Goal: Task Accomplishment & Management: Manage account settings

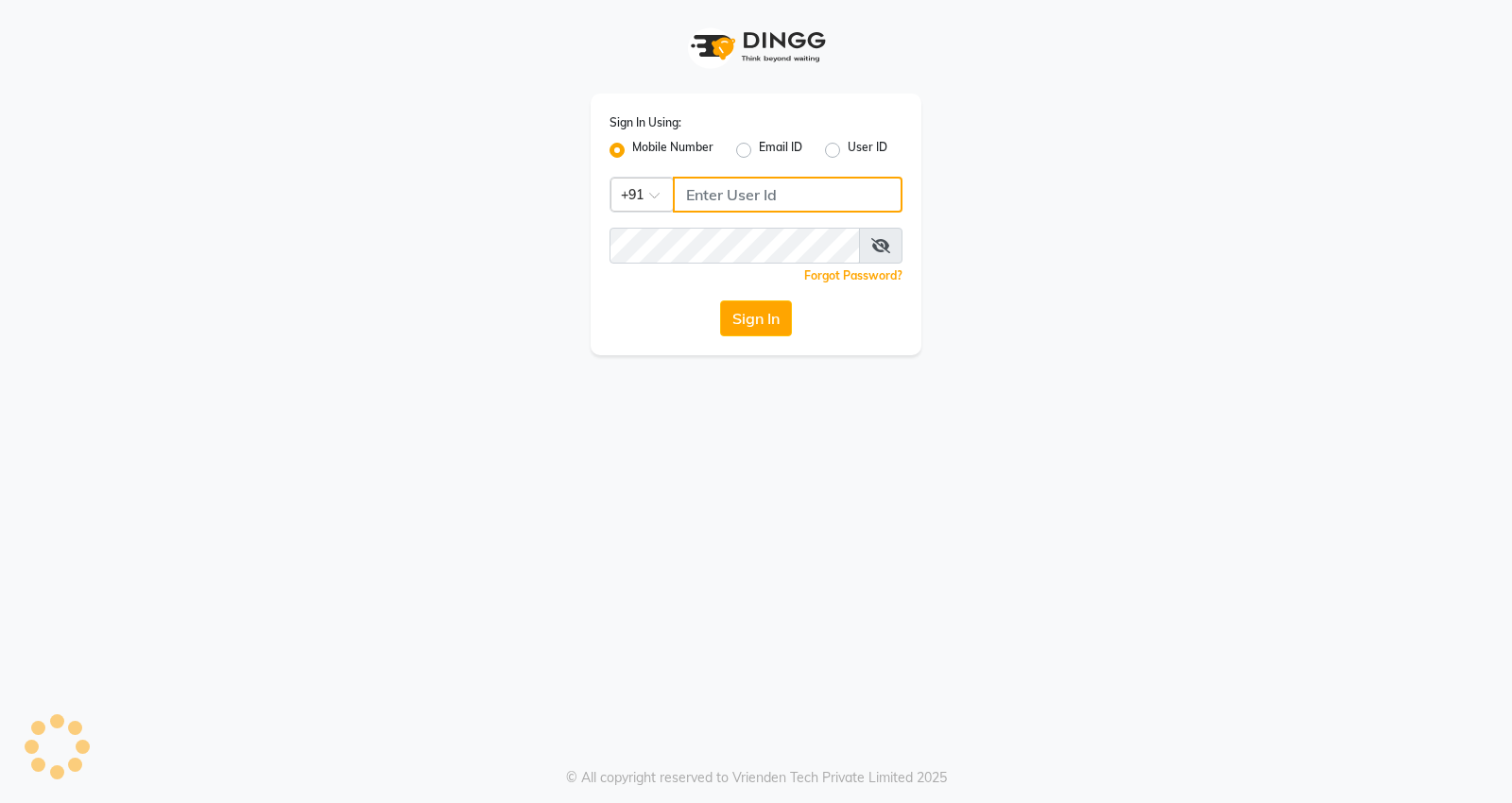
click at [706, 206] on input "Username" at bounding box center [788, 195] width 230 height 36
type input "7798888007"
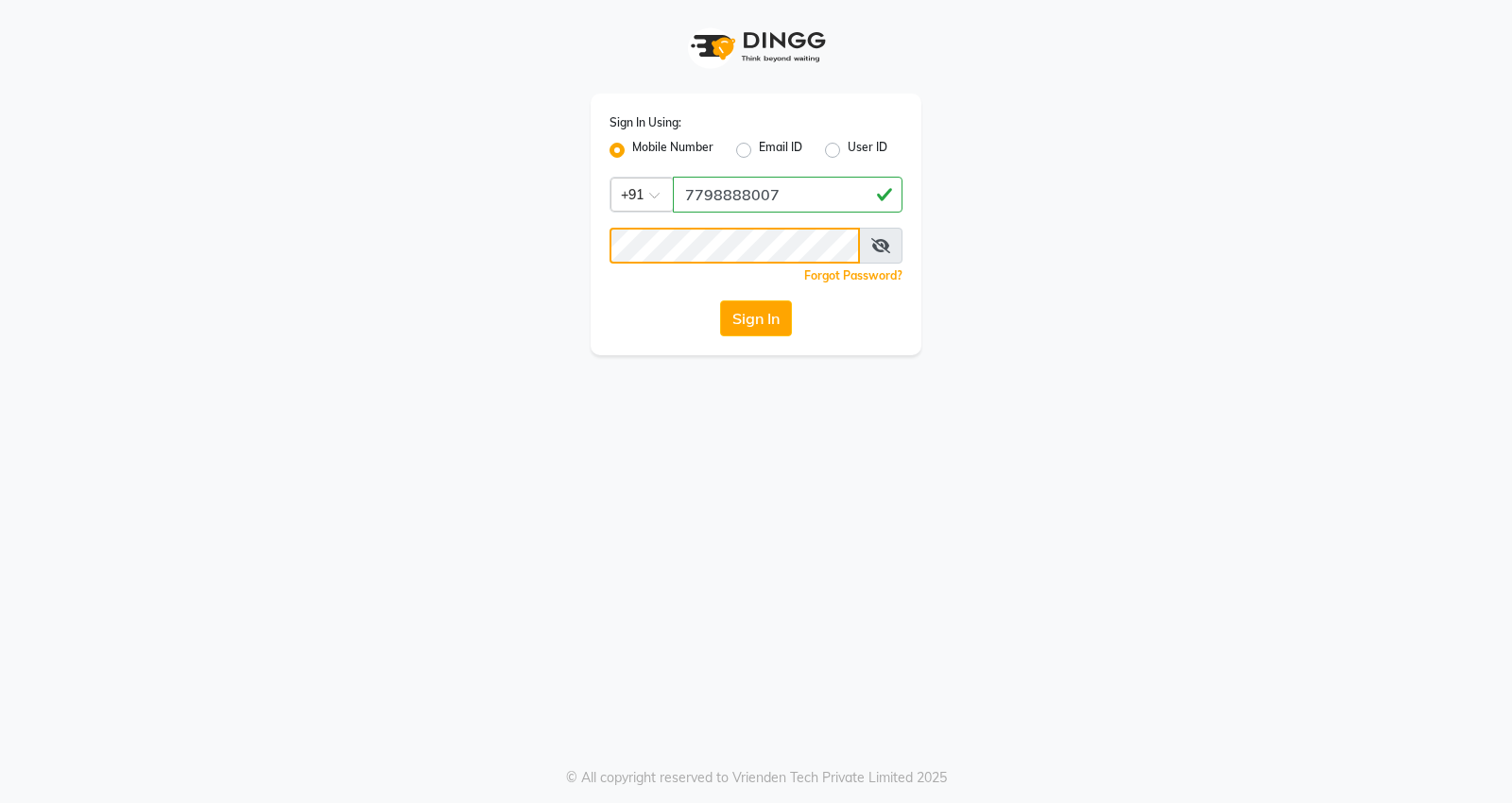
click at [720, 301] on button "Sign In" at bounding box center [756, 319] width 72 height 36
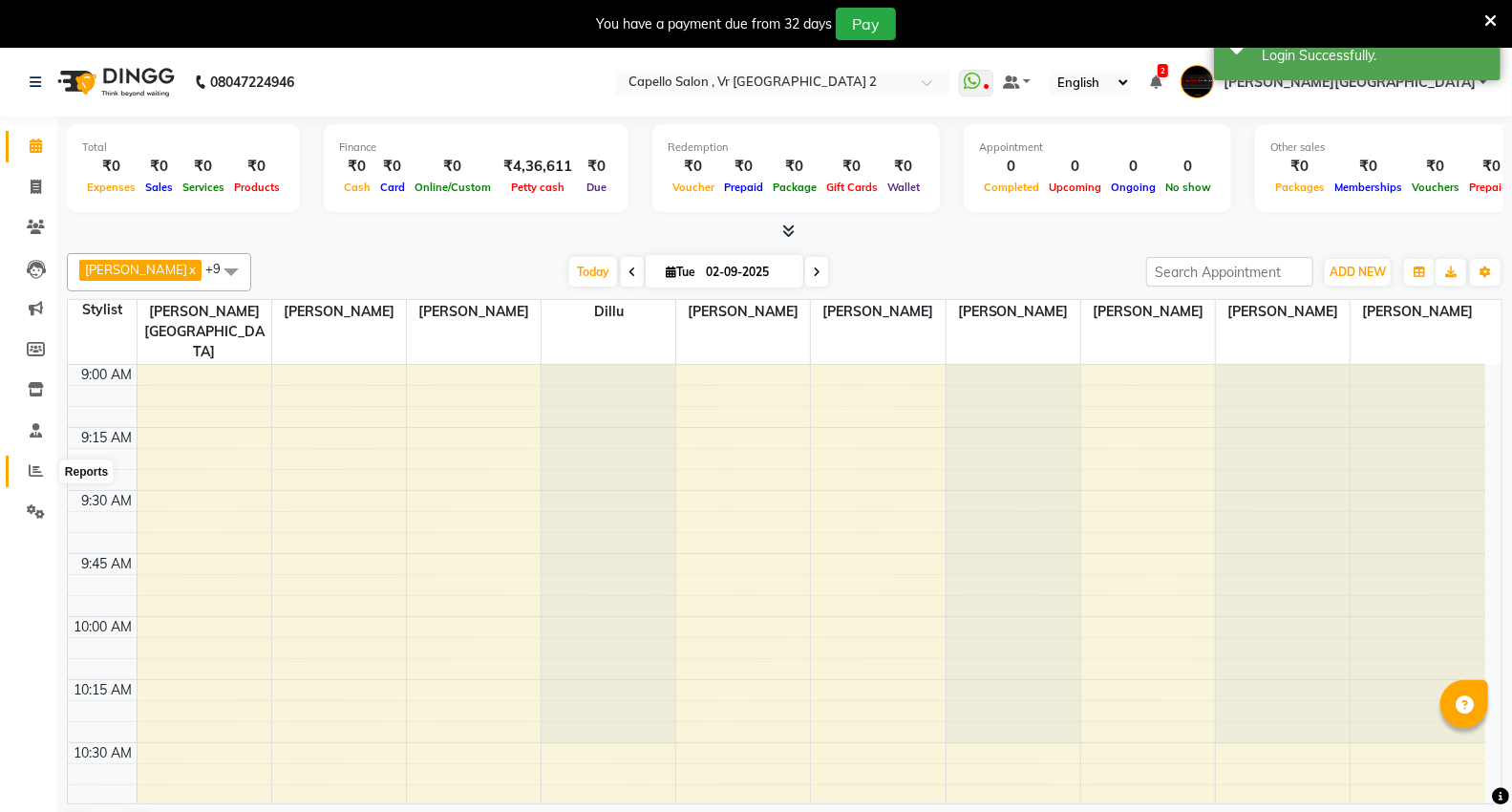
click at [34, 473] on icon at bounding box center [35, 470] width 14 height 14
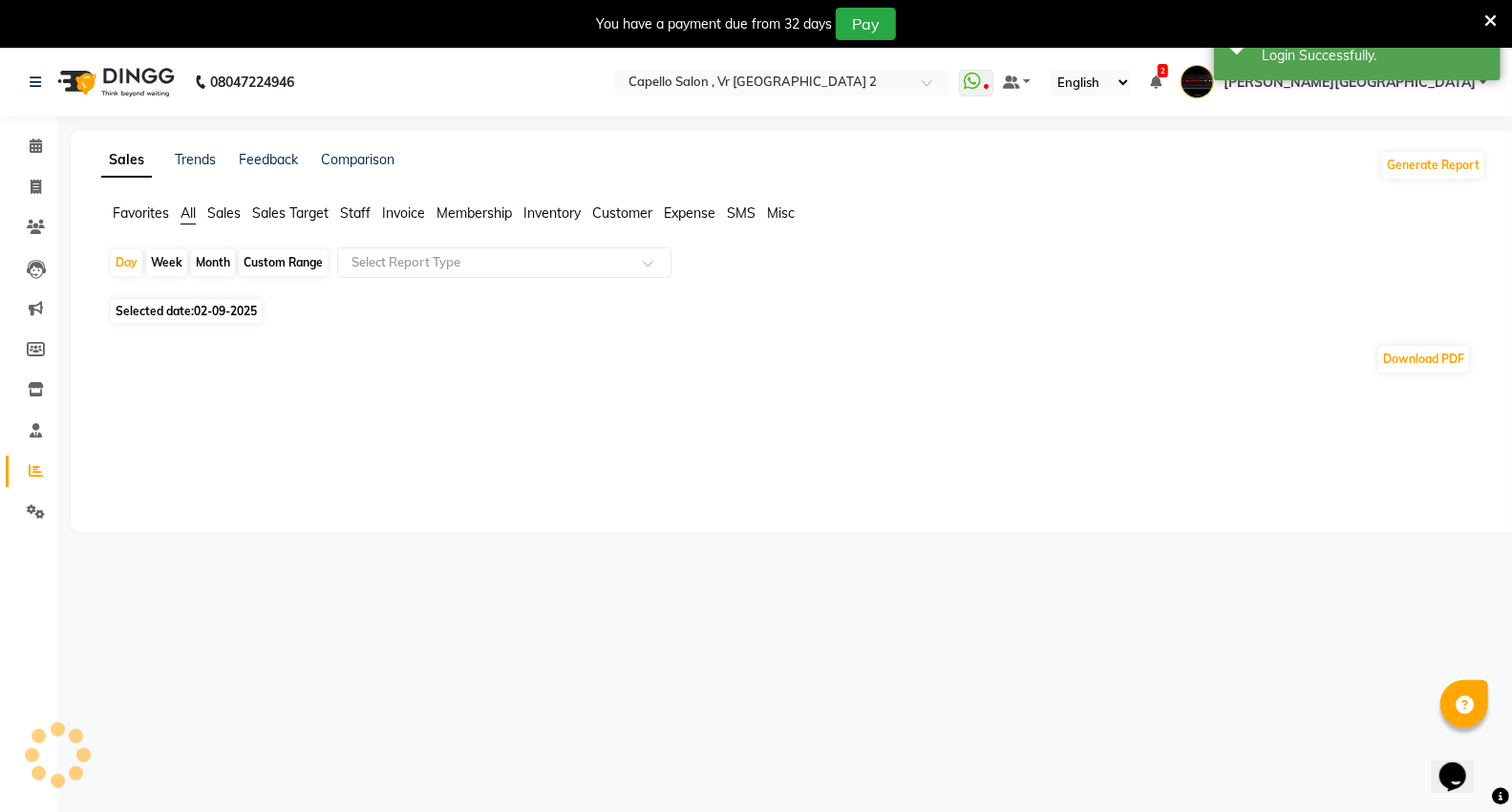
click at [359, 224] on ul "Favorites All Sales Sales Target Staff Invoice Membership Inventory Customer Ex…" at bounding box center [793, 214] width 1384 height 21
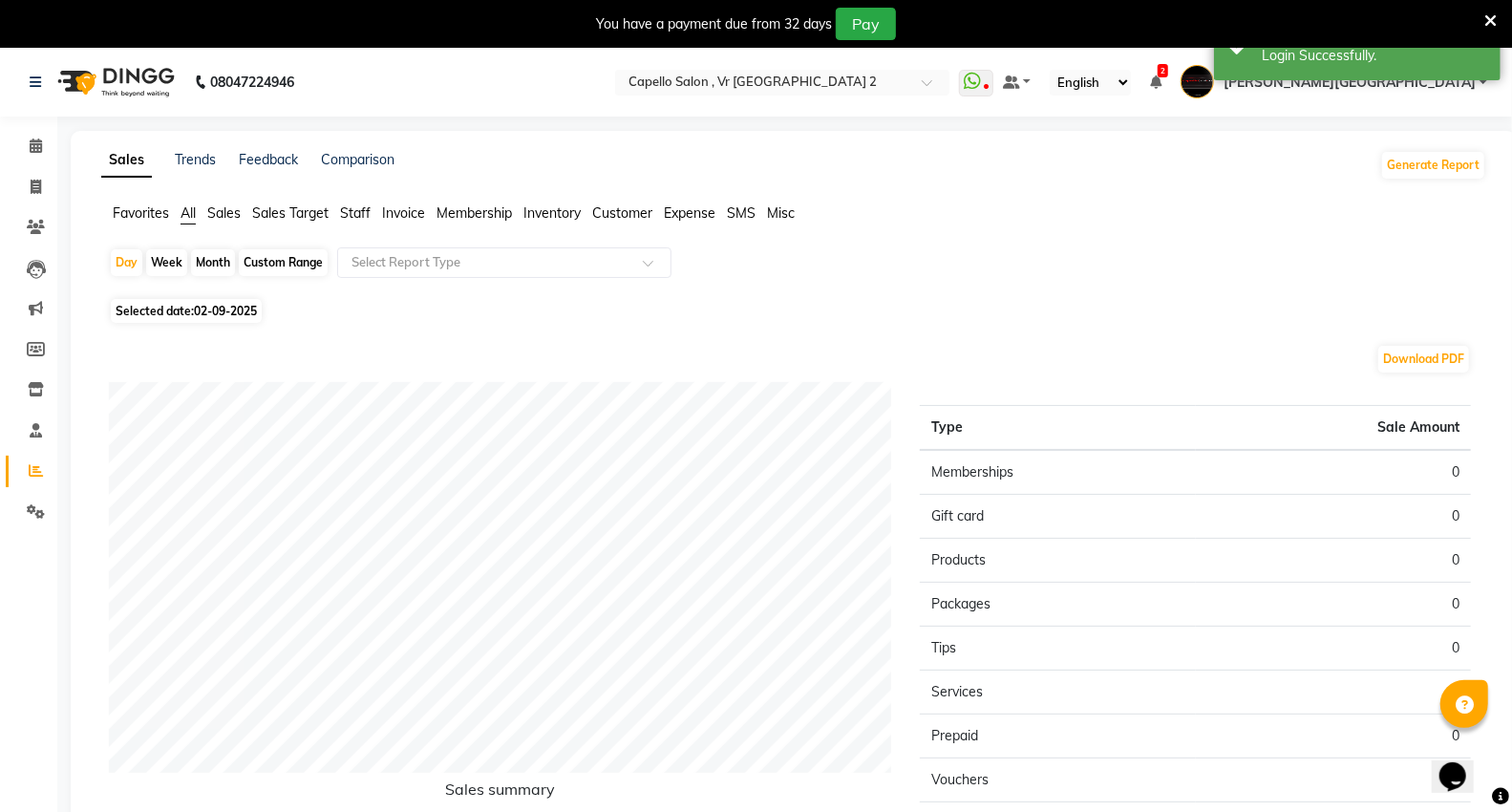
click at [360, 214] on span "Staff" at bounding box center [355, 213] width 31 height 17
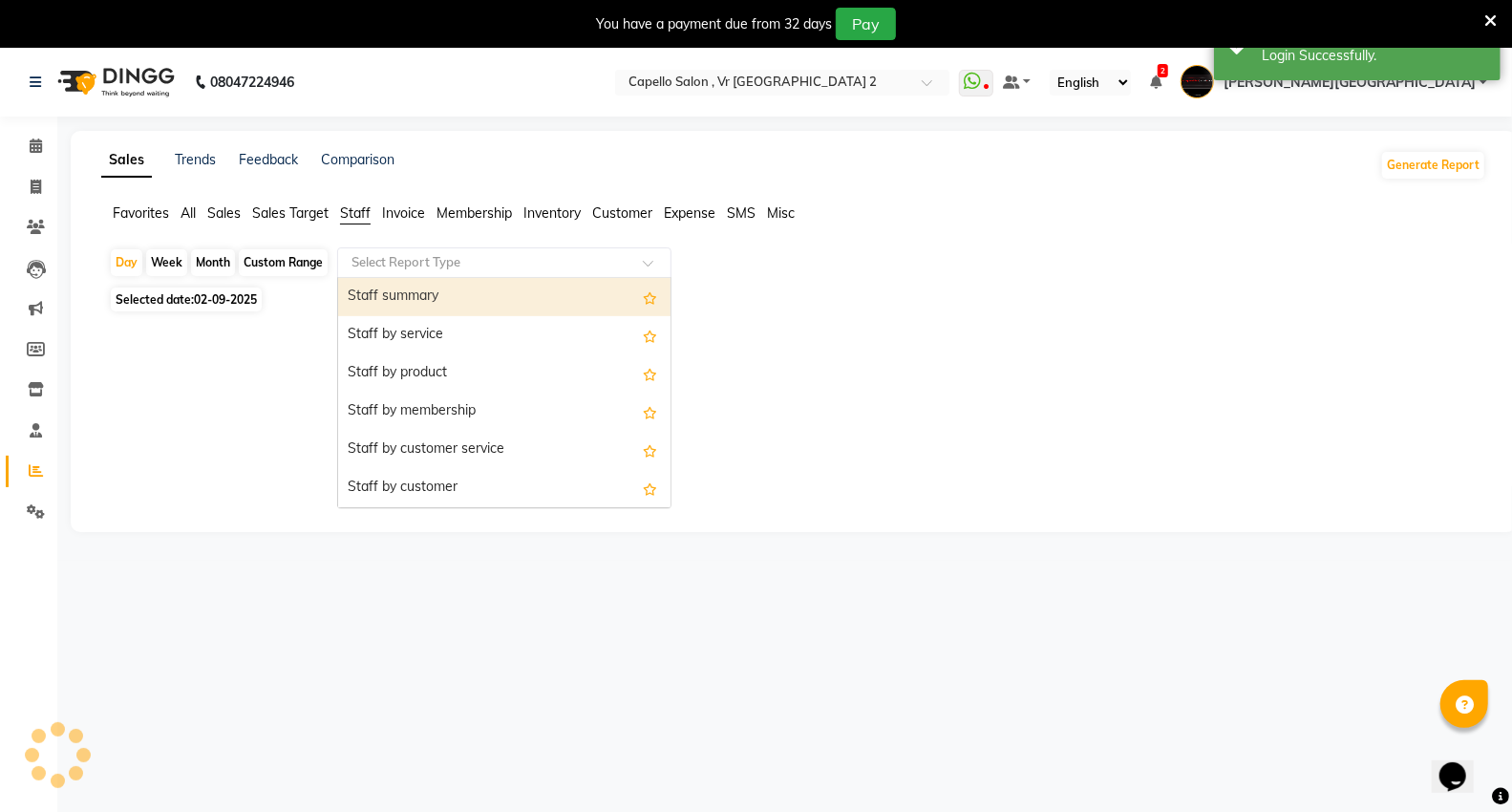
click at [361, 255] on input "text" at bounding box center [484, 263] width 275 height 19
click at [361, 300] on div "Staff summary" at bounding box center [504, 298] width 332 height 38
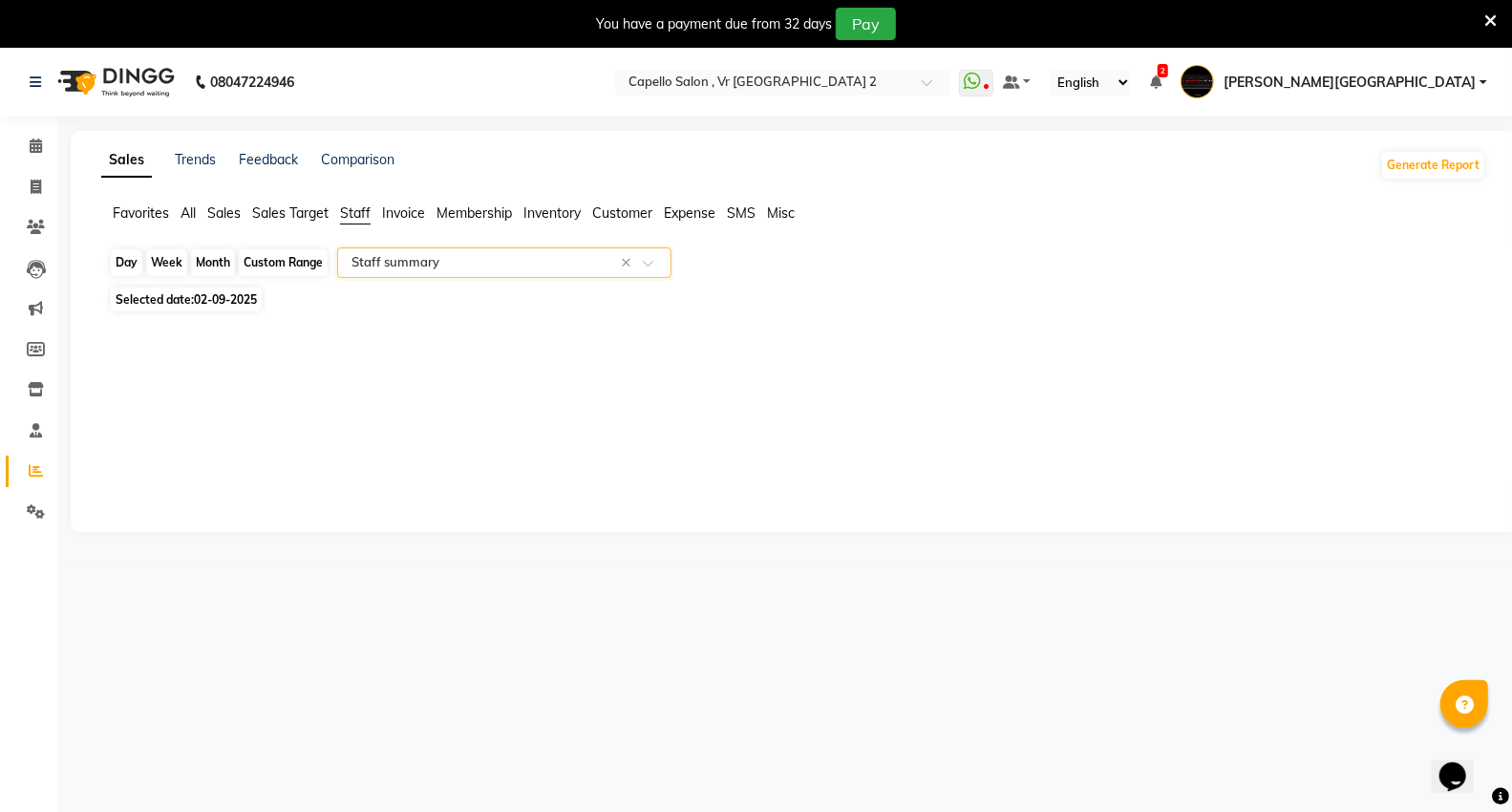
click at [135, 268] on div "Day" at bounding box center [126, 263] width 32 height 27
select select "9"
select select "2025"
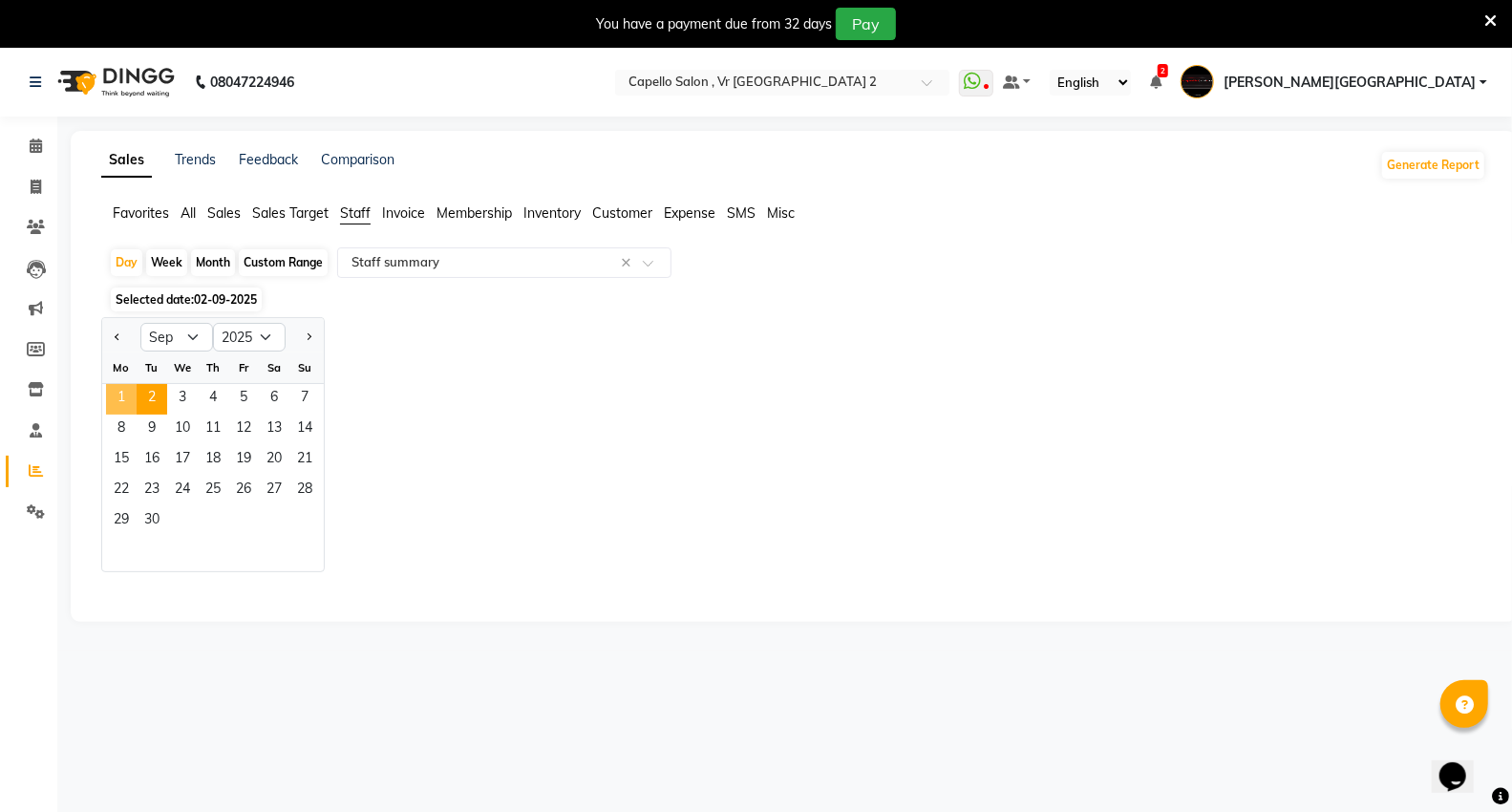
click at [125, 397] on span "1" at bounding box center [121, 399] width 31 height 31
select select "full_report"
select select "csv"
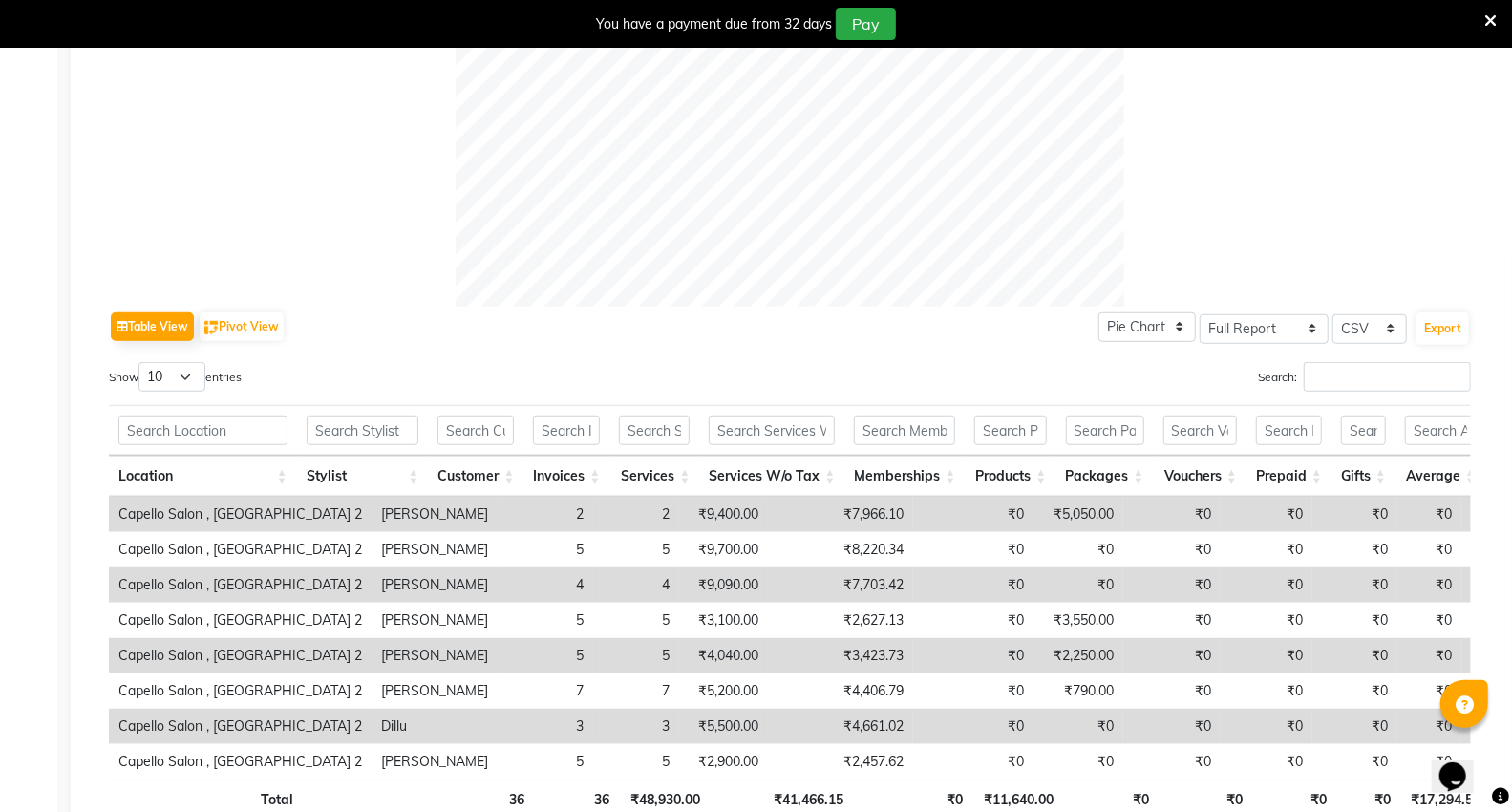
scroll to position [848, 0]
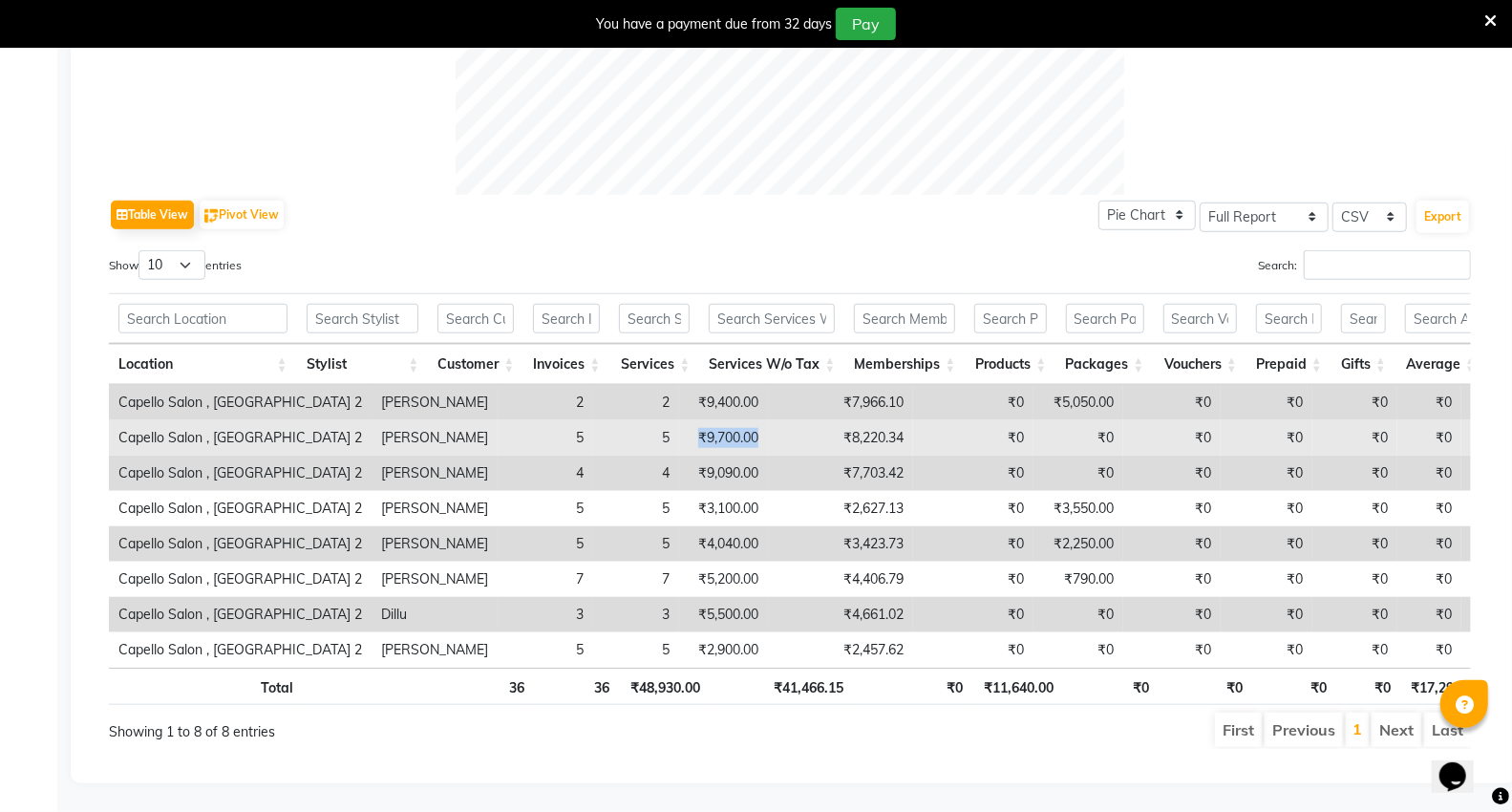
drag, startPoint x: 635, startPoint y: 418, endPoint x: 710, endPoint y: 421, distance: 75.1
click at [708, 421] on td "₹9,700.00" at bounding box center [723, 438] width 89 height 36
click at [768, 426] on td "₹8,220.34" at bounding box center [839, 438] width 145 height 36
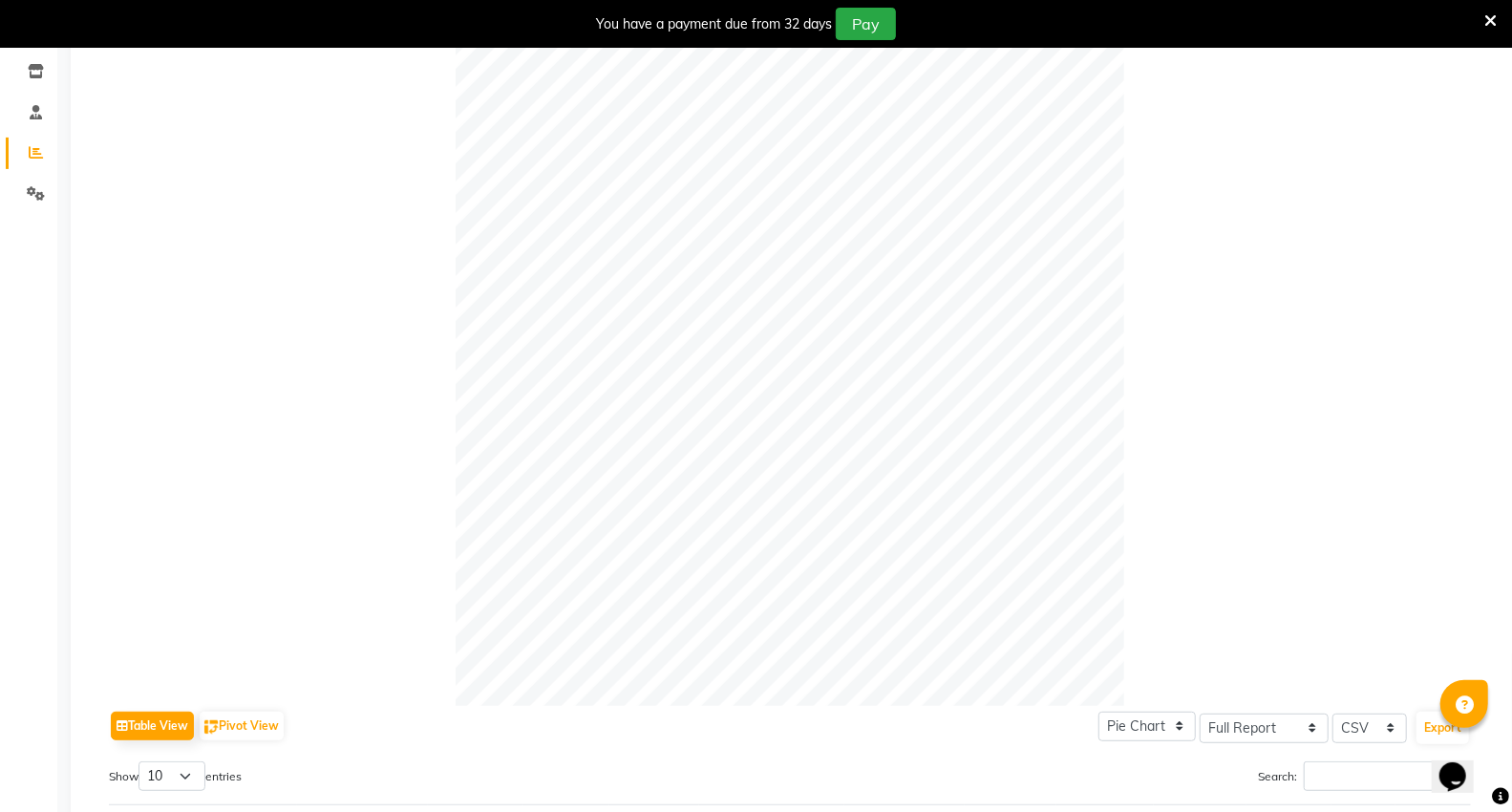
scroll to position [0, 0]
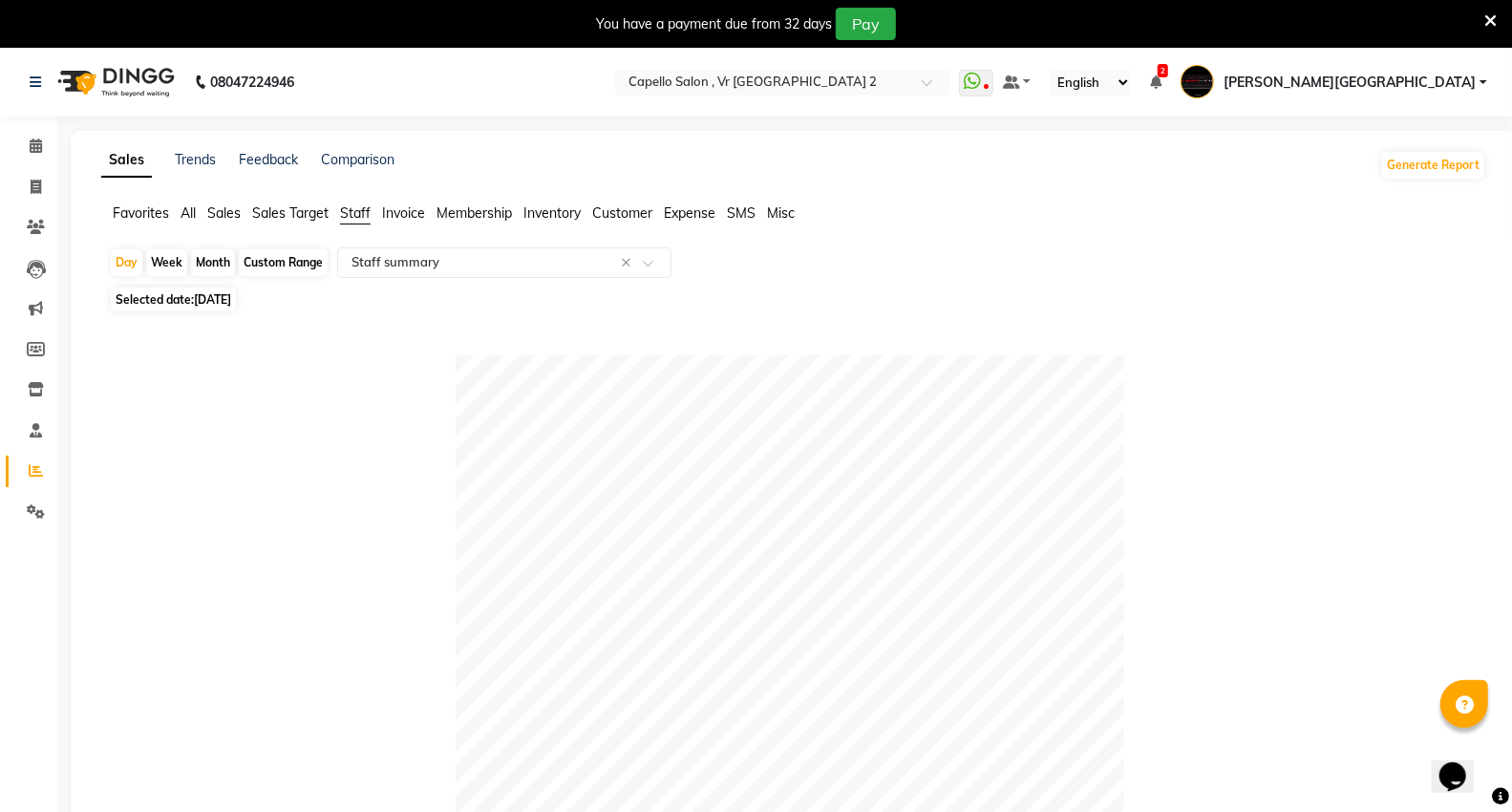
click at [134, 86] on img at bounding box center [114, 83] width 130 height 54
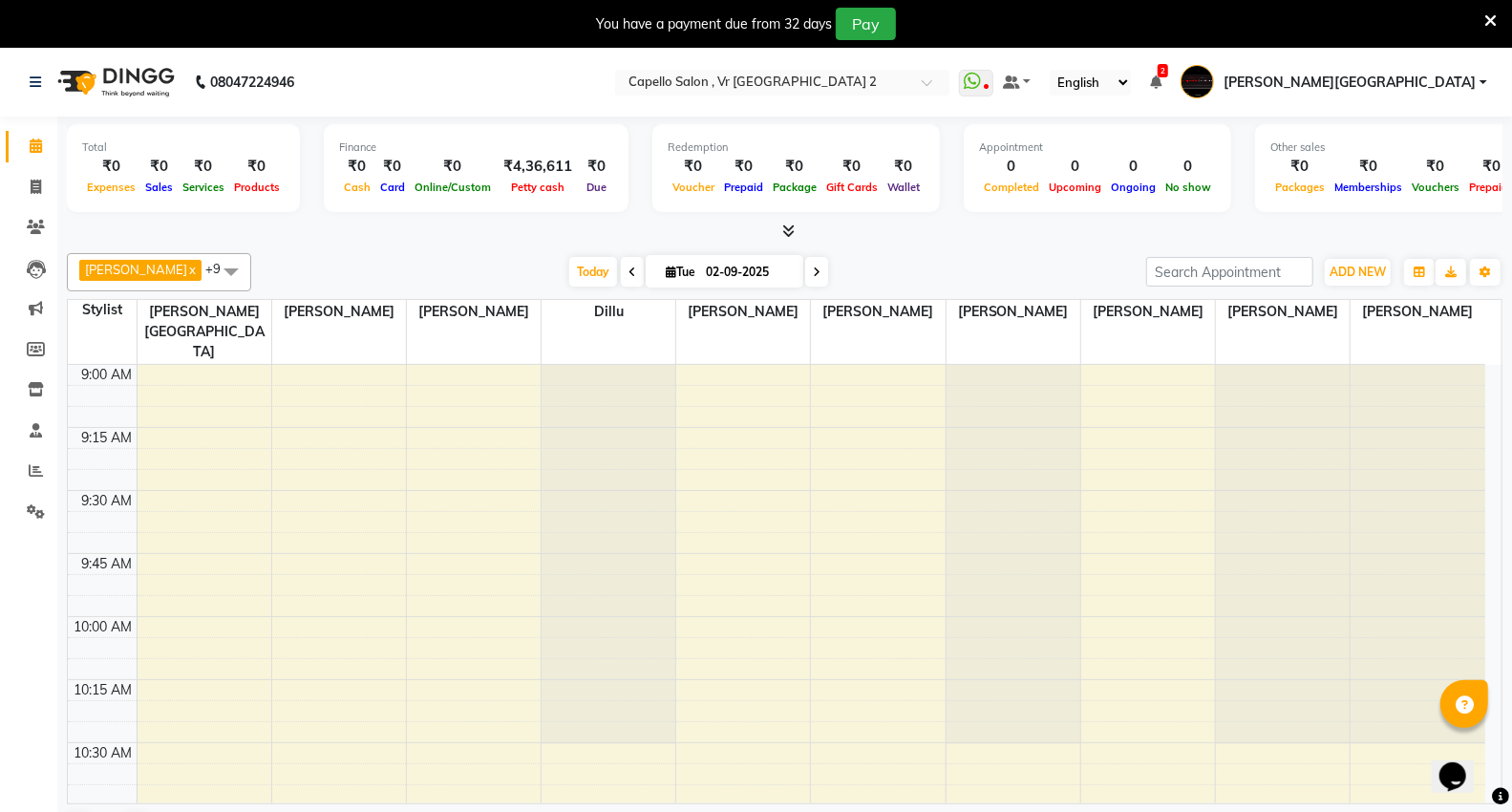
click at [628, 272] on icon at bounding box center [632, 273] width 8 height 12
type input "[DATE]"
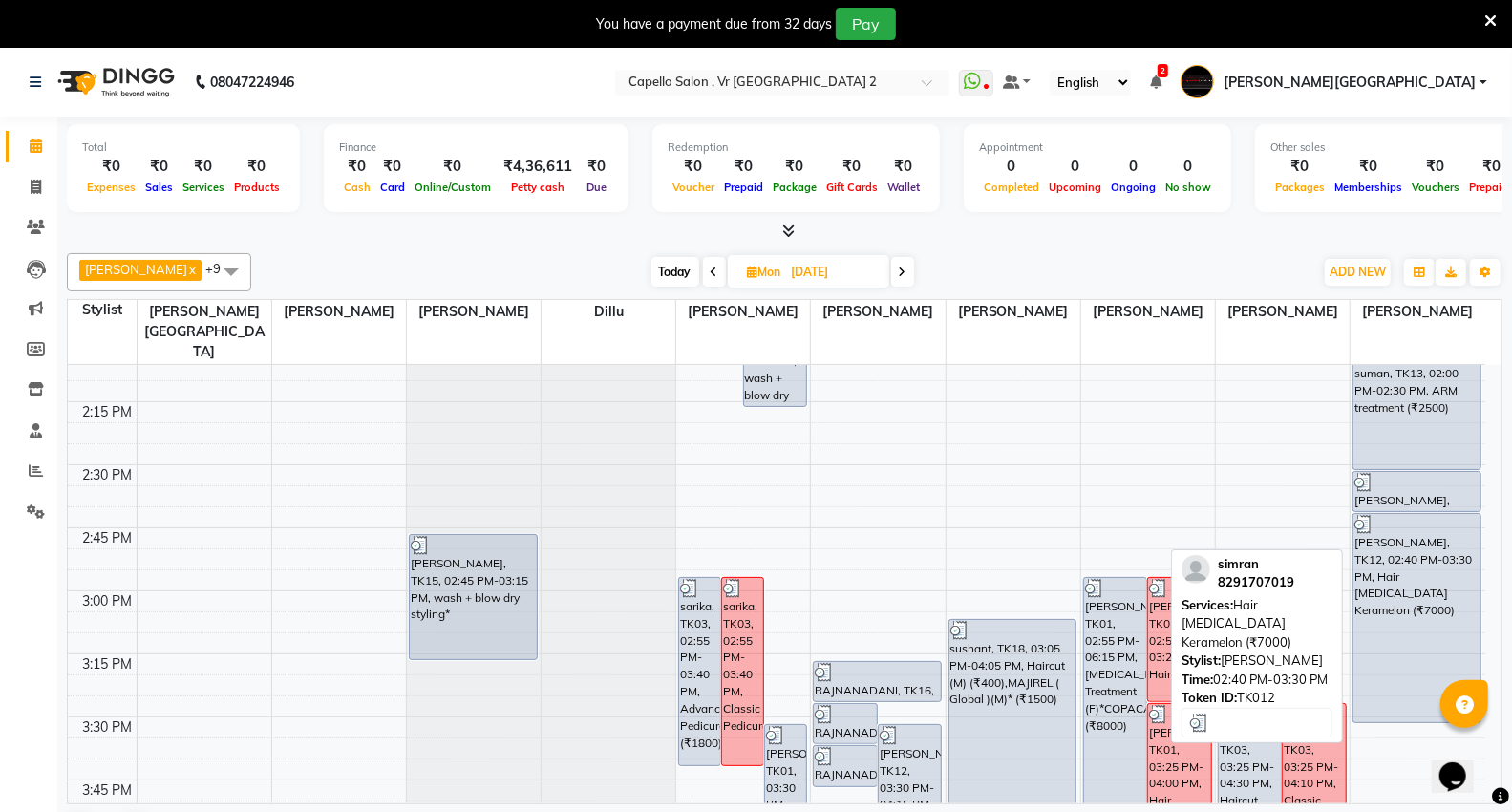
scroll to position [1357, 0]
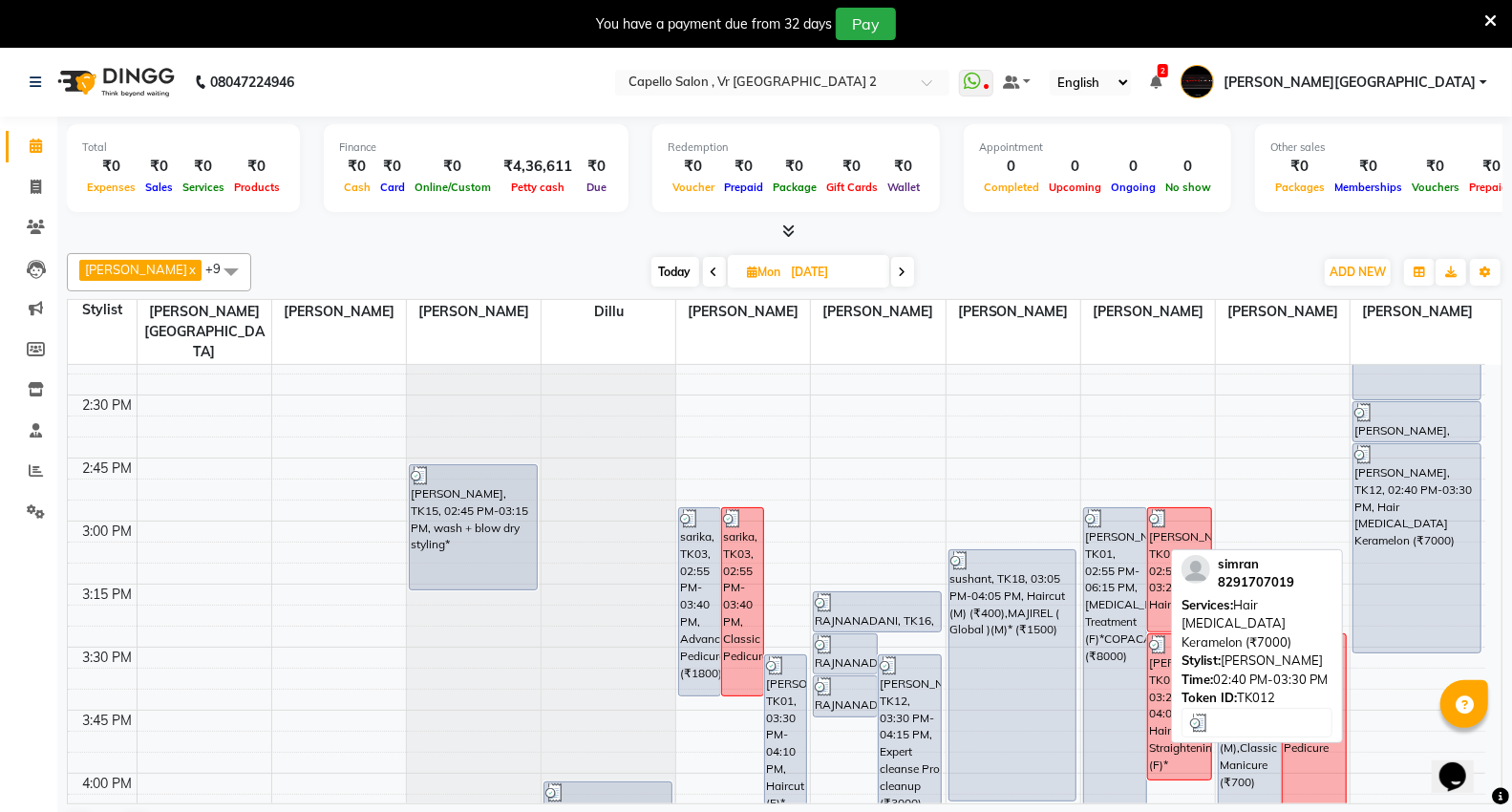
click at [1391, 524] on div "[PERSON_NAME], TK12, 02:40 PM-03:30 PM, Hair [MEDICAL_DATA] Keramelon (₹7000)" at bounding box center [1417, 548] width 127 height 208
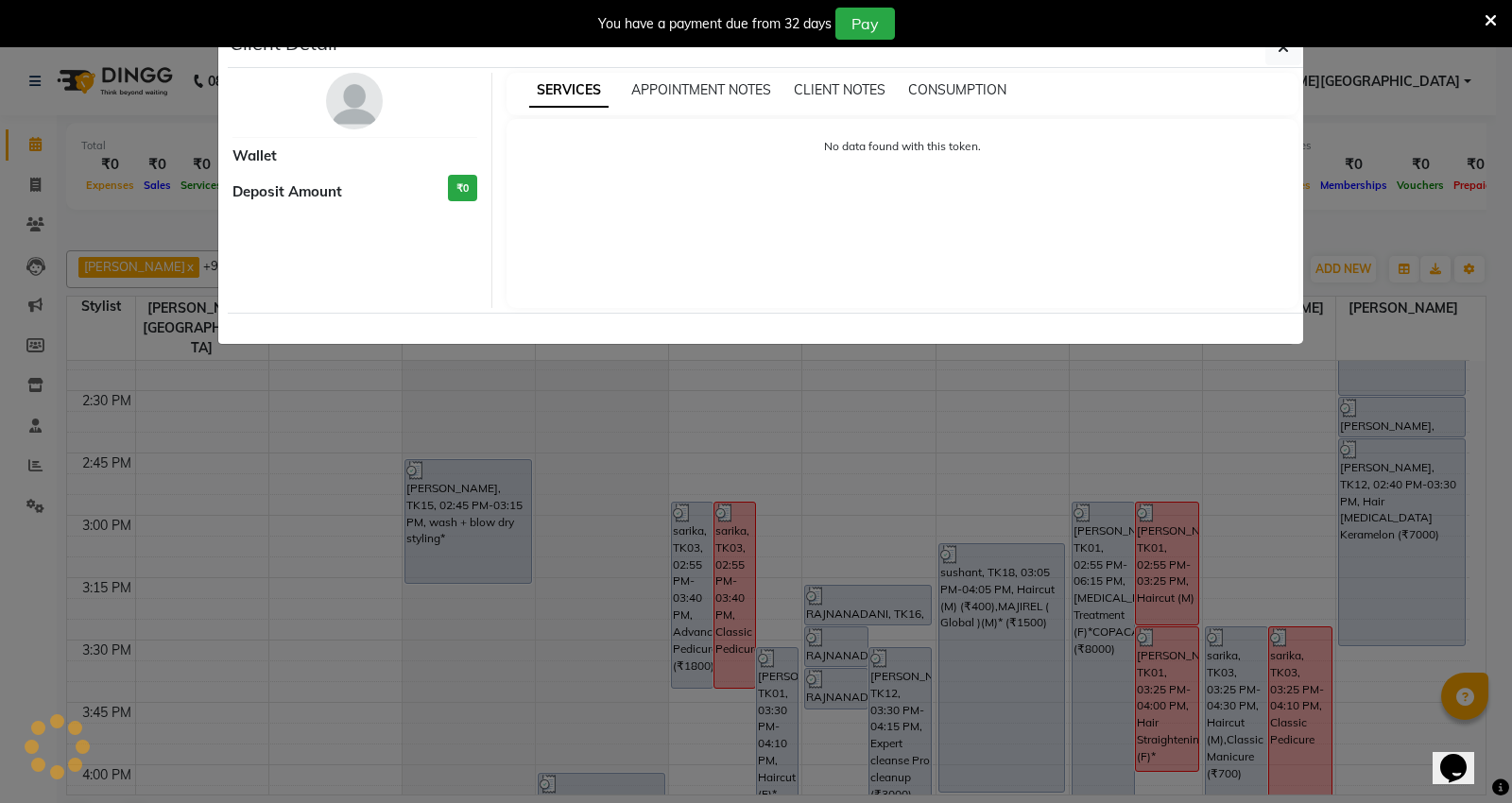
select select "3"
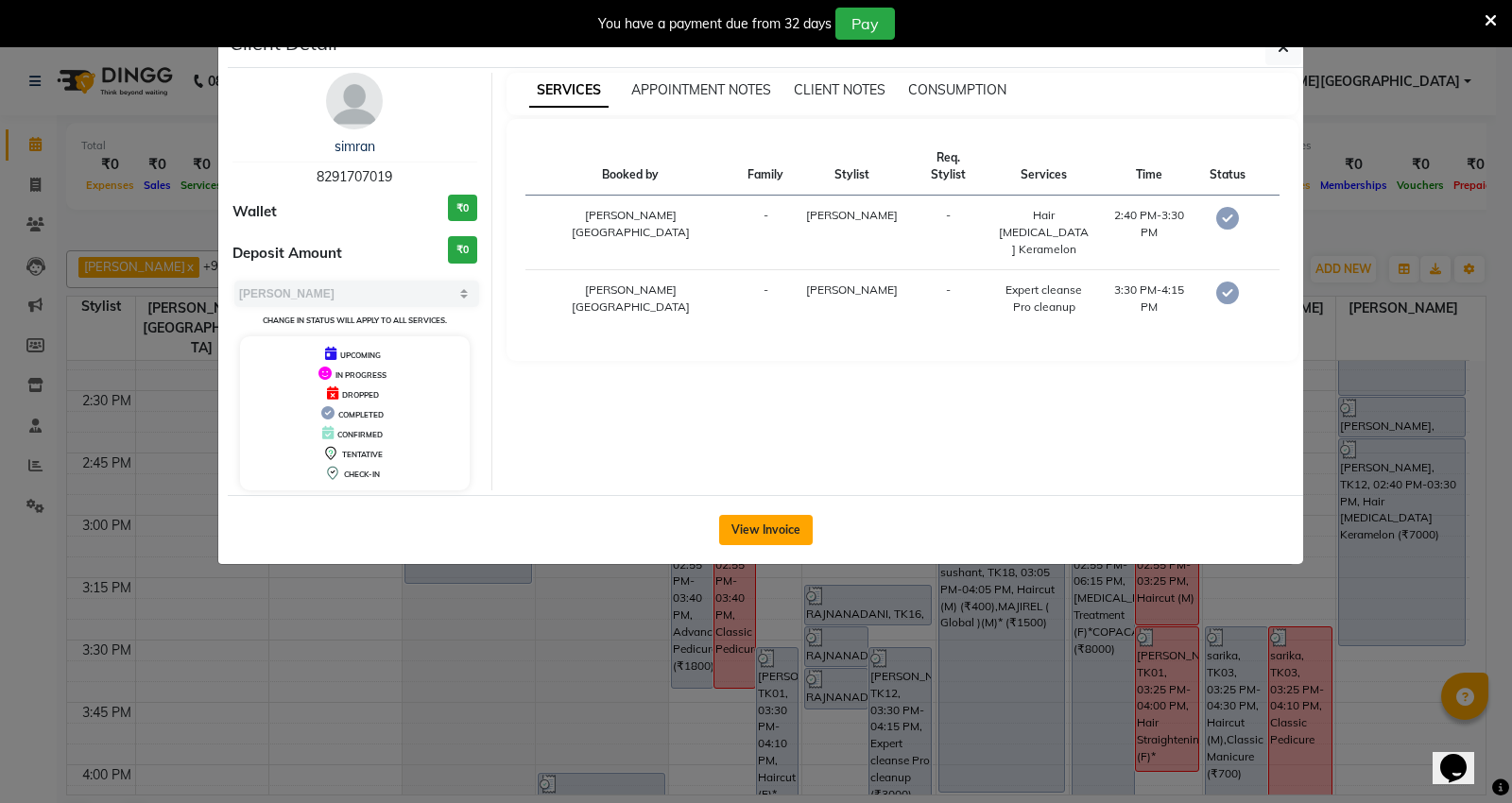
click at [766, 538] on button "View Invoice" at bounding box center [766, 531] width 94 height 30
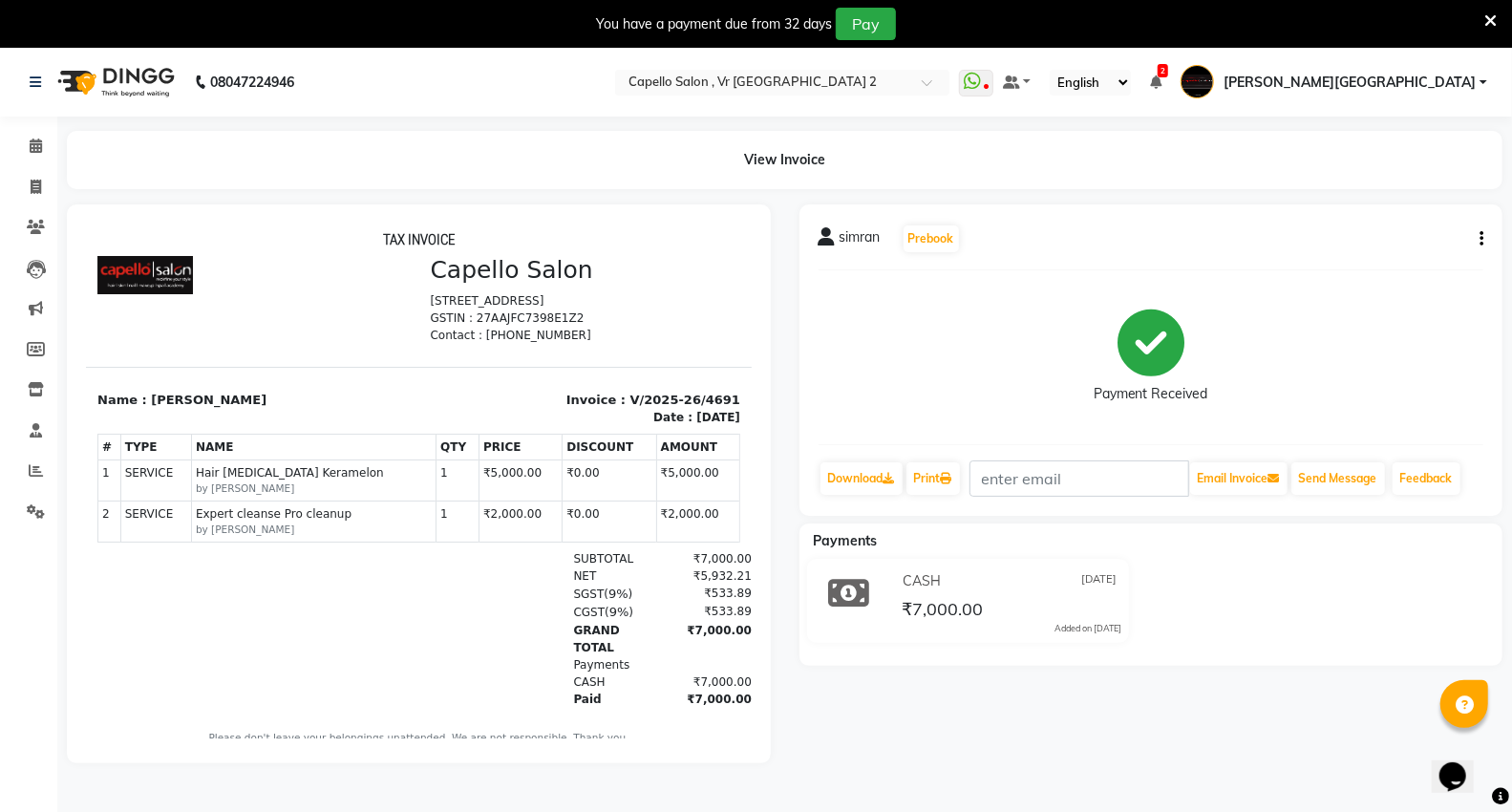
click at [137, 83] on img at bounding box center [114, 83] width 130 height 54
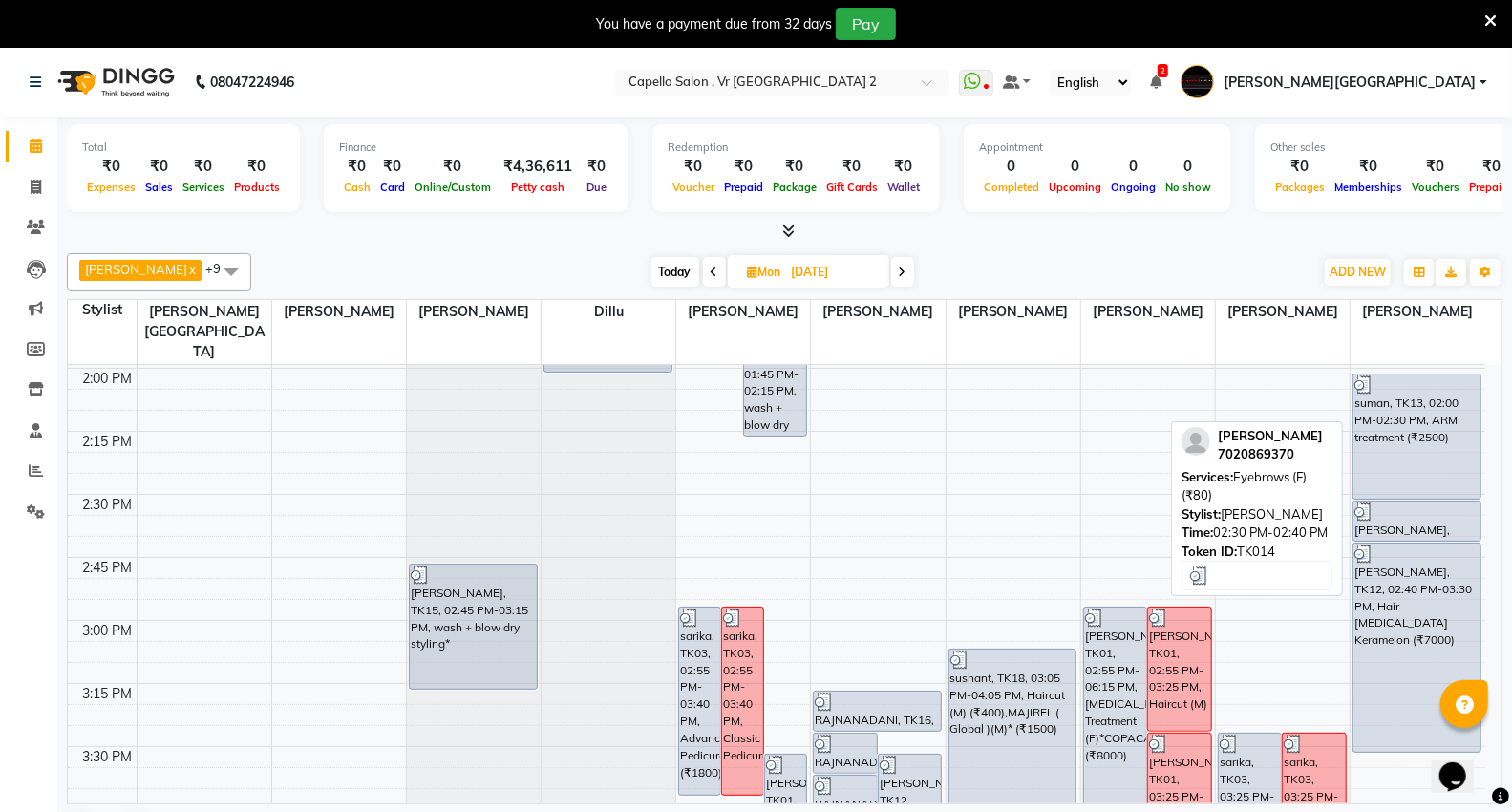
scroll to position [1221, 0]
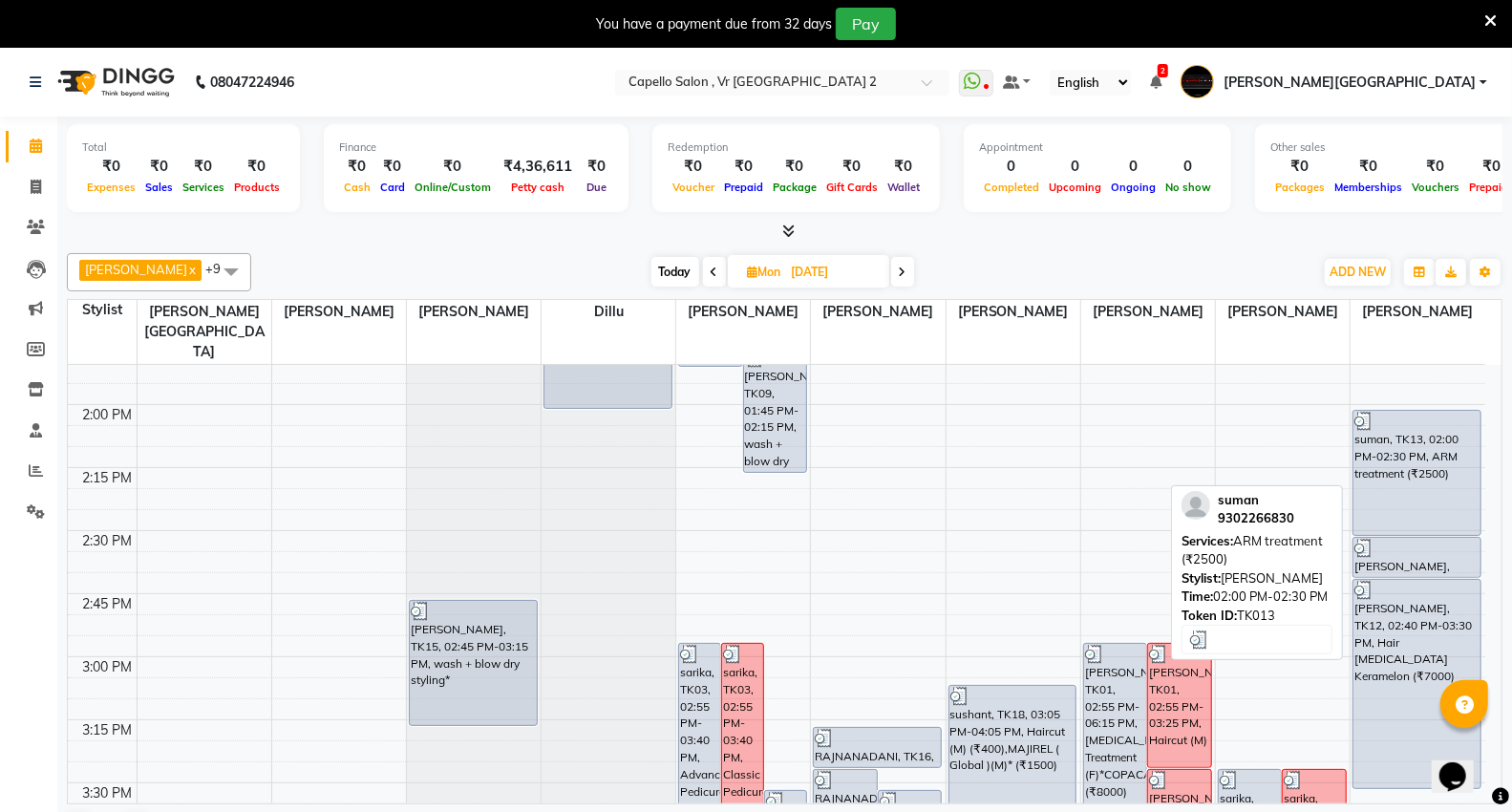
click at [1427, 442] on div "suman, TK13, 02:00 PM-02:30 PM, ARM treatment (₹2500)" at bounding box center [1417, 472] width 127 height 124
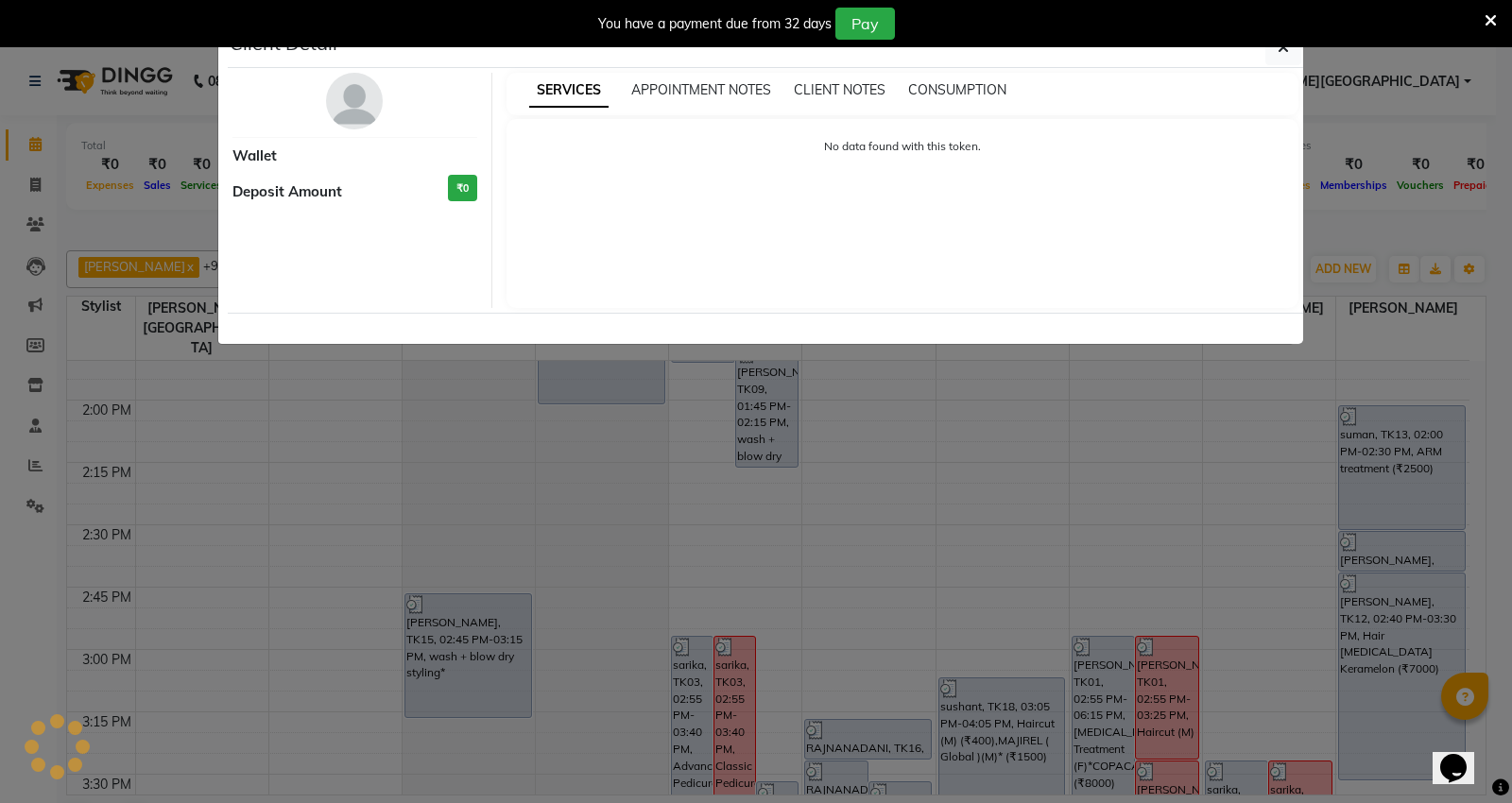
select select "3"
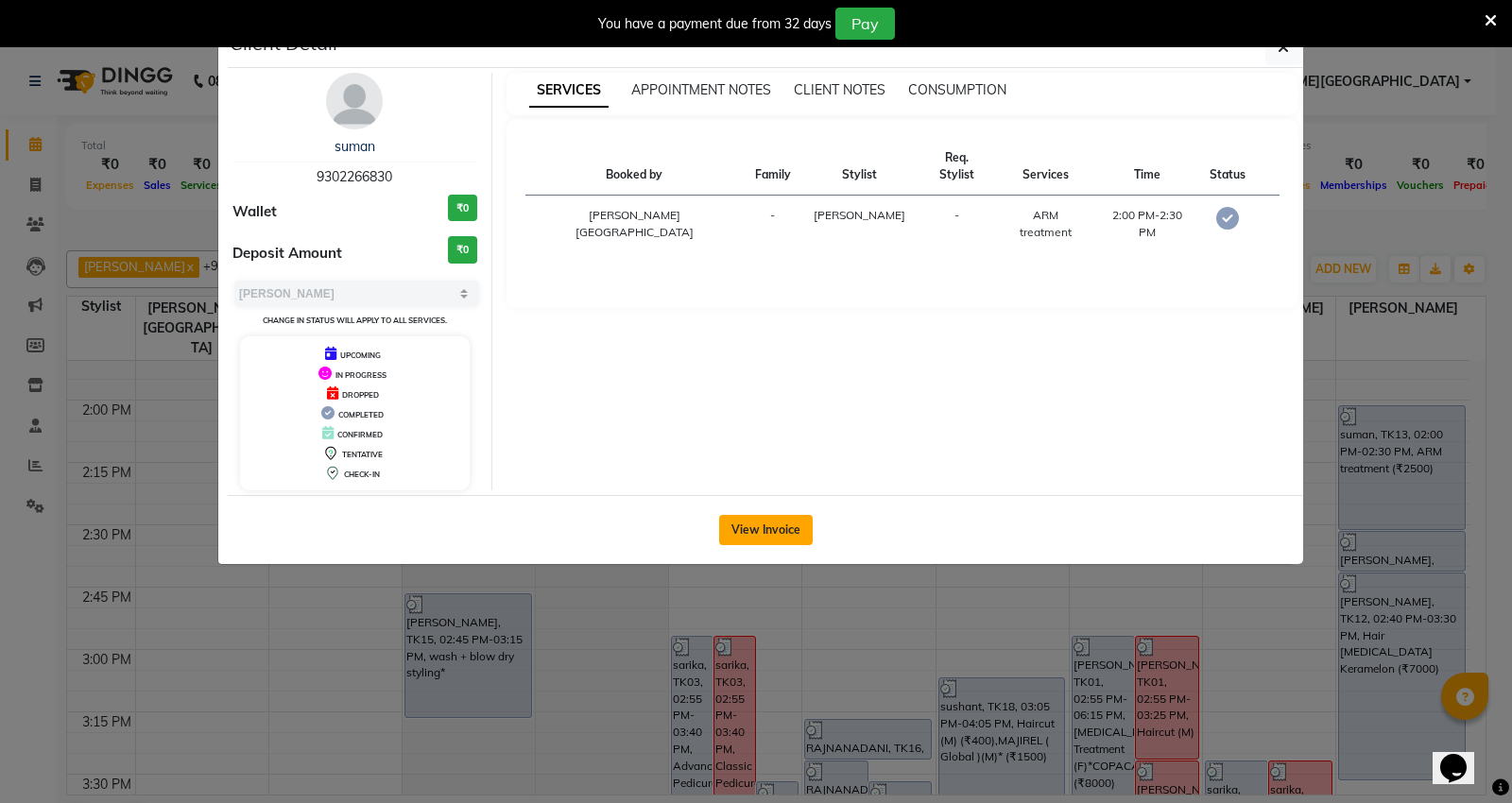
click at [741, 525] on button "View Invoice" at bounding box center [766, 531] width 94 height 30
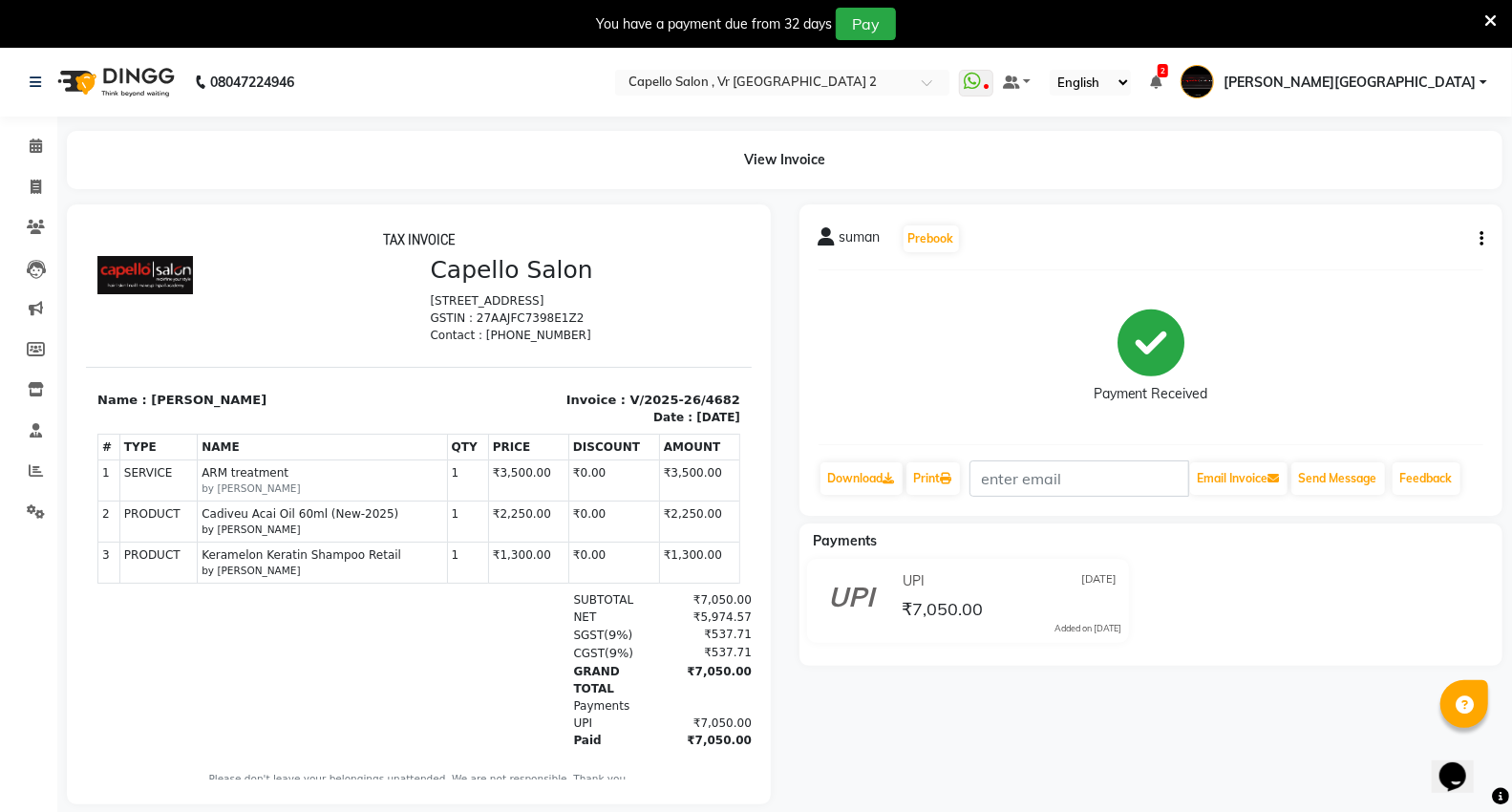
drag, startPoint x: 473, startPoint y: 528, endPoint x: 541, endPoint y: 528, distance: 68.0
click at [541, 528] on tr "2 PRODUCT PRODUCTS Cadiveu Acai Oil 60ml (New-2025) by [PERSON_NAME] 1" at bounding box center [418, 521] width 642 height 41
click at [567, 530] on td "₹0.00" at bounding box center [612, 521] width 91 height 41
click at [536, 539] on td "₹2,250.00" at bounding box center [528, 521] width 81 height 41
click at [109, 65] on img at bounding box center [114, 83] width 130 height 54
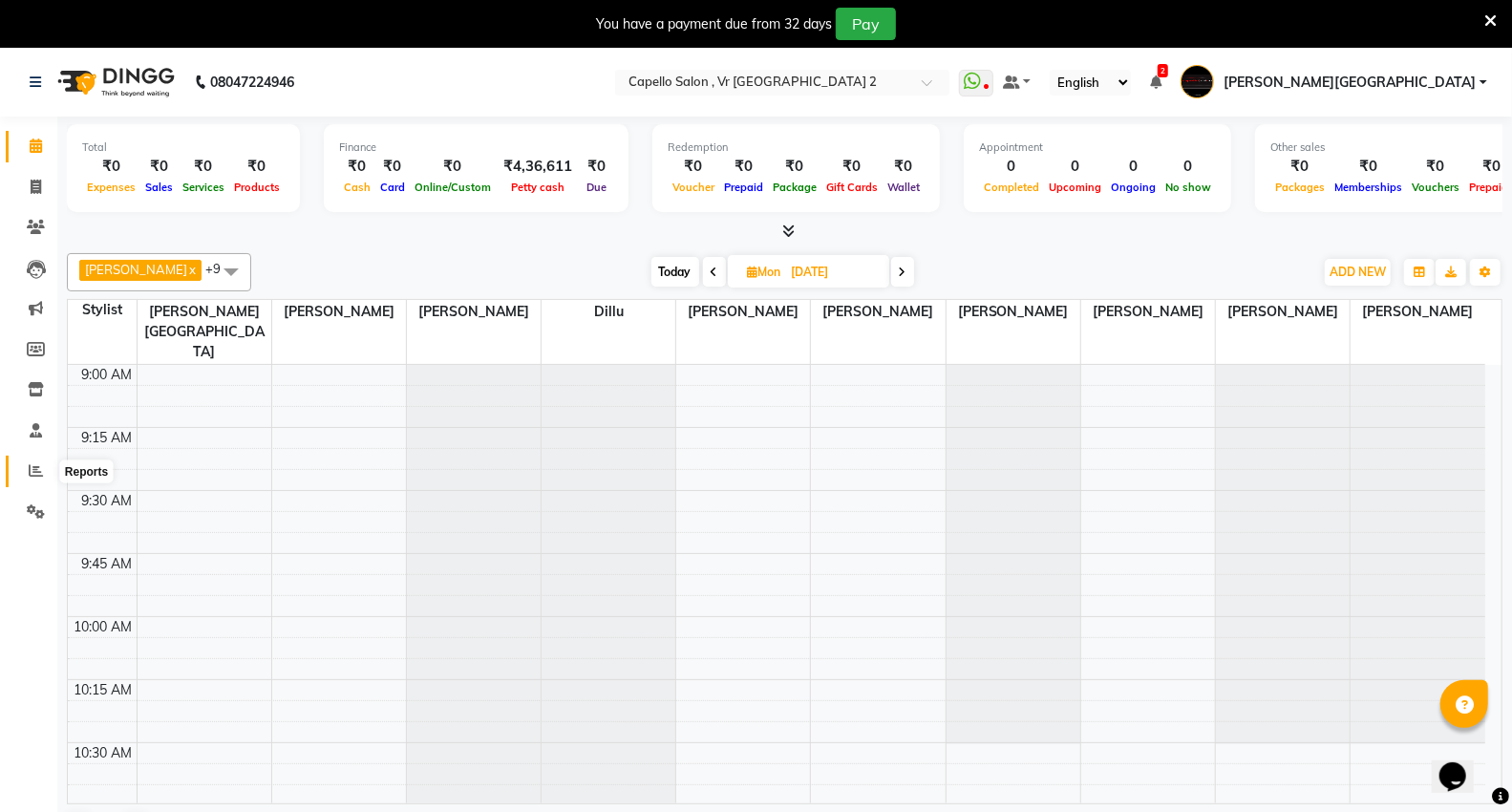
click at [35, 473] on icon at bounding box center [35, 470] width 14 height 14
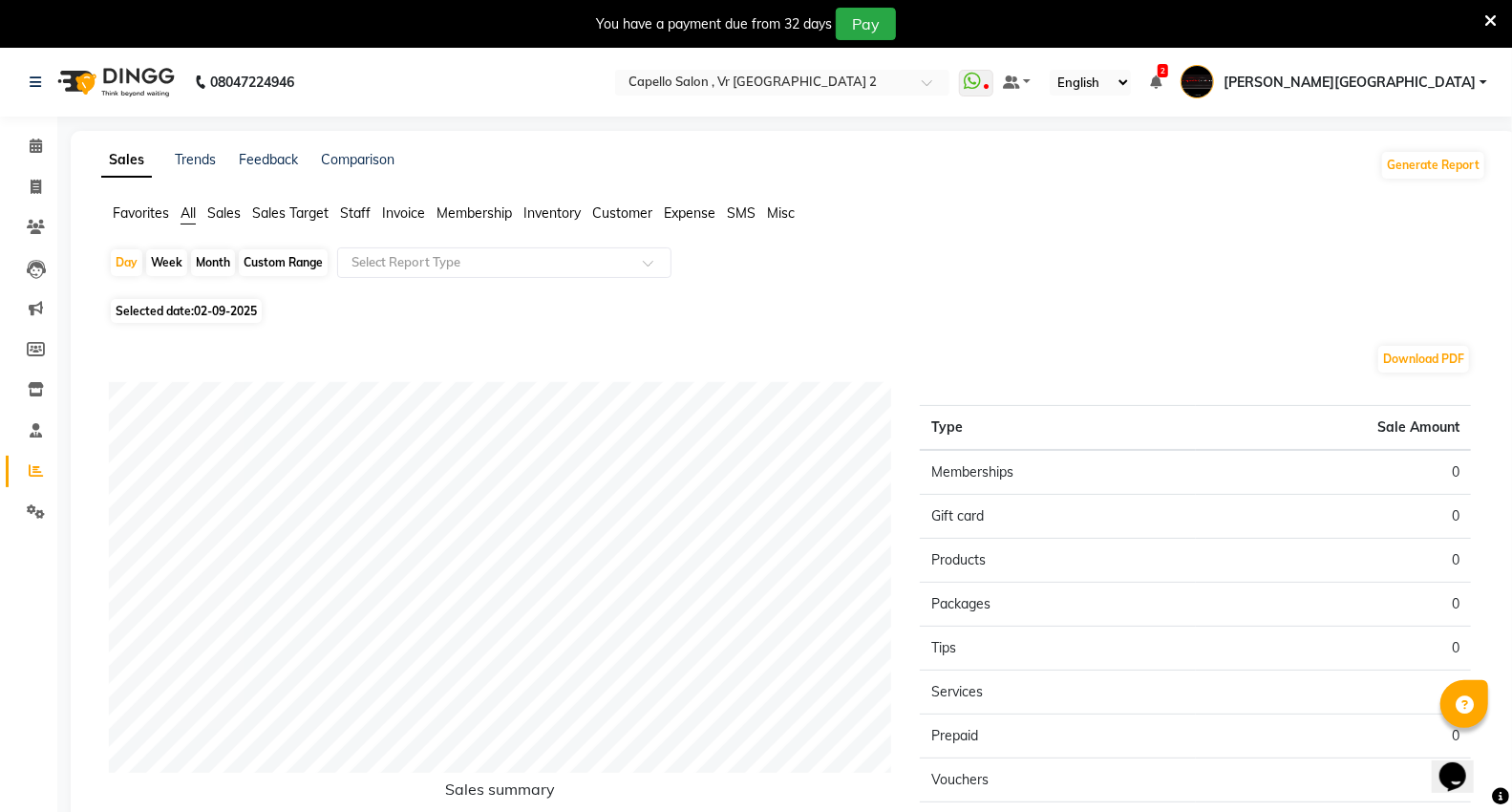
click at [353, 215] on span "Staff" at bounding box center [355, 213] width 31 height 17
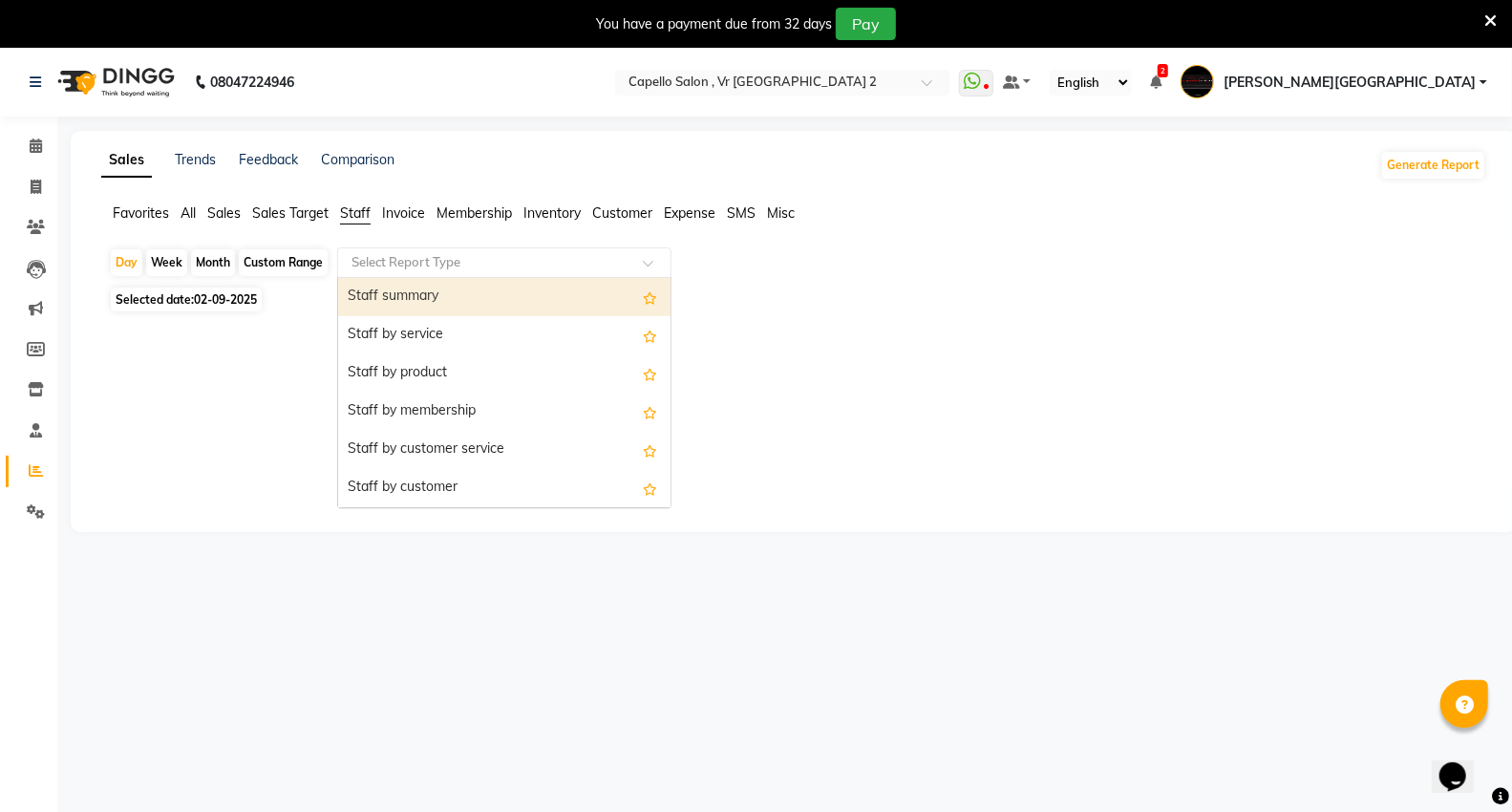
click at [375, 273] on div "Select Report Type" at bounding box center [504, 263] width 334 height 31
click at [373, 292] on div "Staff summary" at bounding box center [504, 298] width 332 height 38
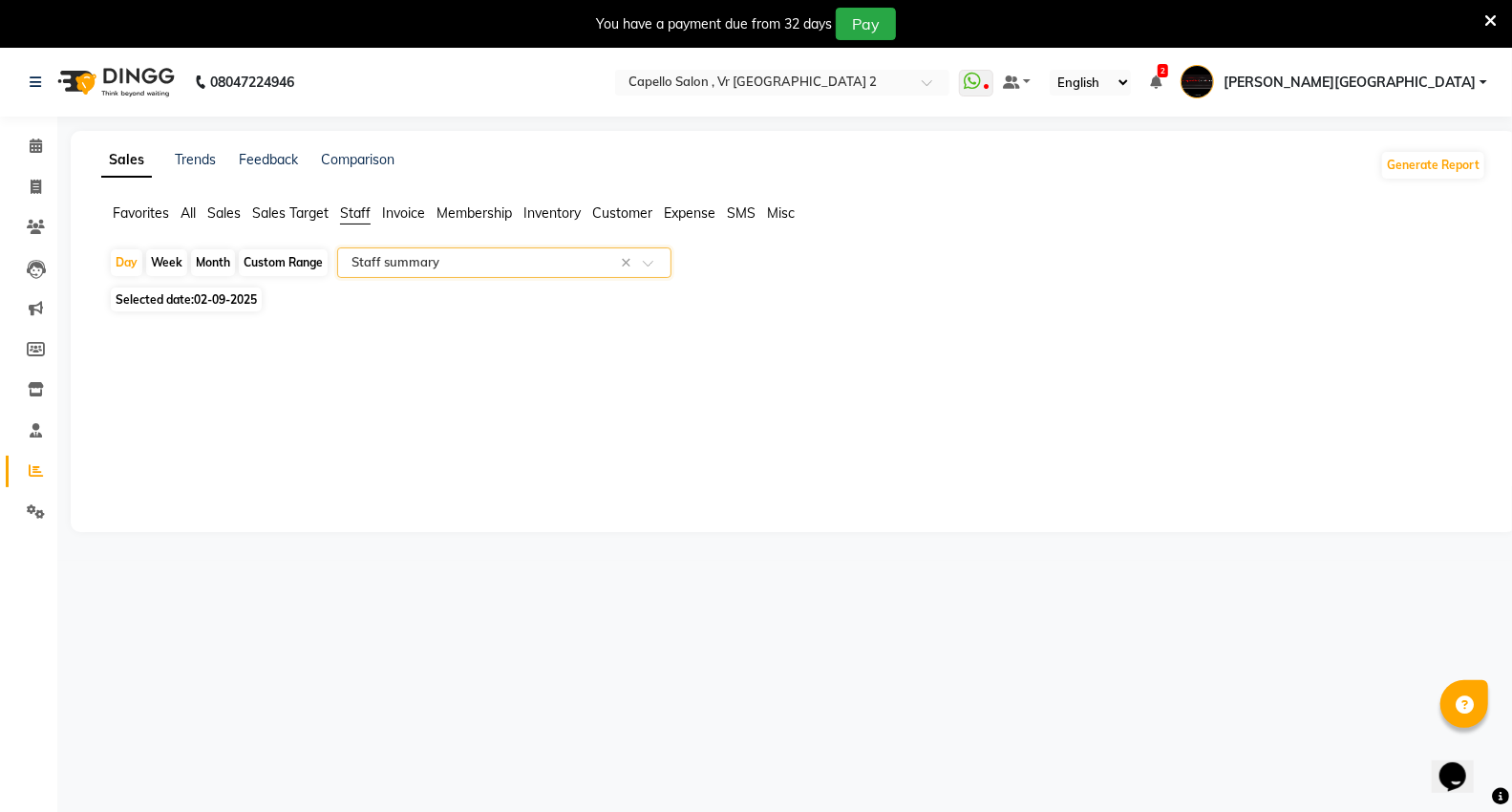
scroll to position [48, 0]
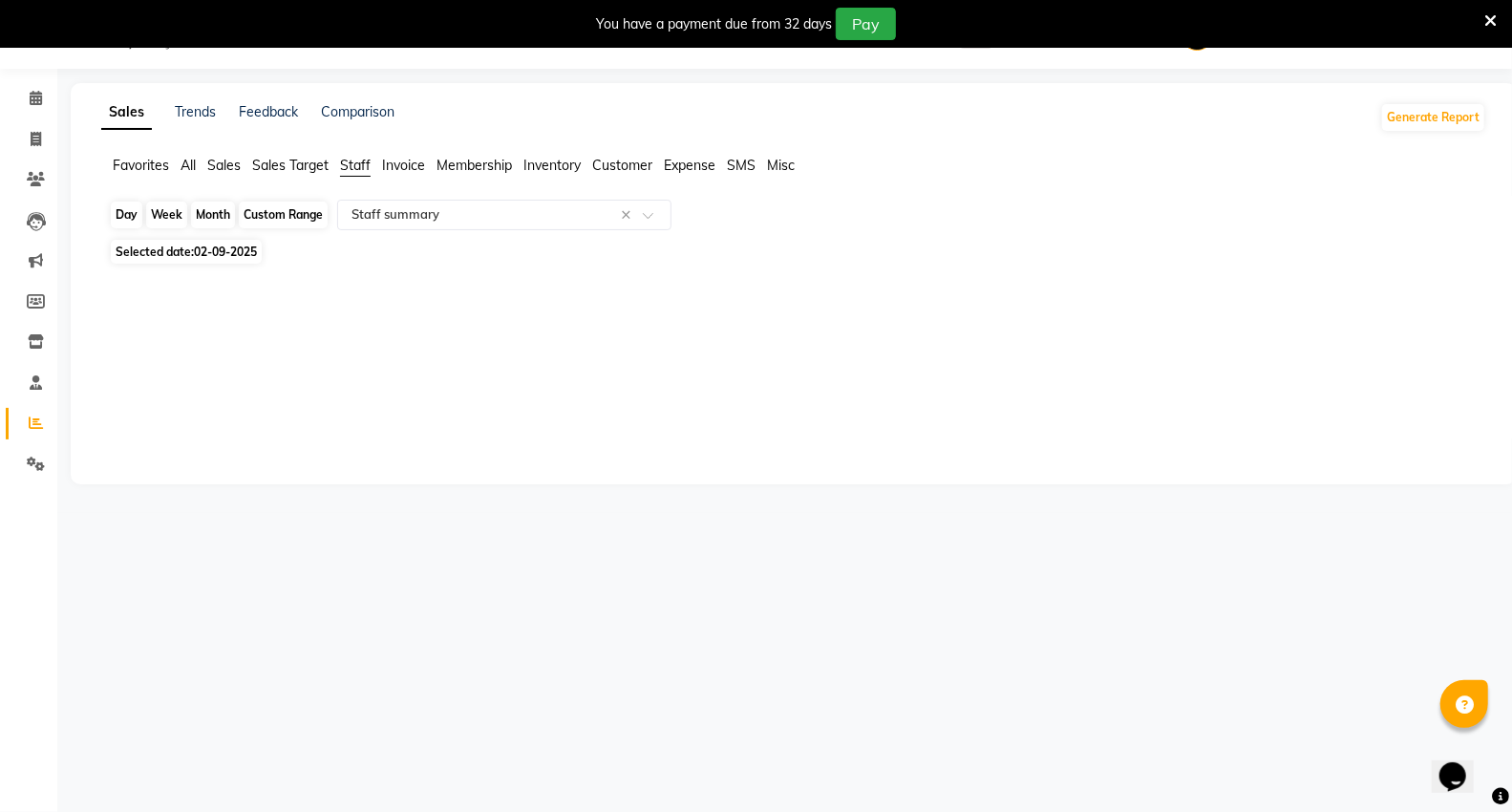
click at [130, 218] on div "Day" at bounding box center [126, 215] width 32 height 27
select select "9"
select select "2025"
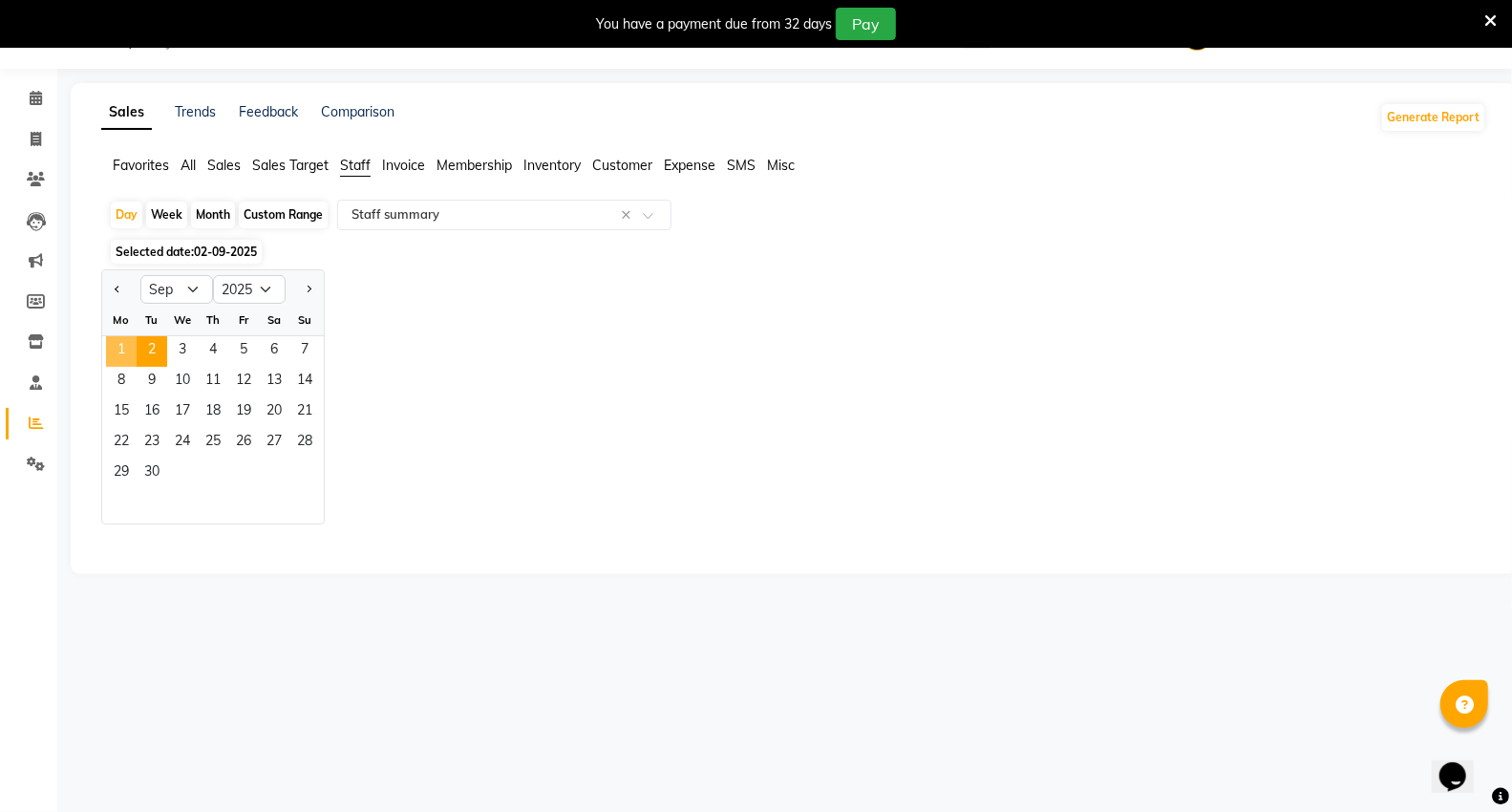
click at [131, 351] on span "1" at bounding box center [121, 351] width 31 height 31
select select "full_report"
select select "csv"
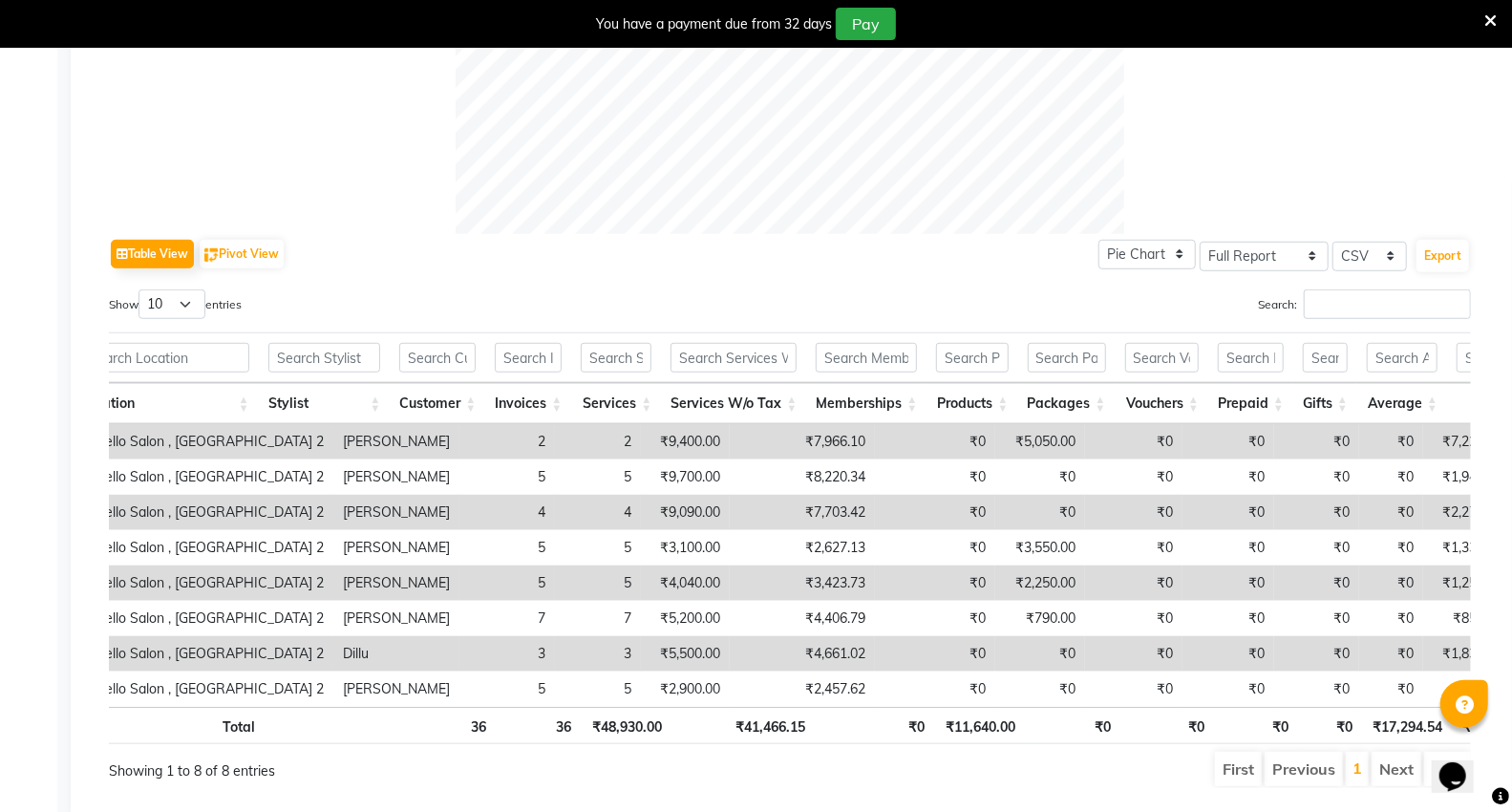
scroll to position [0, 0]
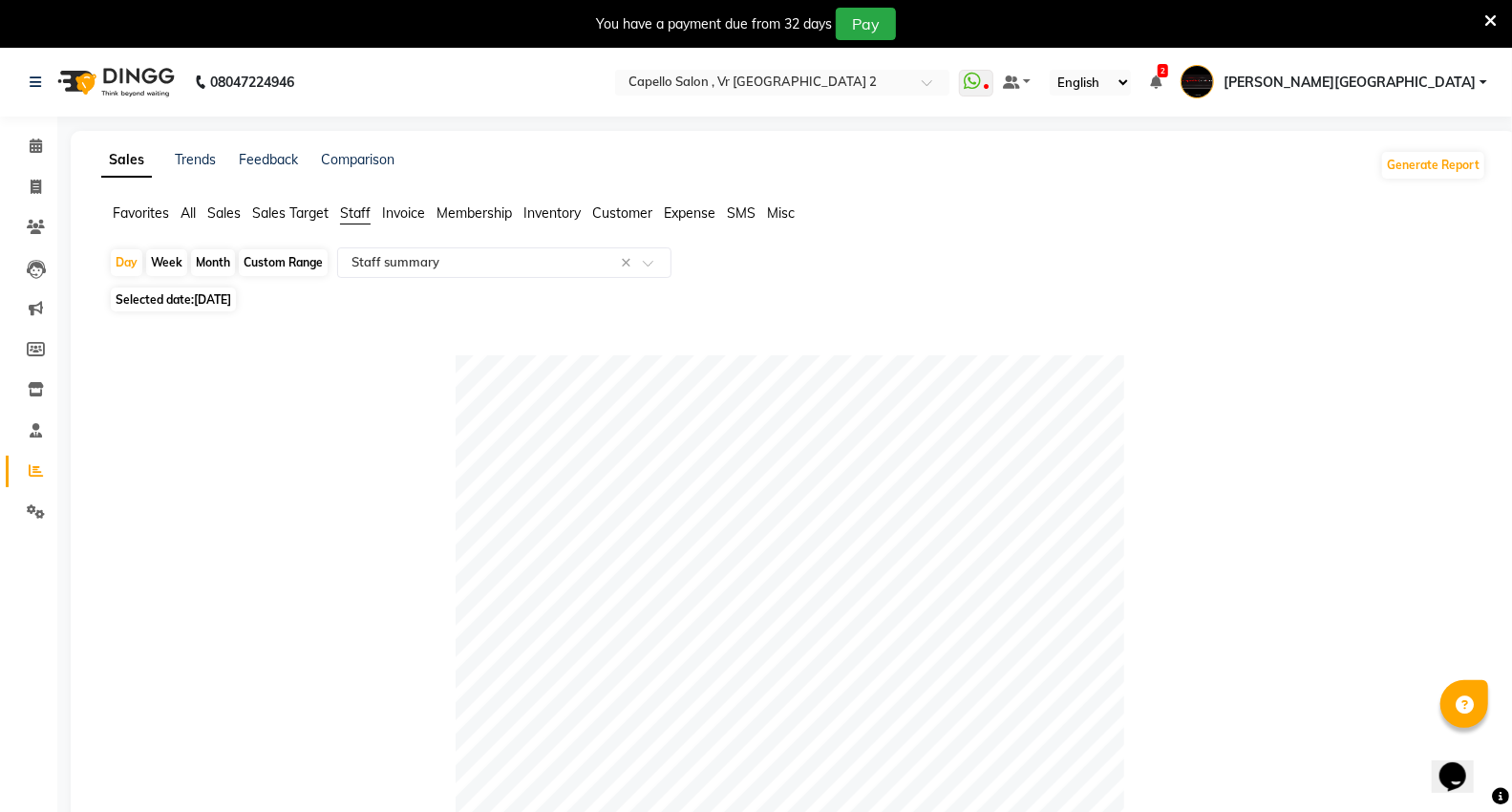
click at [128, 86] on img at bounding box center [114, 83] width 130 height 54
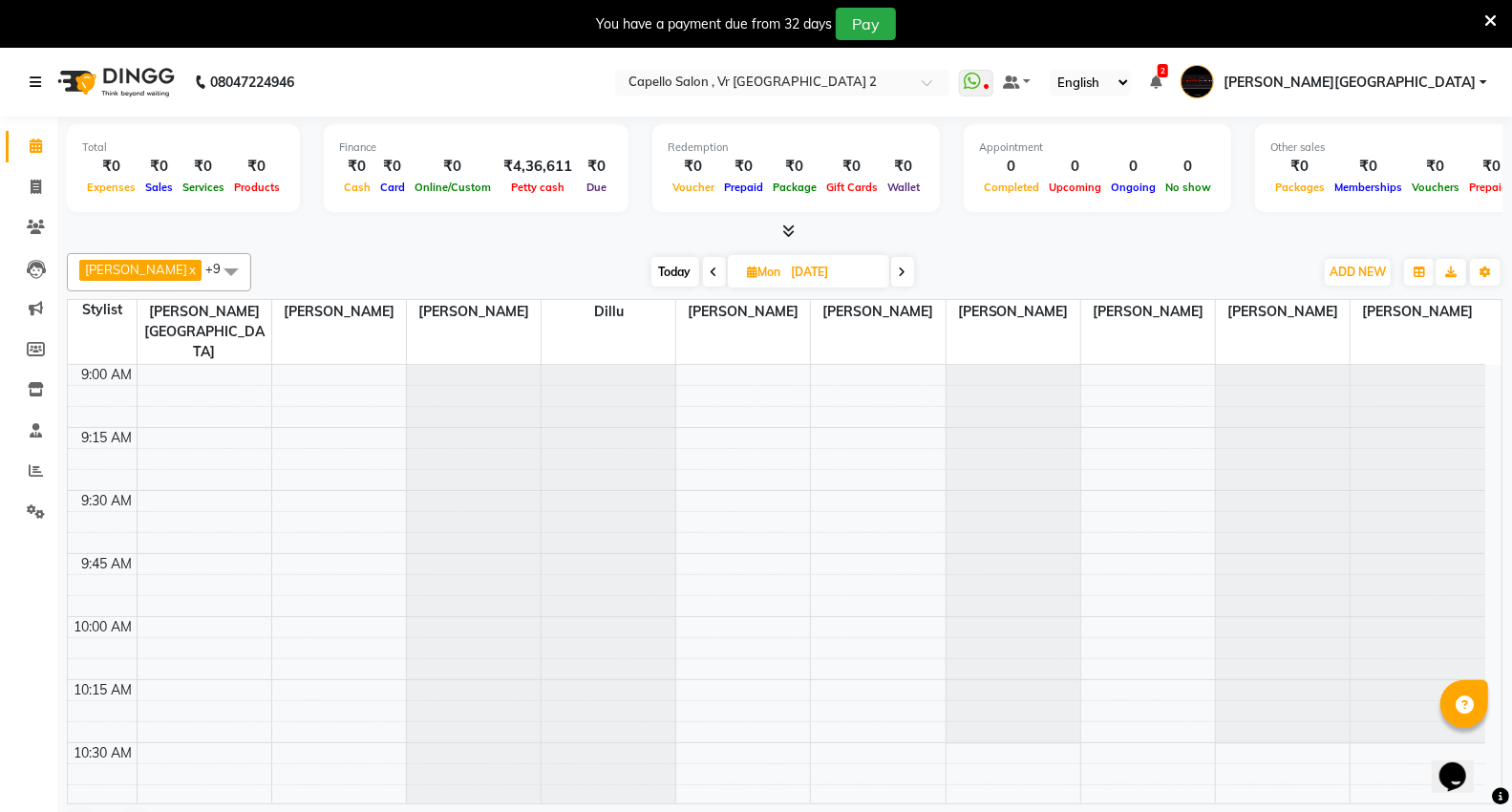
click at [32, 73] on link at bounding box center [39, 83] width 19 height 54
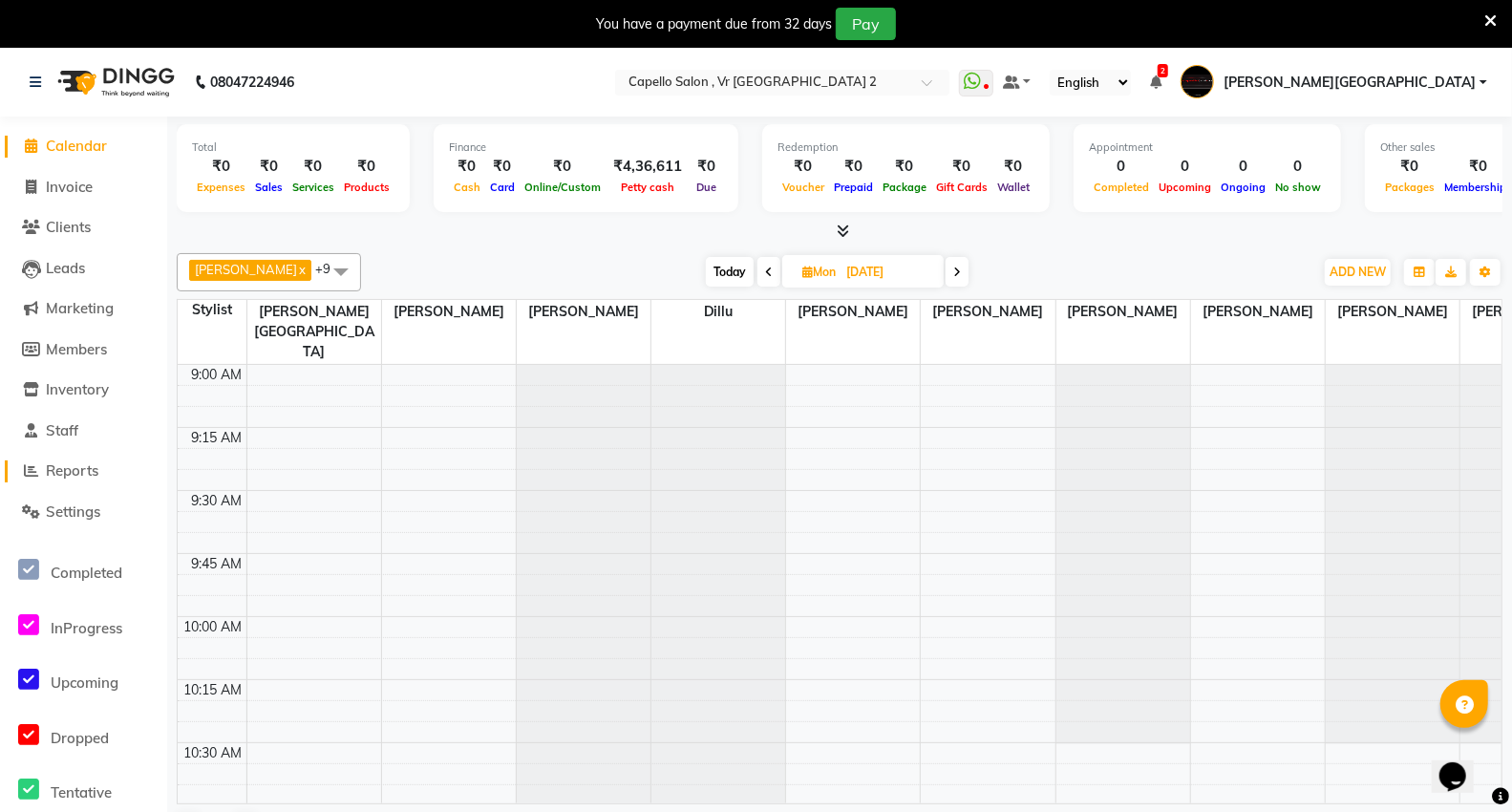
click at [73, 471] on span "Reports" at bounding box center [72, 470] width 53 height 18
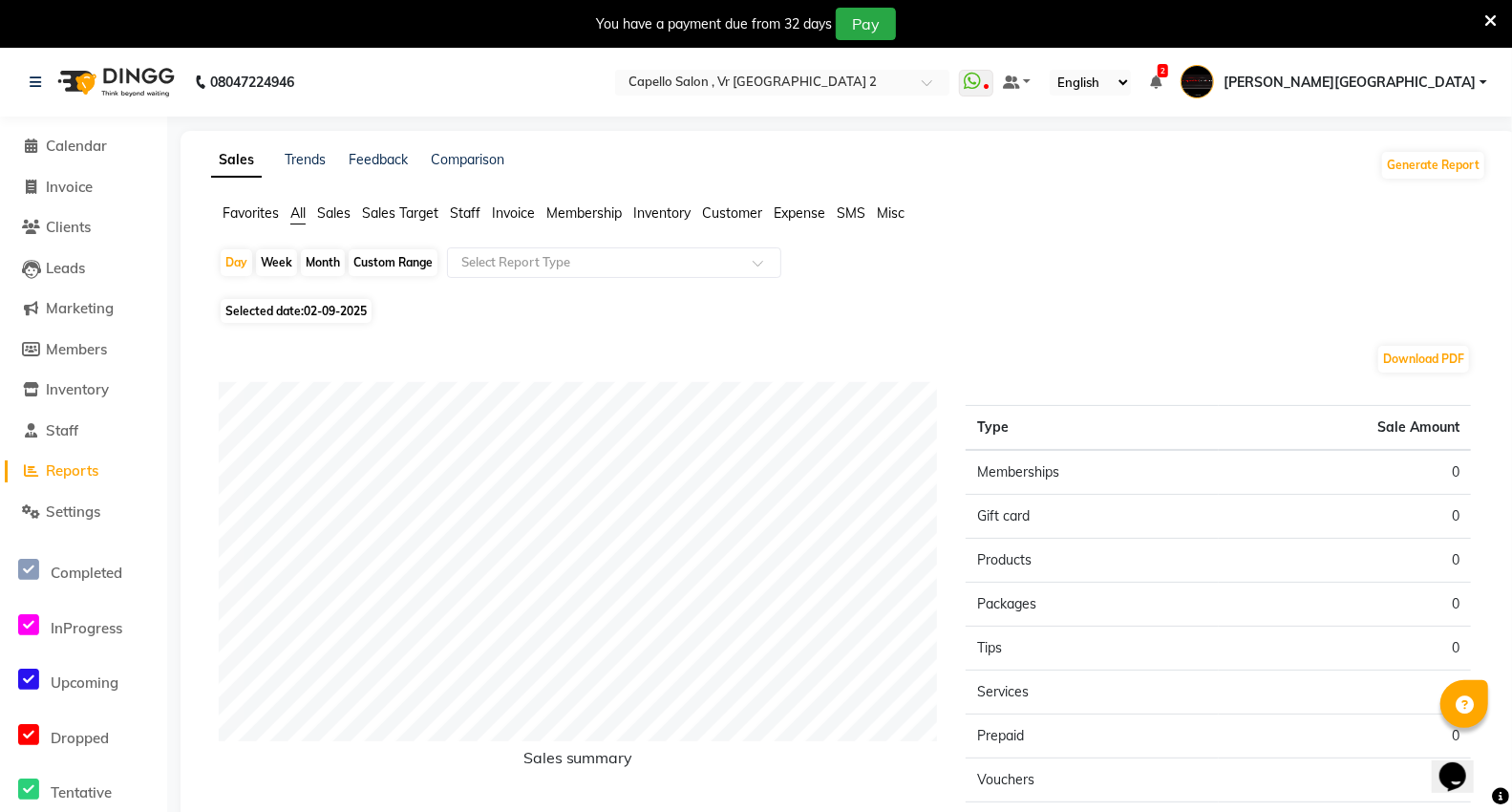
click at [517, 206] on span "Invoice" at bounding box center [513, 213] width 43 height 17
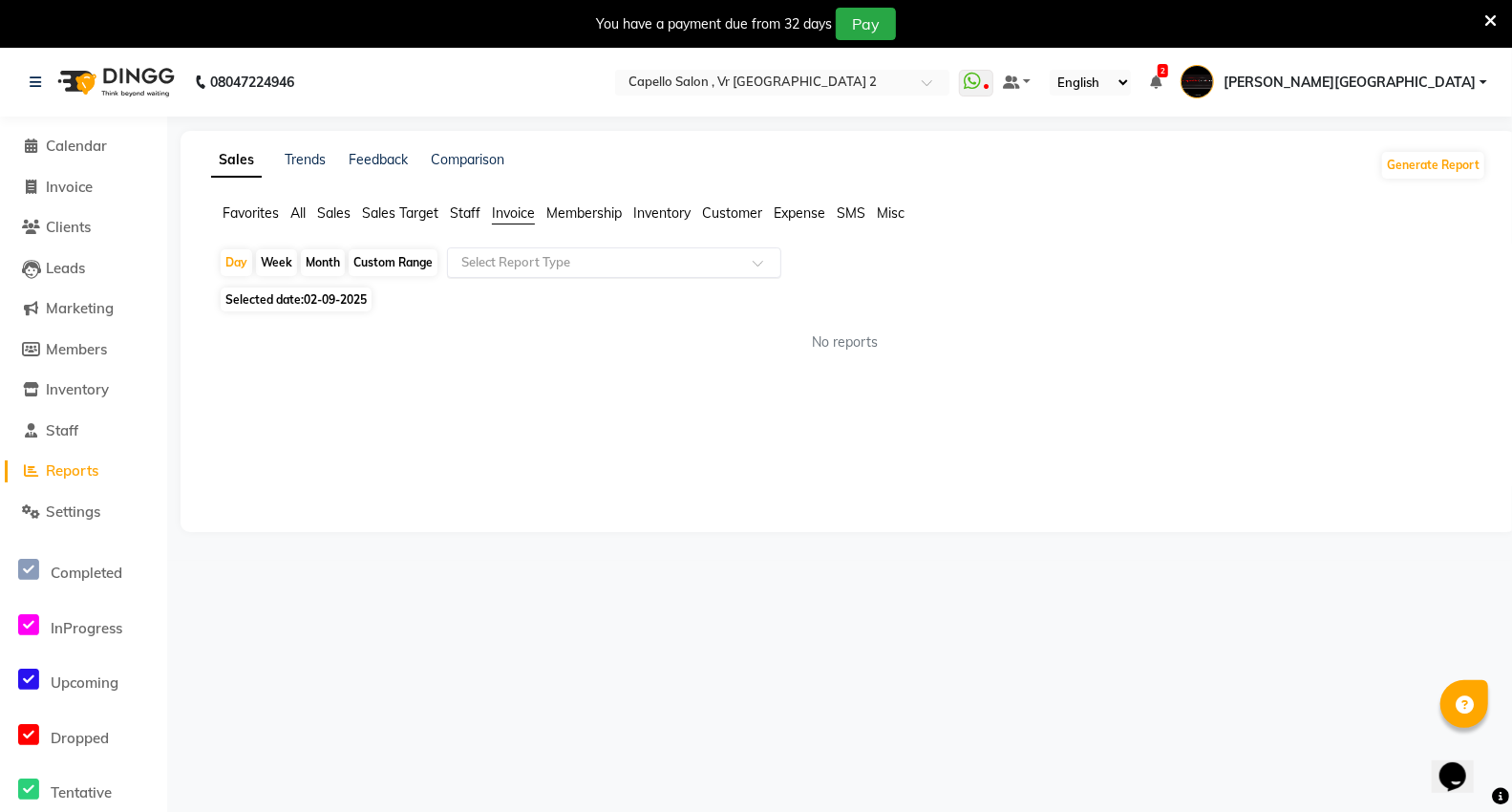
click at [548, 264] on input "text" at bounding box center [595, 263] width 275 height 19
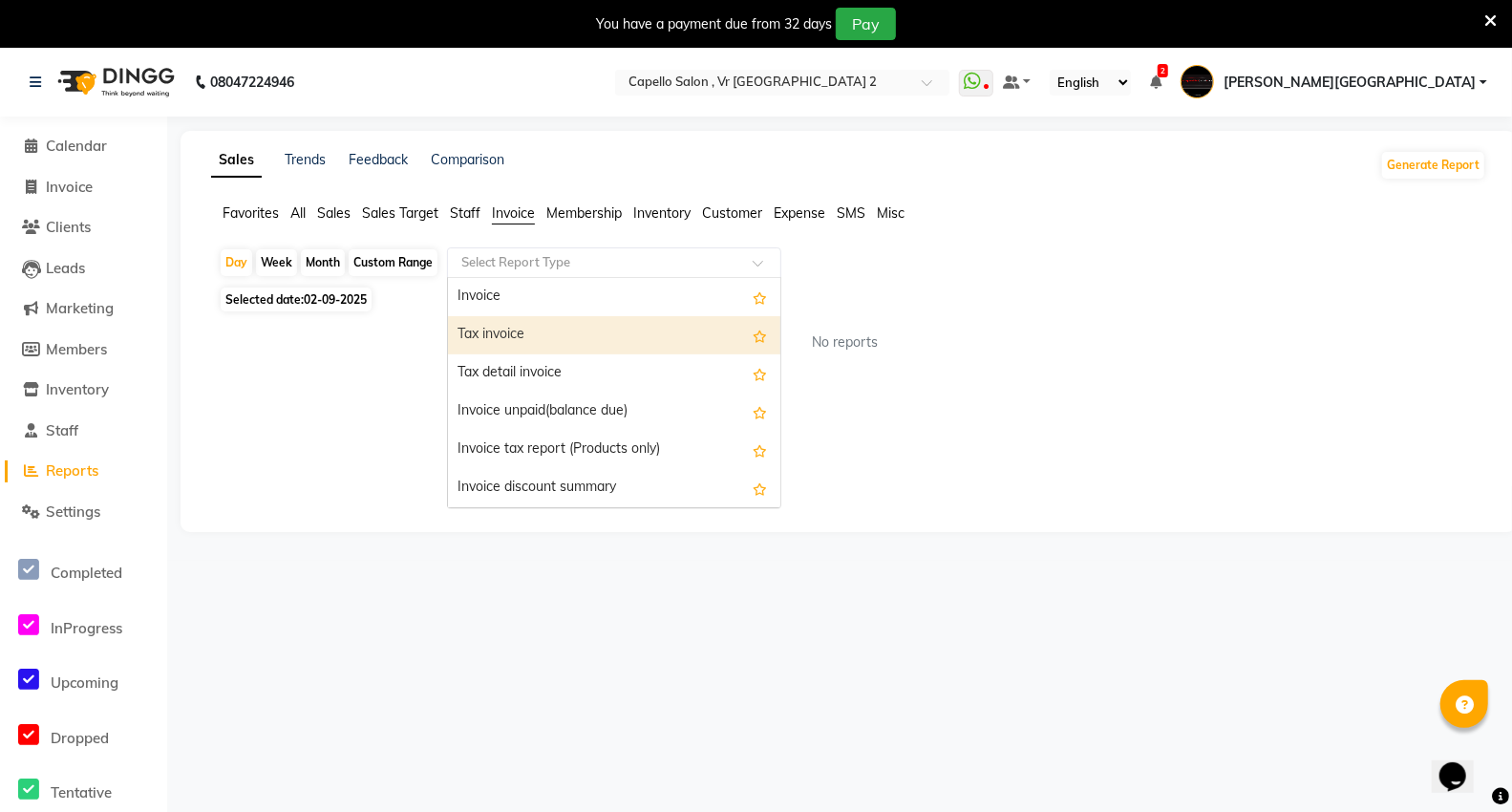
click at [530, 329] on div "Tax invoice" at bounding box center [614, 335] width 332 height 38
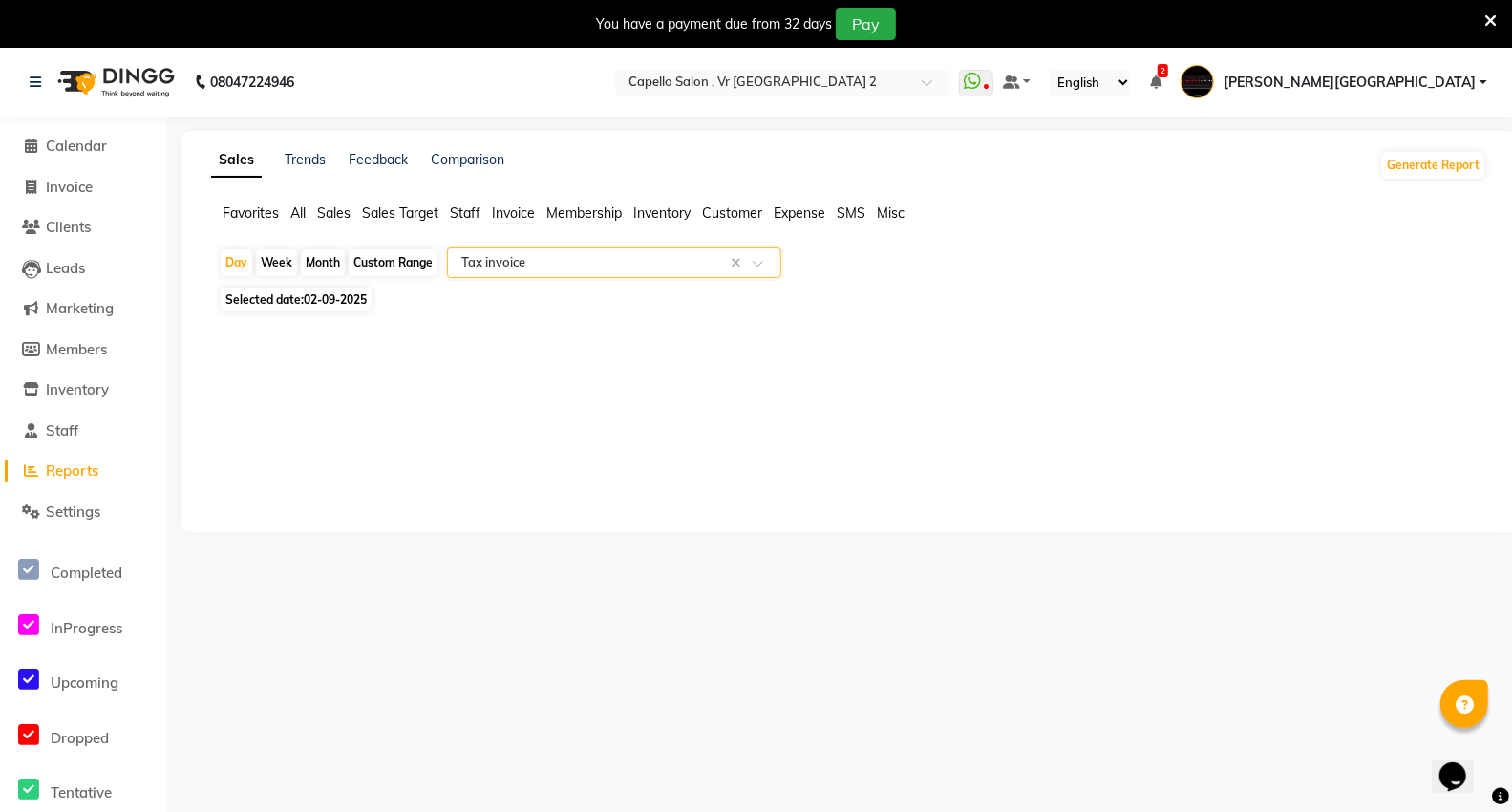
click at [544, 264] on input "text" at bounding box center [595, 263] width 275 height 19
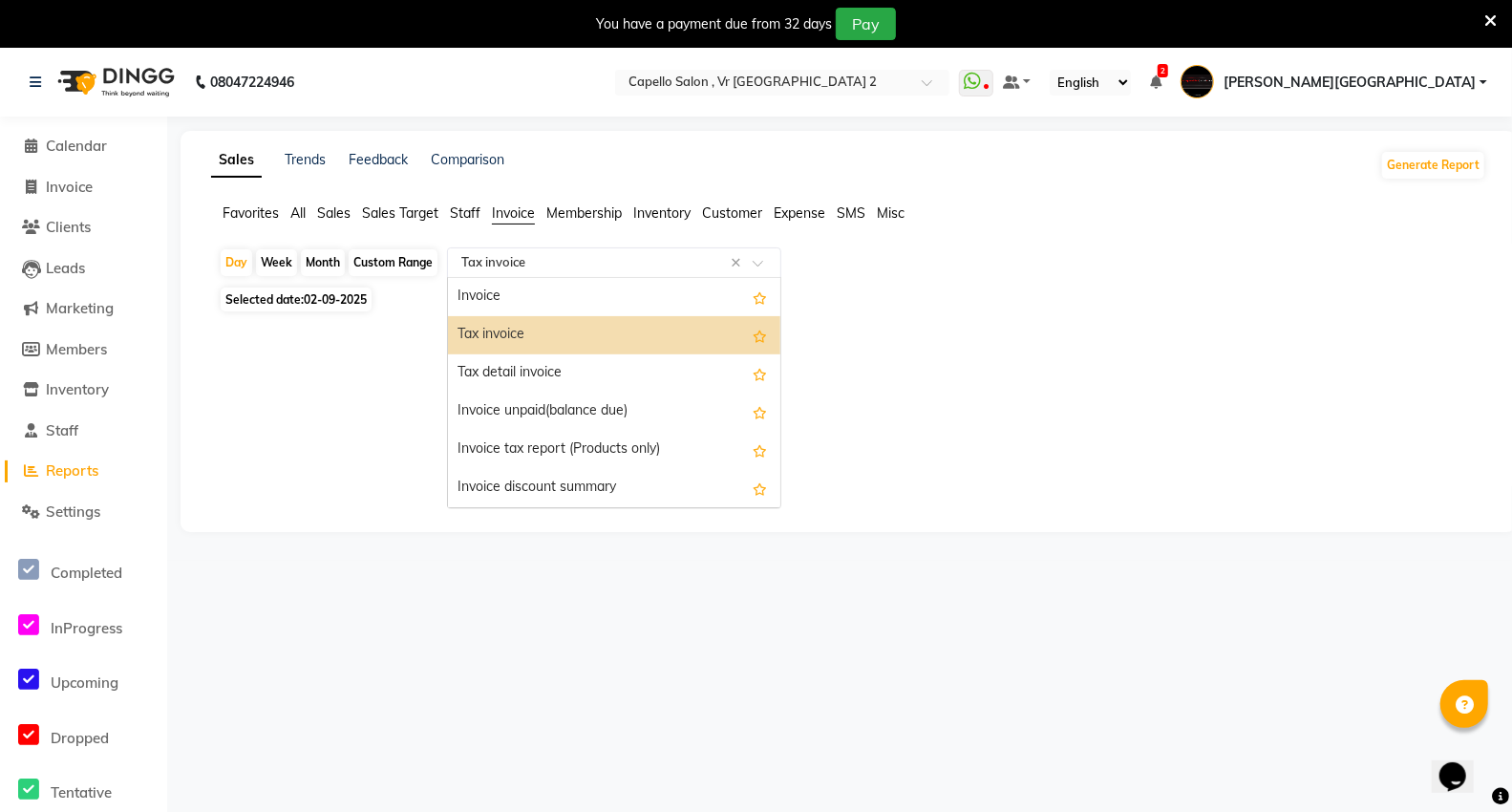
click at [524, 327] on div "Tax invoice" at bounding box center [614, 335] width 332 height 38
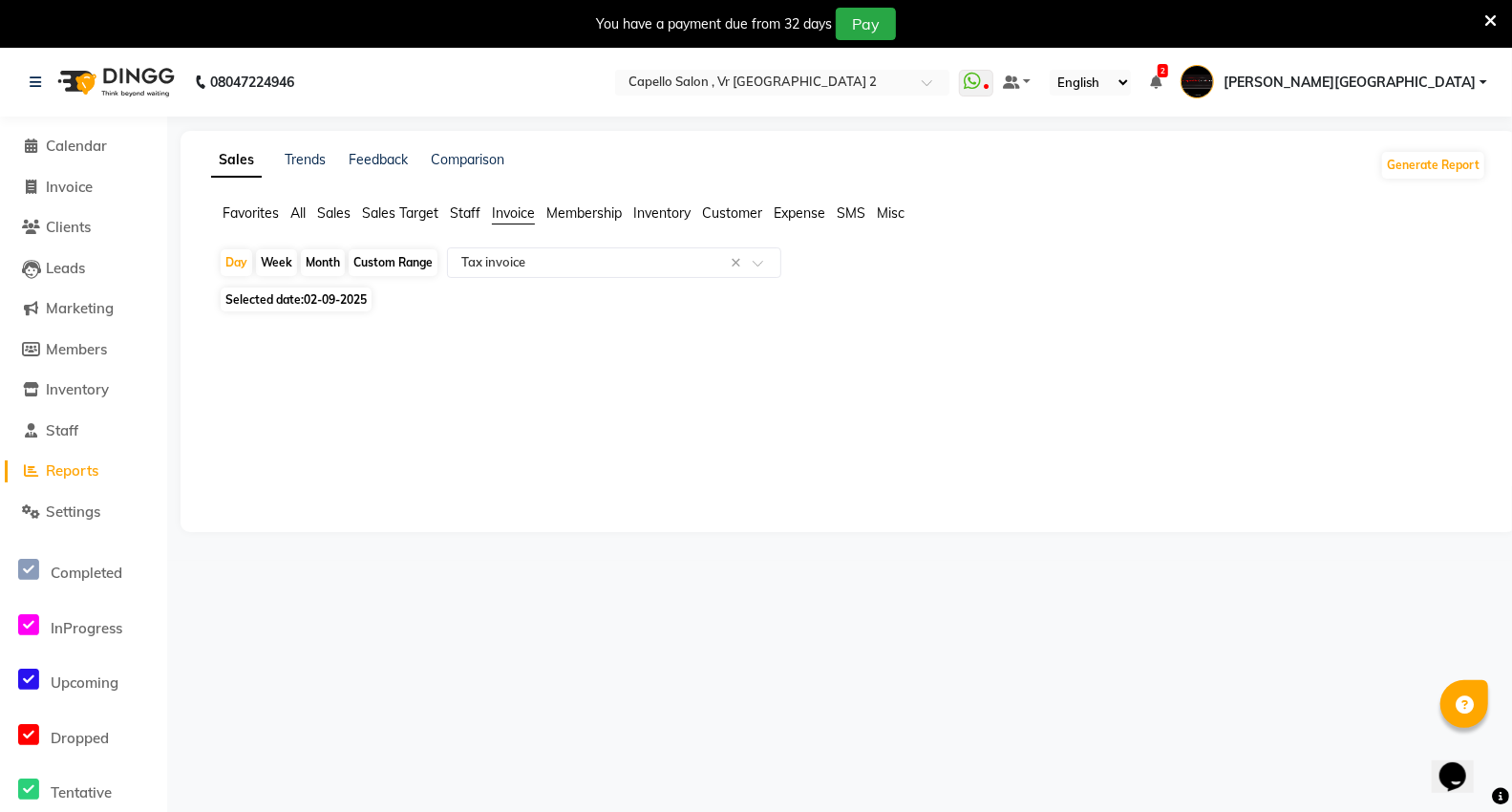
click at [322, 270] on div "Month" at bounding box center [323, 263] width 44 height 27
select select "9"
select select "2025"
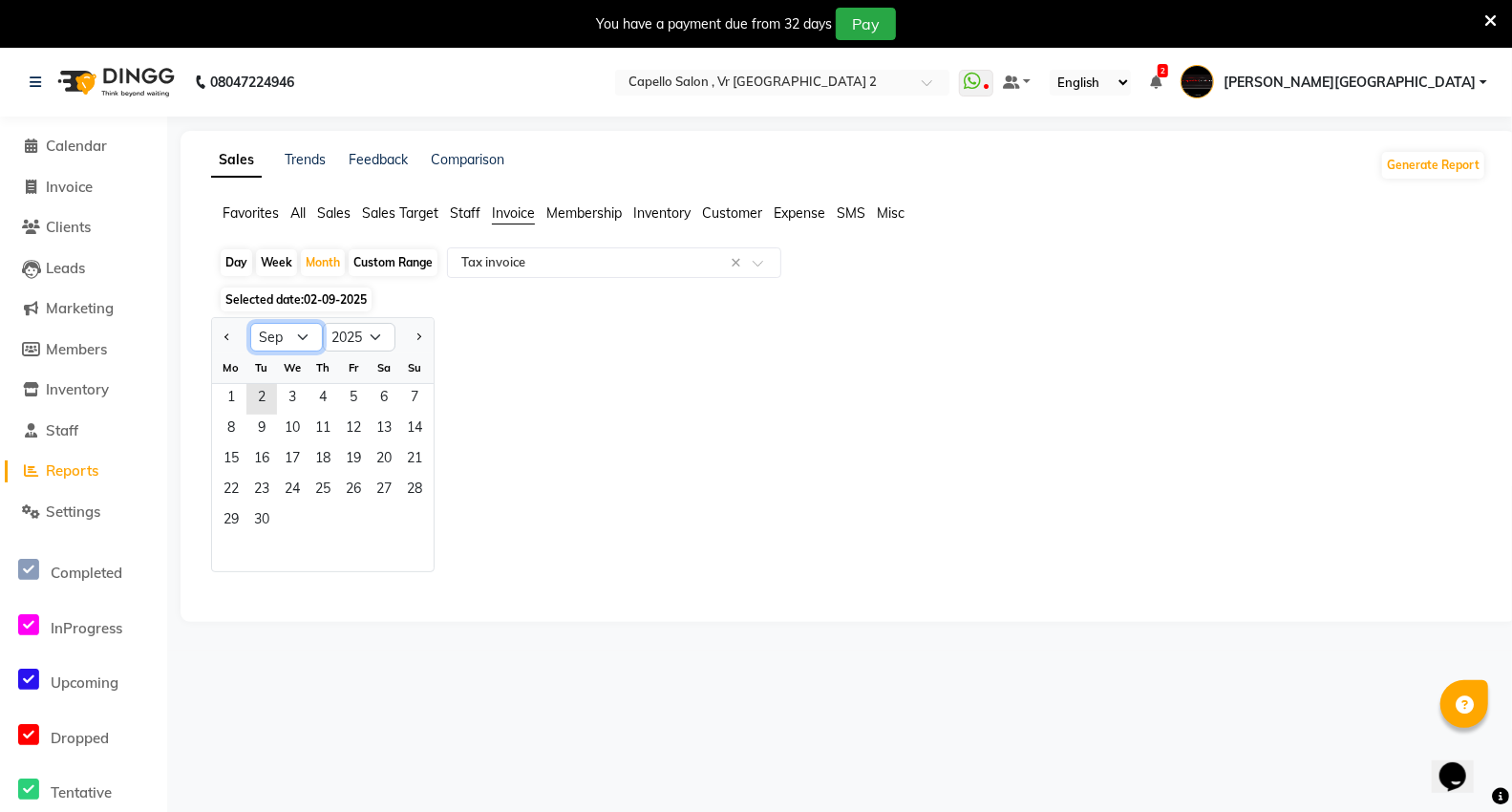
drag, startPoint x: 295, startPoint y: 339, endPoint x: 304, endPoint y: 322, distance: 19.2
click at [295, 339] on select "Jan Feb Mar Apr May Jun [DATE] Aug Sep Oct Nov Dec" at bounding box center [287, 337] width 73 height 29
select select "8"
click at [250, 322] on select "Jan Feb Mar Apr May Jun [DATE] Aug Sep Oct Nov Dec" at bounding box center [287, 337] width 73 height 29
click at [363, 395] on span "1" at bounding box center [353, 399] width 31 height 31
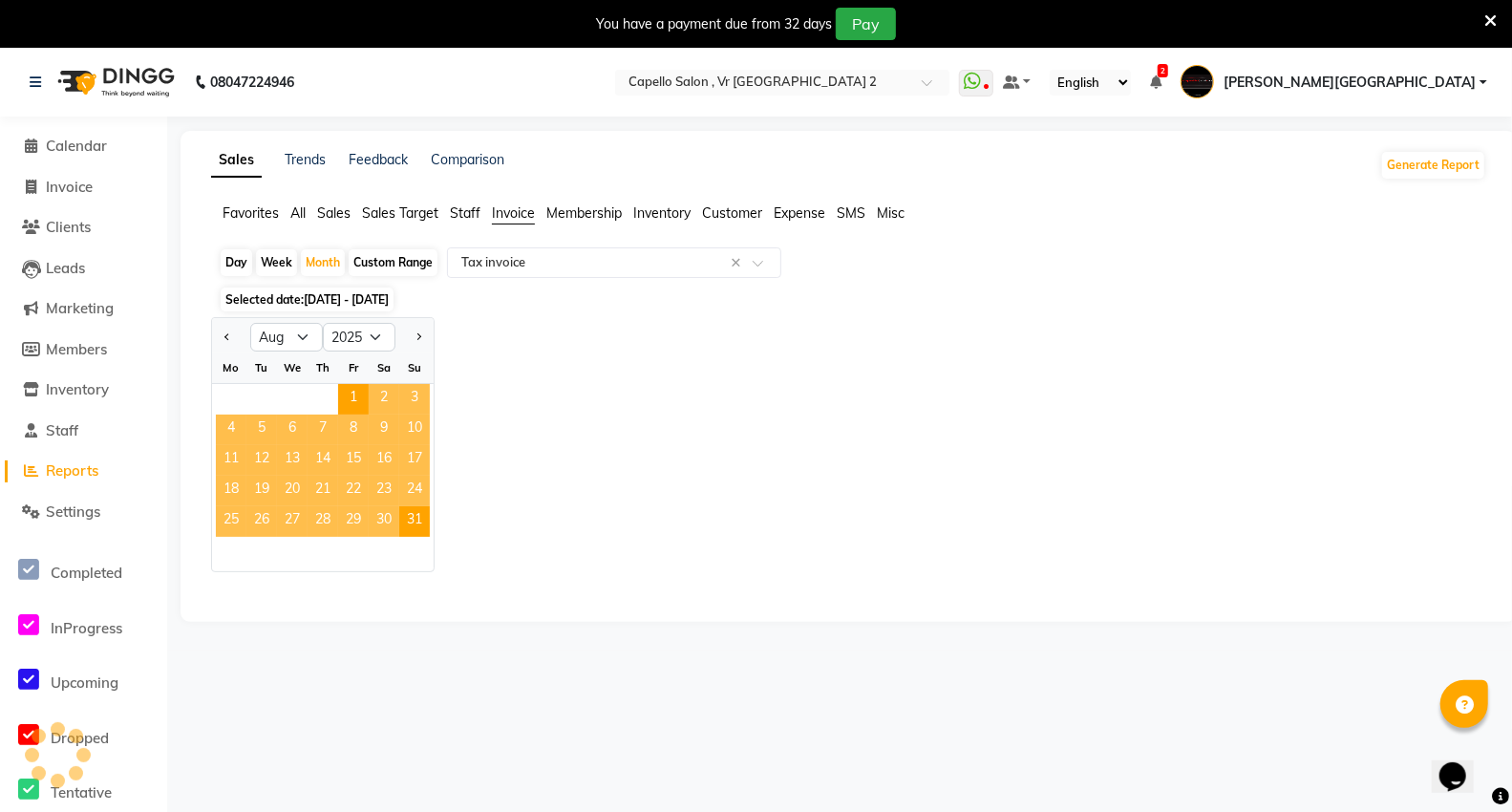
select select "full_report"
select select "csv"
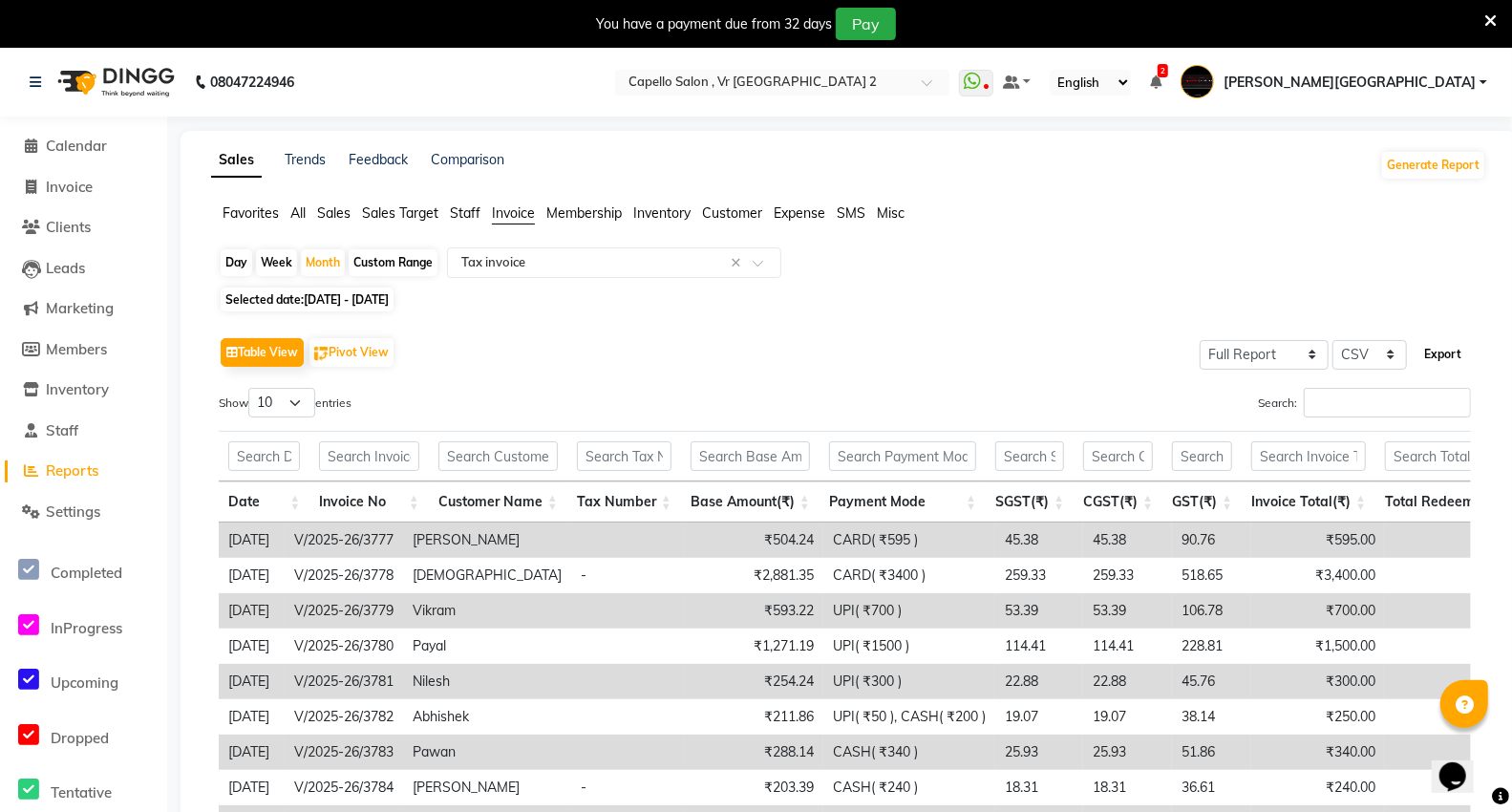
click at [1447, 358] on button "Export" at bounding box center [1442, 354] width 53 height 33
click at [58, 150] on span "Calendar" at bounding box center [77, 145] width 61 height 18
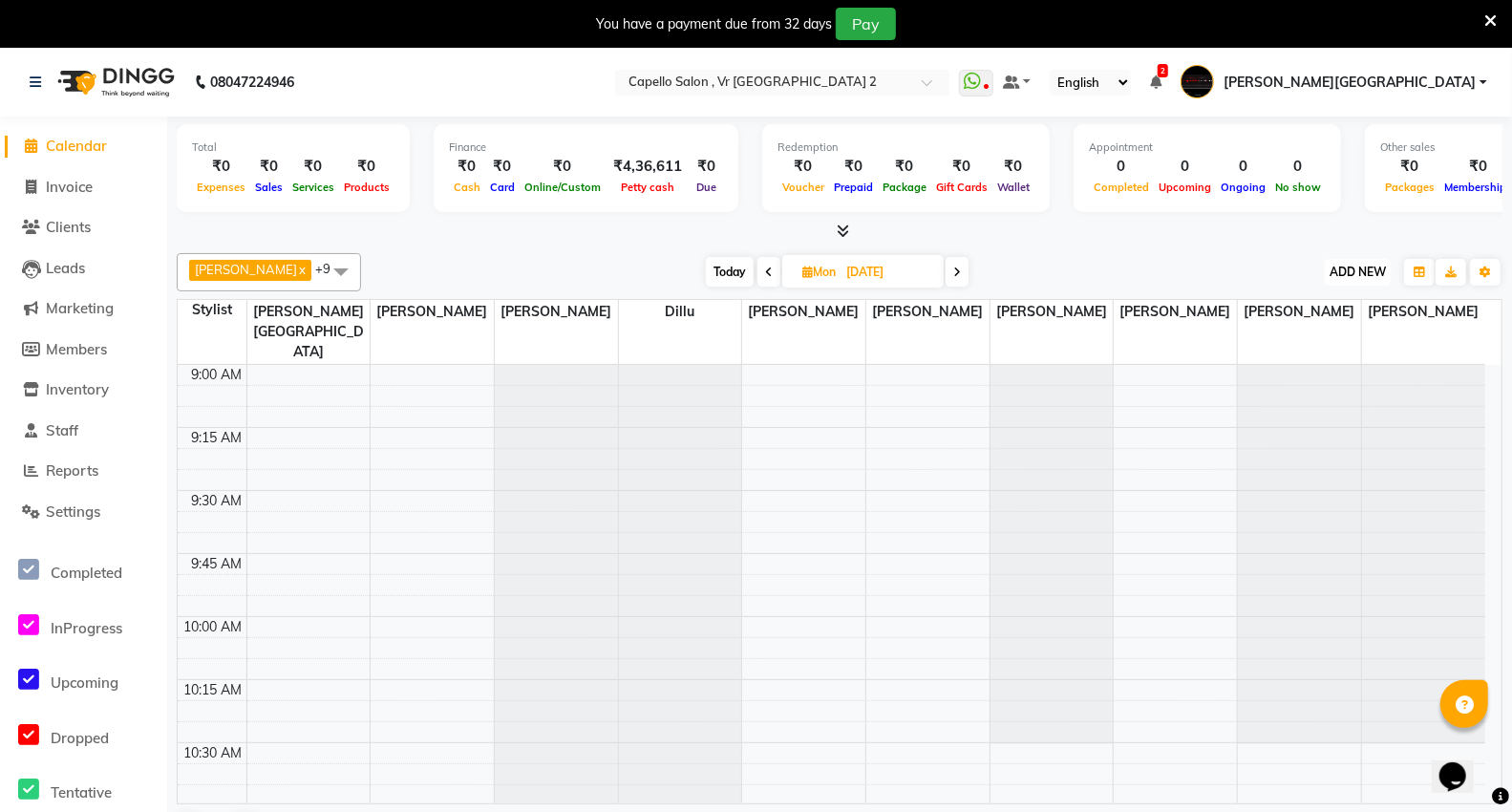
click at [1357, 269] on span "ADD NEW" at bounding box center [1358, 272] width 57 height 14
click at [1309, 382] on link "Add Attendance" at bounding box center [1313, 382] width 151 height 25
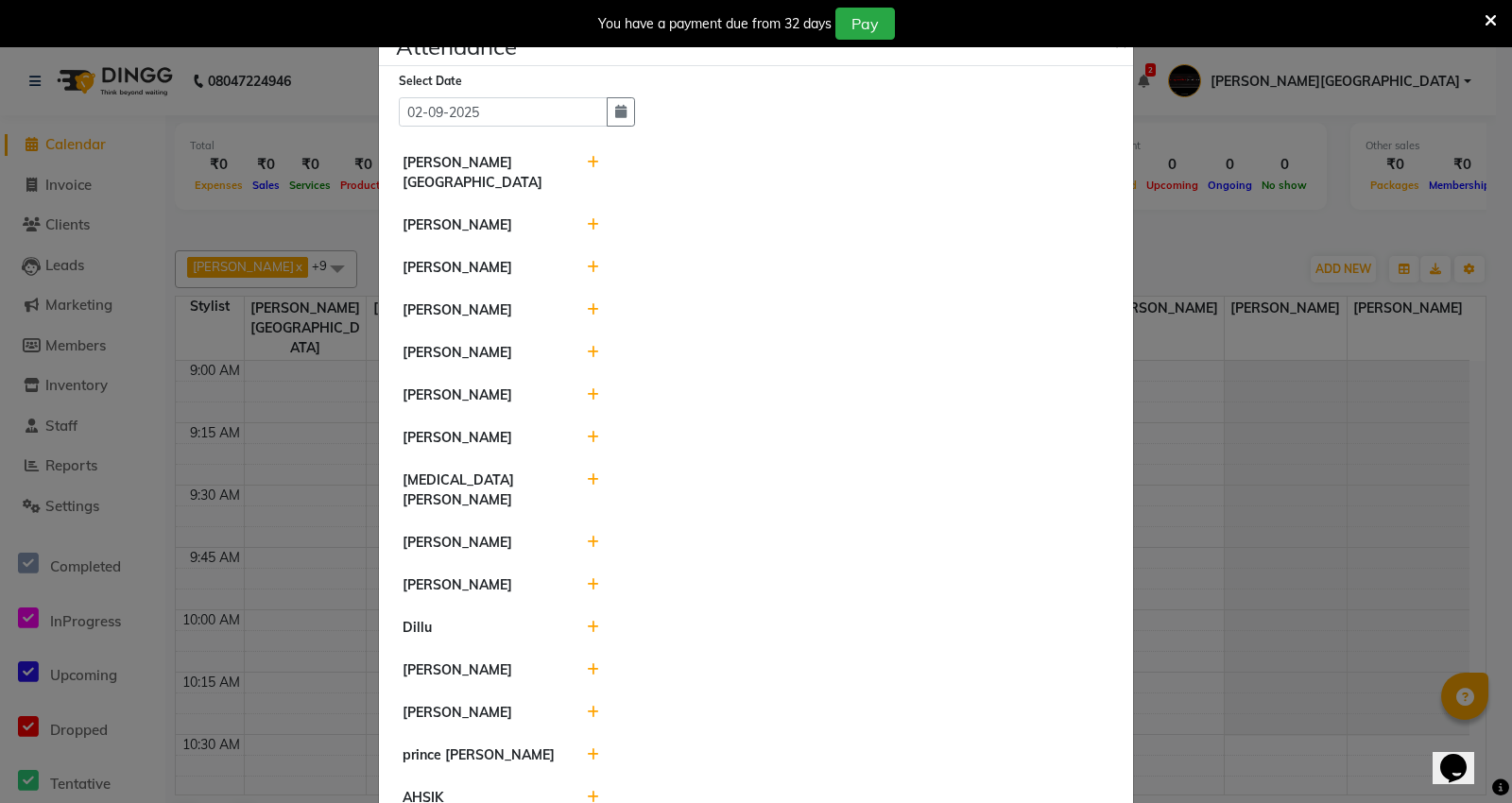
click at [587, 218] on icon at bounding box center [592, 225] width 12 height 13
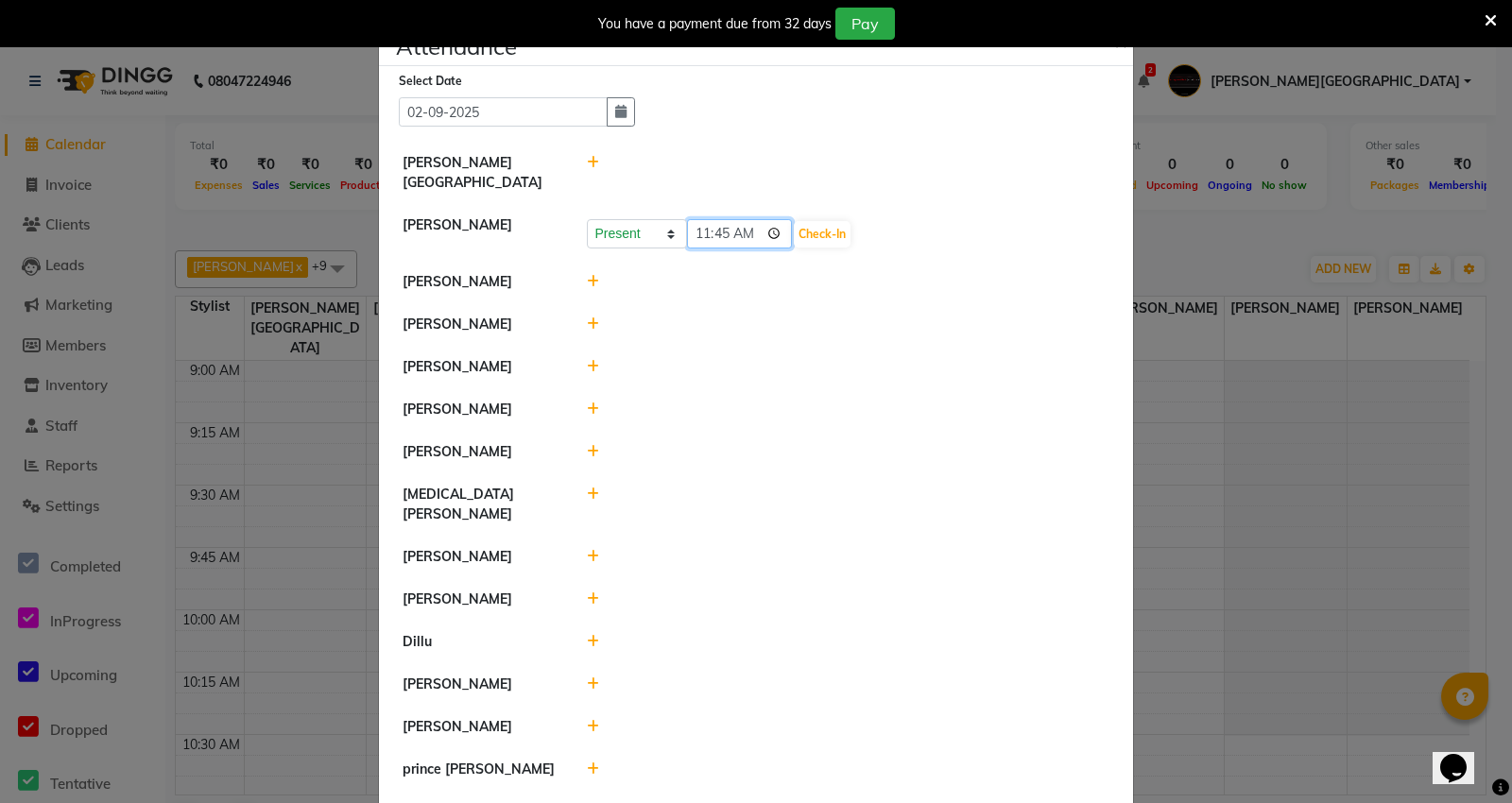
click at [720, 219] on input "11:45" at bounding box center [739, 233] width 105 height 29
type input "11:08"
click at [820, 221] on button "Check-In" at bounding box center [822, 234] width 57 height 27
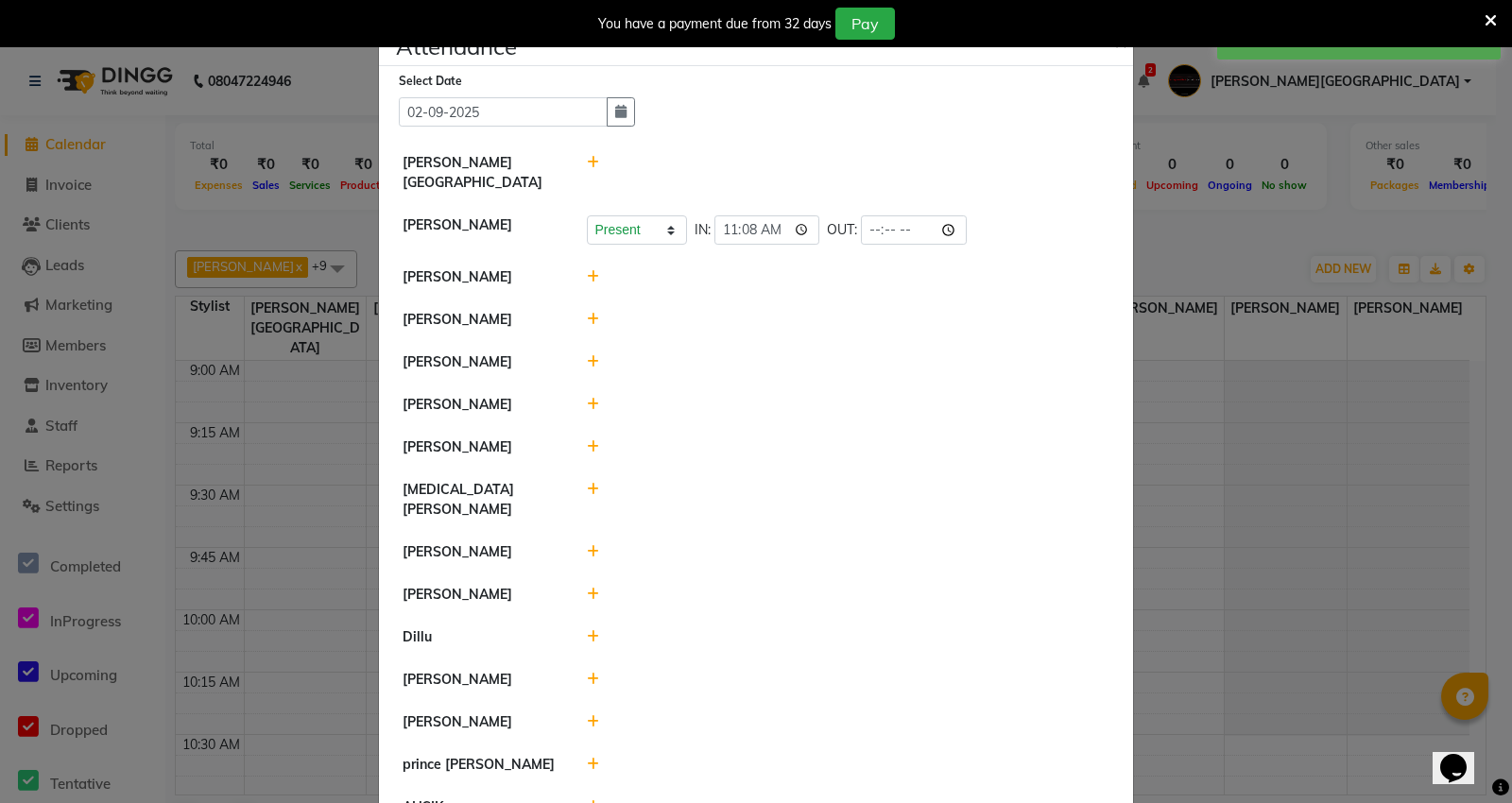
click at [587, 271] on icon at bounding box center [592, 277] width 12 height 13
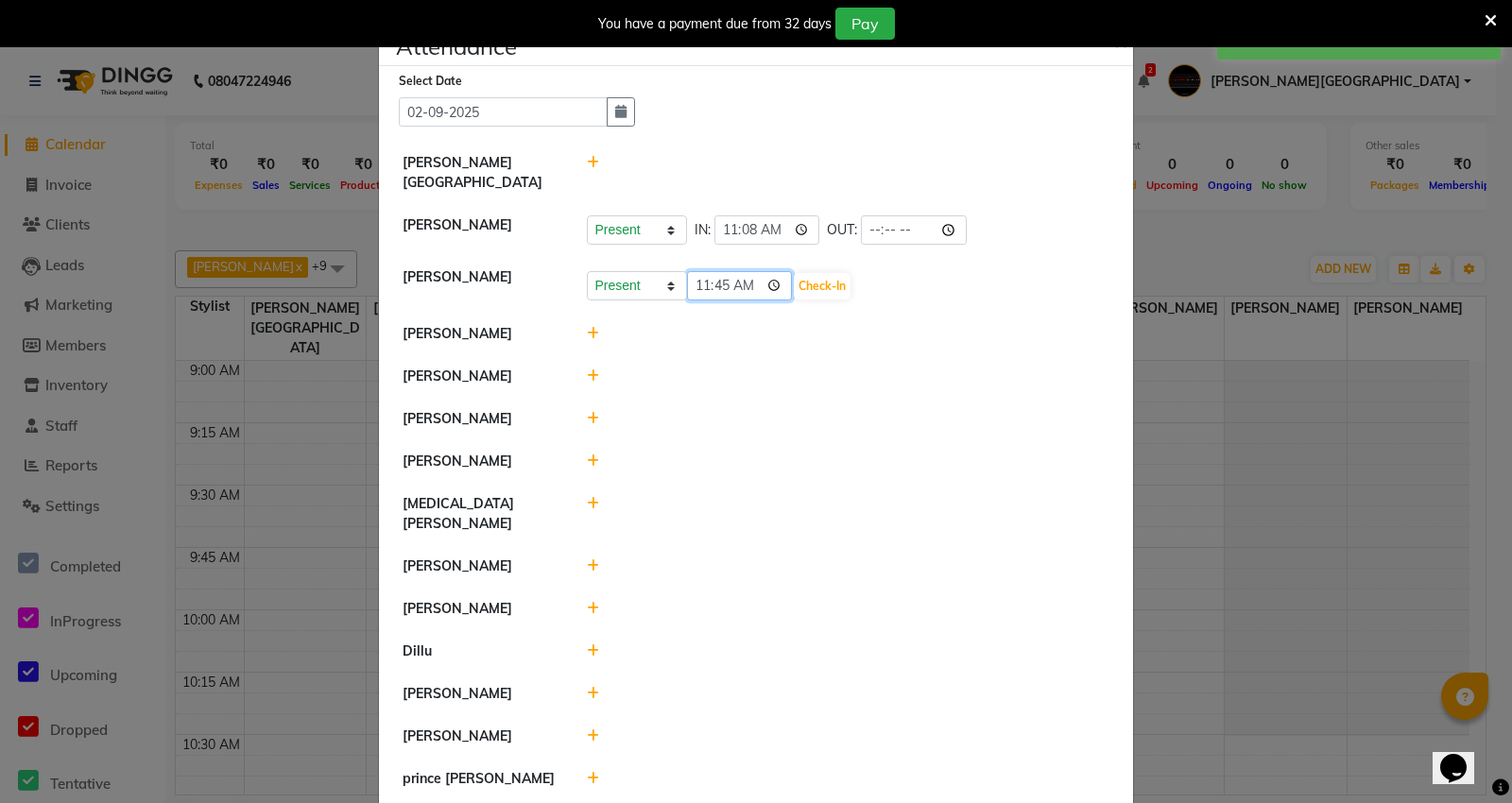
click at [722, 271] on input "11:45" at bounding box center [739, 286] width 105 height 29
type input "11:35"
click at [818, 273] on button "Check-In" at bounding box center [822, 287] width 57 height 27
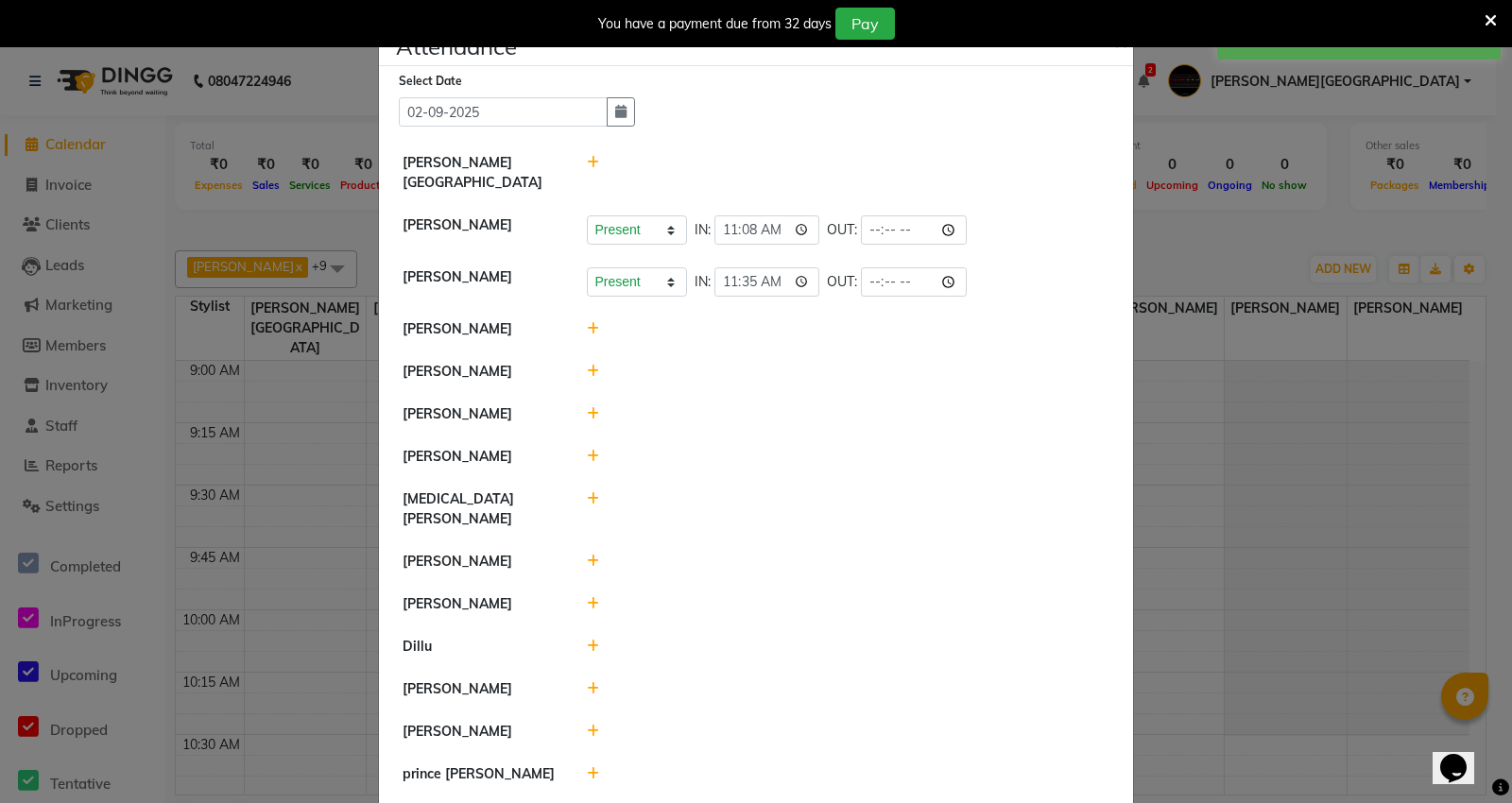
click at [588, 322] on icon at bounding box center [592, 328] width 12 height 13
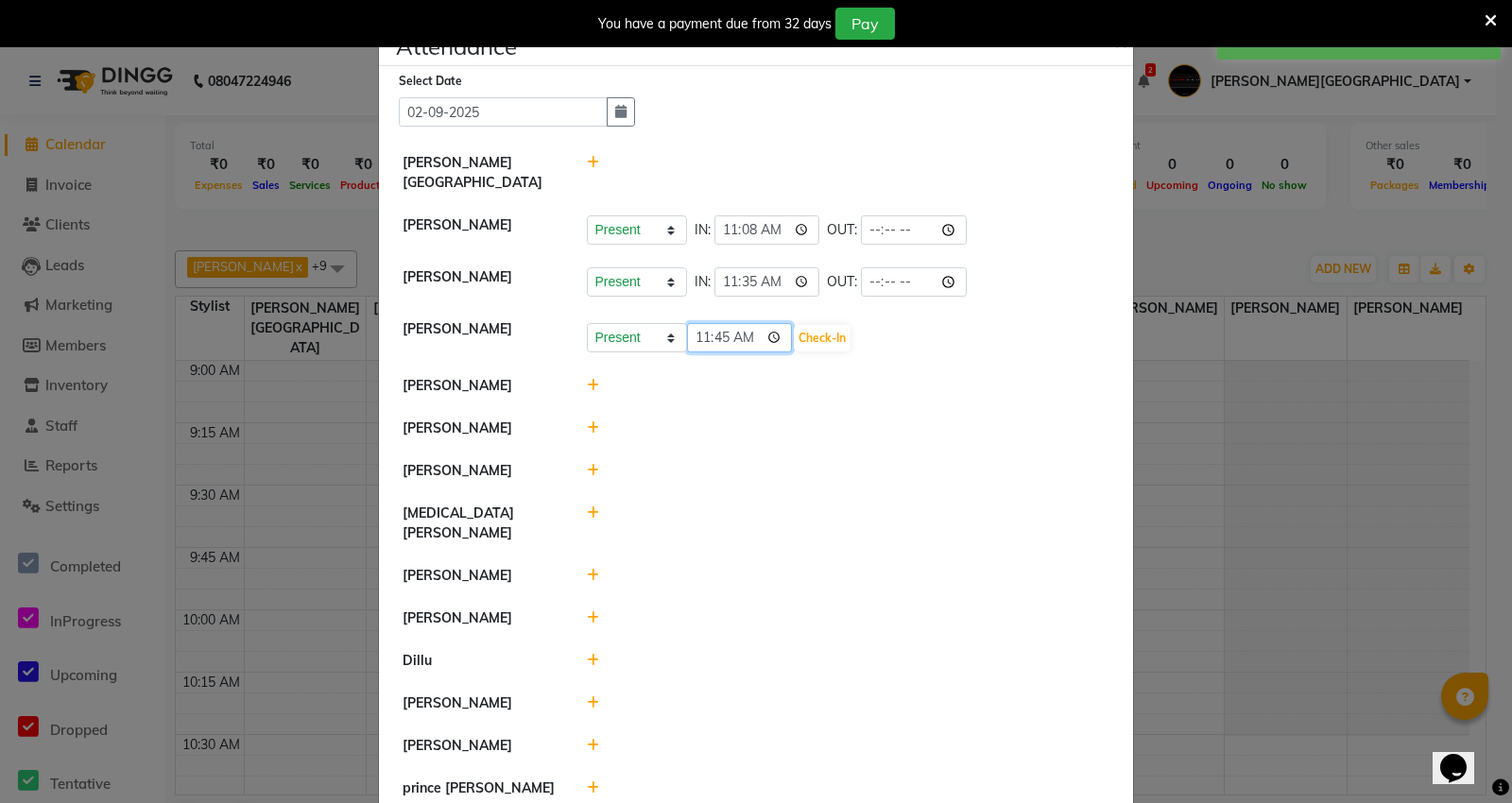
click at [721, 323] on input "11:45" at bounding box center [739, 337] width 105 height 29
type input "11:38"
click at [807, 325] on button "Check-In" at bounding box center [822, 338] width 57 height 27
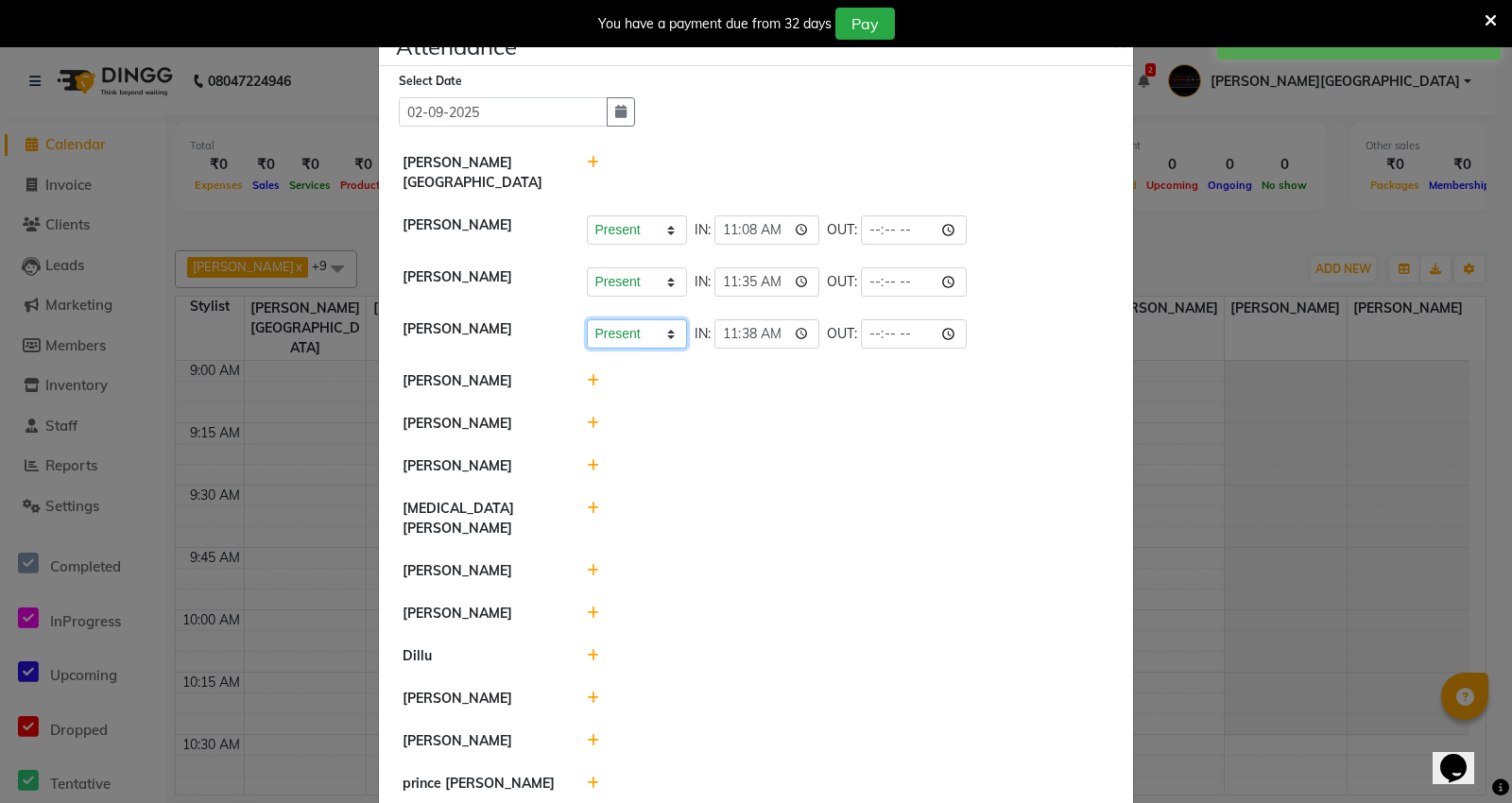
click at [618, 319] on select "Present Absent Late Half Day Weekly Off" at bounding box center [637, 333] width 101 height 29
select select "L"
click at [587, 319] on select "Present Absent Late Half Day Weekly Off" at bounding box center [637, 333] width 101 height 29
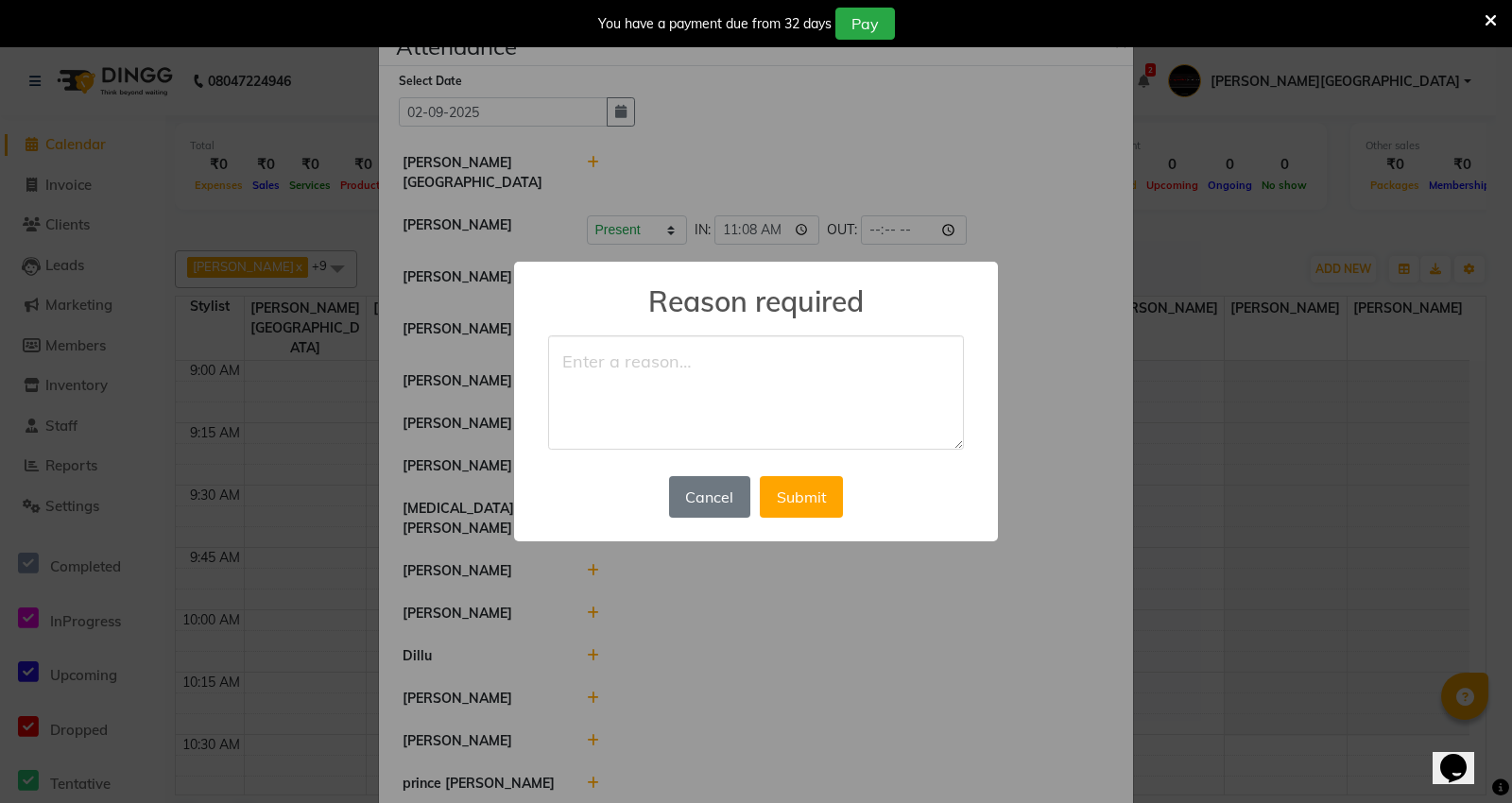
click at [663, 381] on textarea at bounding box center [756, 392] width 416 height 115
type textarea "personal"
drag, startPoint x: 563, startPoint y: 368, endPoint x: 634, endPoint y: 373, distance: 71.2
click at [634, 373] on textarea "personal" at bounding box center [756, 392] width 416 height 115
type textarea "personal"
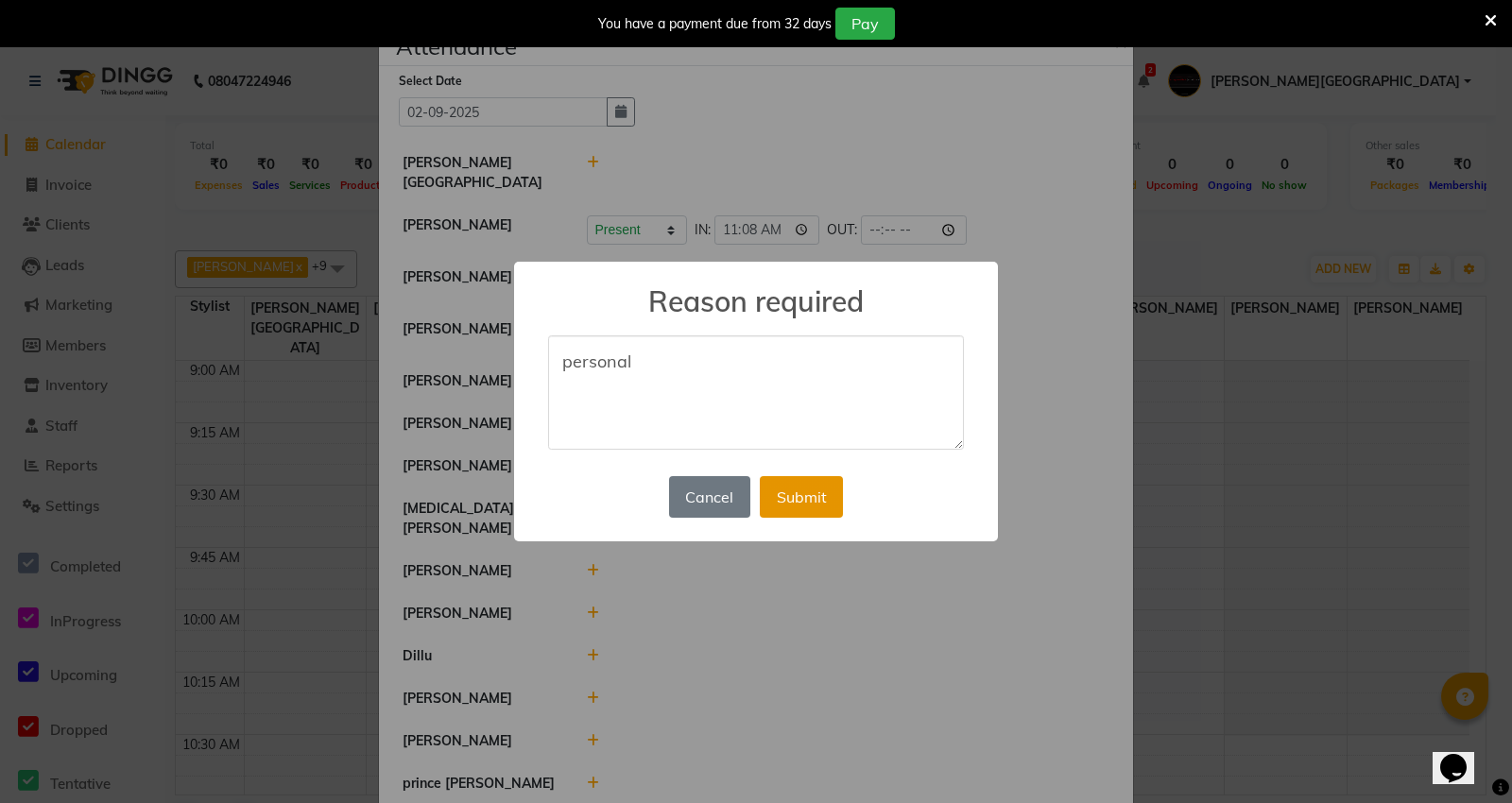
click at [796, 493] on button "Submit" at bounding box center [801, 497] width 84 height 42
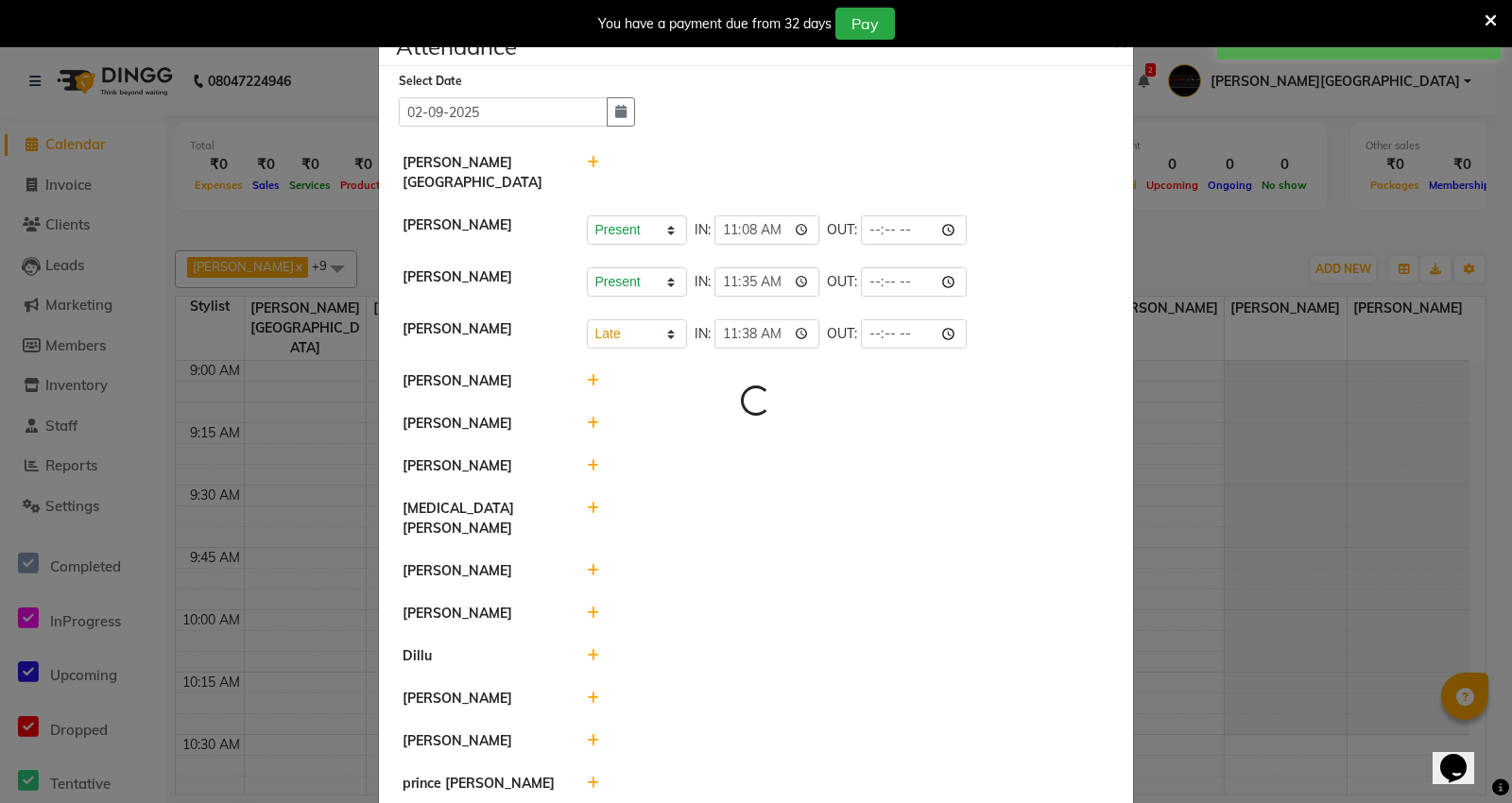
select select "L"
click at [614, 268] on select "Present Absent Late Half Day Weekly Off" at bounding box center [637, 282] width 101 height 29
select select "L"
click at [587, 268] on select "Present Absent Late Half Day Weekly Off" at bounding box center [637, 282] width 101 height 29
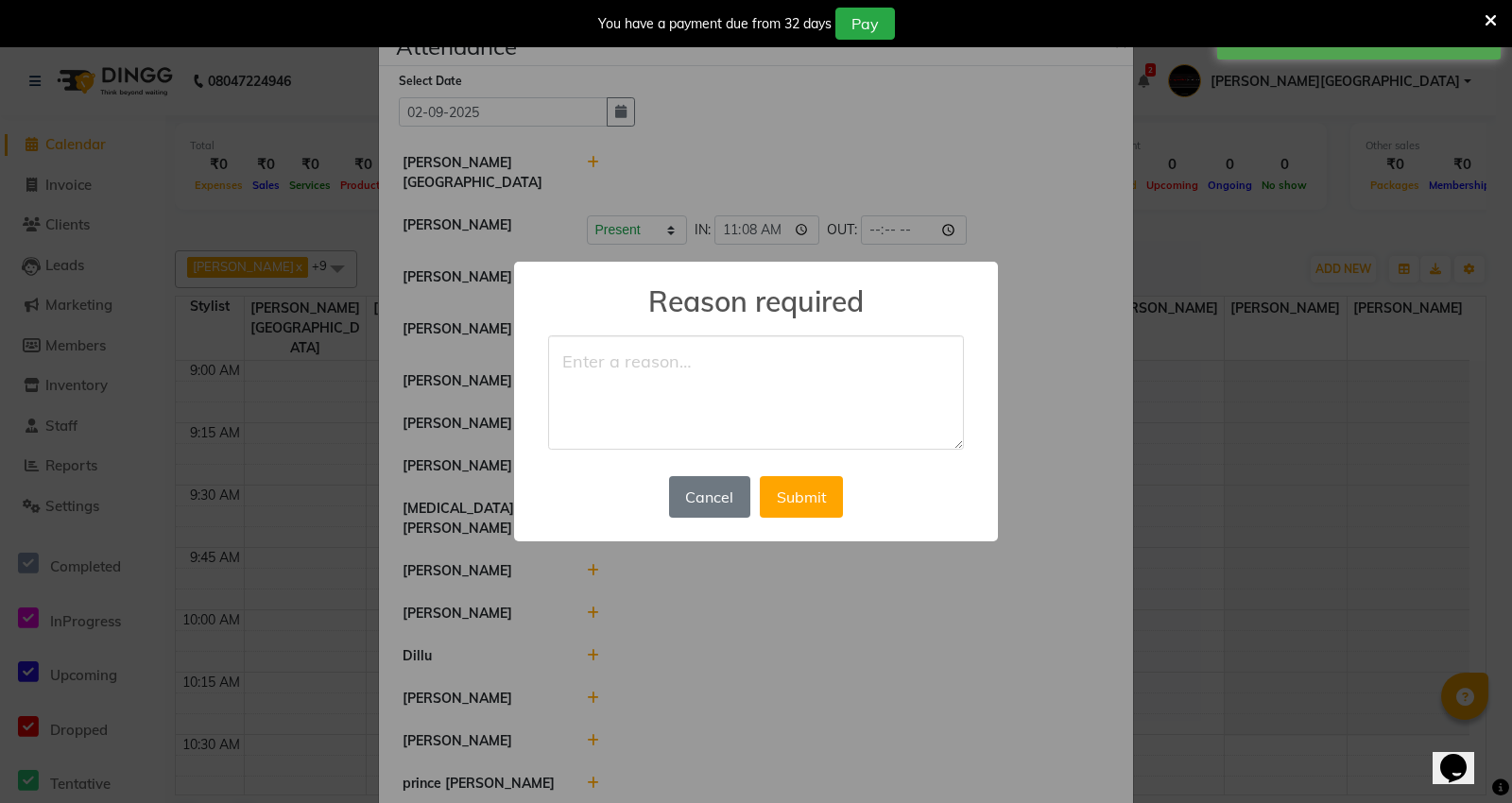
click at [635, 395] on textarea at bounding box center [756, 392] width 416 height 115
drag, startPoint x: 553, startPoint y: 366, endPoint x: 653, endPoint y: 369, distance: 100.0
click at [653, 369] on textarea "personal" at bounding box center [756, 392] width 416 height 115
type textarea "personal"
click at [772, 489] on button "Submit" at bounding box center [801, 497] width 84 height 42
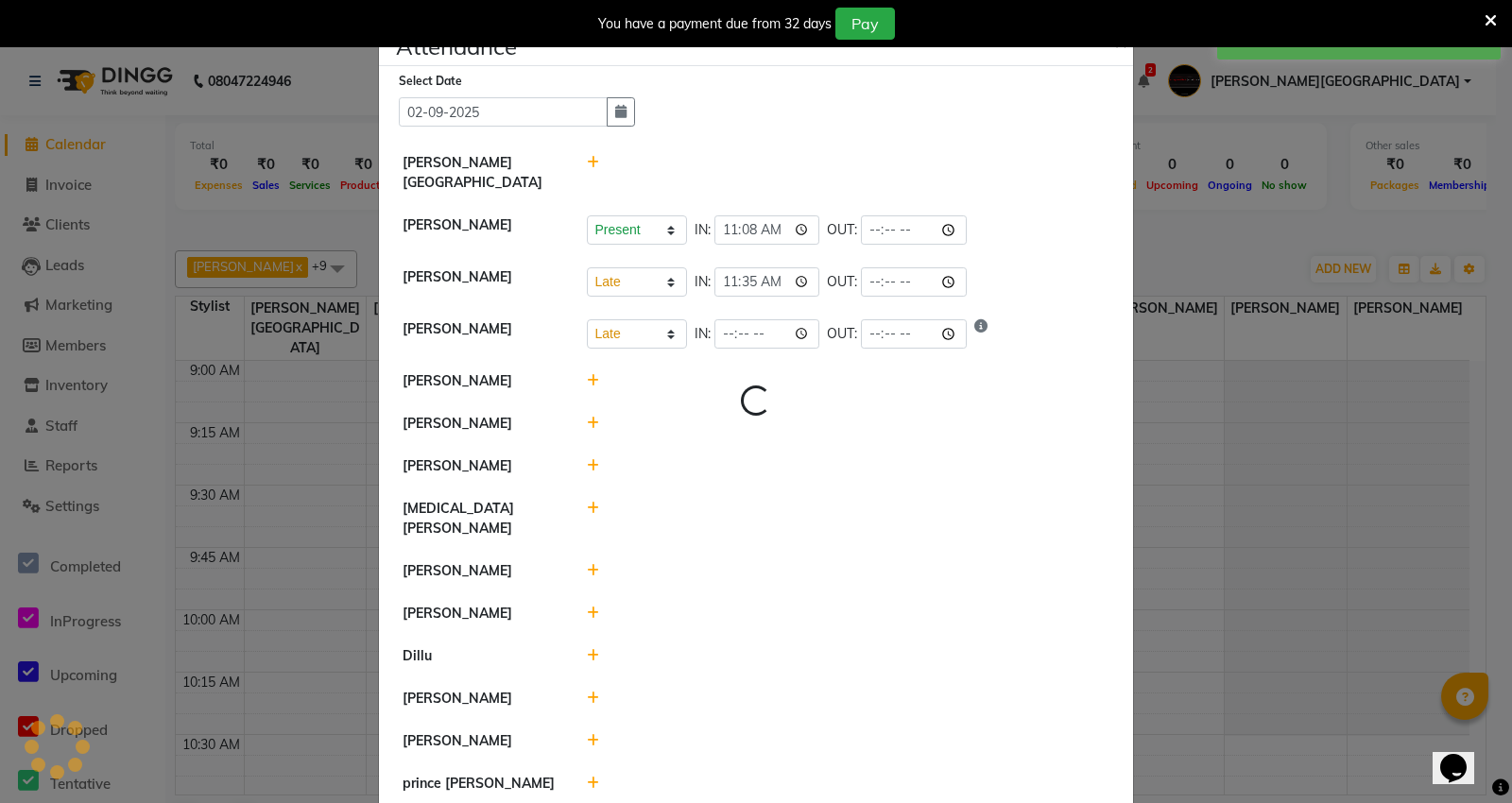
select select "L"
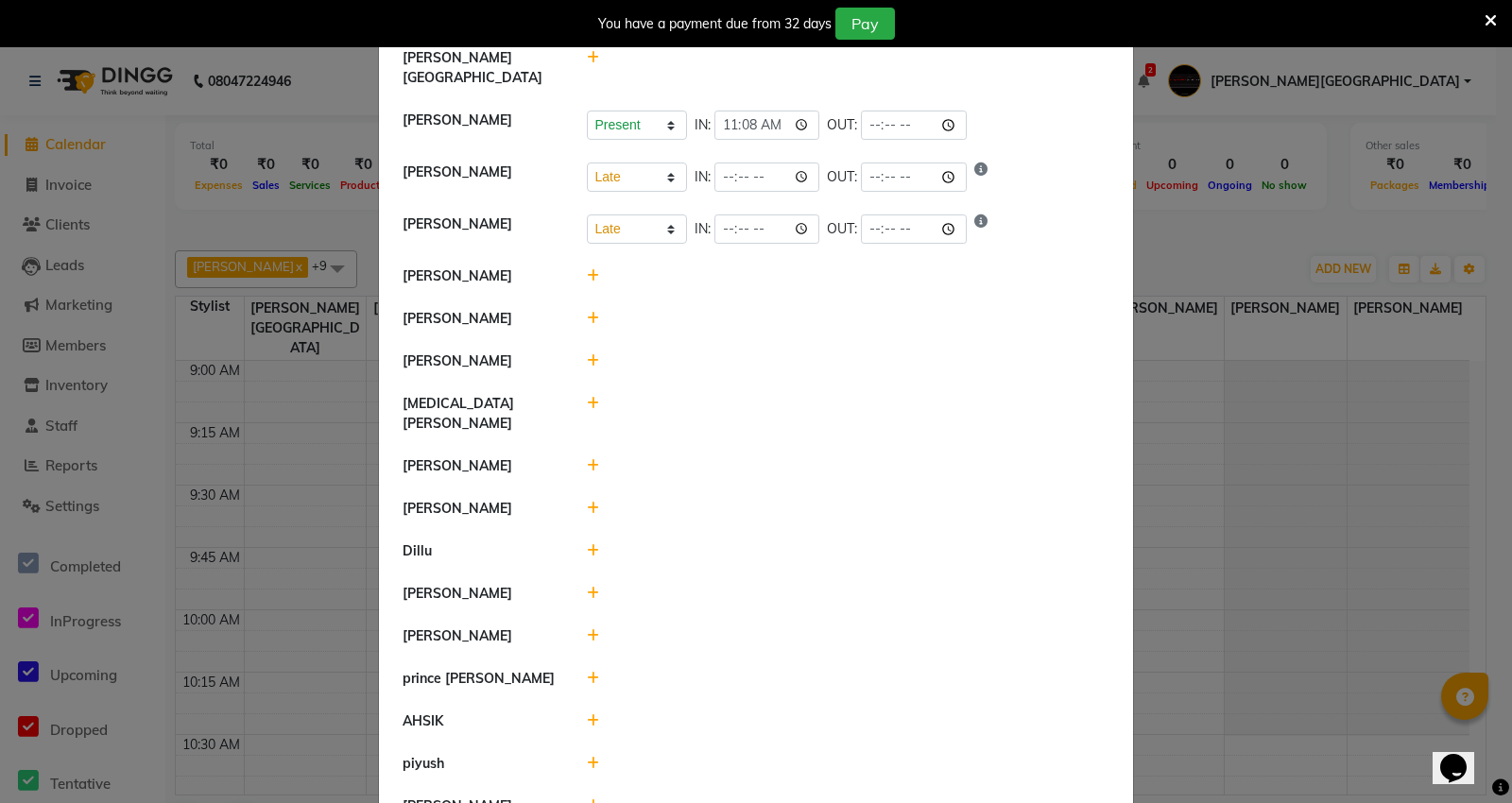
click at [587, 544] on icon at bounding box center [592, 551] width 12 height 13
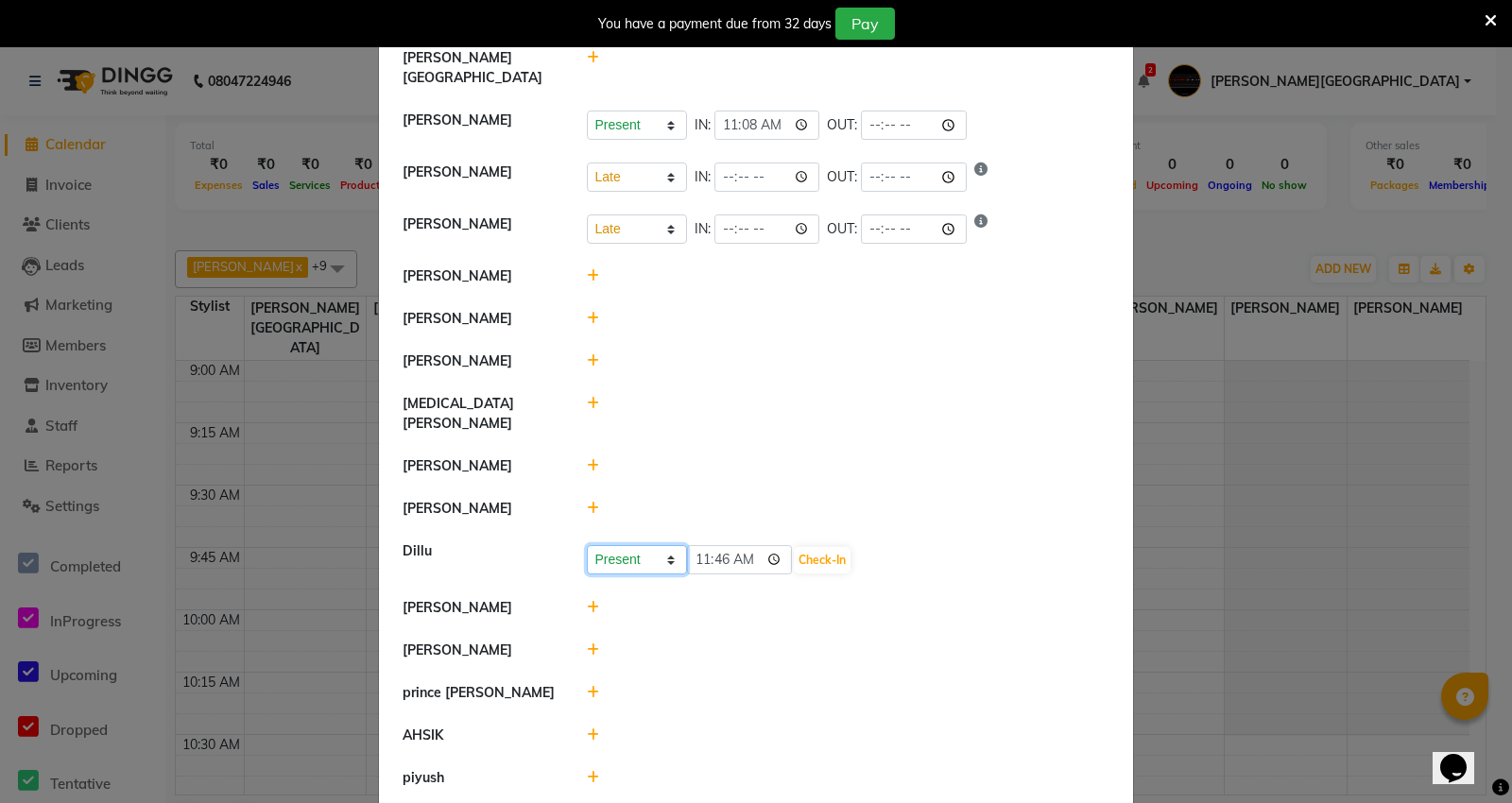
click at [639, 545] on select "Present Absent Late Half Day Weekly Off" at bounding box center [637, 559] width 101 height 29
select select "L"
click at [587, 545] on select "Present Absent Late Half Day Weekly Off" at bounding box center [637, 559] width 101 height 29
click at [823, 547] on button "Check-In" at bounding box center [822, 560] width 57 height 27
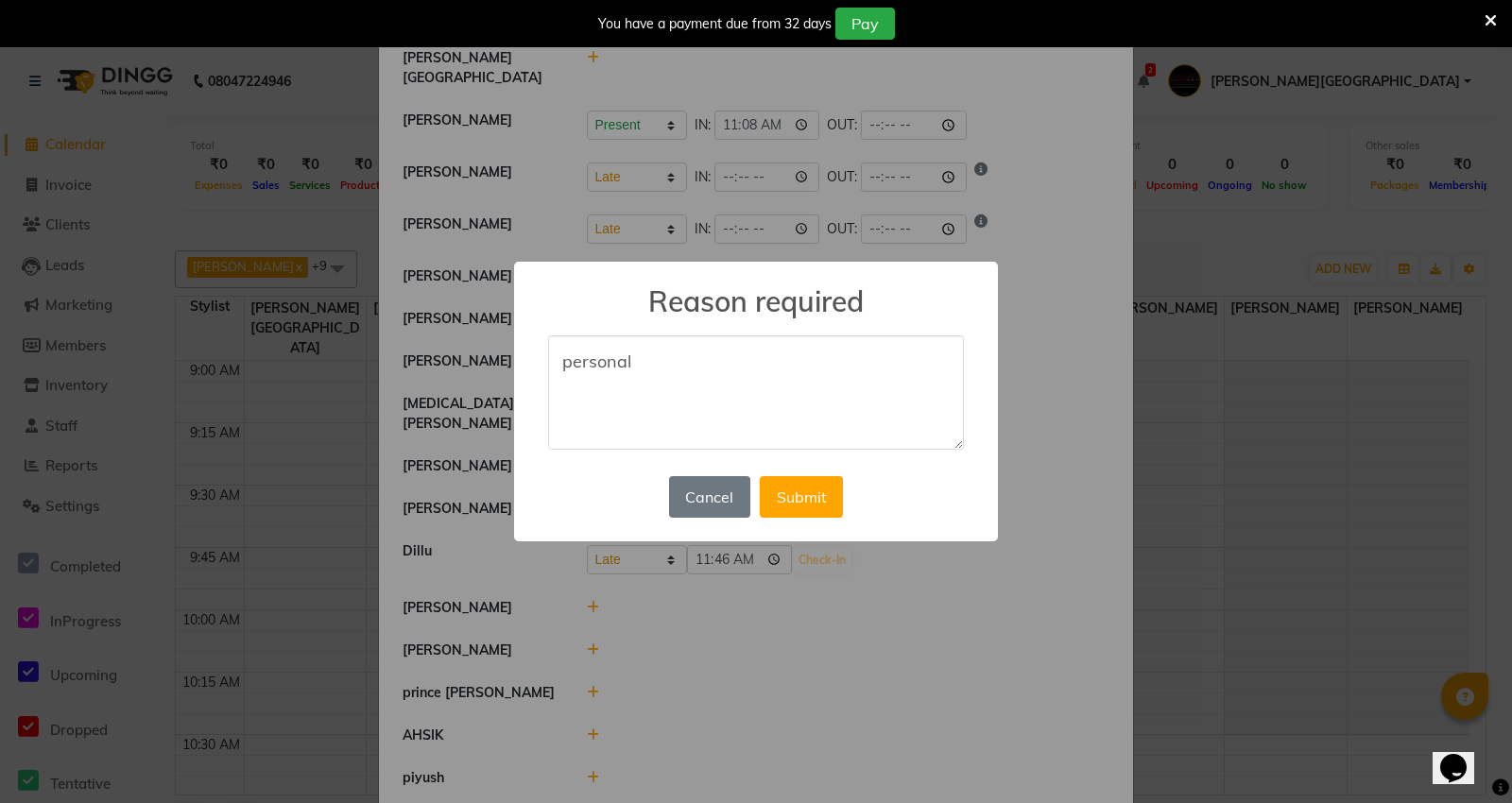
drag, startPoint x: 665, startPoint y: 365, endPoint x: 561, endPoint y: 364, distance: 104.0
click at [561, 364] on textarea "personal" at bounding box center [756, 392] width 416 height 115
type textarea "personal"
click at [781, 495] on button "Submit" at bounding box center [801, 497] width 84 height 42
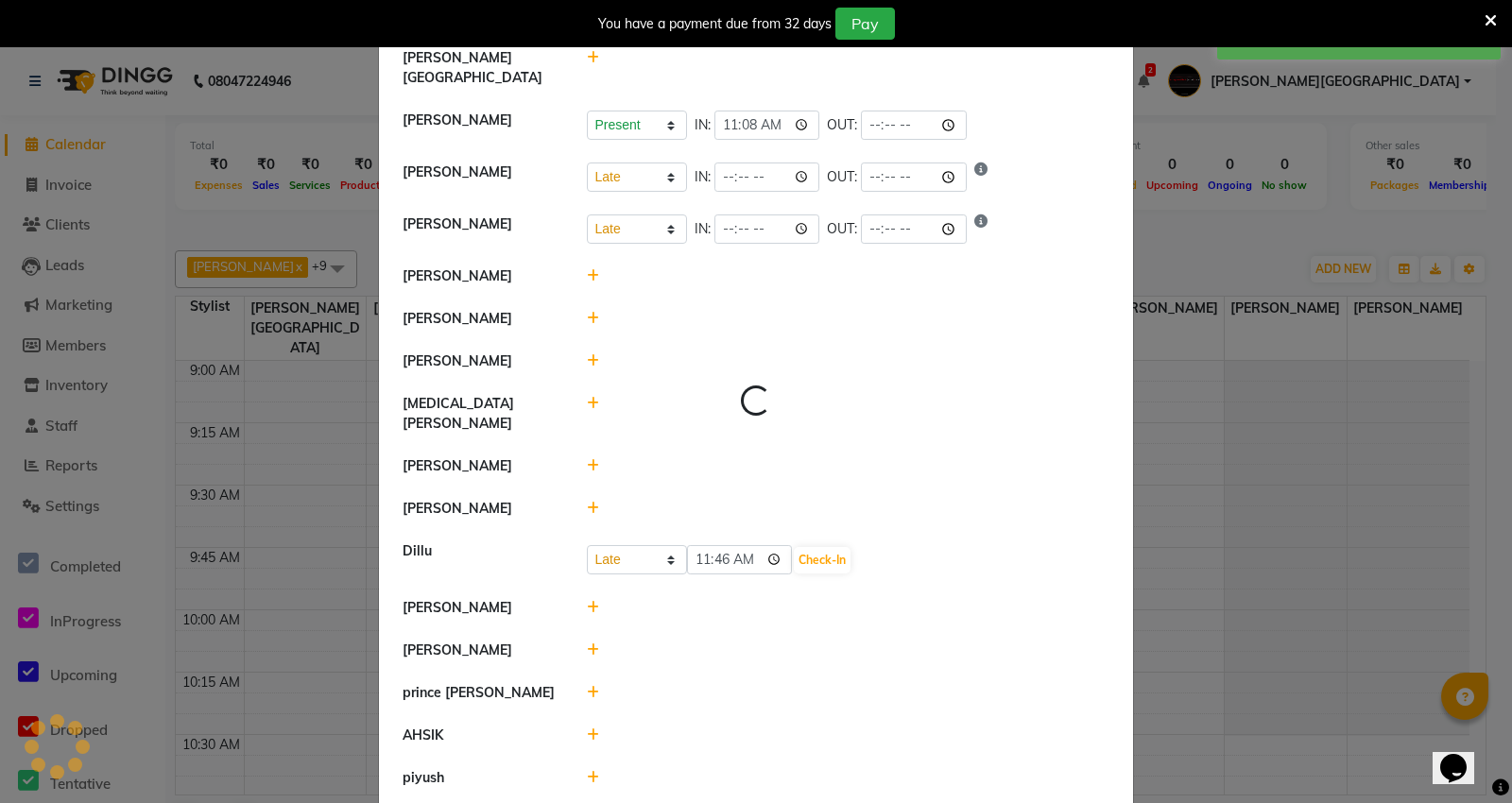
select select "L"
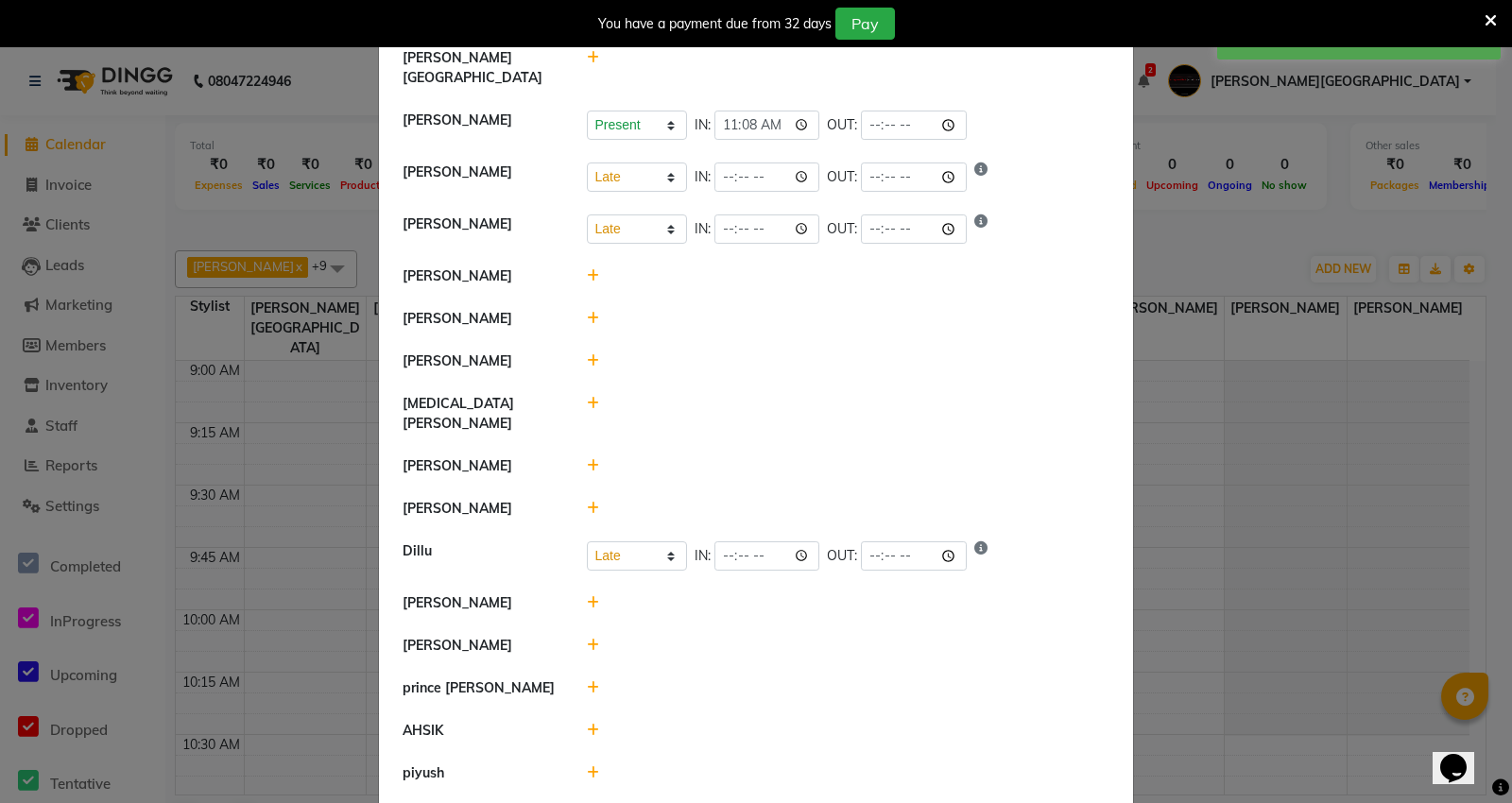
scroll to position [0, 0]
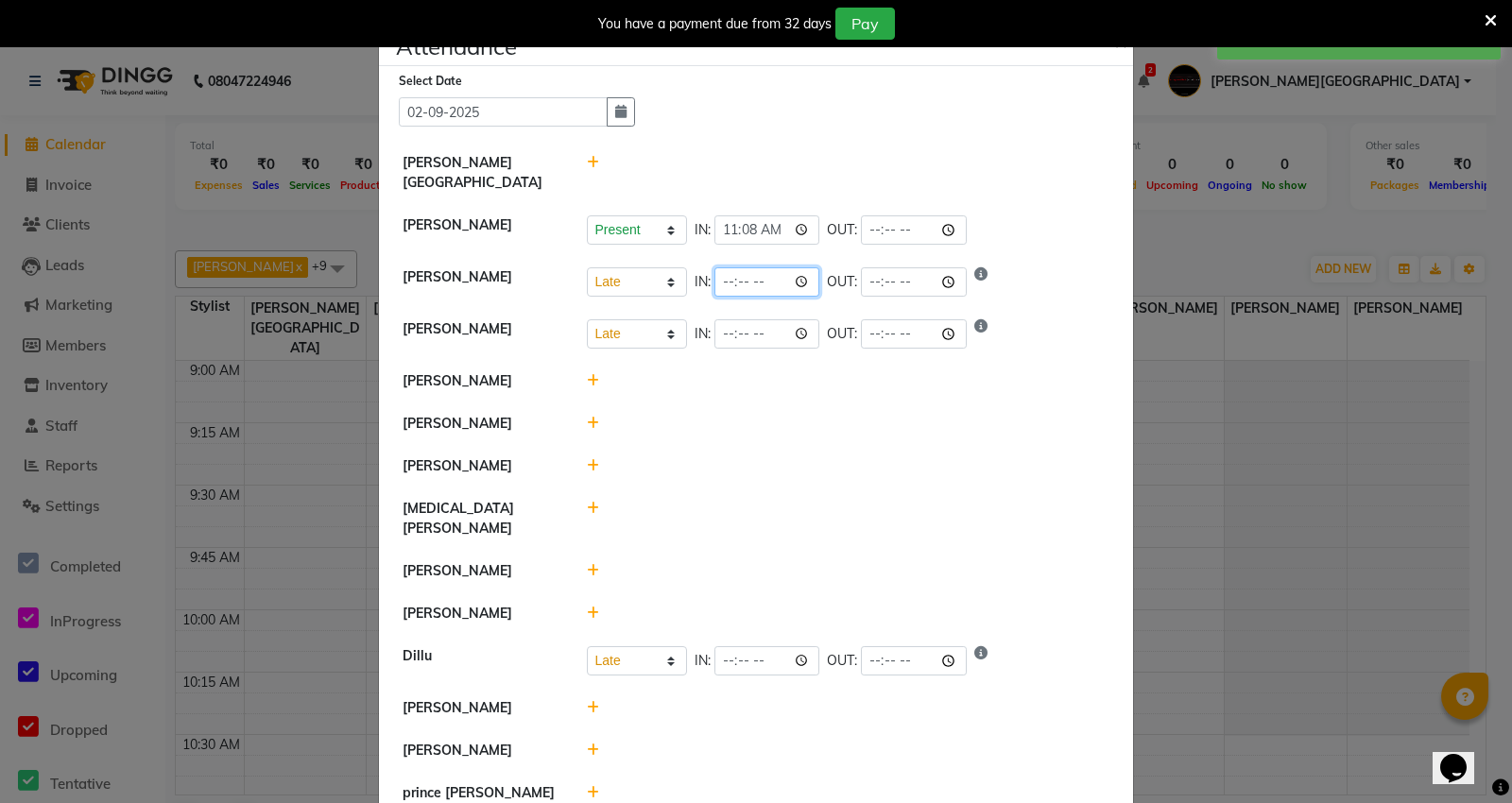
click at [722, 268] on input "time" at bounding box center [767, 282] width 105 height 29
type input "11:35"
click at [808, 381] on li "[PERSON_NAME]" at bounding box center [756, 382] width 744 height 44
select select "L"
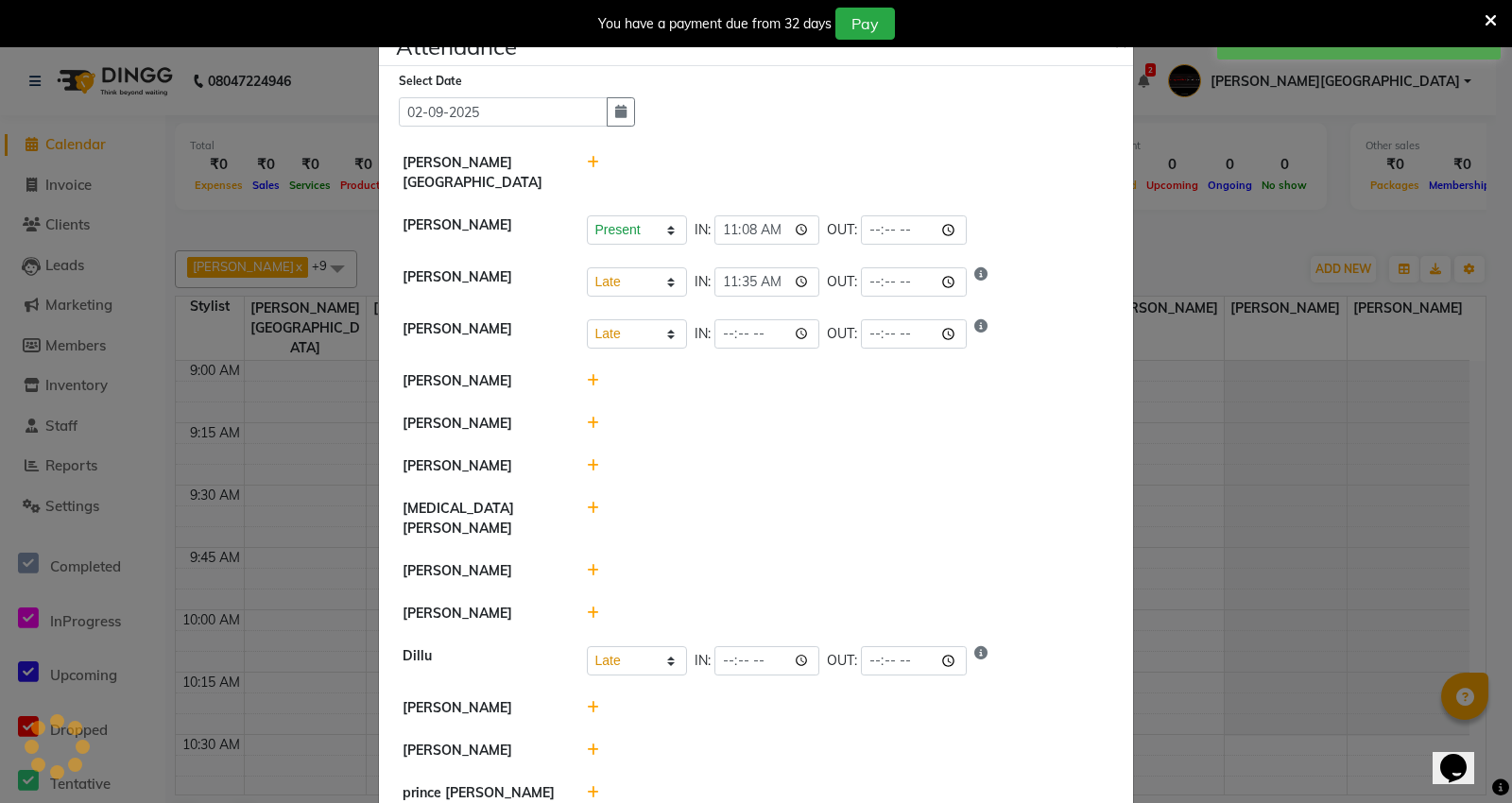
select select "L"
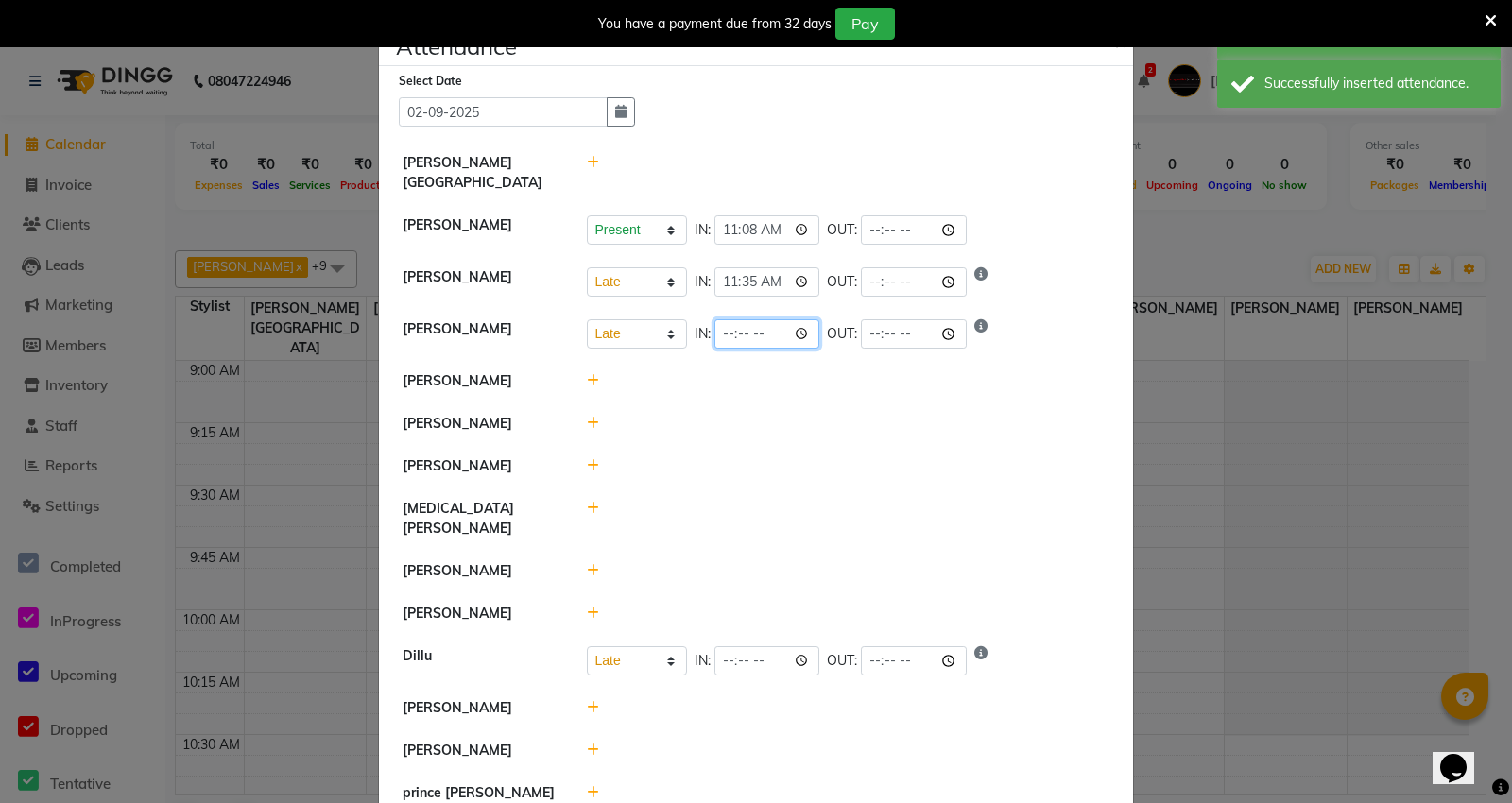
click at [715, 319] on input "time" at bounding box center [767, 333] width 105 height 29
type input "11:38"
click at [756, 457] on div at bounding box center [848, 466] width 551 height 20
select select "L"
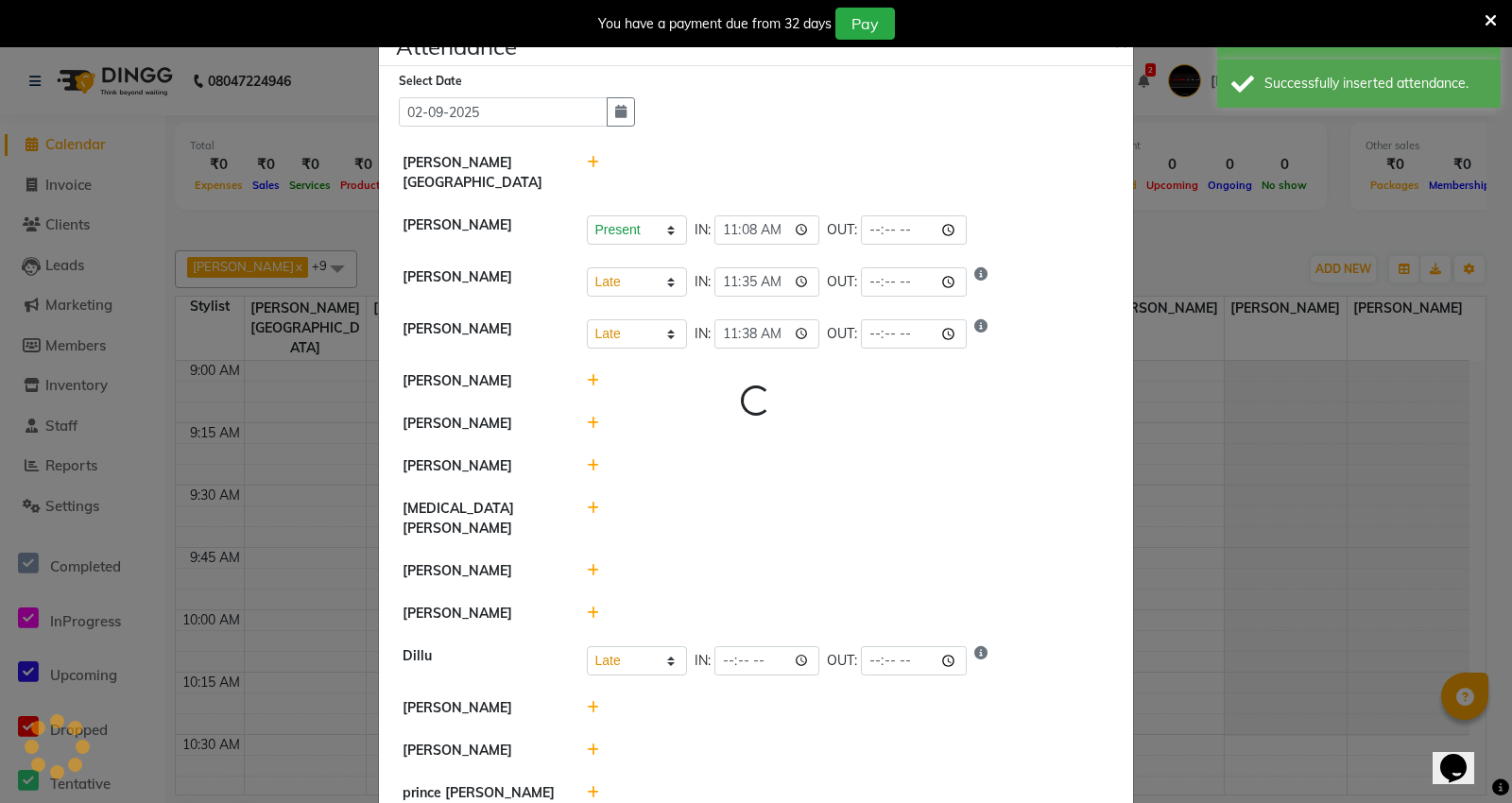
select select "L"
click at [720, 646] on input "time" at bounding box center [767, 661] width 105 height 29
type input "11:38"
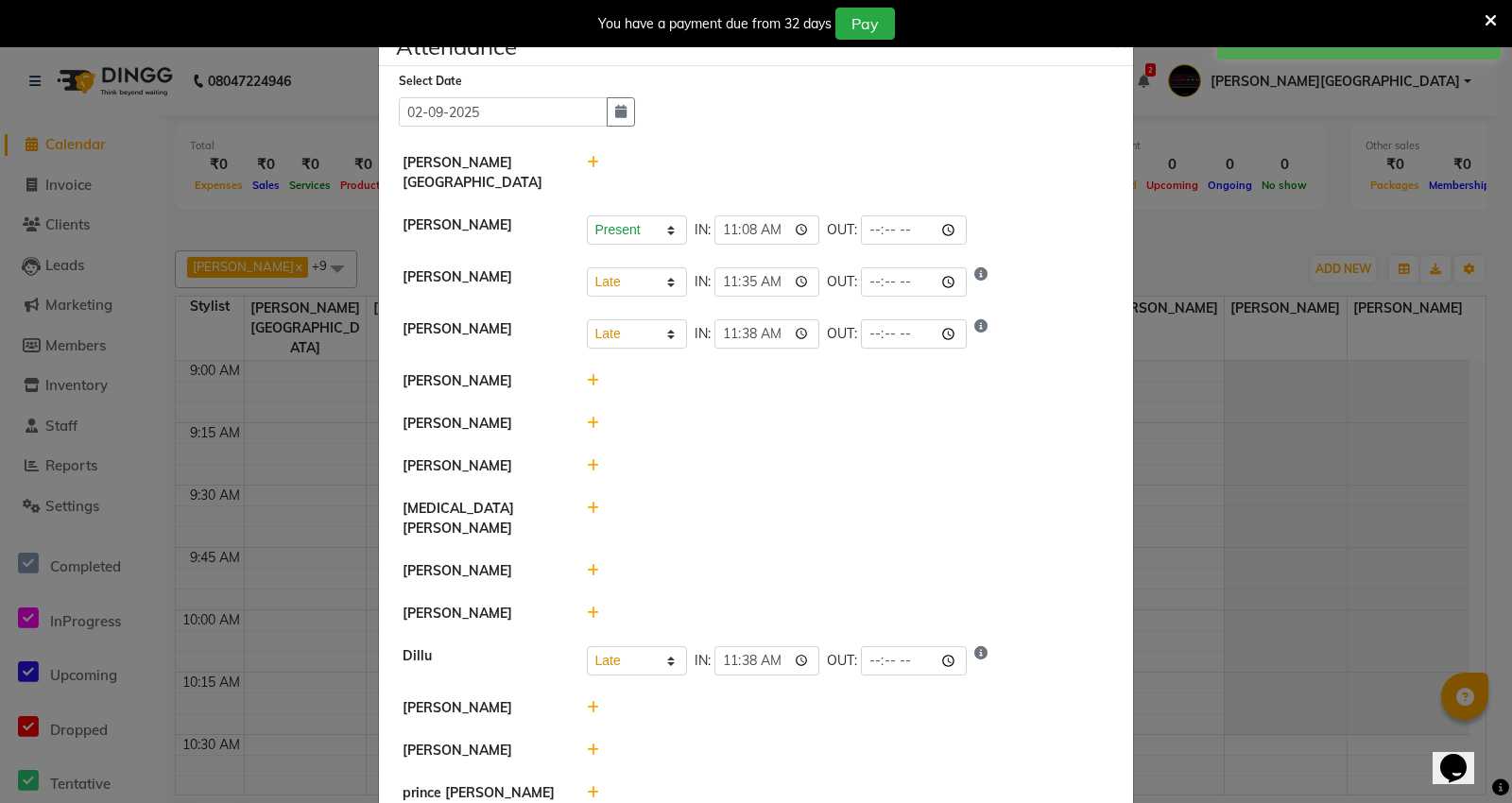
click at [709, 687] on li "[PERSON_NAME]" at bounding box center [756, 709] width 744 height 44
select select "L"
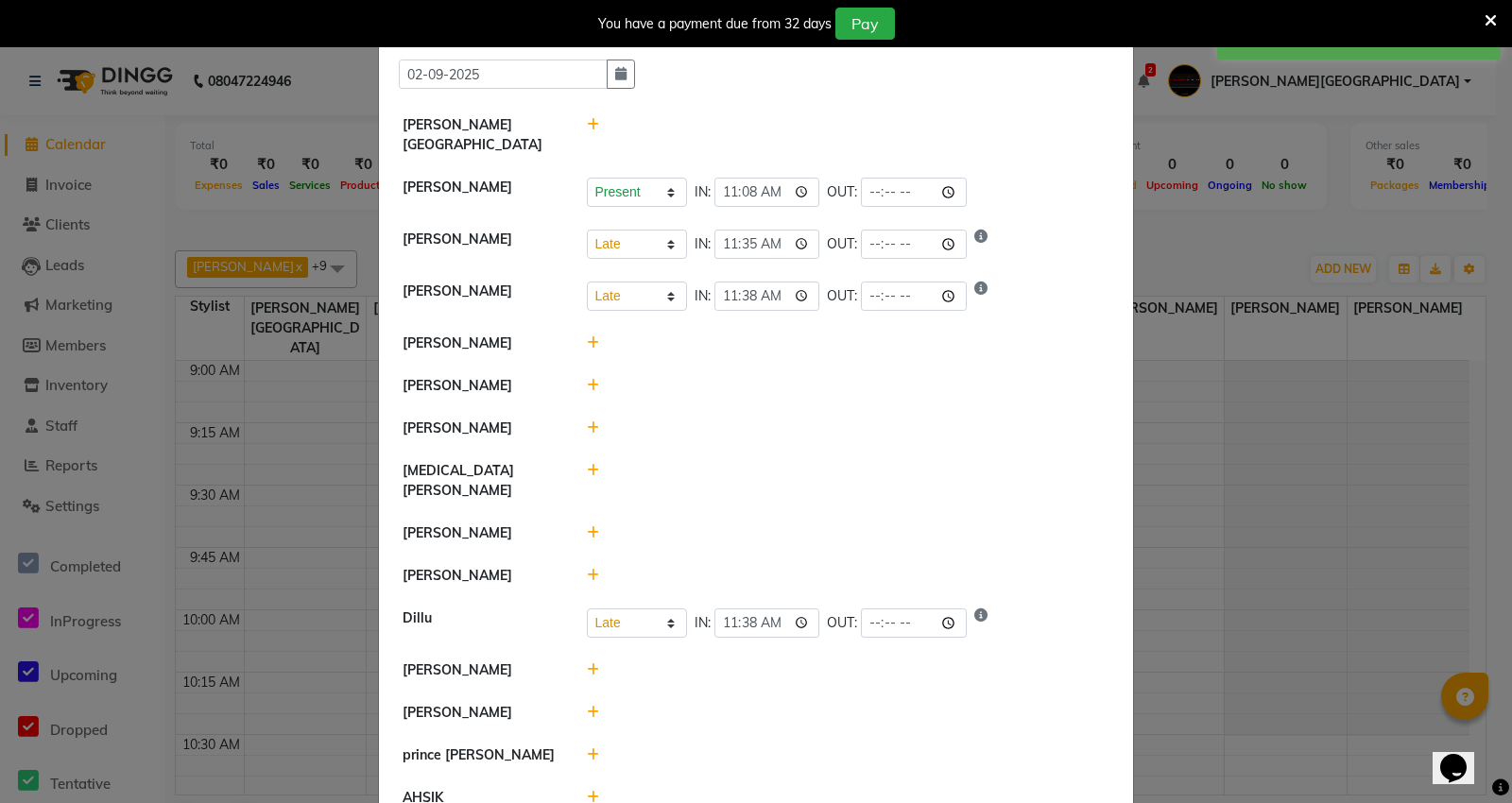
scroll to position [104, 0]
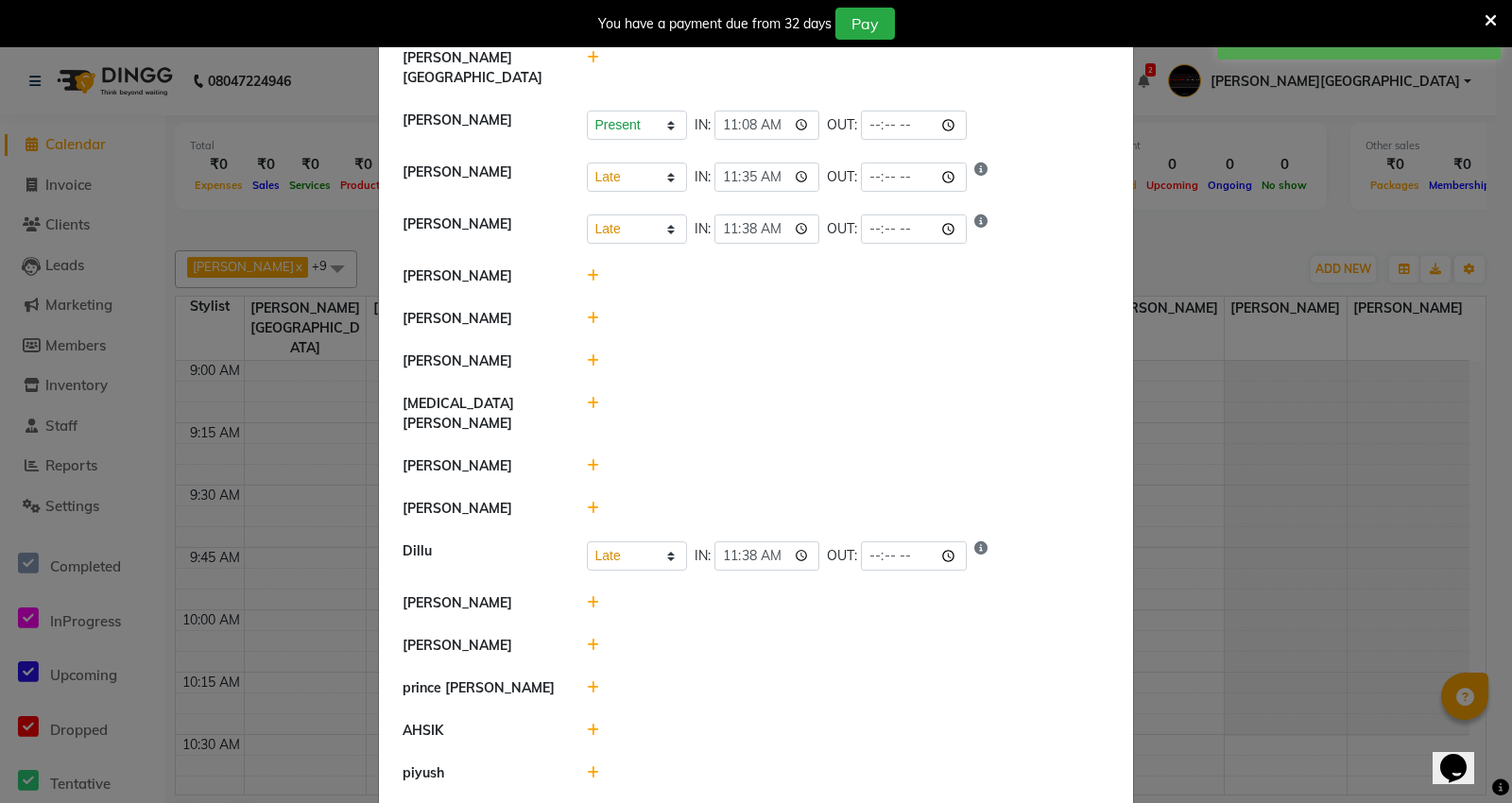
click at [587, 270] on icon at bounding box center [592, 276] width 12 height 13
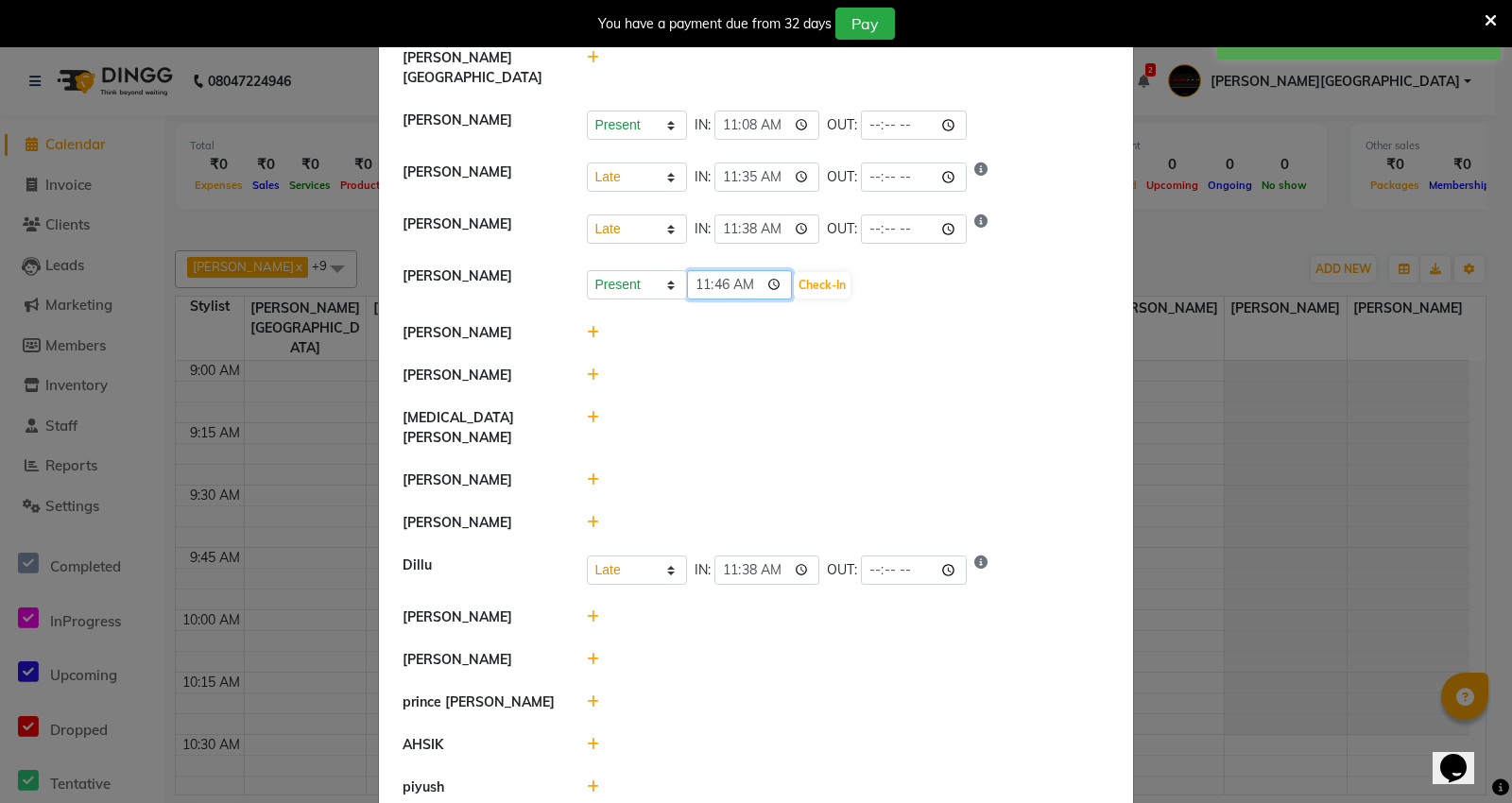
click at [713, 271] on input "11:46" at bounding box center [739, 285] width 105 height 29
type input "10:45"
click at [829, 277] on button "Check-In" at bounding box center [822, 286] width 57 height 27
select select "L"
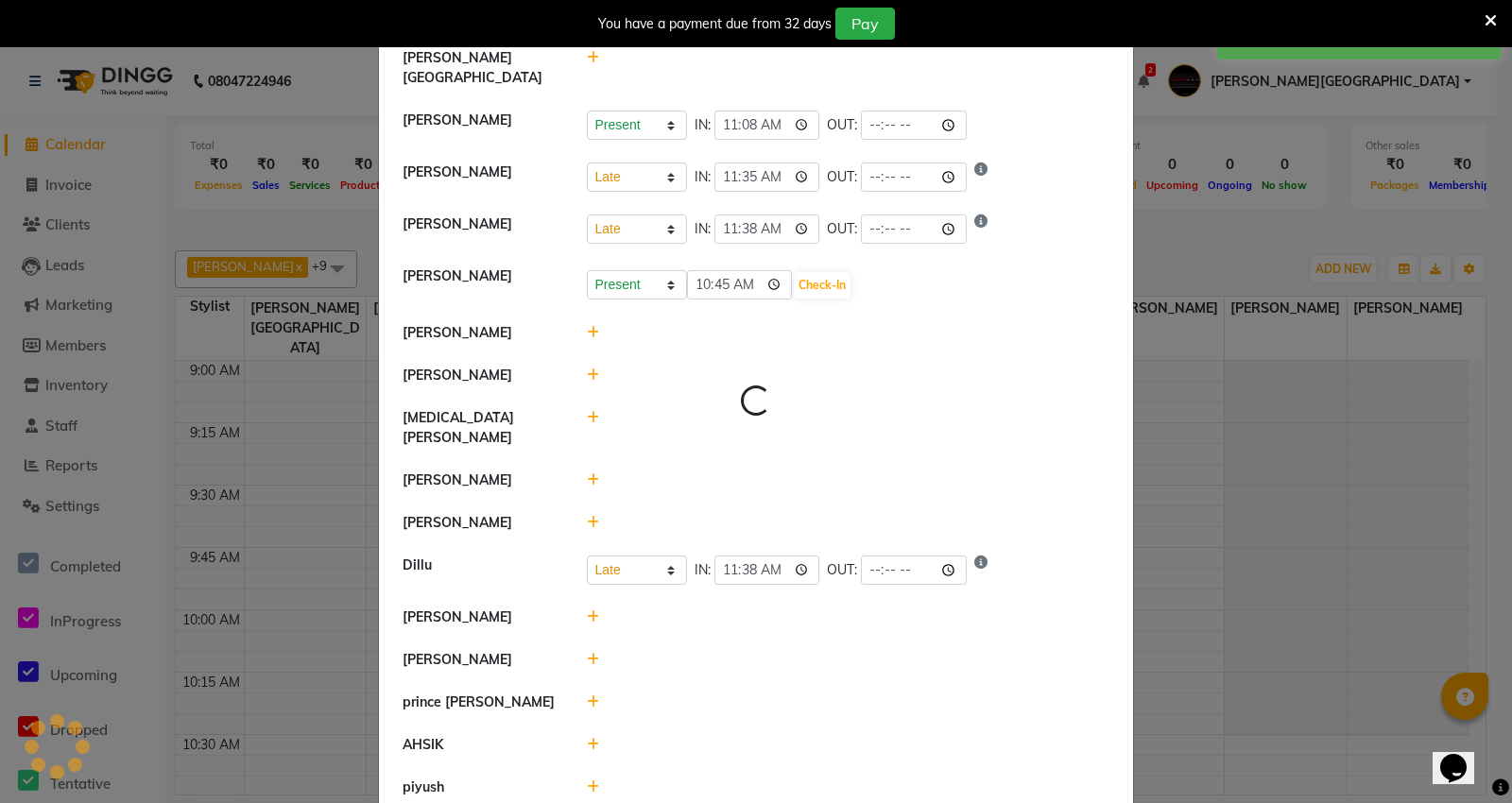
select select "L"
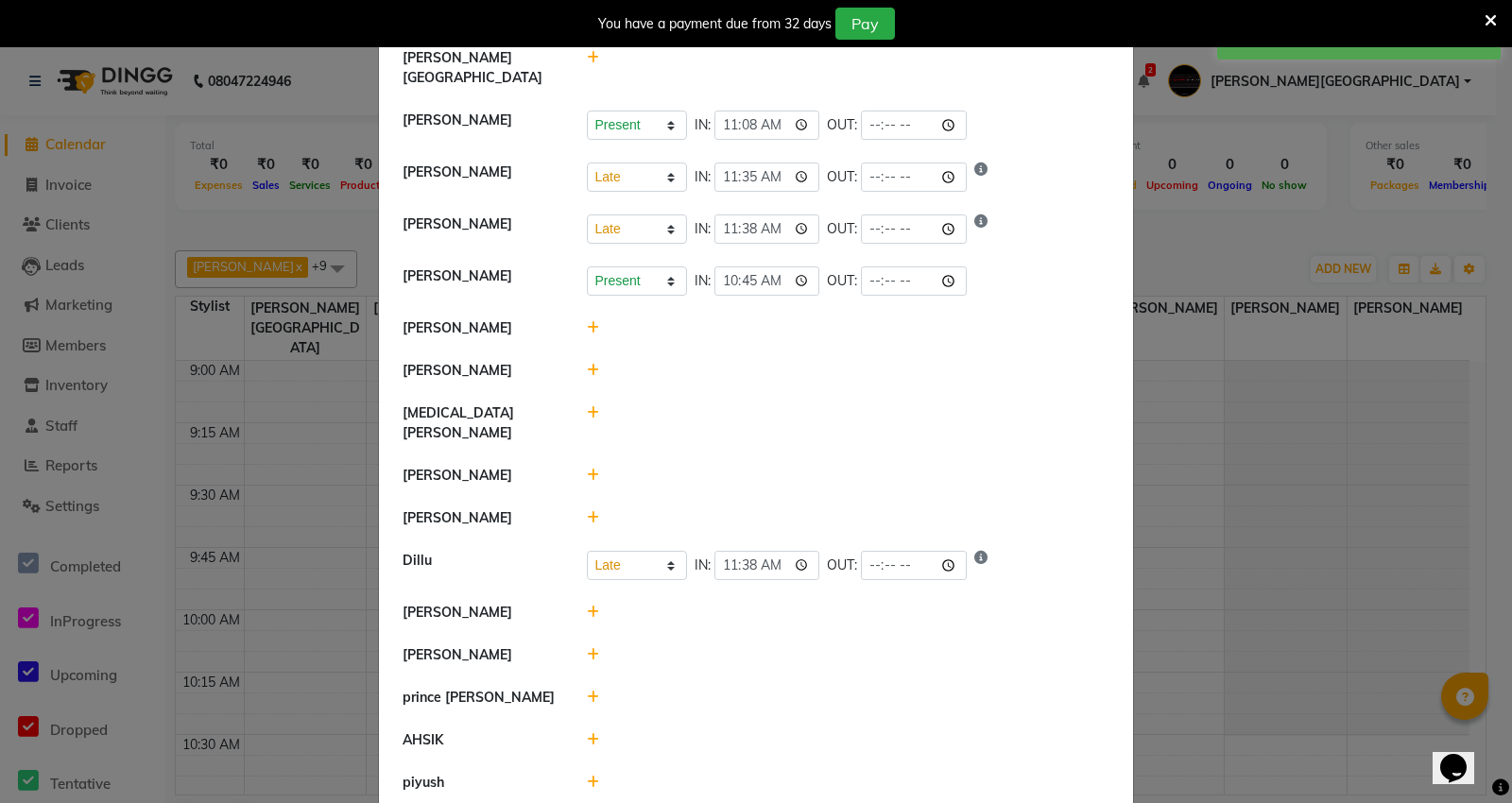
click at [588, 321] on icon at bounding box center [592, 327] width 12 height 13
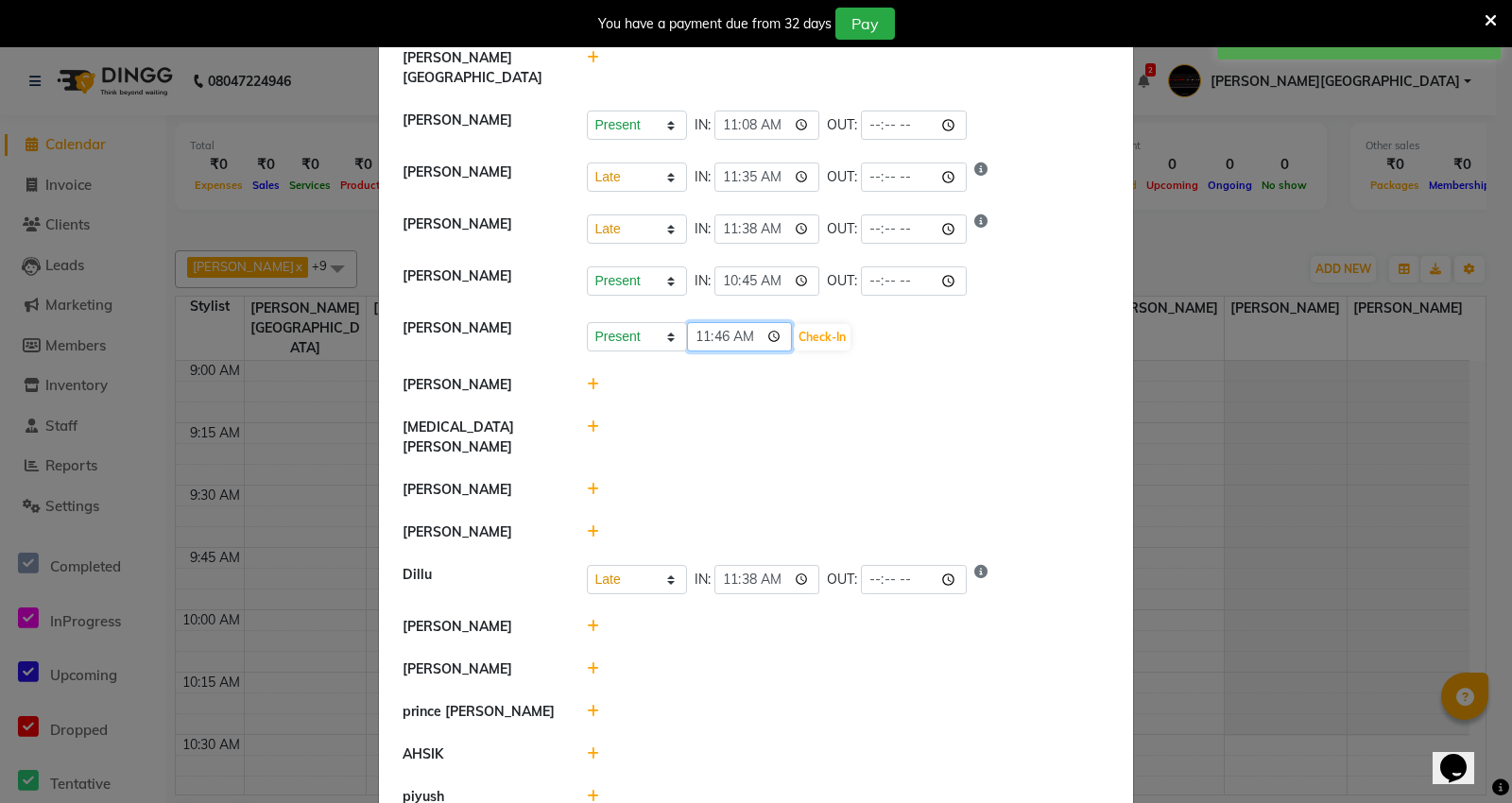
click at [688, 322] on input "11:46" at bounding box center [739, 336] width 105 height 29
type input "10:04"
type input "10:57"
click at [820, 324] on button "Check-In" at bounding box center [822, 337] width 57 height 27
select select "L"
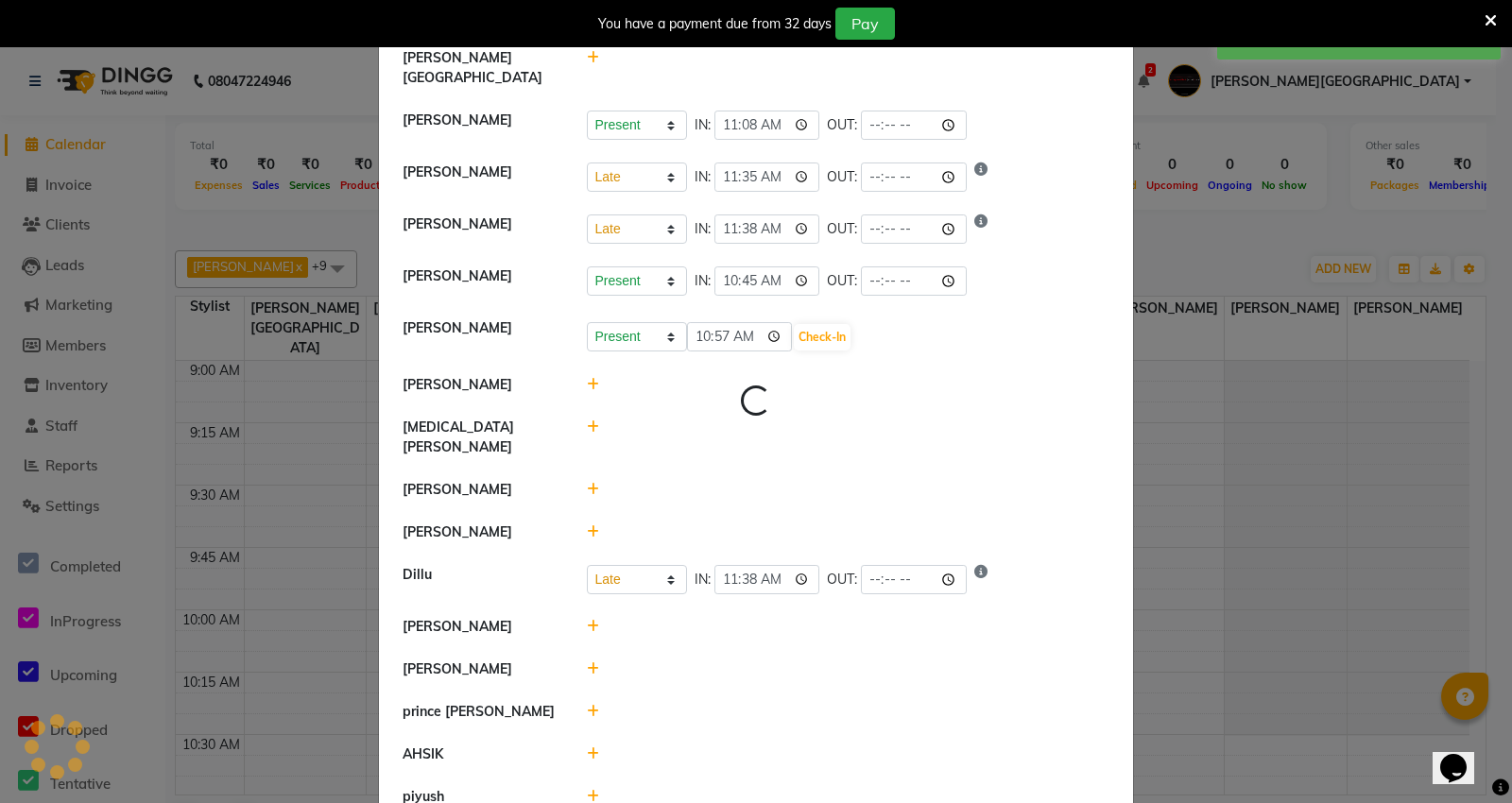
select select "L"
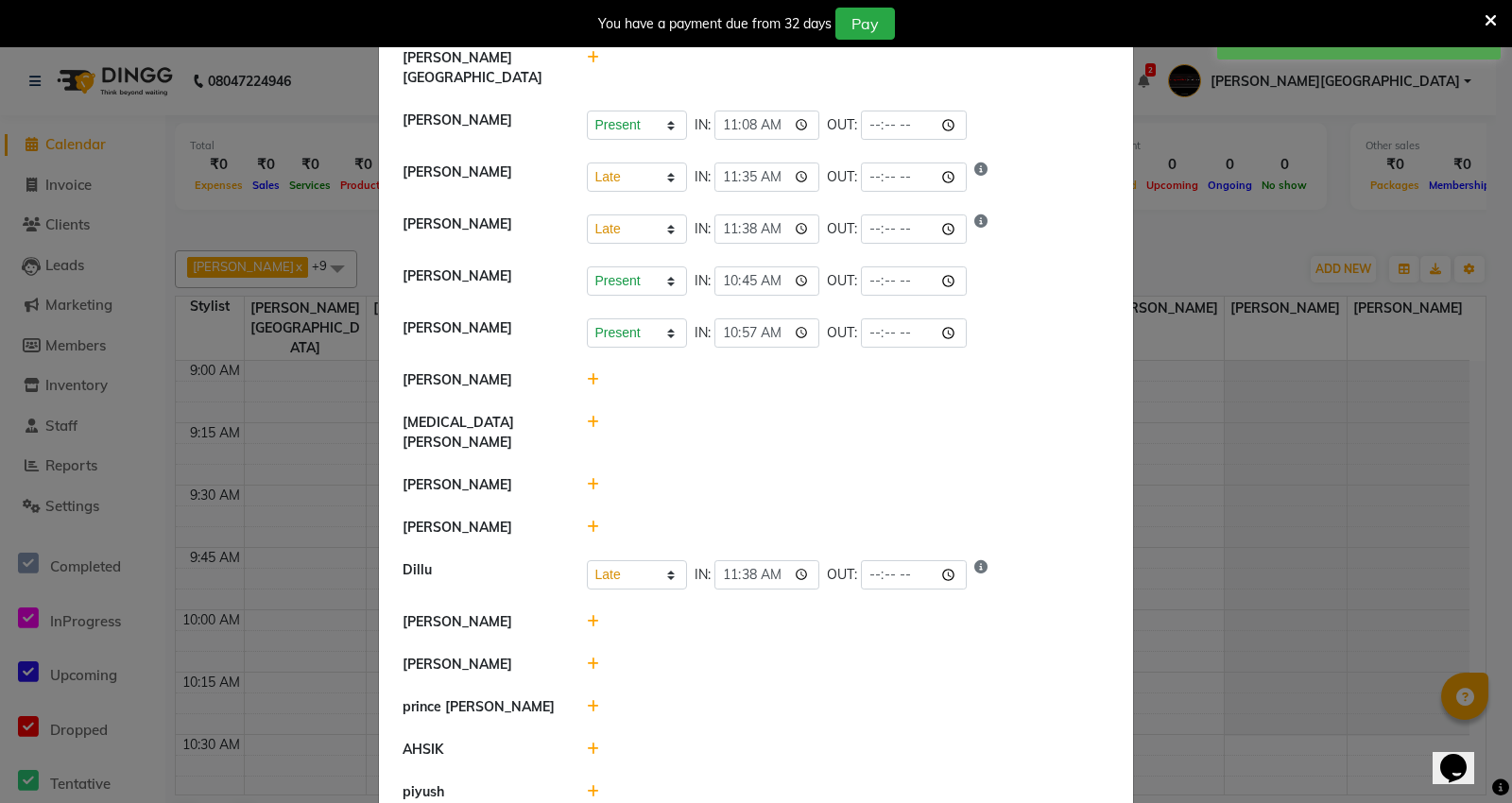
click at [587, 373] on icon at bounding box center [592, 380] width 12 height 13
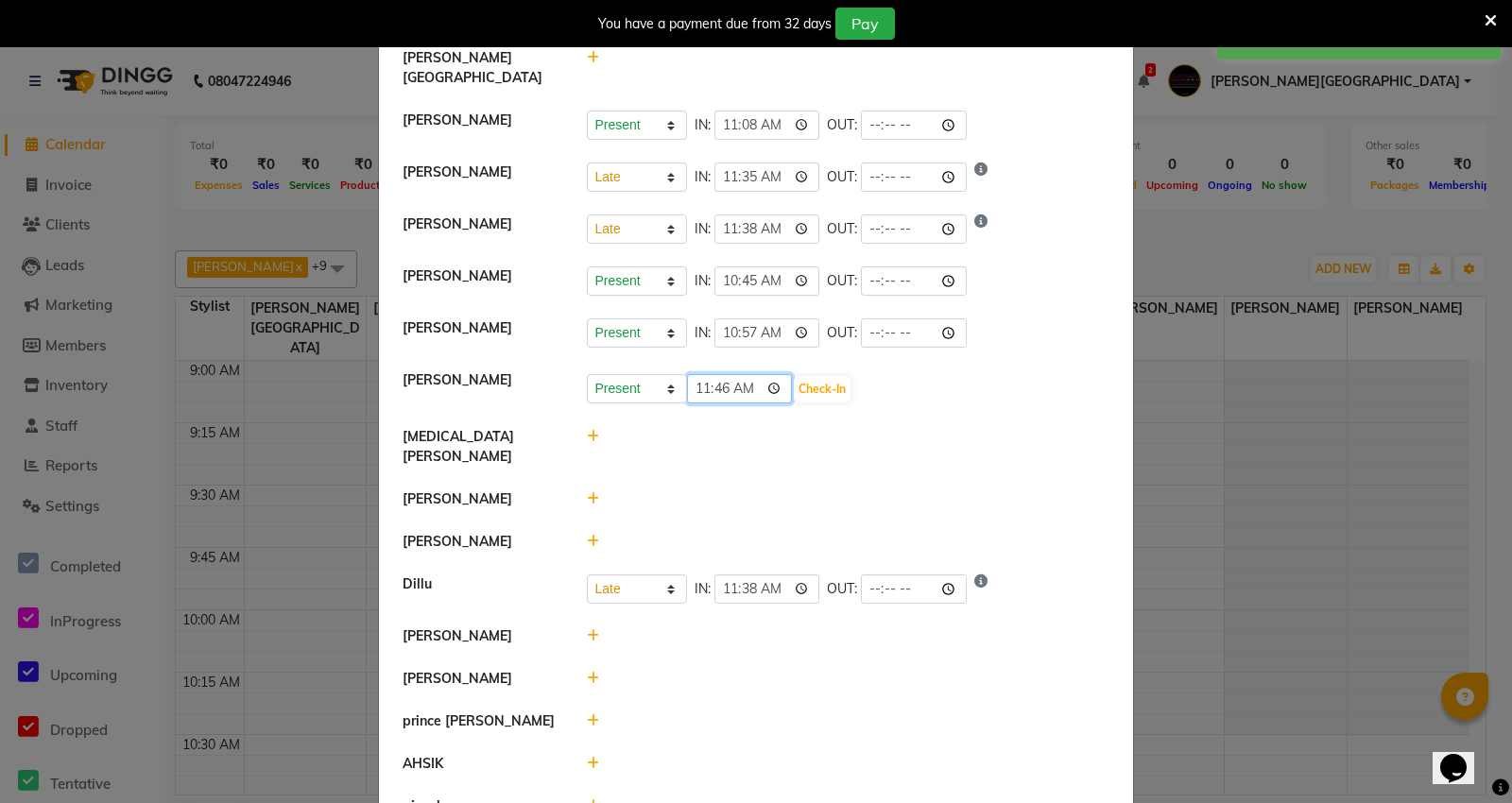
click at [696, 374] on input "11:46" at bounding box center [739, 388] width 105 height 29
type input "10:57"
drag, startPoint x: 838, startPoint y: 365, endPoint x: 771, endPoint y: 389, distance: 71.2
click at [841, 376] on button "Check-In" at bounding box center [822, 389] width 57 height 27
select select "L"
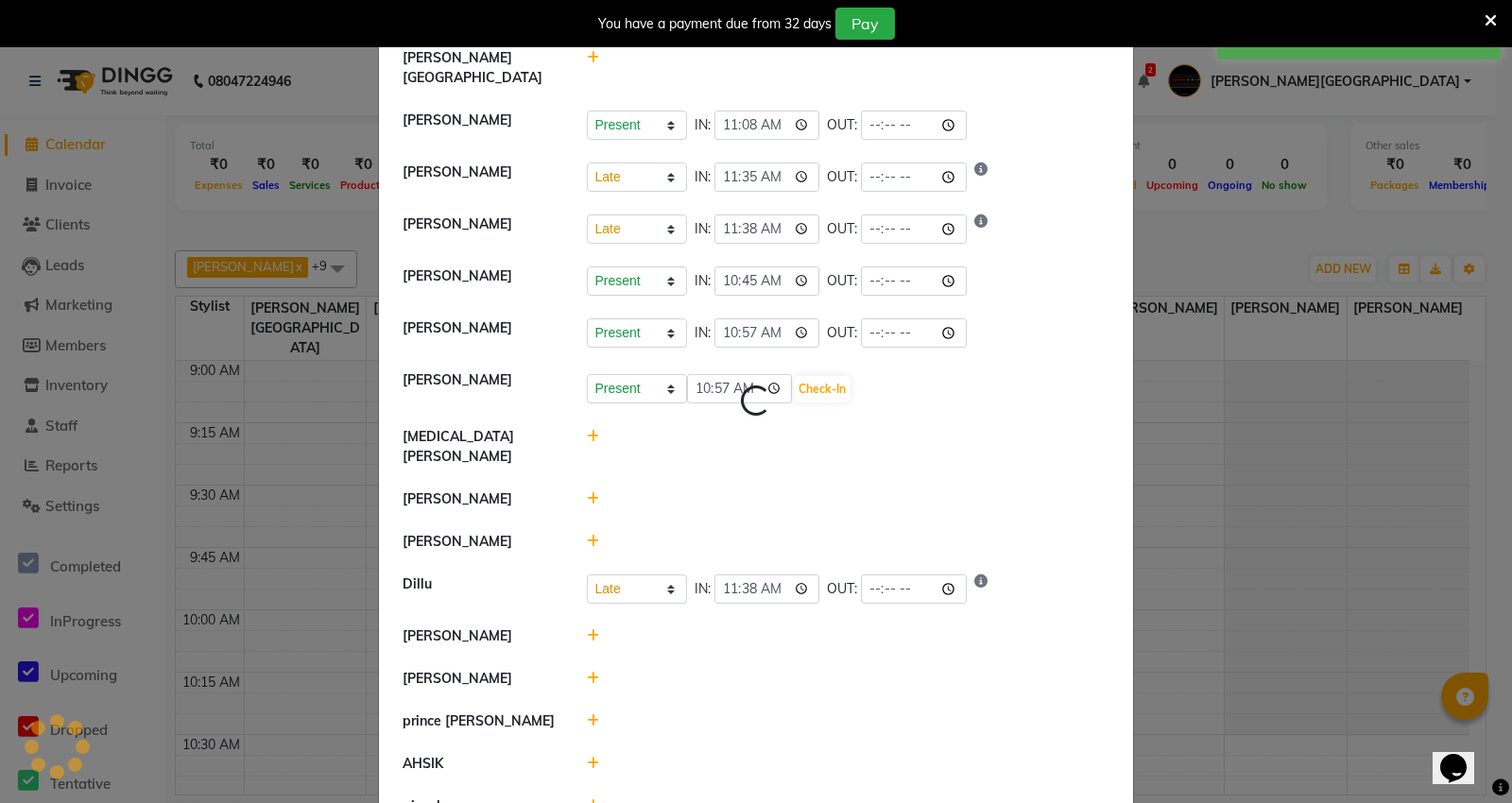
select select "L"
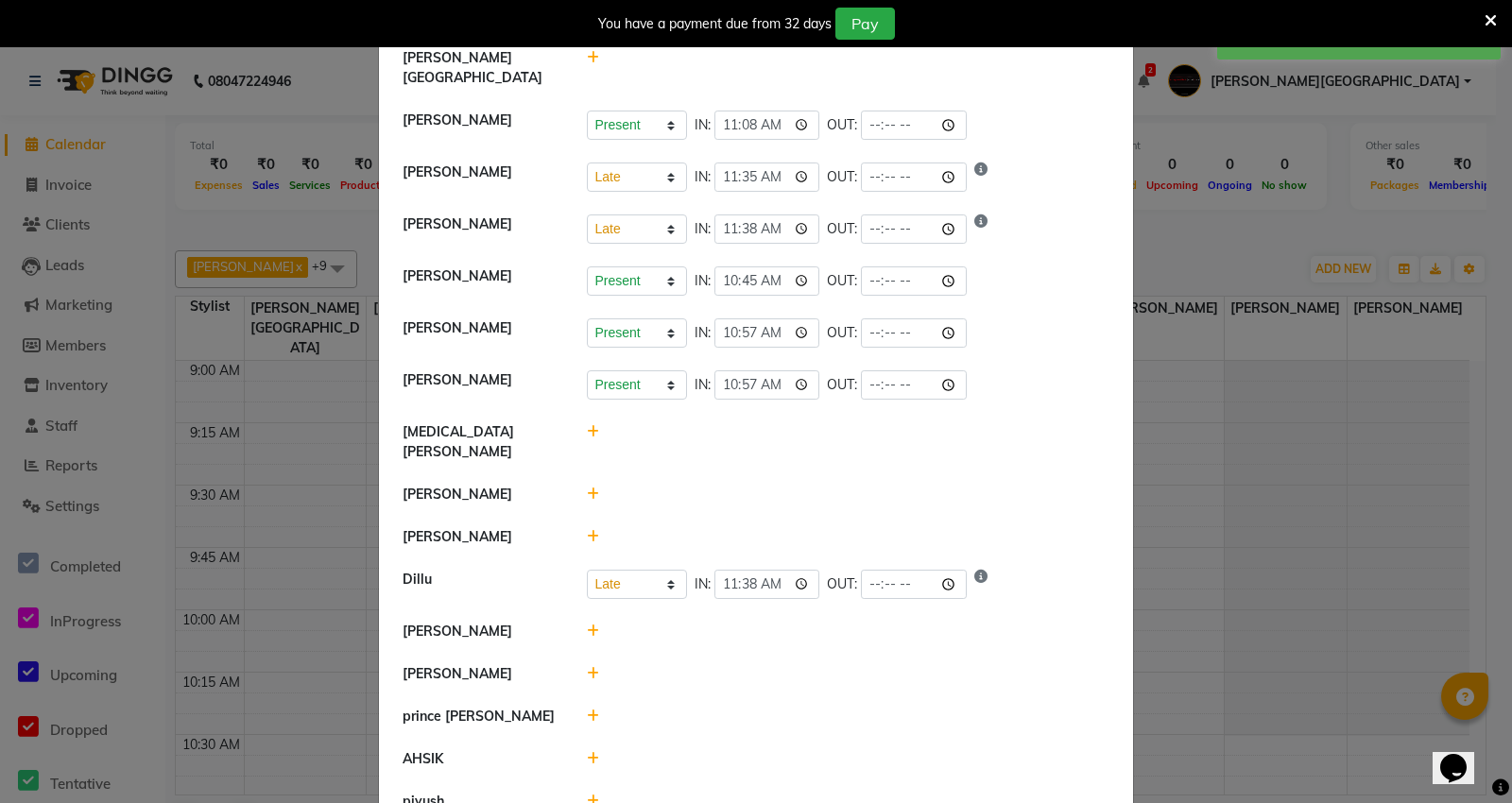
scroll to position [210, 0]
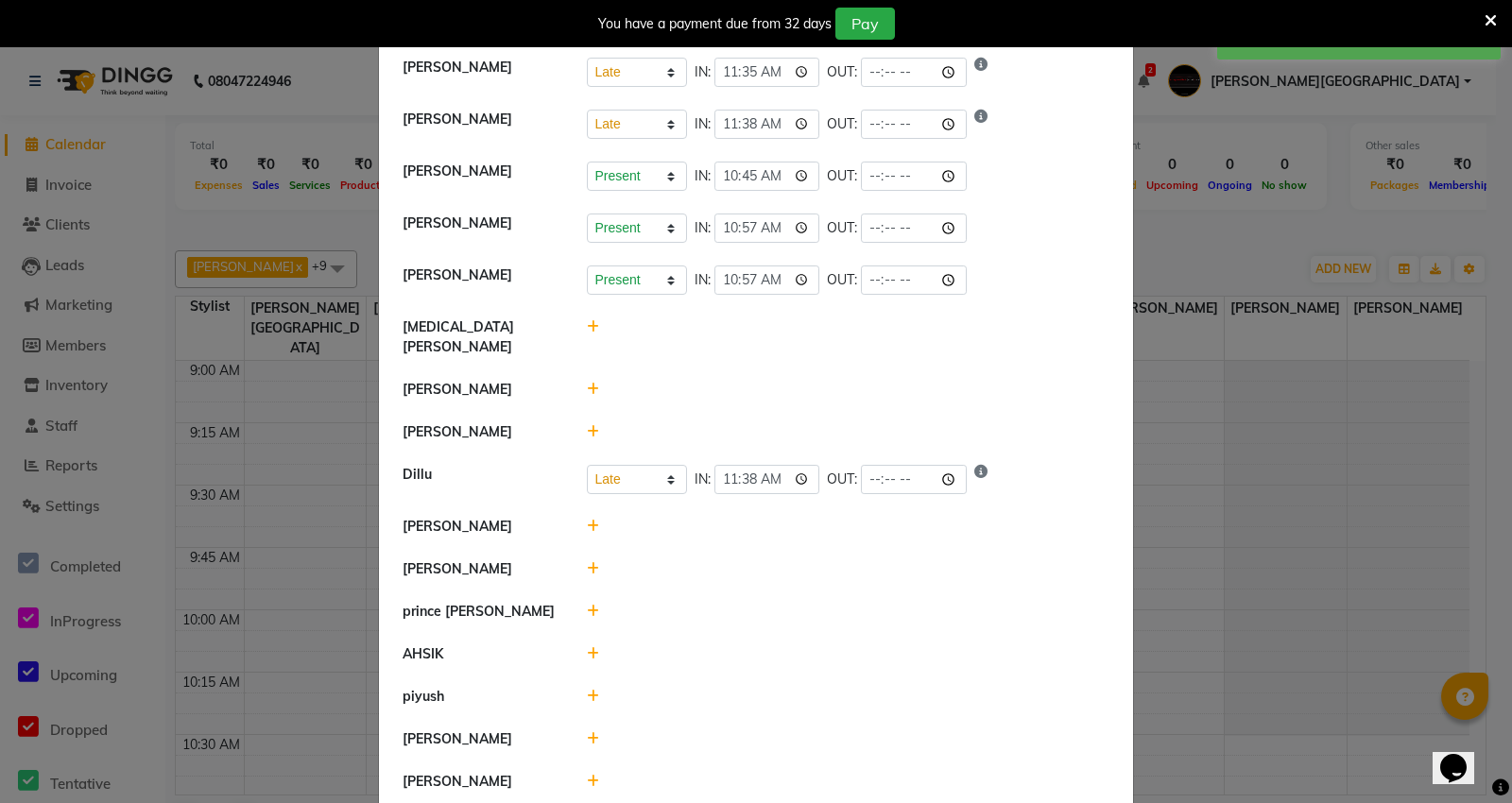
click at [587, 520] on icon at bounding box center [592, 527] width 12 height 13
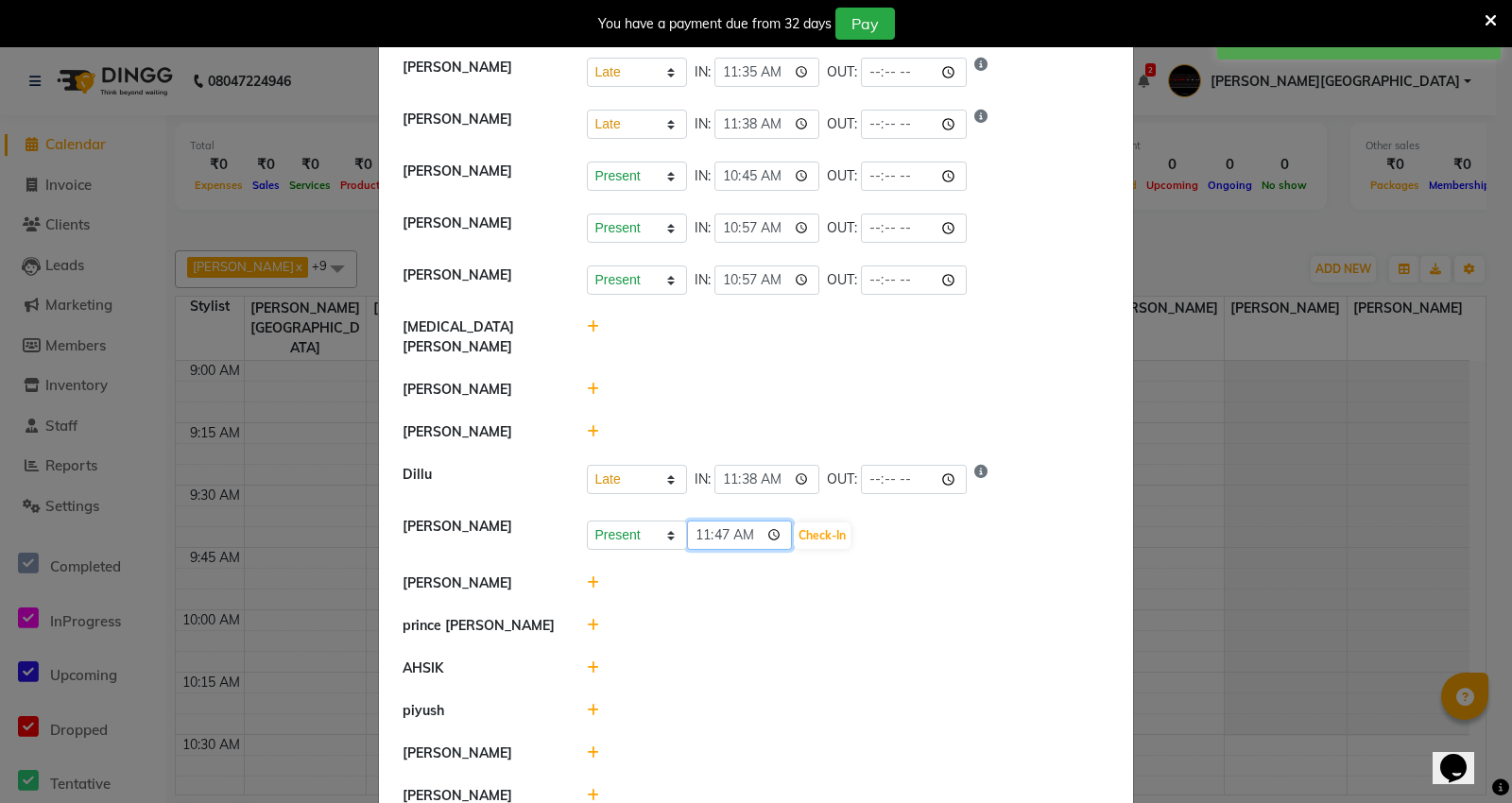
click at [700, 520] on input "11:47" at bounding box center [739, 534] width 105 height 29
type input "11:24"
click at [809, 522] on button "Check-In" at bounding box center [822, 535] width 57 height 27
select select "L"
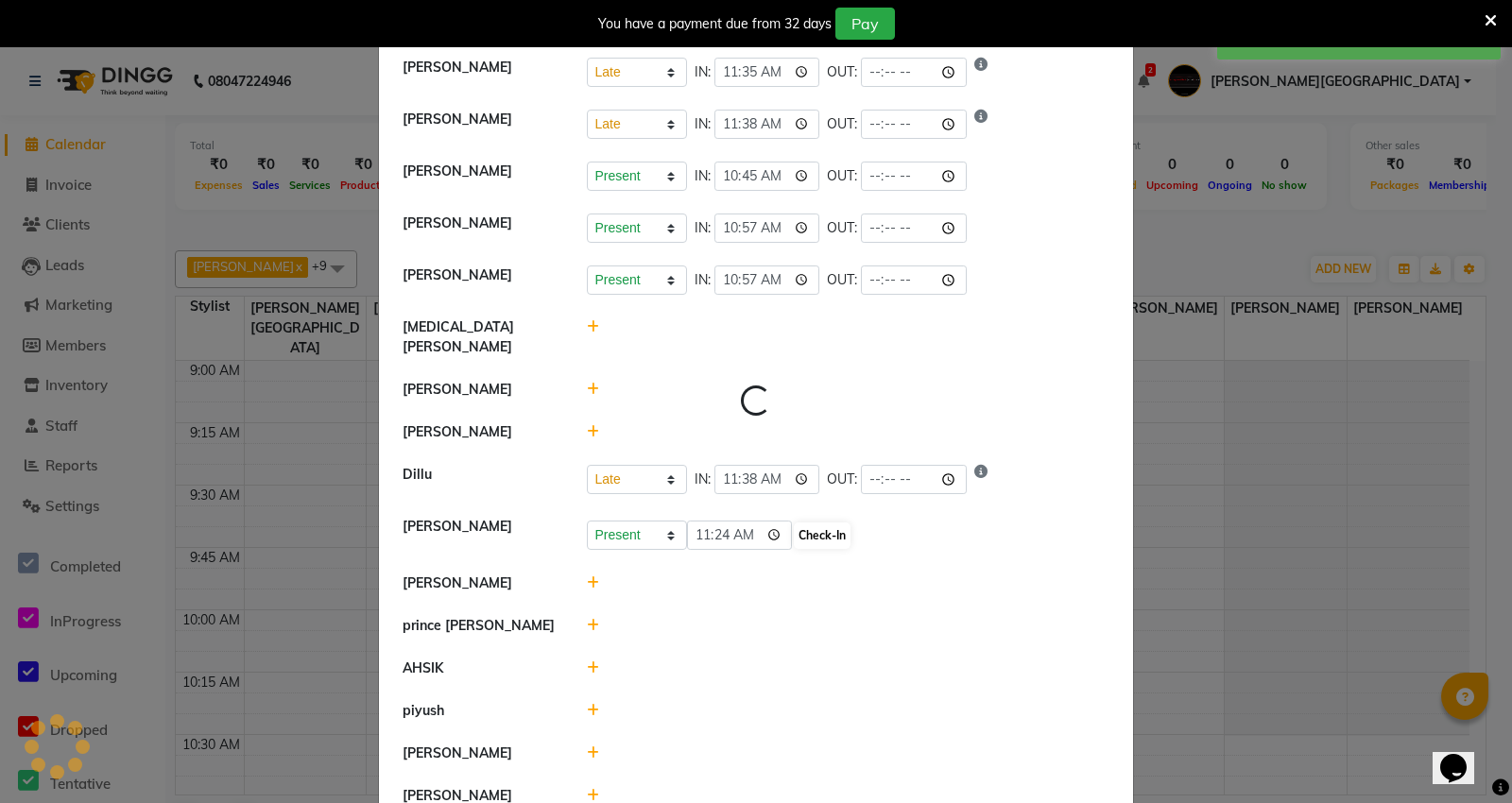
select select "L"
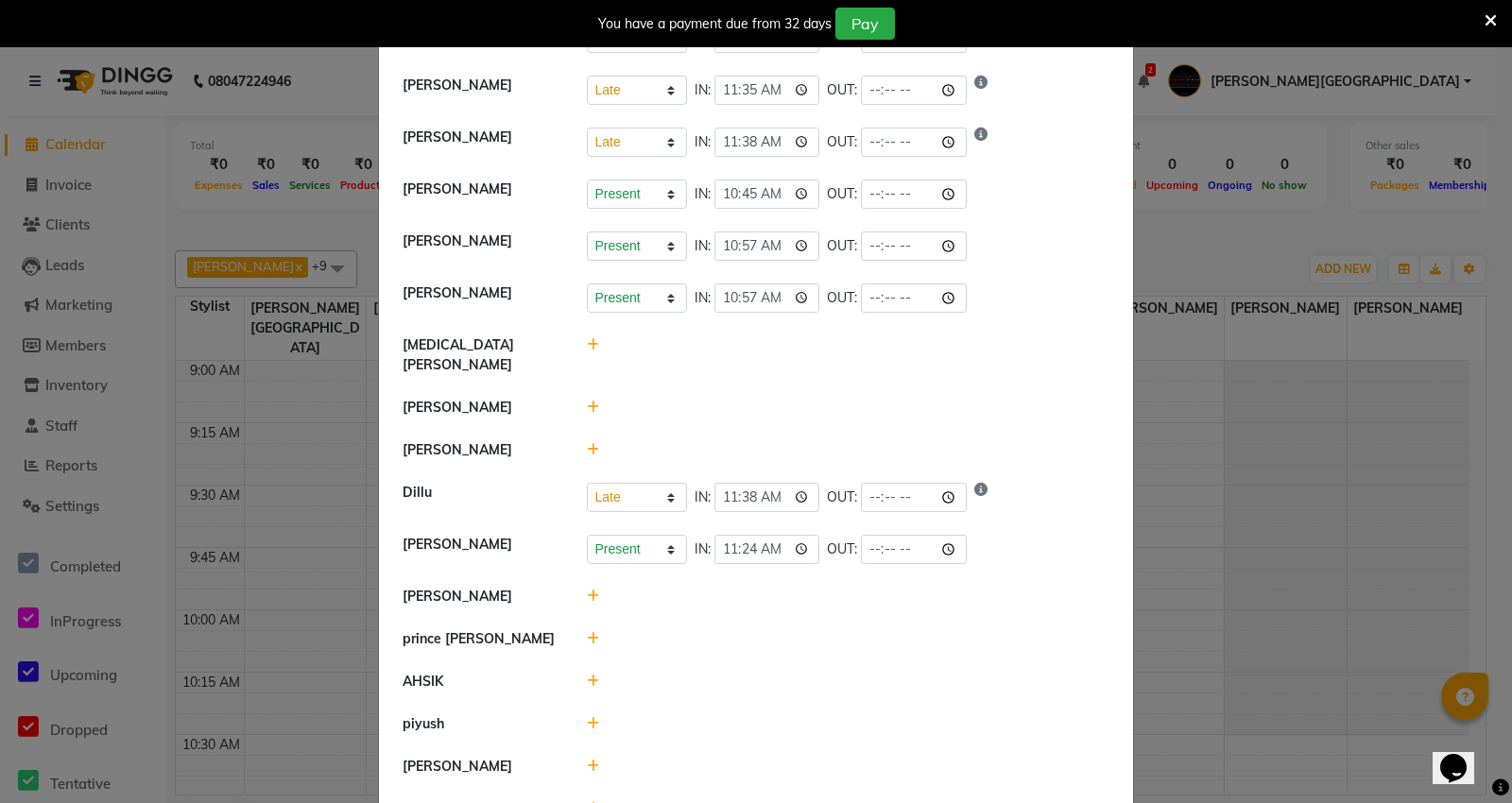
scroll to position [342, 0]
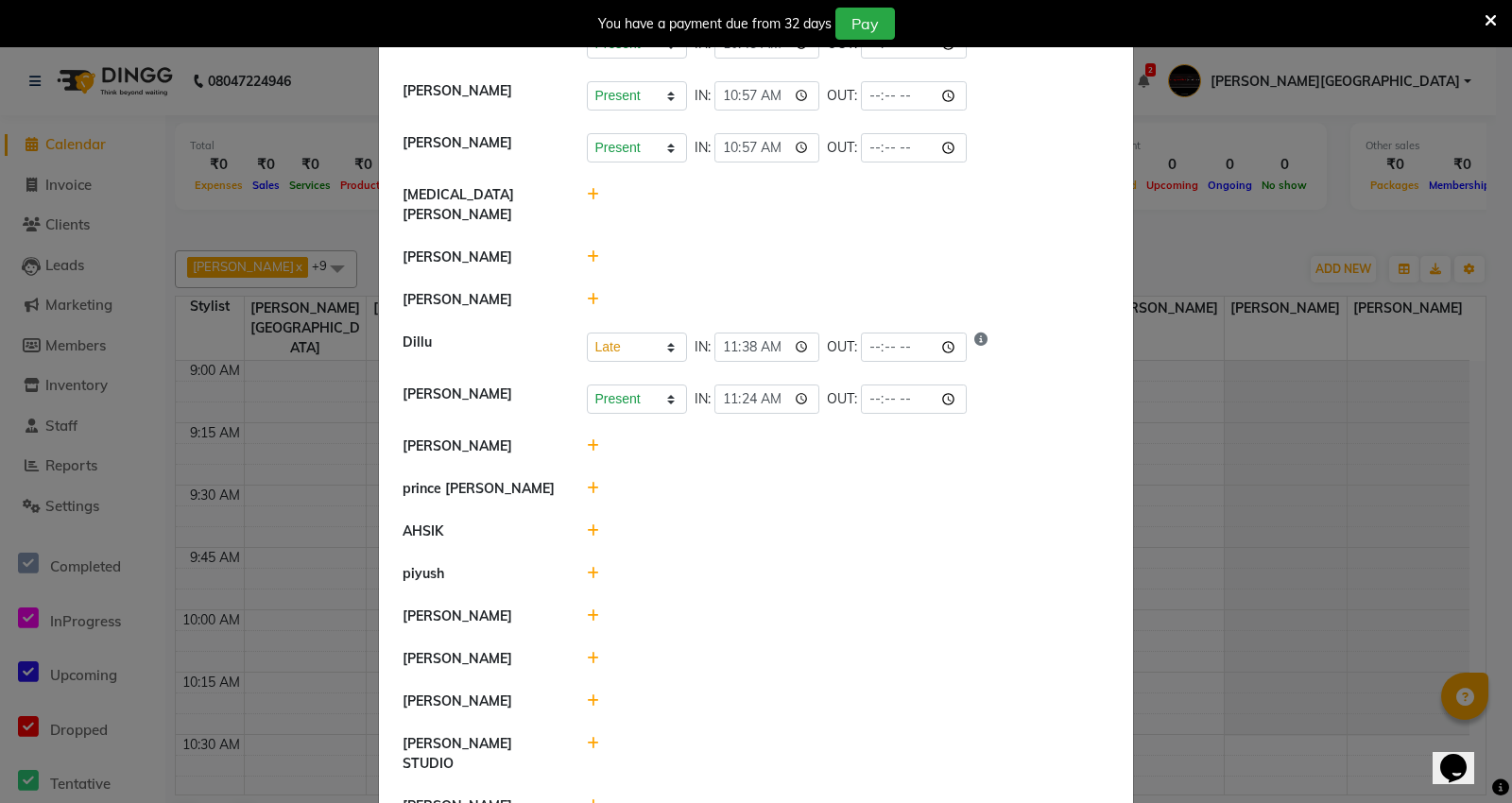
click at [587, 482] on icon at bounding box center [592, 489] width 12 height 13
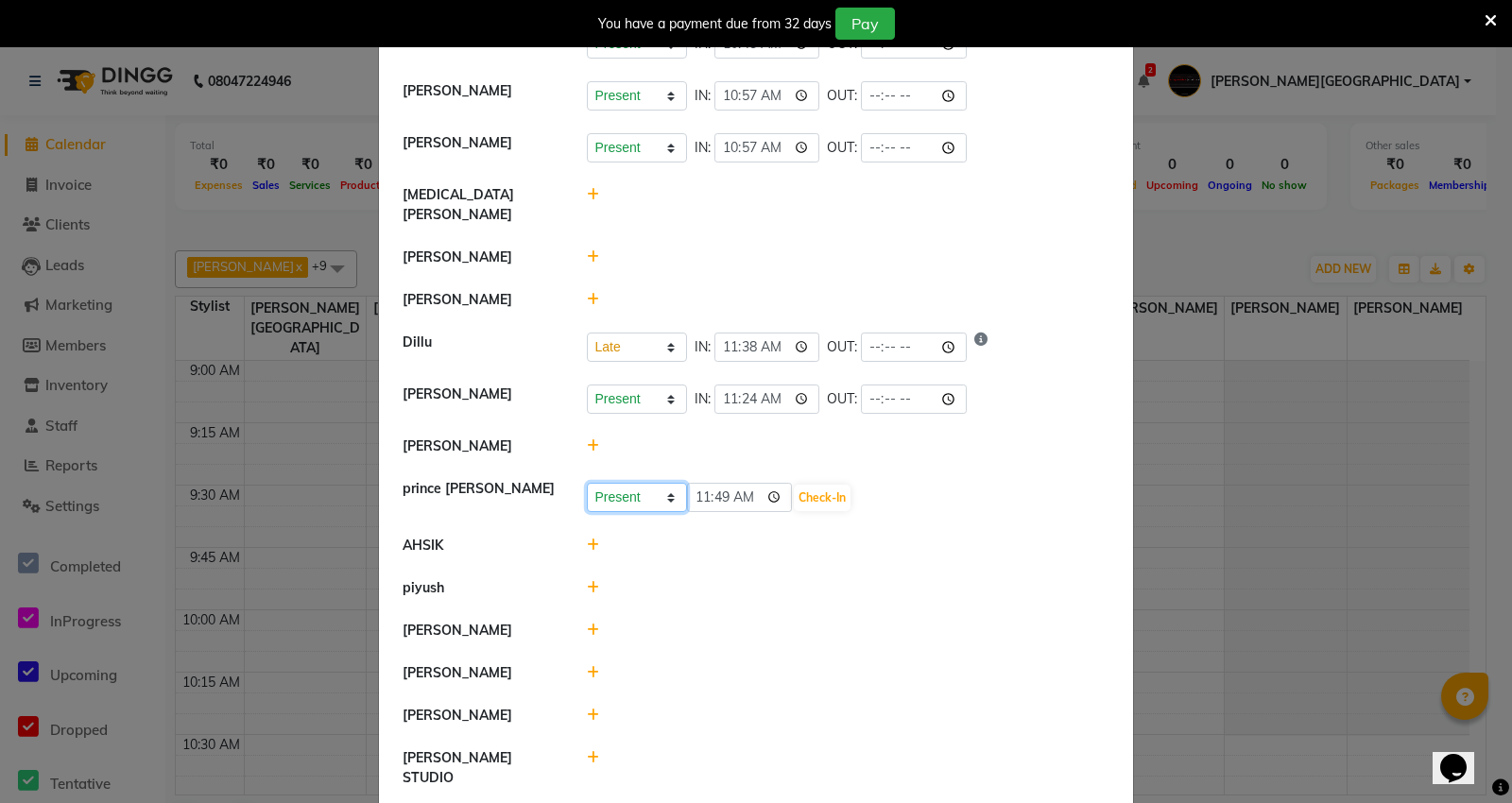
click at [654, 483] on select "Present Absent Late Half Day Weekly Off" at bounding box center [637, 497] width 101 height 29
select select "L"
click at [587, 483] on select "Present Absent Late Half Day Weekly Off" at bounding box center [637, 497] width 101 height 29
click at [836, 485] on button "Check-In" at bounding box center [822, 498] width 57 height 27
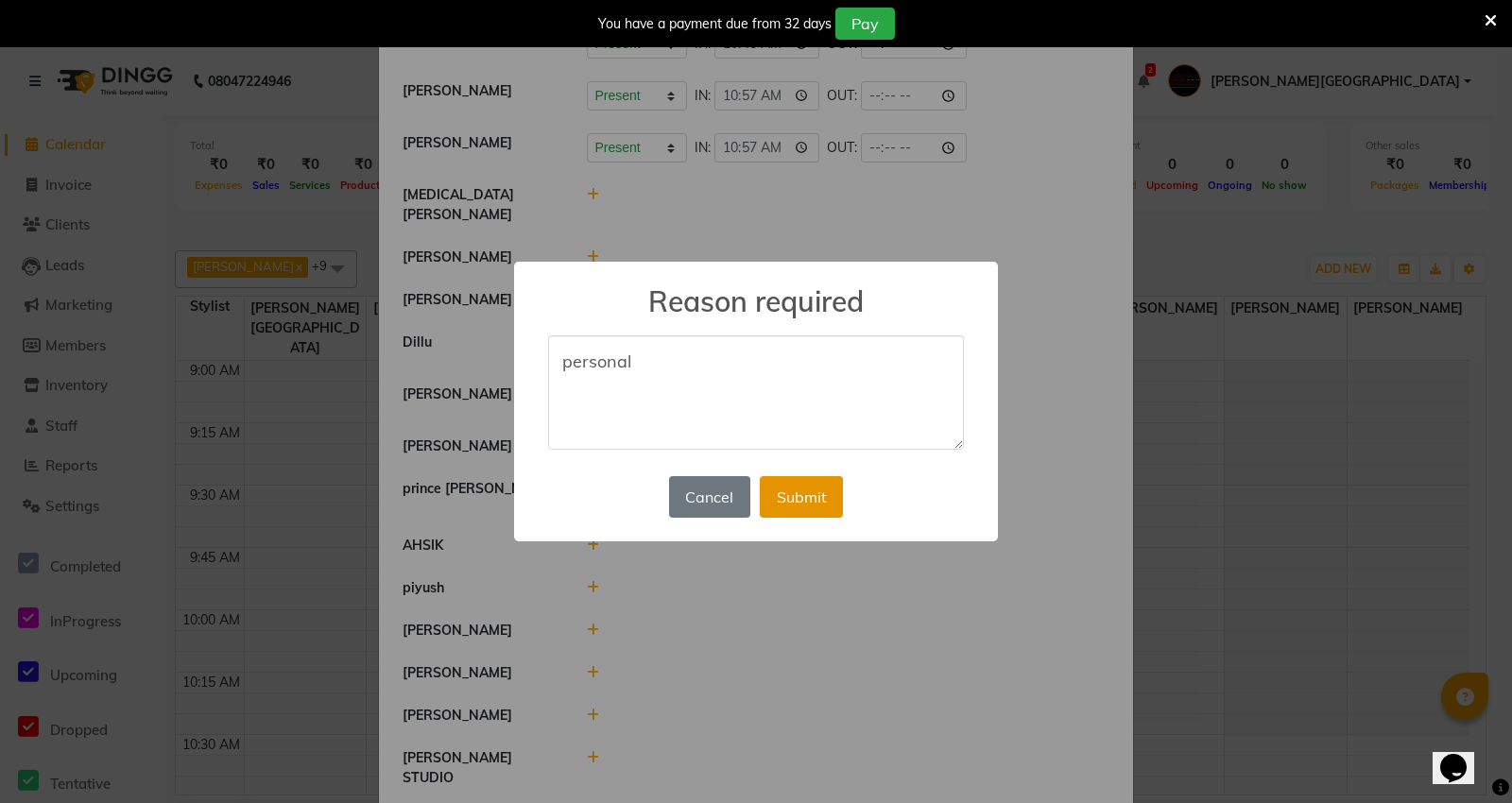
type textarea "personal"
click at [816, 496] on button "Submit" at bounding box center [801, 497] width 84 height 42
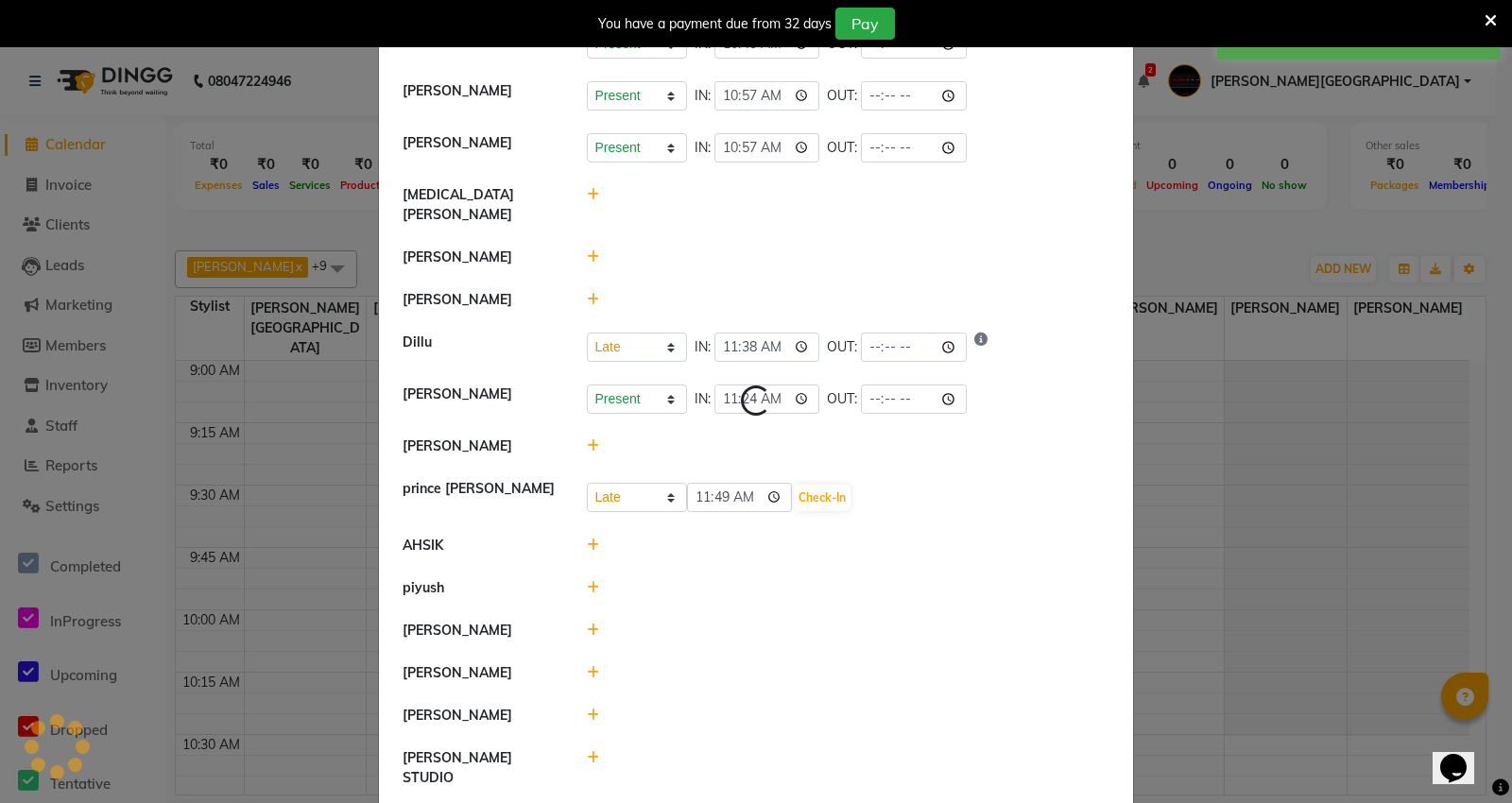
scroll to position [0, 0]
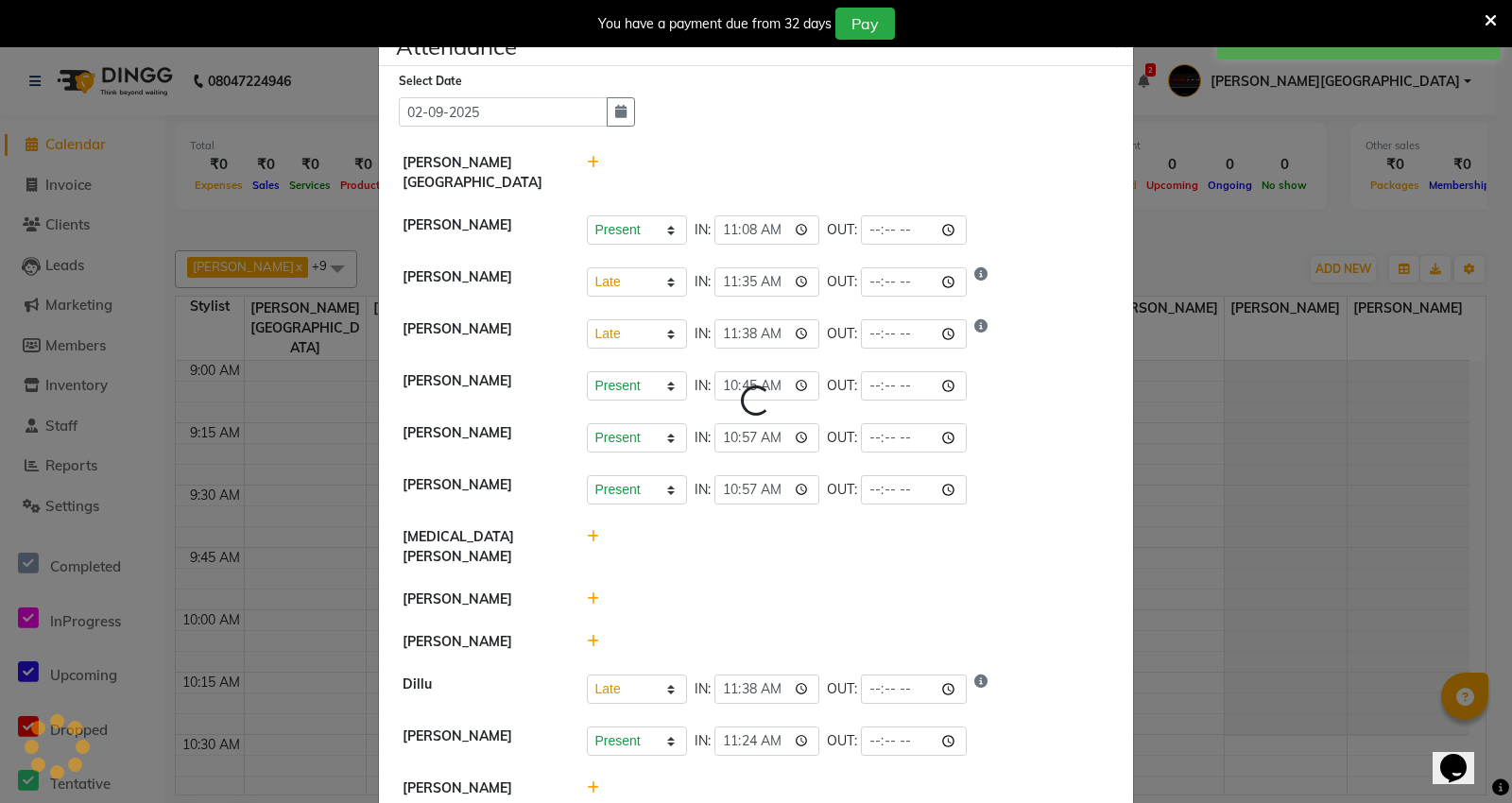
select select "L"
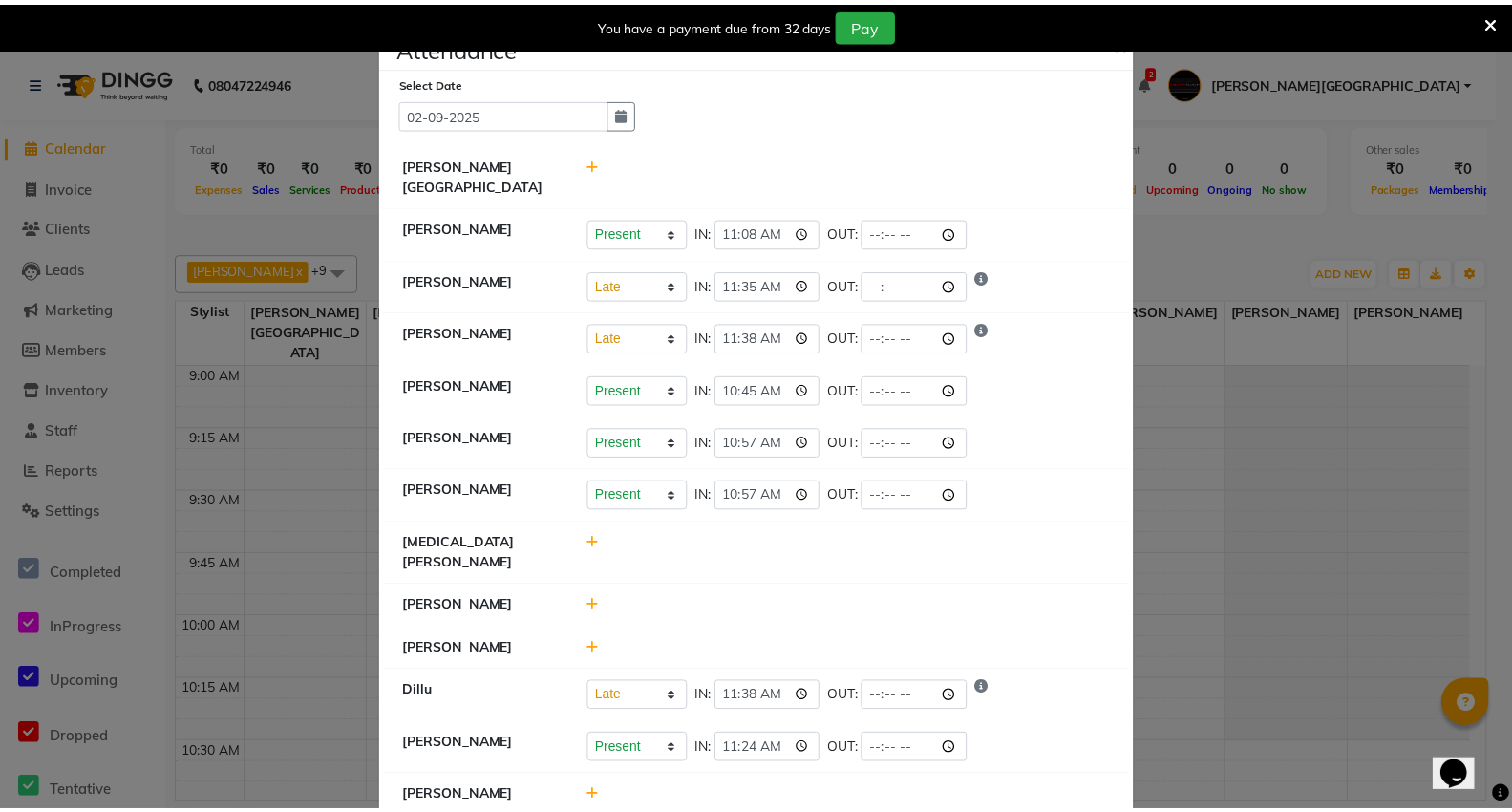
scroll to position [212, 0]
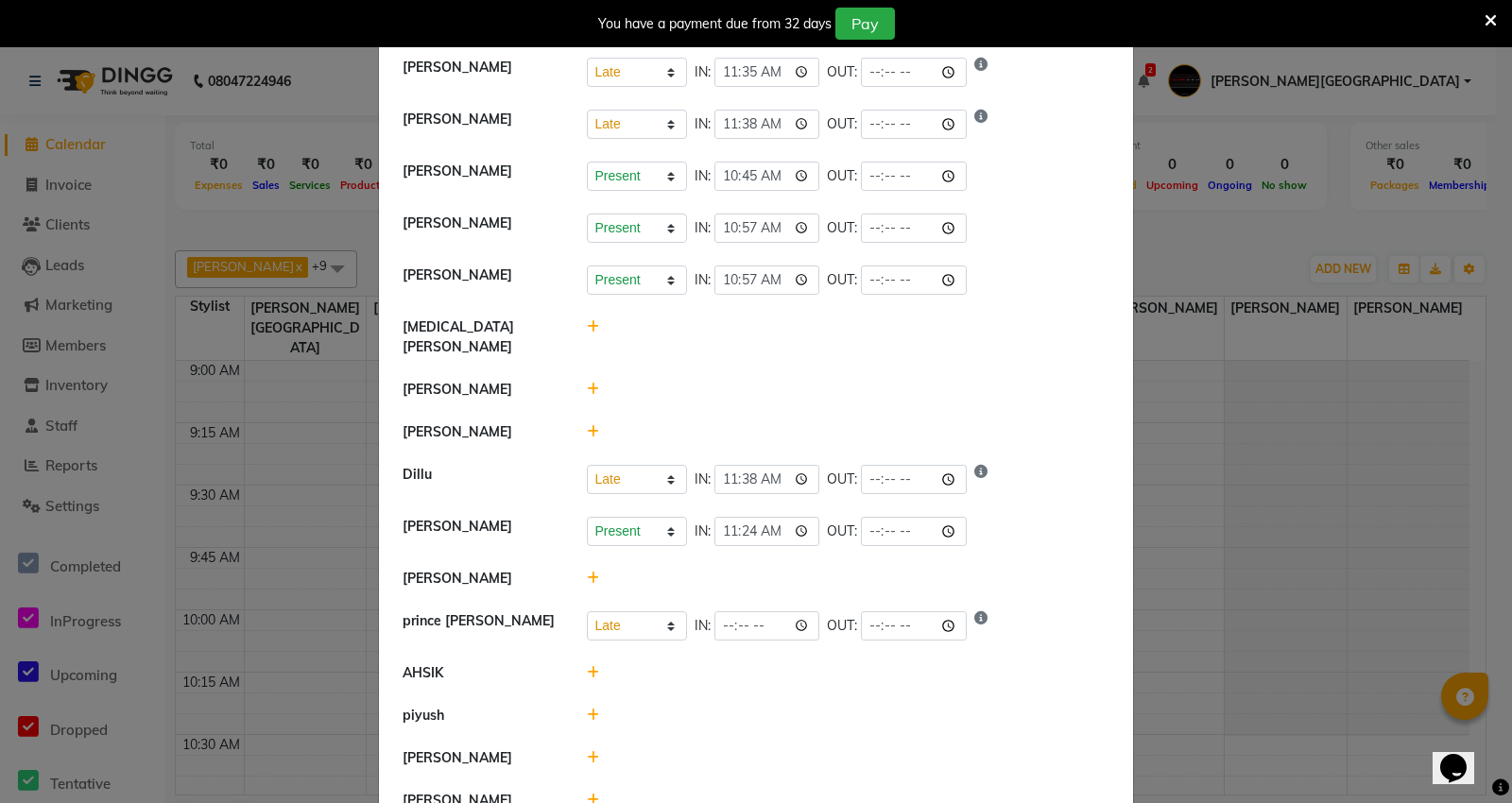
click at [1192, 259] on ngb-modal-window "Attendance × Select Date [DATE] [PERSON_NAME][GEOGRAPHIC_DATA] [PERSON_NAME] Pr…" at bounding box center [756, 402] width 1512 height 803
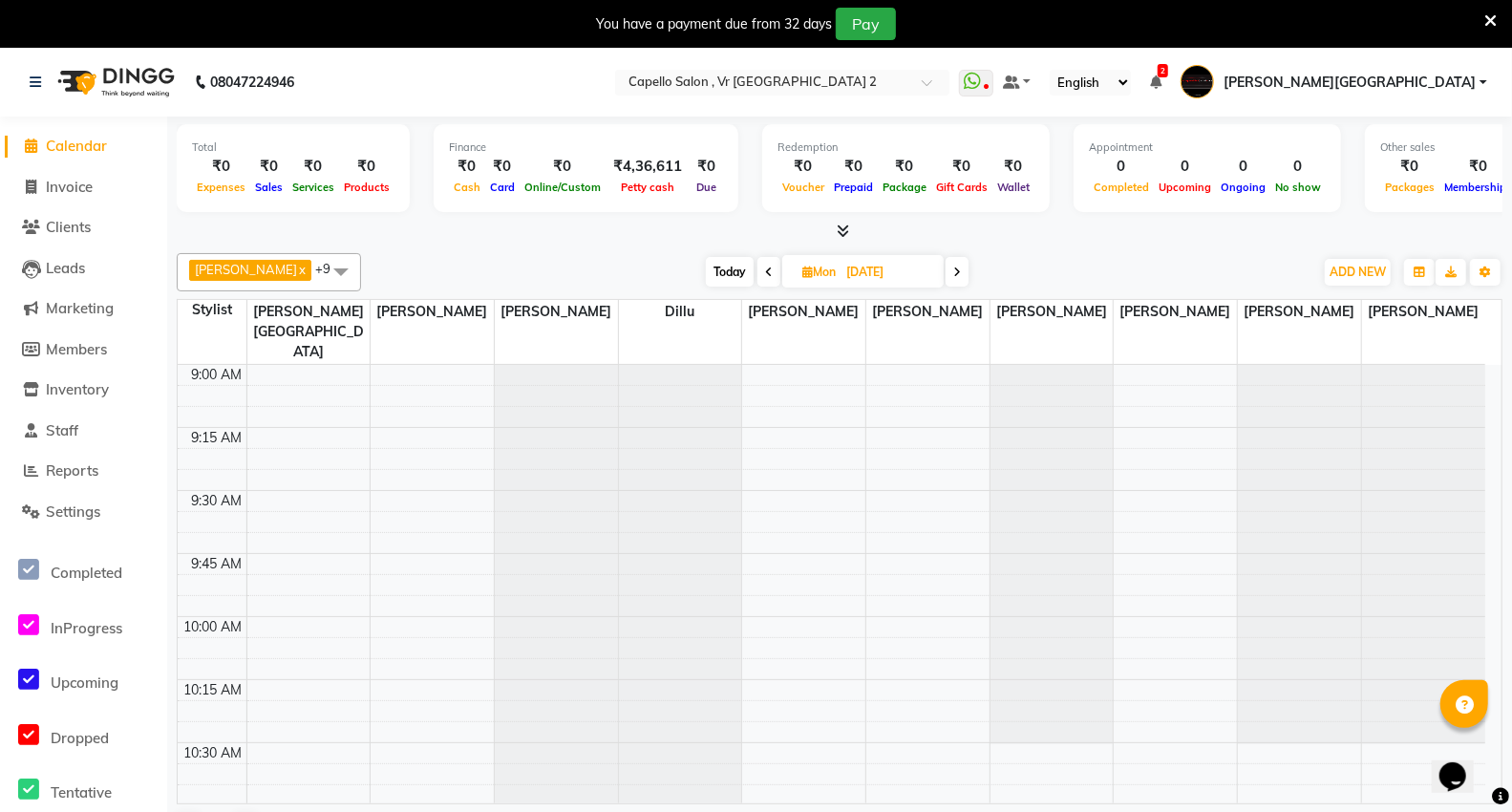
click at [25, 73] on div "08047224946" at bounding box center [162, 83] width 294 height 54
click at [38, 82] on icon at bounding box center [35, 83] width 12 height 13
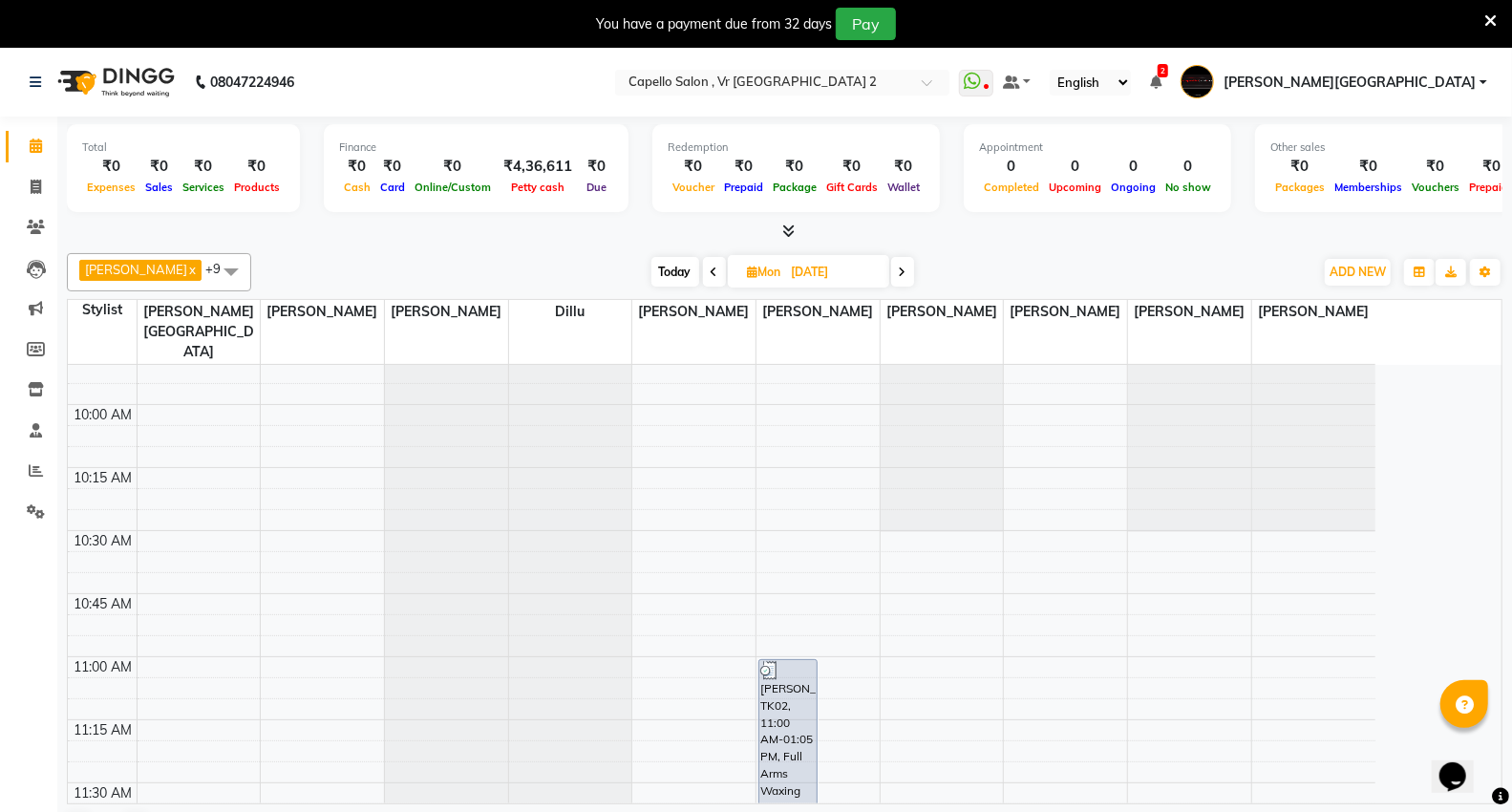
click at [673, 268] on span "Today" at bounding box center [675, 272] width 48 height 30
type input "02-09-2025"
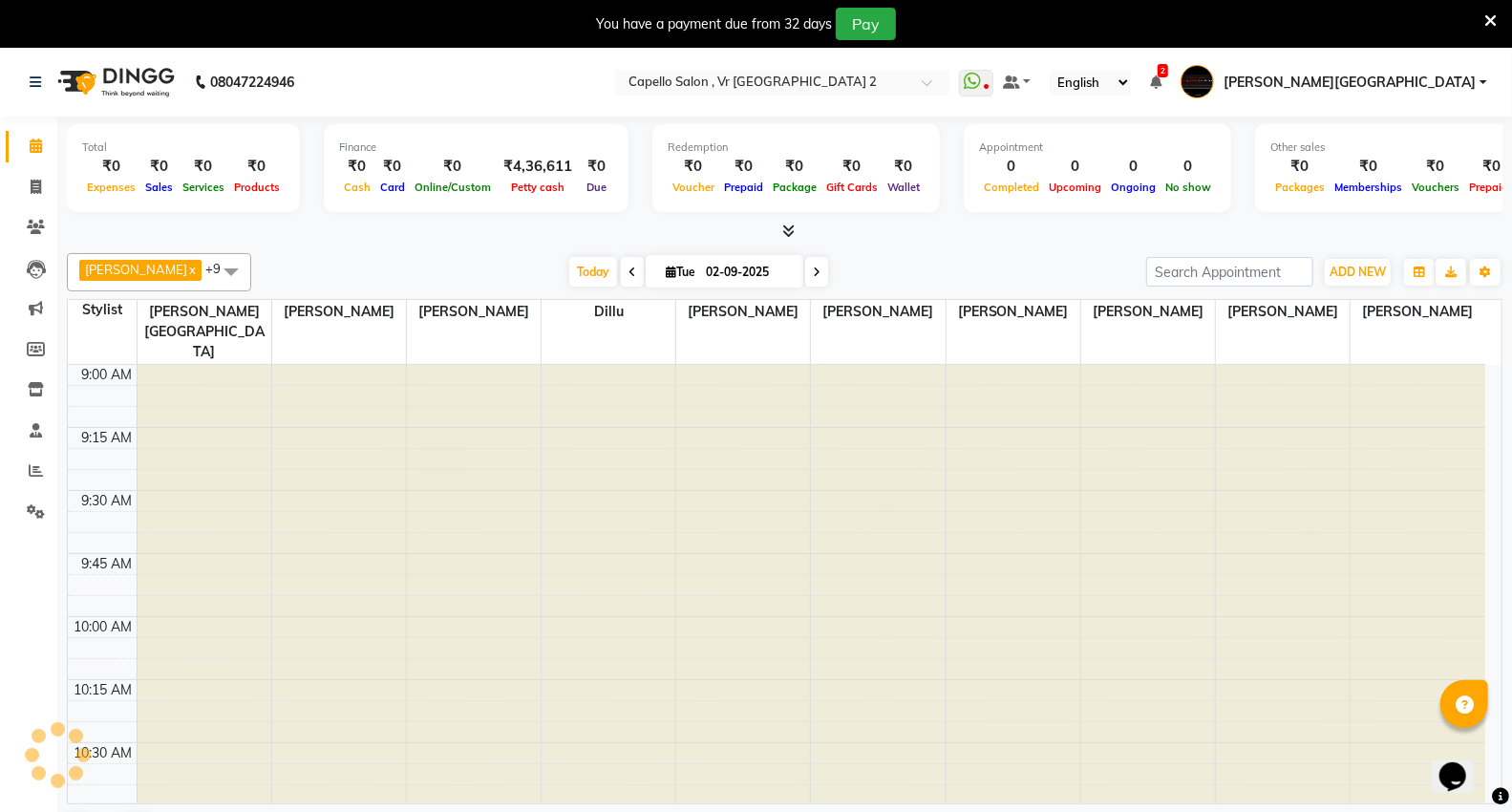
scroll to position [760, 0]
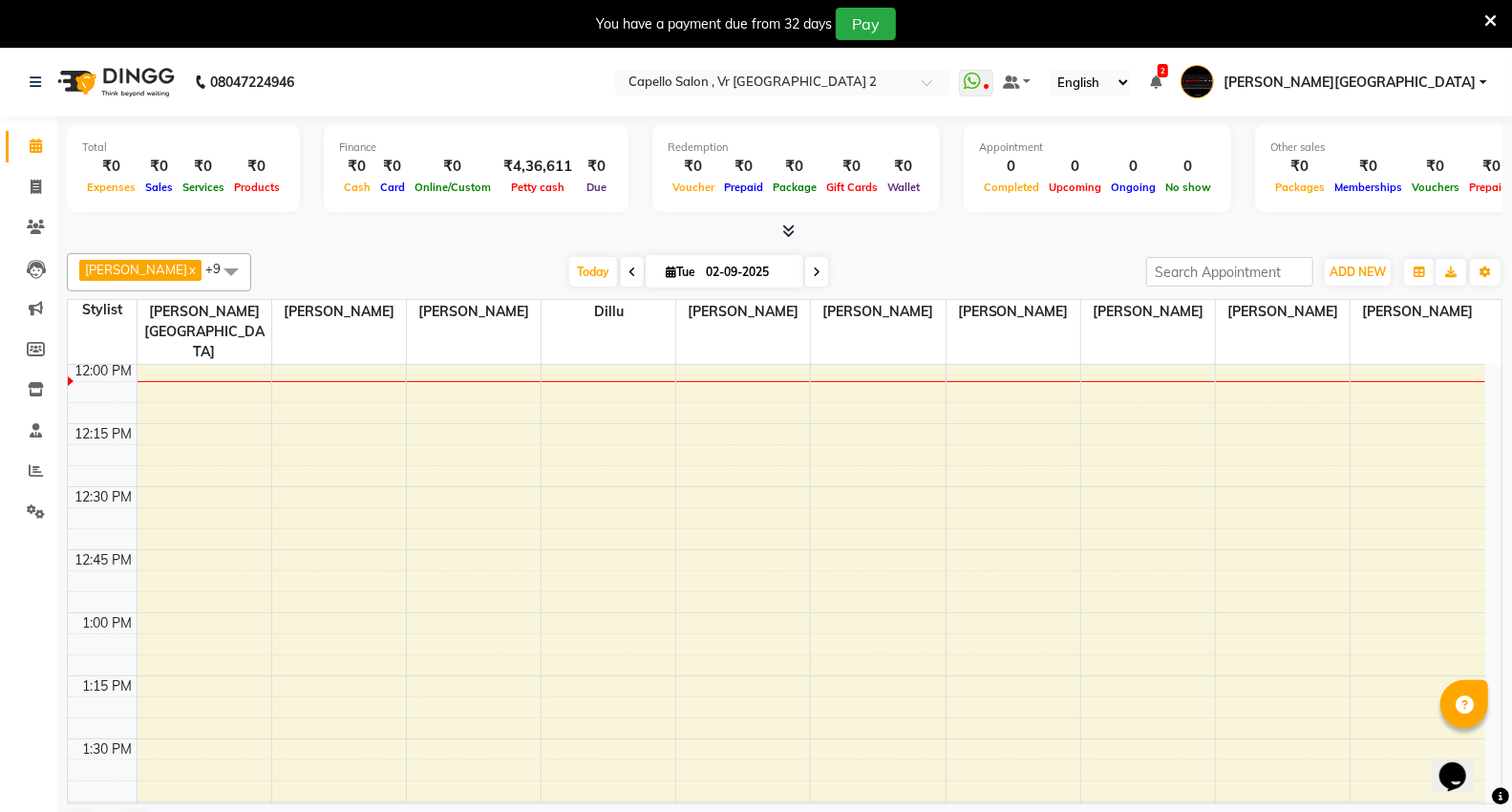
click at [788, 224] on icon at bounding box center [788, 230] width 12 height 14
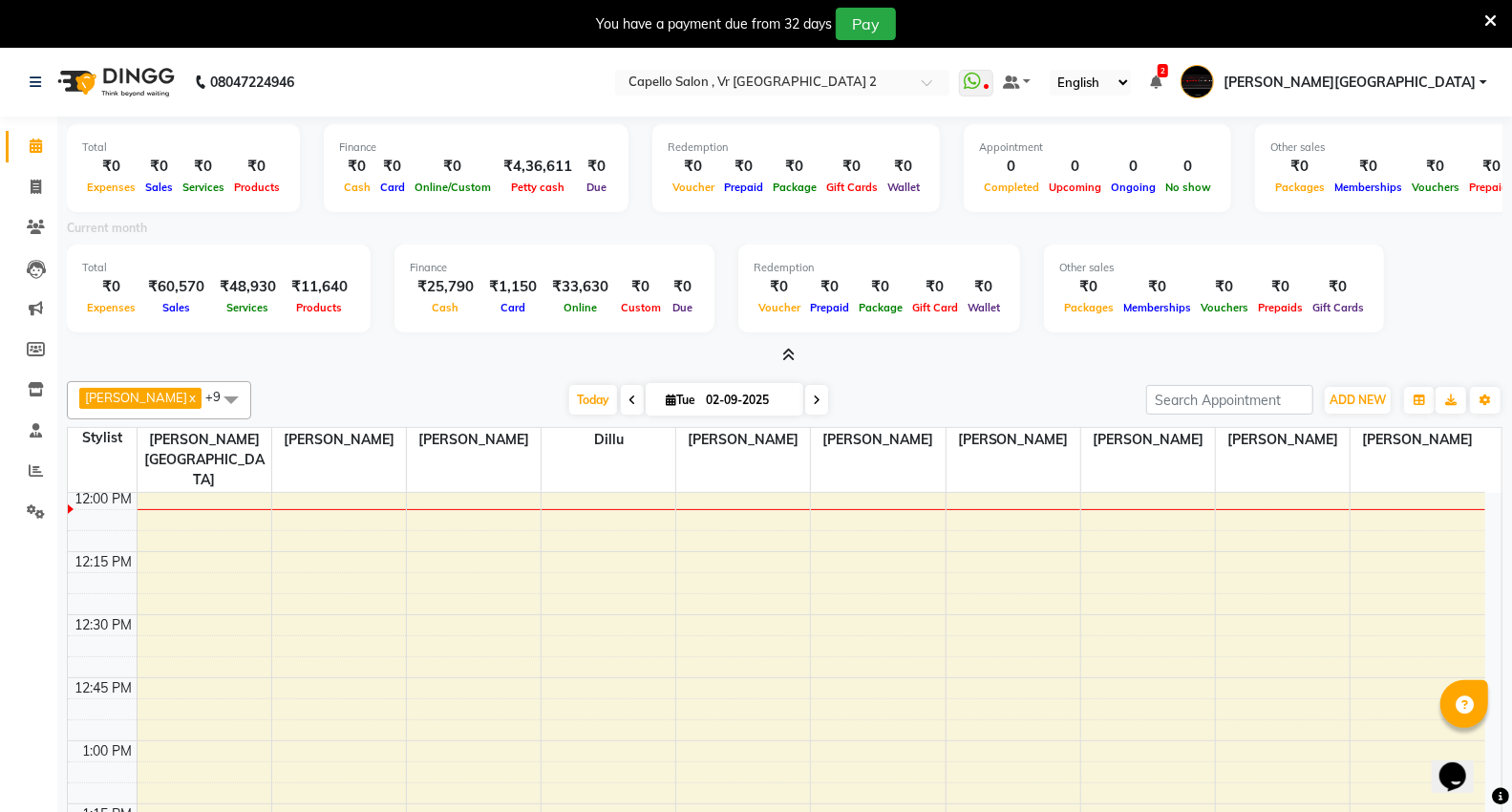
click at [791, 350] on icon at bounding box center [788, 354] width 12 height 14
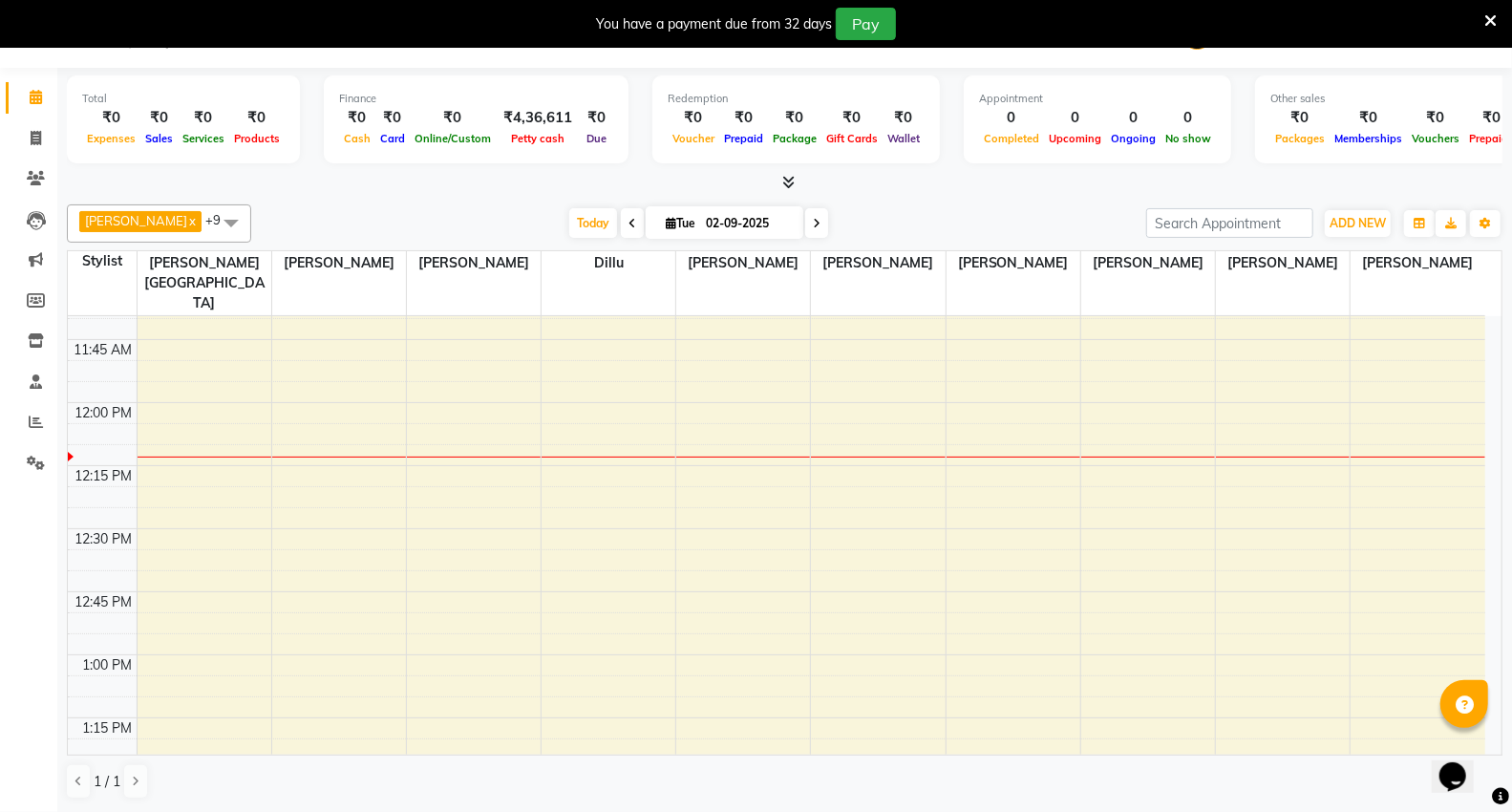
scroll to position [548, 0]
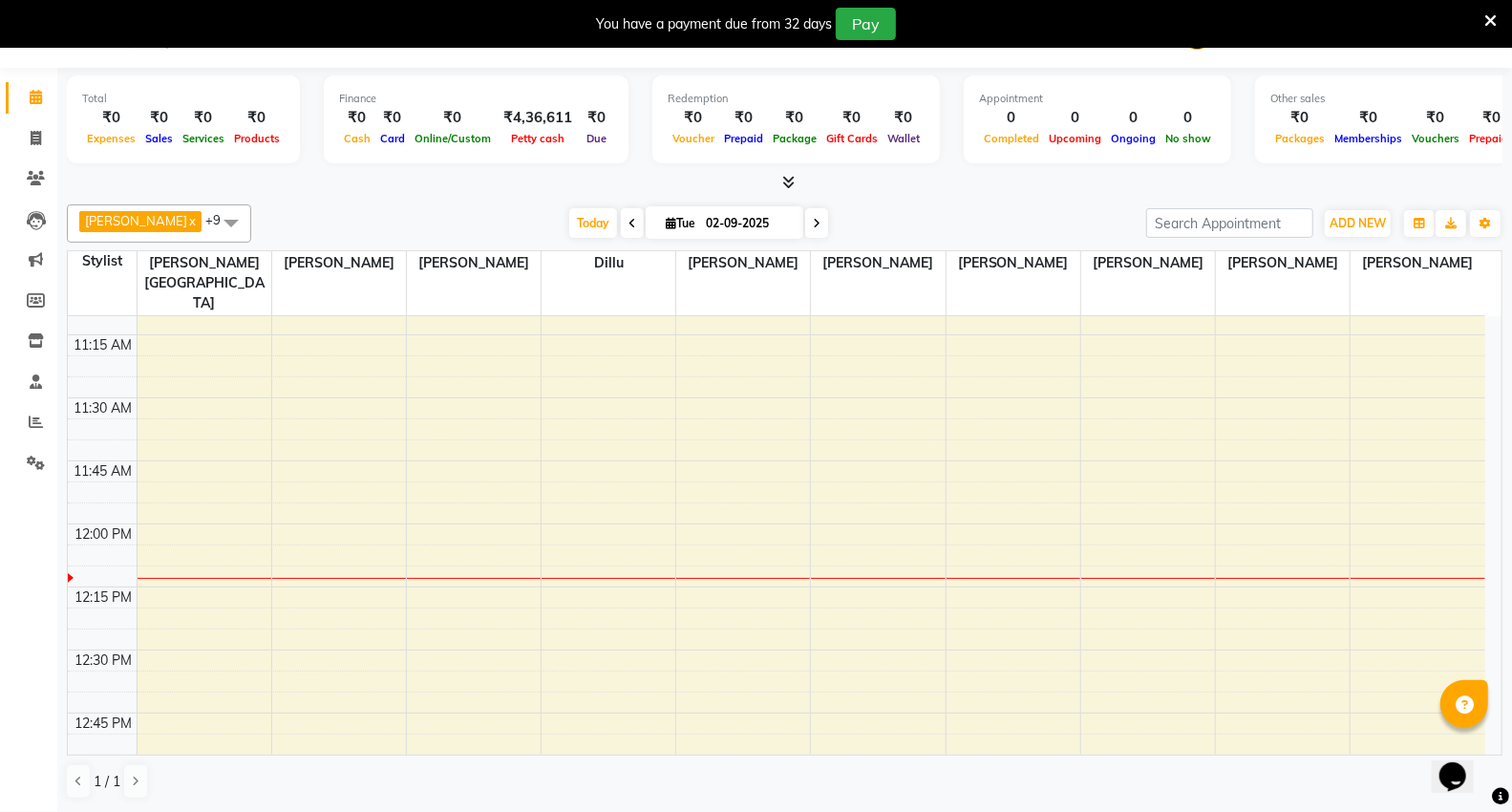
click at [1495, 25] on icon at bounding box center [1490, 21] width 12 height 17
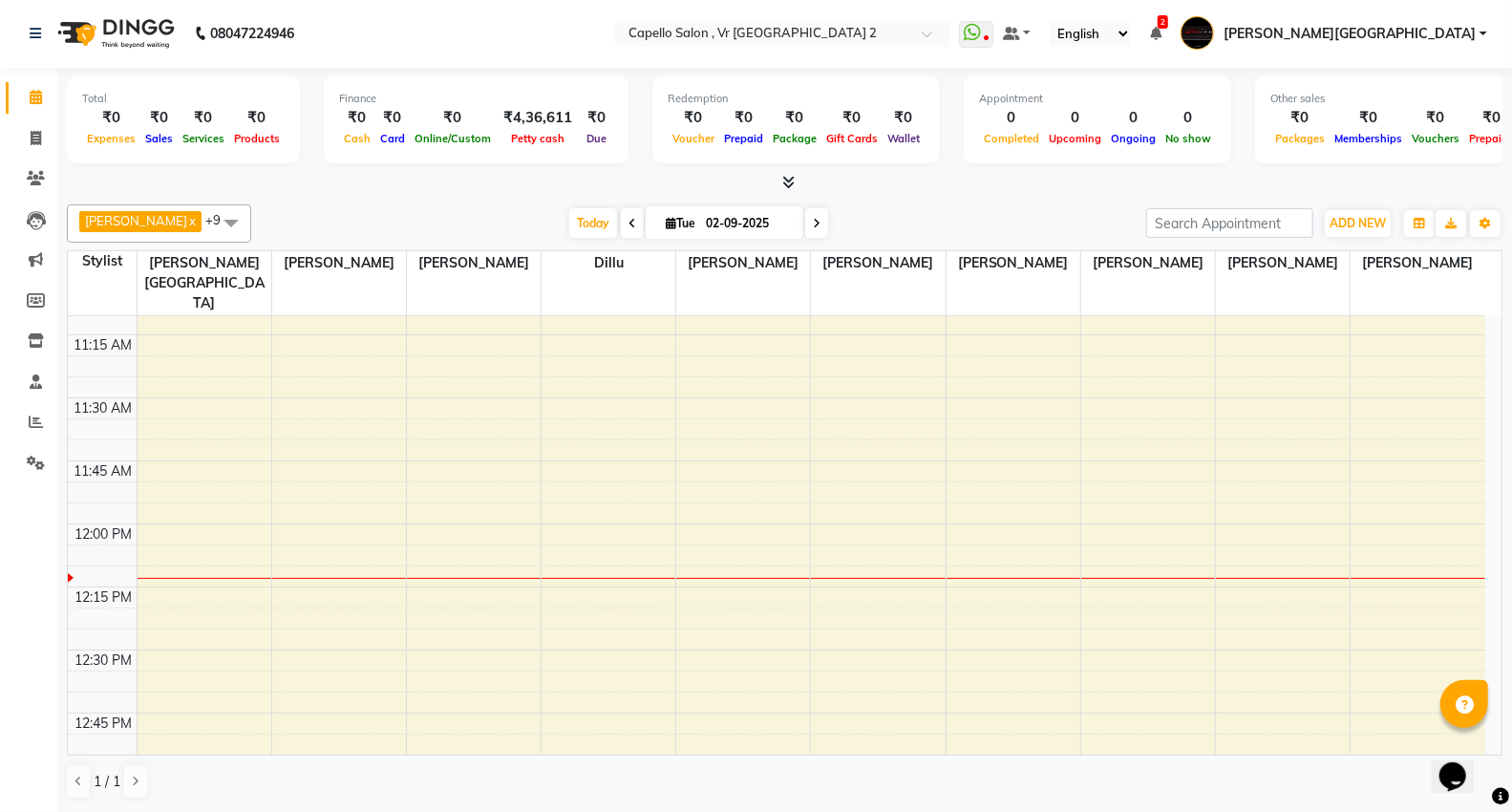
scroll to position [1, 0]
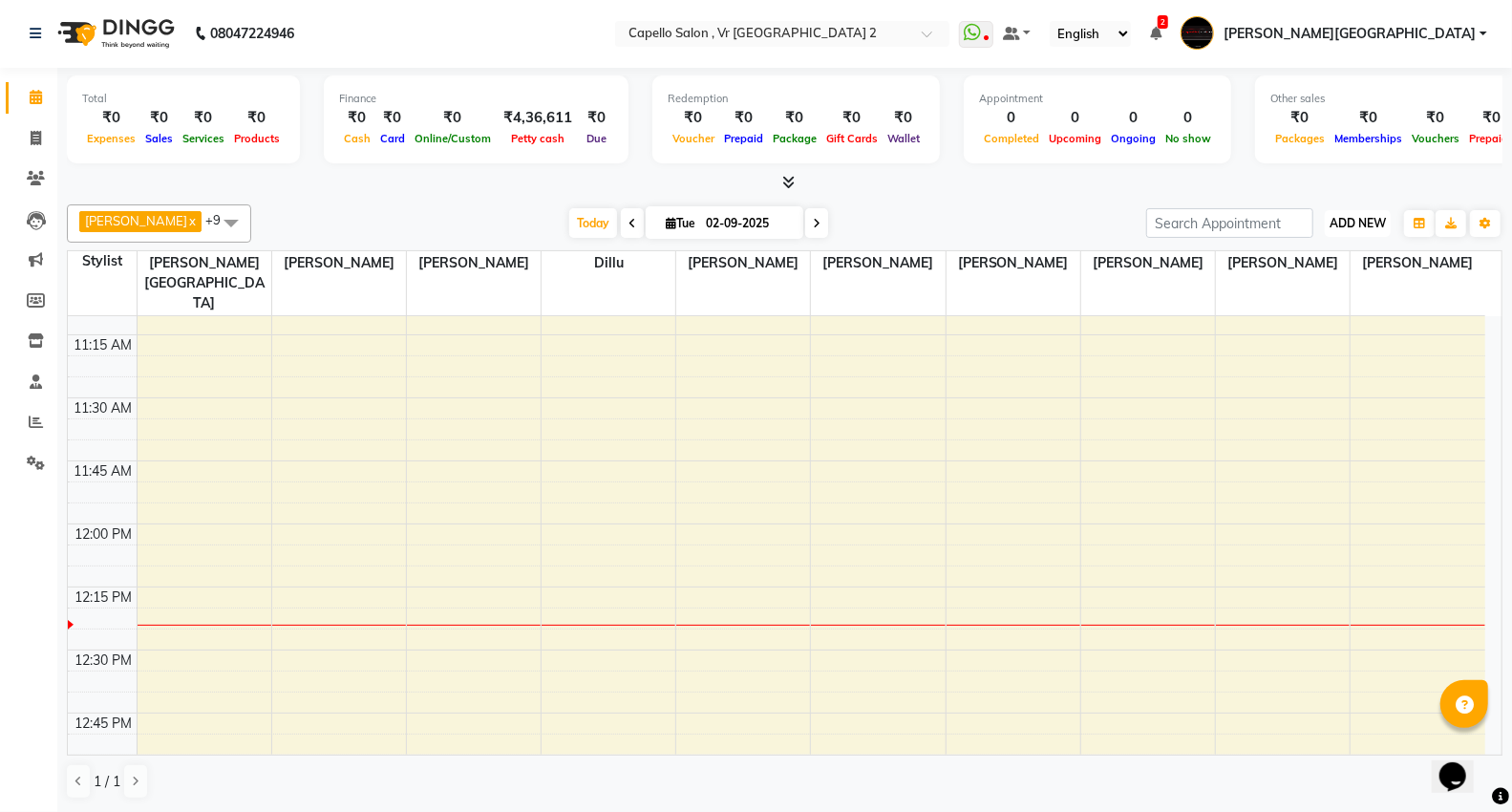
click at [1375, 223] on span "ADD NEW" at bounding box center [1358, 223] width 57 height 14
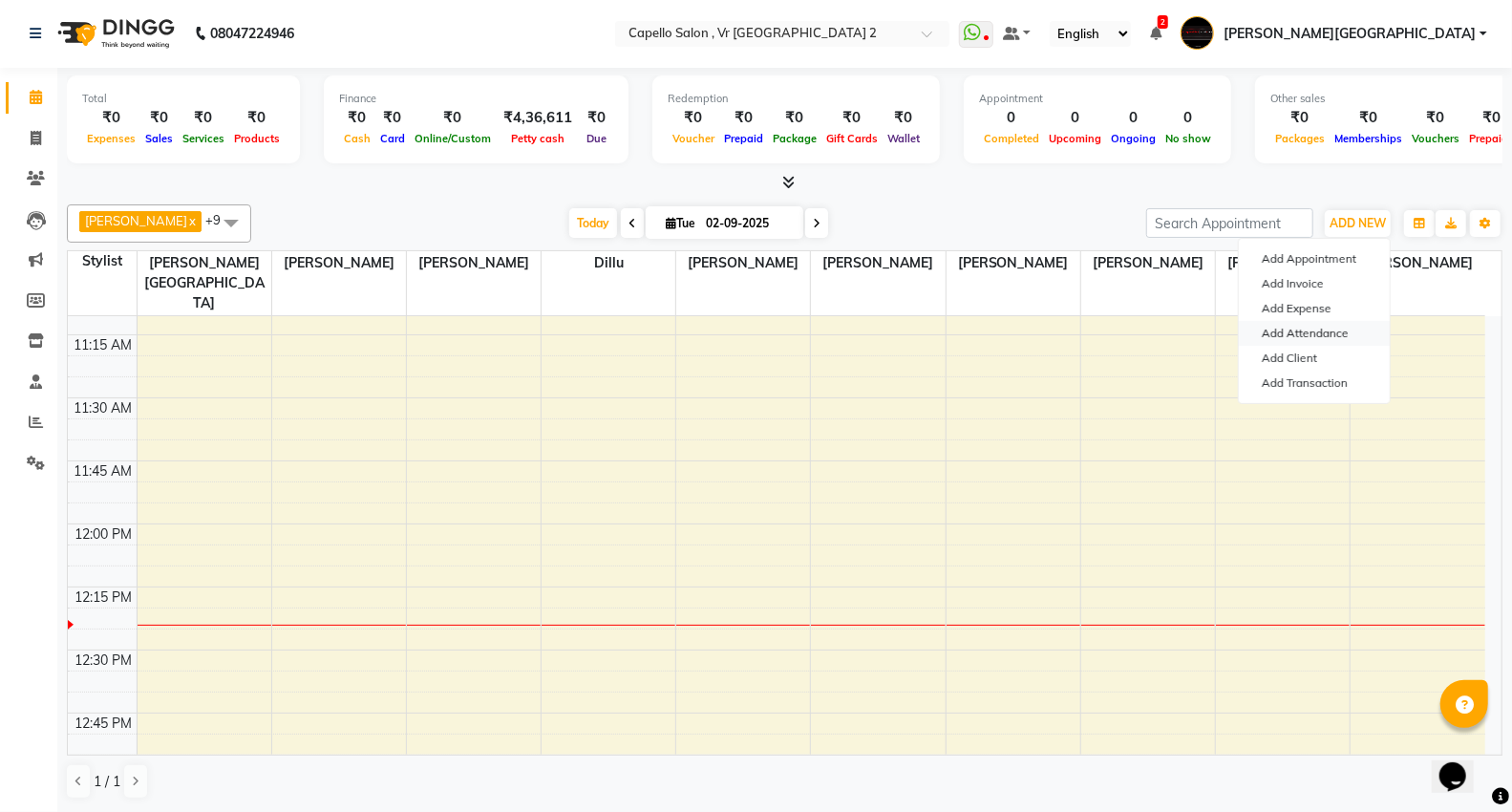
click at [1326, 334] on link "Add Attendance" at bounding box center [1313, 333] width 151 height 25
select select "L"
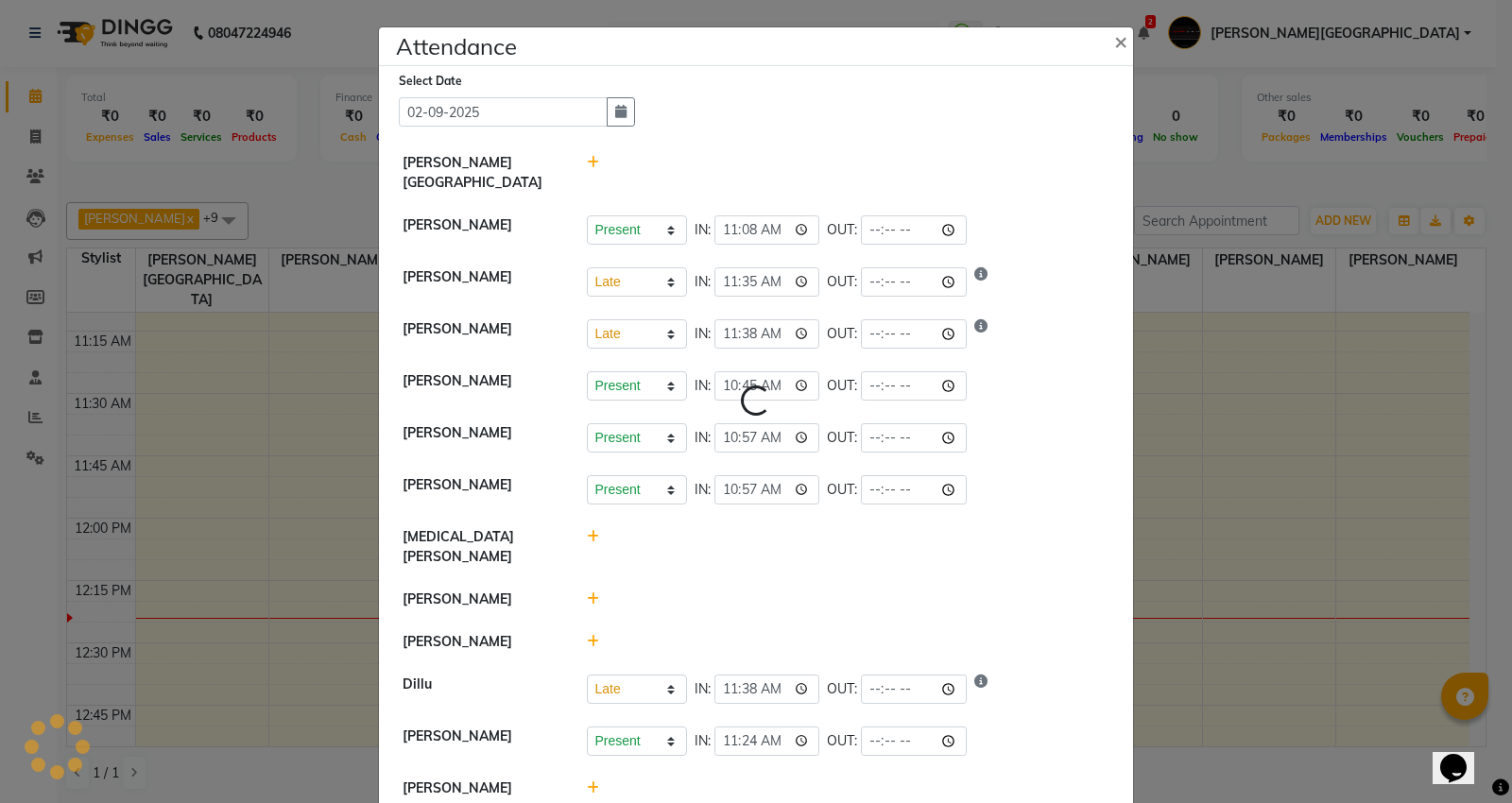
select select "L"
click at [1114, 39] on span "×" at bounding box center [1121, 41] width 13 height 28
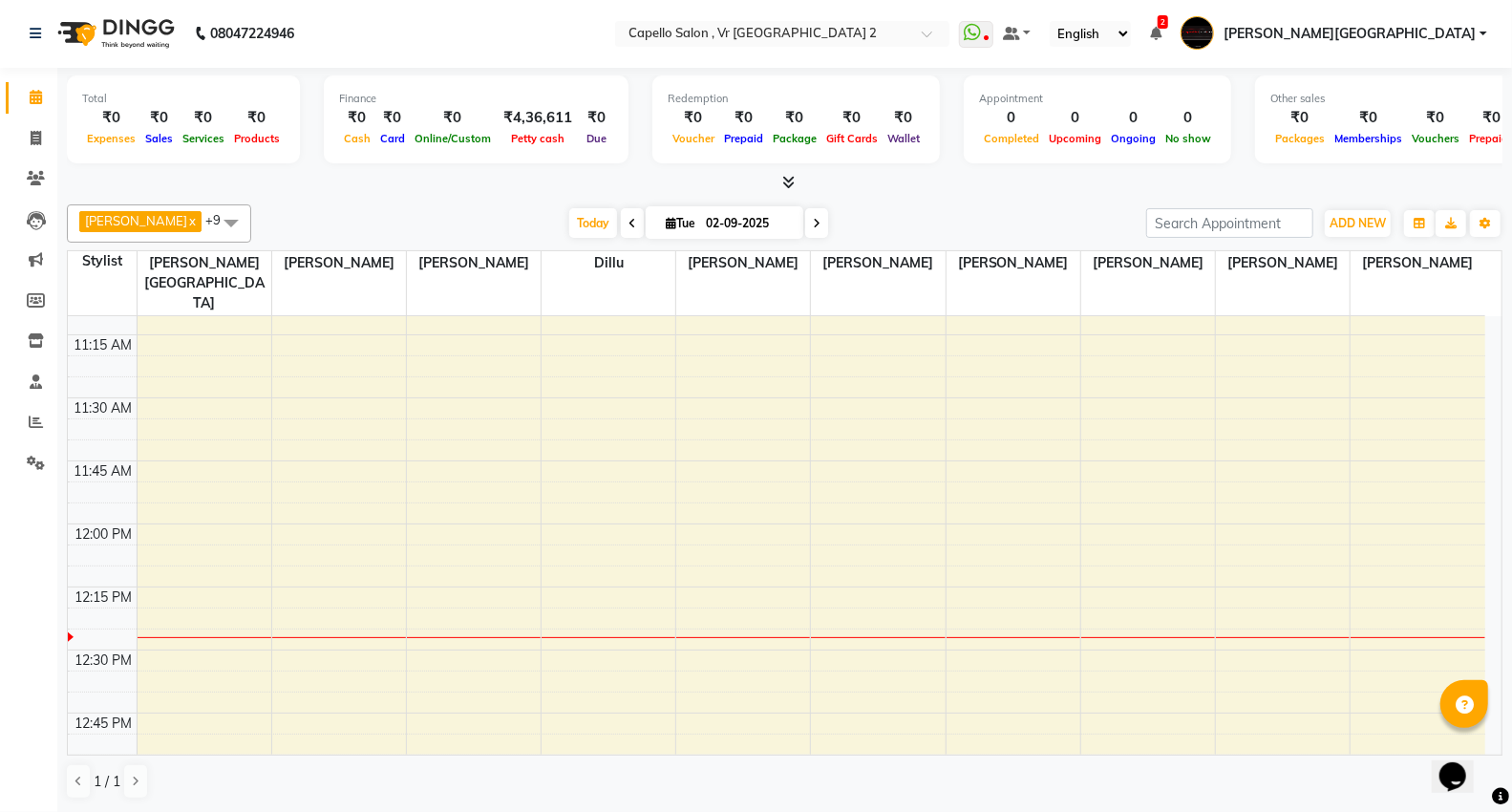
click at [1434, 27] on span "[PERSON_NAME][GEOGRAPHIC_DATA]" at bounding box center [1349, 34] width 252 height 20
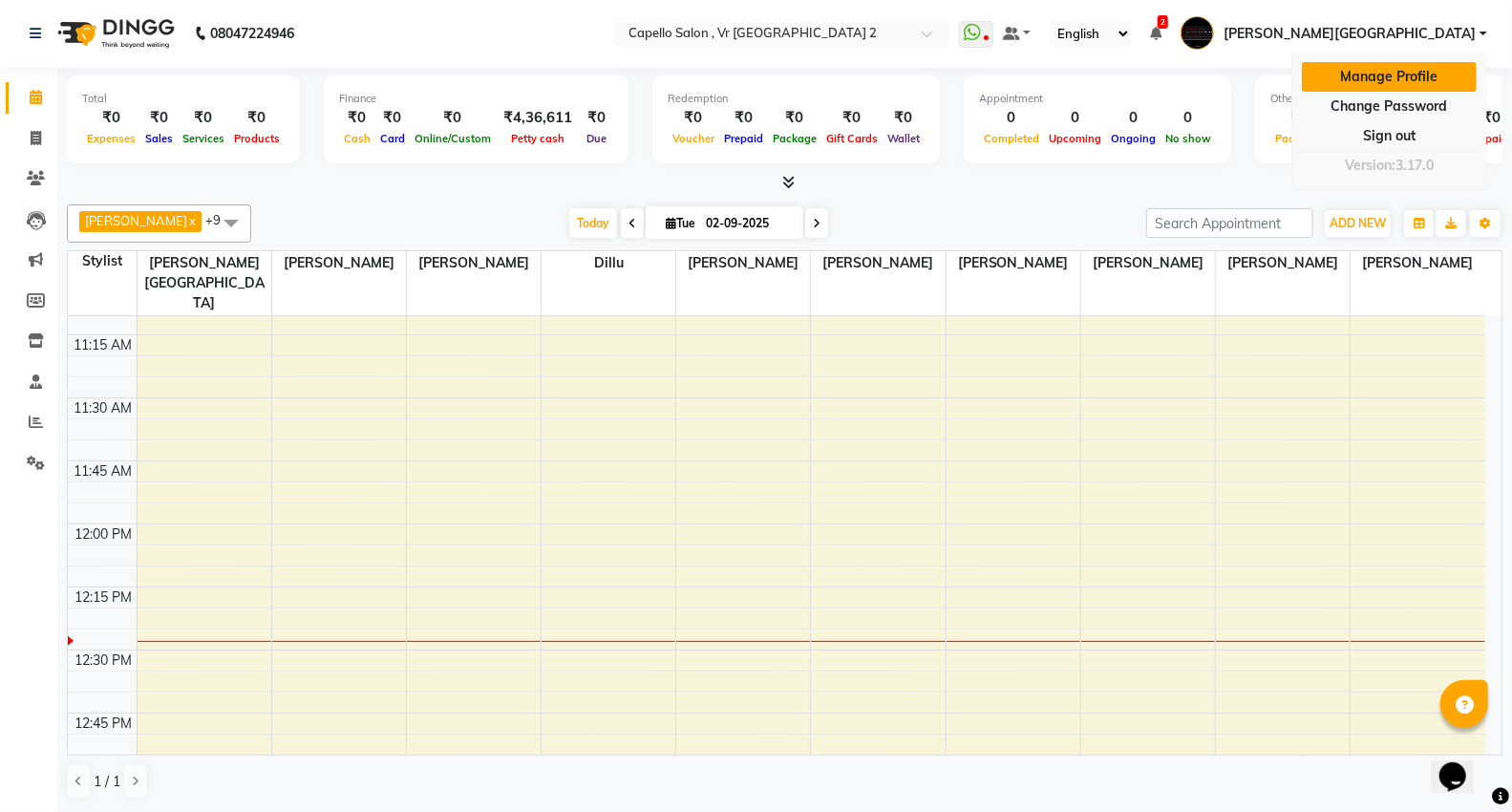
click at [1430, 74] on link "Manage Profile" at bounding box center [1389, 77] width 175 height 30
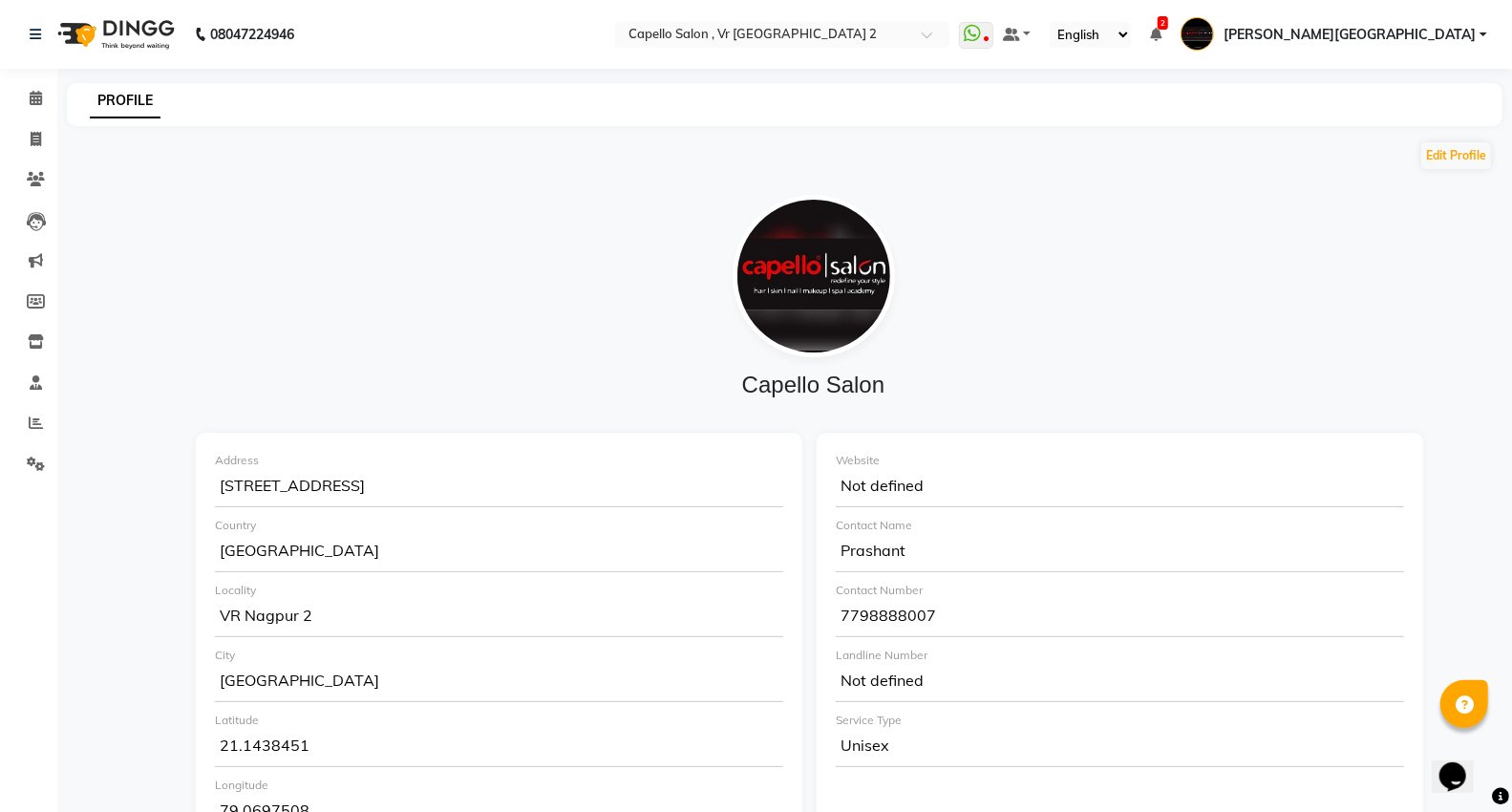
click at [1467, 34] on span "[PERSON_NAME][GEOGRAPHIC_DATA]" at bounding box center [1349, 35] width 252 height 20
click at [1131, 32] on select "English ENGLISH Español العربية मराठी हिंदी ગુજરાતી தமிழ் 中文" at bounding box center [1090, 35] width 82 height 26
click at [1487, 36] on ul "WhatsApp Status ✕ Status: Disconnected Recent Service Activity: [DATE] 05:30 AM…" at bounding box center [1227, 35] width 537 height 32
click at [1455, 21] on link "[PERSON_NAME][GEOGRAPHIC_DATA]" at bounding box center [1334, 35] width 307 height 32
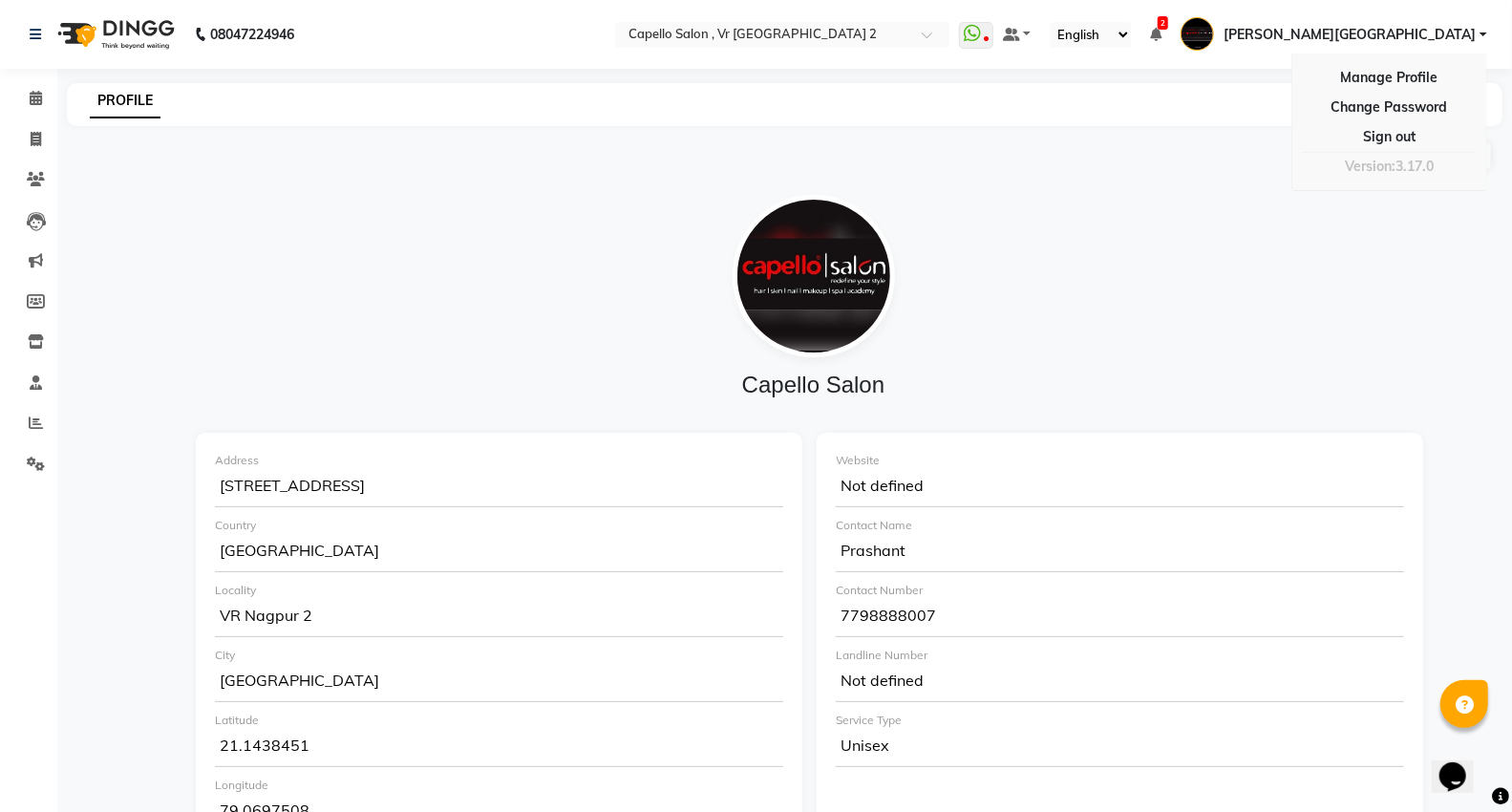
click at [1453, 27] on span "[PERSON_NAME][GEOGRAPHIC_DATA]" at bounding box center [1349, 35] width 252 height 20
click at [49, 99] on span at bounding box center [35, 99] width 34 height 22
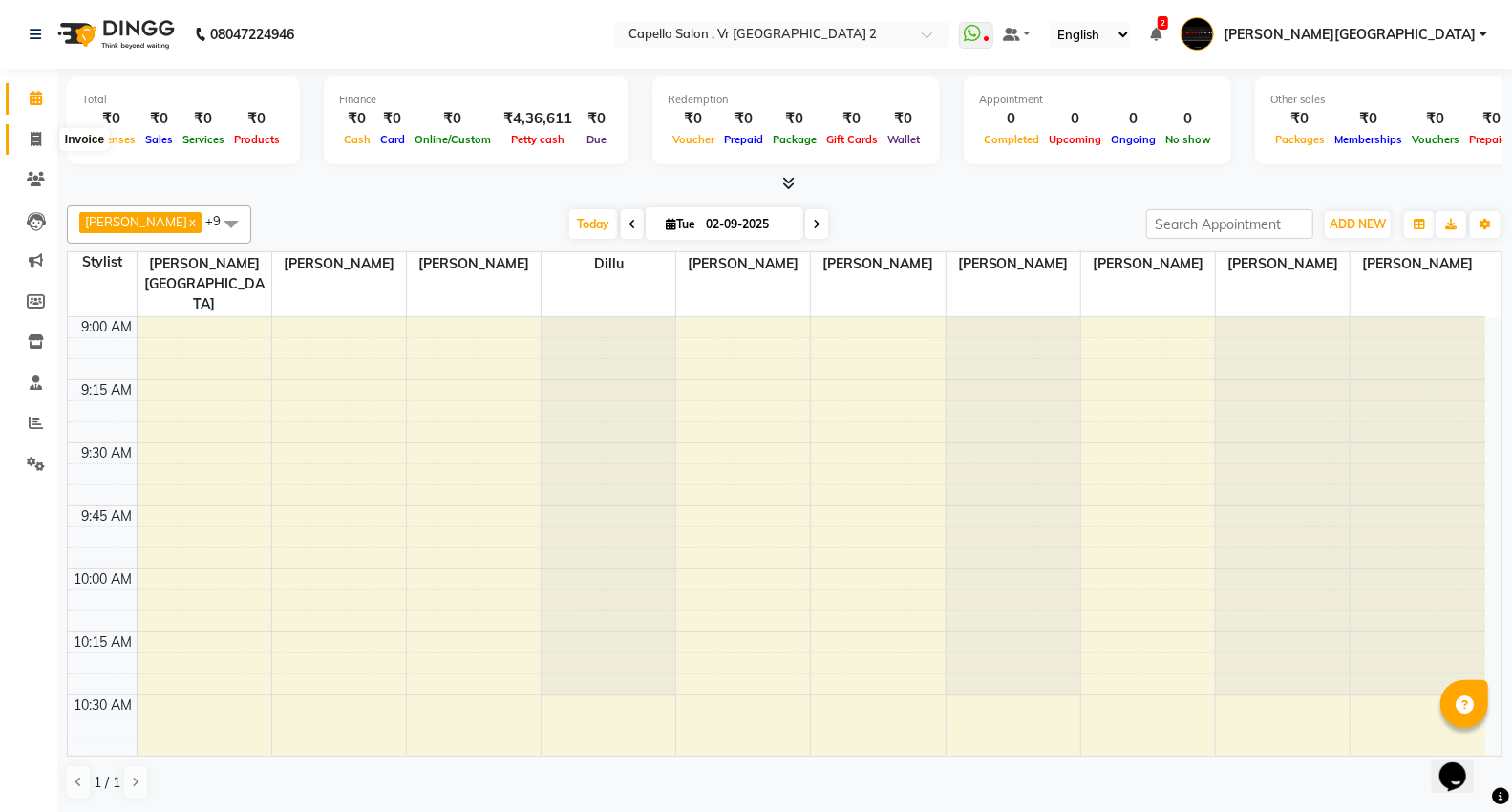
click at [32, 144] on icon at bounding box center [35, 138] width 11 height 14
select select "service"
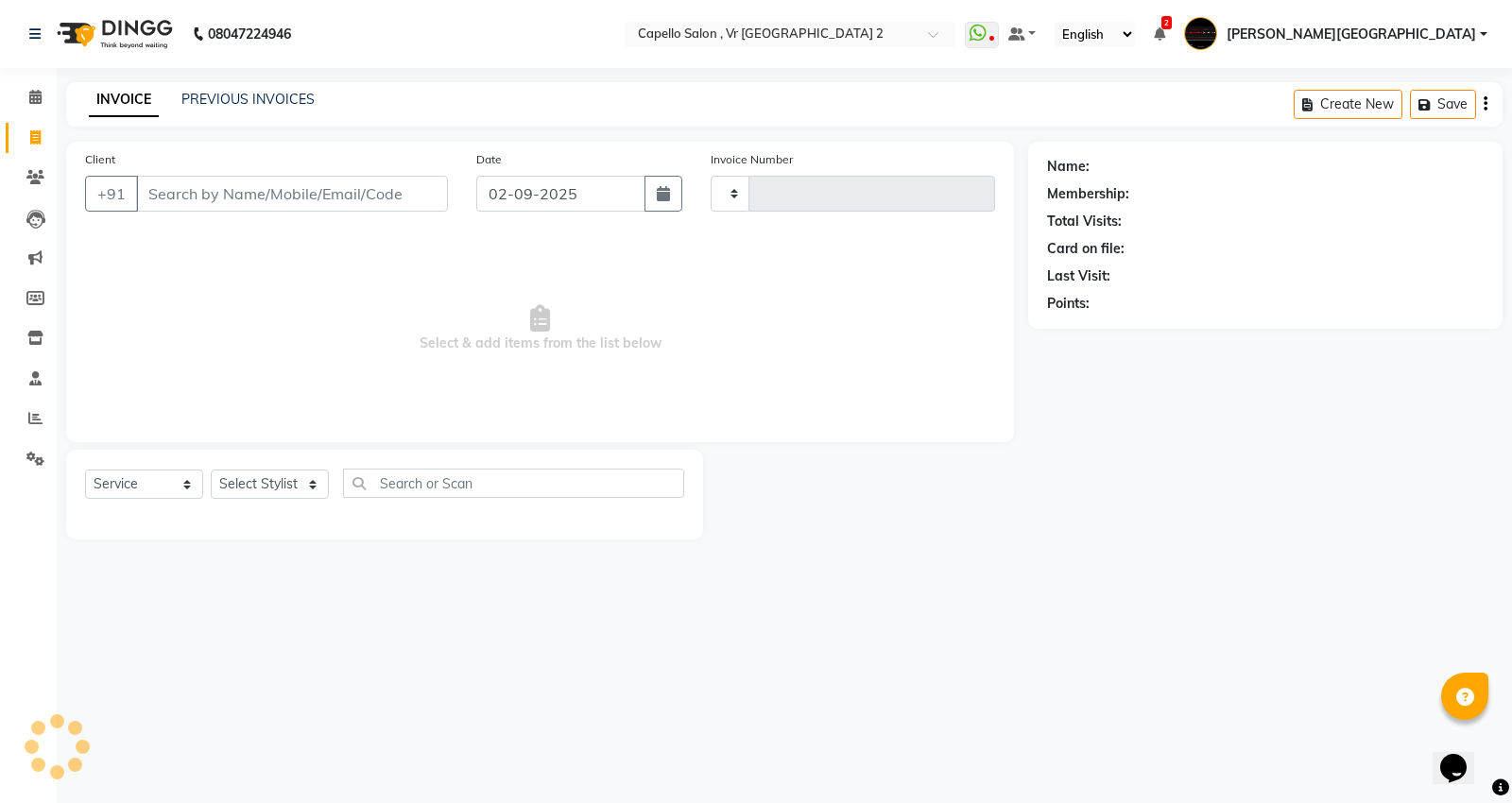
type input "4705"
select select "848"
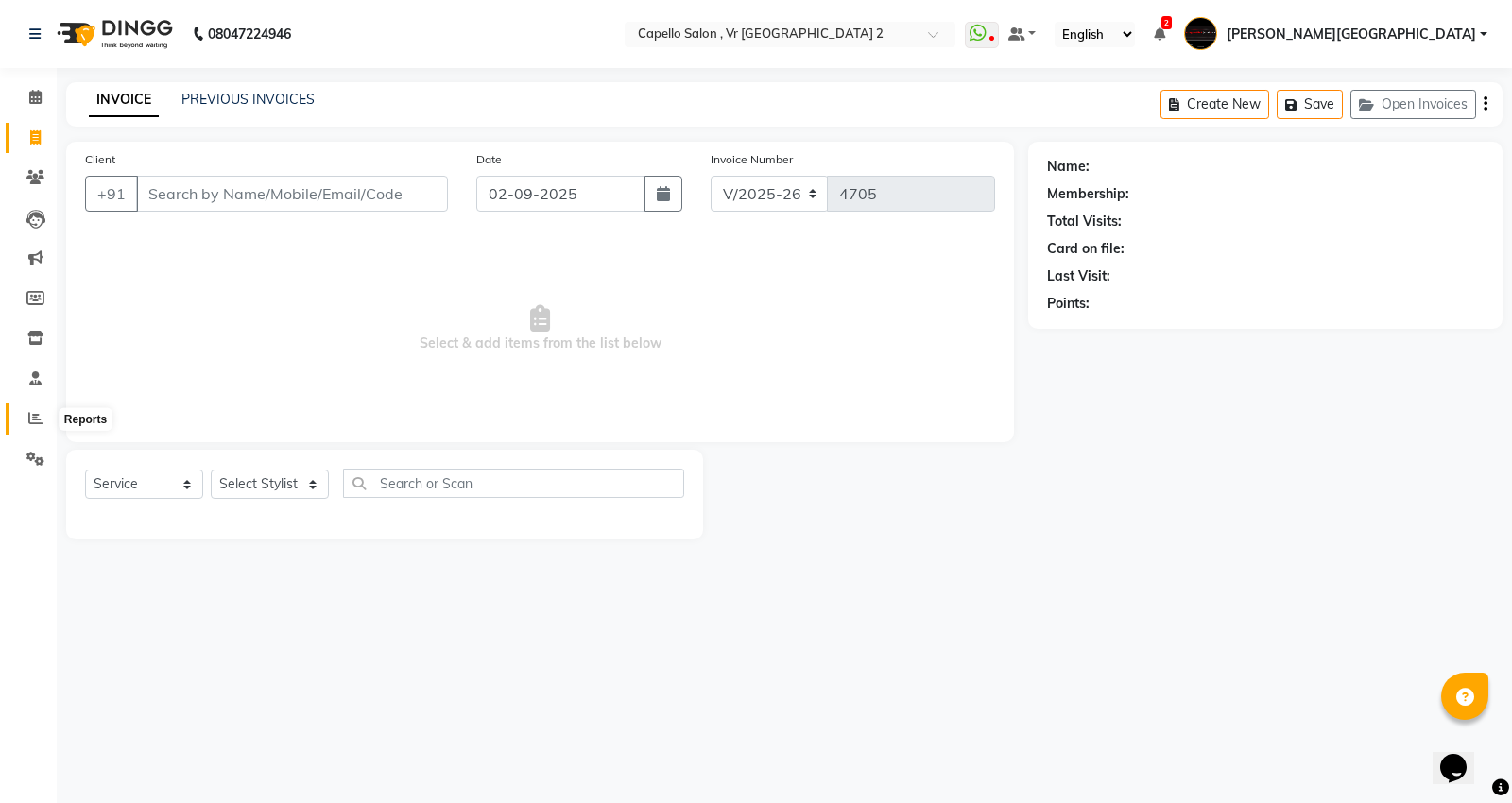
click at [38, 422] on icon at bounding box center [35, 418] width 14 height 14
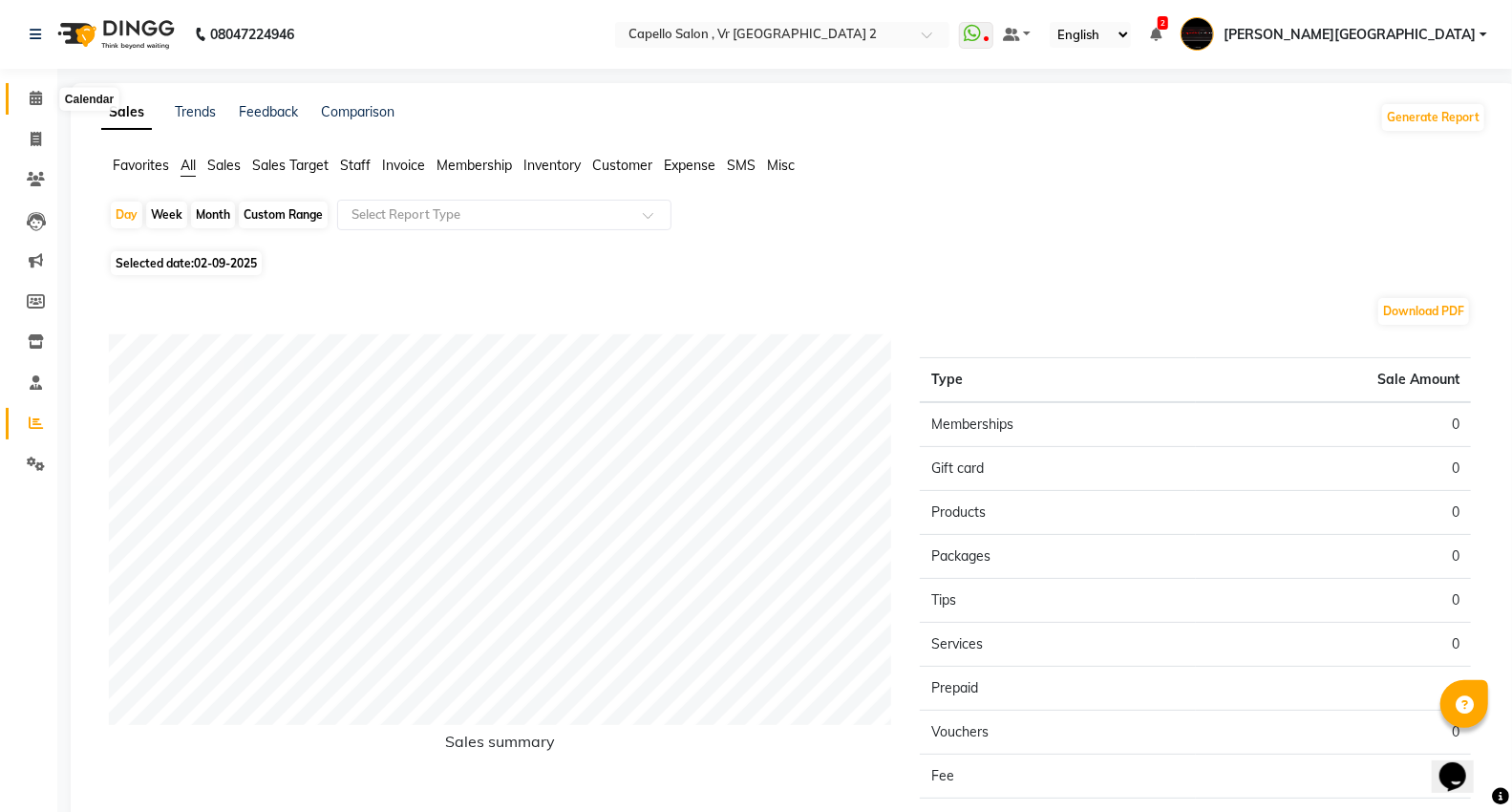
click at [35, 96] on icon at bounding box center [35, 98] width 12 height 14
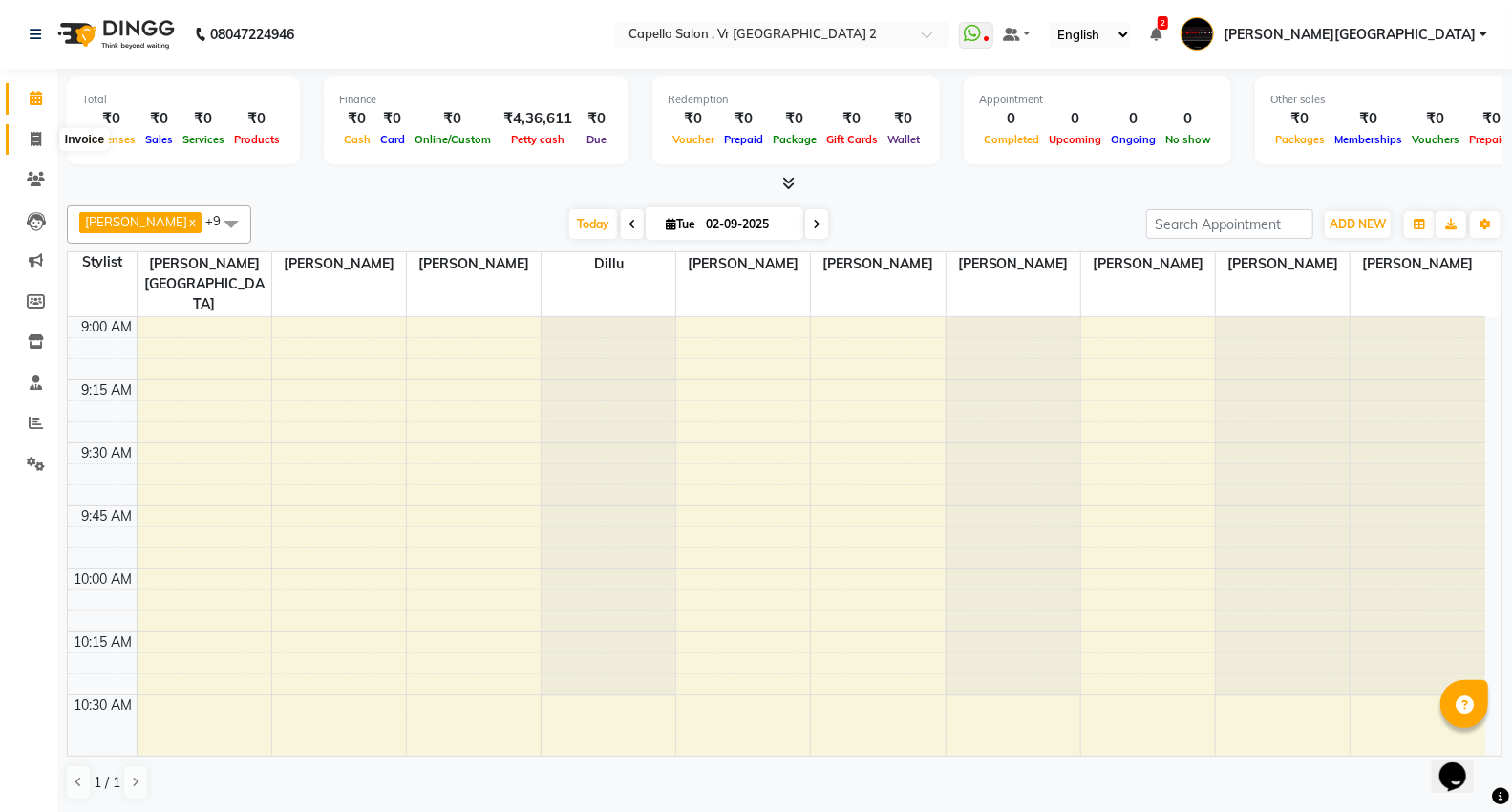
click at [34, 146] on icon at bounding box center [35, 138] width 11 height 14
select select "service"
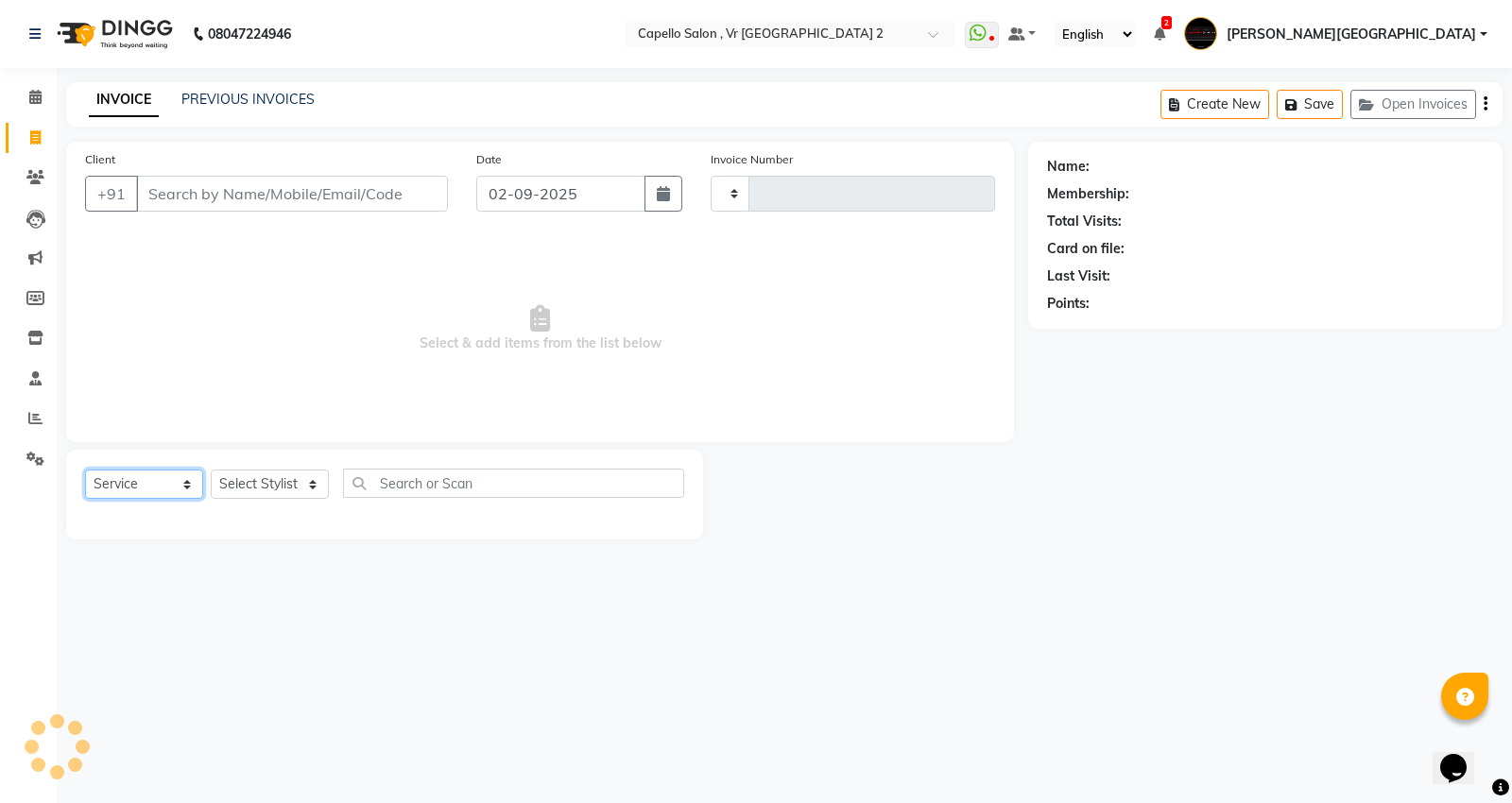
type input "4705"
select select "848"
click at [162, 480] on select "Select Service Product Membership Package Voucher Prepaid Gift Card" at bounding box center [144, 484] width 118 height 29
select select "product"
click at [85, 471] on select "Select Service Product Membership Package Voucher Prepaid Gift Card" at bounding box center [144, 484] width 118 height 29
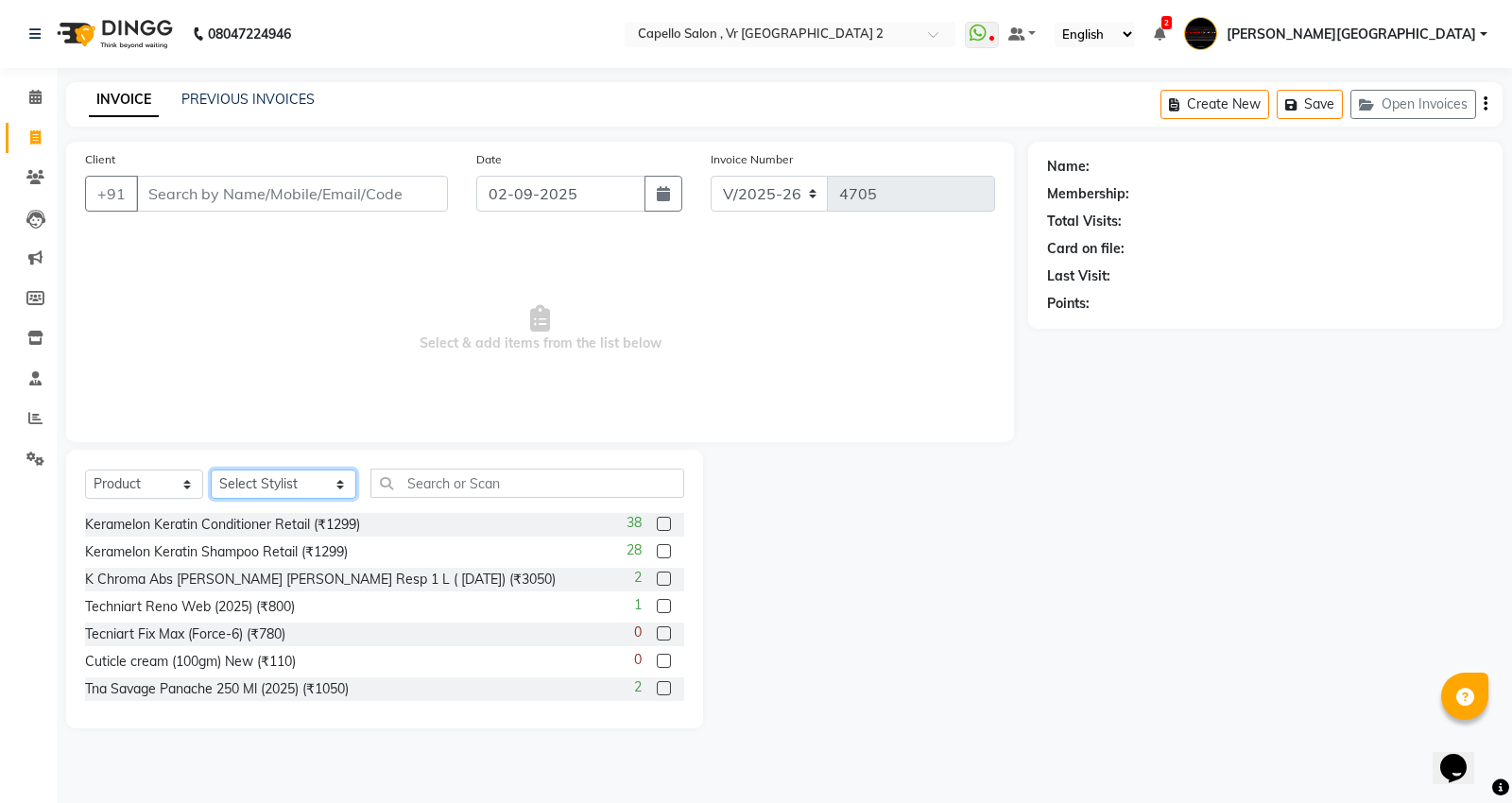
click at [276, 484] on select "Select Stylist [PERSON_NAME] [PERSON_NAME] [PERSON_NAME] [PERSON_NAME] Mall [PE…" at bounding box center [283, 484] width 145 height 29
select select "39201"
click at [211, 471] on select "Select Stylist [PERSON_NAME] [PERSON_NAME] [PERSON_NAME] [PERSON_NAME] Mall [PE…" at bounding box center [283, 484] width 145 height 29
click at [466, 485] on input "text" at bounding box center [527, 483] width 313 height 29
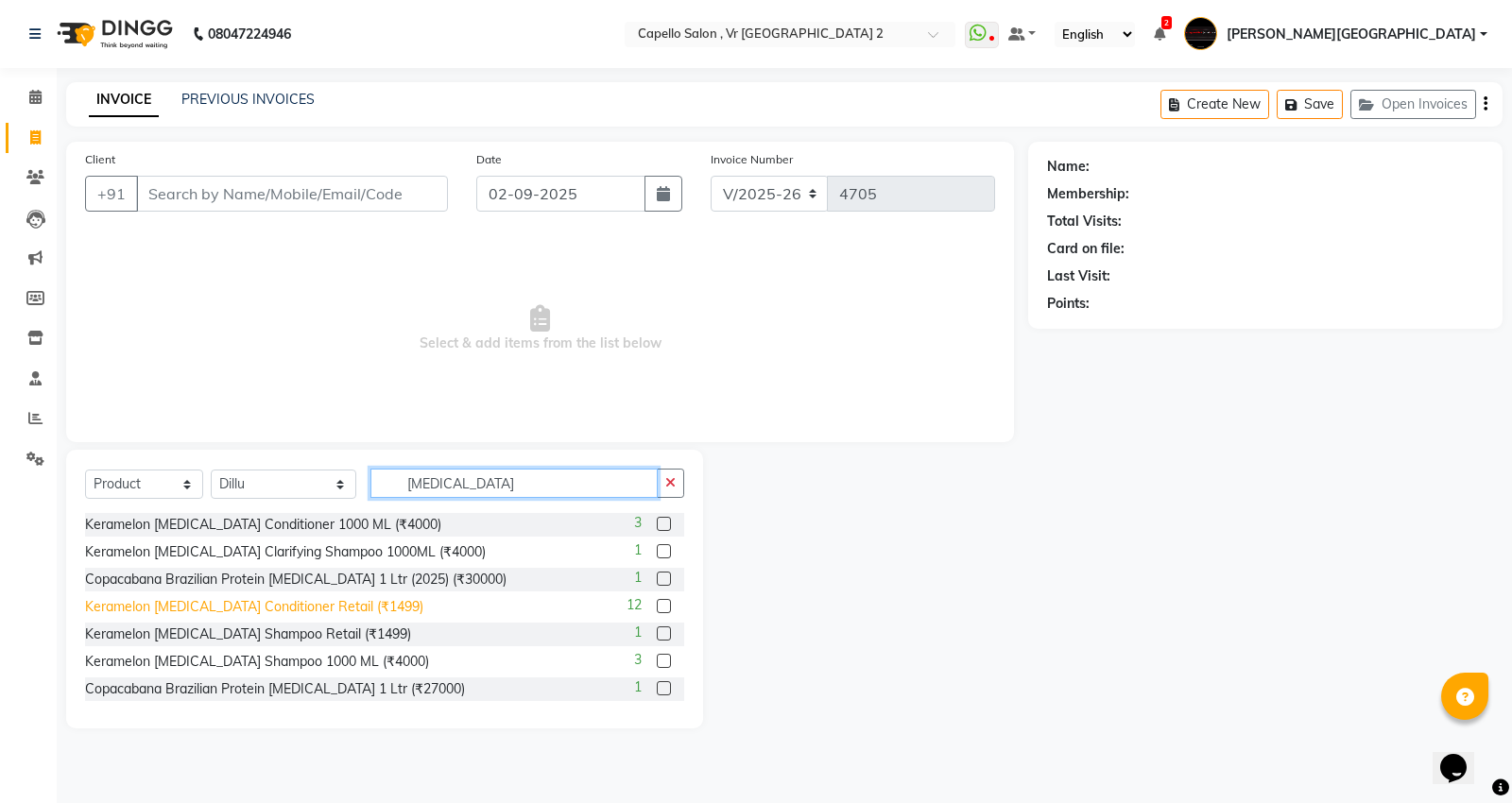
type input "[MEDICAL_DATA]"
click at [222, 605] on div "Keramelon [MEDICAL_DATA] Conditioner Retail (₹1499)" at bounding box center [254, 607] width 338 height 20
checkbox input "false"
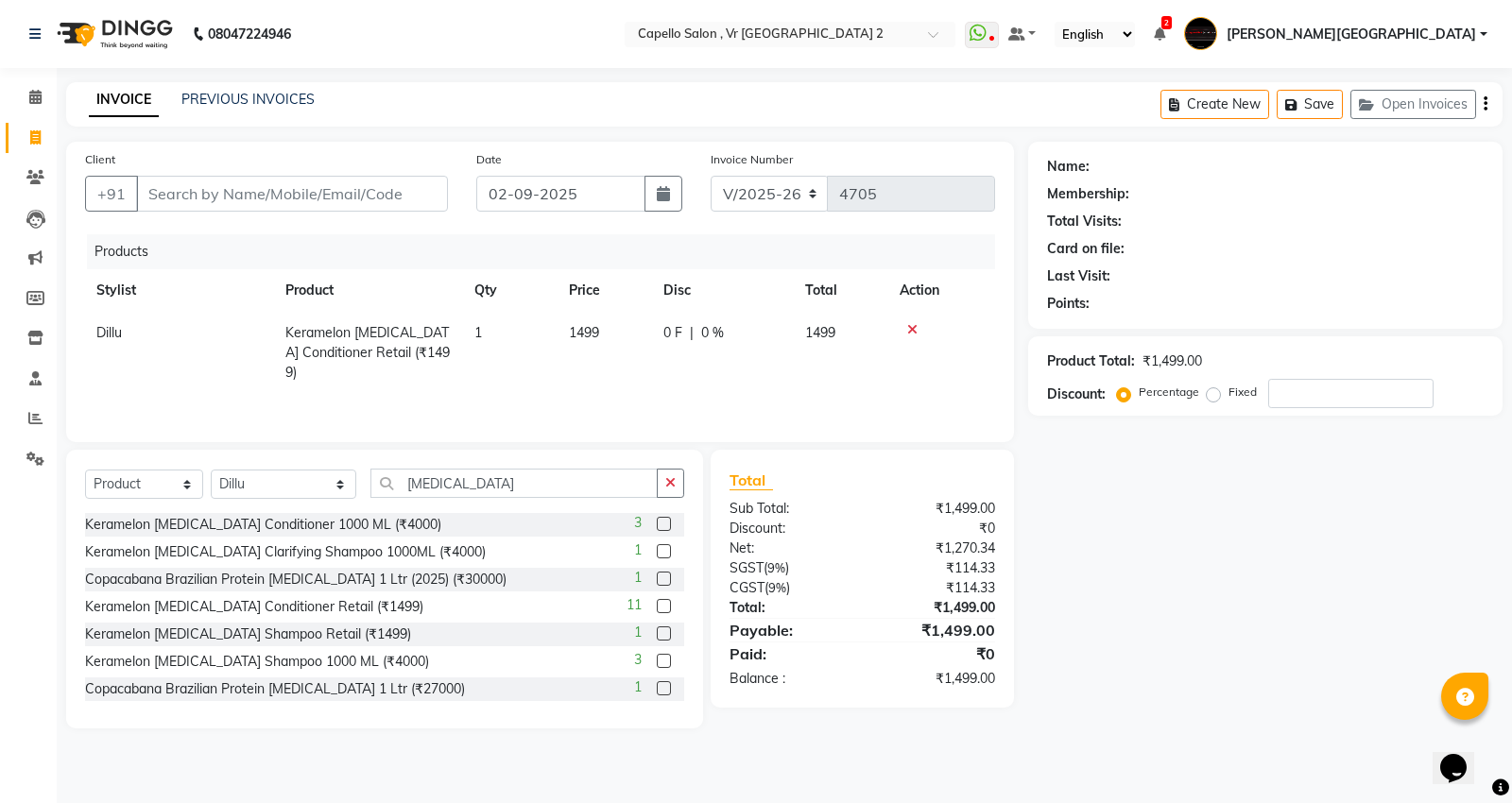
click at [622, 322] on td "1499" at bounding box center [605, 353] width 95 height 83
select select "39201"
click at [626, 337] on input "1499" at bounding box center [605, 337] width 72 height 29
type input "1"
type input "1500"
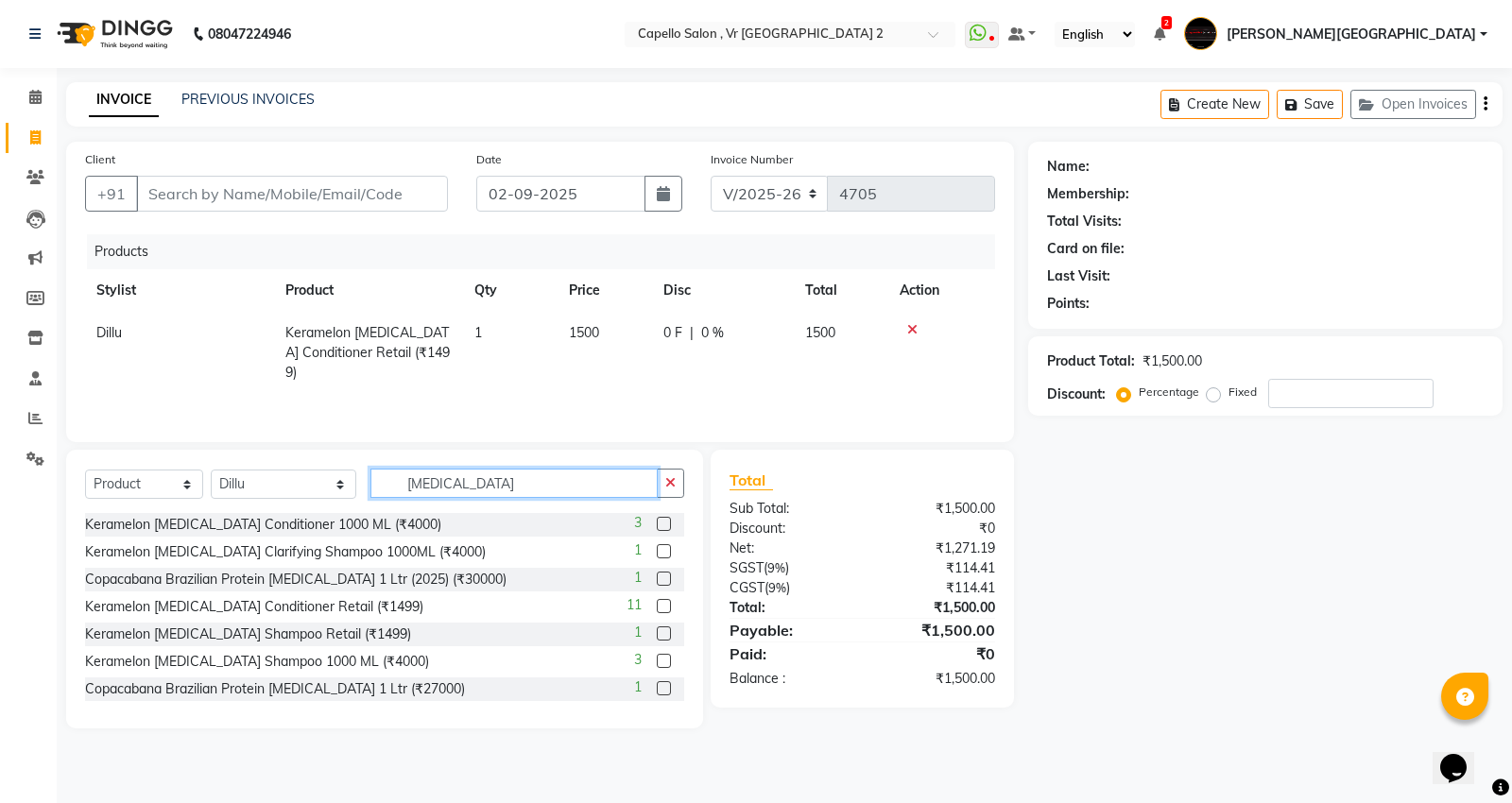
click at [449, 494] on input "[MEDICAL_DATA]" at bounding box center [513, 483] width 288 height 29
type input "b"
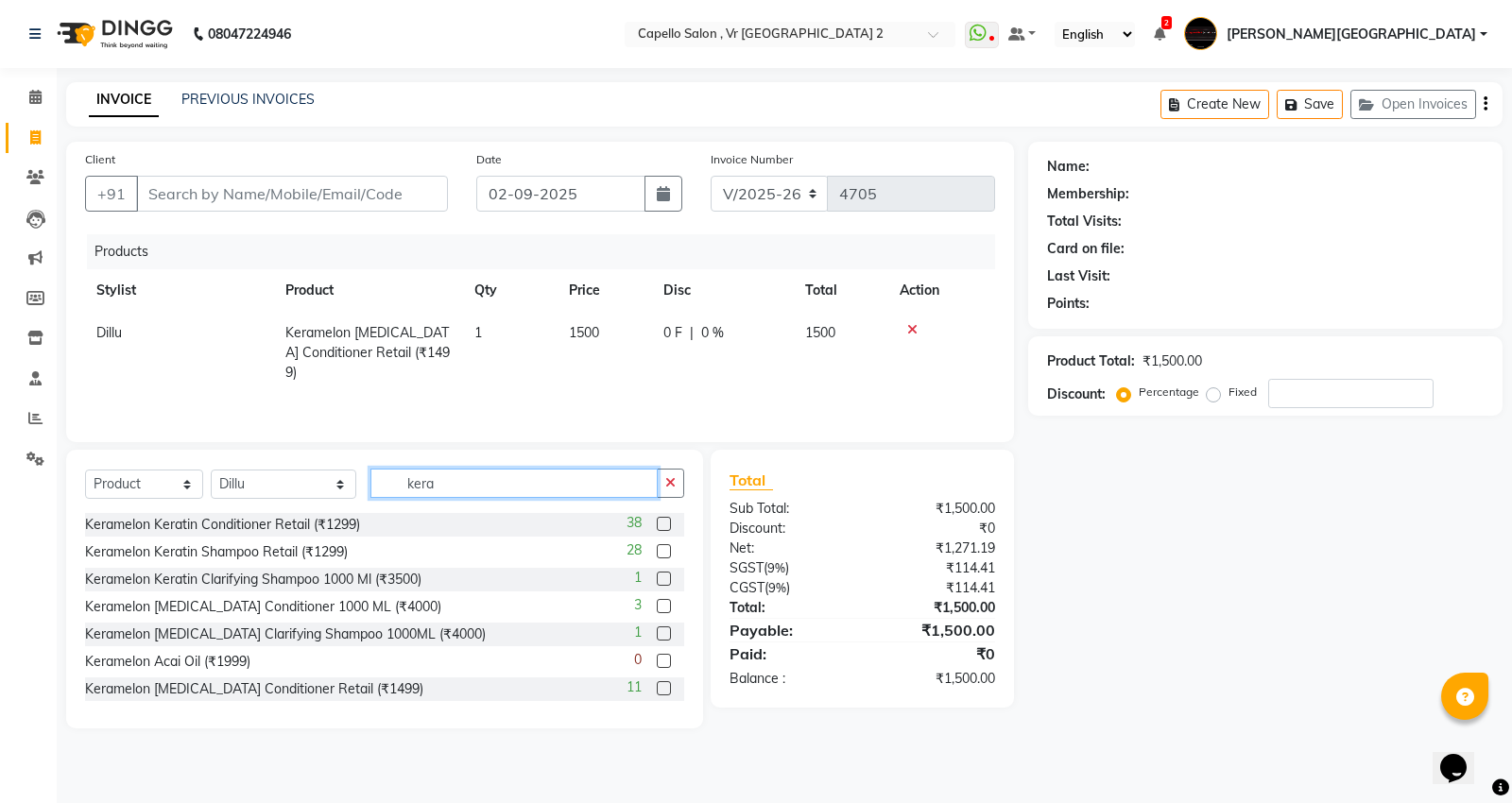
type input "kera"
drag, startPoint x: 281, startPoint y: 492, endPoint x: 288, endPoint y: 473, distance: 20.2
click at [288, 473] on select "Select Stylist [PERSON_NAME] [PERSON_NAME] [PERSON_NAME] [PERSON_NAME] Mall [PE…" at bounding box center [283, 484] width 145 height 29
select select "14466"
click at [211, 471] on select "Select Stylist [PERSON_NAME] [PERSON_NAME] [PERSON_NAME] [PERSON_NAME] Mall [PE…" at bounding box center [283, 484] width 145 height 29
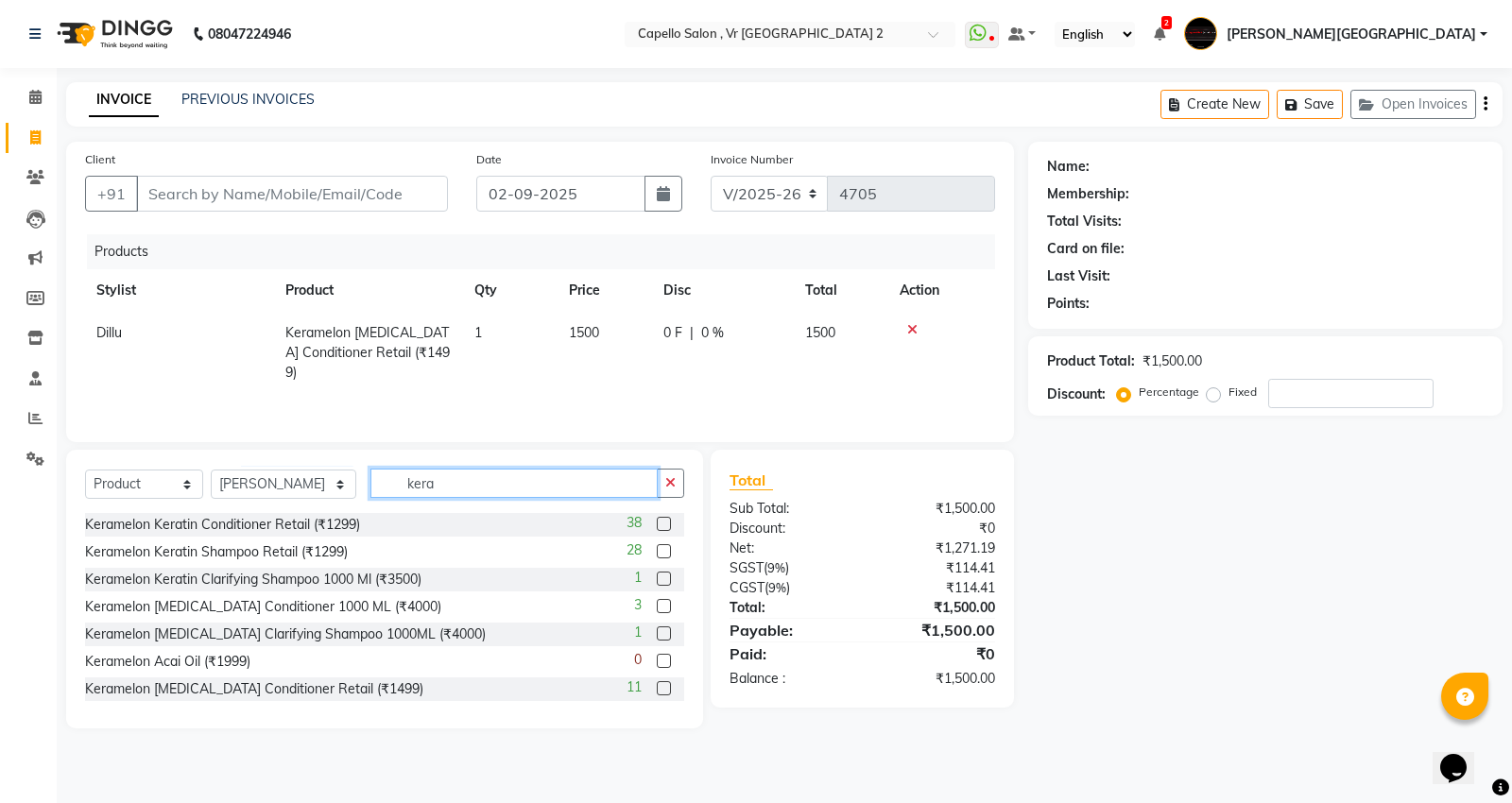
click at [479, 482] on input "kera" at bounding box center [513, 483] width 288 height 29
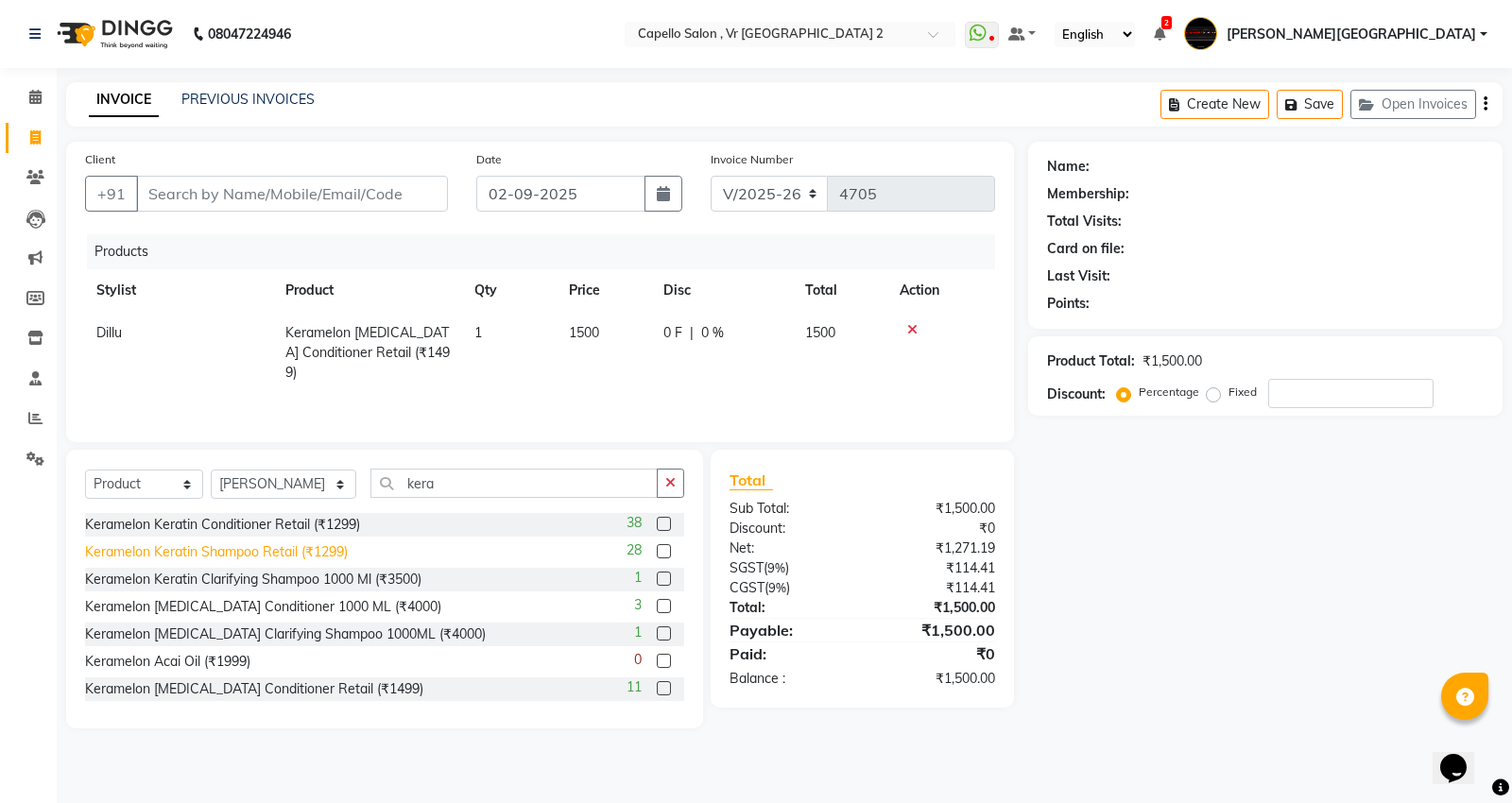
click at [310, 546] on div "Keramelon Keratin Shampoo Retail (₹1299)" at bounding box center [216, 551] width 263 height 20
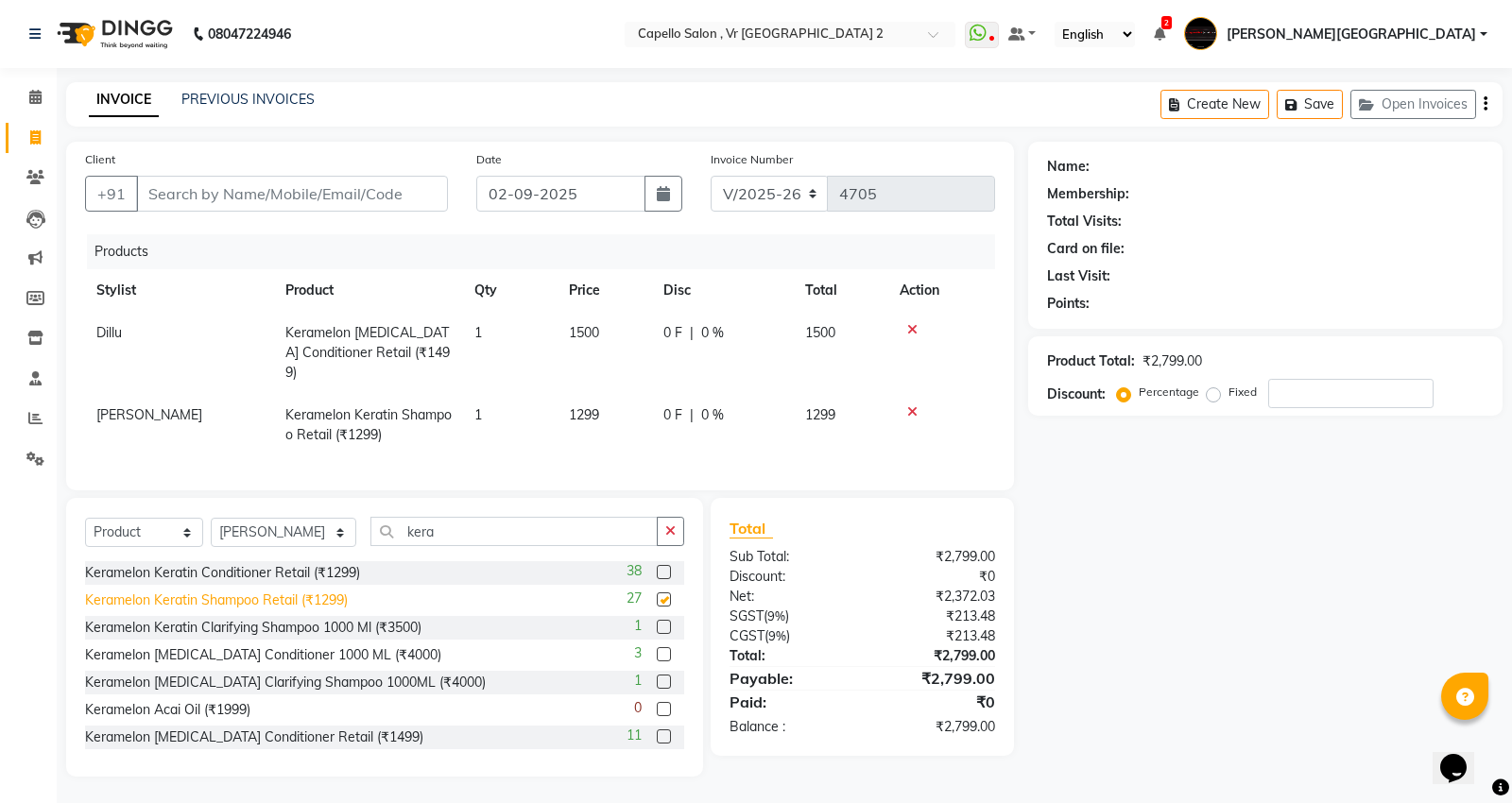
checkbox input "false"
click at [615, 400] on td "1299" at bounding box center [605, 425] width 95 height 63
select select "14466"
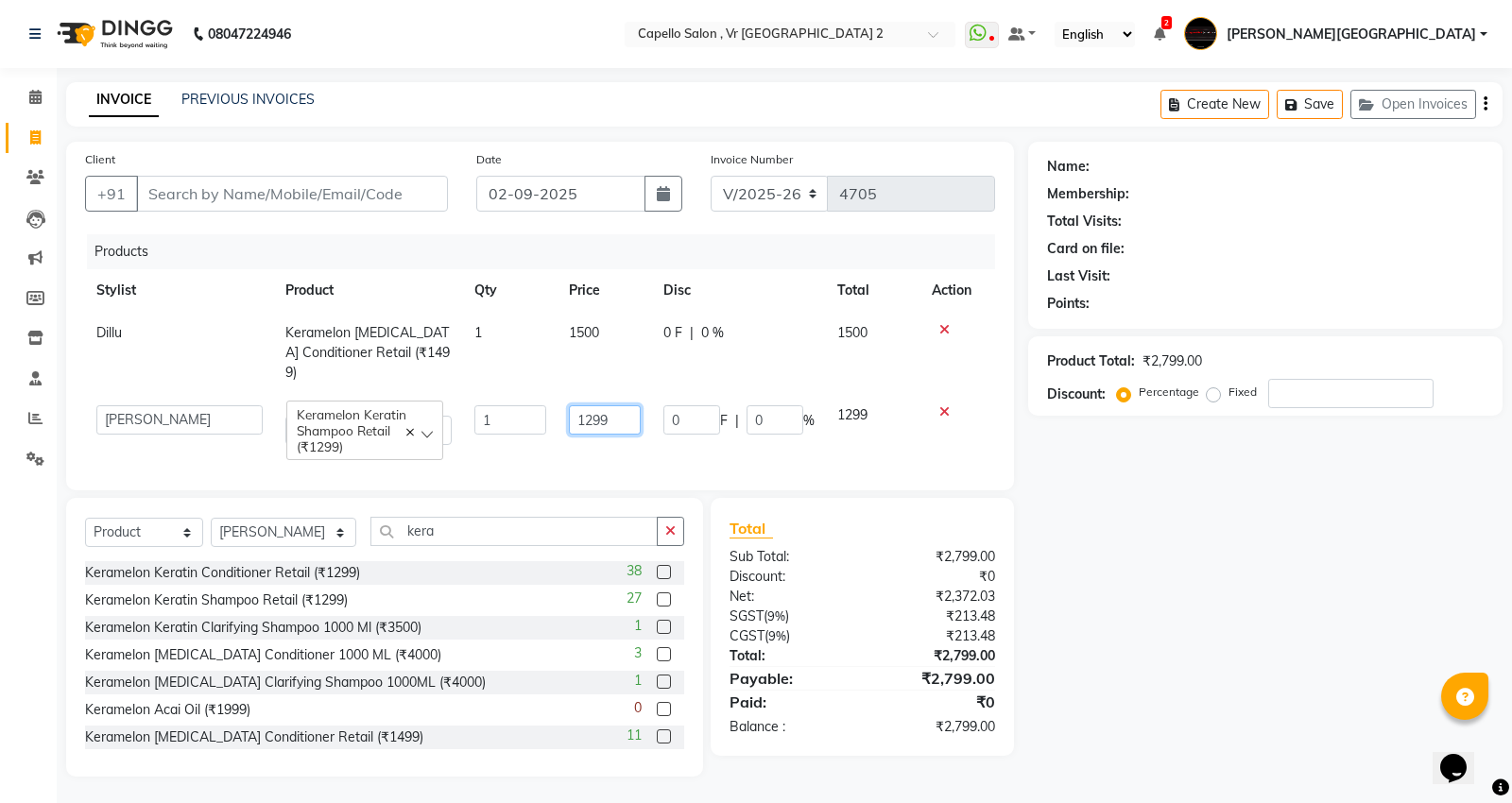
click at [615, 405] on input "1299" at bounding box center [605, 420] width 72 height 29
type input "1"
type input "1300"
click at [1104, 439] on div "Name: Membership: Total Visits: Card on file: Last Visit: Points: Product Total…" at bounding box center [1272, 458] width 489 height 635
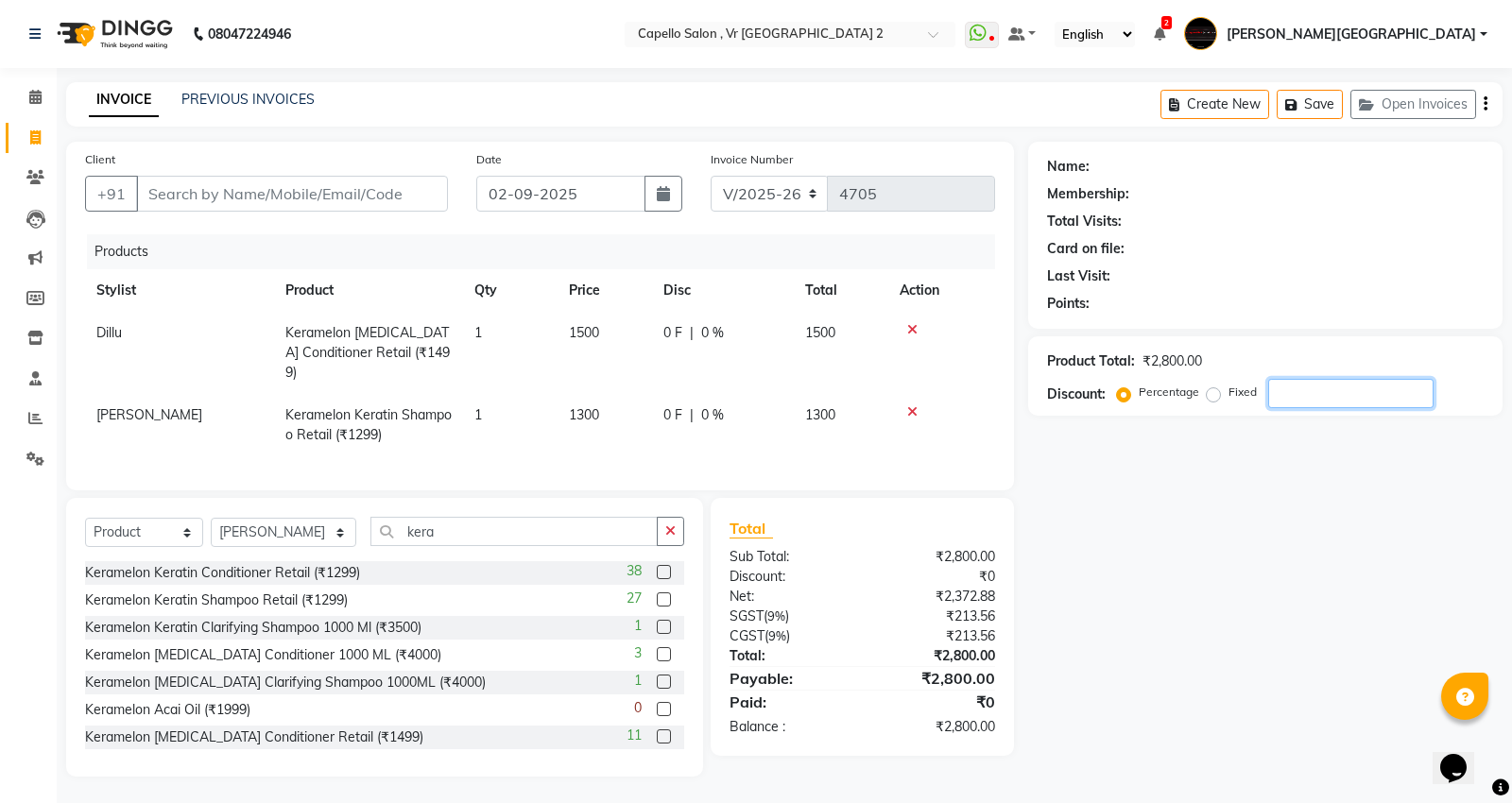
click at [1331, 383] on input "number" at bounding box center [1351, 393] width 165 height 29
type input "10"
click at [683, 341] on span "150 F" at bounding box center [681, 332] width 34 height 20
select select "39201"
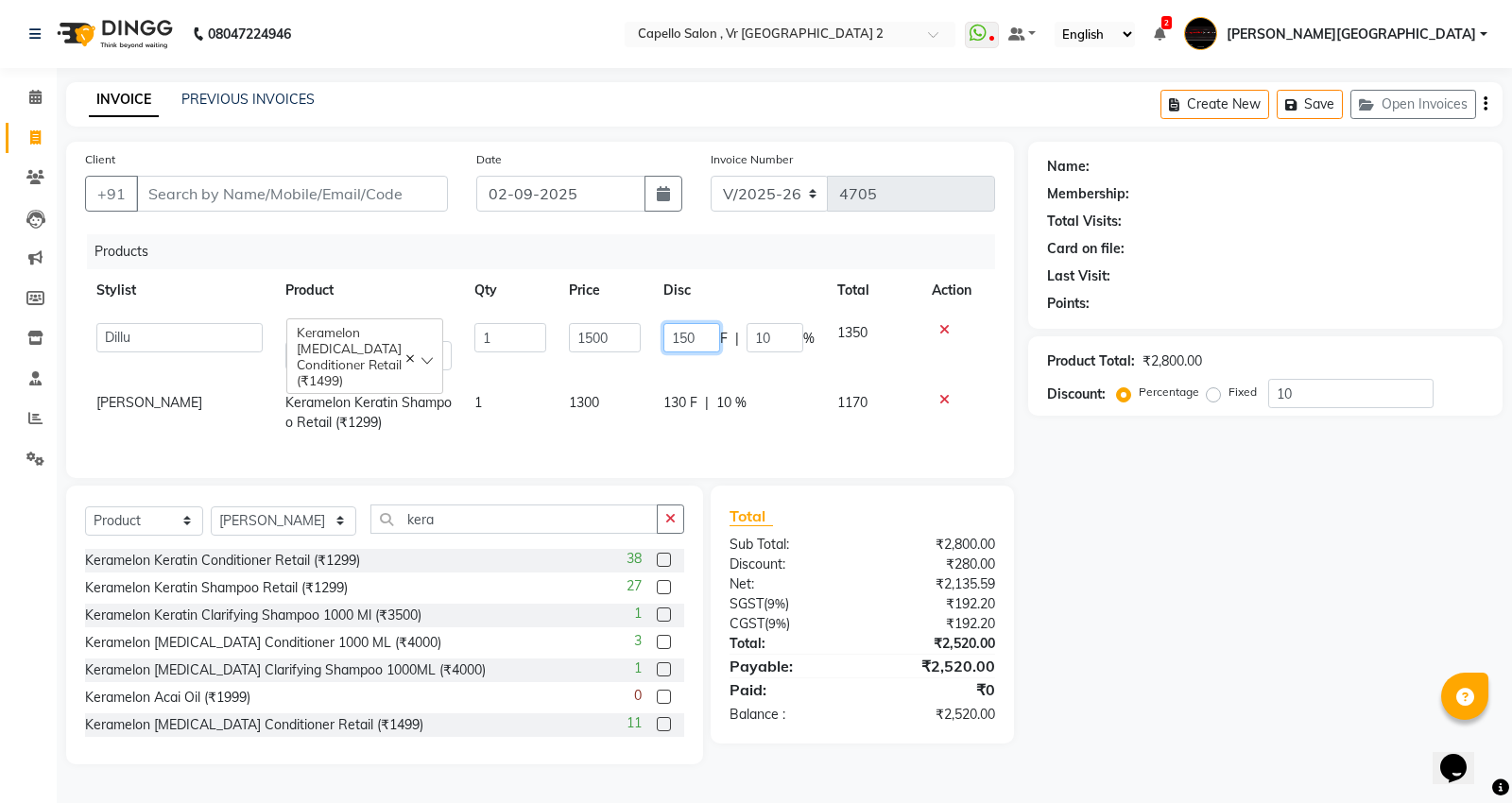
click at [700, 341] on input "150" at bounding box center [692, 337] width 57 height 29
type input "170"
click at [1117, 521] on div "Name: Membership: Total Visits: Card on file: Last Visit: Points: Product Total…" at bounding box center [1272, 453] width 489 height 623
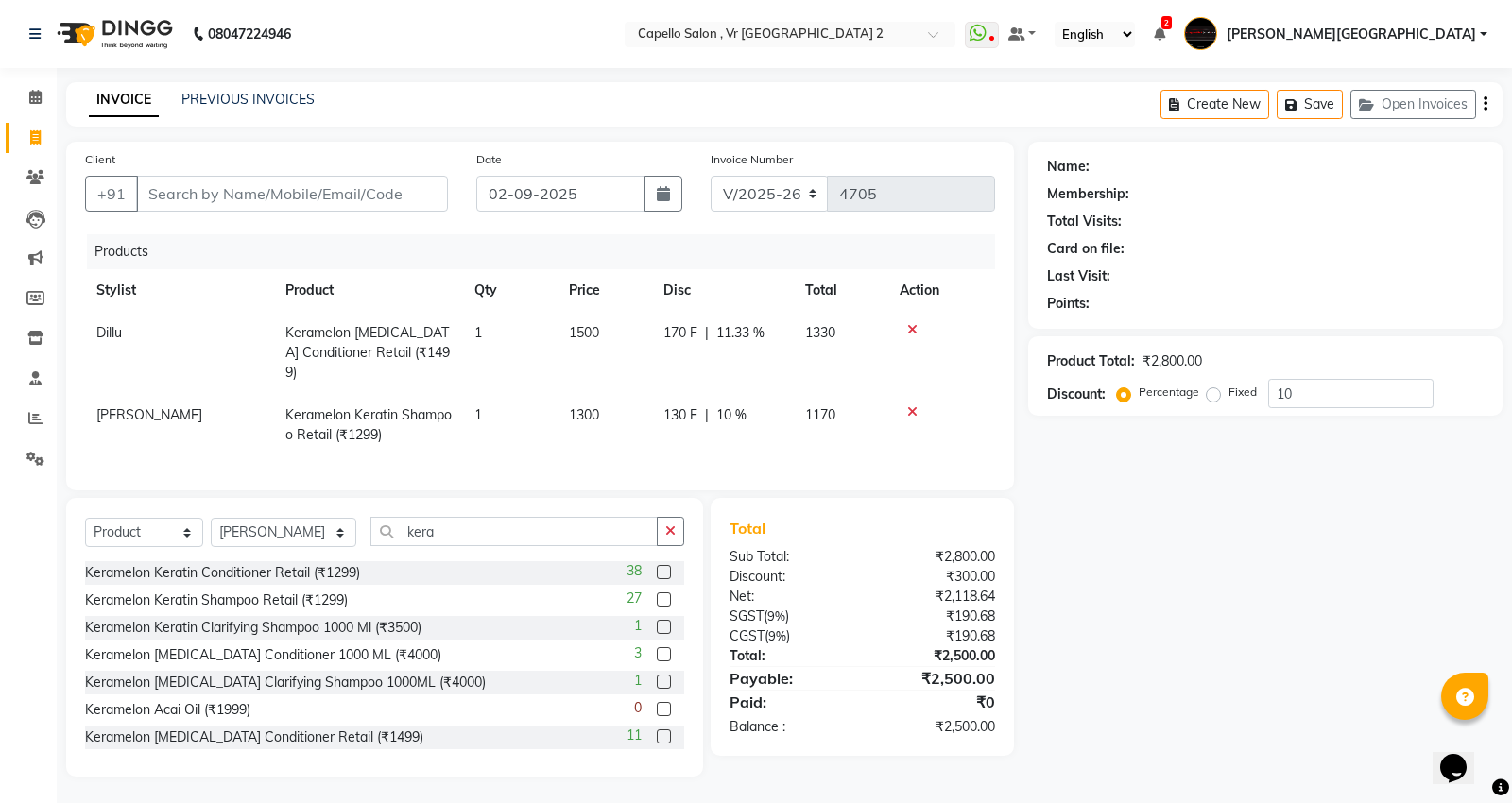
click at [1221, 586] on div "Name: Membership: Total Visits: Card on file: Last Visit: Points: Product Total…" at bounding box center [1272, 458] width 489 height 635
click at [304, 198] on input "Client" at bounding box center [291, 194] width 312 height 36
type input "c"
type input "0"
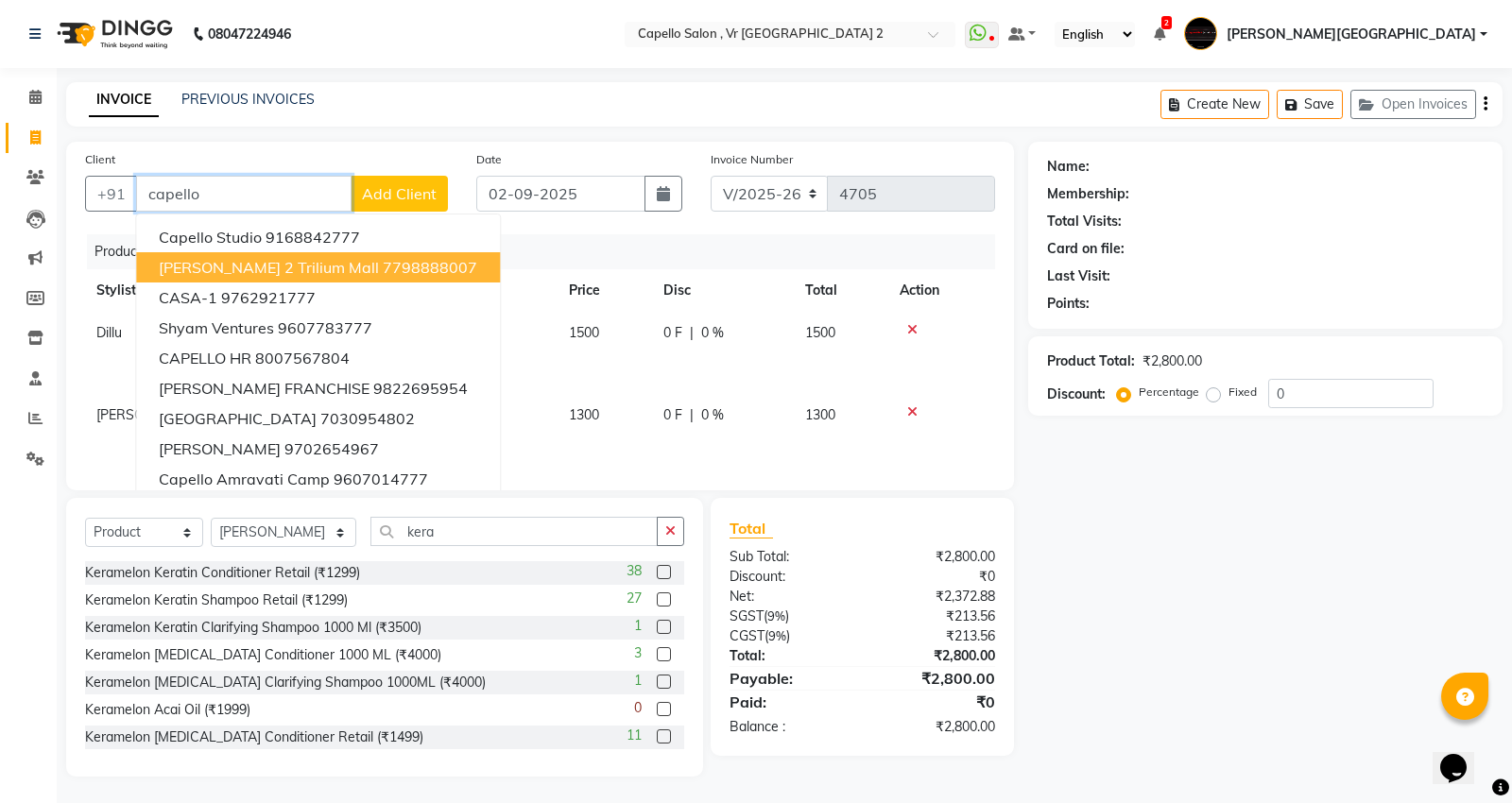
click at [257, 270] on span "[PERSON_NAME] 2 Trilium Mall" at bounding box center [269, 268] width 220 height 19
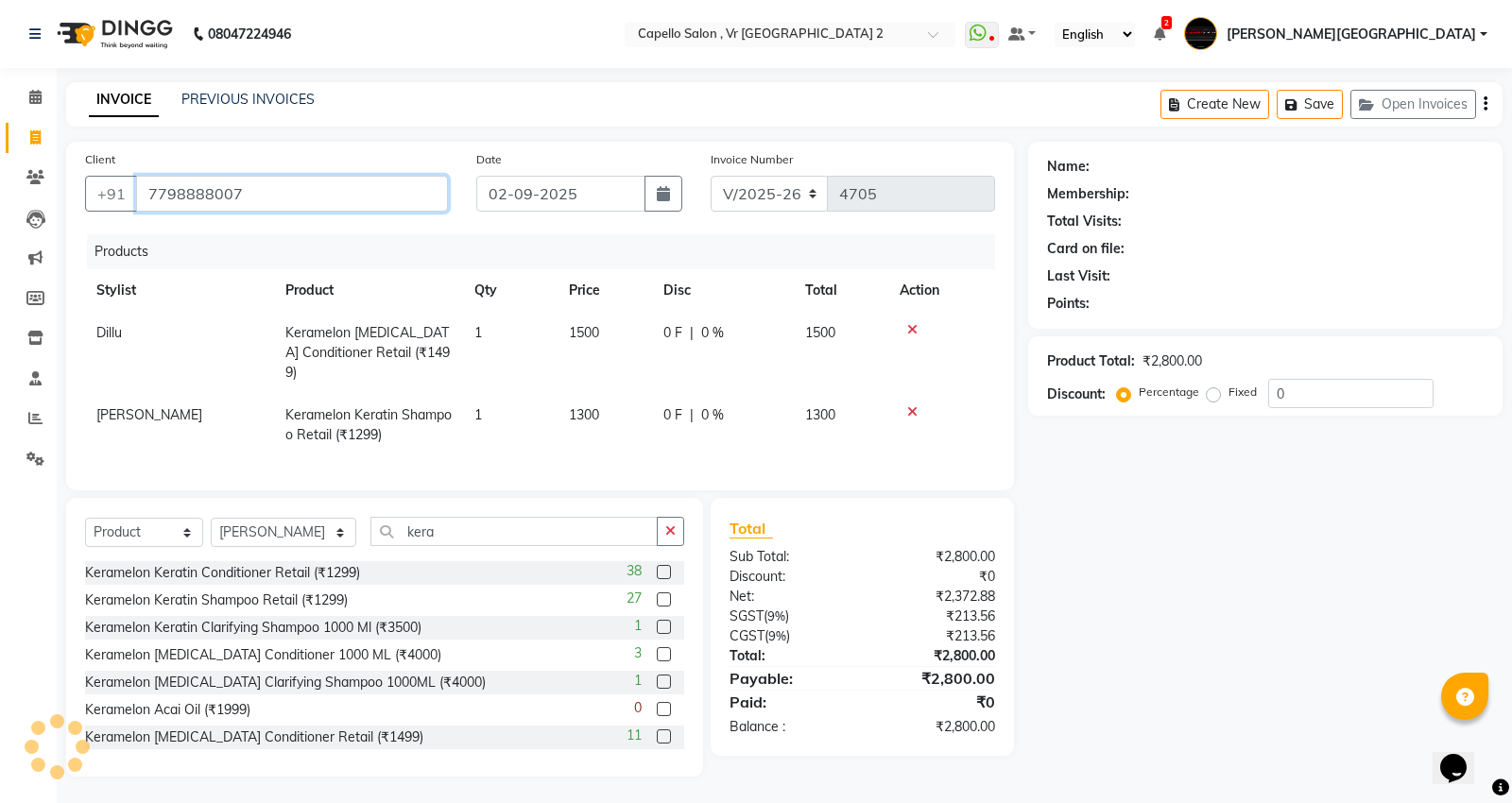
type input "7798888007"
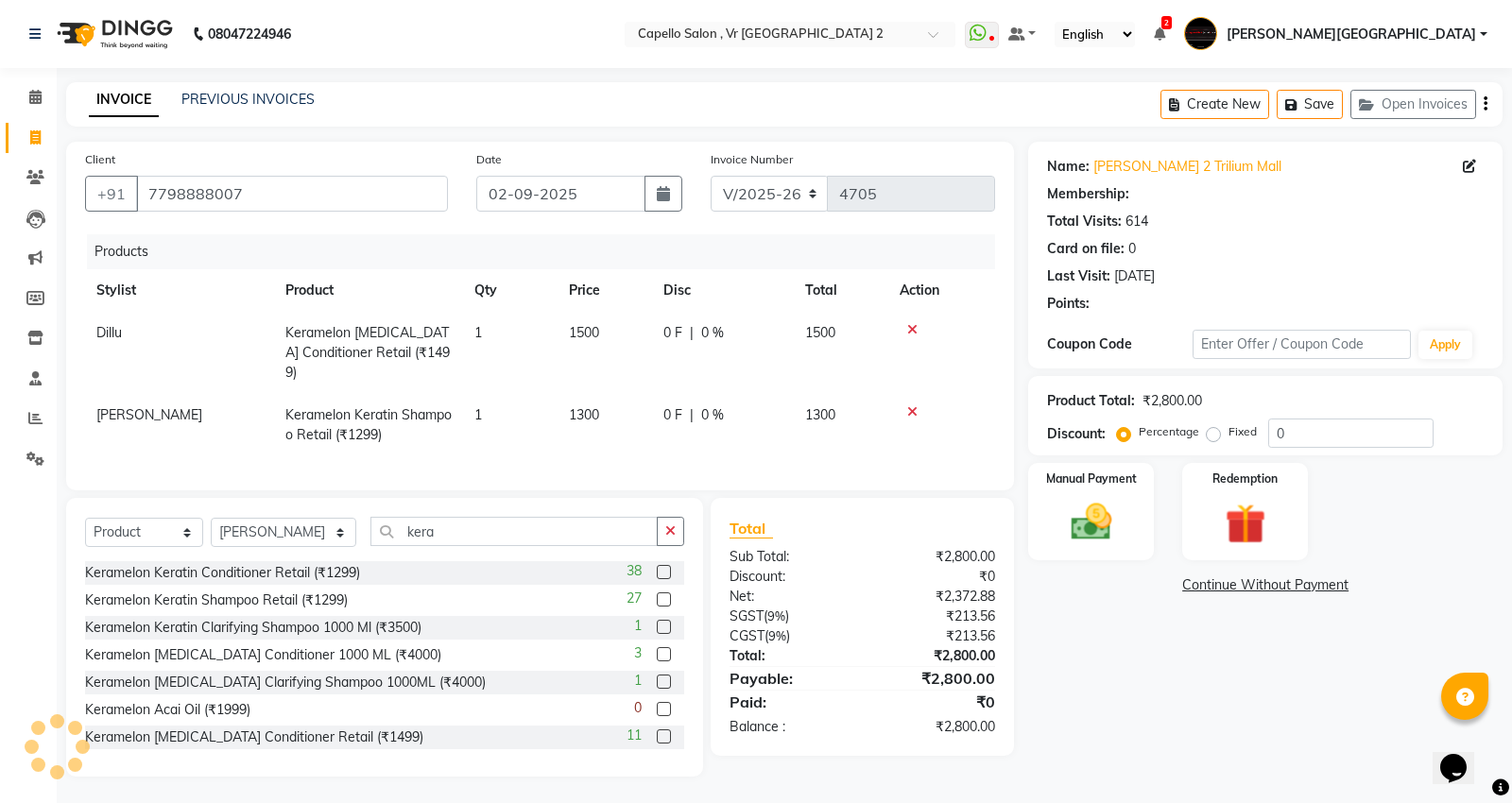
select select "1: Object"
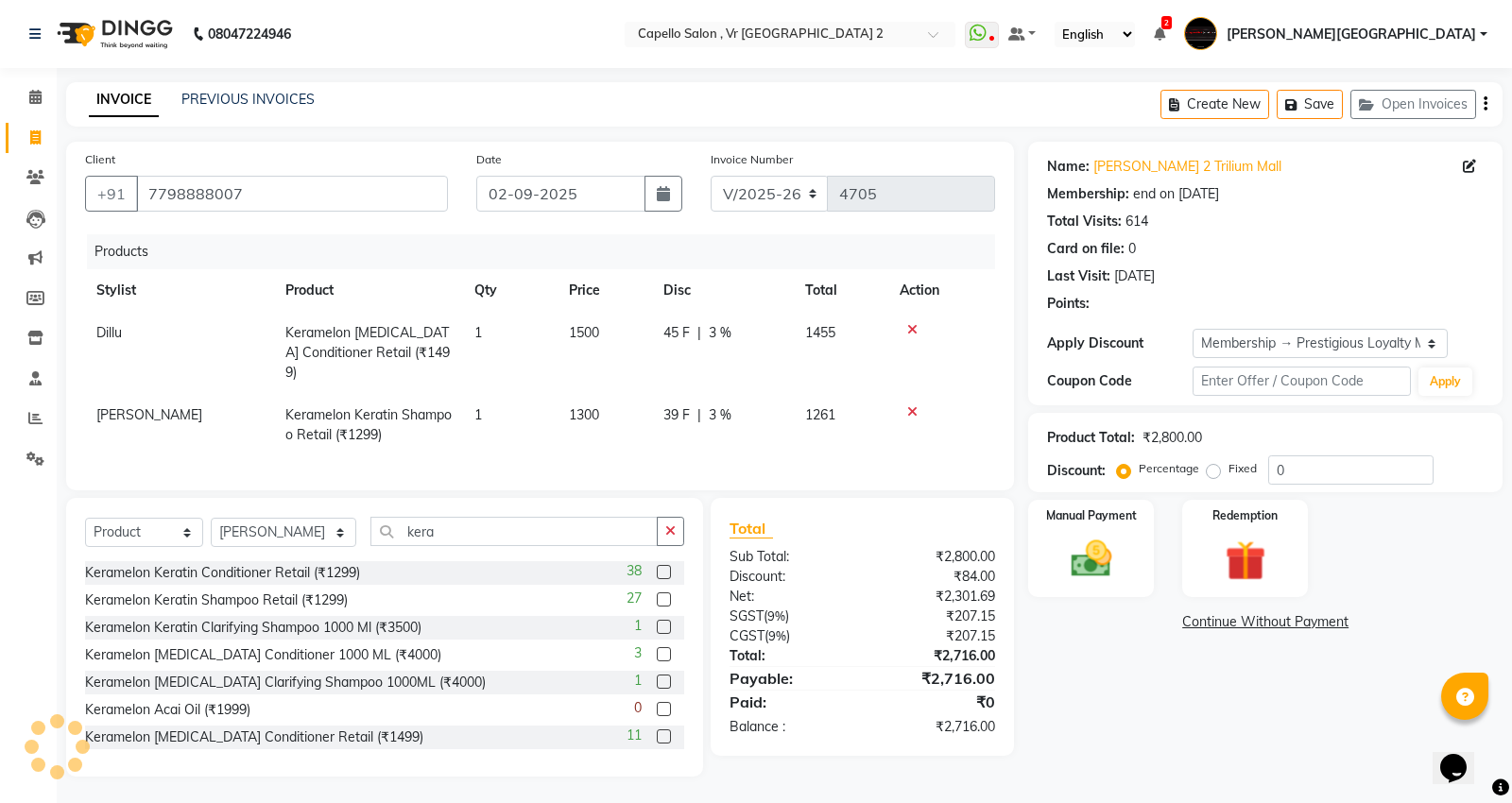
type input "3"
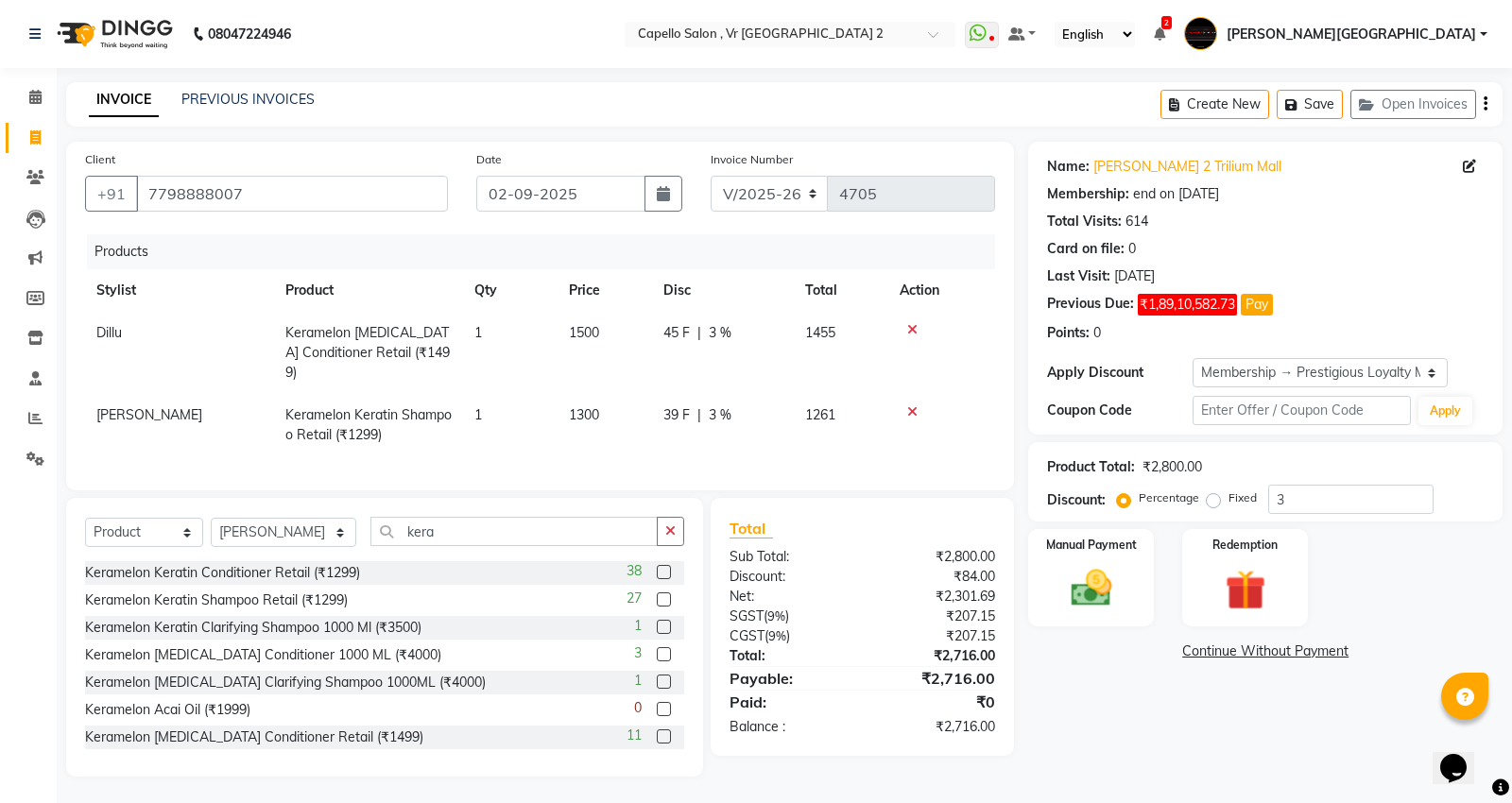
click at [1251, 341] on div "Points: 0" at bounding box center [1265, 332] width 437 height 20
click at [1259, 376] on select "Select Membership → Prestigious Loyalty Membership" at bounding box center [1319, 372] width 254 height 29
select select "0:"
click at [1192, 358] on select "Select Membership → Prestigious Loyalty Membership" at bounding box center [1319, 372] width 254 height 29
click at [1312, 503] on input "0" at bounding box center [1351, 499] width 165 height 29
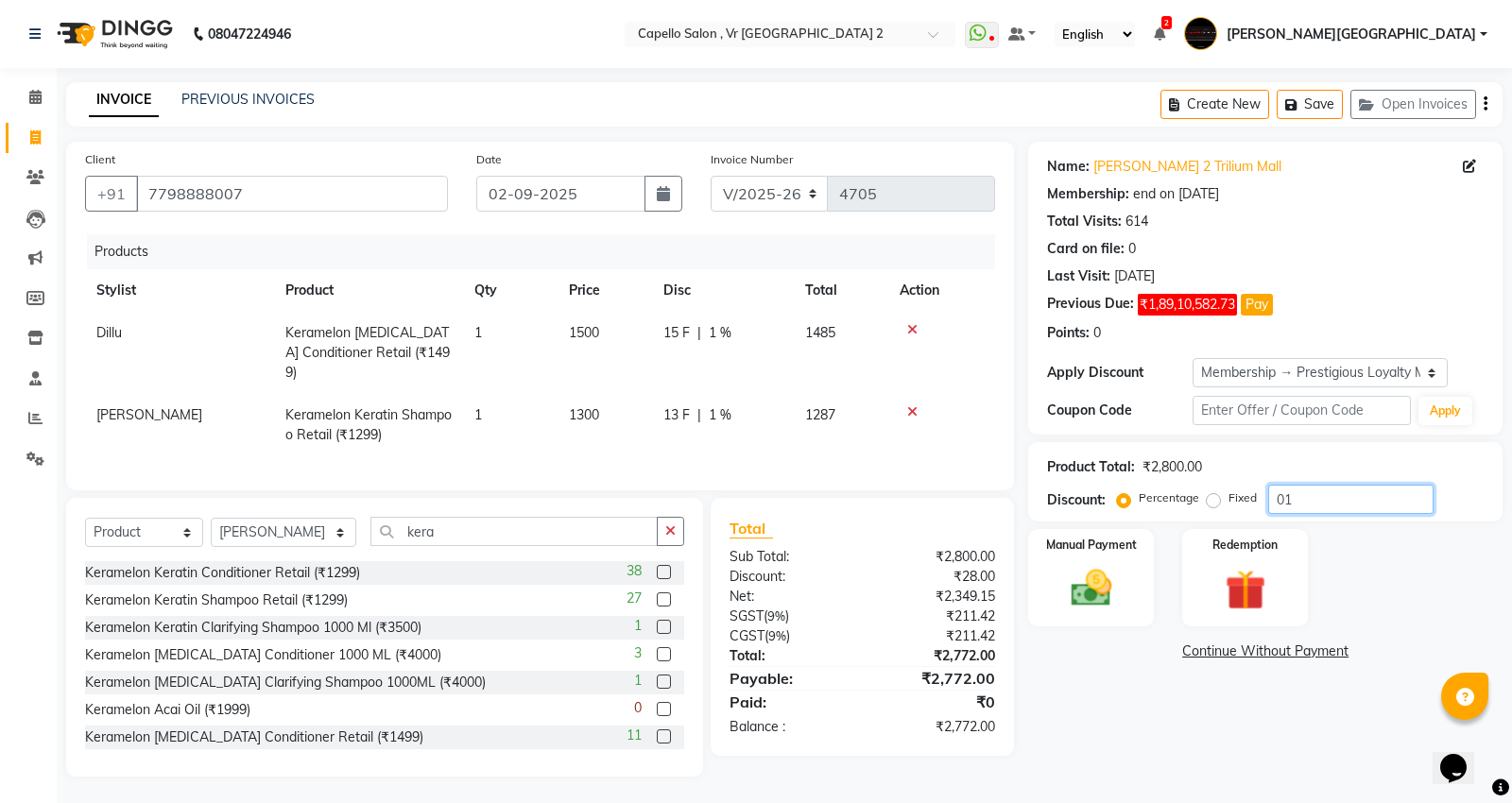
type input "0"
type input "10"
click at [1153, 768] on div "Name: [PERSON_NAME] 2 Trilium Mall Membership: end on [DATE] Total Visits: 614 …" at bounding box center [1272, 458] width 489 height 635
click at [681, 336] on span "150 F" at bounding box center [681, 332] width 34 height 20
select select "39201"
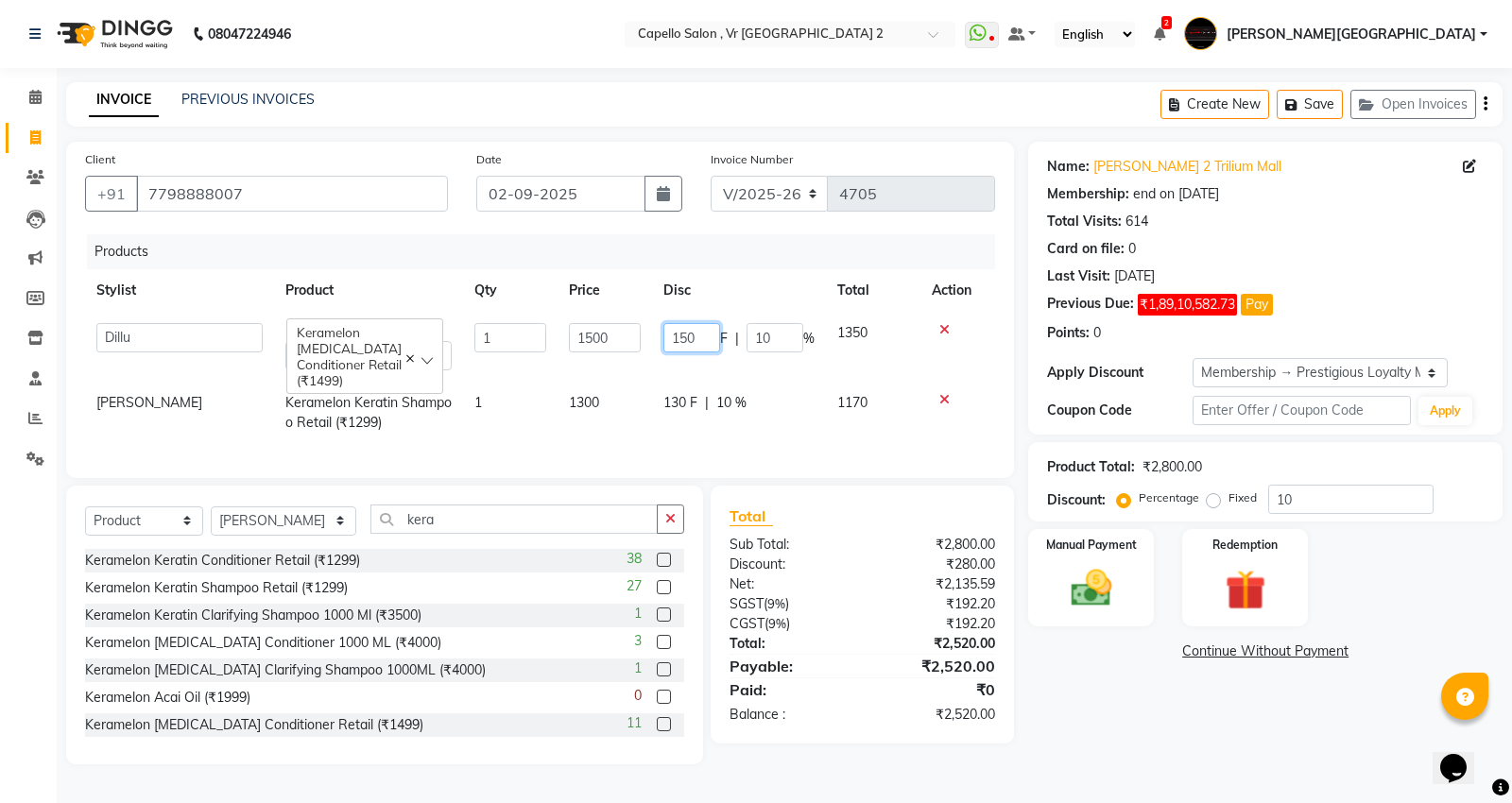
click at [706, 345] on input "150" at bounding box center [692, 337] width 57 height 29
type input "170"
click at [1202, 731] on div "Name: [PERSON_NAME] 2 Trilium Mall Membership: end on [DATE] Total Visits: 614 …" at bounding box center [1272, 453] width 489 height 623
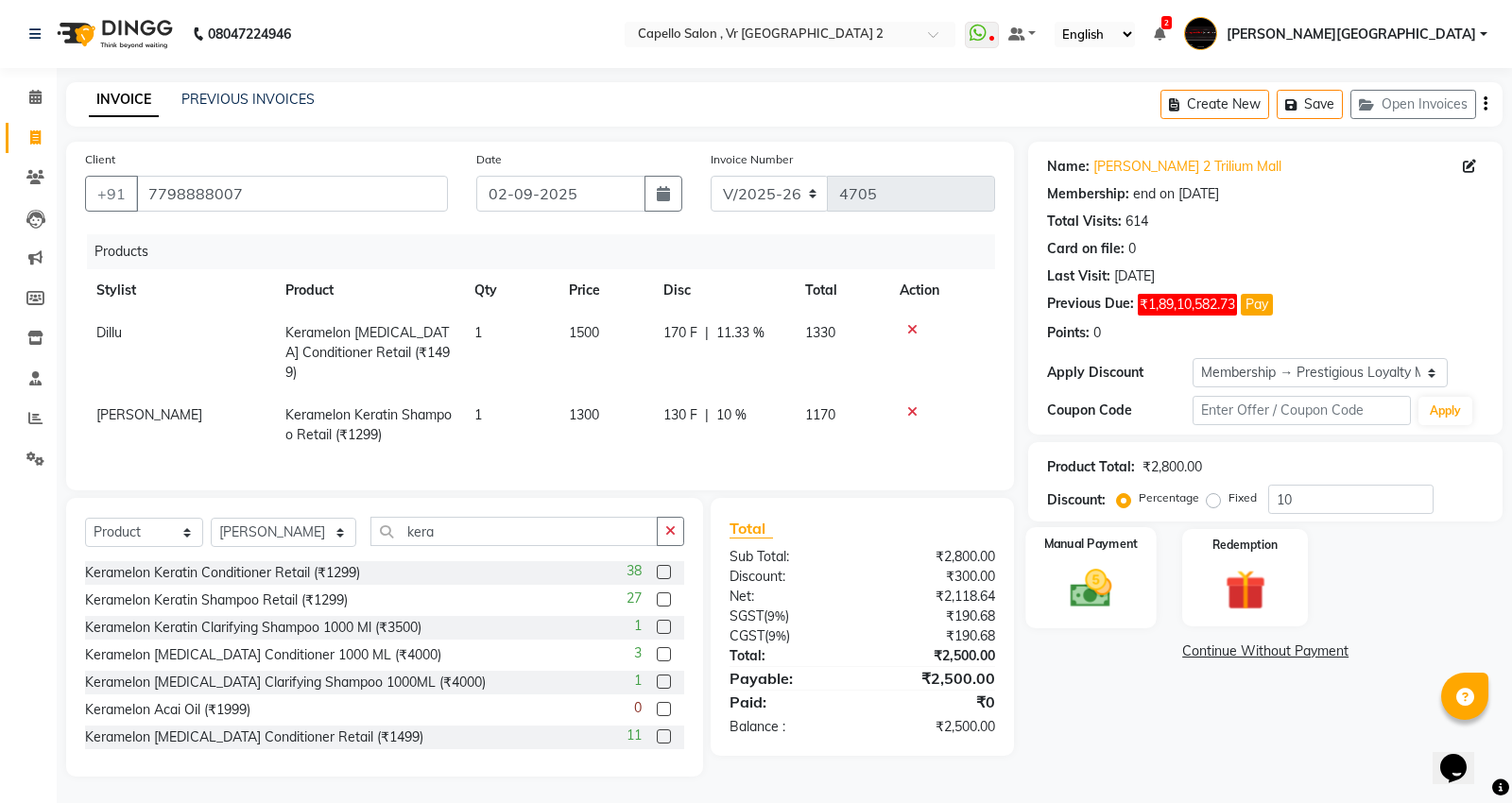
click at [1137, 597] on div "Manual Payment" at bounding box center [1091, 577] width 130 height 102
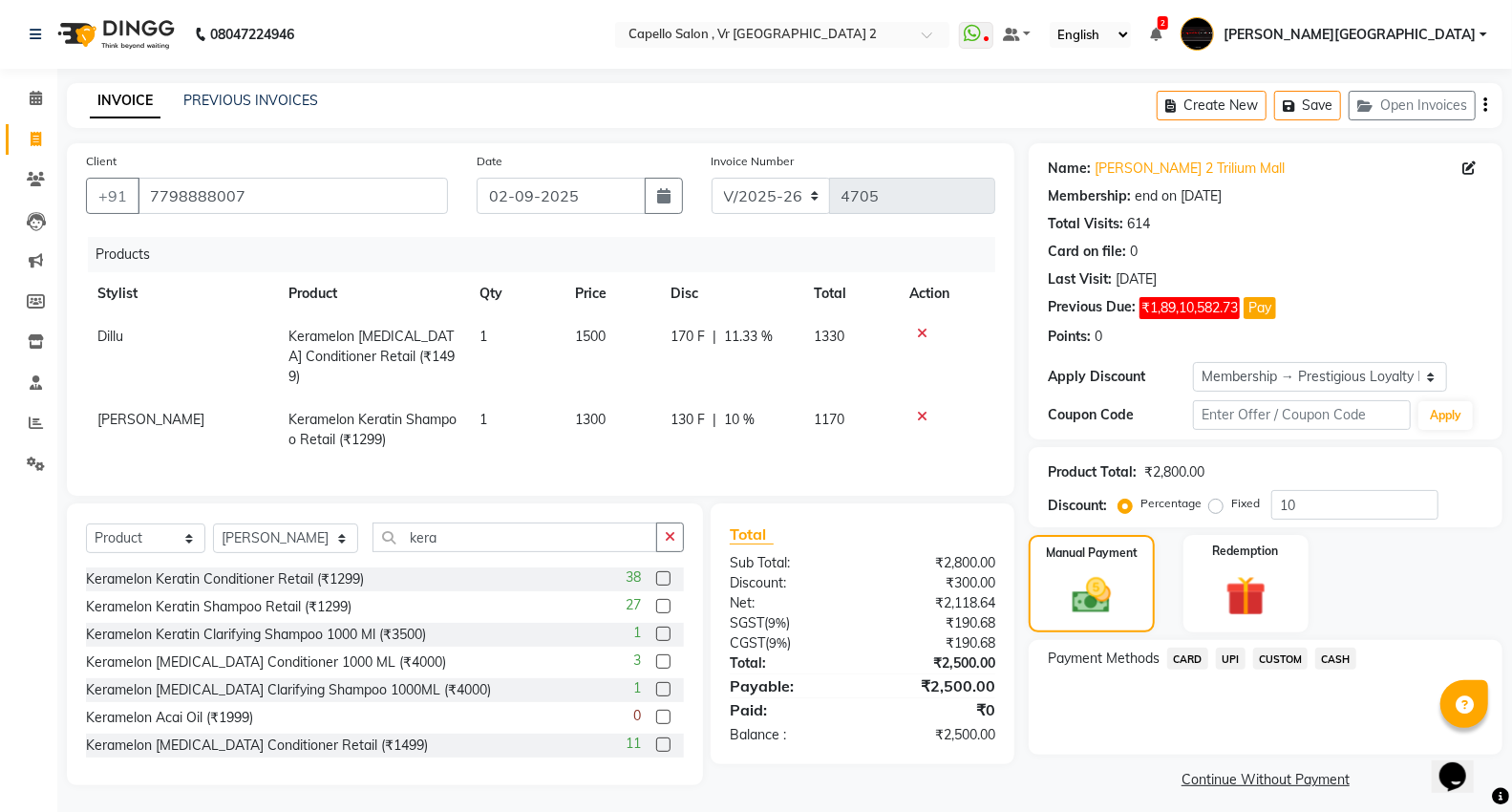
click at [1328, 663] on span "CASH" at bounding box center [1335, 658] width 41 height 22
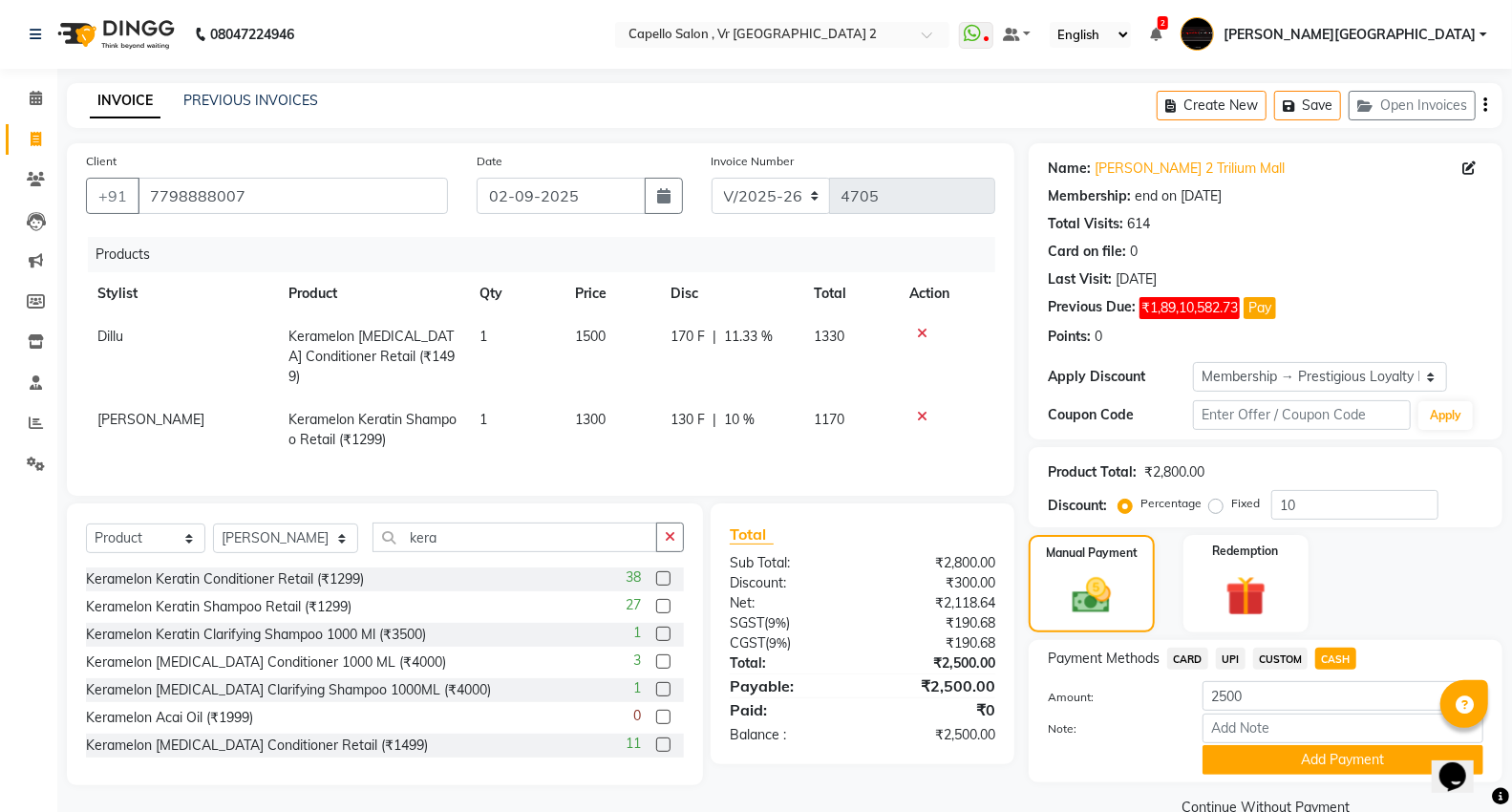
scroll to position [39, 0]
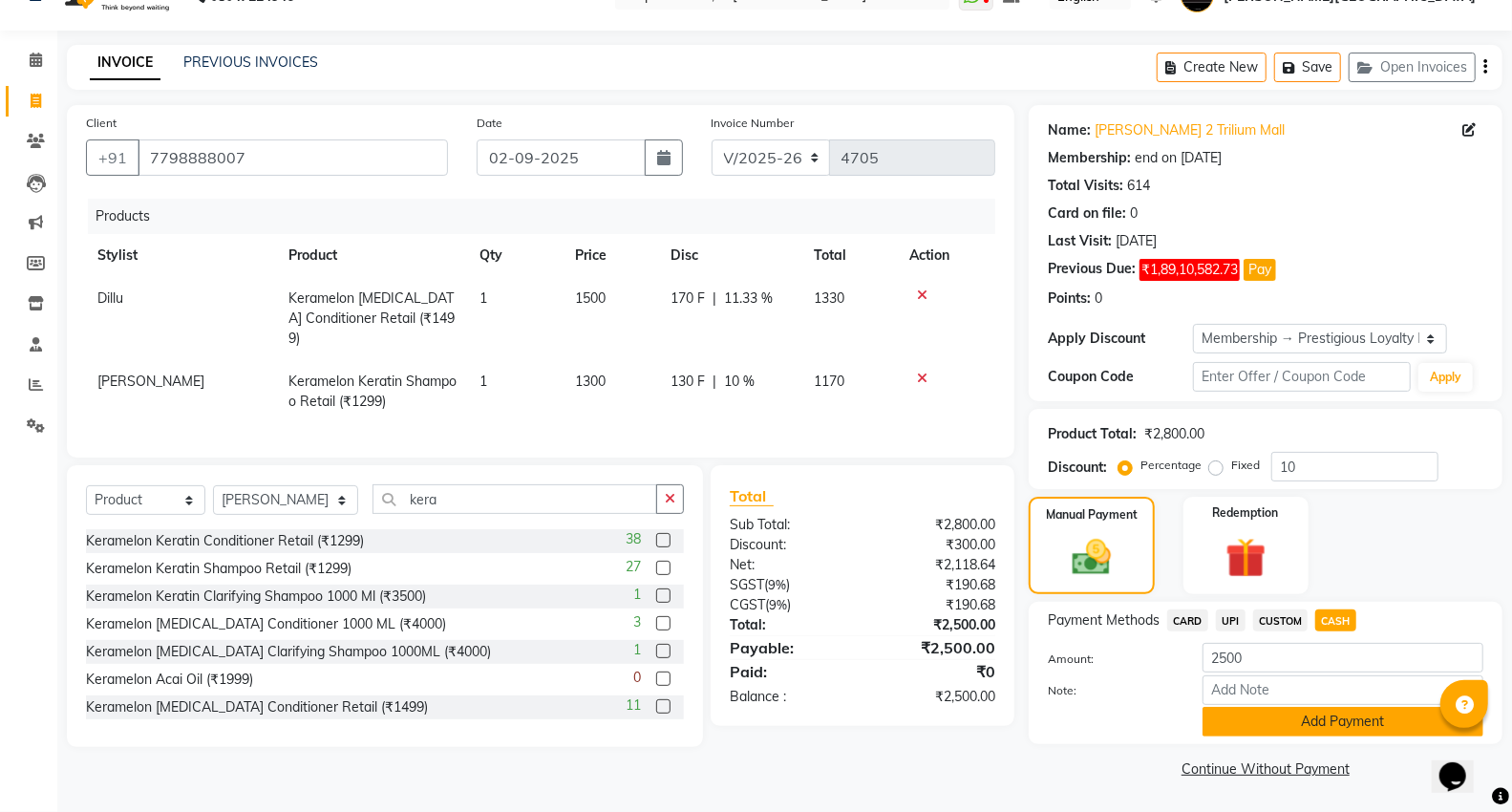
click at [1288, 719] on button "Add Payment" at bounding box center [1342, 722] width 281 height 30
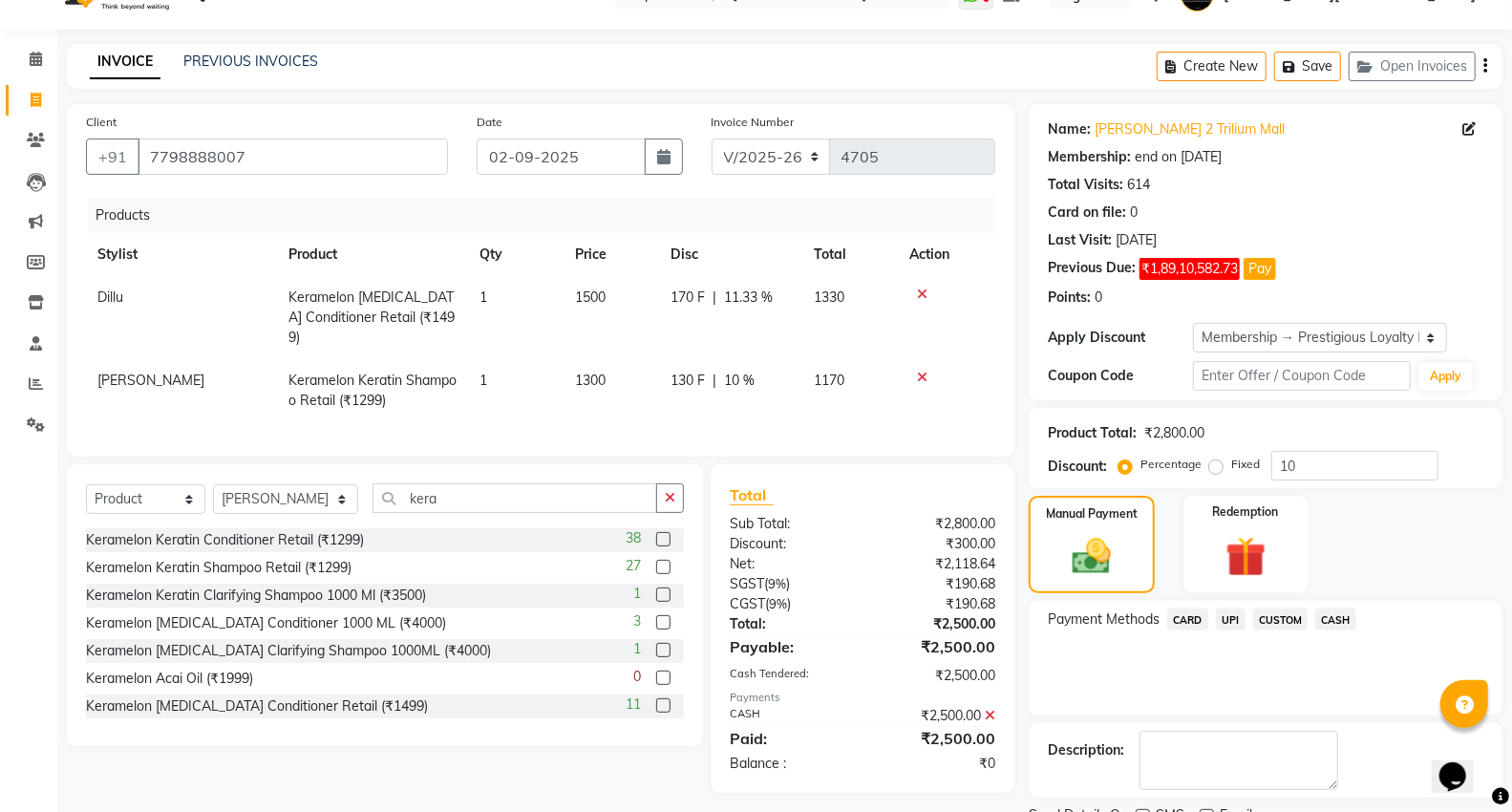
scroll to position [118, 0]
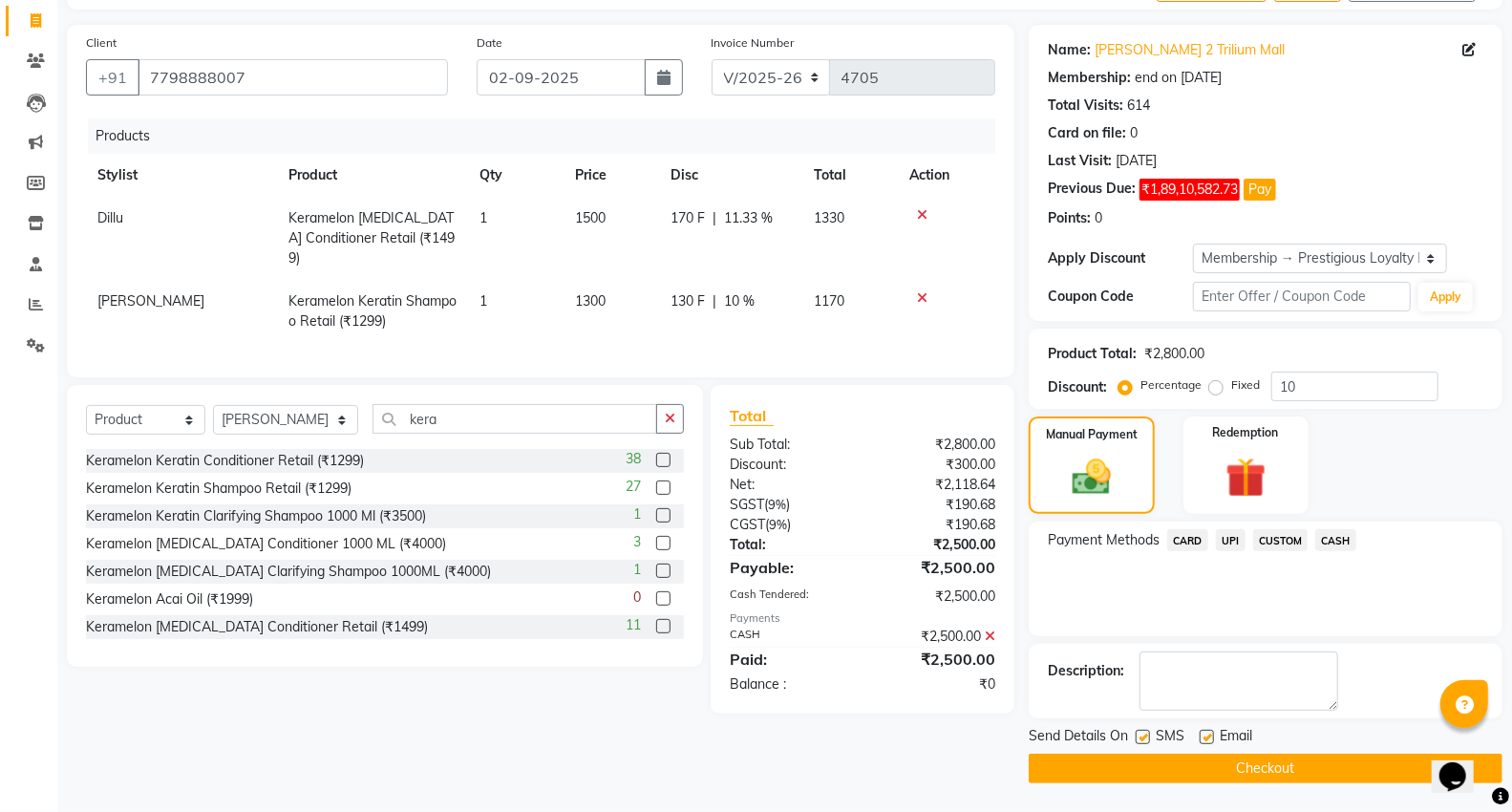
click at [1143, 764] on button "Checkout" at bounding box center [1265, 768] width 474 height 30
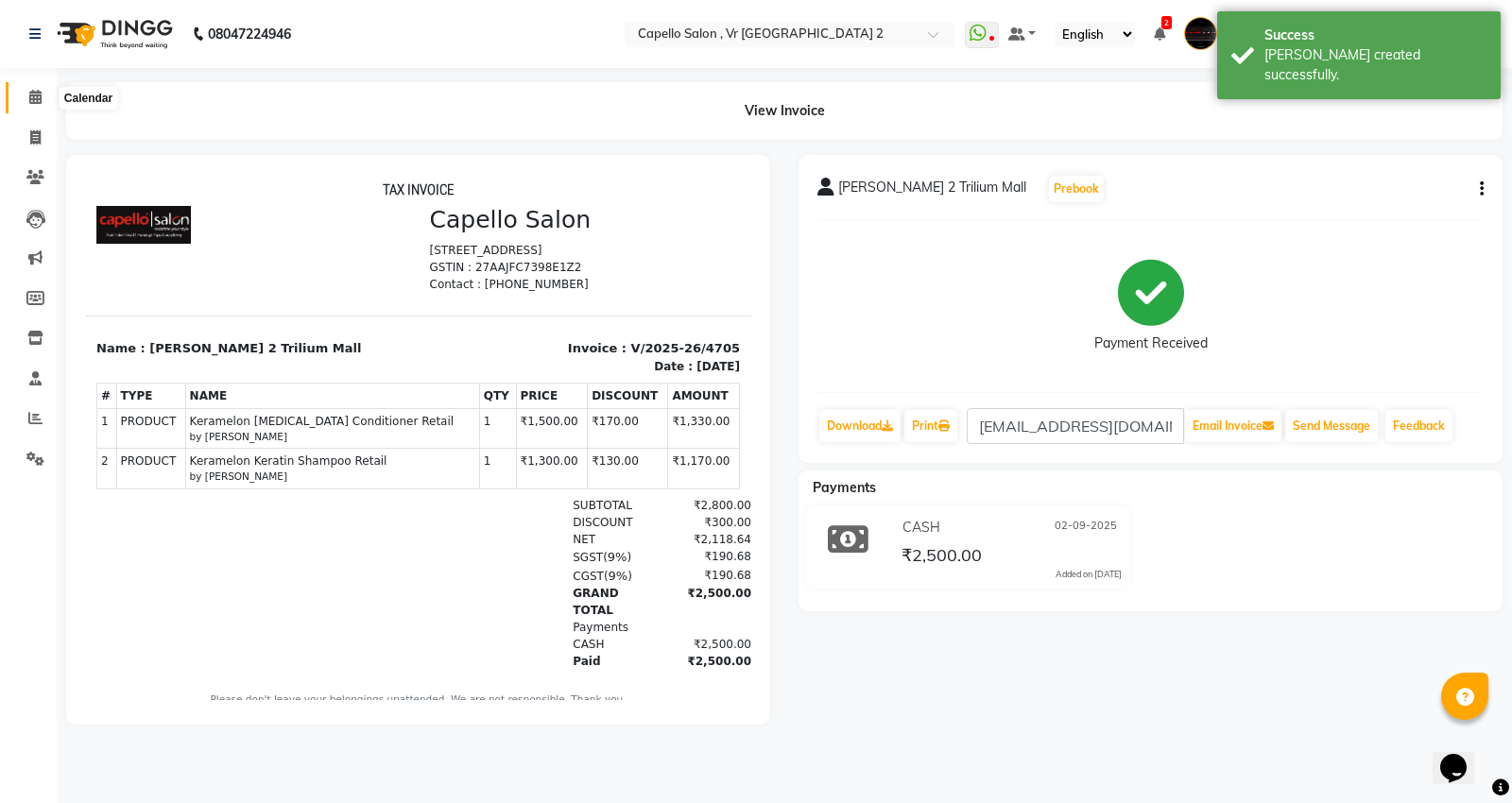
click at [38, 103] on icon at bounding box center [35, 97] width 12 height 14
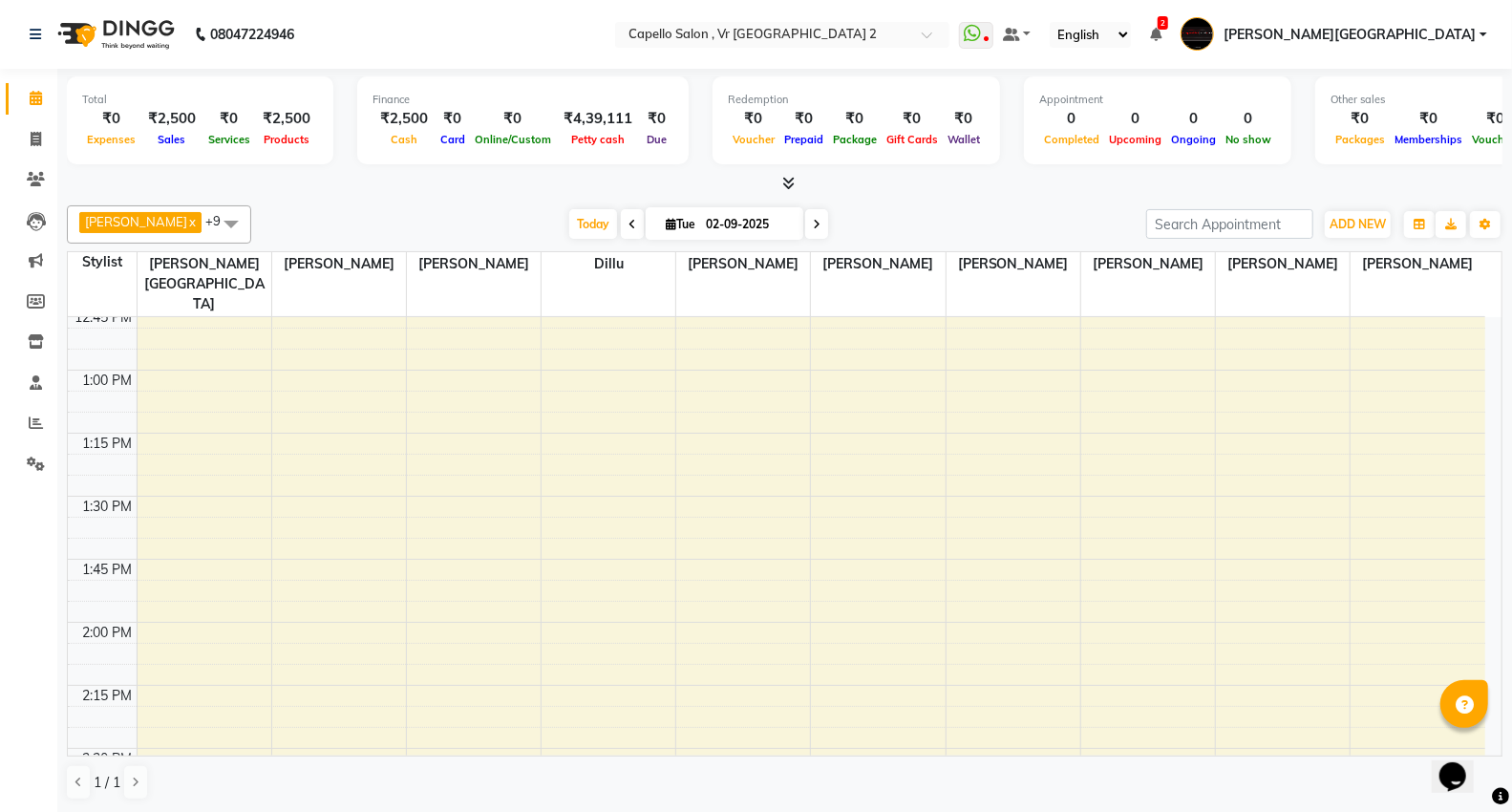
scroll to position [742, 0]
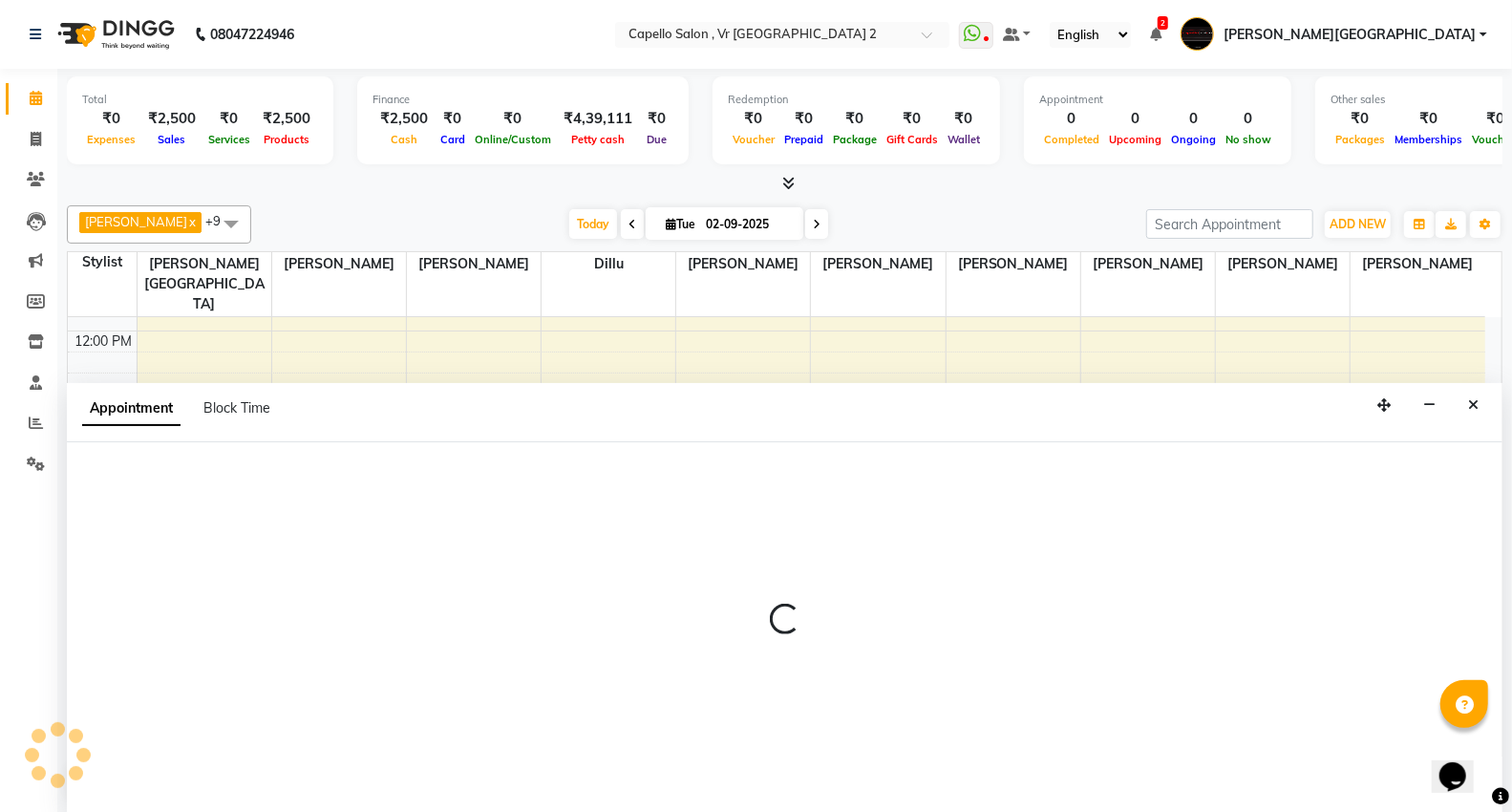
scroll to position [1, 0]
select select "15681"
select select "tentative"
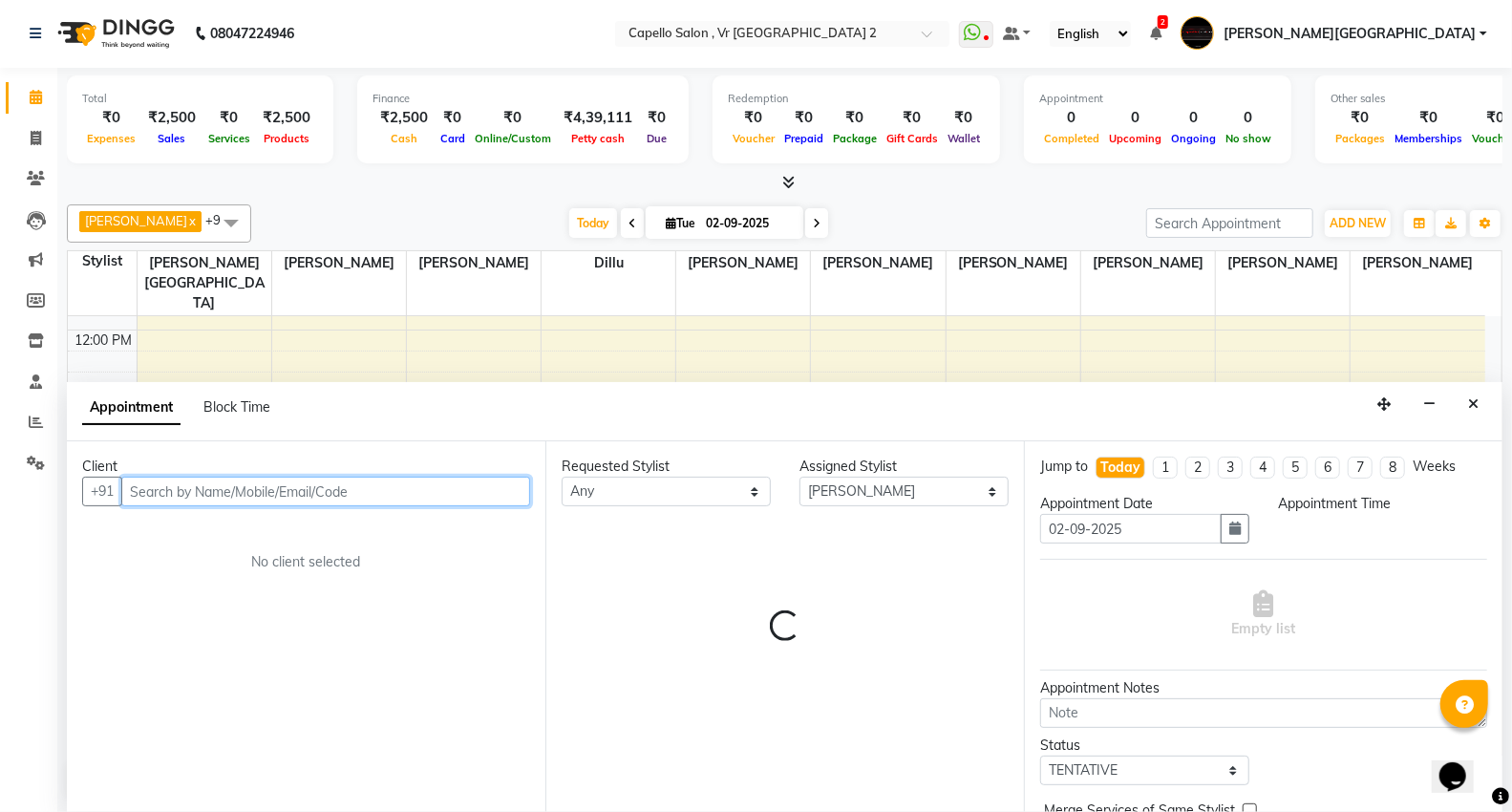
select select "750"
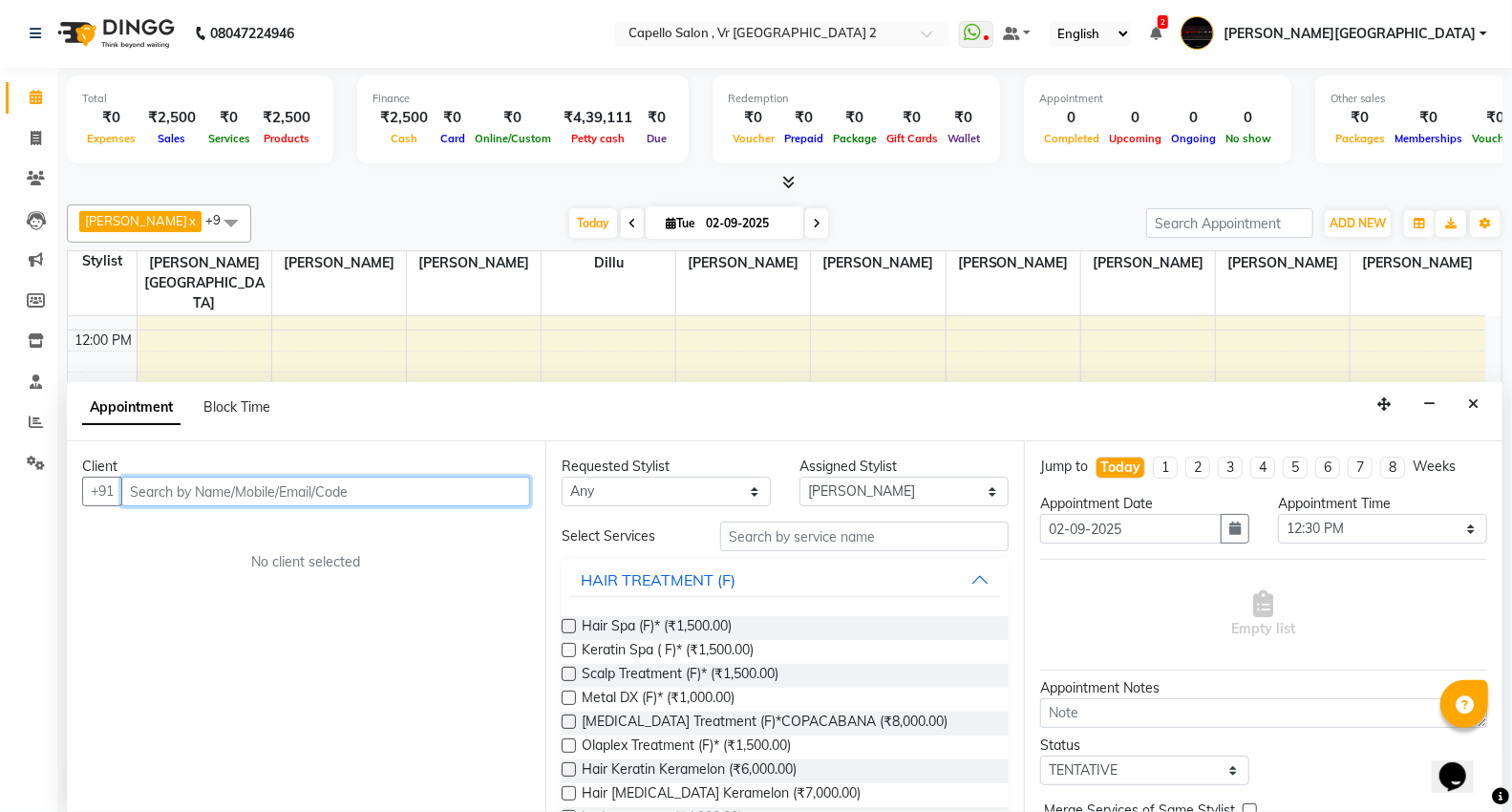
click at [144, 499] on input "text" at bounding box center [325, 491] width 409 height 30
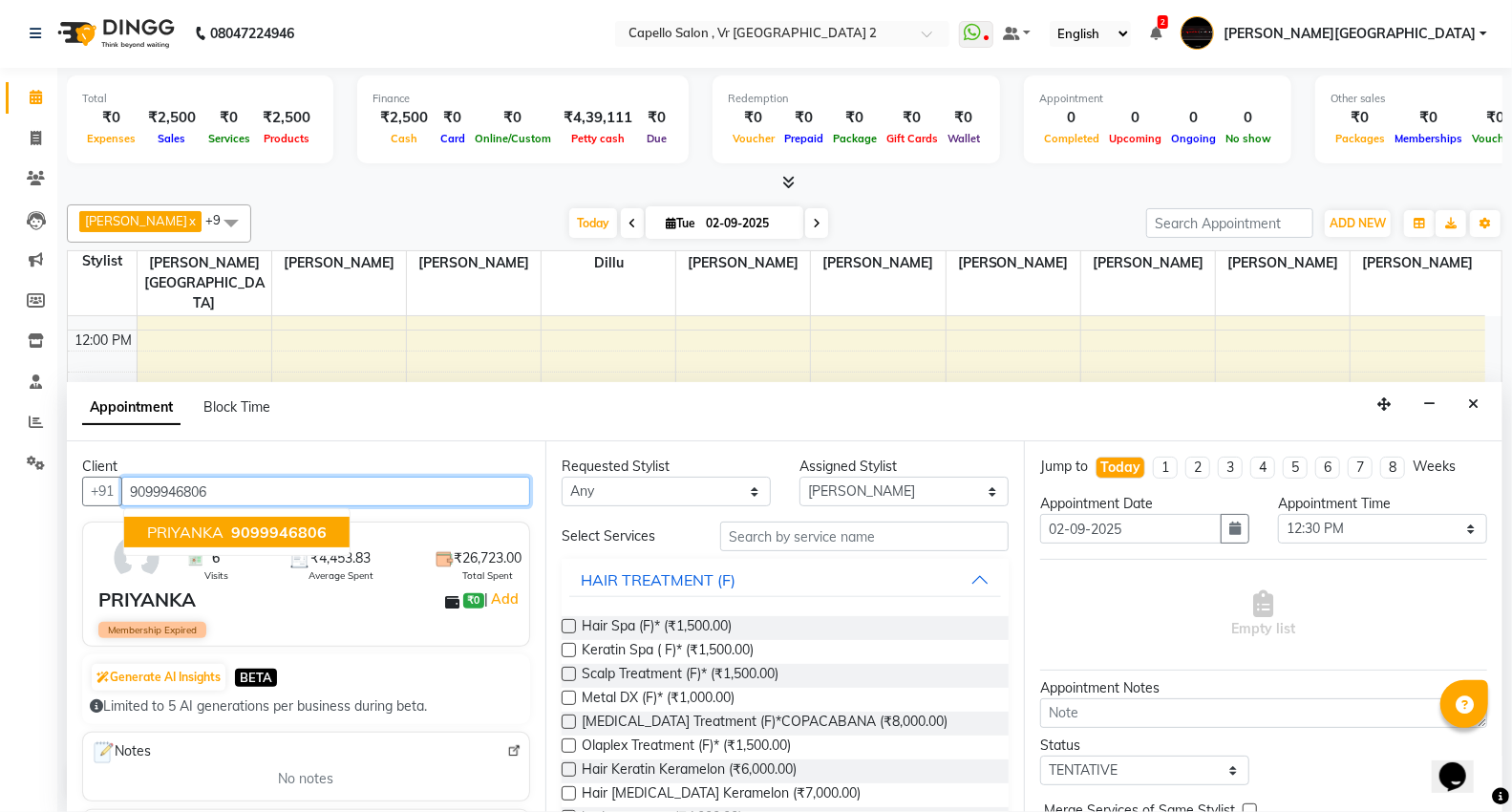
type input "9099946806"
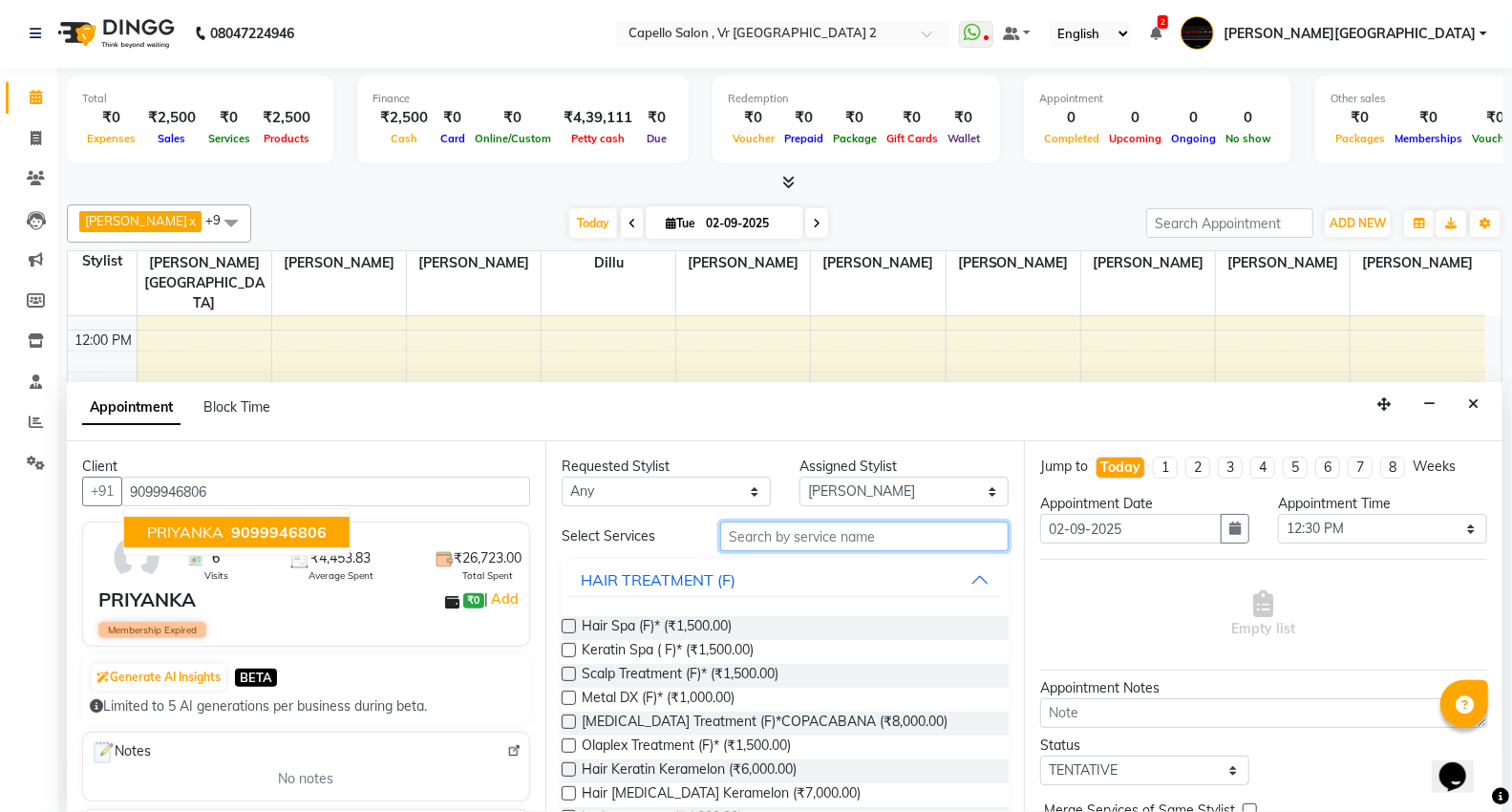
click at [855, 538] on input "text" at bounding box center [864, 537] width 289 height 30
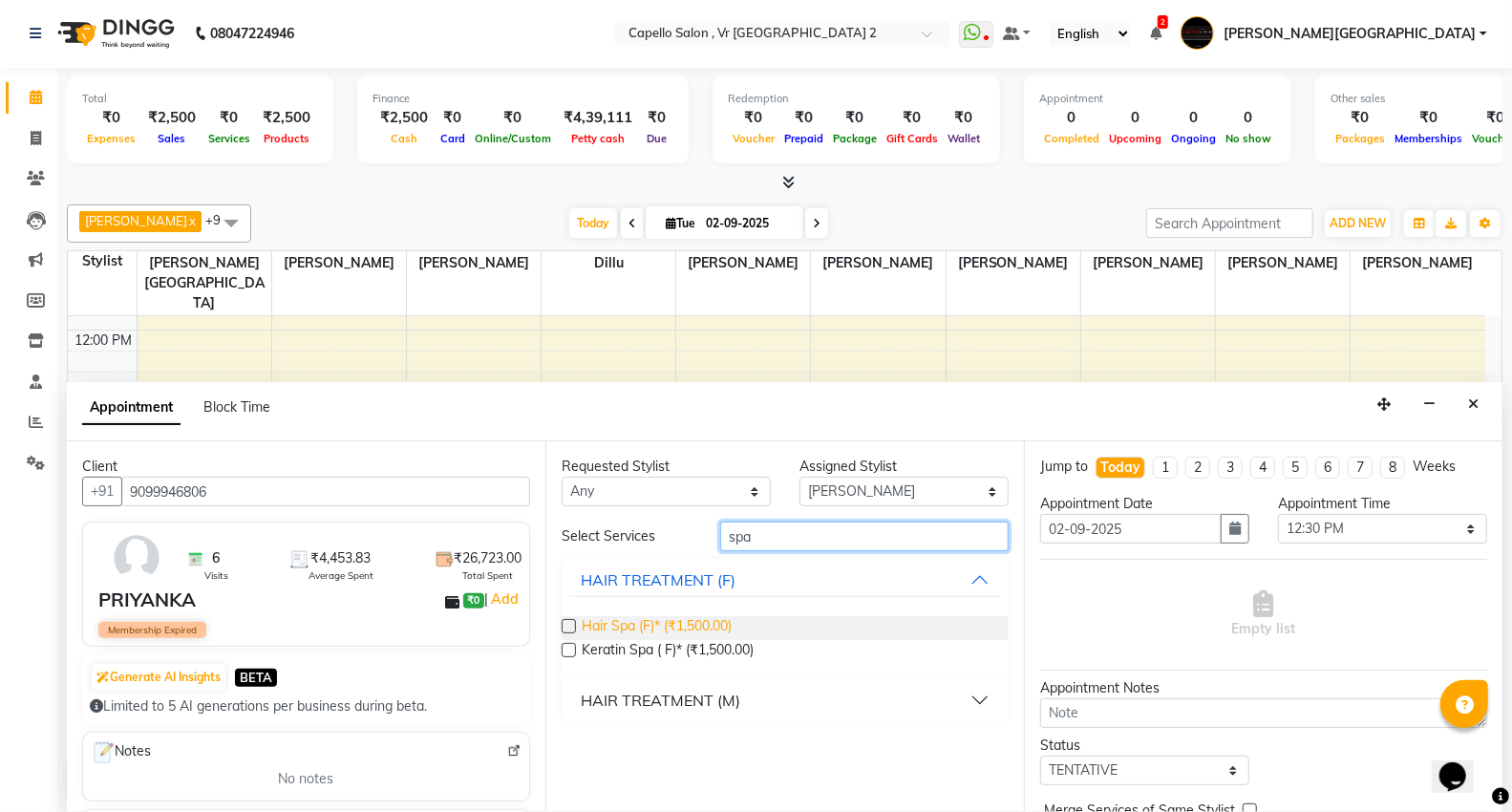
type input "spa"
click at [651, 628] on span "Hair Spa (F)* (₹1,500.00)" at bounding box center [656, 628] width 150 height 24
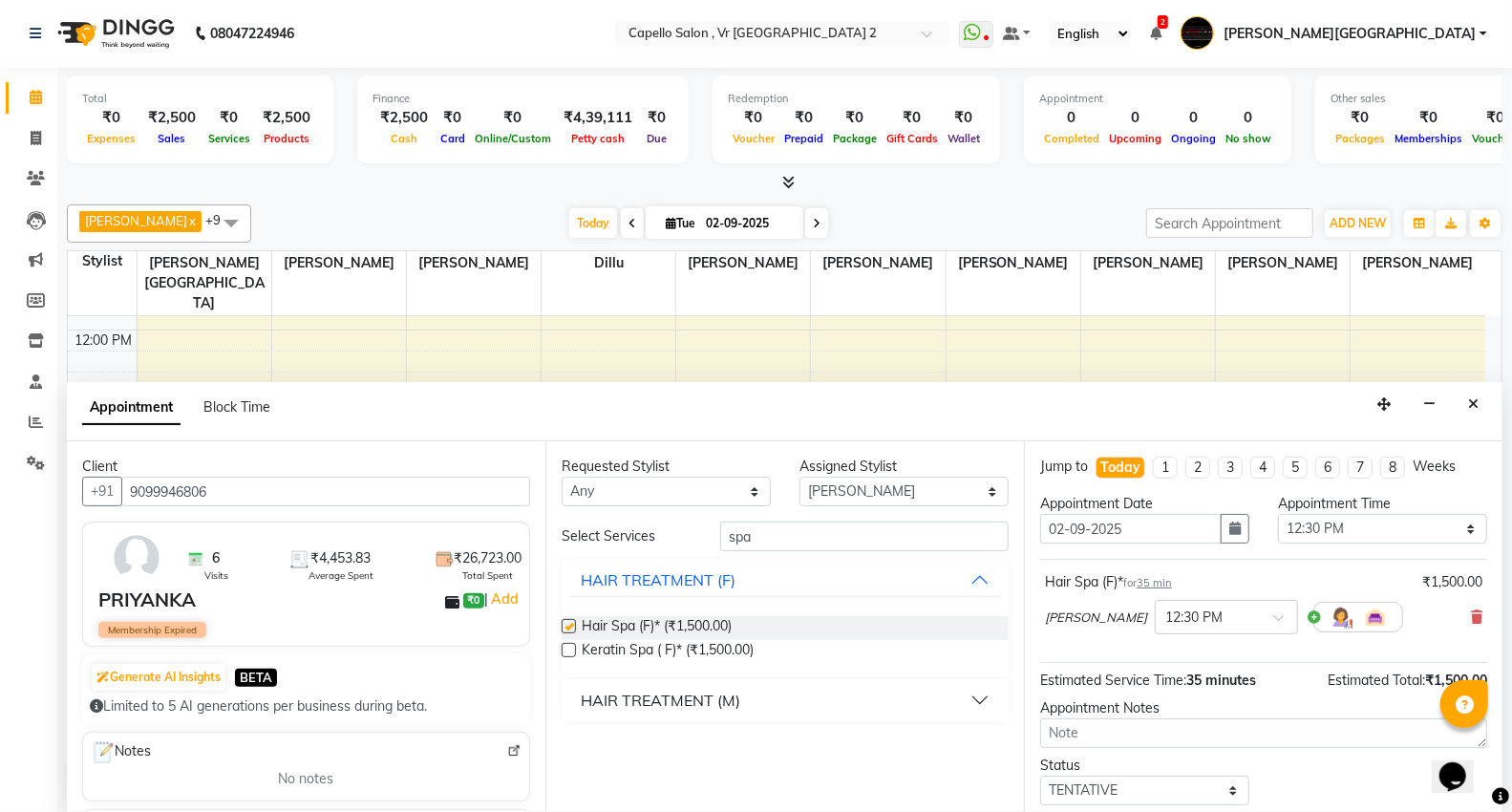
checkbox input "false"
click at [844, 544] on input "spa" at bounding box center [864, 537] width 289 height 30
type input "s"
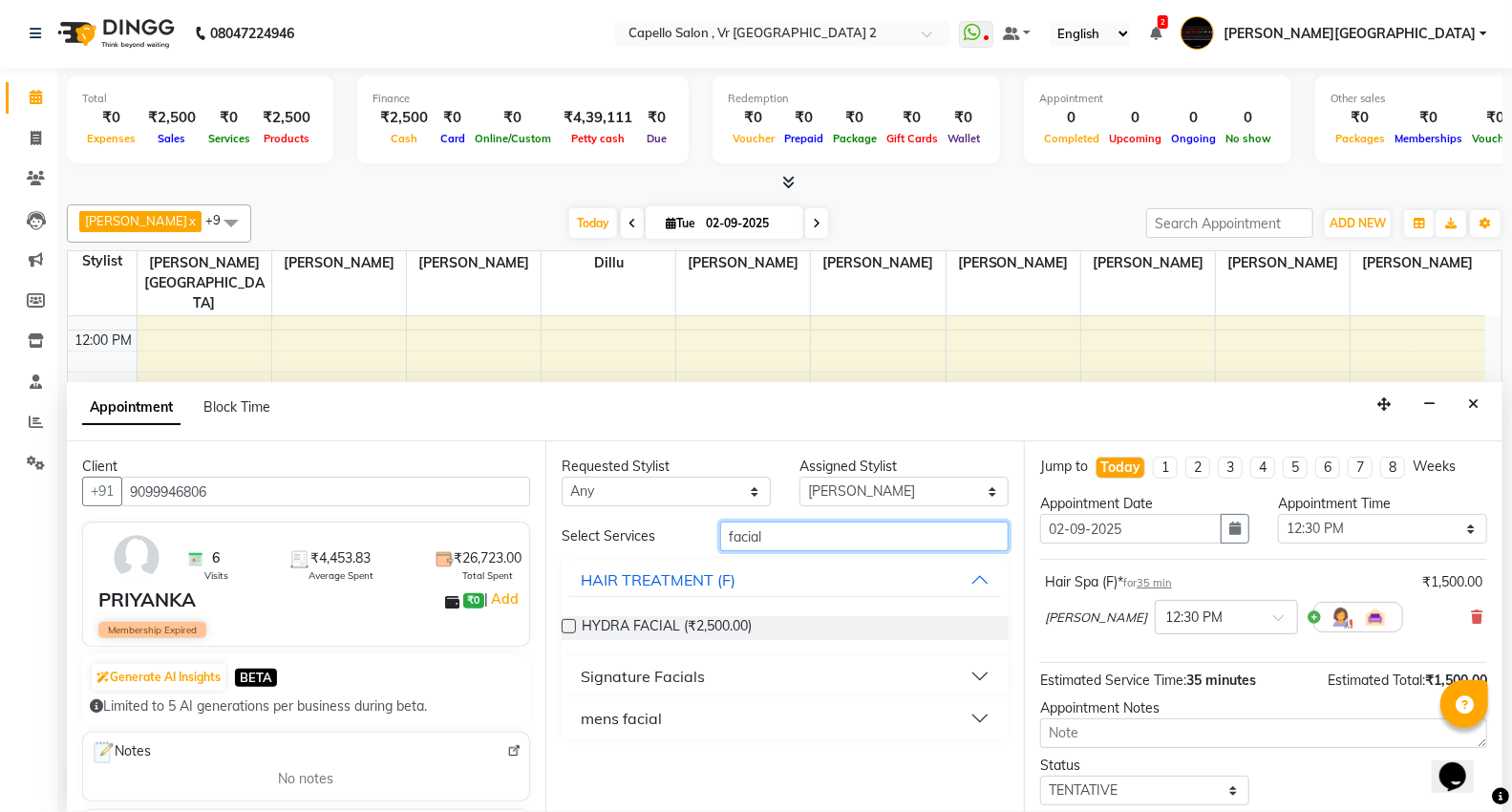
type input "facial"
click at [721, 674] on button "Signature Facials" at bounding box center [785, 677] width 432 height 35
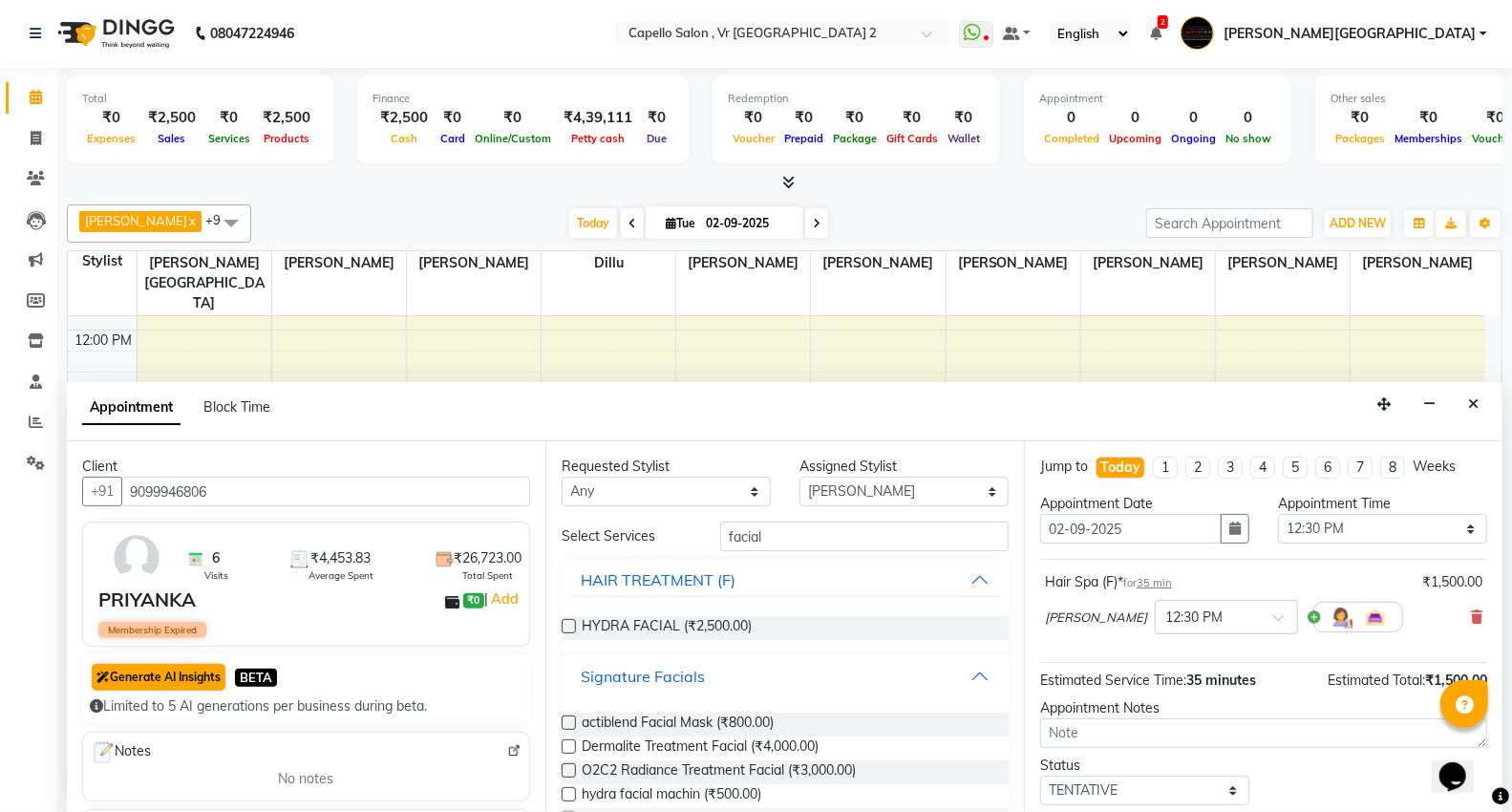
scroll to position [106, 0]
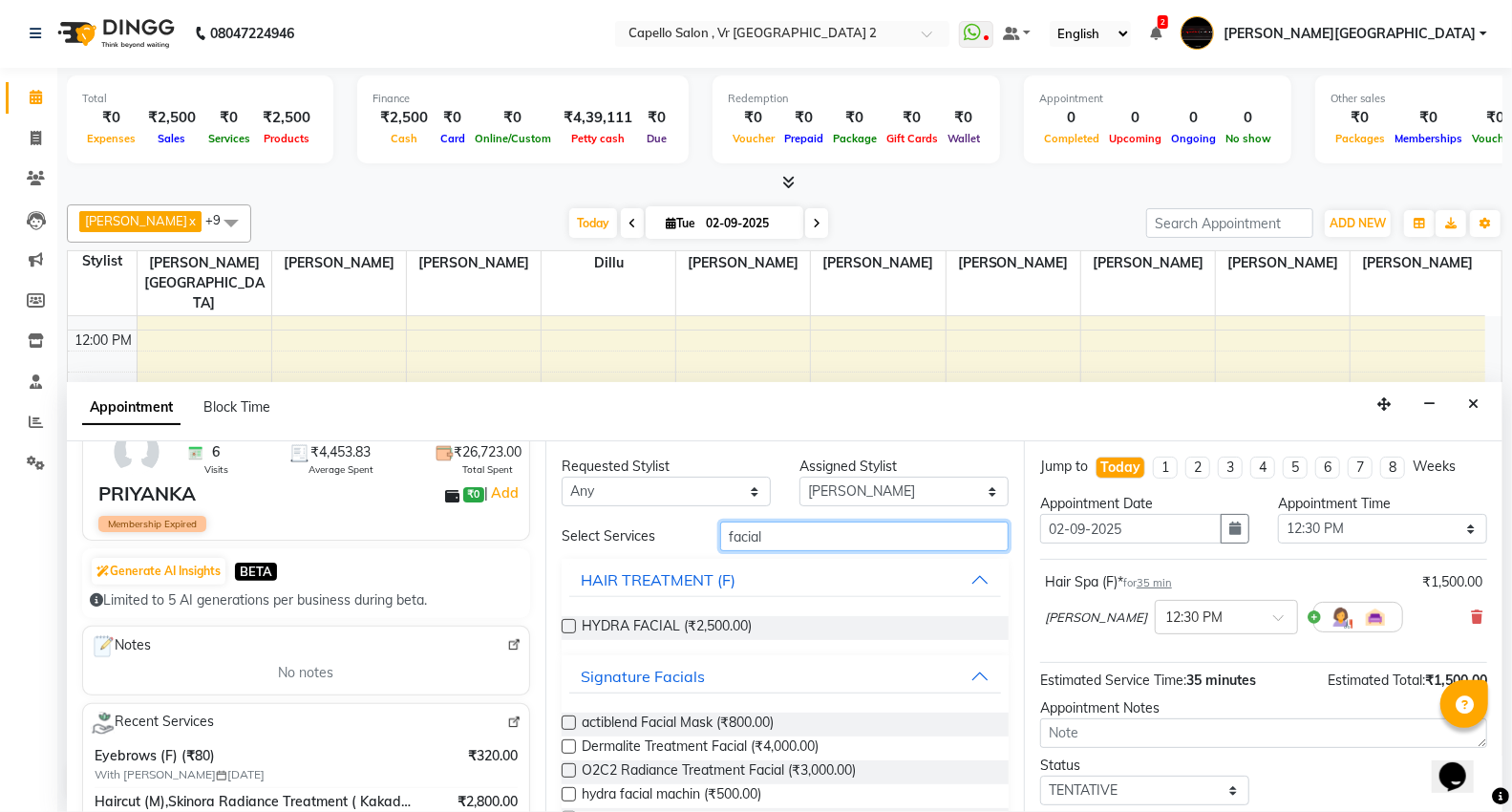
click at [885, 524] on input "facial" at bounding box center [864, 537] width 289 height 30
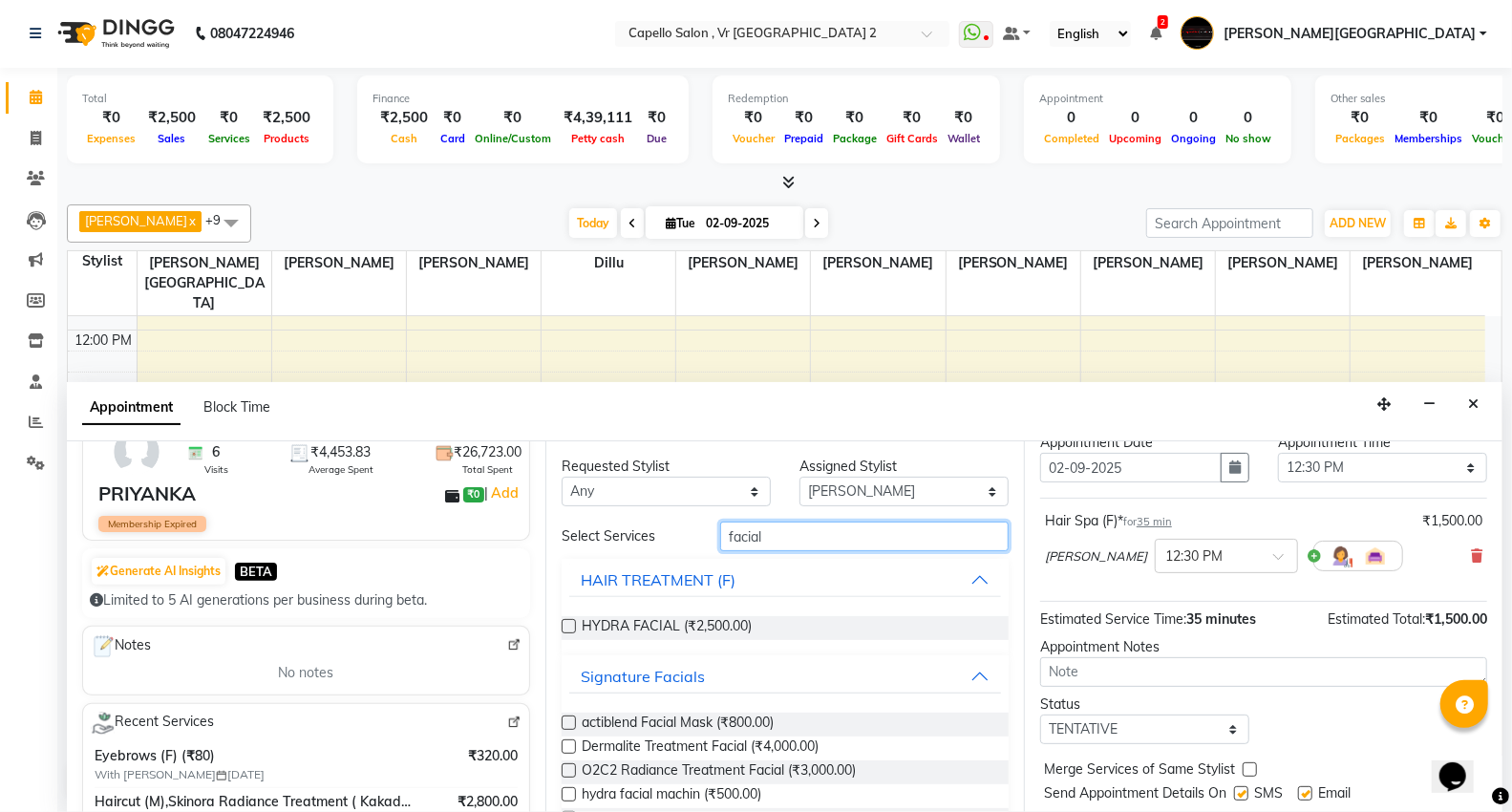
scroll to position [112, 0]
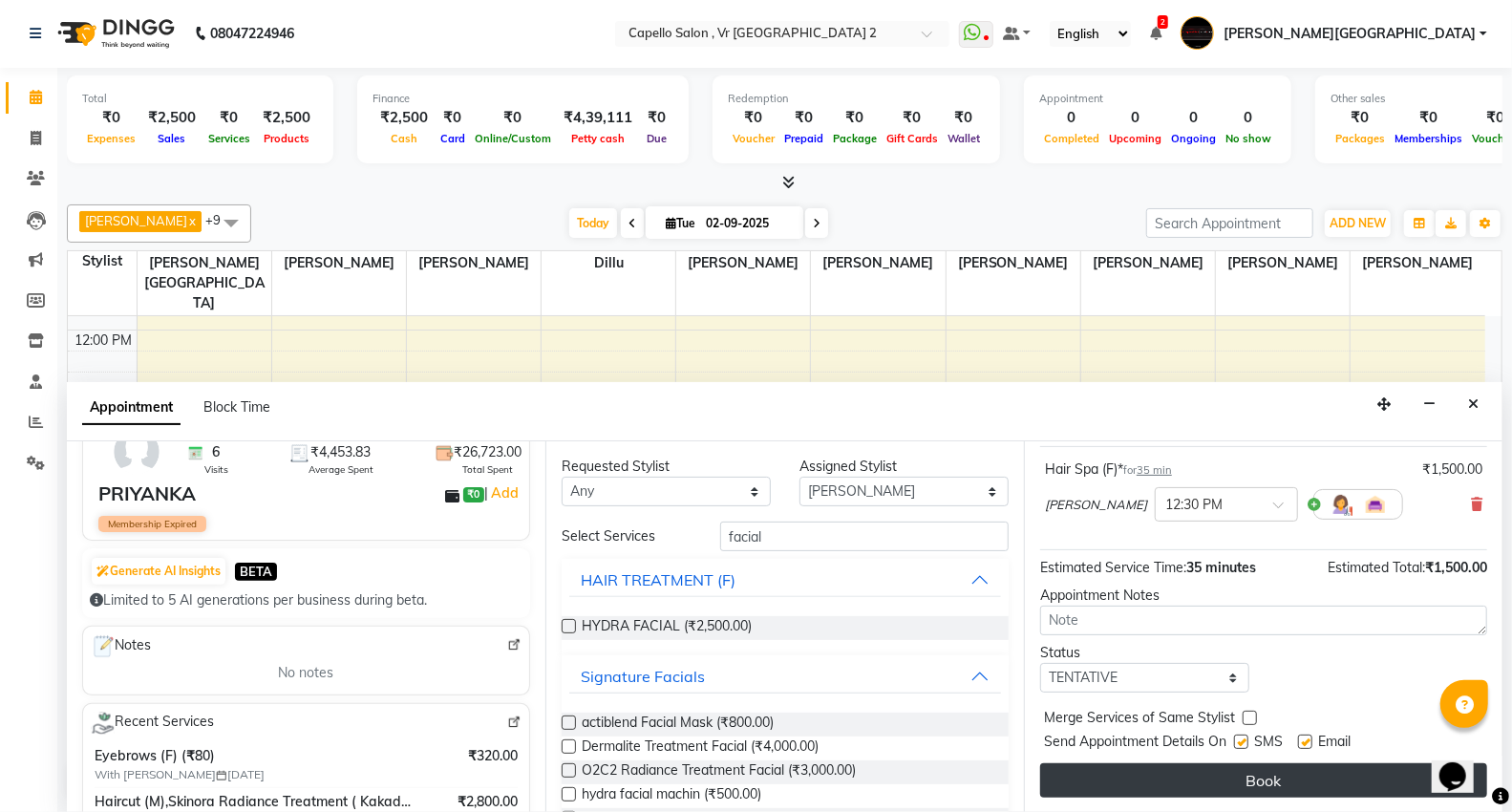
click at [1254, 769] on button "Book" at bounding box center [1264, 780] width 447 height 35
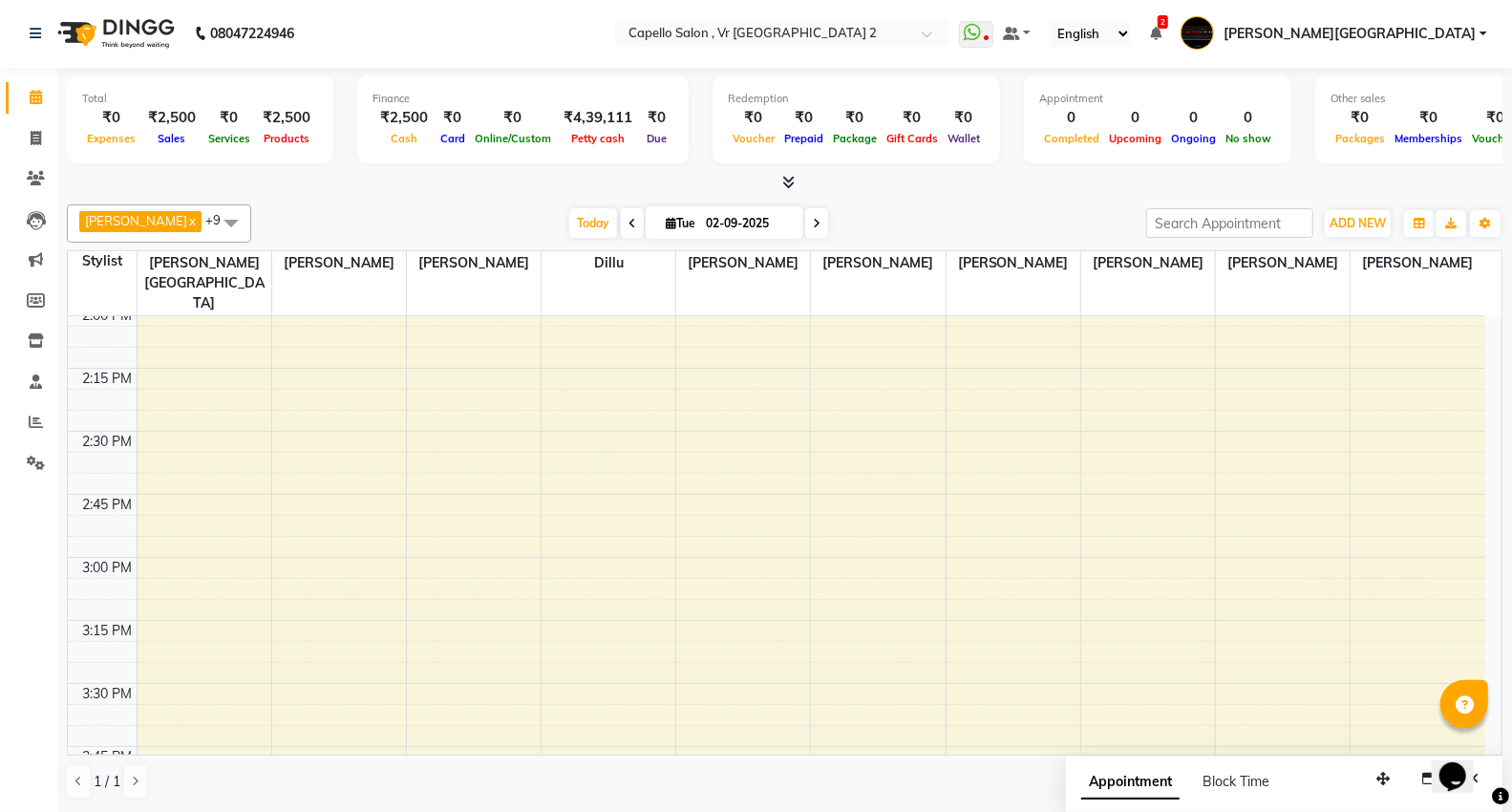
scroll to position [1486, 0]
click at [865, 574] on div "9:00 AM 9:15 AM 9:30 AM 9:45 AM 10:00 AM 10:15 AM 10:30 AM 10:45 AM 11:00 AM 11…" at bounding box center [776, 469] width 1417 height 3278
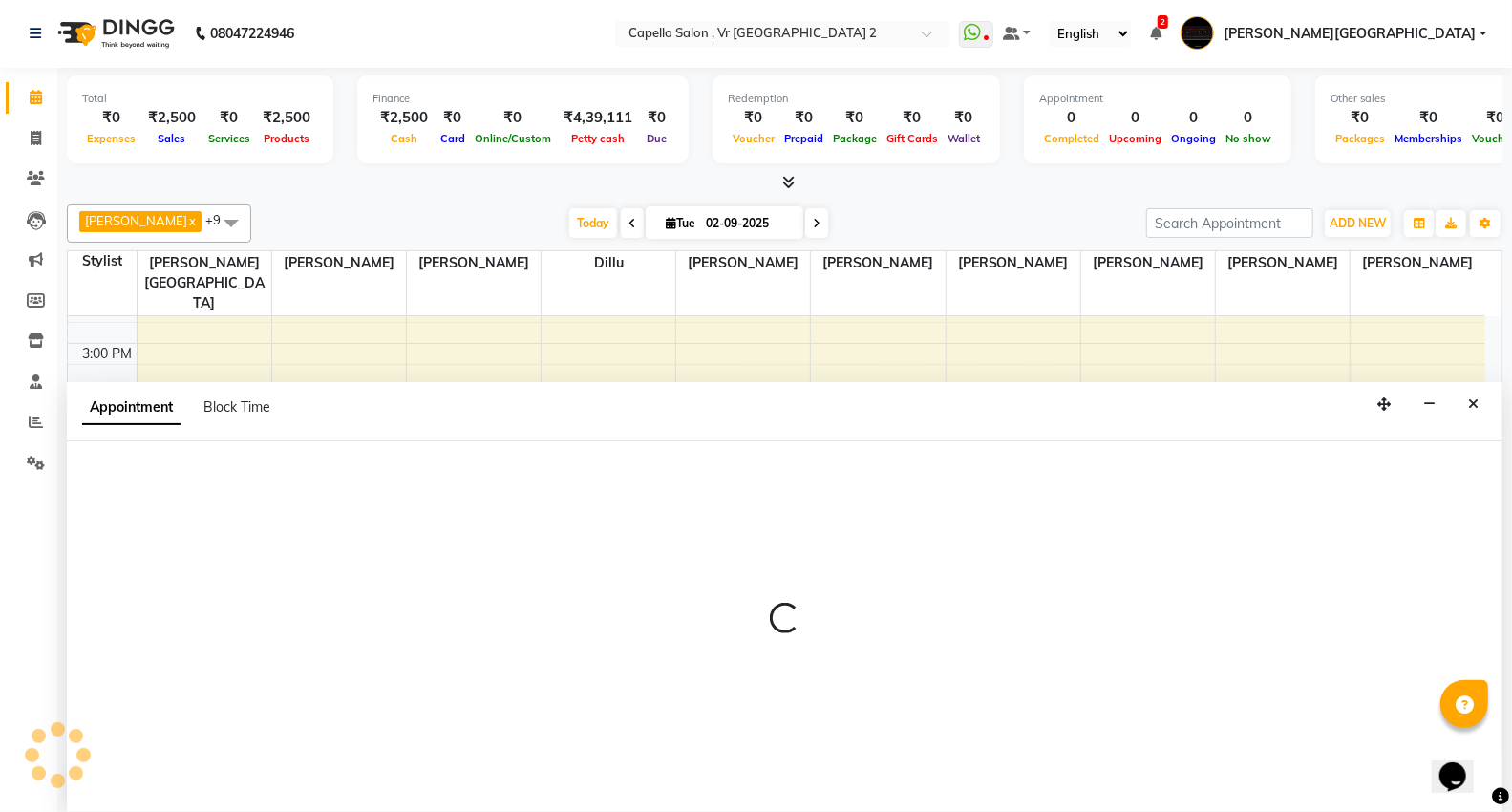
select select "15681"
select select "tentative"
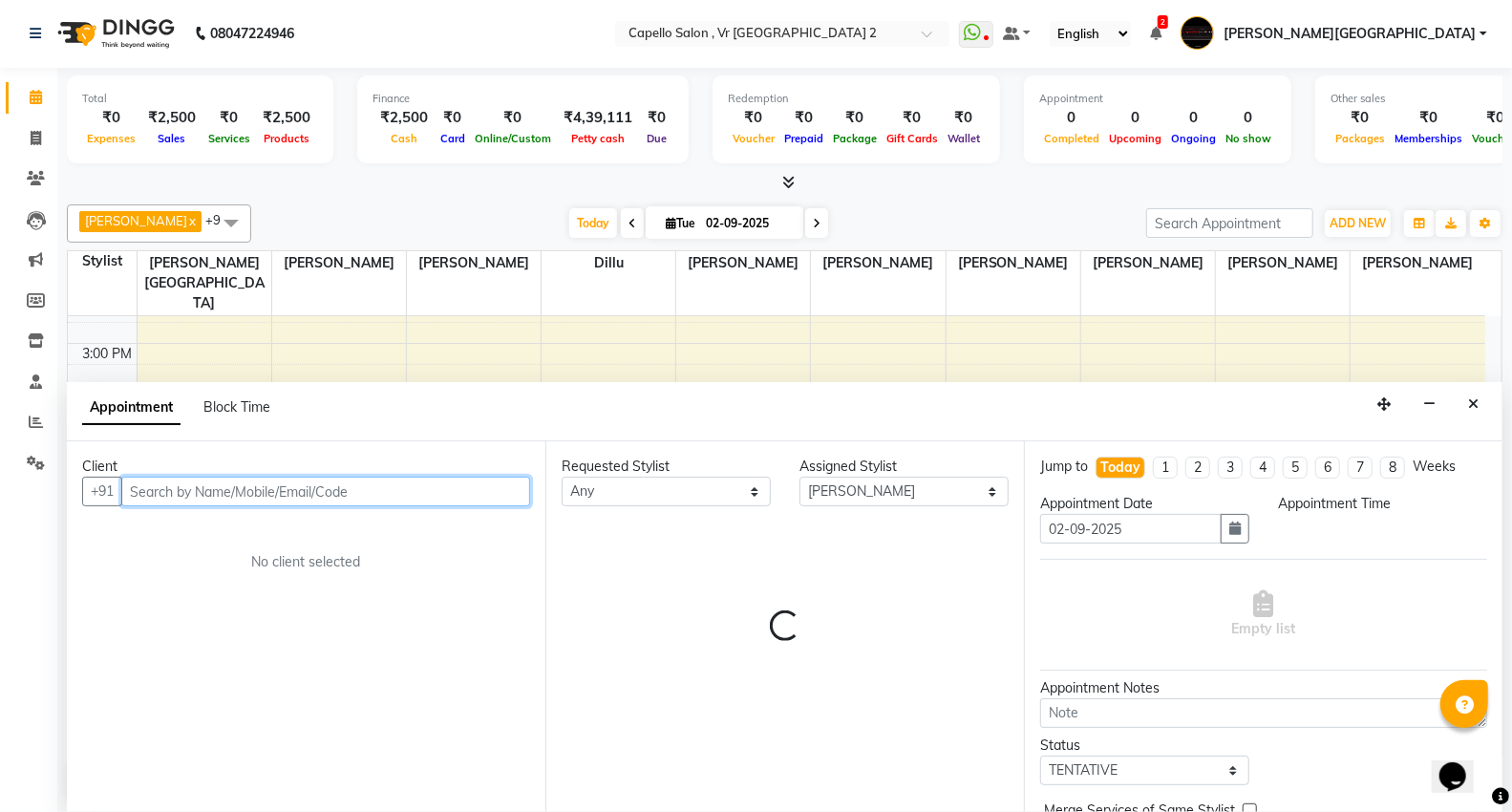
select select "960"
click at [475, 501] on input "text" at bounding box center [325, 491] width 409 height 30
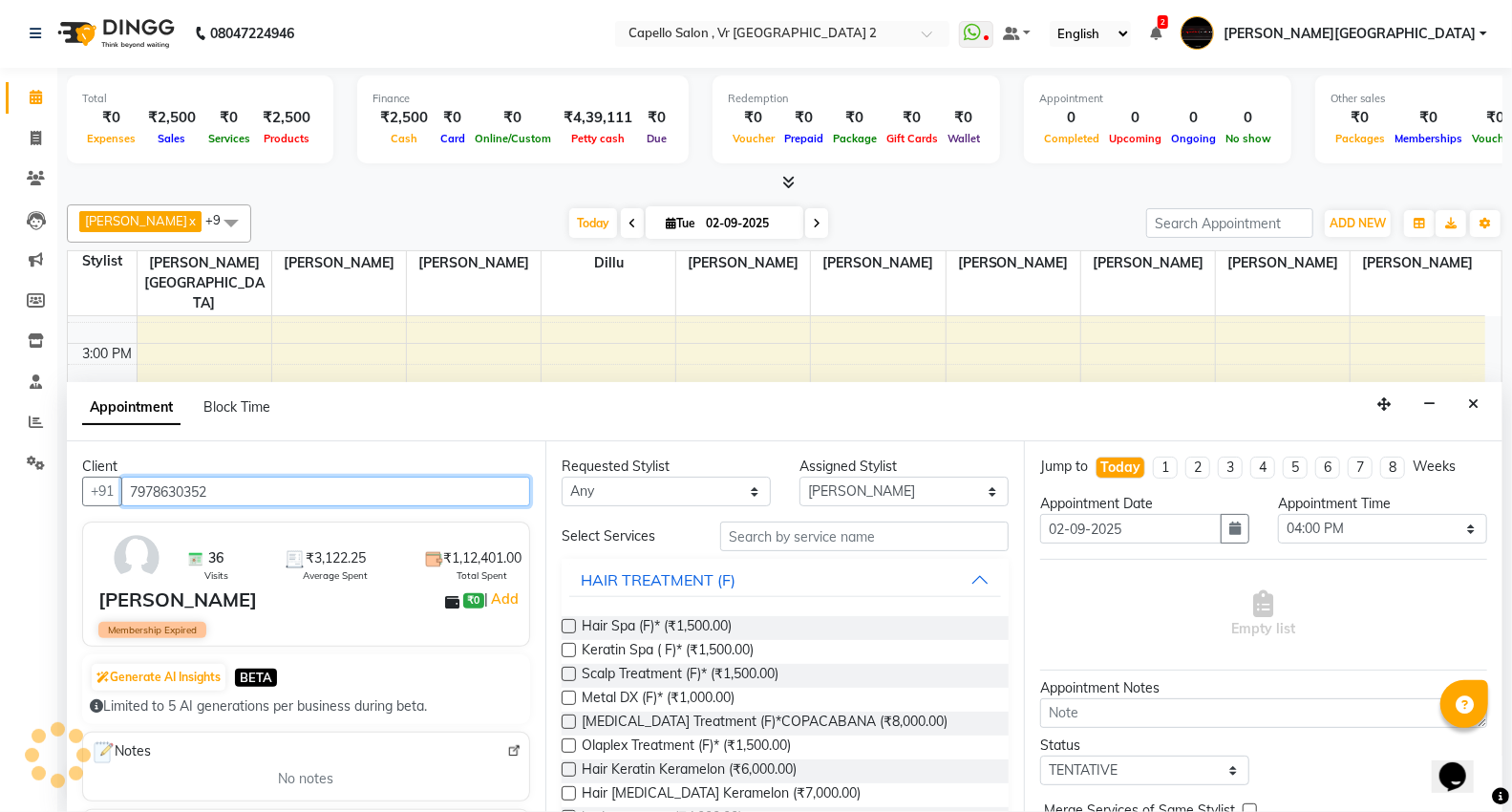
type input "7978630352"
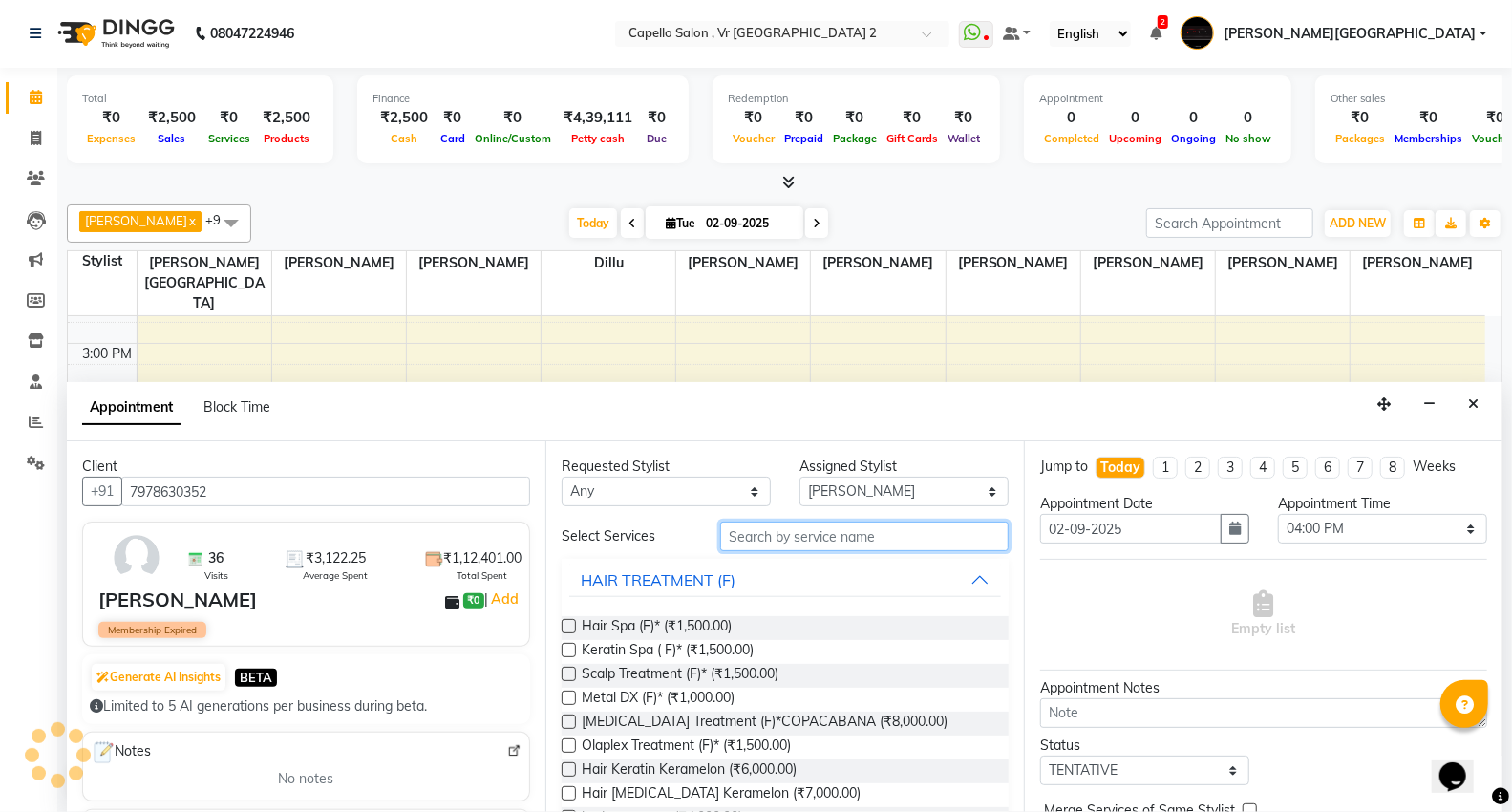
click at [785, 538] on input "text" at bounding box center [864, 537] width 289 height 30
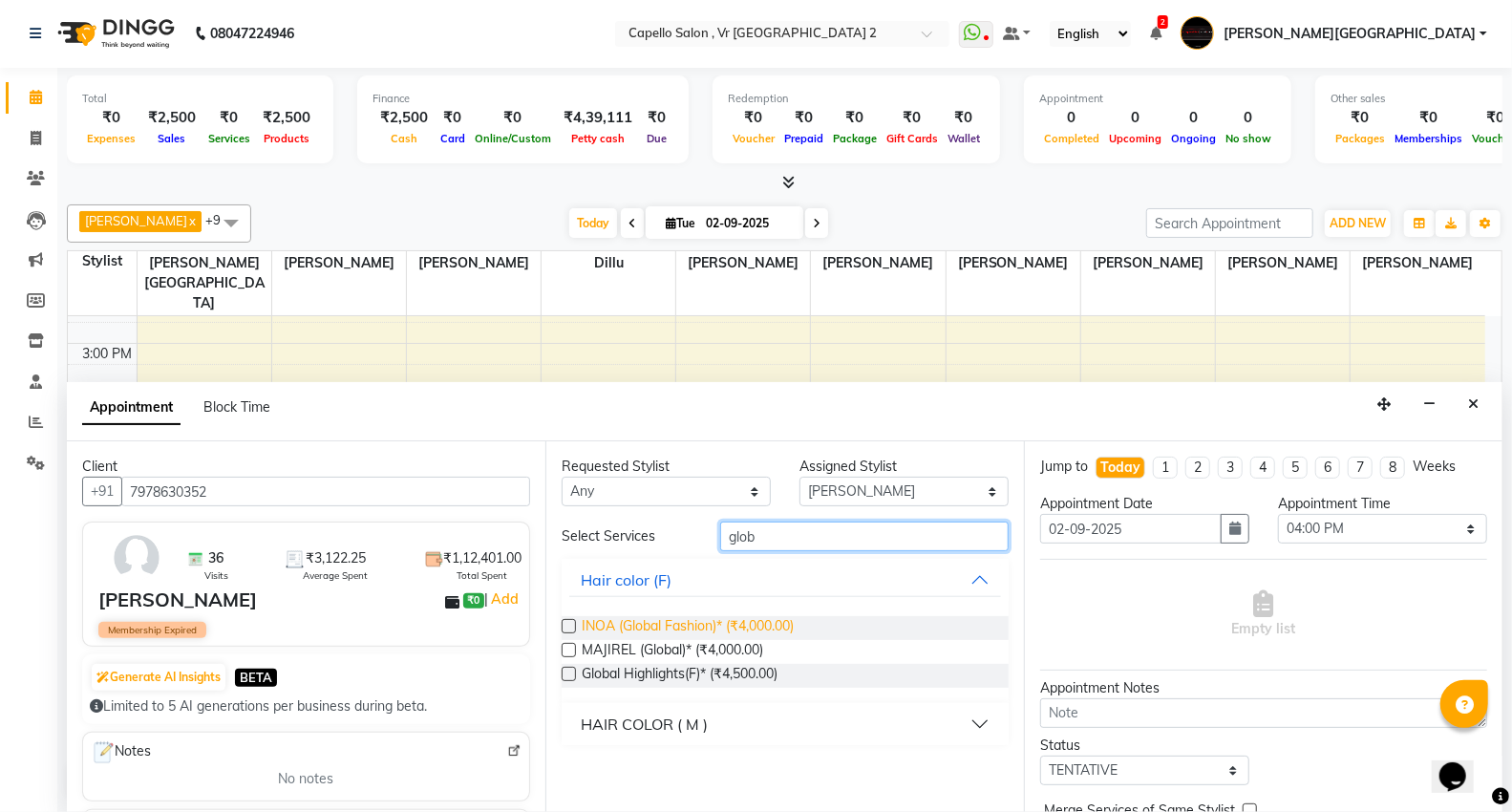
type input "glob"
click at [703, 626] on span "INOA (Global Fashion)* (₹4,000.00)" at bounding box center [687, 628] width 212 height 24
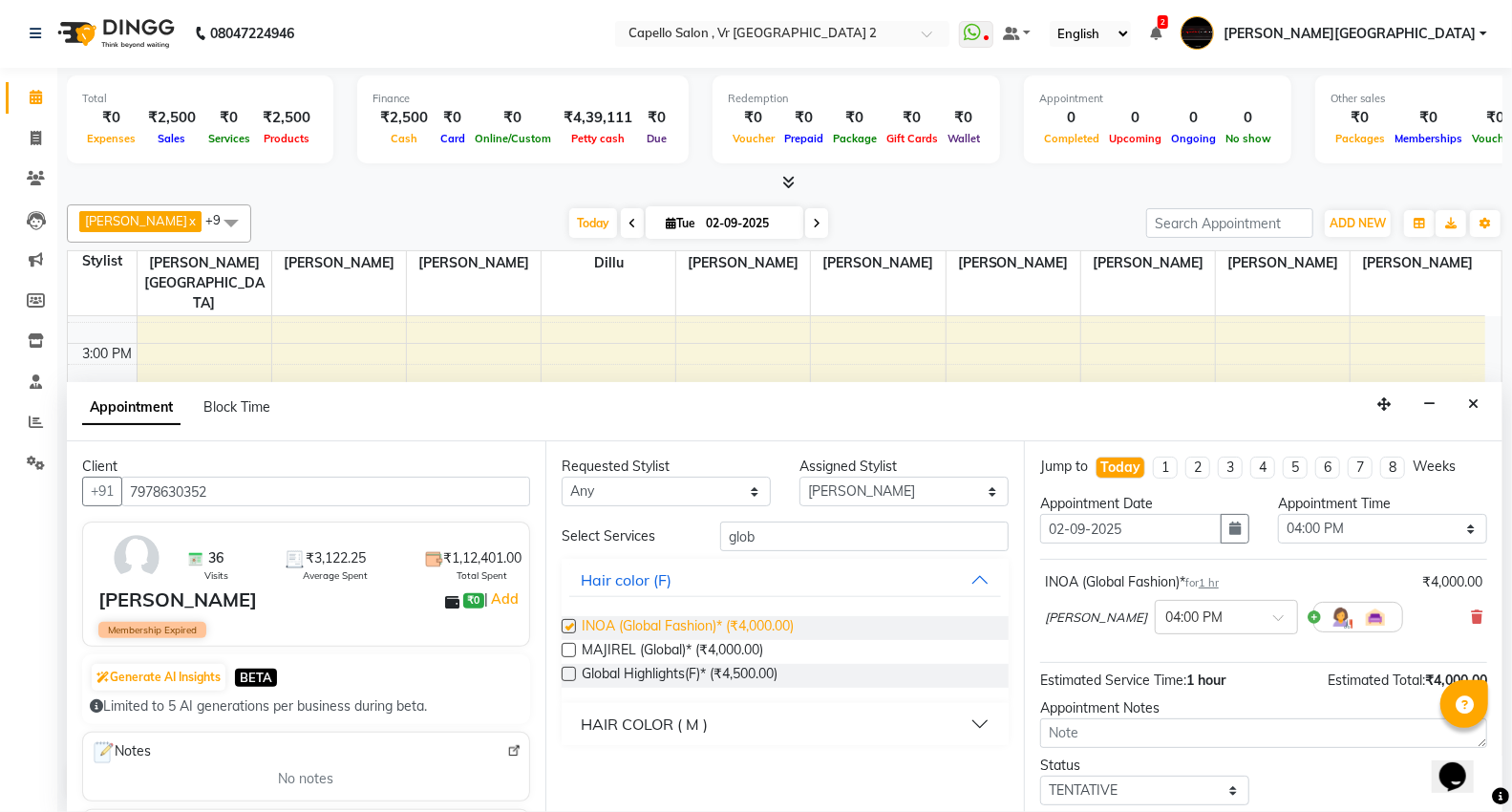
checkbox input "false"
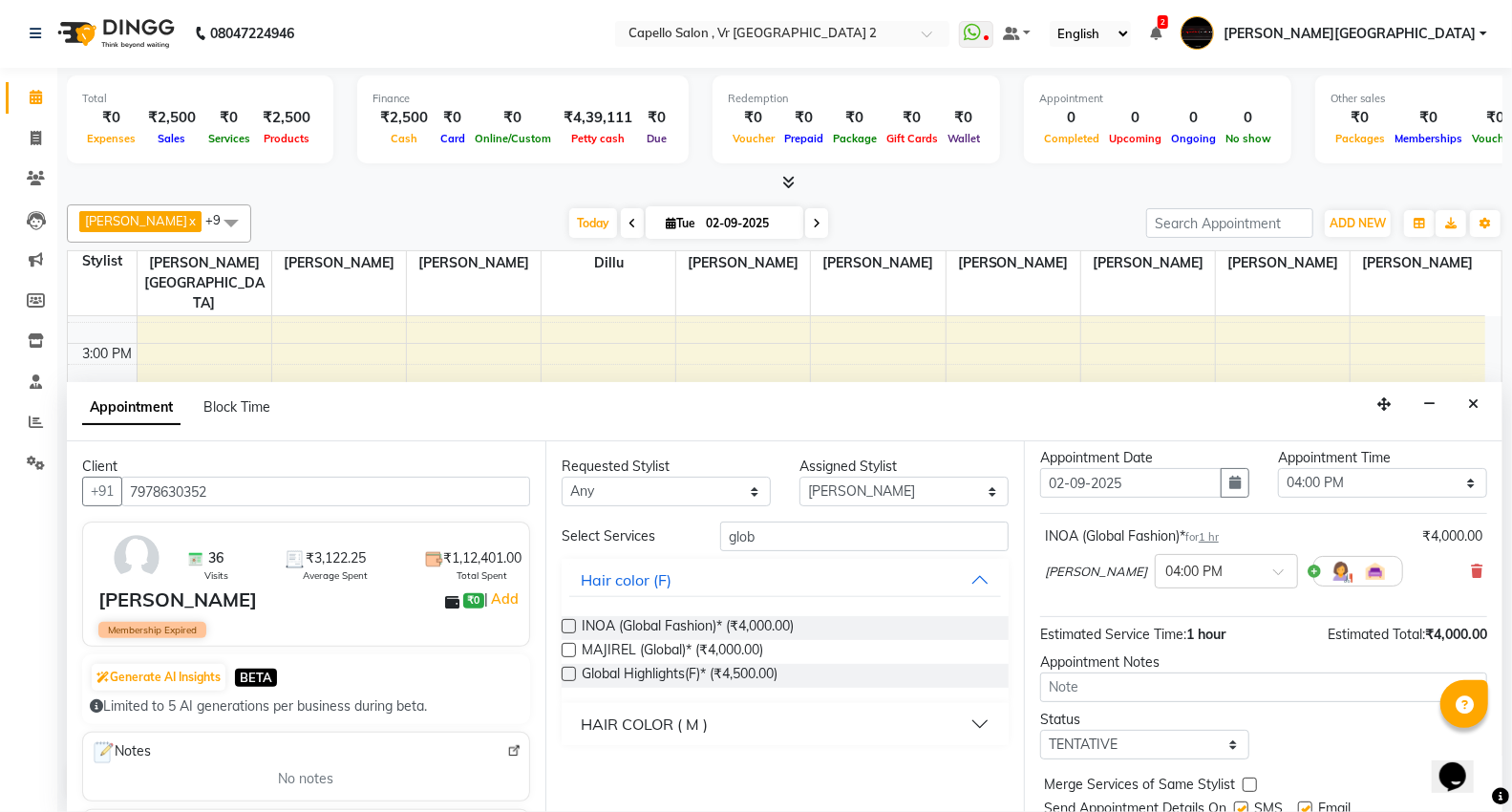
scroll to position [112, 0]
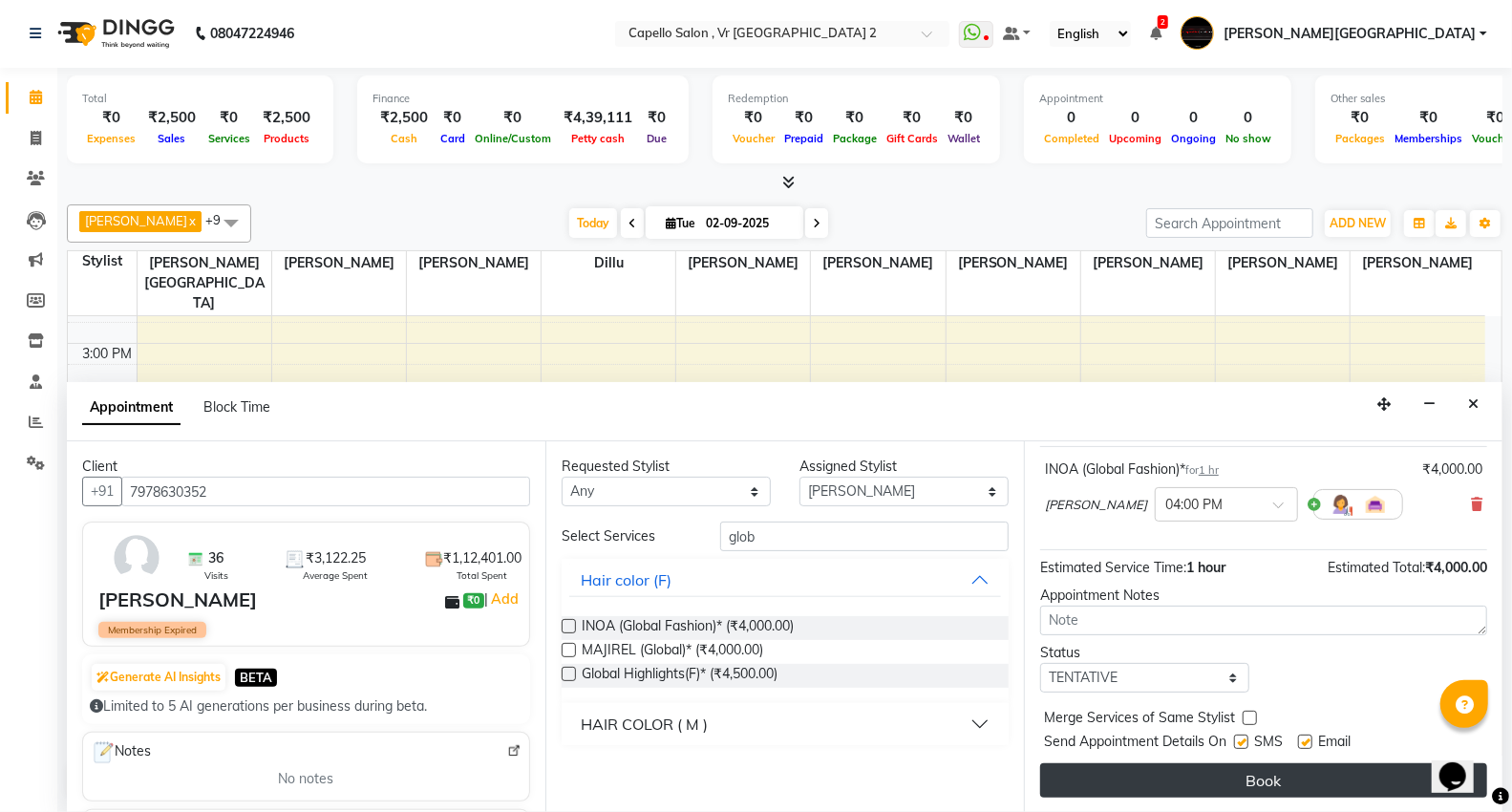
click at [1176, 776] on button "Book" at bounding box center [1264, 780] width 447 height 35
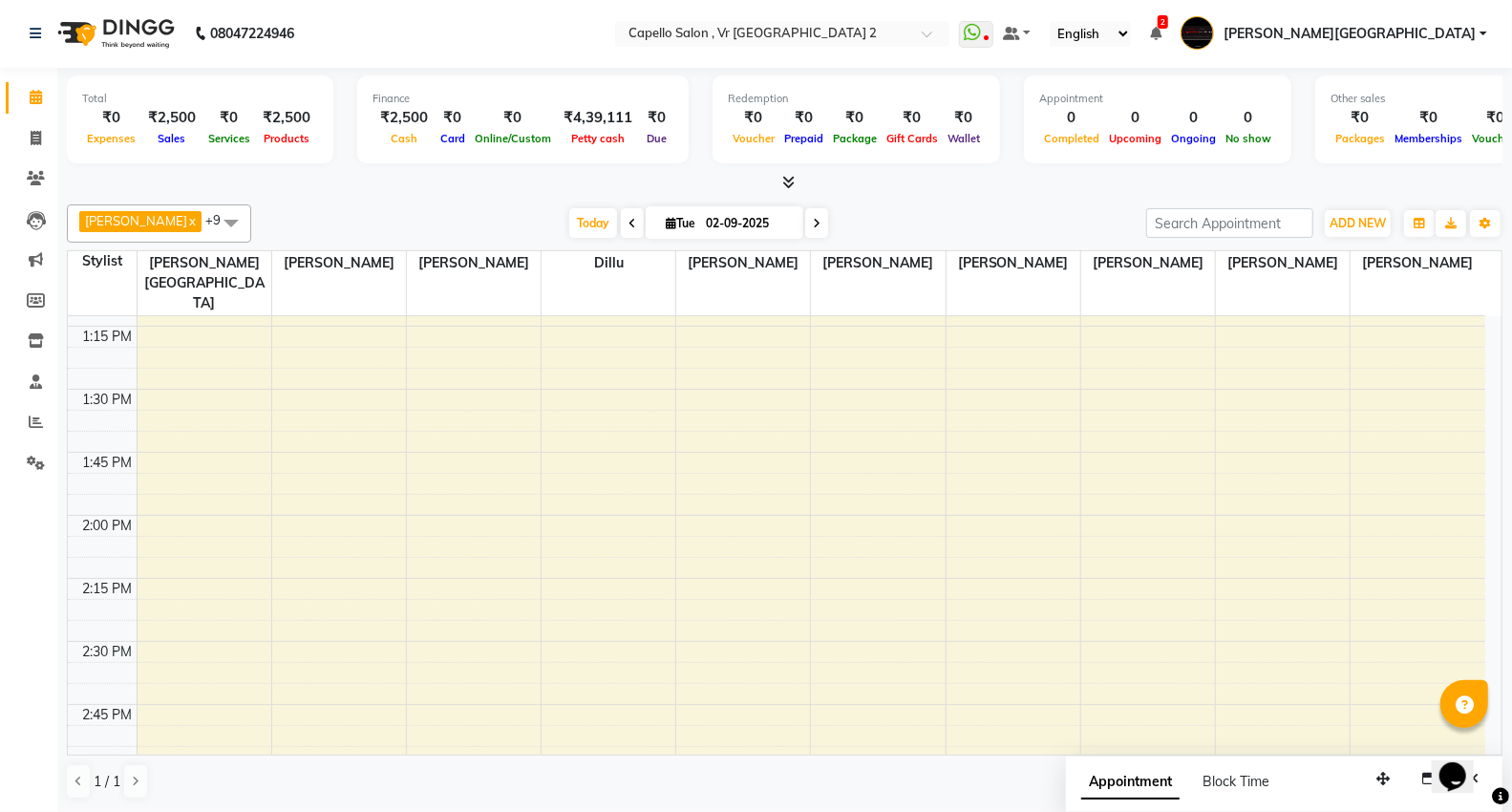
scroll to position [1167, 0]
click at [195, 383] on div "9:00 AM 9:15 AM 9:30 AM 9:45 AM 10:00 AM 10:15 AM 10:30 AM 10:45 AM 11:00 AM 11…" at bounding box center [776, 787] width 1417 height 3278
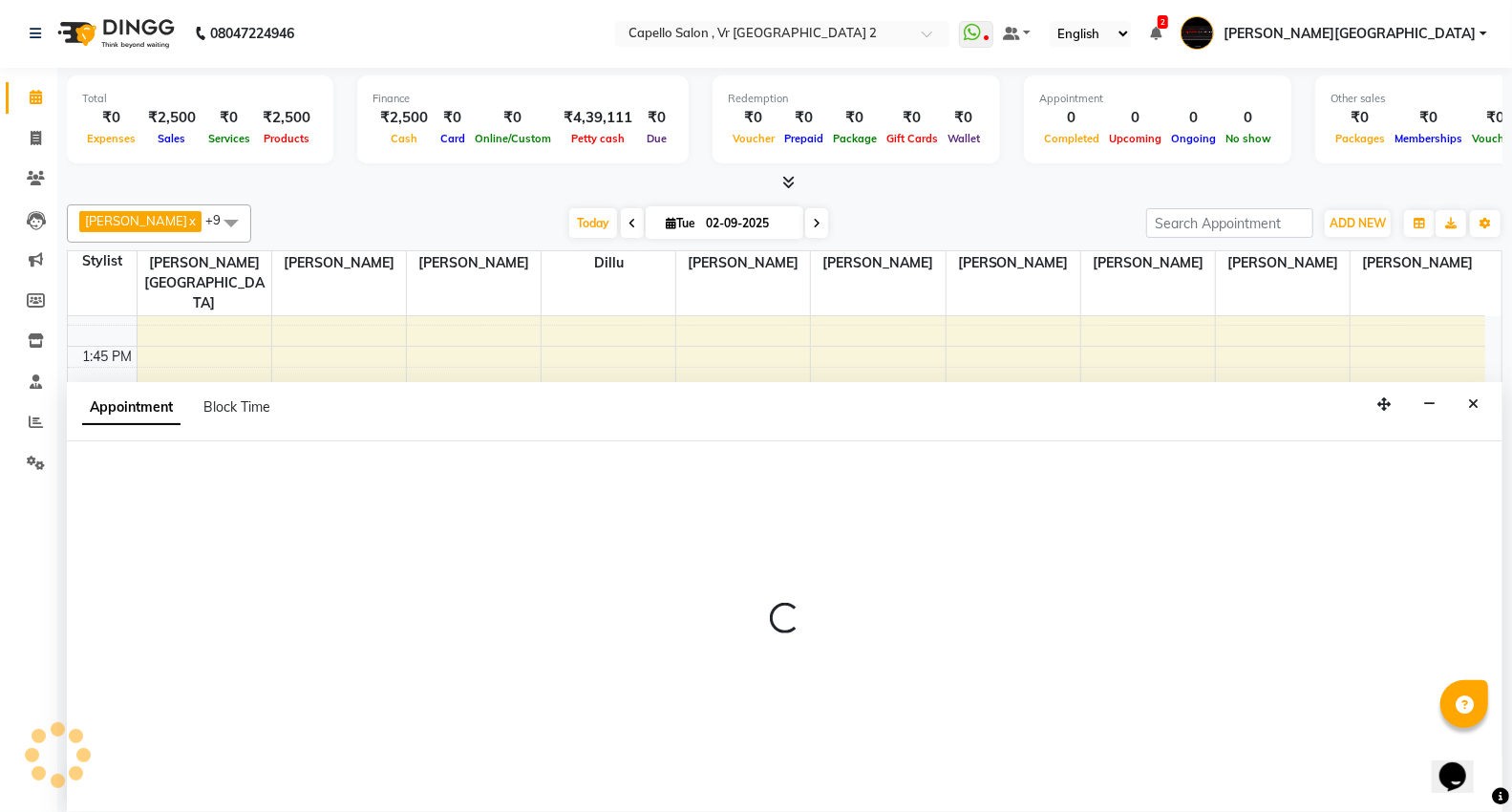
select select "14120"
select select "840"
select select "tentative"
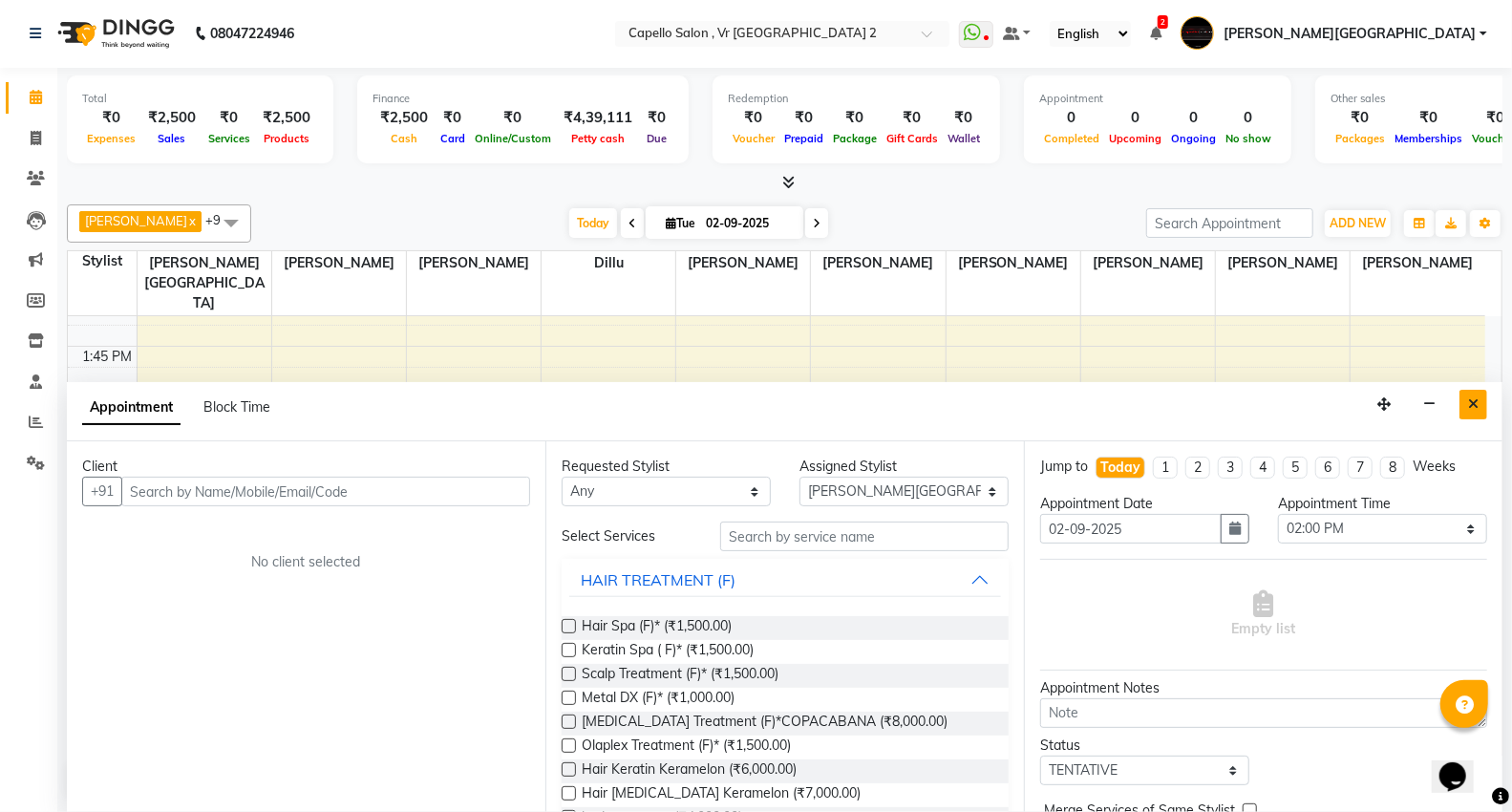
click at [1476, 398] on icon "Close" at bounding box center [1473, 404] width 11 height 13
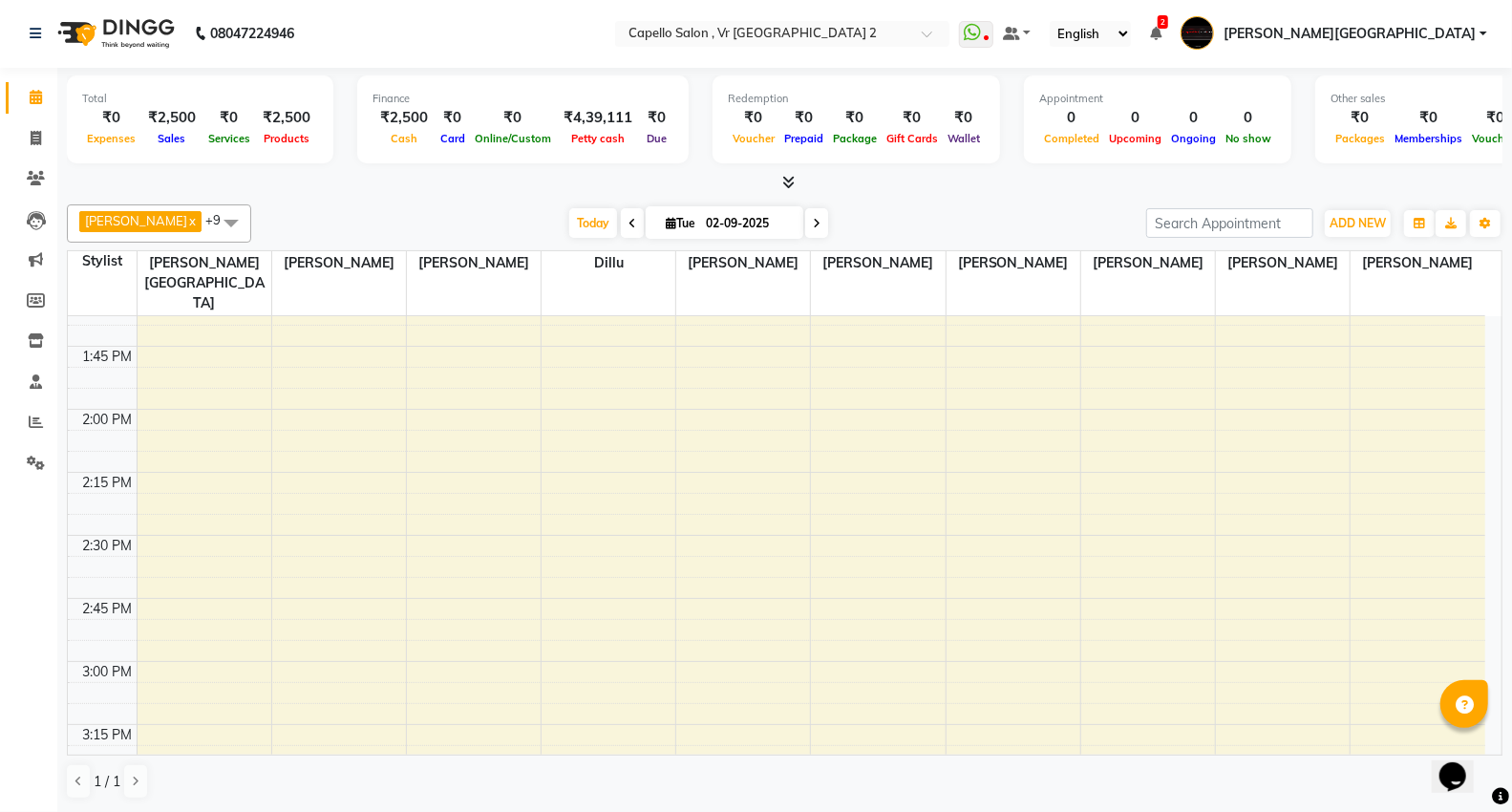
drag, startPoint x: 1280, startPoint y: 473, endPoint x: 1099, endPoint y: 808, distance: 380.8
click at [569, 227] on span "Today" at bounding box center [593, 223] width 48 height 30
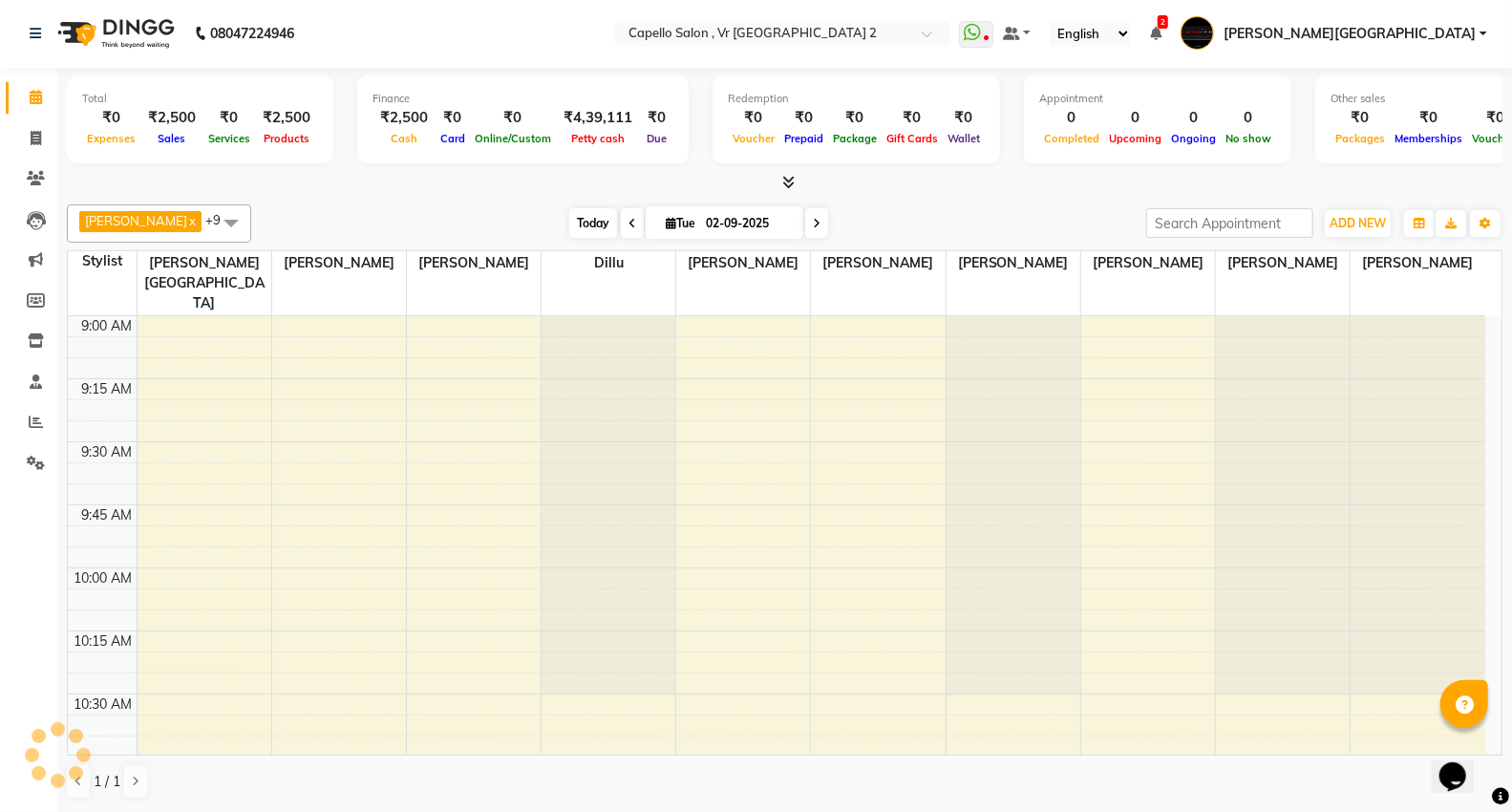
scroll to position [1015, 0]
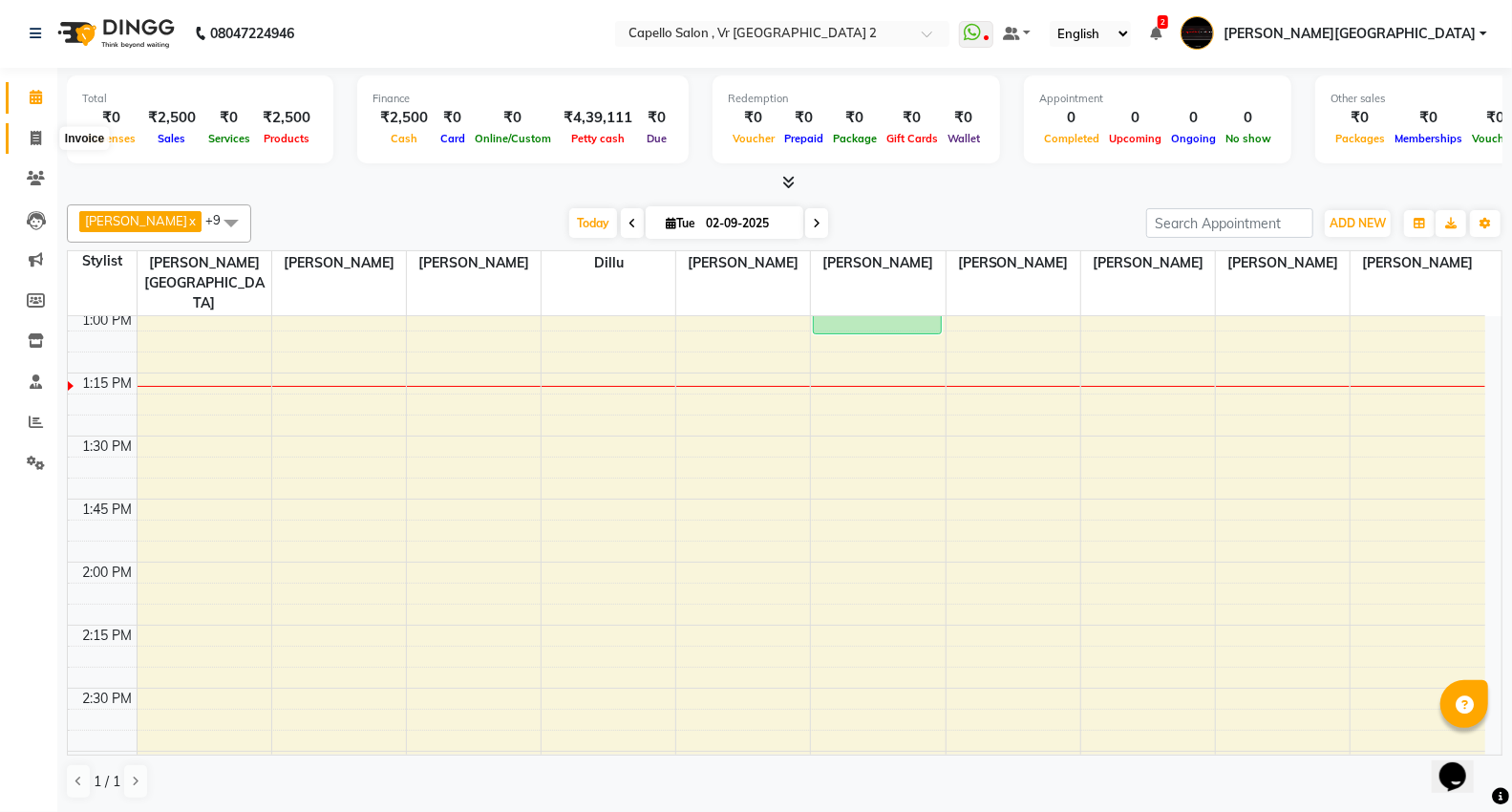
drag, startPoint x: 26, startPoint y: 133, endPoint x: 0, endPoint y: 174, distance: 48.5
click at [26, 133] on span at bounding box center [35, 138] width 34 height 22
select select "service"
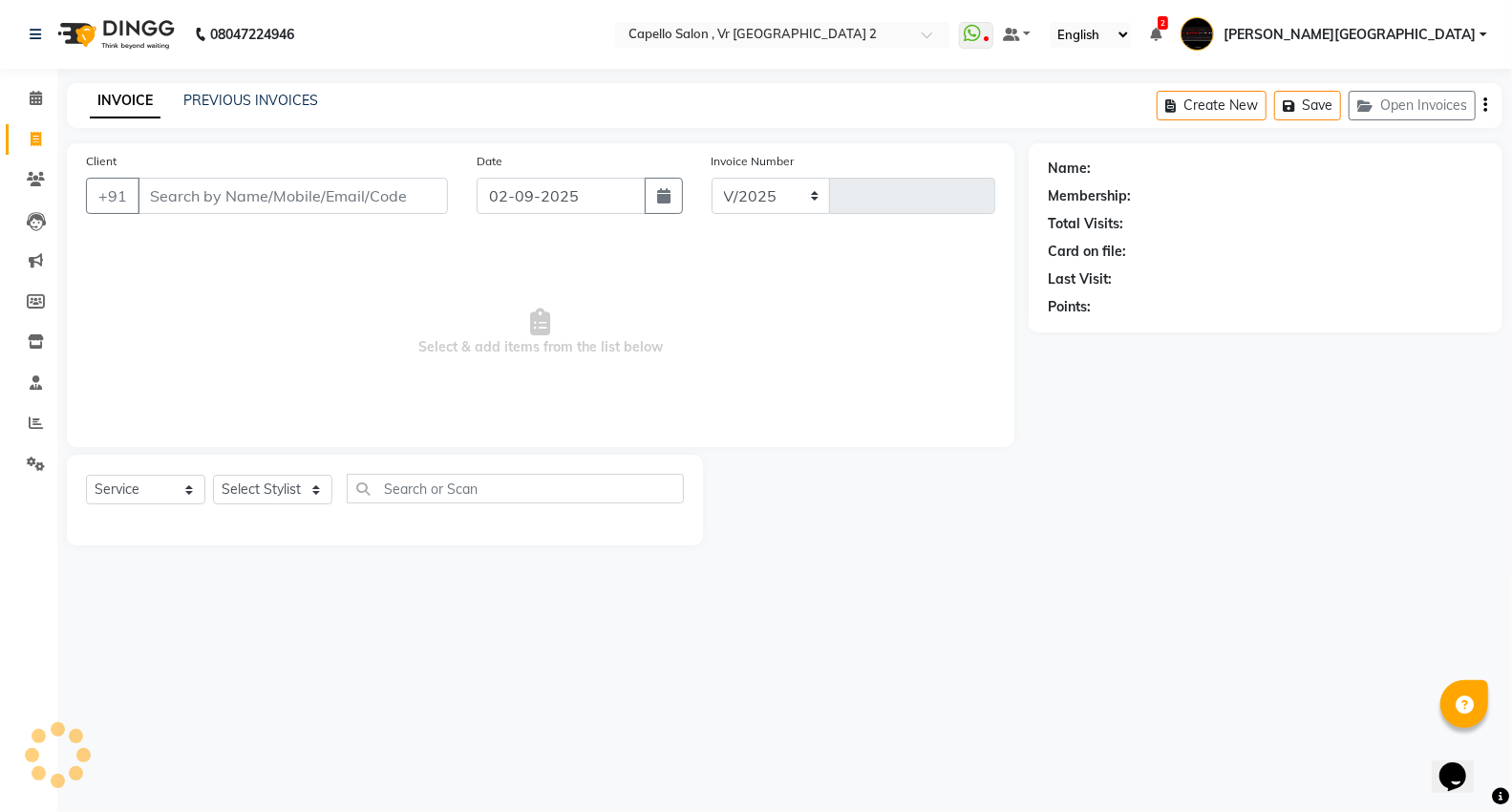
select select "848"
type input "4706"
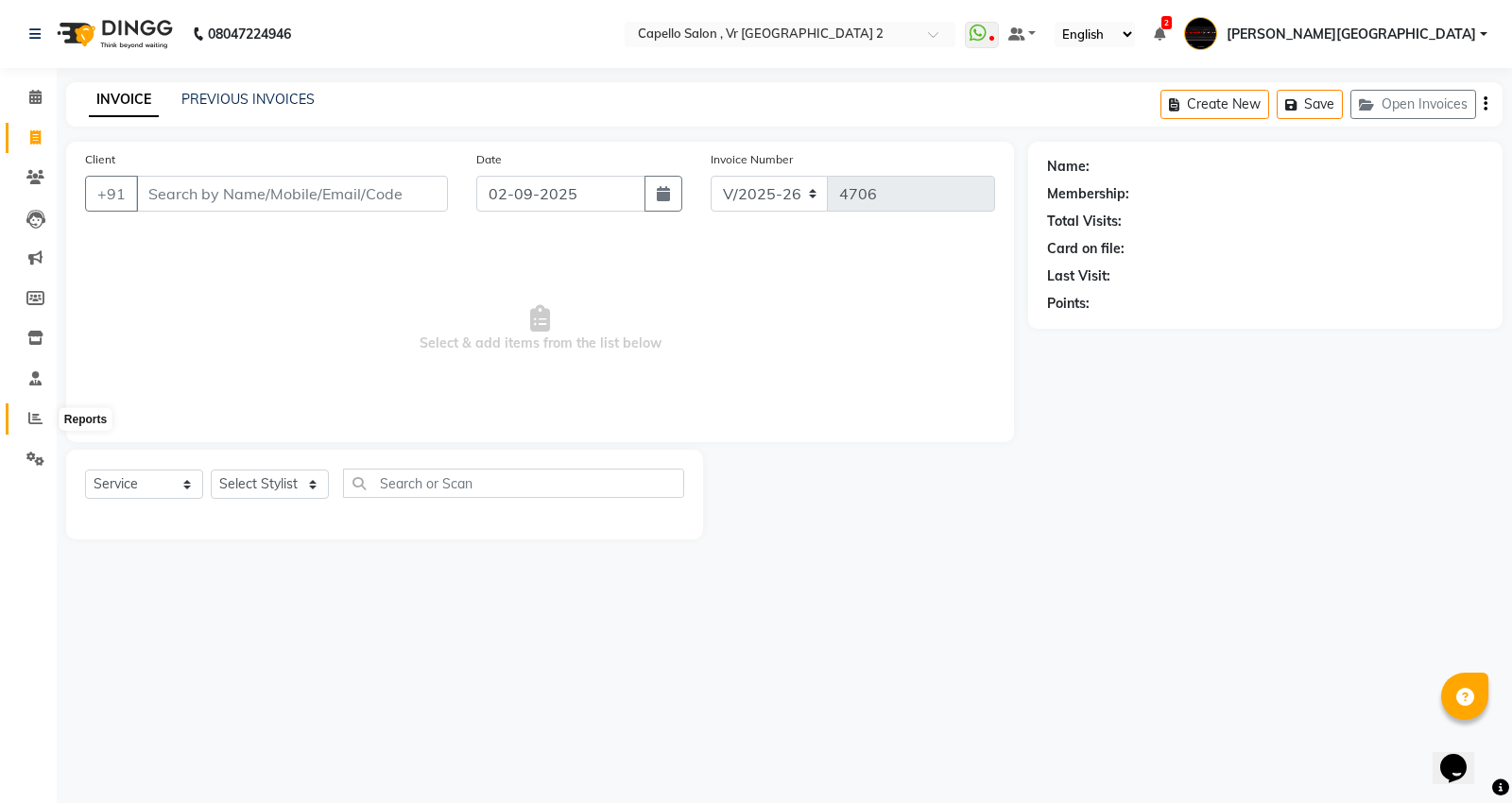
click at [36, 428] on span at bounding box center [35, 419] width 33 height 22
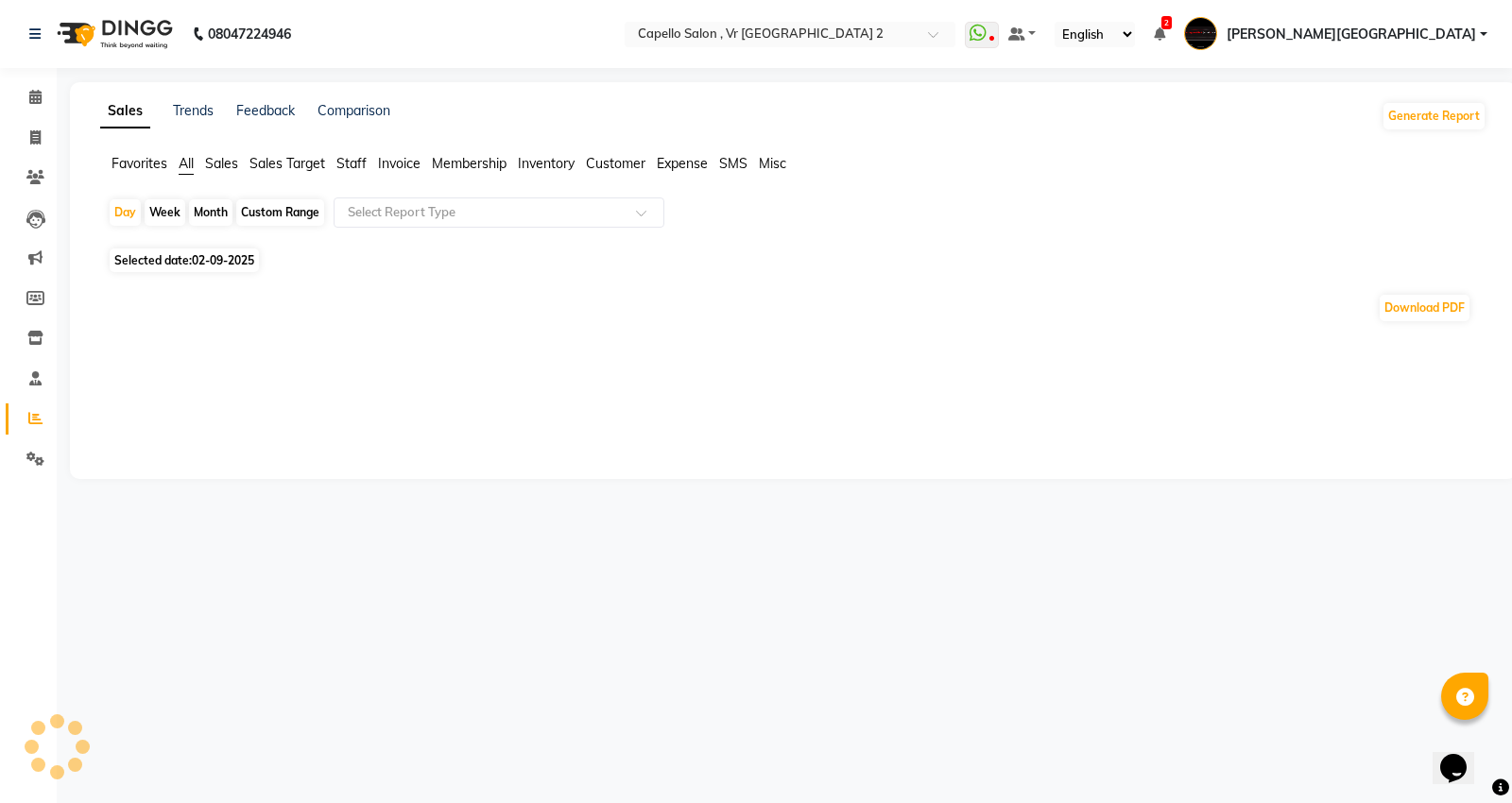
click at [347, 162] on span "Staff" at bounding box center [351, 163] width 30 height 17
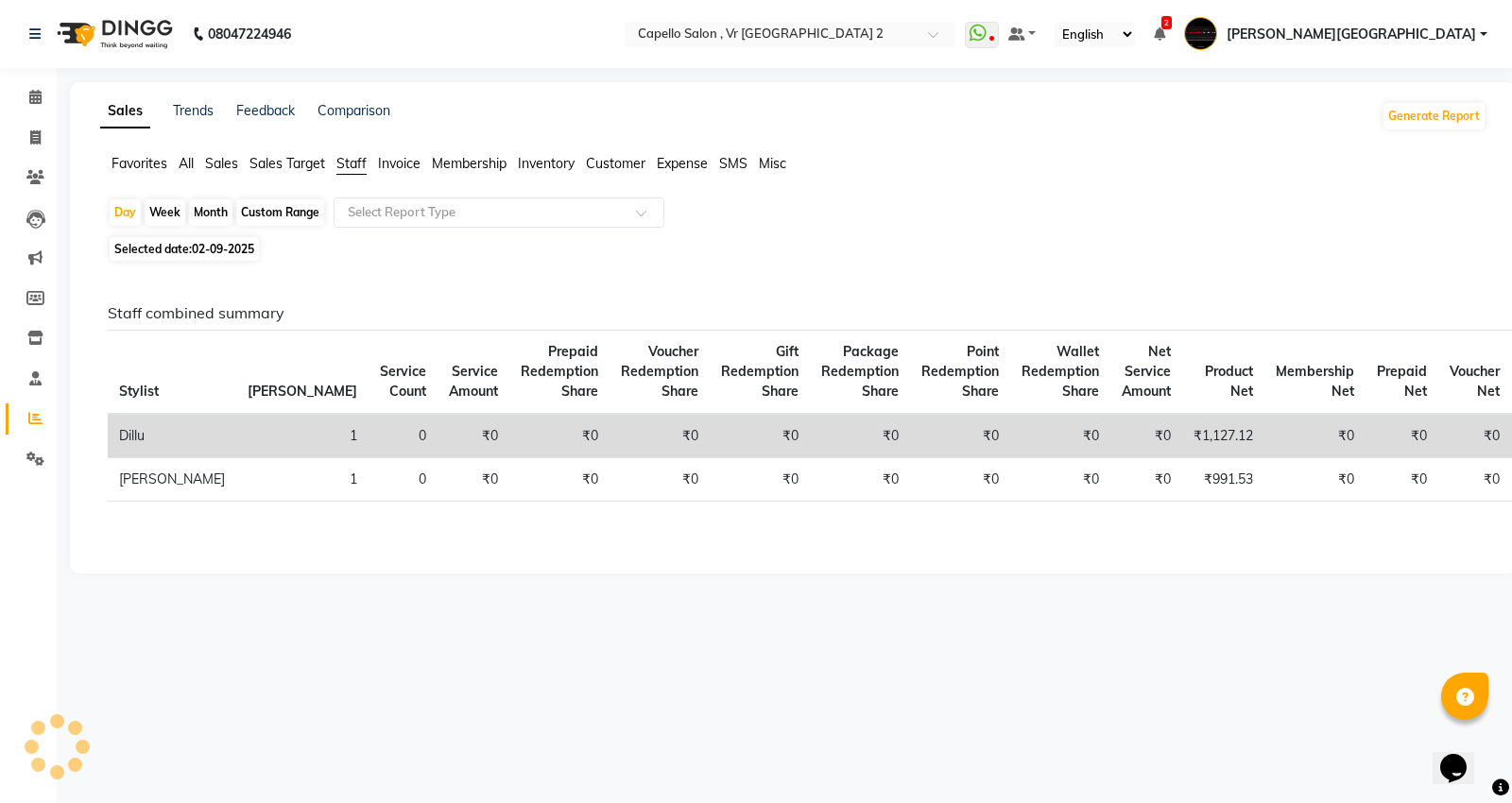
click at [464, 217] on input "text" at bounding box center [479, 213] width 272 height 19
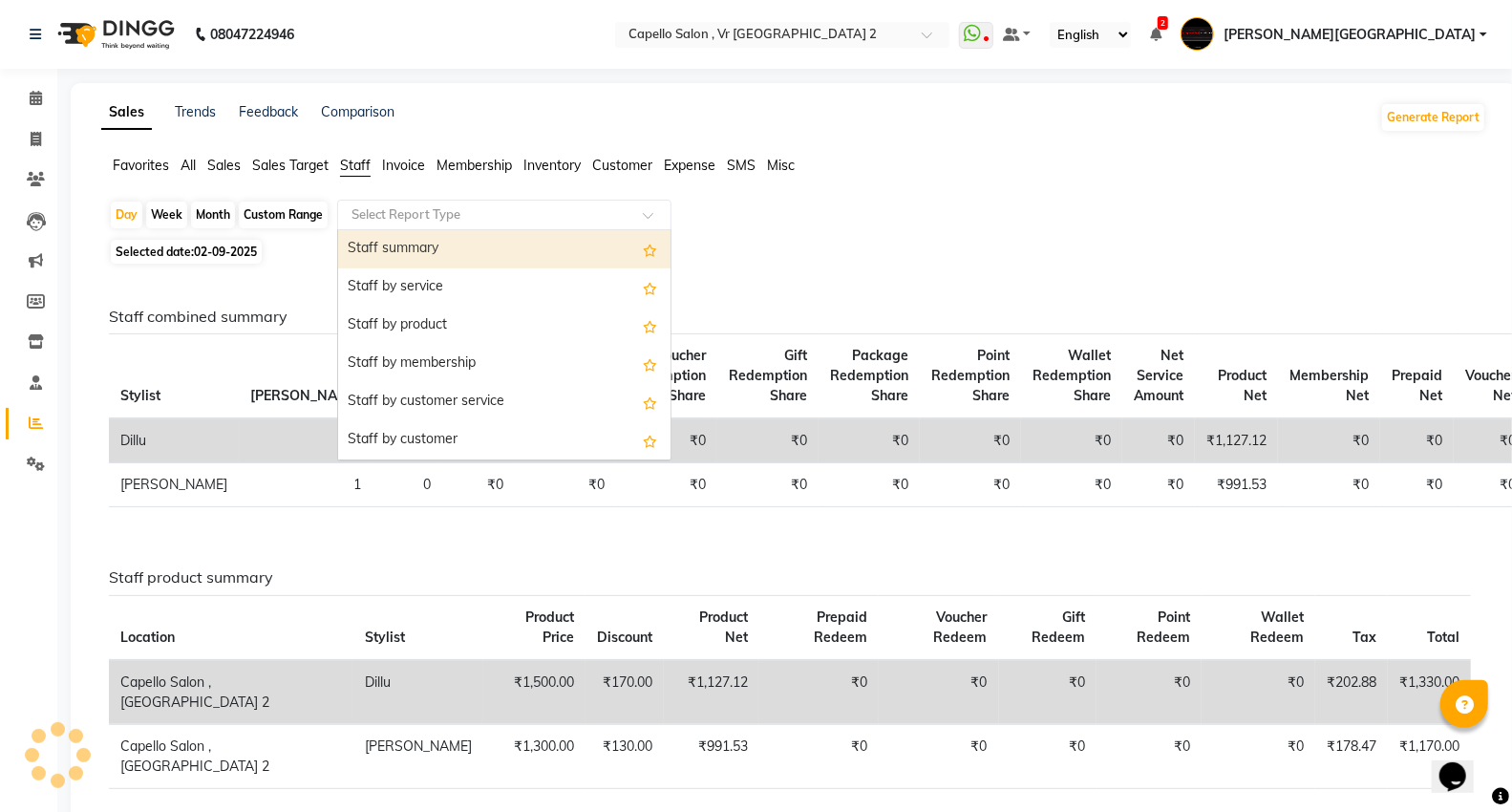
click at [447, 255] on div "Staff summary" at bounding box center [504, 250] width 332 height 38
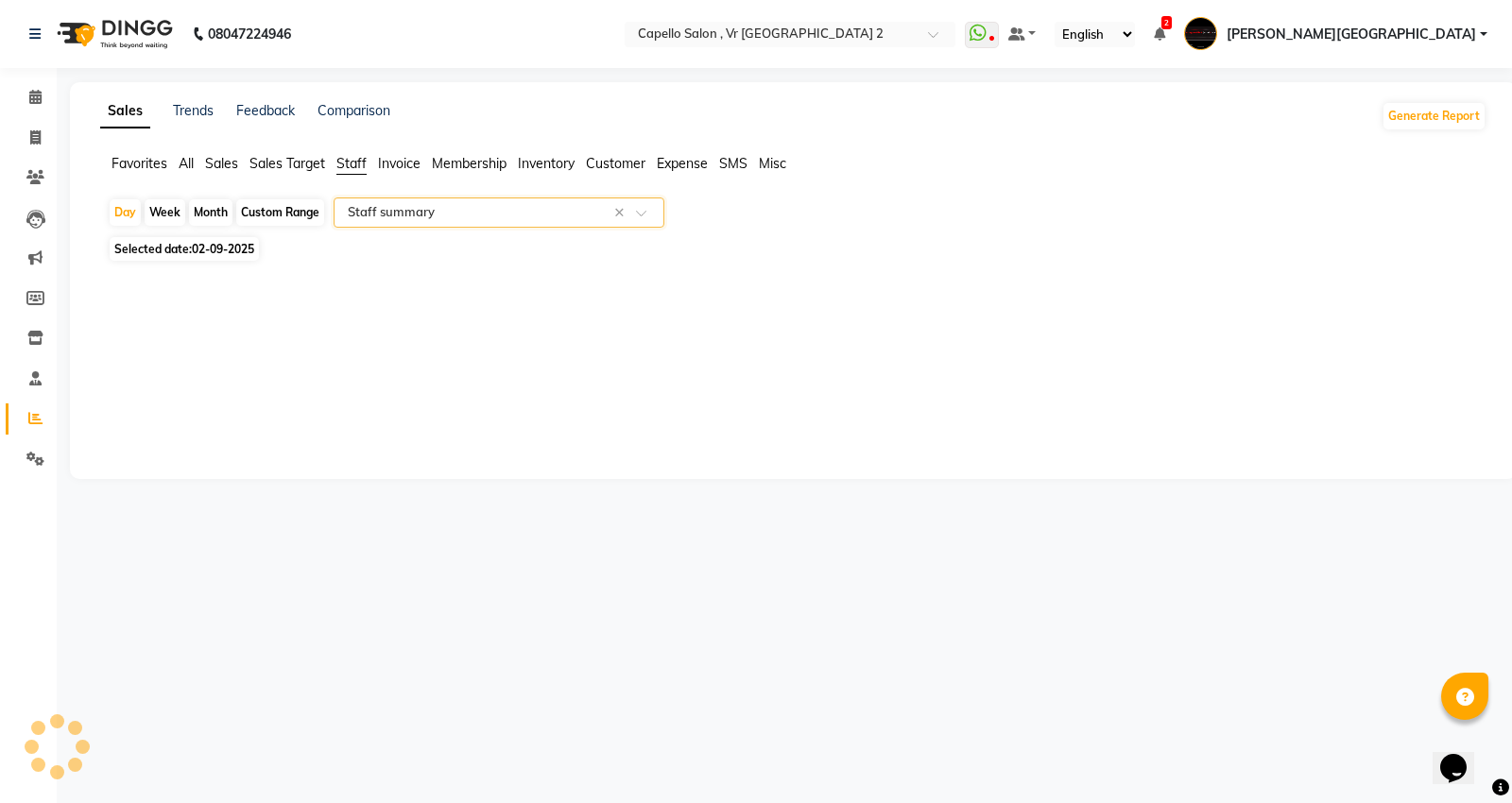
select select "full_report"
select select "csv"
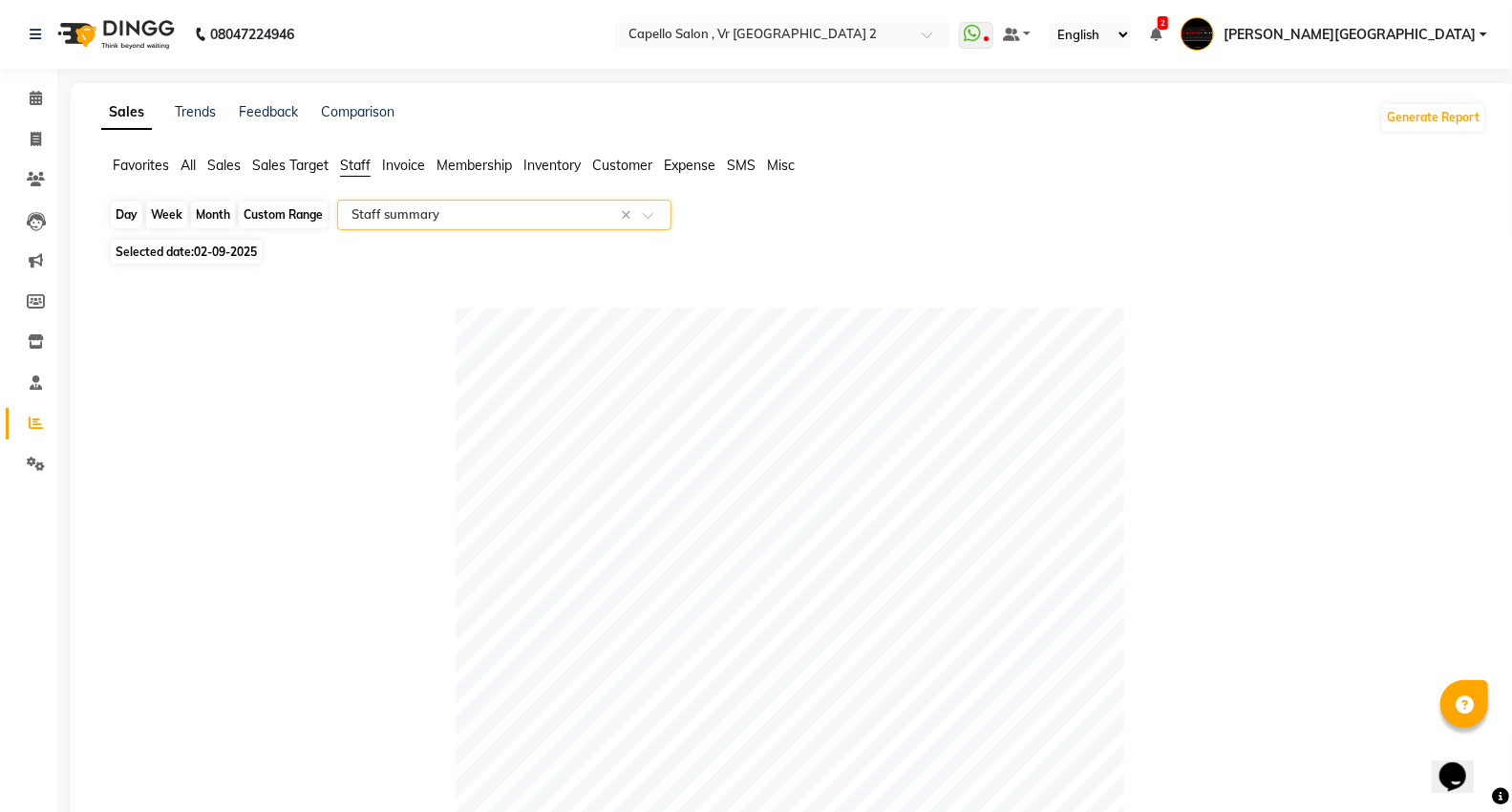
click at [126, 215] on div "Day" at bounding box center [126, 215] width 32 height 27
select select "9"
select select "2025"
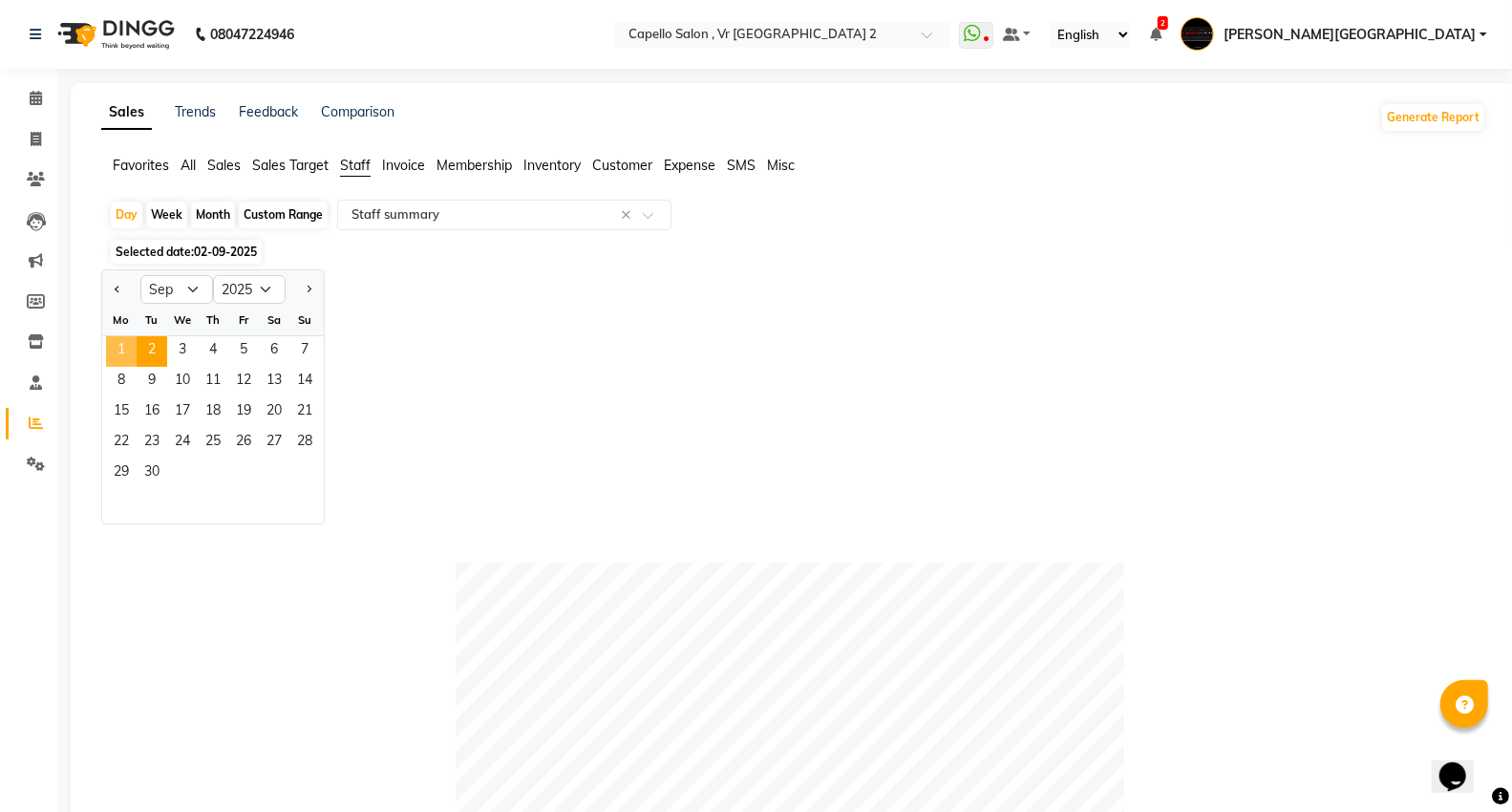
click at [125, 356] on span "1" at bounding box center [121, 351] width 31 height 31
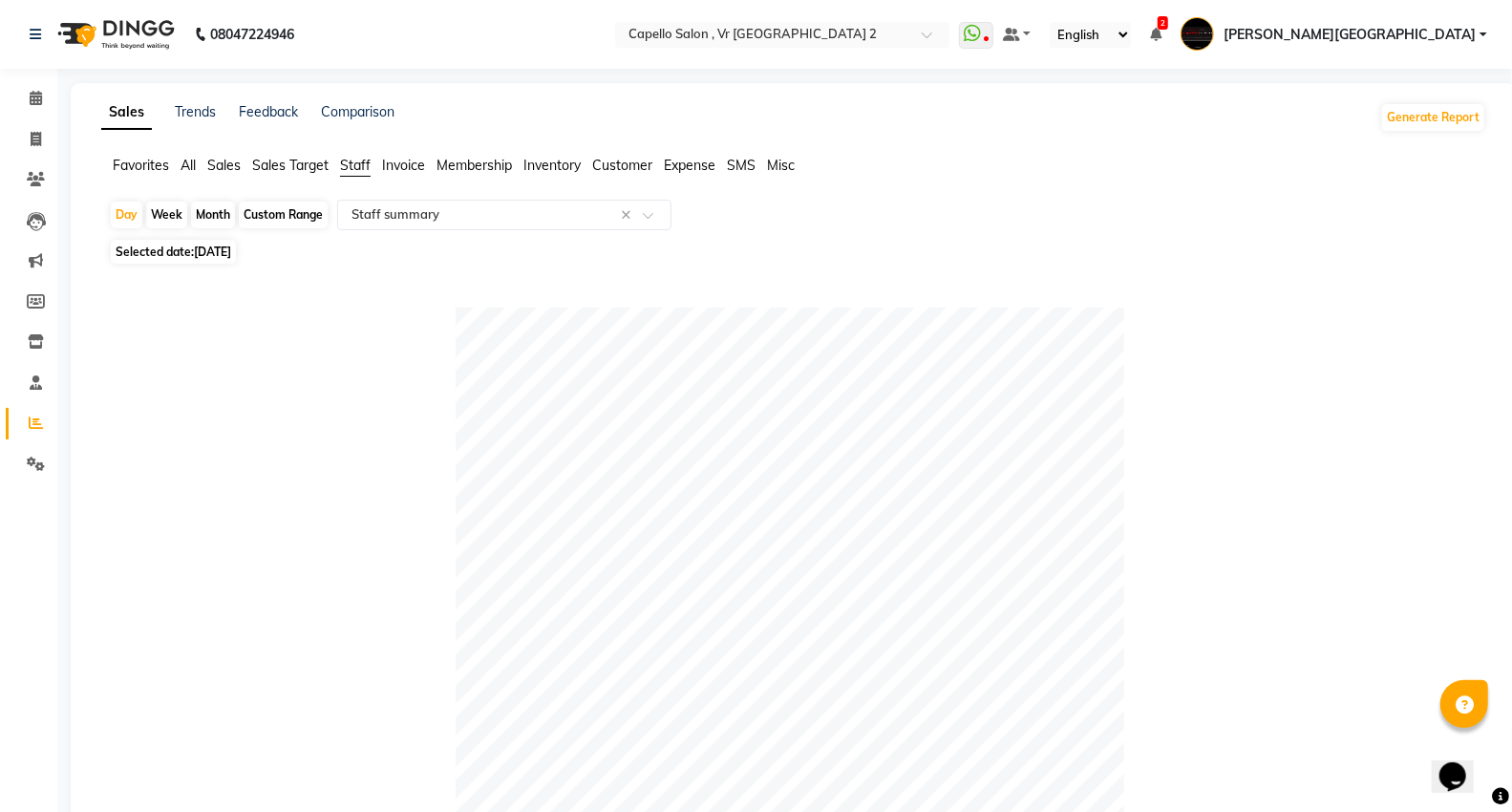
click at [225, 221] on div "Month" at bounding box center [213, 215] width 44 height 27
select select "9"
select select "2025"
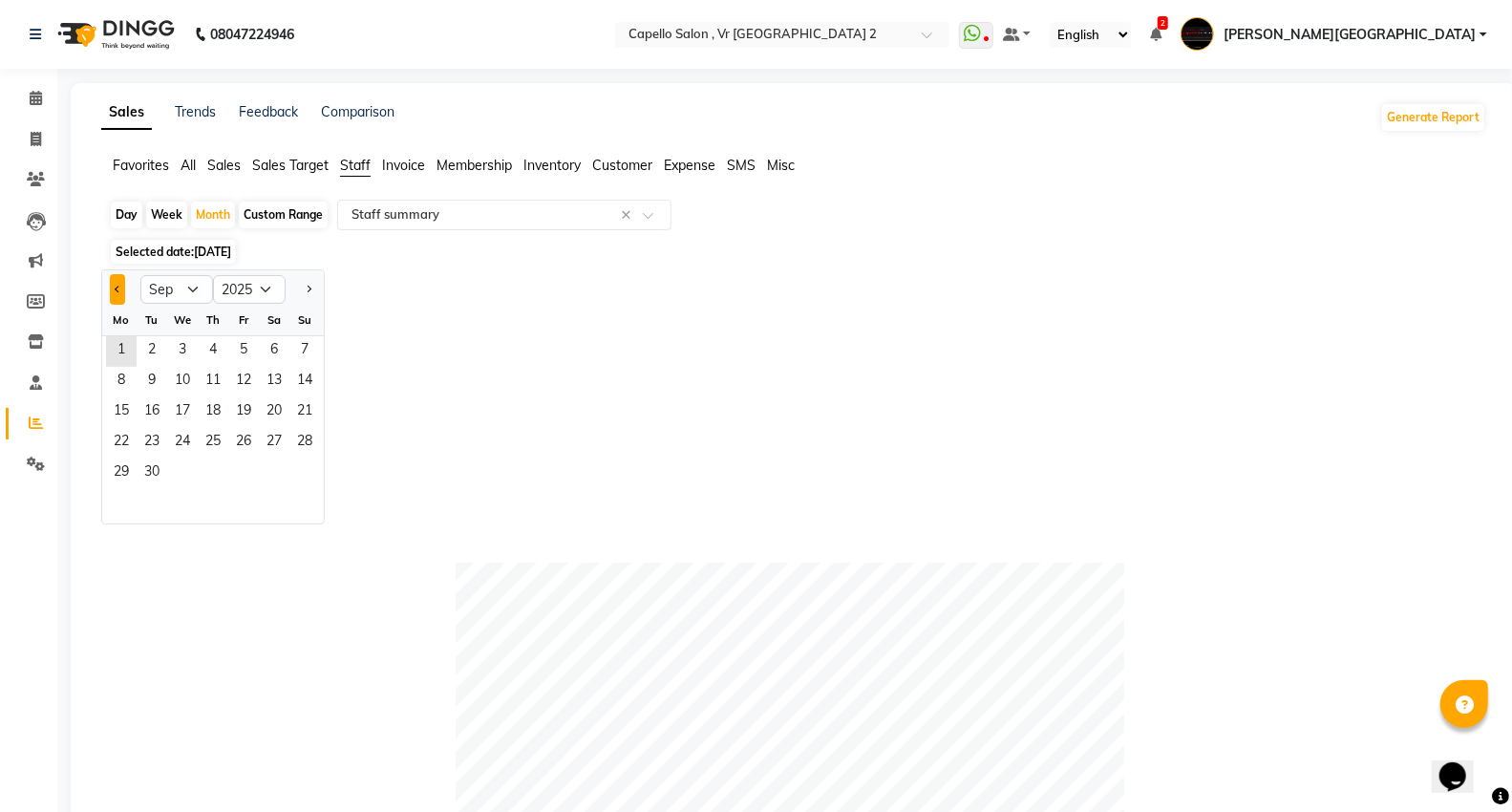
click at [118, 288] on span "Previous month" at bounding box center [117, 289] width 7 height 7
select select "8"
click at [191, 387] on span "6" at bounding box center [182, 382] width 31 height 31
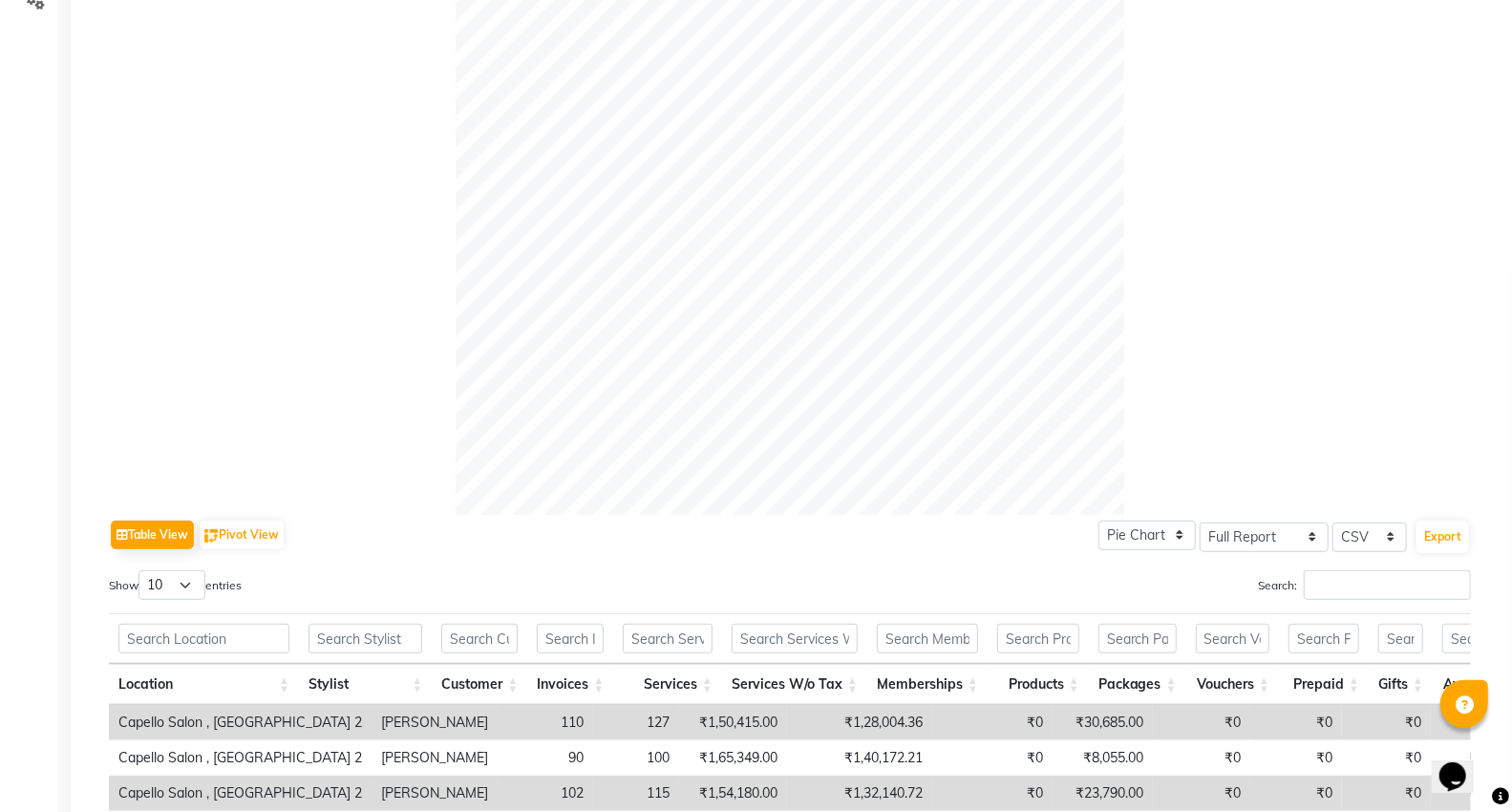
scroll to position [885, 0]
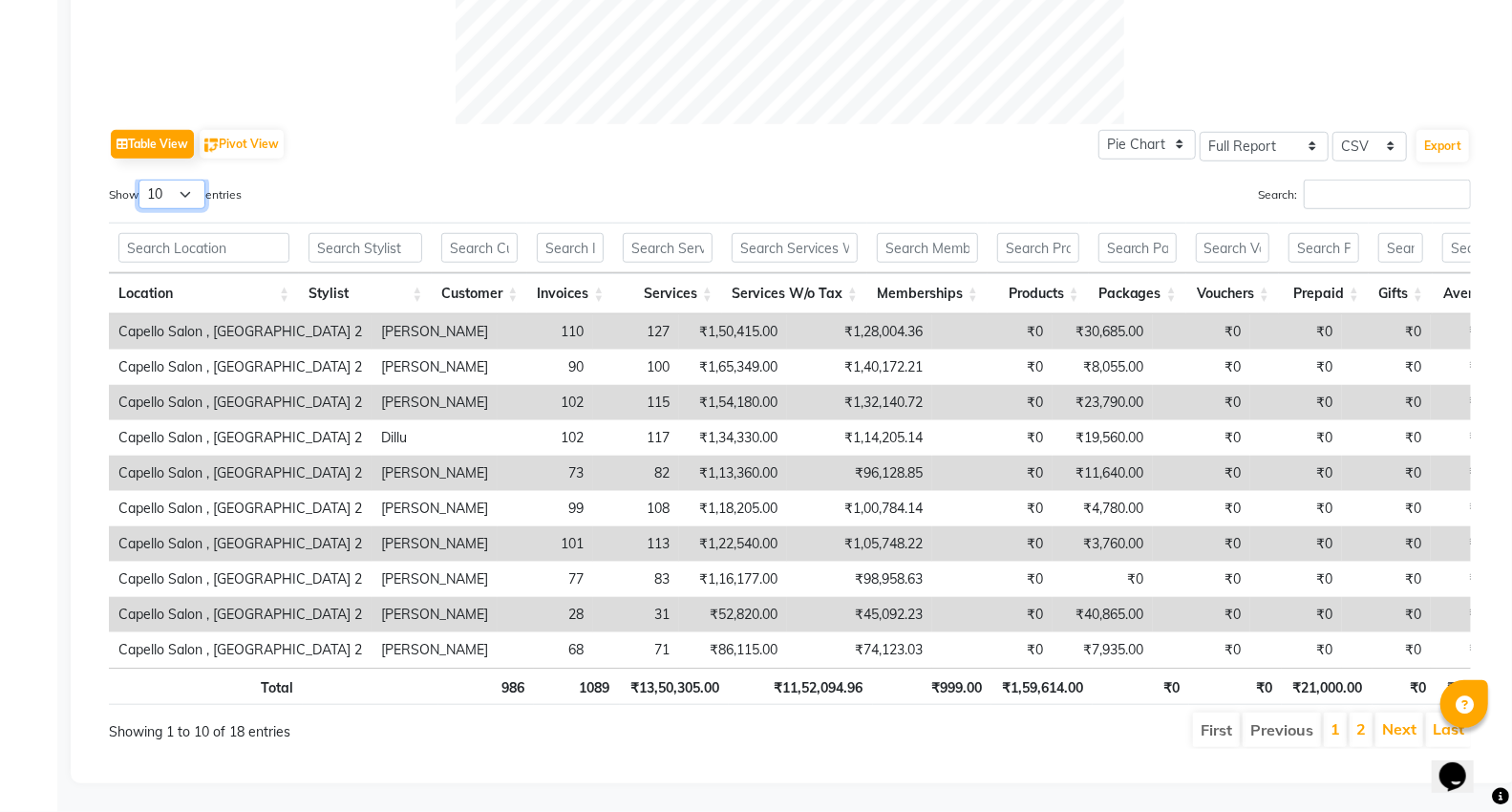
click at [198, 179] on select "10 25 50 100" at bounding box center [172, 194] width 67 height 30
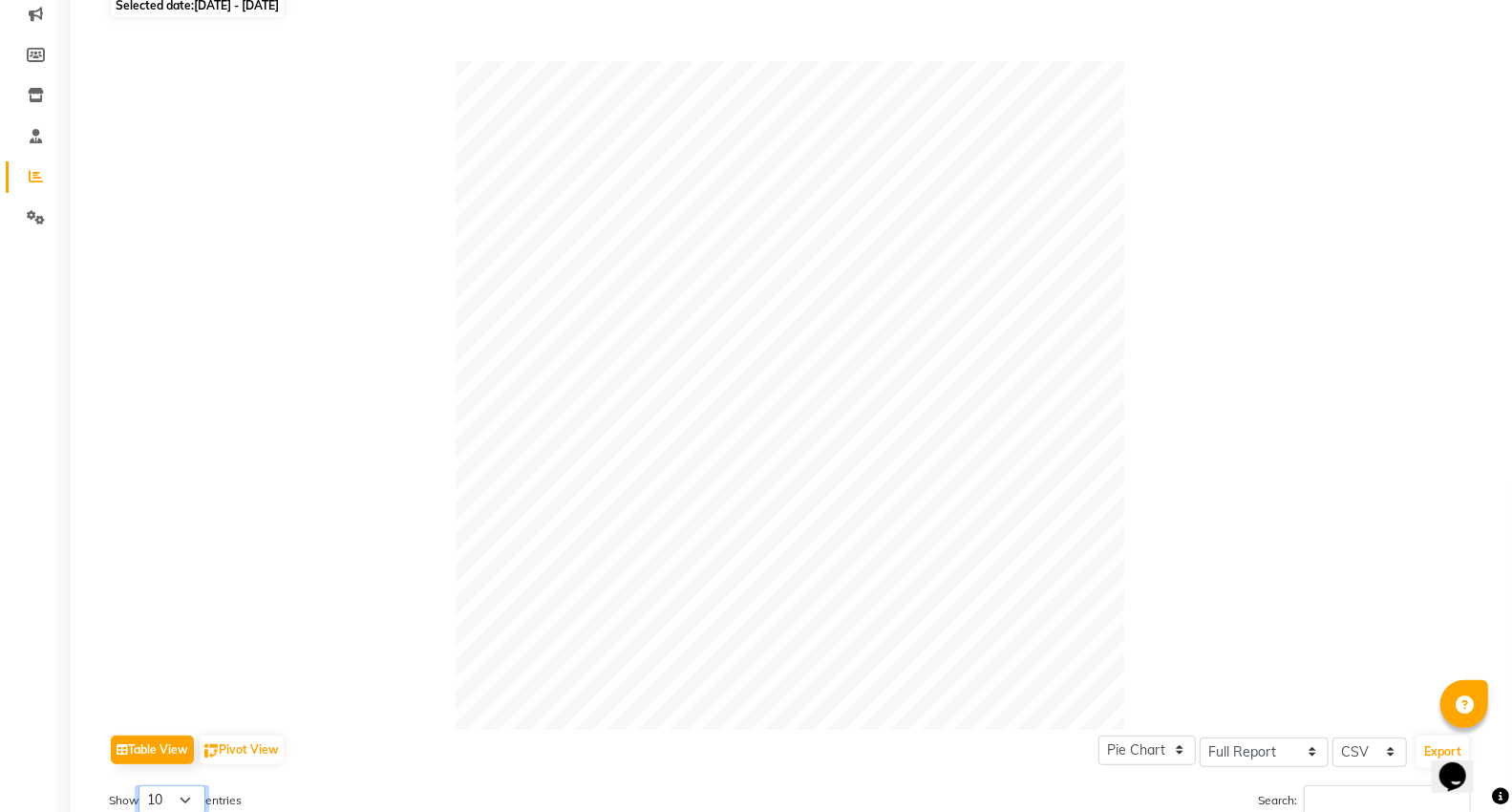
scroll to position [0, 0]
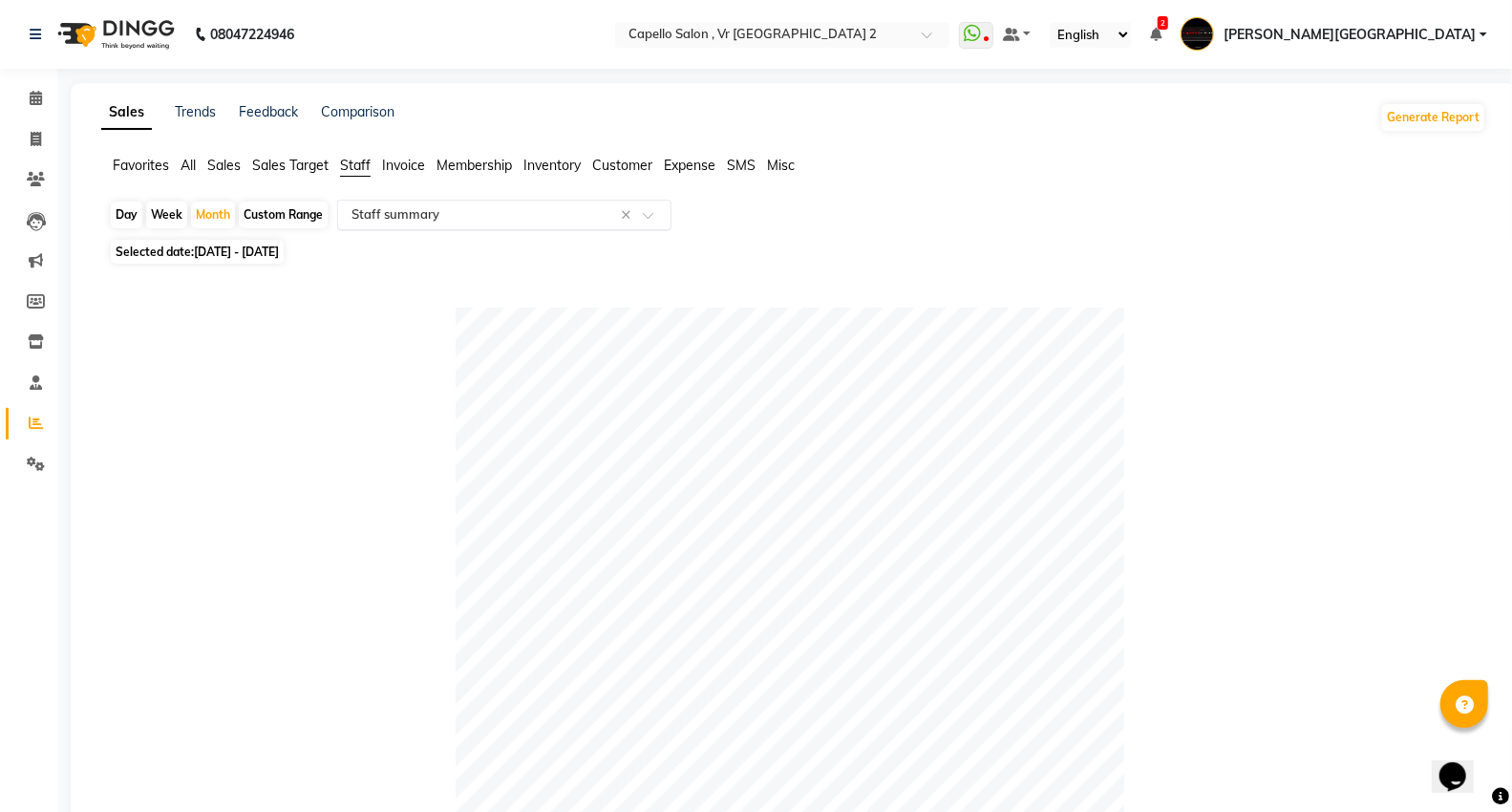
click at [474, 222] on input "text" at bounding box center [484, 215] width 275 height 19
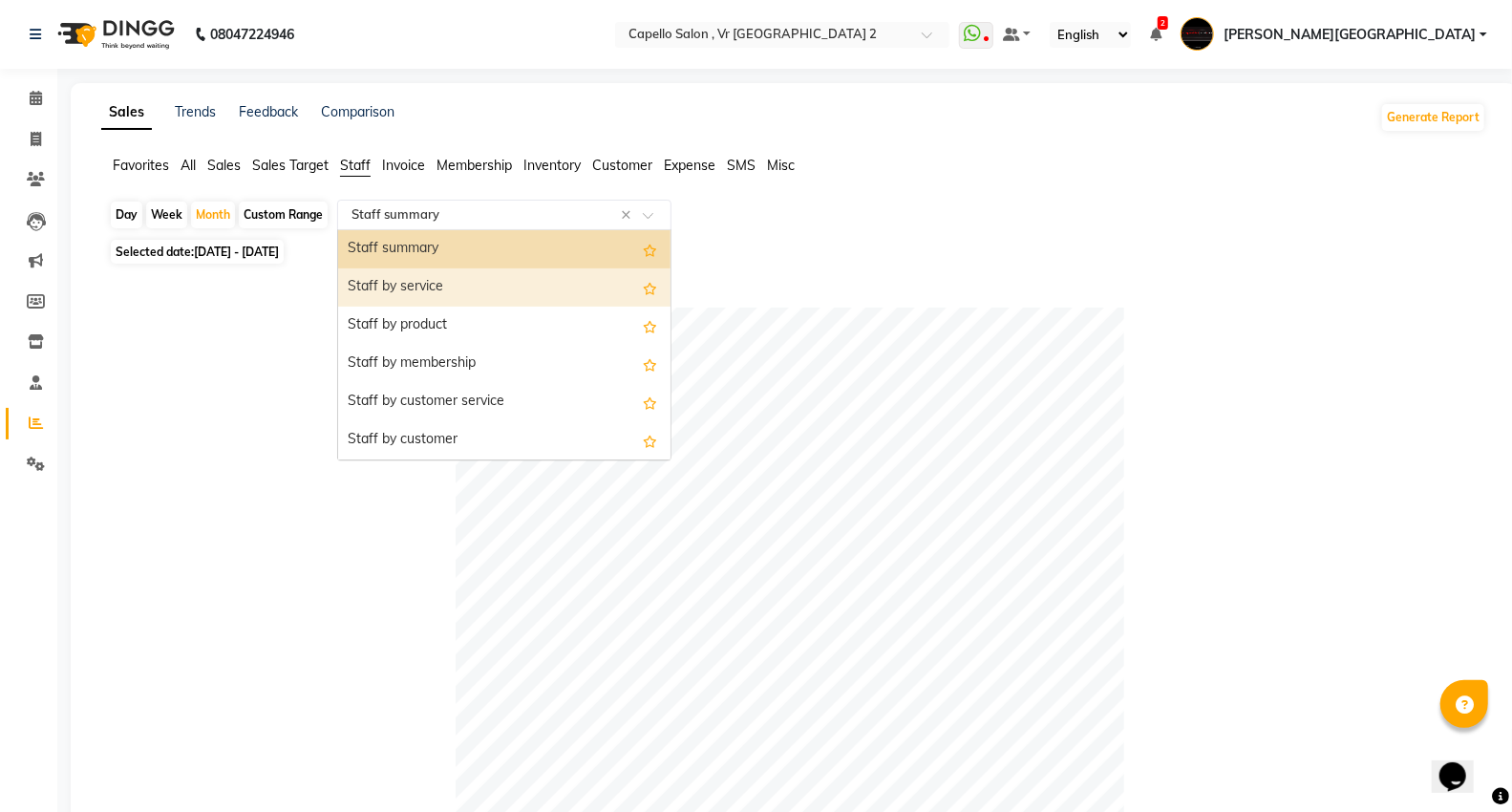
click at [380, 282] on div "Staff by service" at bounding box center [504, 288] width 332 height 38
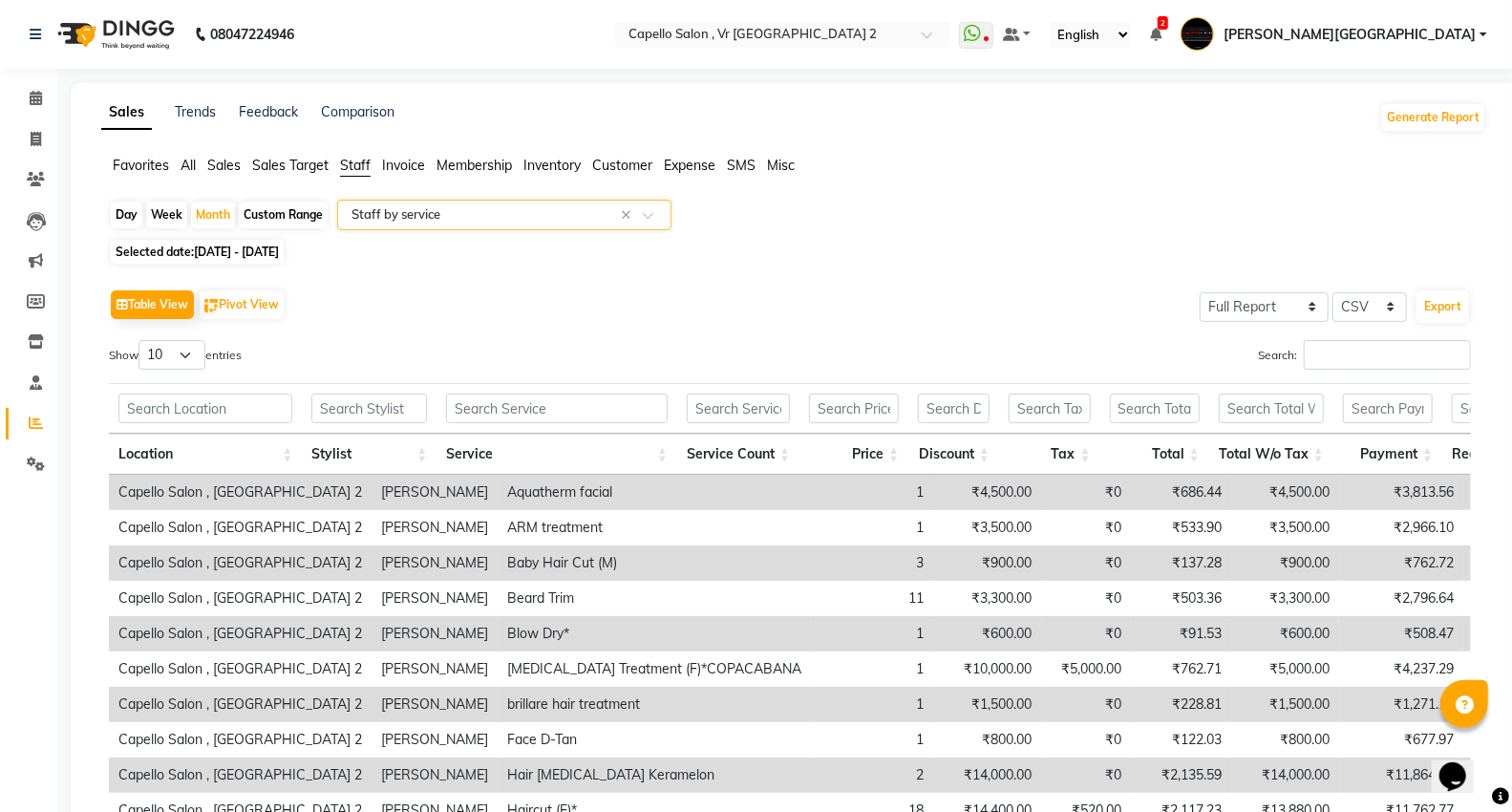
click at [122, 162] on span "Favorites" at bounding box center [140, 165] width 57 height 17
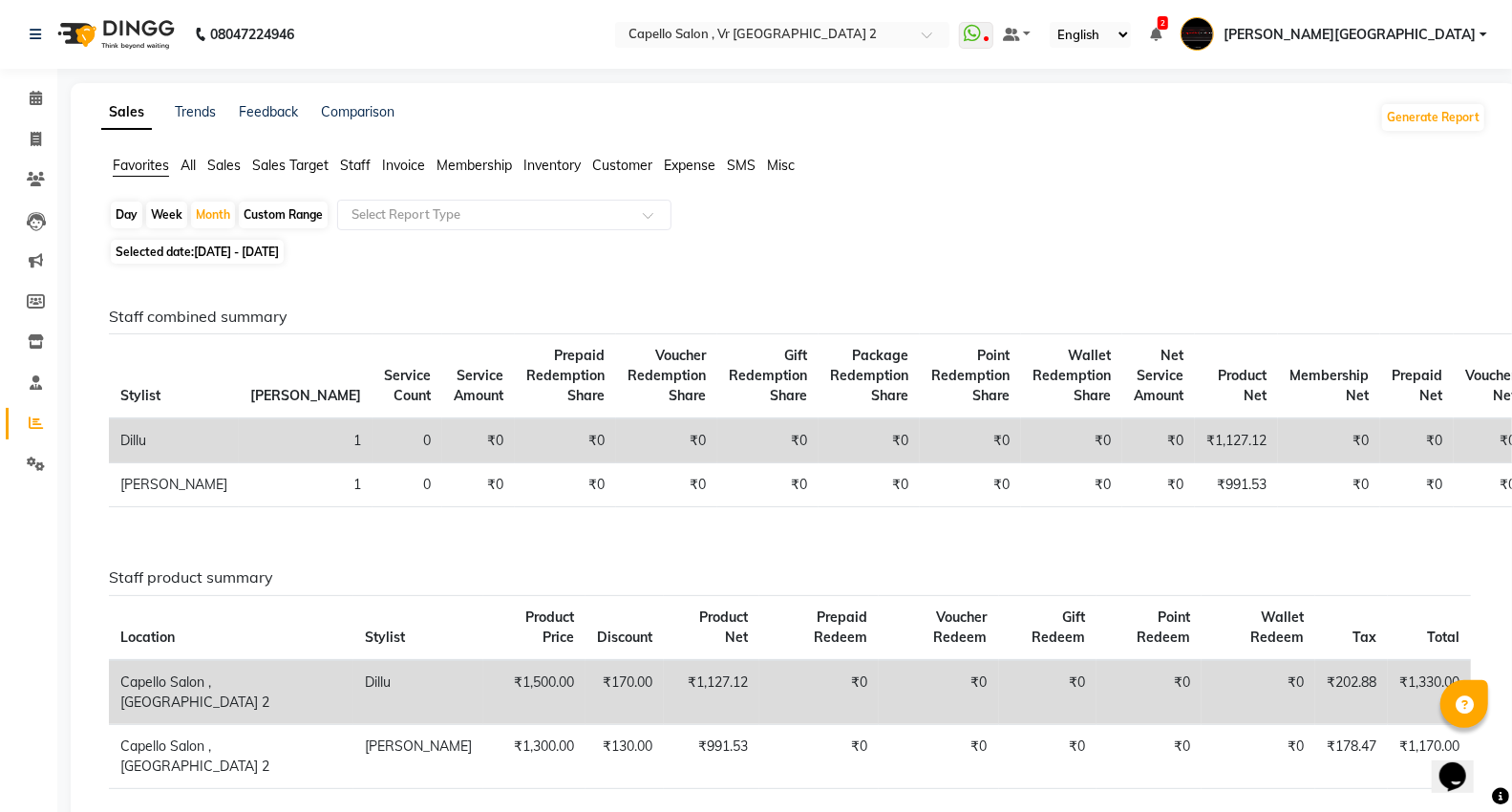
click at [174, 158] on ul "Favorites All Sales Sales Target Staff Invoice Membership Inventory Customer Ex…" at bounding box center [793, 166] width 1384 height 21
click at [191, 166] on span "All" at bounding box center [188, 165] width 15 height 17
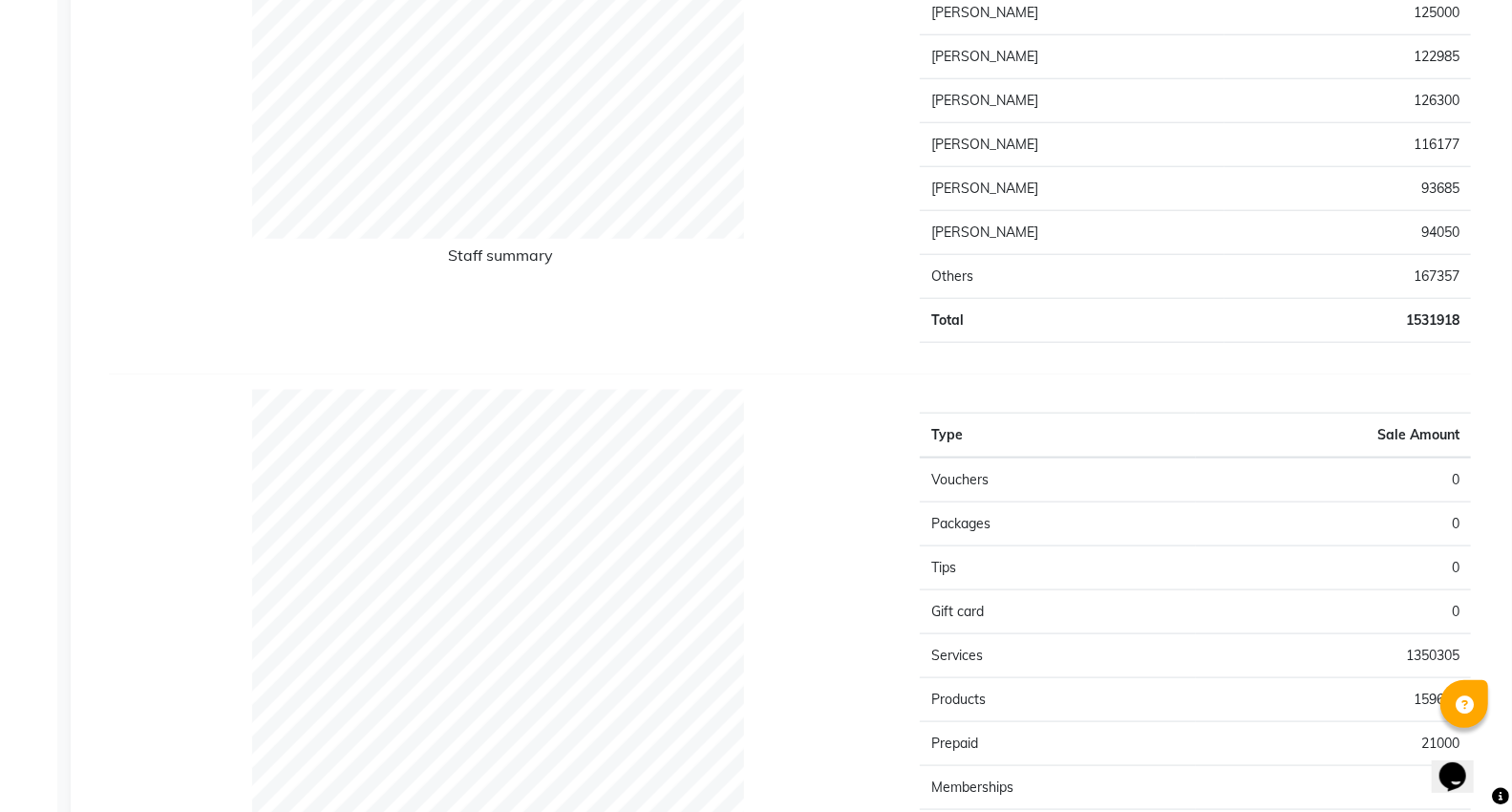
scroll to position [848, 0]
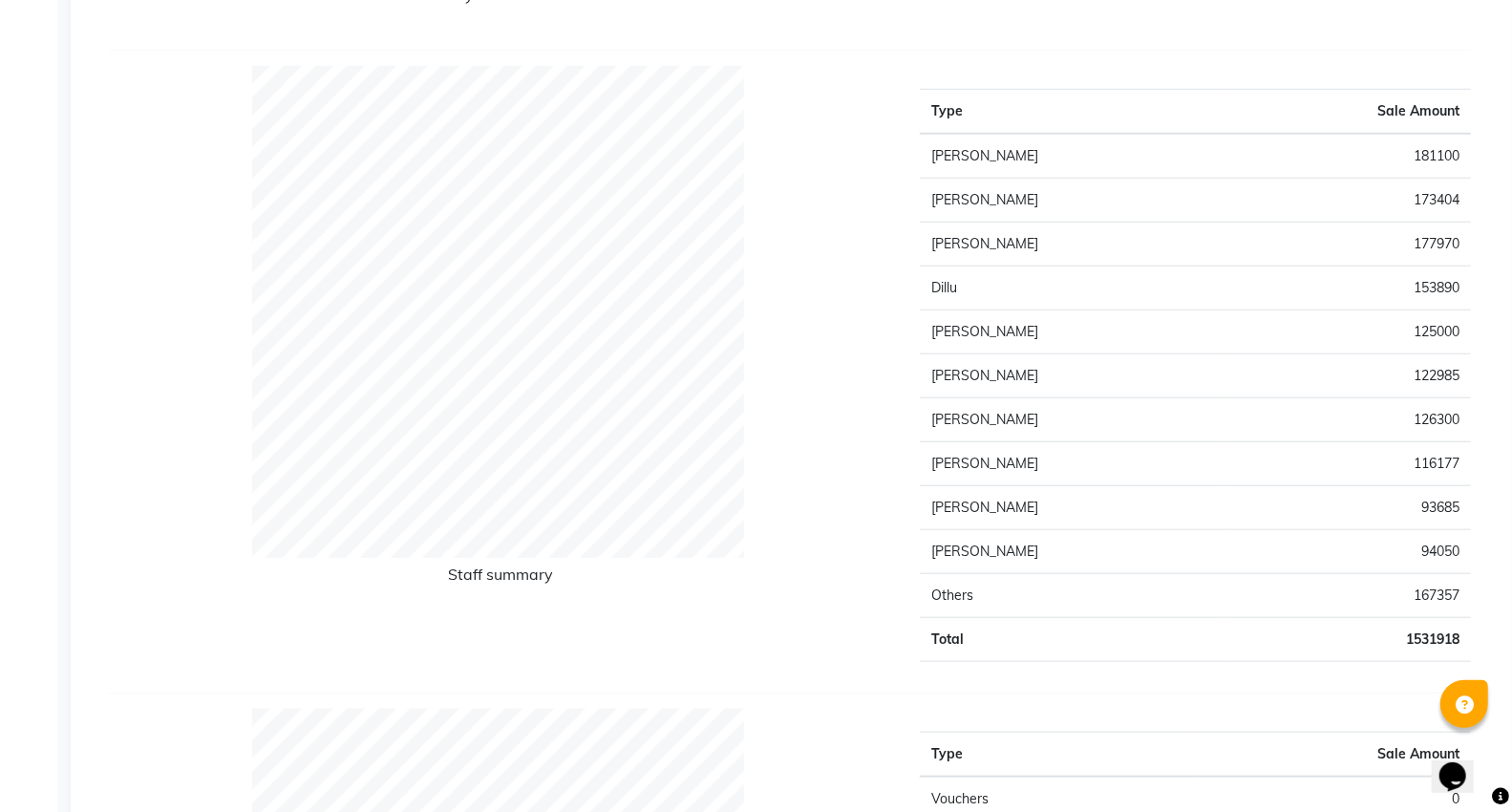
click at [1055, 581] on td "Others" at bounding box center [1073, 596] width 305 height 44
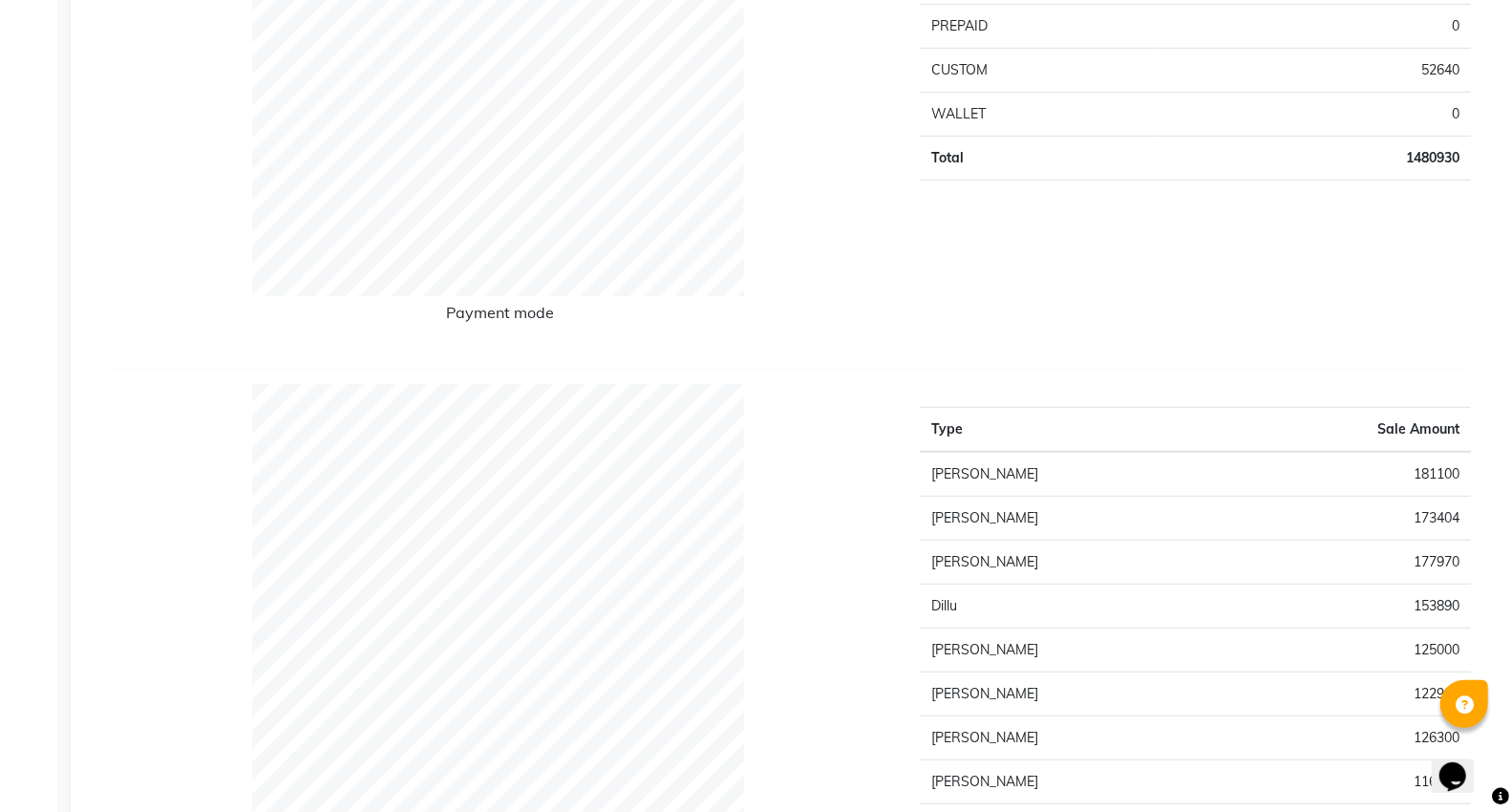
scroll to position [0, 0]
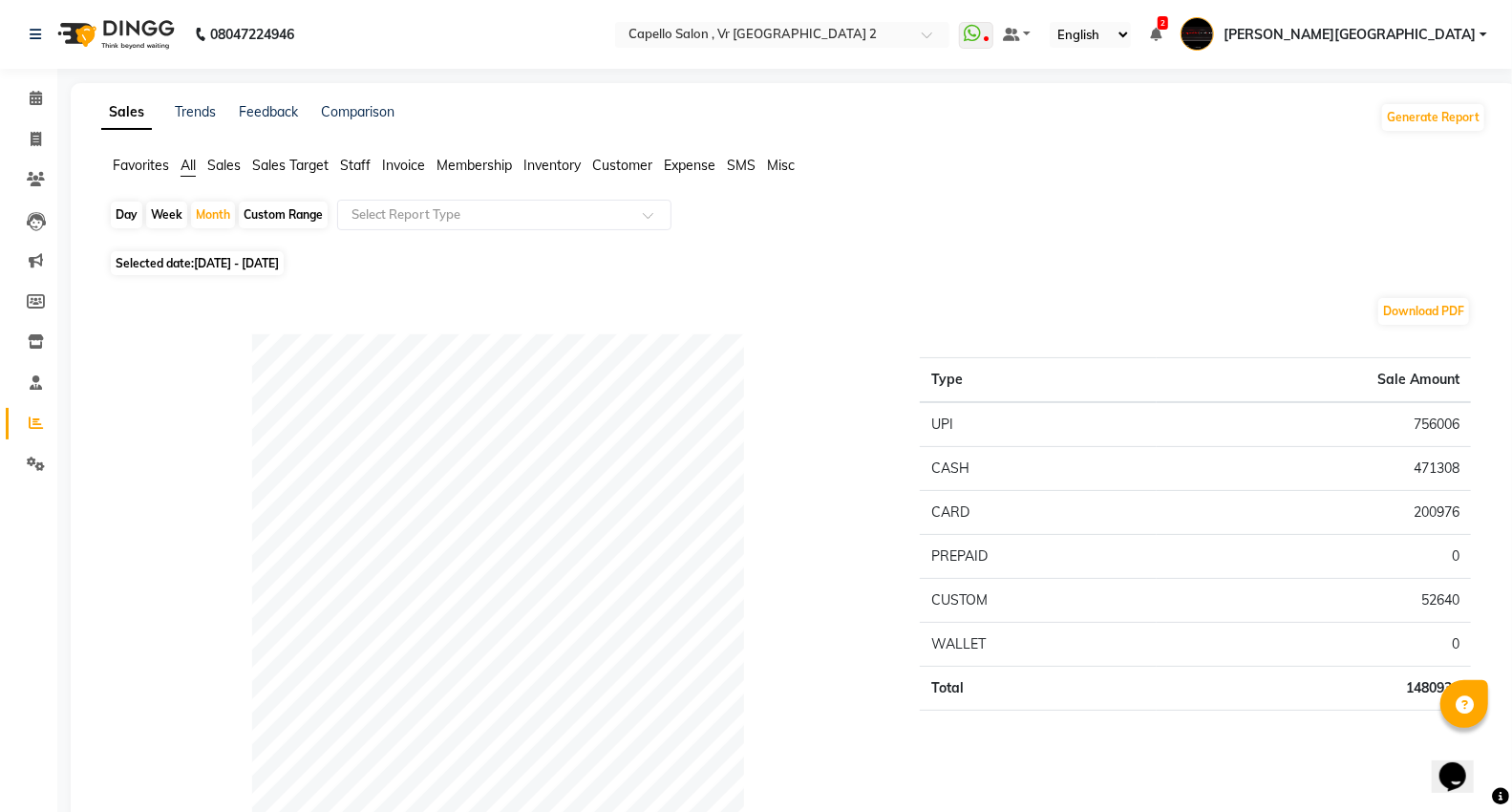
click at [341, 169] on span "Staff" at bounding box center [355, 165] width 31 height 17
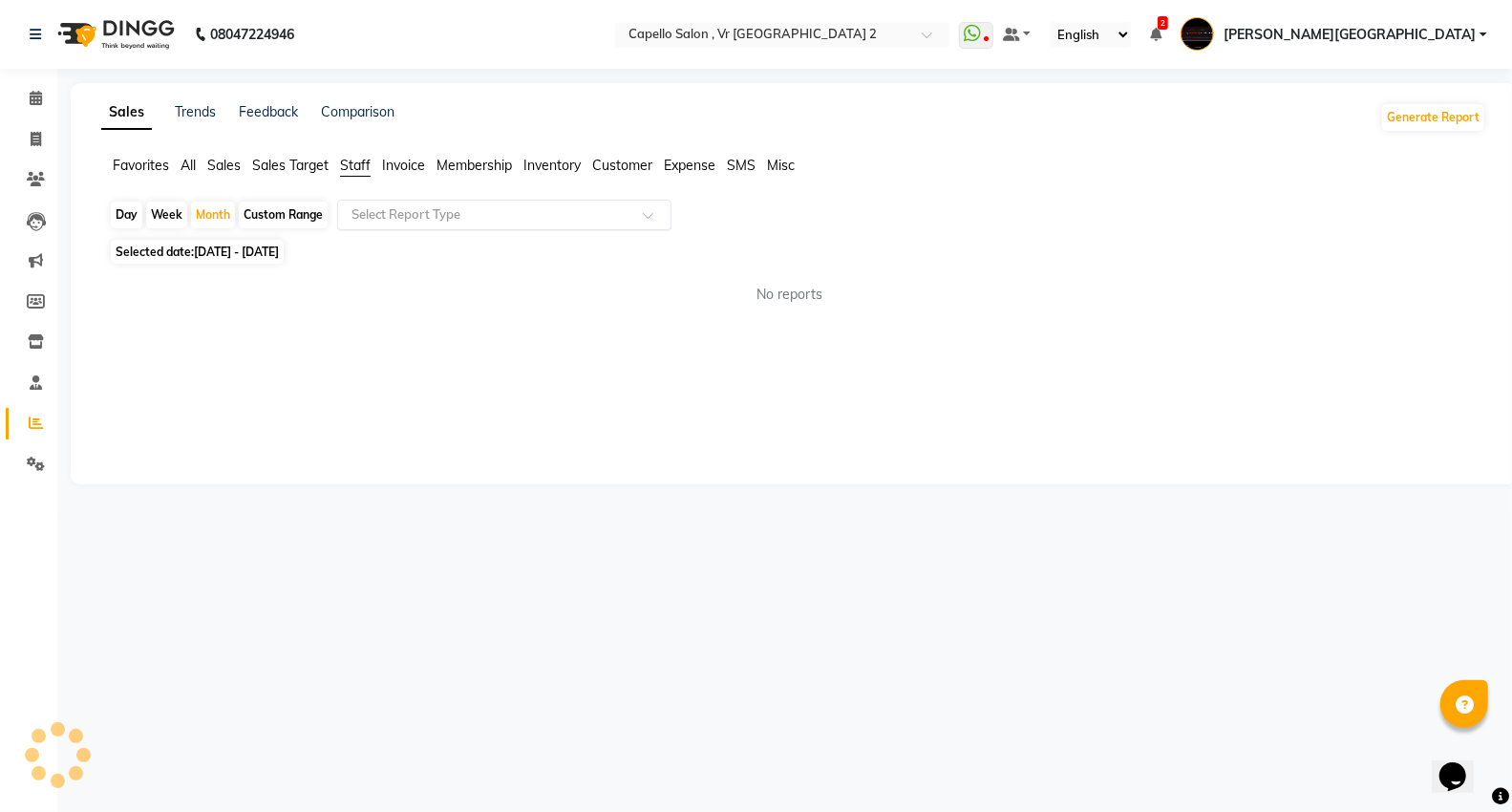
click at [385, 206] on input "text" at bounding box center [484, 215] width 275 height 19
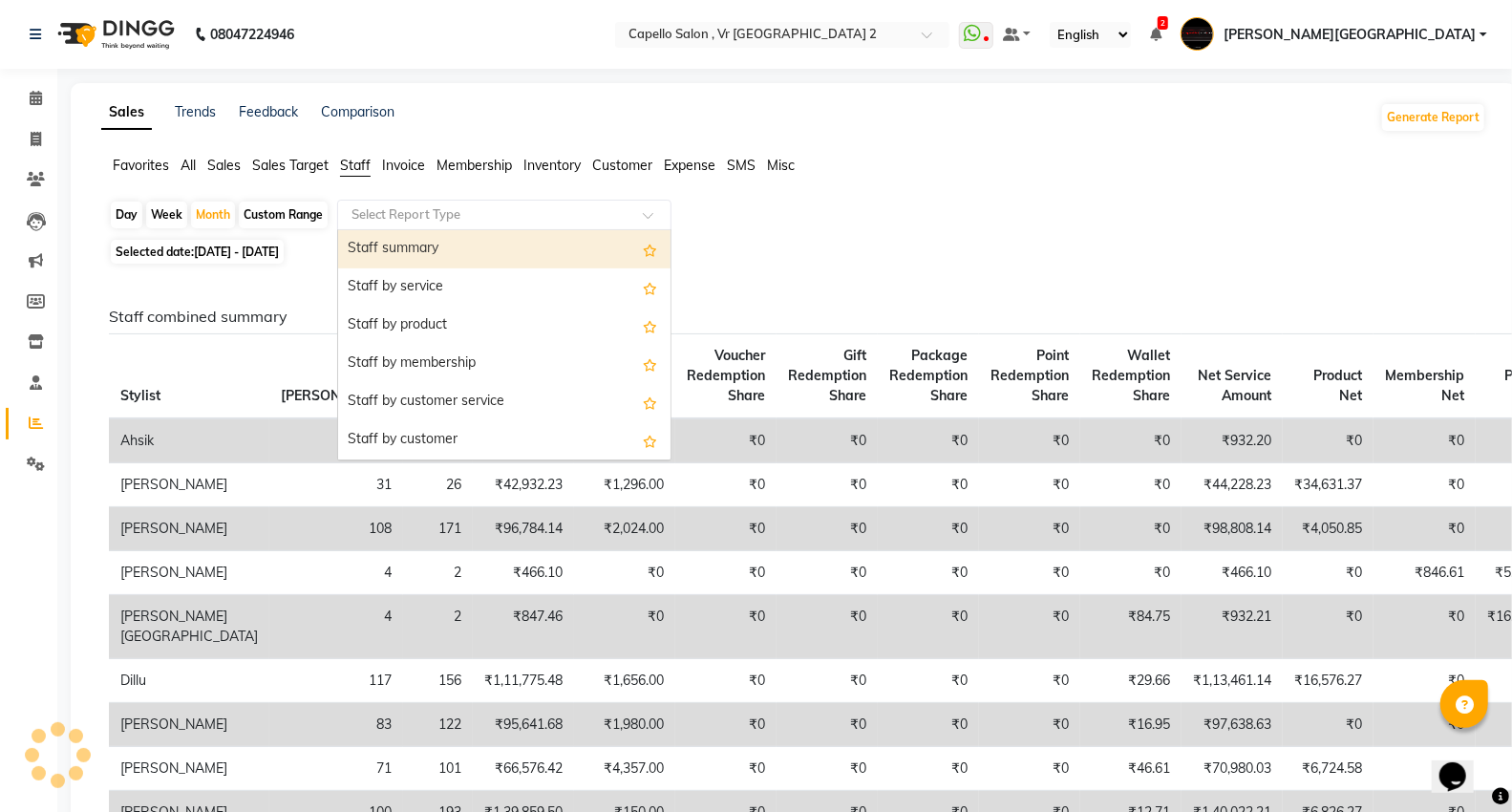
click at [390, 251] on div "Staff summary" at bounding box center [504, 250] width 332 height 38
select select "full_report"
select select "csv"
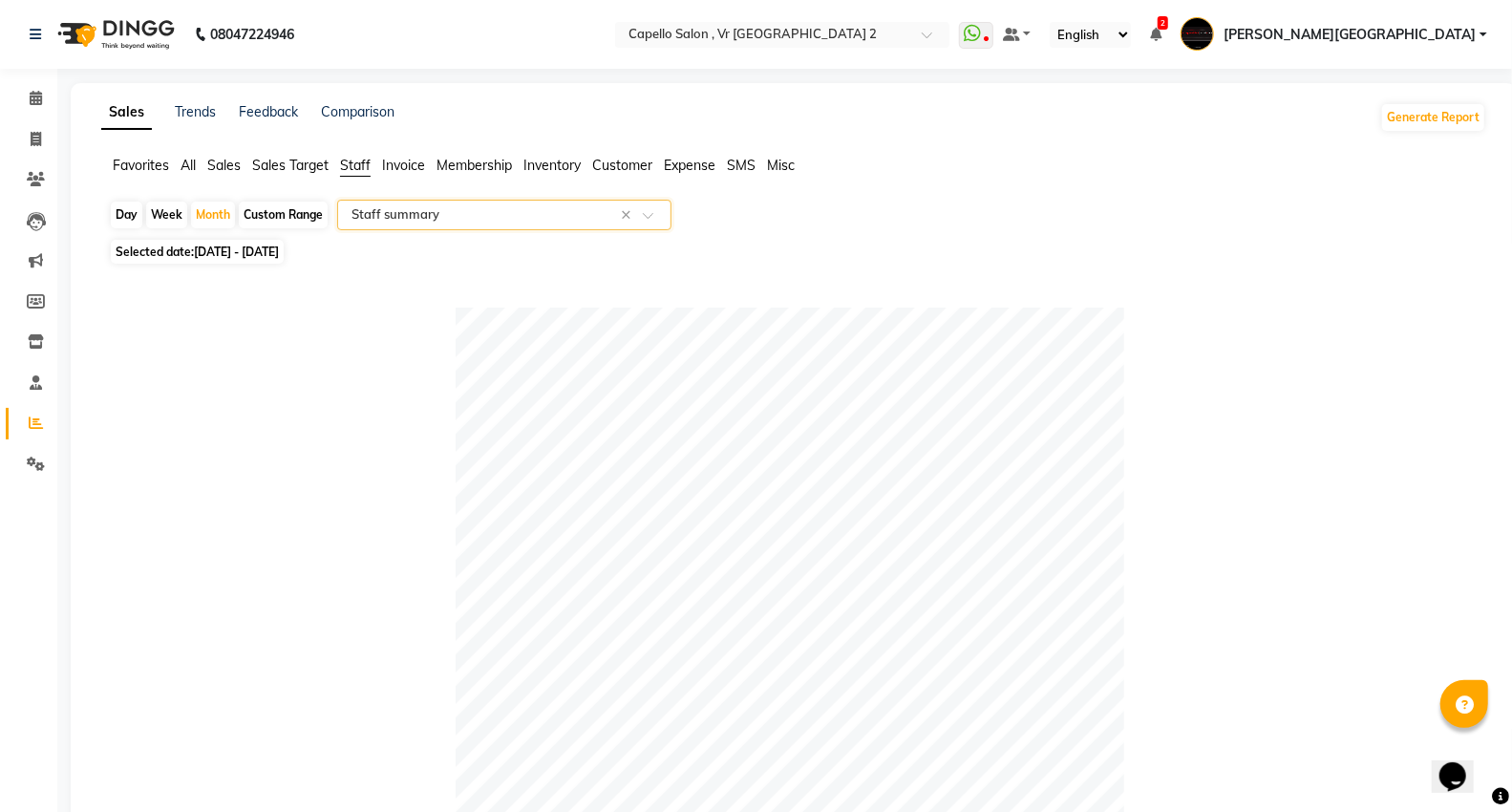
scroll to position [742, 0]
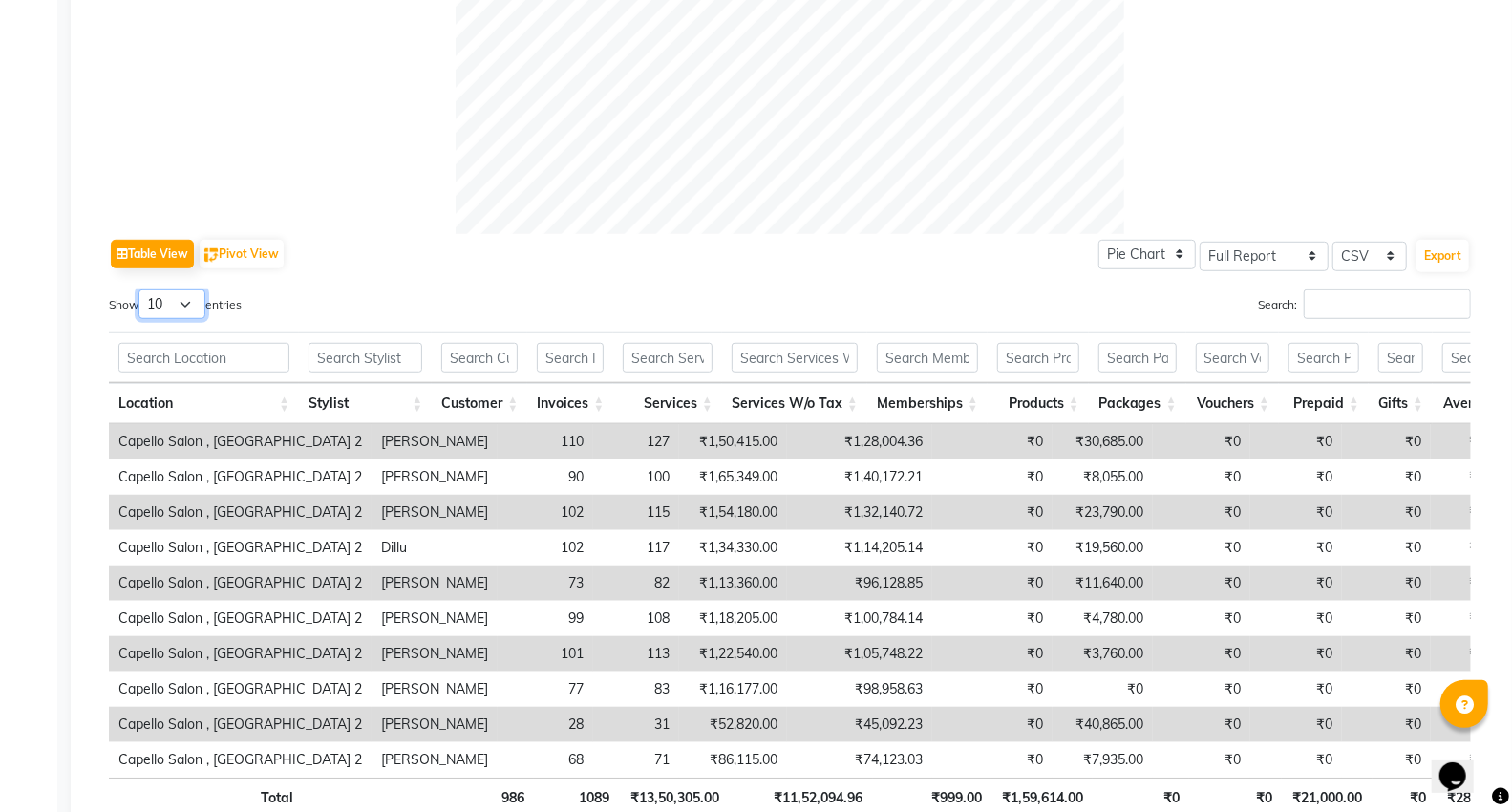
click at [203, 311] on select "10 25 50 100" at bounding box center [172, 304] width 67 height 30
select select "25"
click at [141, 290] on select "10 25 50 100" at bounding box center [172, 304] width 67 height 30
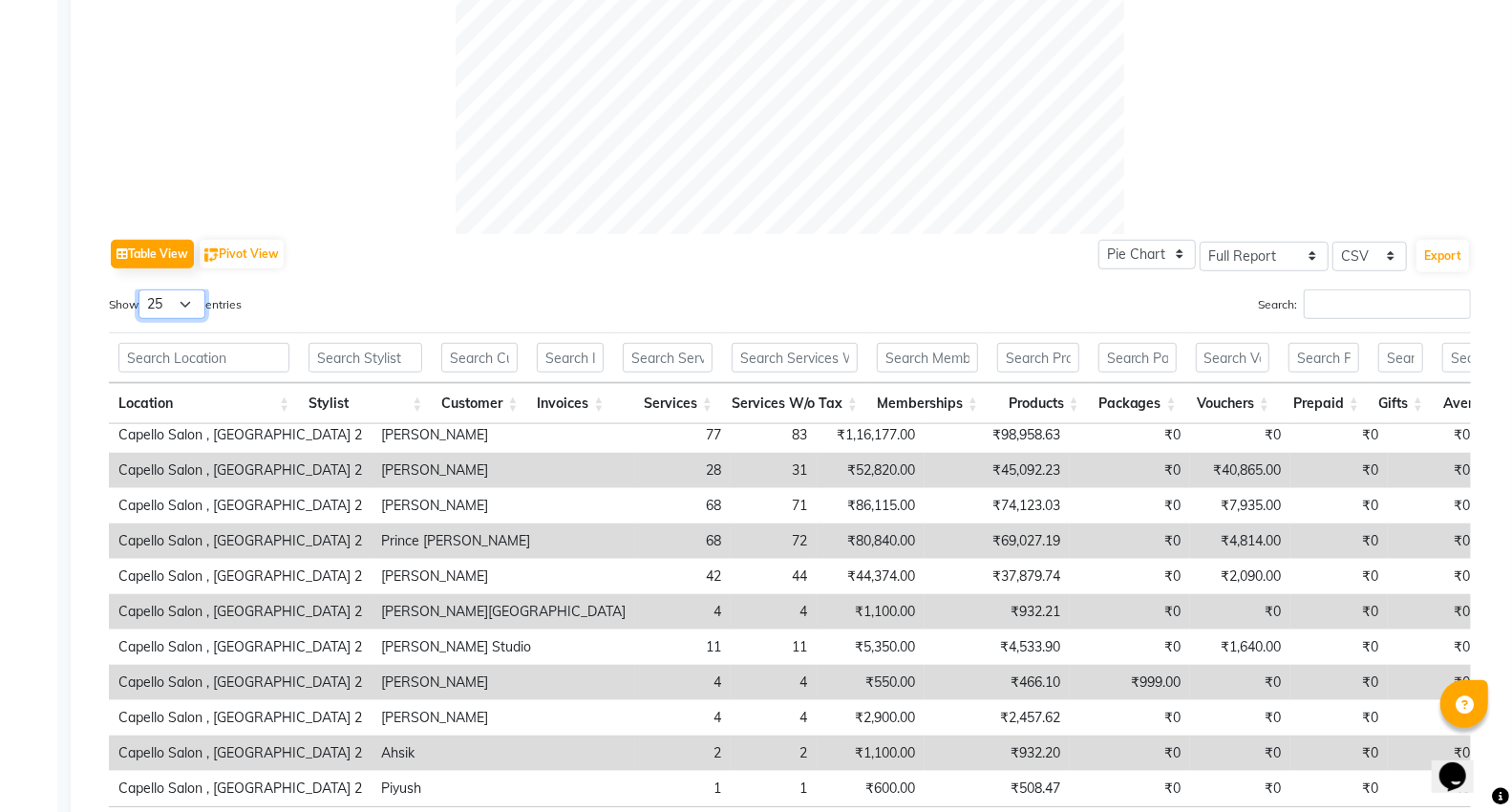
scroll to position [898, 0]
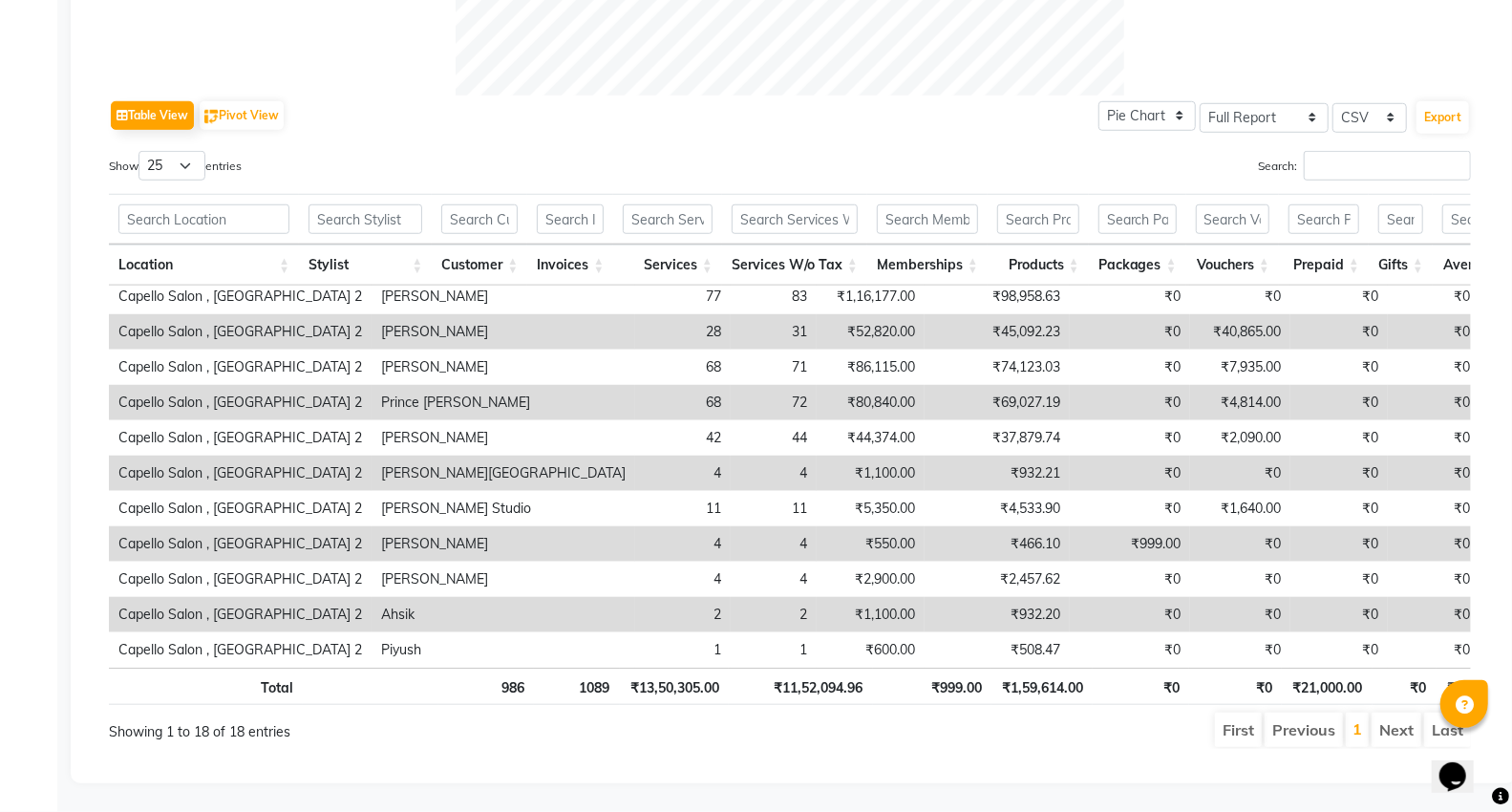
click at [1479, 385] on td "₹0" at bounding box center [1524, 402] width 89 height 36
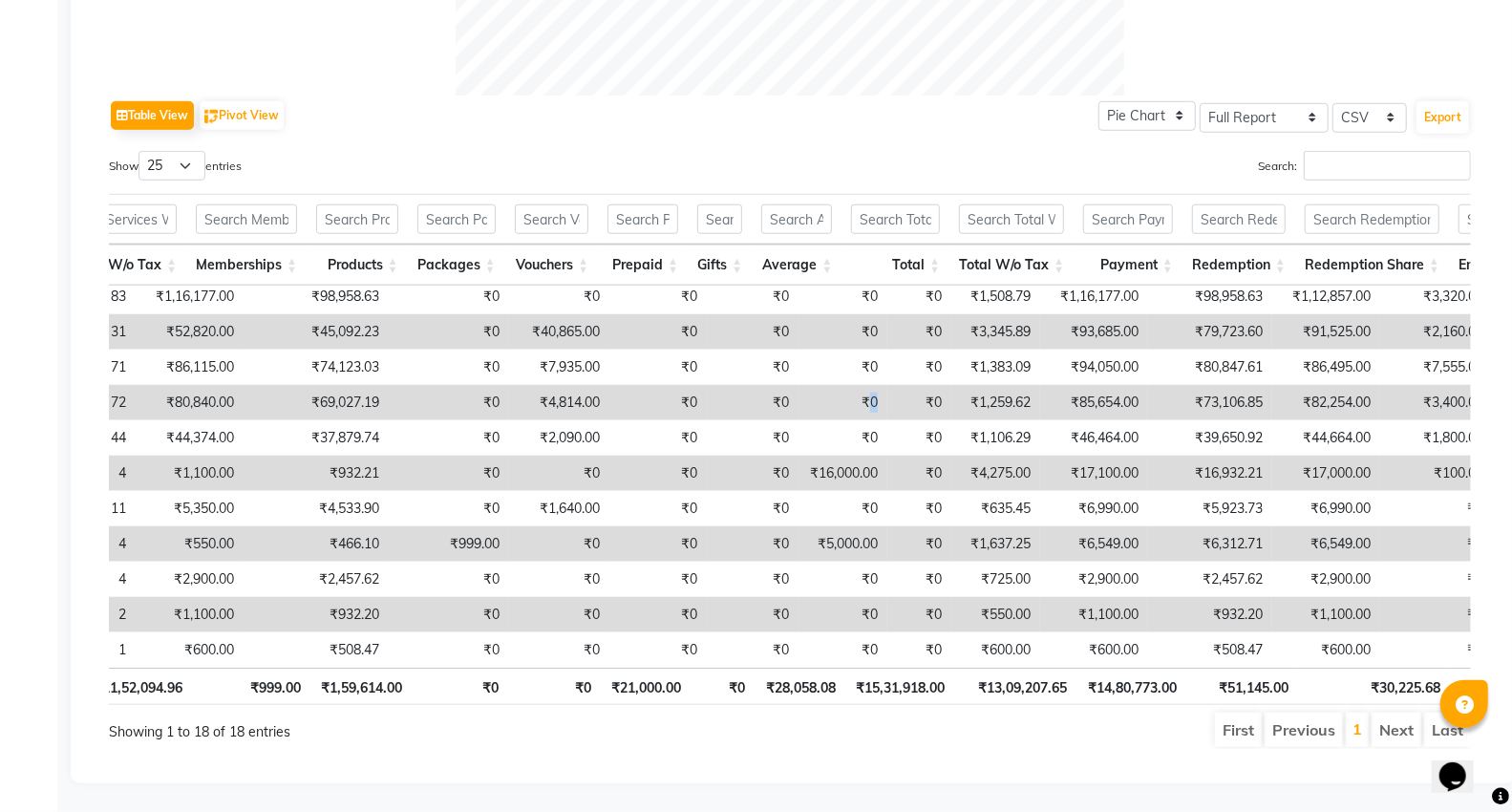
scroll to position [0, 774]
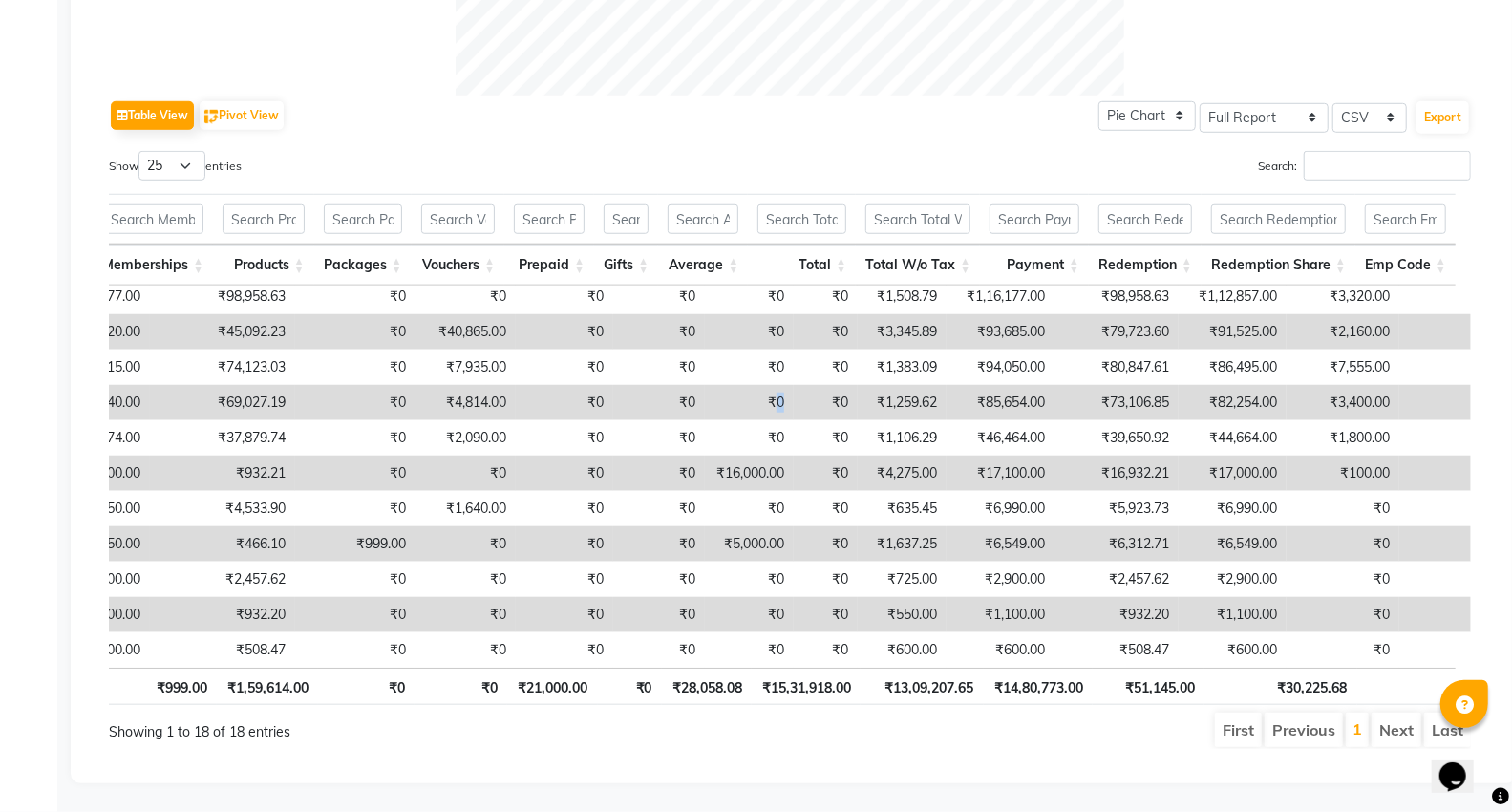
click at [972, 106] on div "Table View Pivot View Pie Chart Bar Chart Select Full Report Filtered Report Se…" at bounding box center [790, 116] width 1362 height 40
drag, startPoint x: 972, startPoint y: 106, endPoint x: 340, endPoint y: 68, distance: 633.1
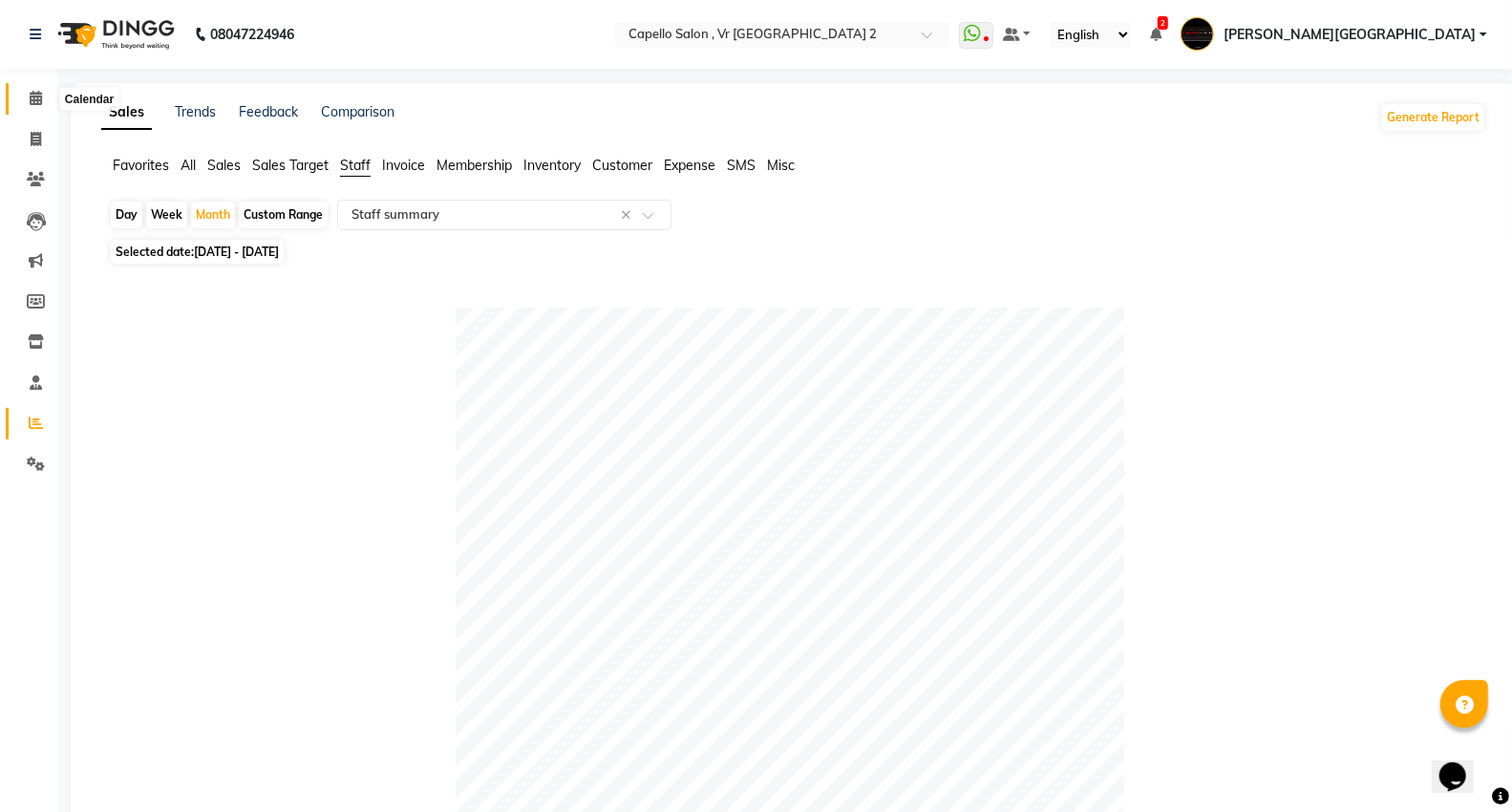
click at [31, 97] on icon at bounding box center [35, 98] width 12 height 14
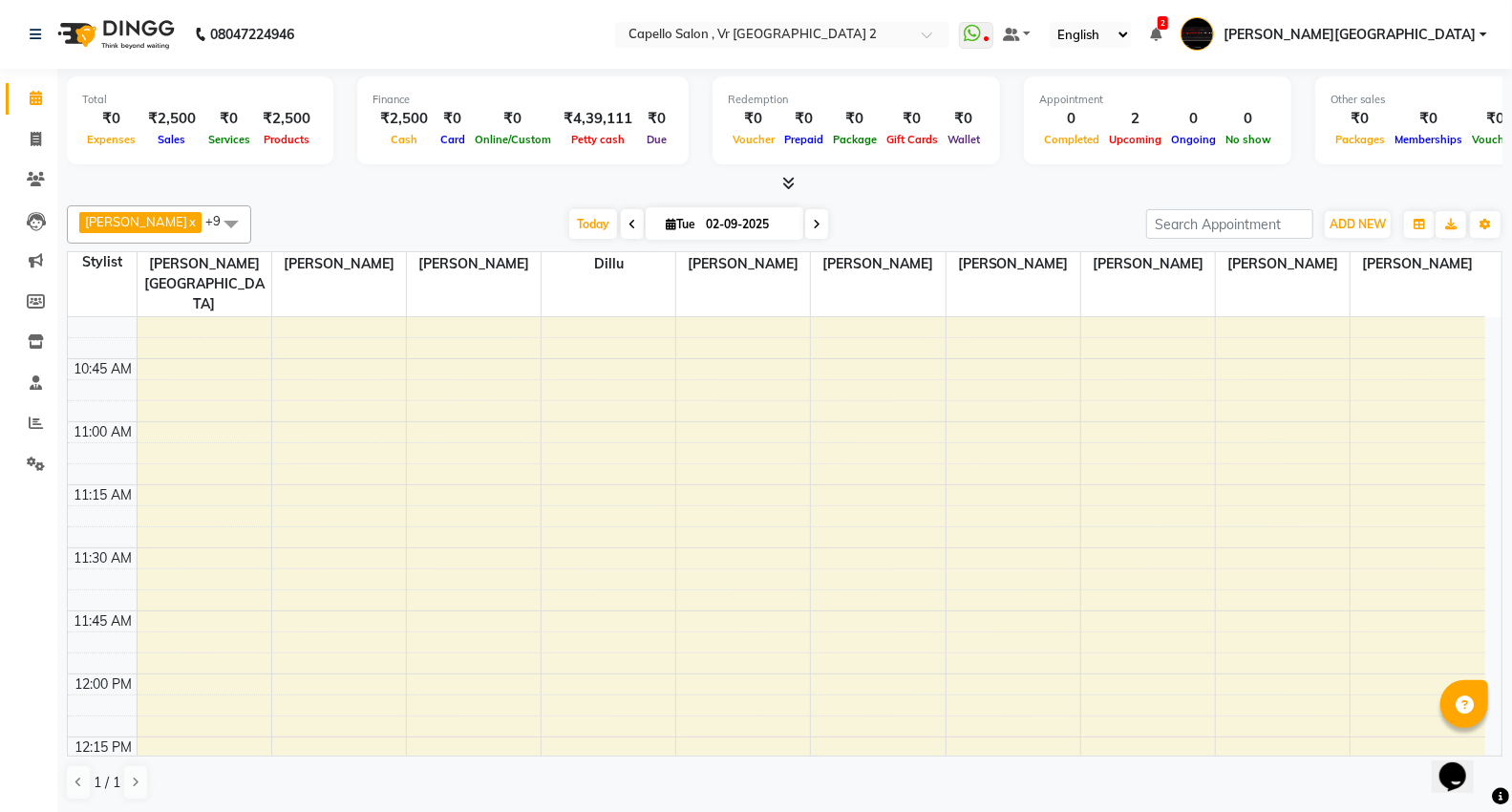
scroll to position [424, 0]
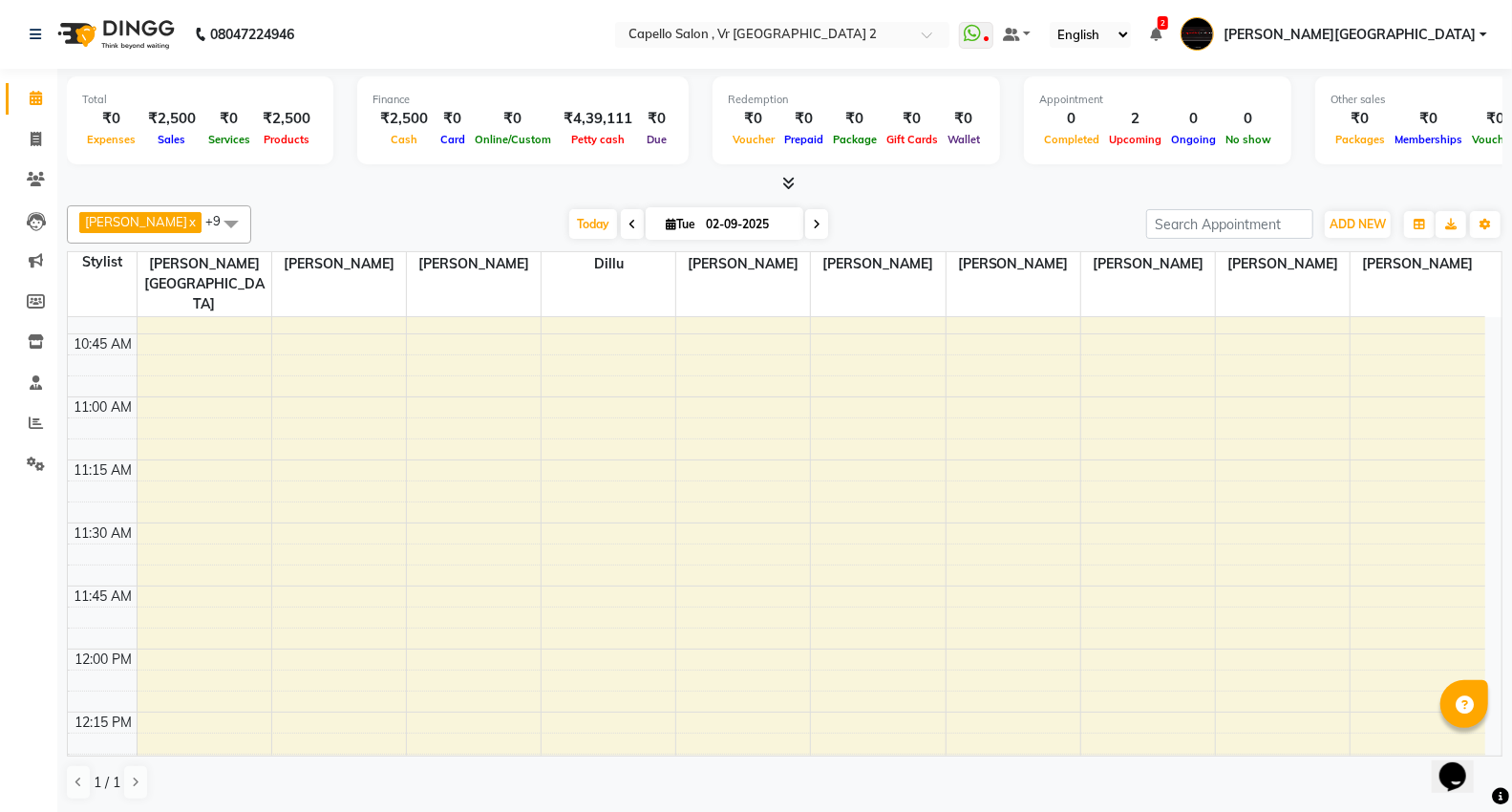
click at [792, 179] on icon at bounding box center [788, 182] width 12 height 14
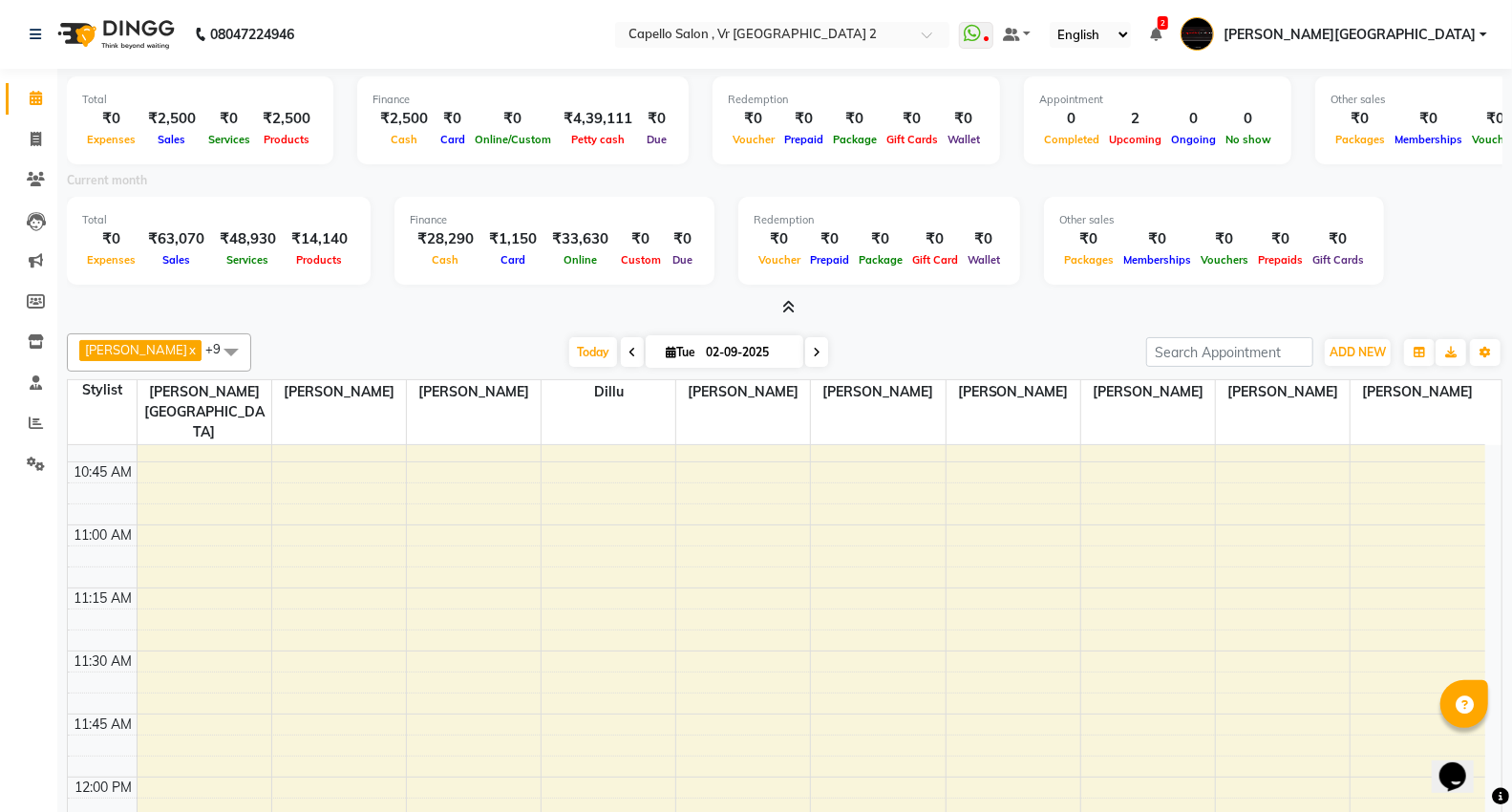
click at [790, 310] on icon at bounding box center [788, 307] width 12 height 14
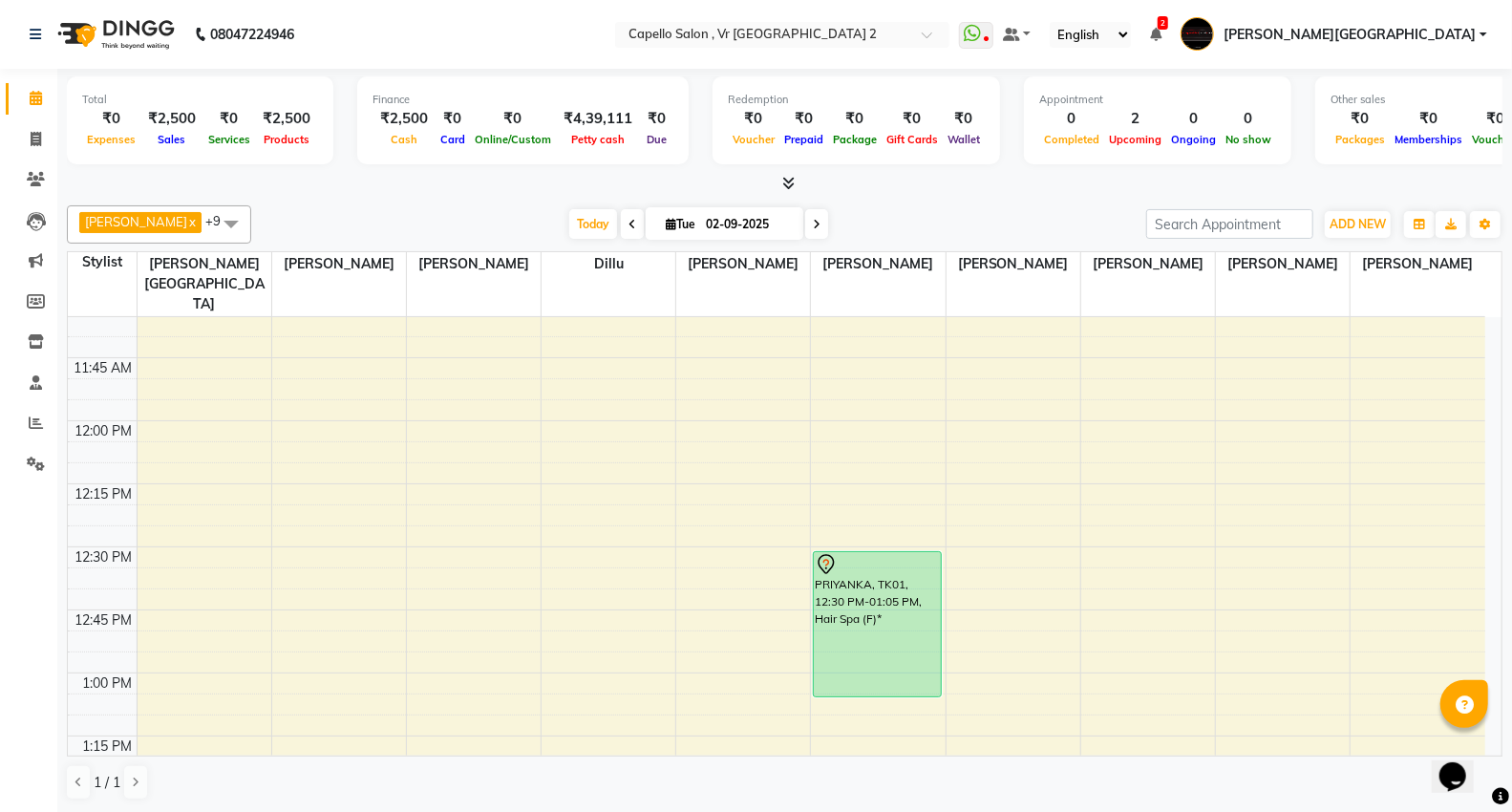
scroll to position [848, 0]
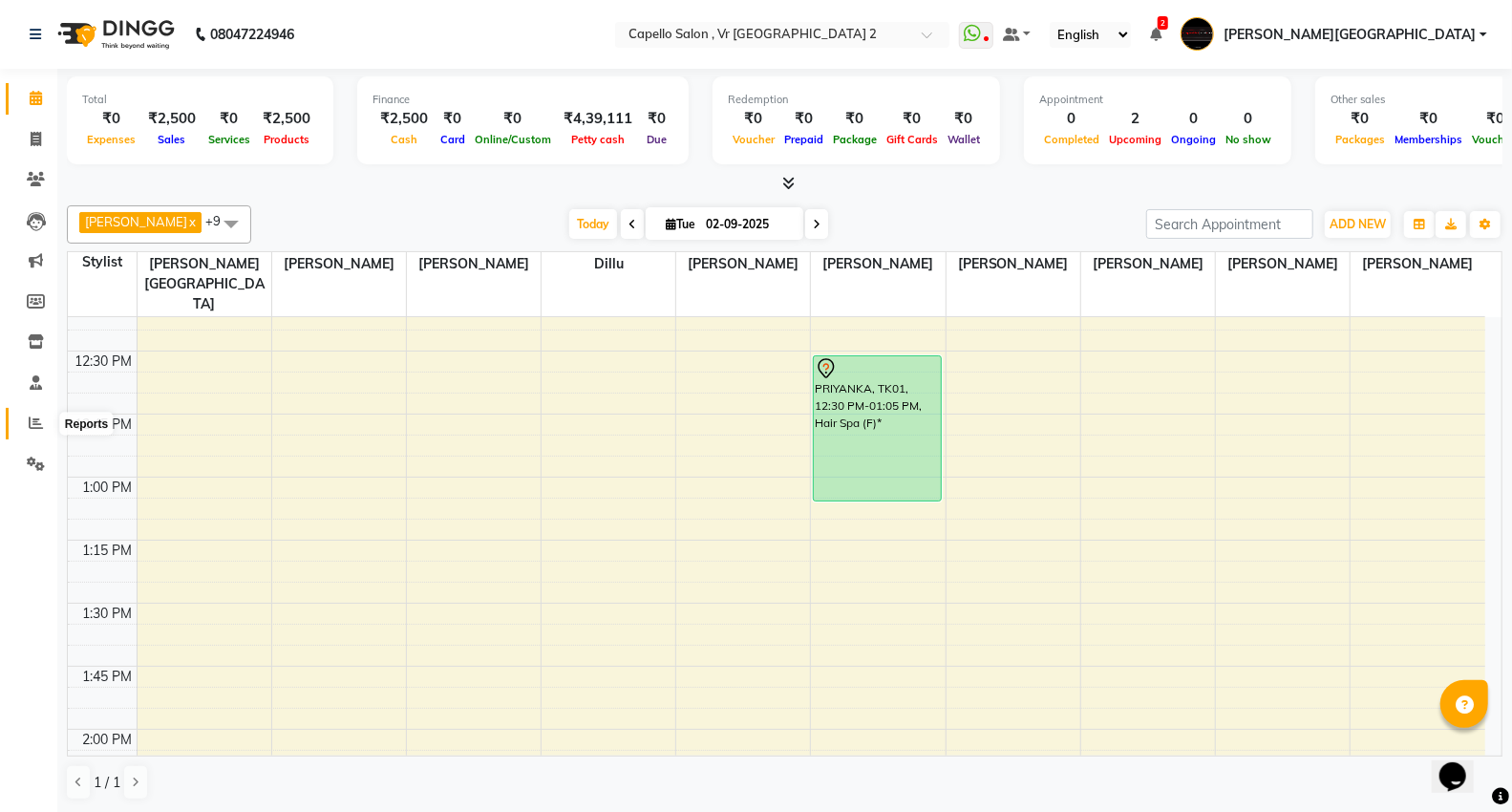
click at [29, 418] on icon at bounding box center [35, 422] width 14 height 14
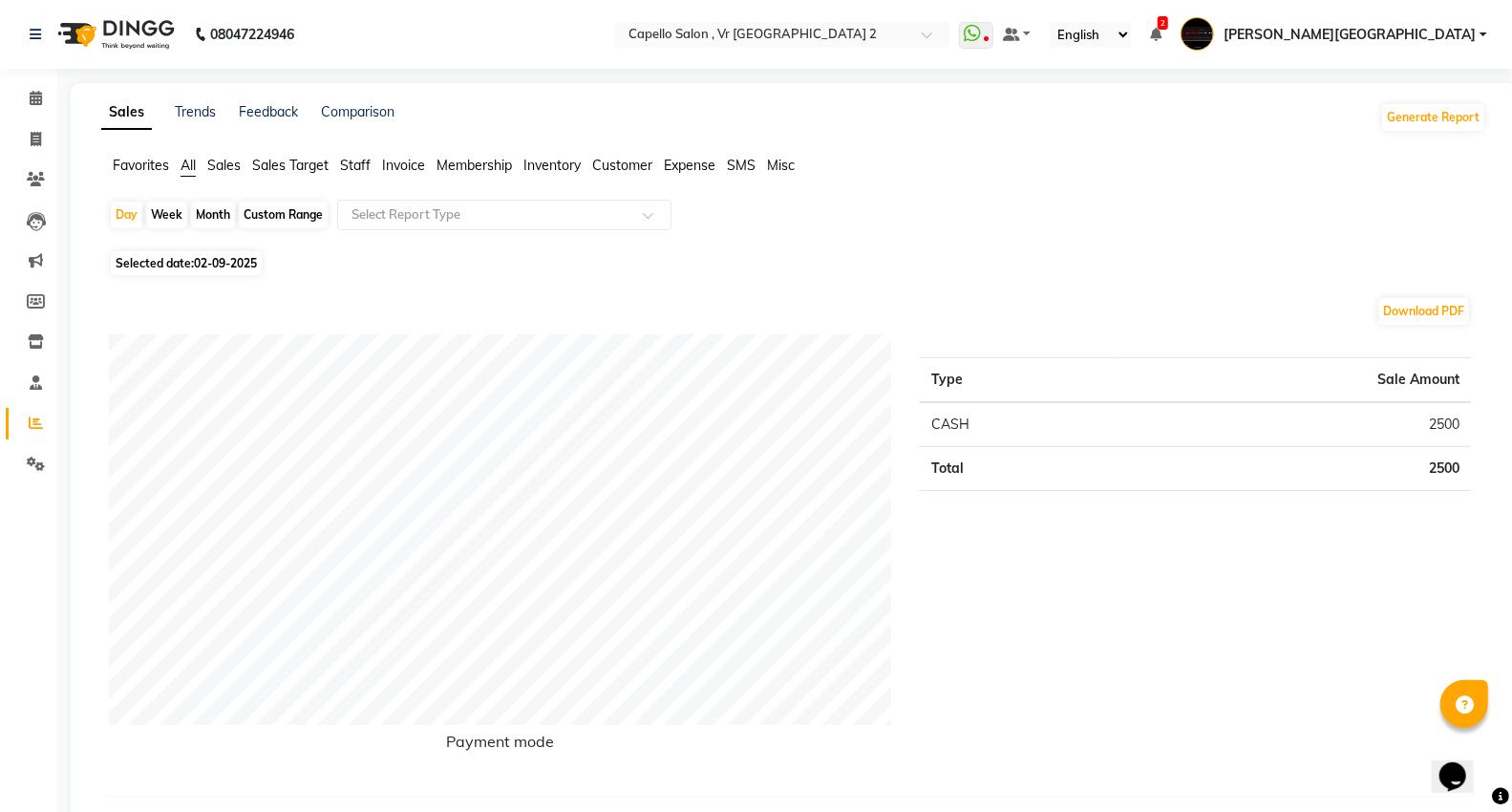
drag, startPoint x: 356, startPoint y: 162, endPoint x: 367, endPoint y: 242, distance: 80.8
click at [356, 169] on span "Staff" at bounding box center [355, 165] width 31 height 17
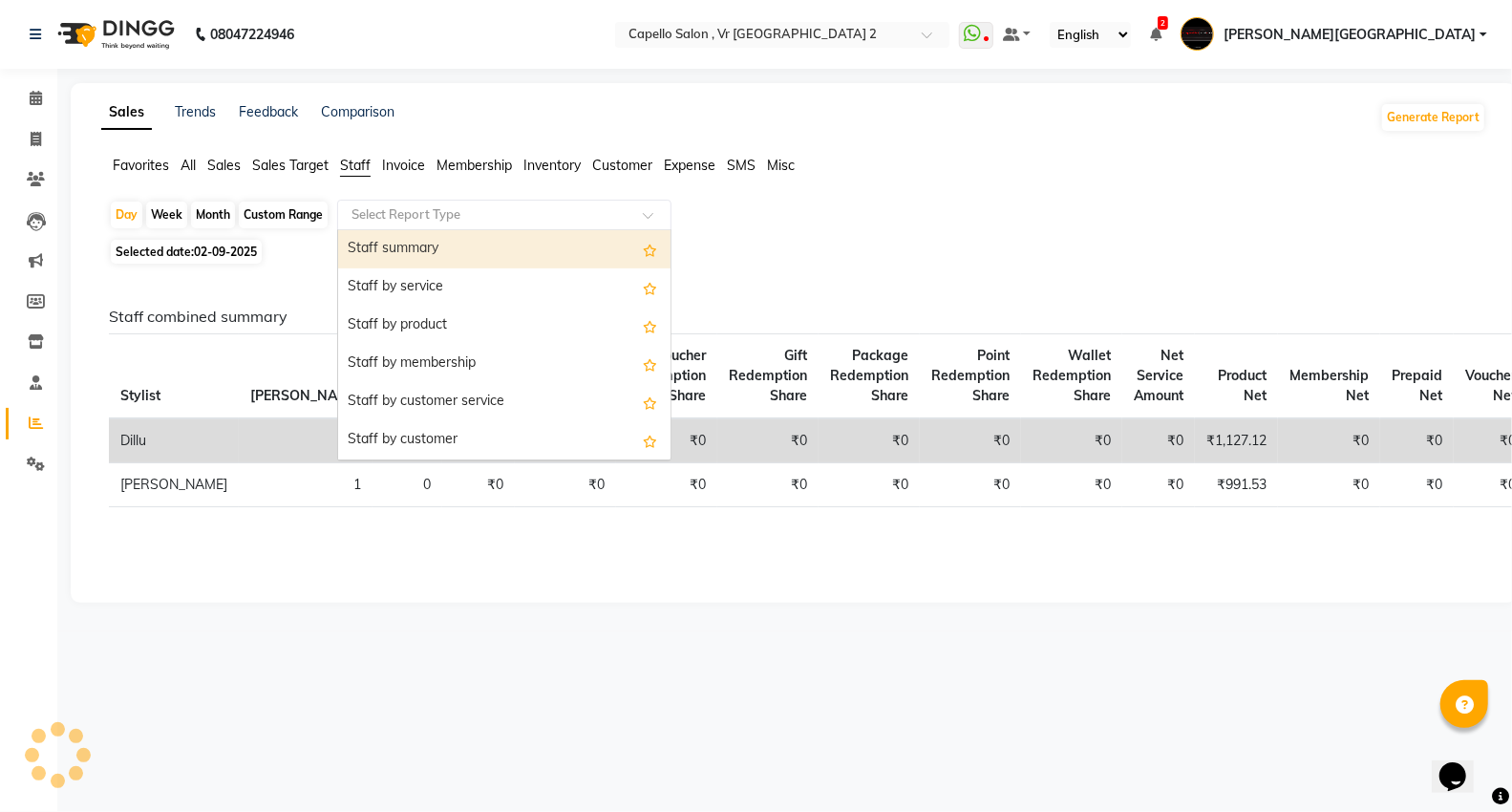
drag, startPoint x: 382, startPoint y: 210, endPoint x: 383, endPoint y: 231, distance: 21.0
click at [383, 208] on input "text" at bounding box center [484, 215] width 275 height 19
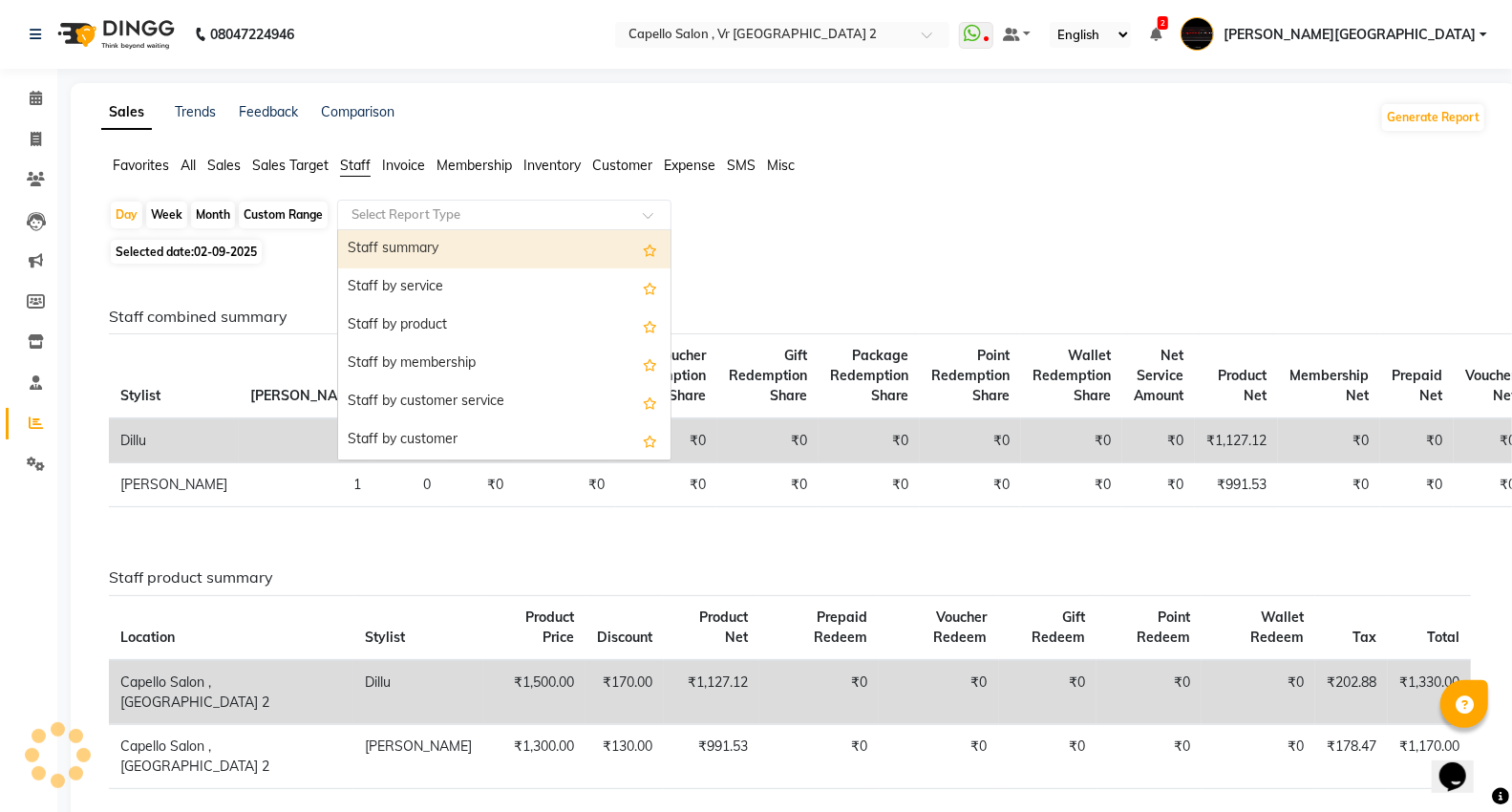
click at [402, 246] on div "Staff summary" at bounding box center [504, 250] width 332 height 38
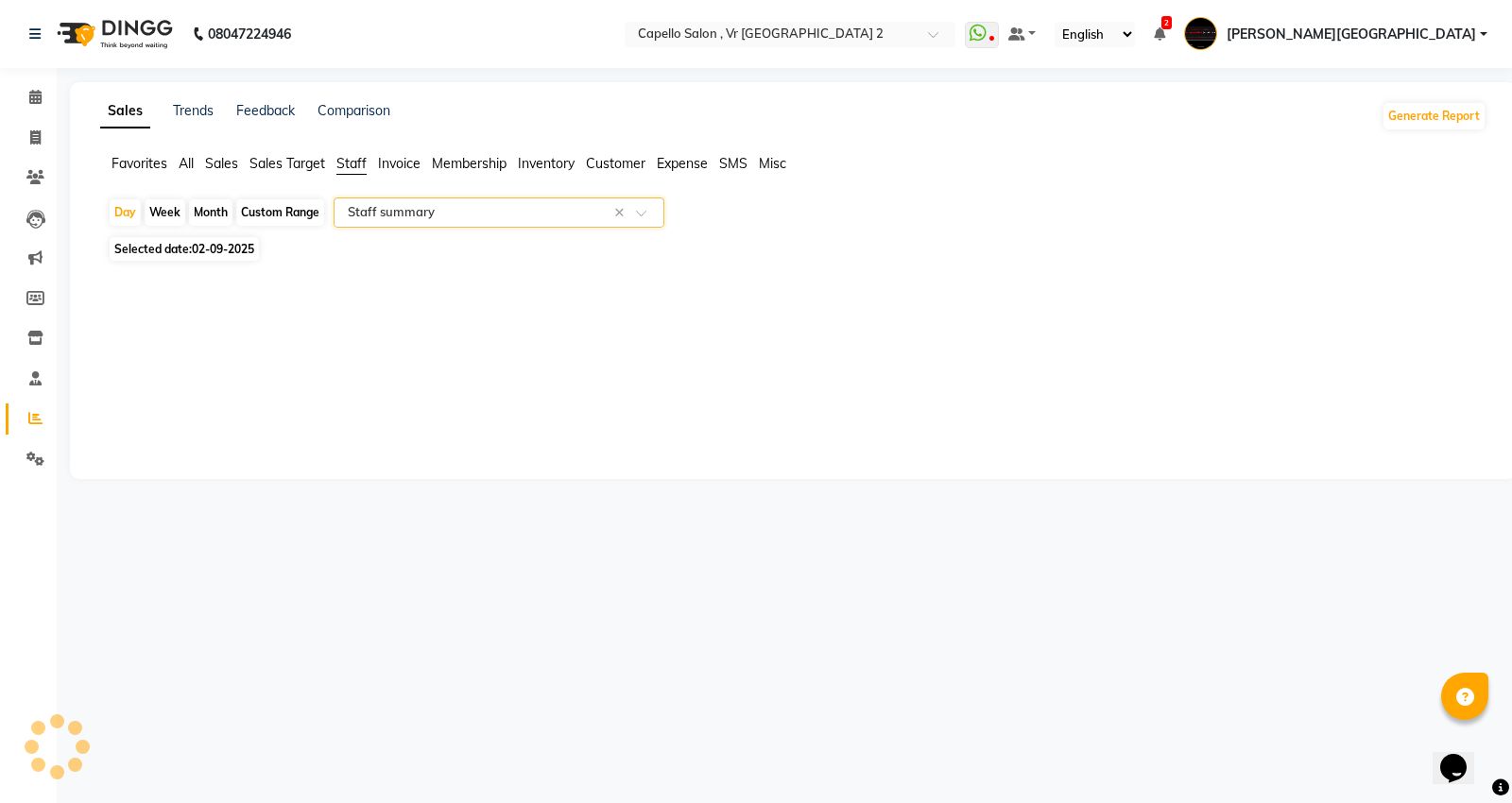
select select "full_report"
select select "csv"
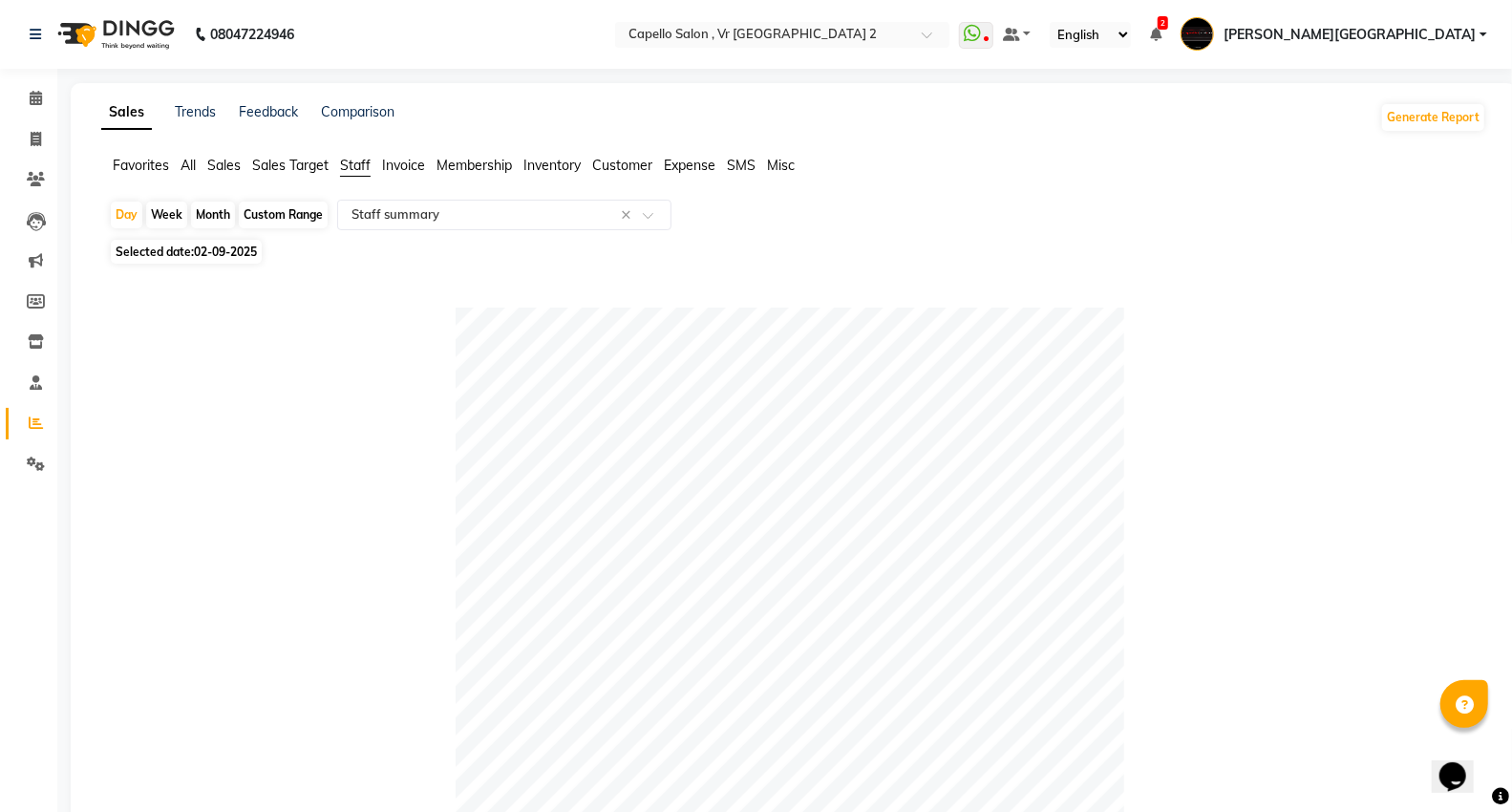
click at [206, 215] on div "Month" at bounding box center [213, 215] width 44 height 27
select select "9"
select select "2025"
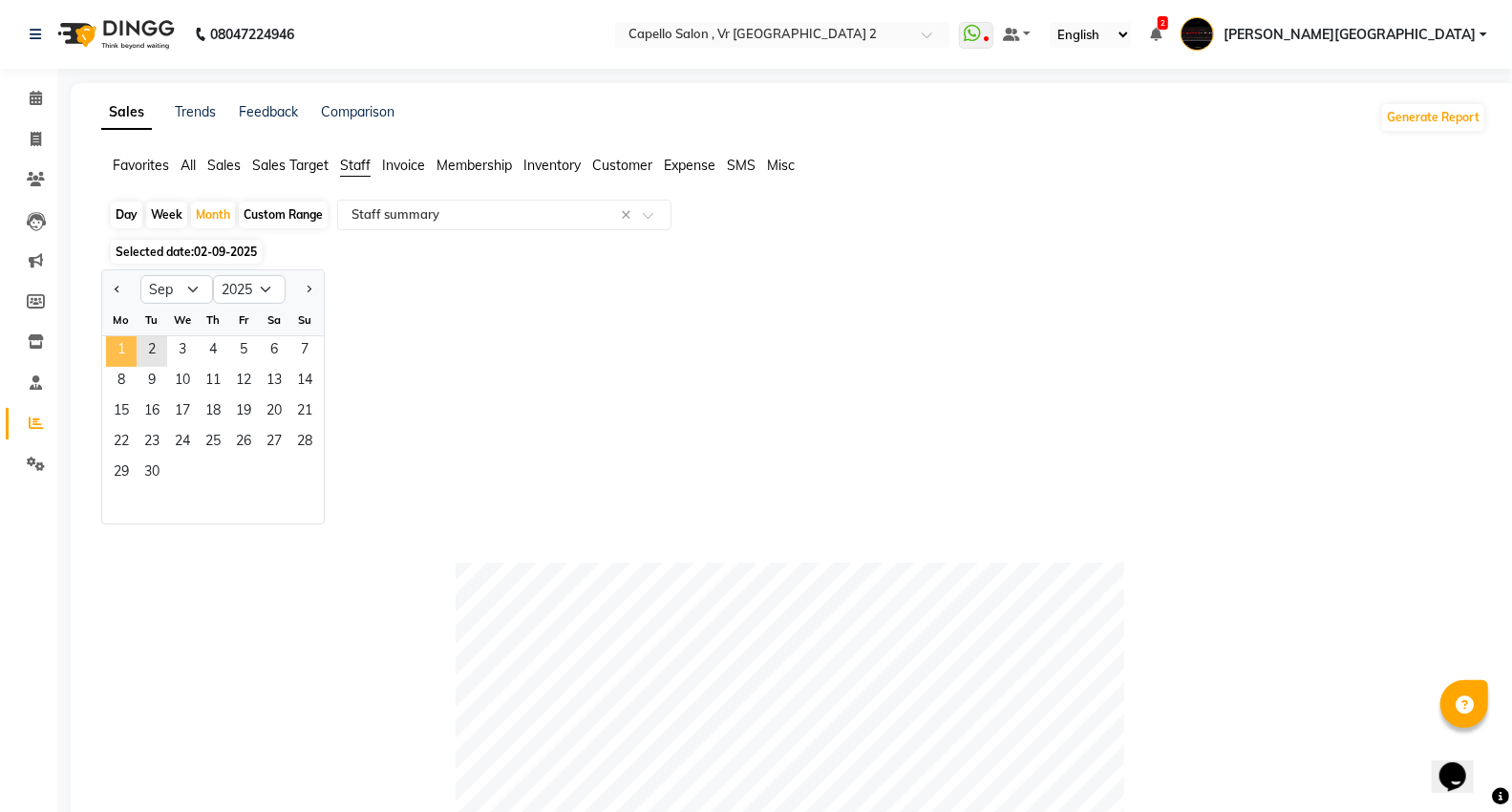
click at [130, 350] on span "1" at bounding box center [121, 351] width 31 height 31
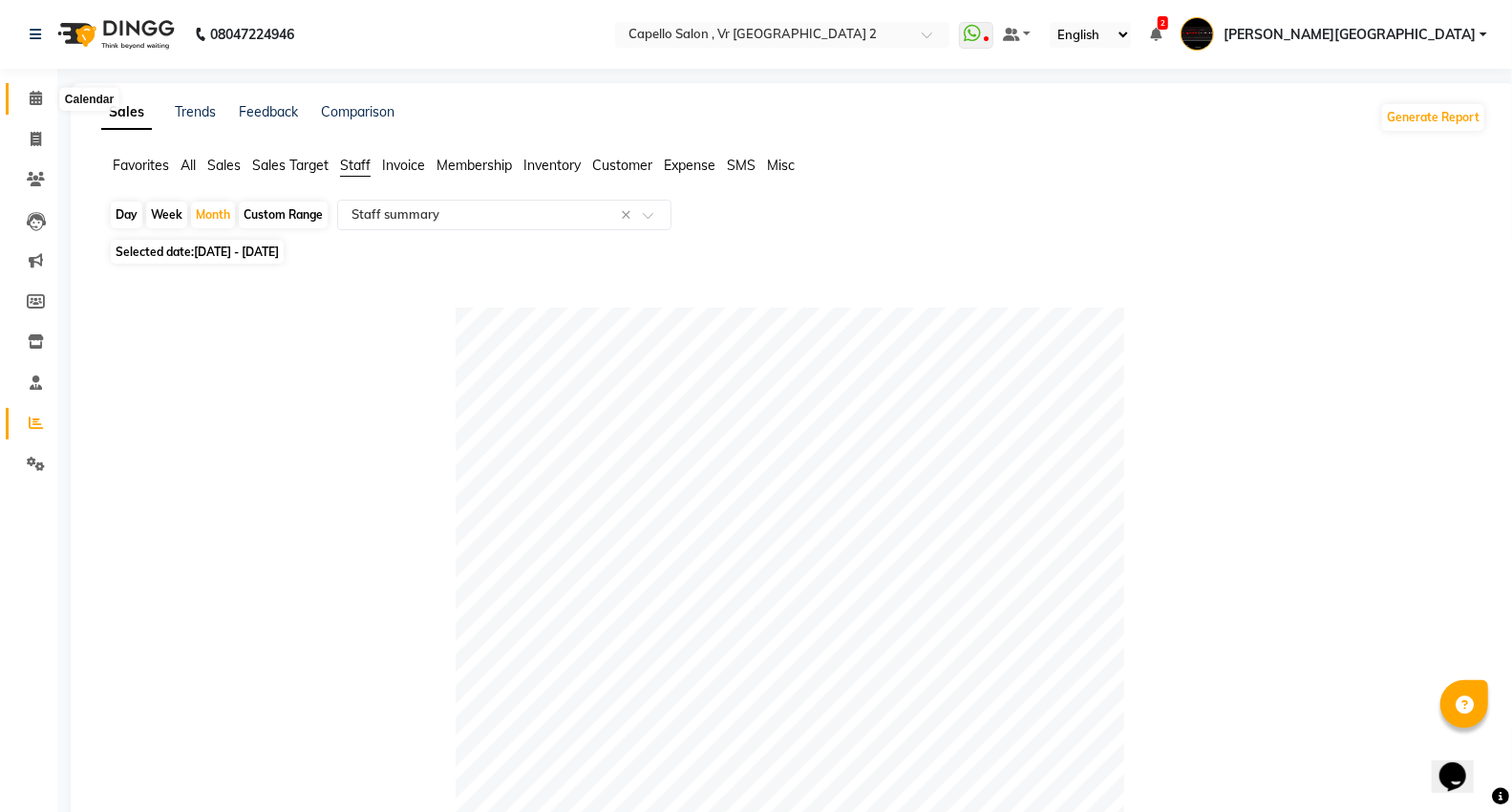
click at [34, 90] on span at bounding box center [35, 99] width 34 height 22
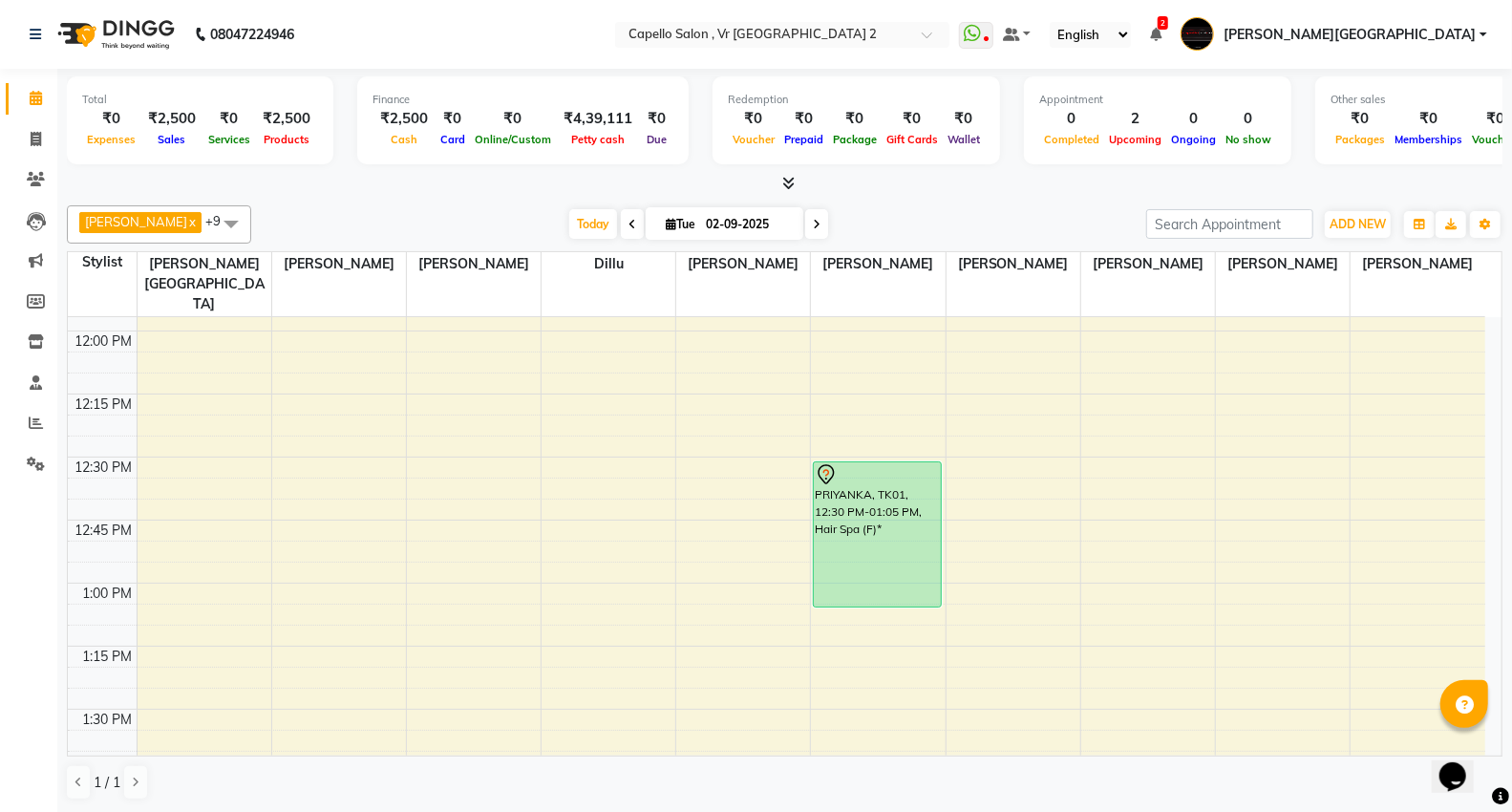
scroll to position [1274, 0]
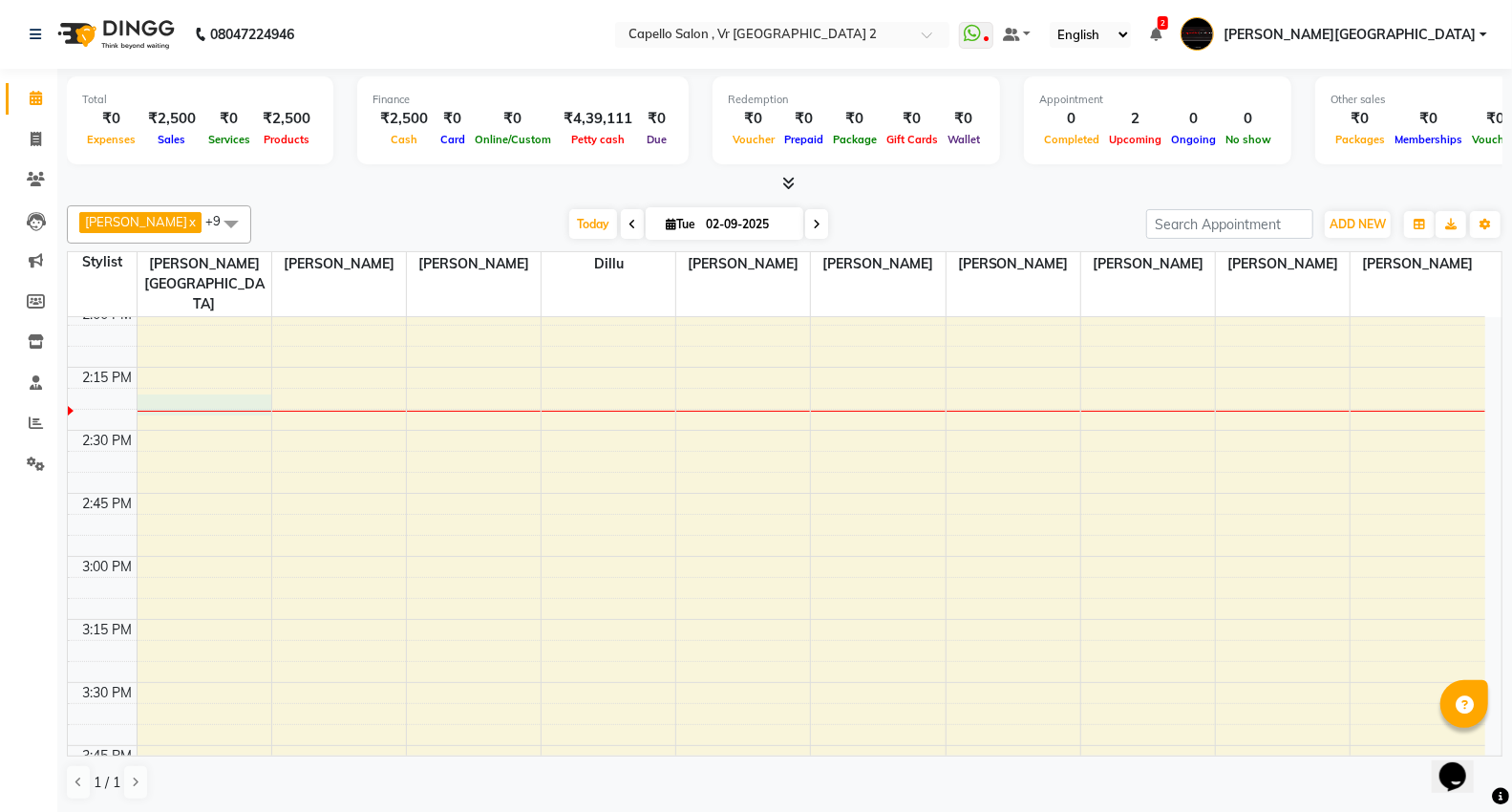
click at [182, 365] on div "9:00 AM 9:15 AM 9:30 AM 9:45 AM 10:00 AM 10:15 AM 10:30 AM 10:45 AM 11:00 AM 11…" at bounding box center [776, 682] width 1417 height 3278
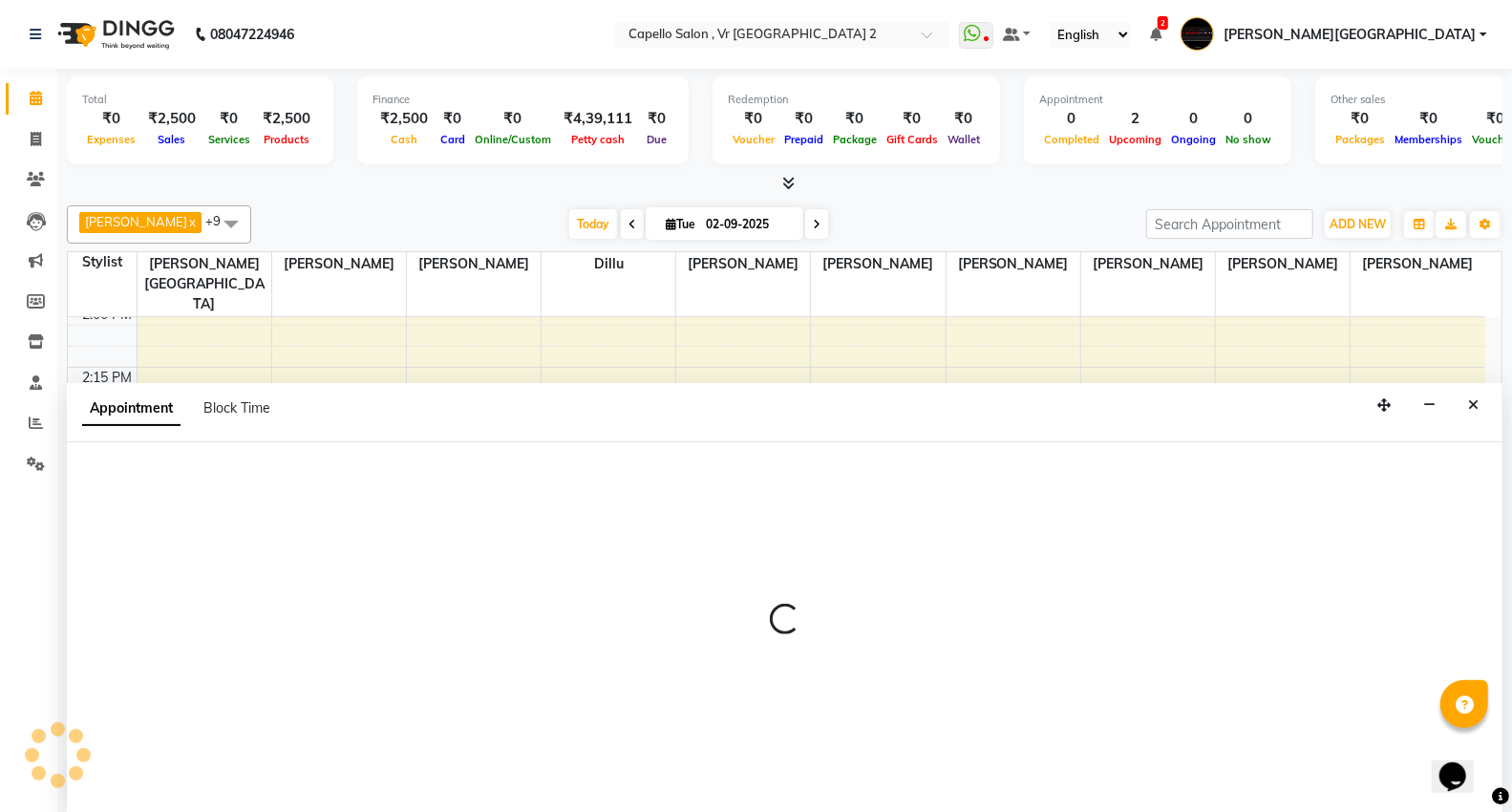
scroll to position [1, 0]
select select "14120"
select select "tentative"
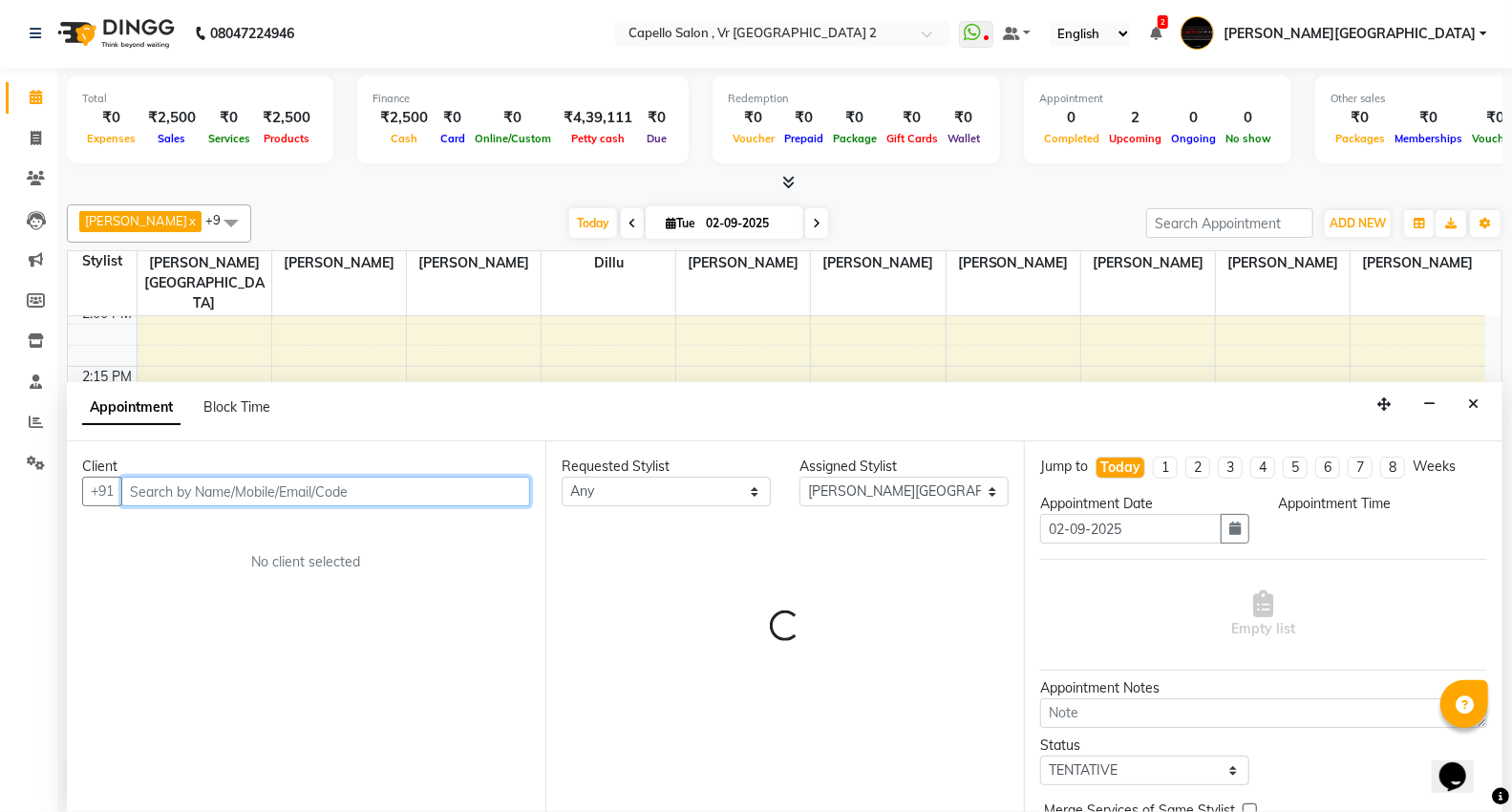
select select "855"
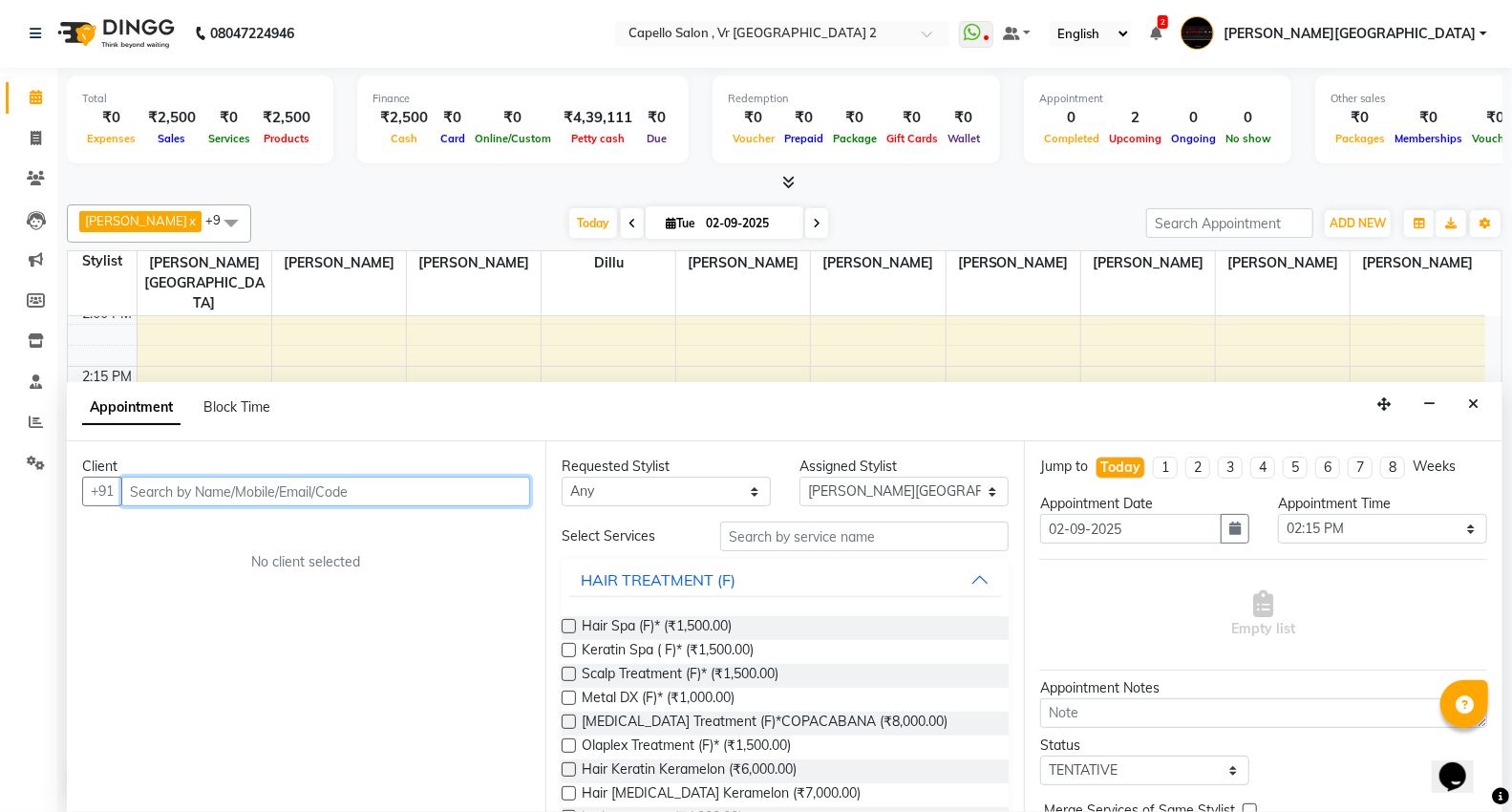
drag, startPoint x: 250, startPoint y: 486, endPoint x: 259, endPoint y: 420, distance: 66.6
click at [246, 481] on input "text" at bounding box center [325, 491] width 409 height 30
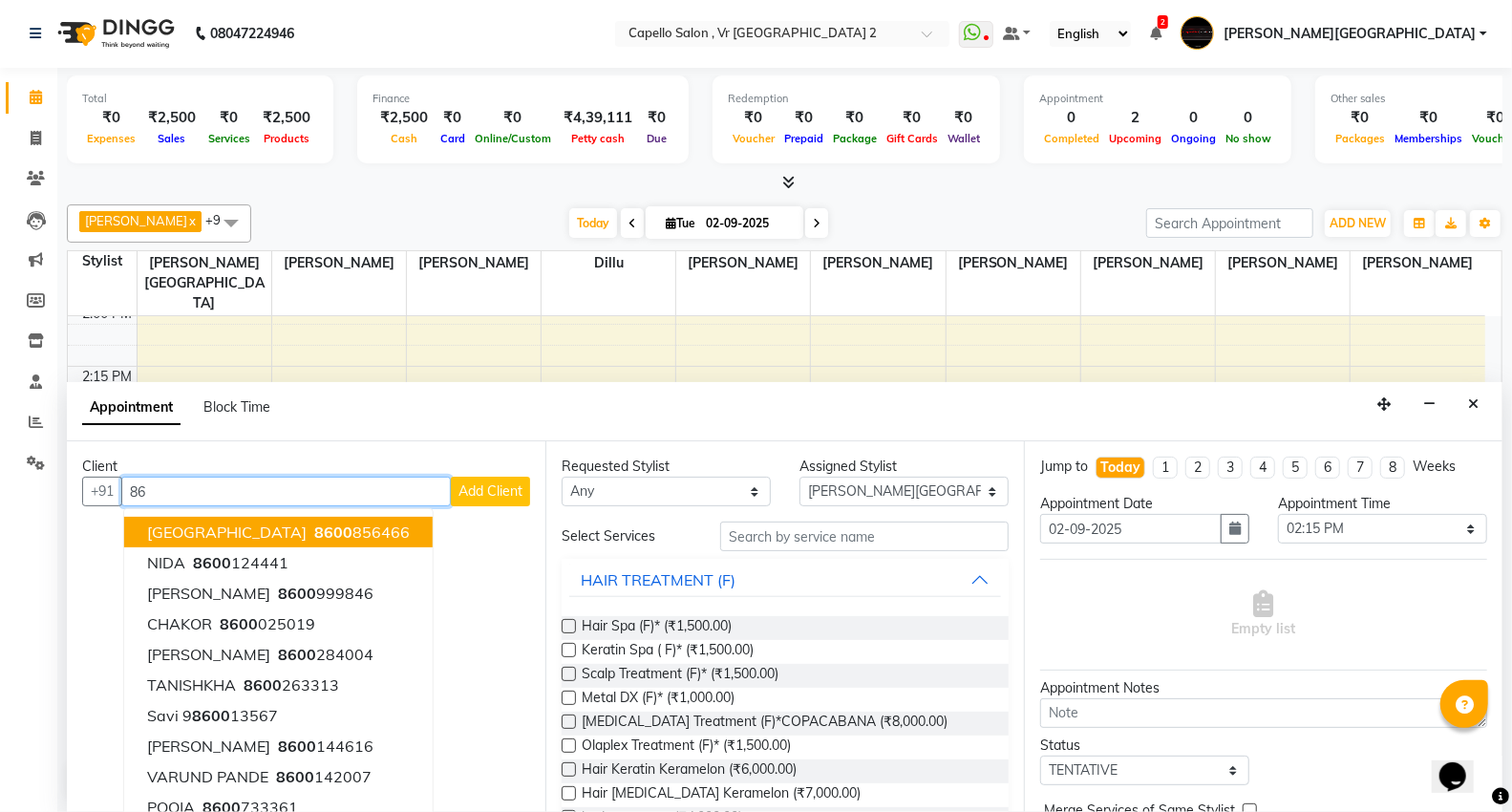
type input "8"
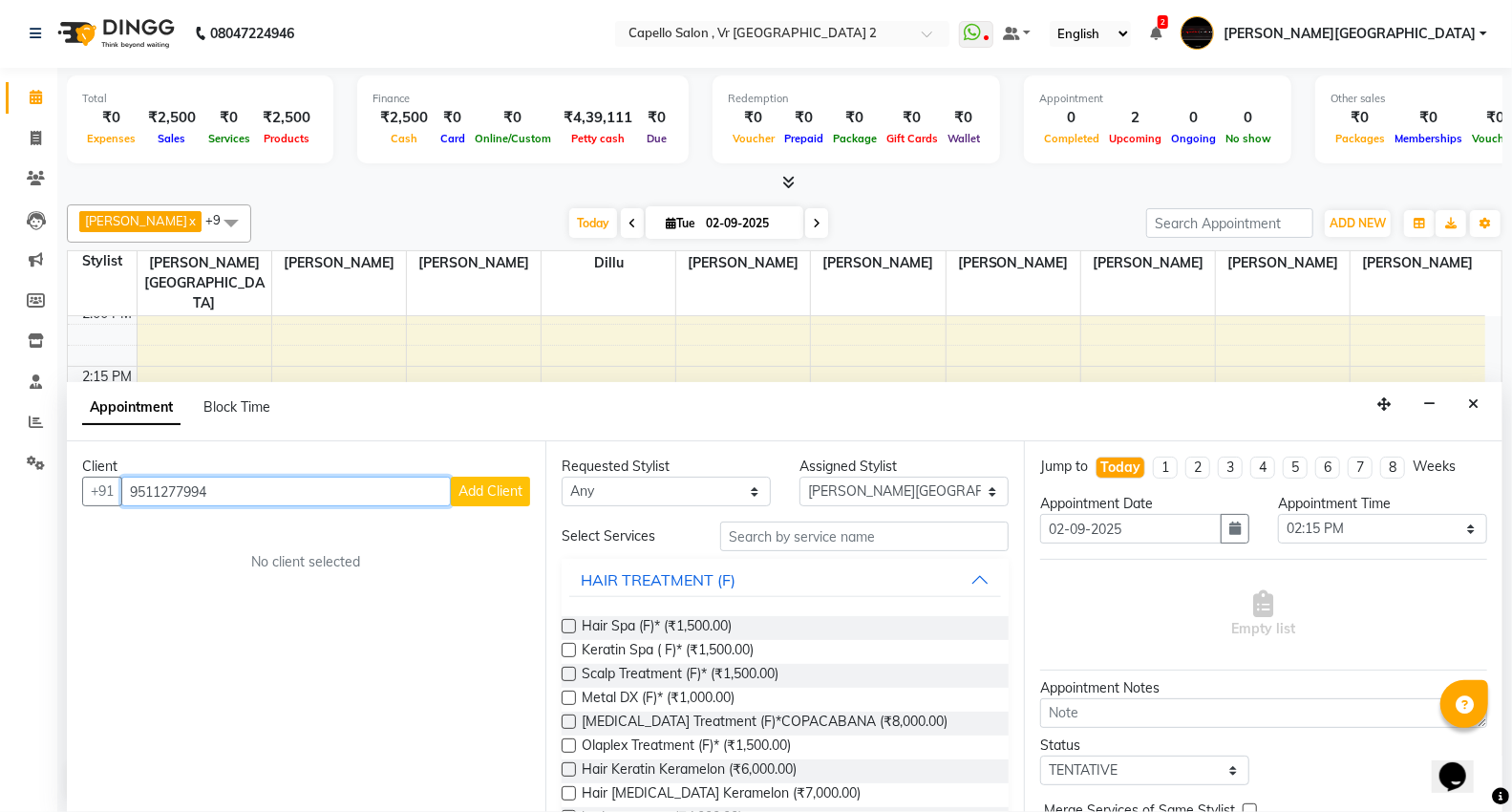
type input "9511277994"
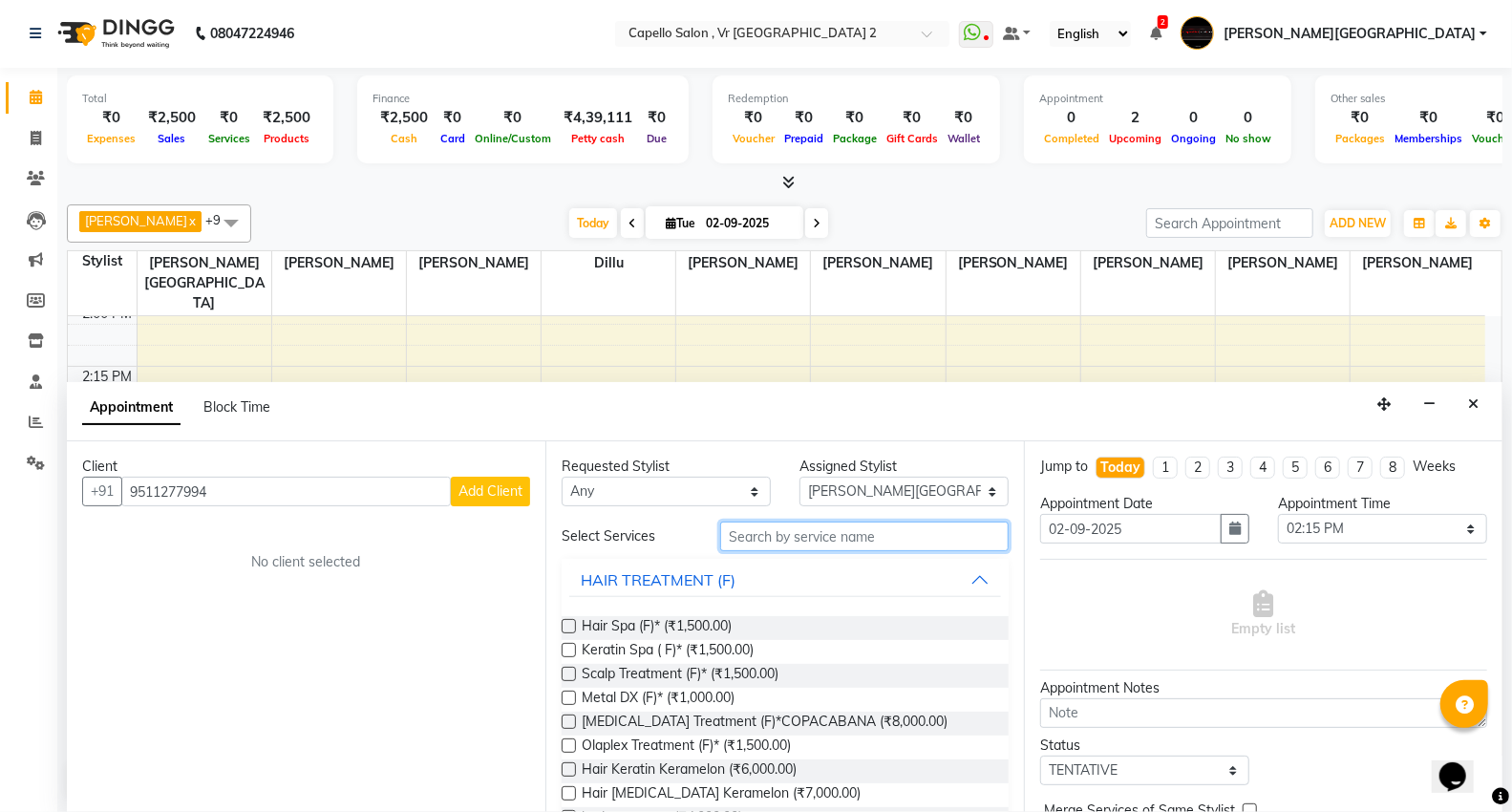
click at [821, 533] on input "text" at bounding box center [864, 537] width 289 height 30
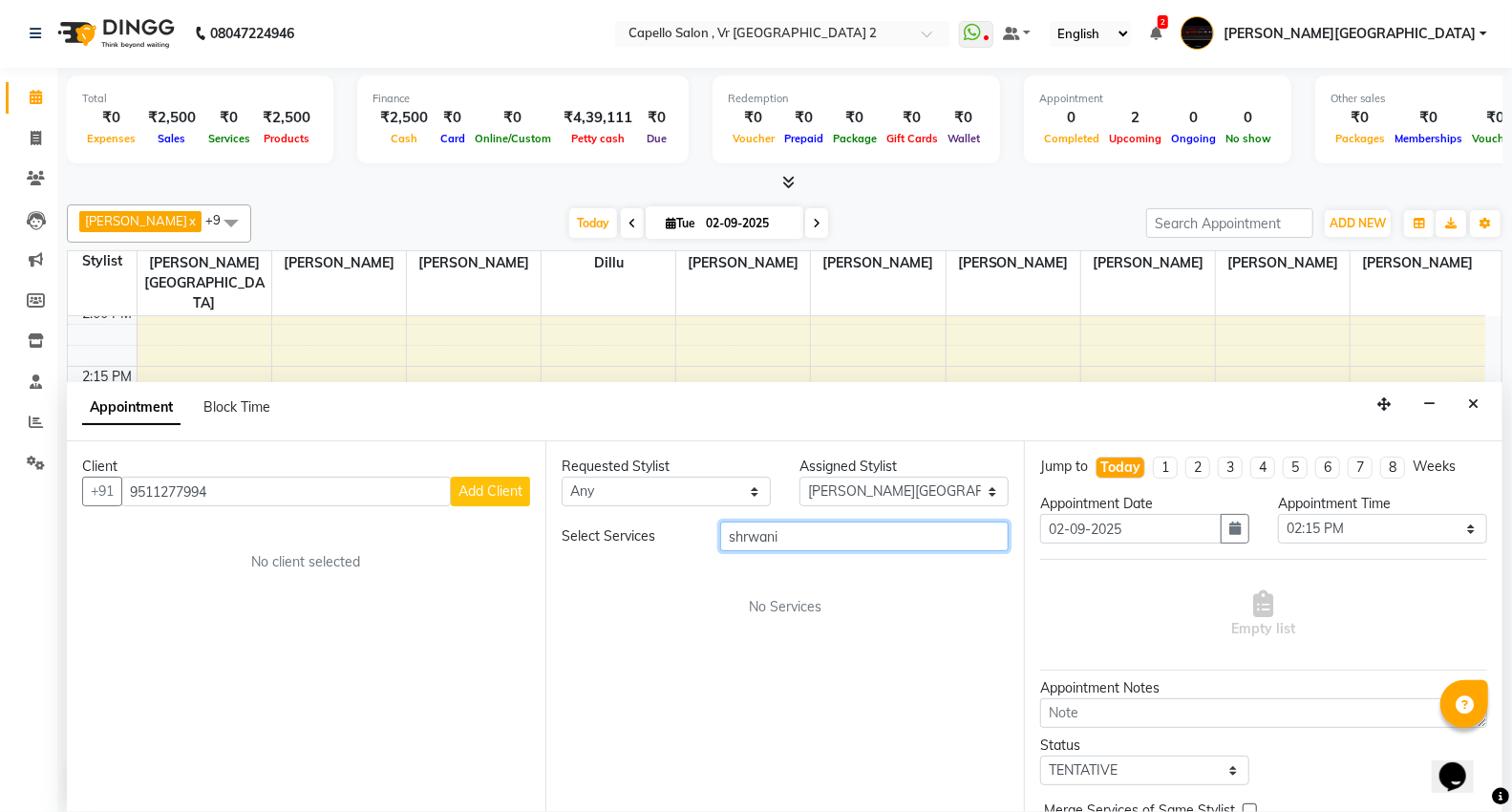
click at [869, 533] on input "shrwani" at bounding box center [864, 537] width 289 height 30
type input "s"
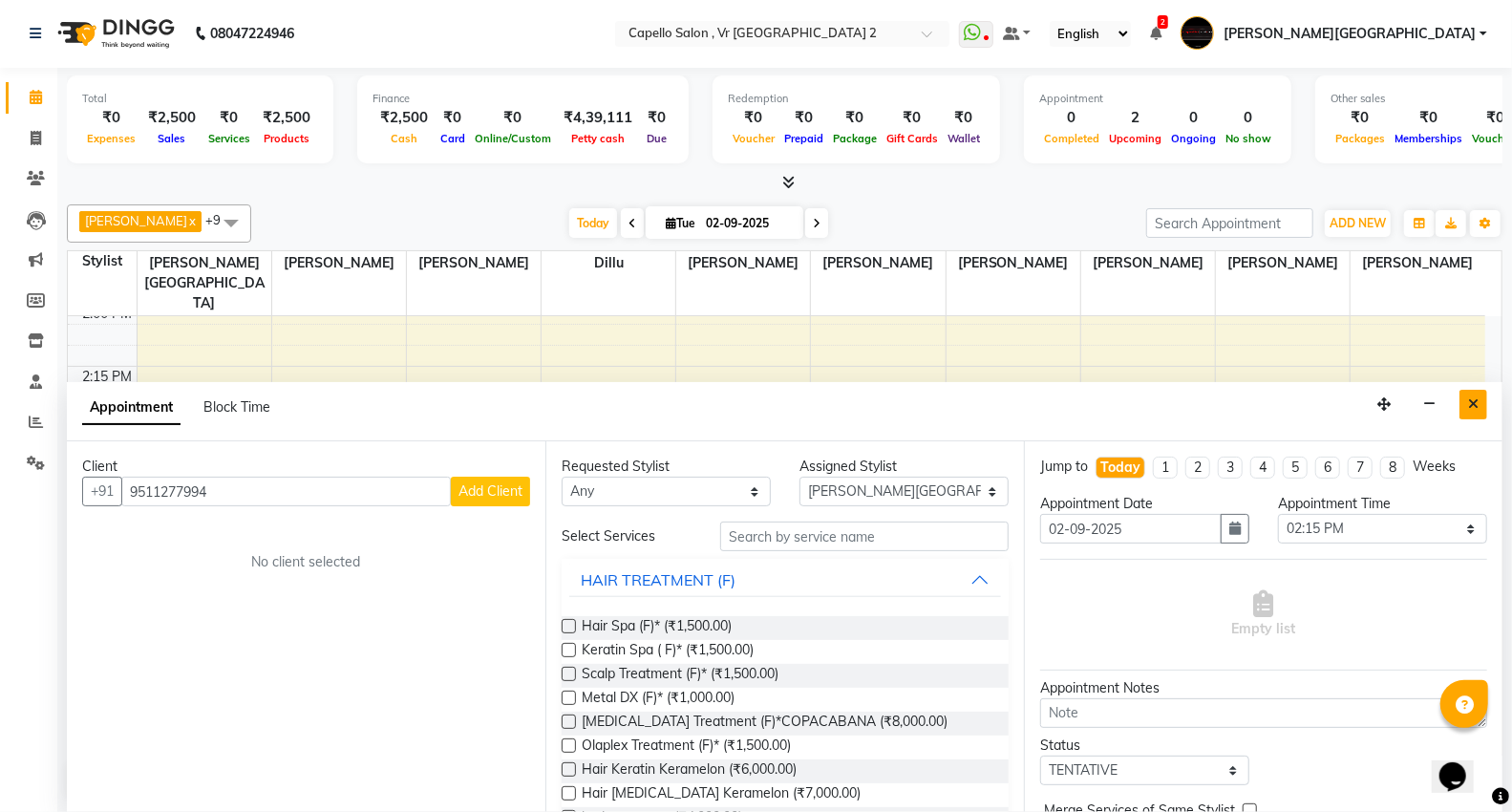
click at [1477, 401] on icon "Close" at bounding box center [1473, 404] width 11 height 13
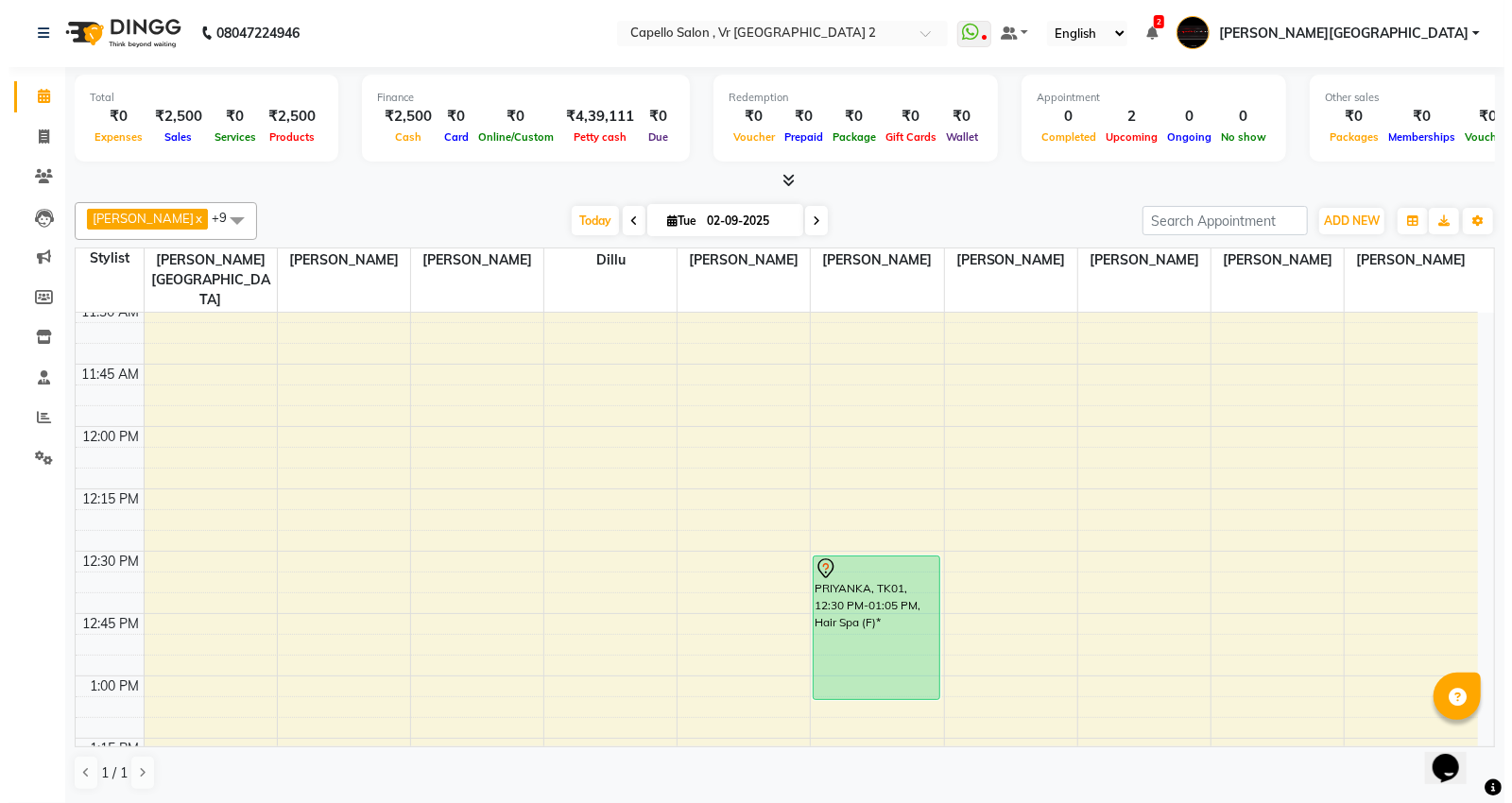
scroll to position [629, 0]
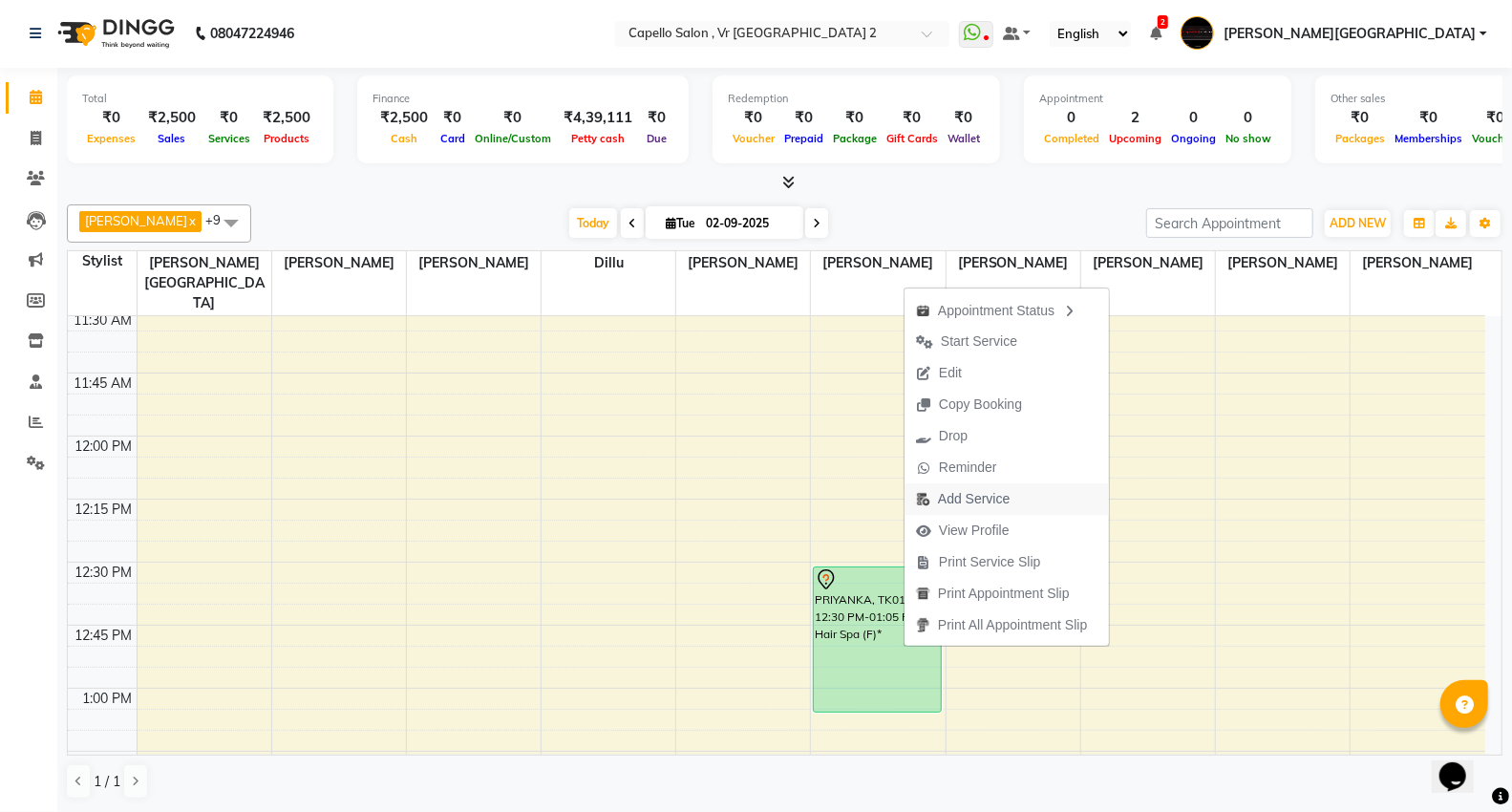
click at [1000, 491] on span "Add Service" at bounding box center [974, 499] width 72 height 20
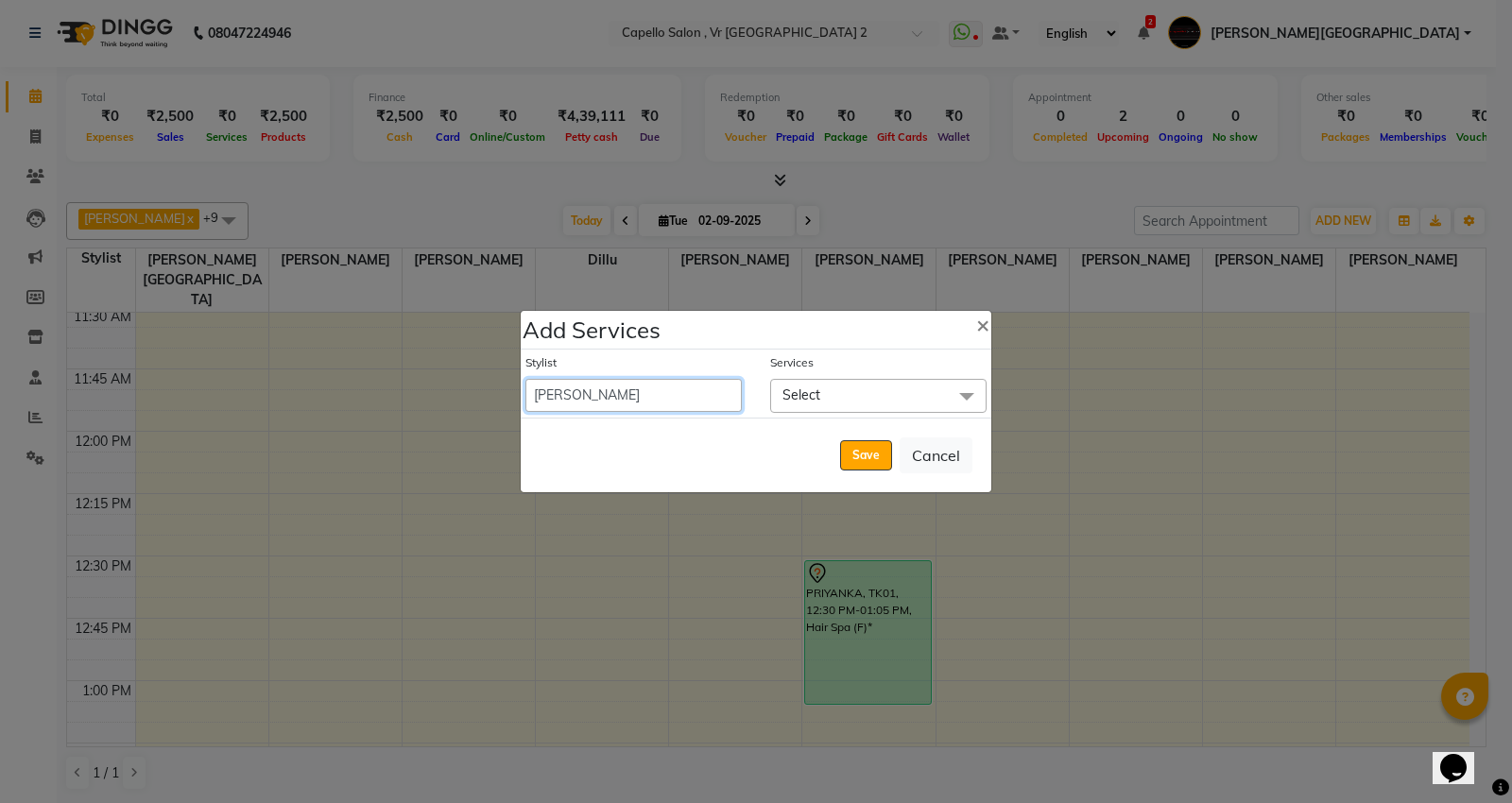
click at [677, 394] on select "AHSIK [PERSON_NAME] [PERSON_NAME] [PERSON_NAME] [PERSON_NAME] Mall Dillu [PERSO…" at bounding box center [633, 395] width 216 height 33
select select "14466"
click at [525, 379] on select "AHSIK [PERSON_NAME] [PERSON_NAME] [PERSON_NAME] [PERSON_NAME] Mall Dillu [PERSO…" at bounding box center [633, 395] width 216 height 33
select select "795"
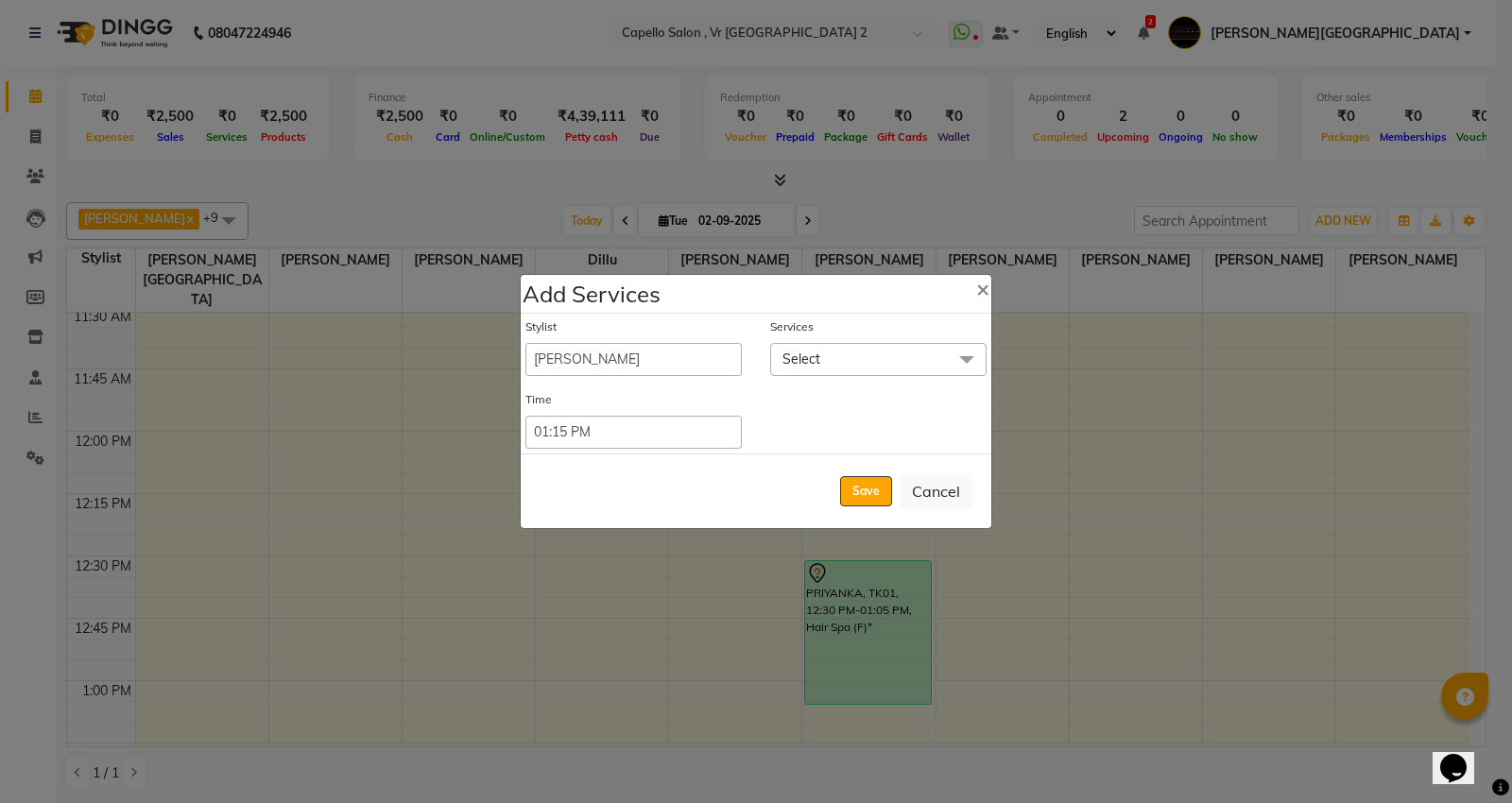
click at [855, 368] on span "Select" at bounding box center [878, 359] width 216 height 33
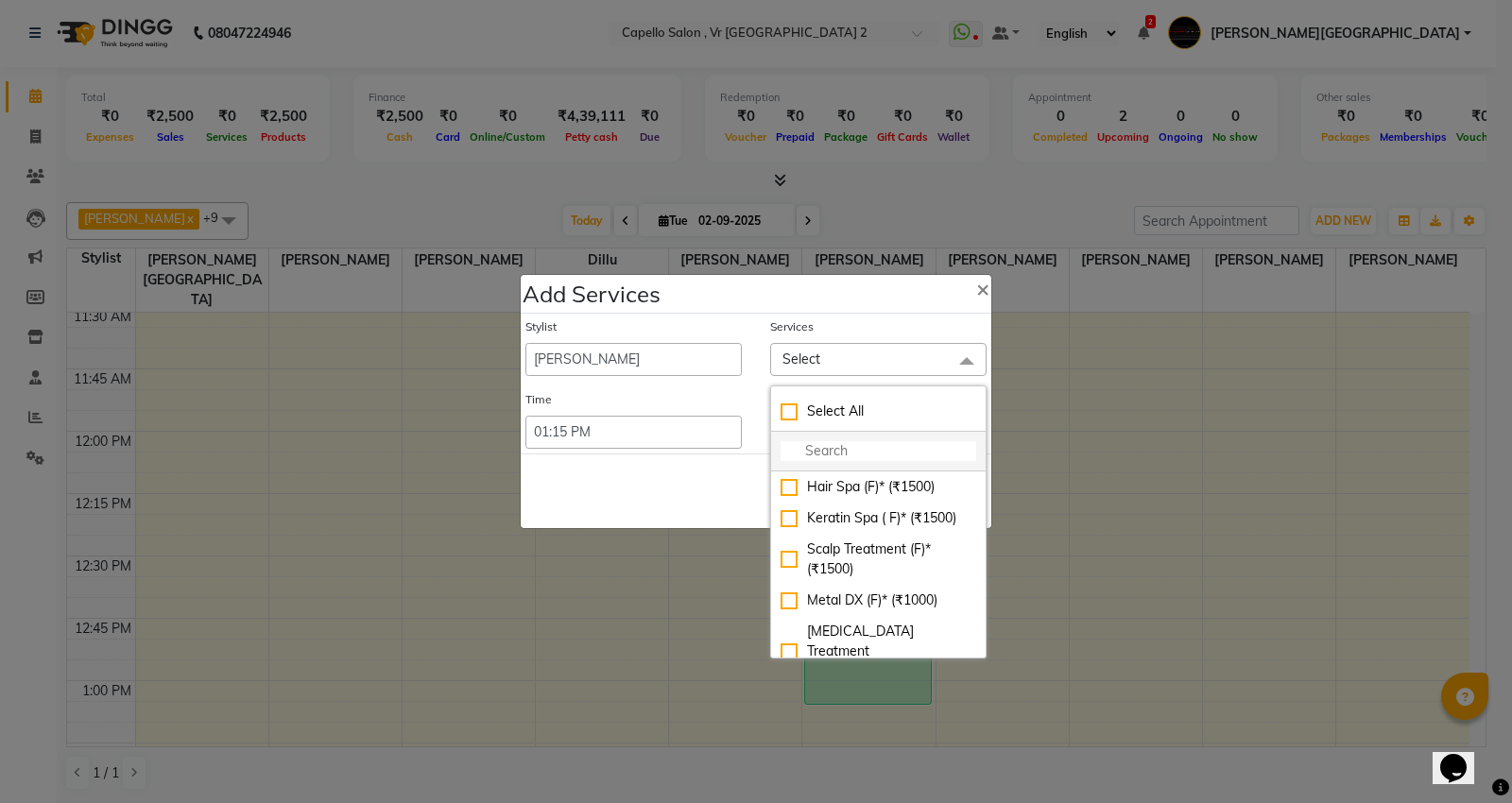
click at [870, 441] on input "multiselect-search" at bounding box center [878, 451] width 196 height 20
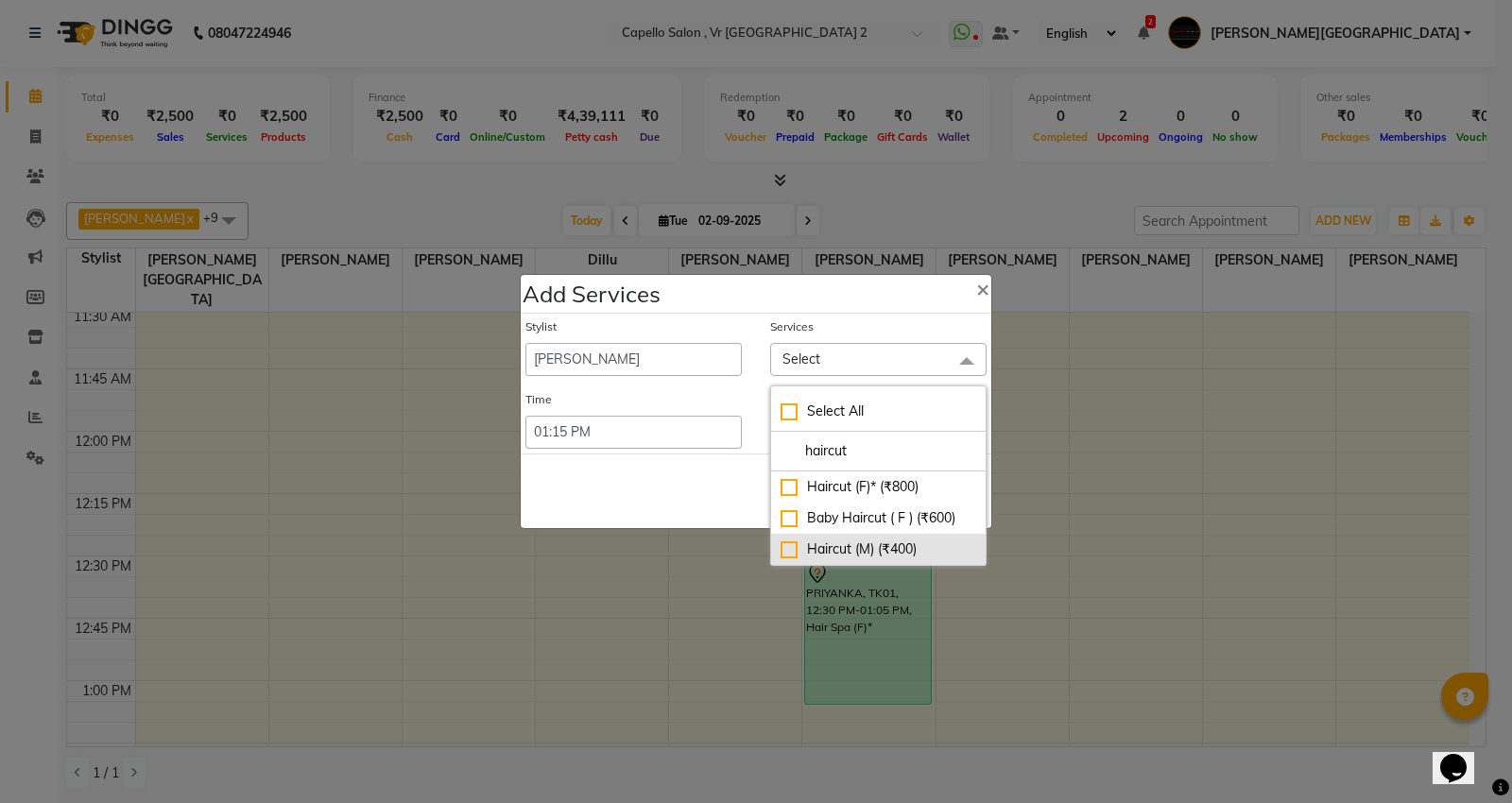
type input "haircut"
click at [884, 543] on div "Haircut (M) (₹400)" at bounding box center [878, 549] width 196 height 20
checkbox input "true"
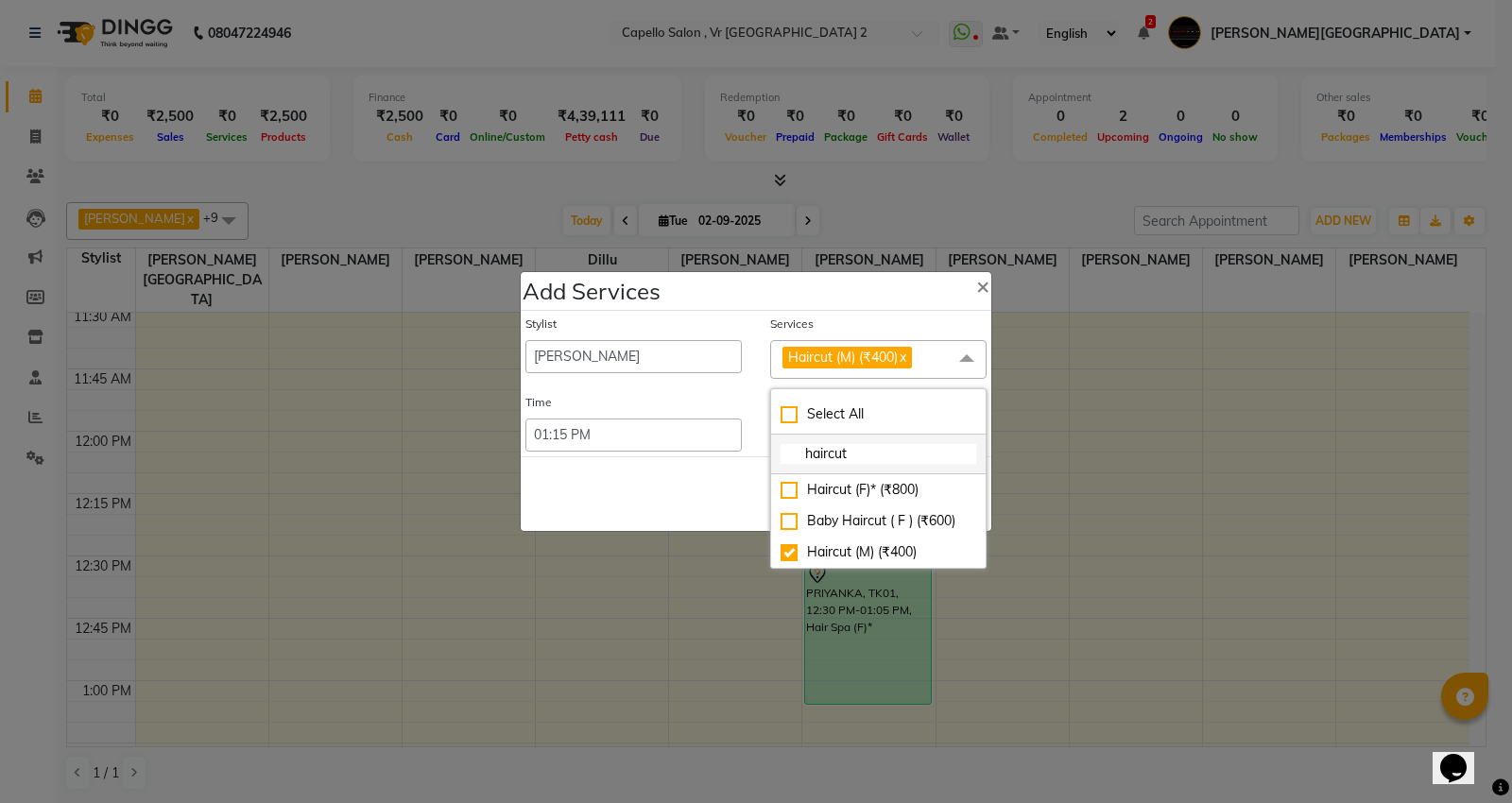
click at [893, 445] on input "haircut" at bounding box center [878, 454] width 196 height 20
type input "h"
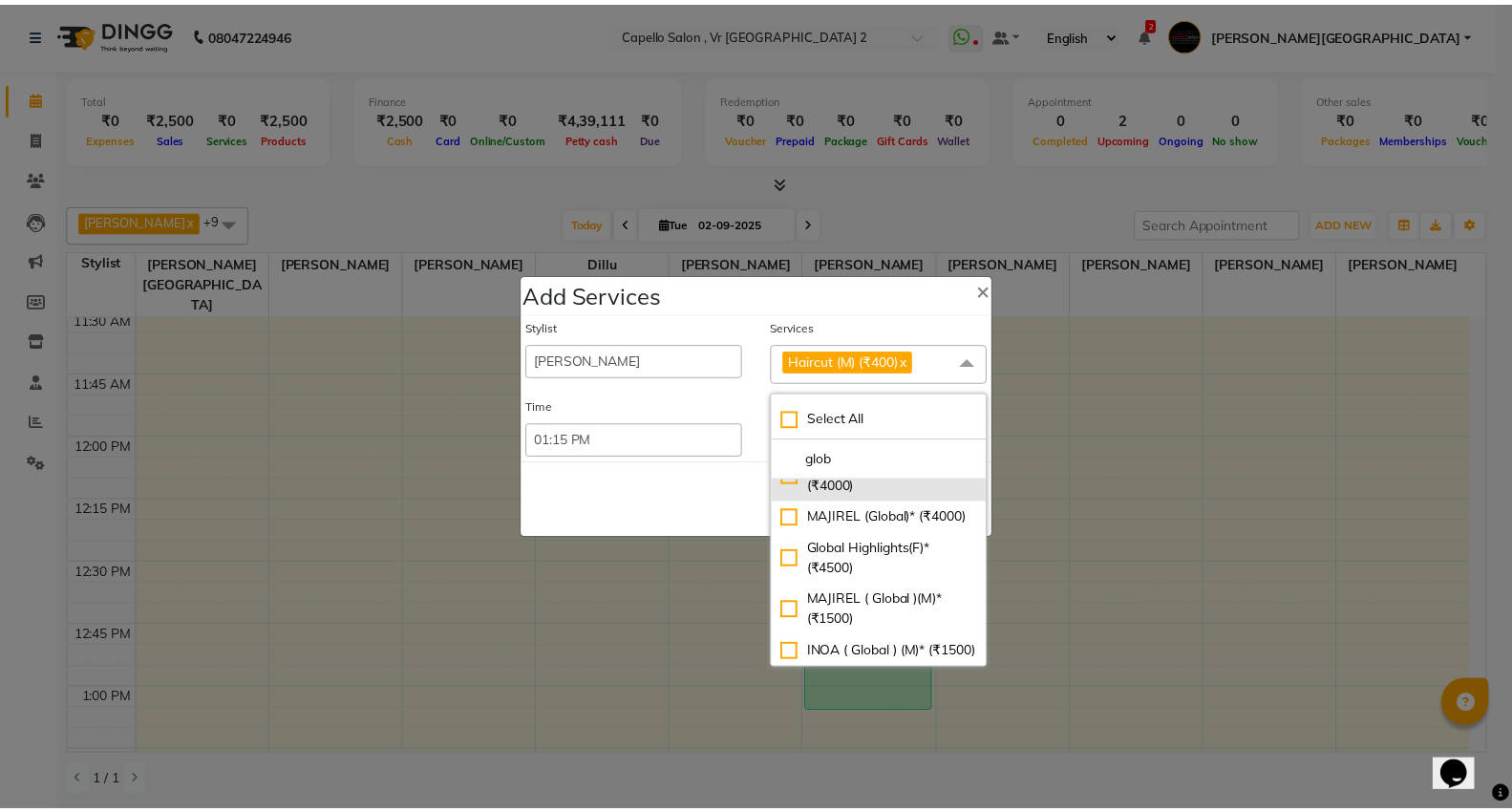
scroll to position [69, 0]
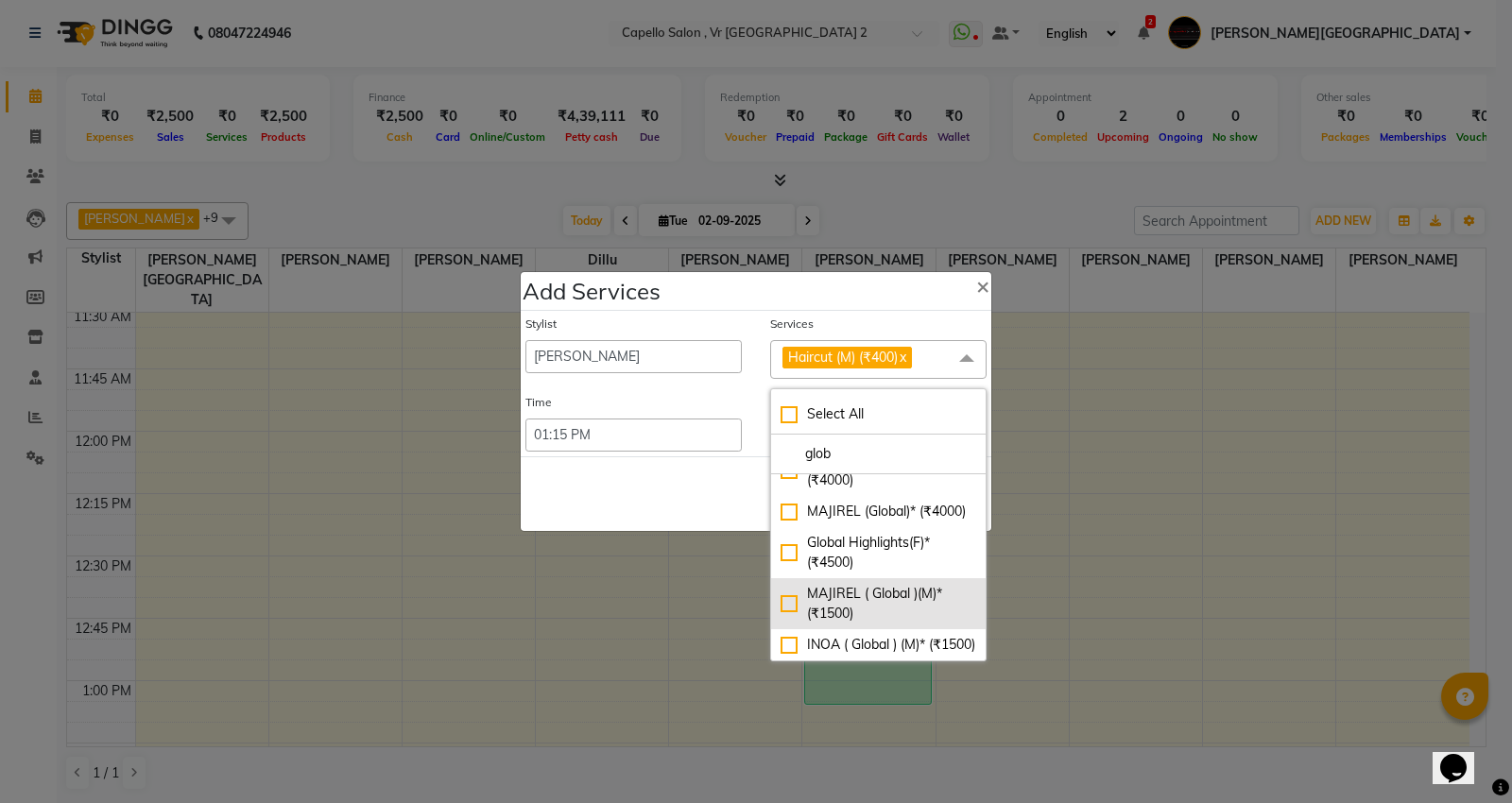
type input "glob"
click at [785, 584] on div "MAJIREL ( Global )(M)* (₹1500)" at bounding box center [878, 604] width 196 height 40
checkbox input "true"
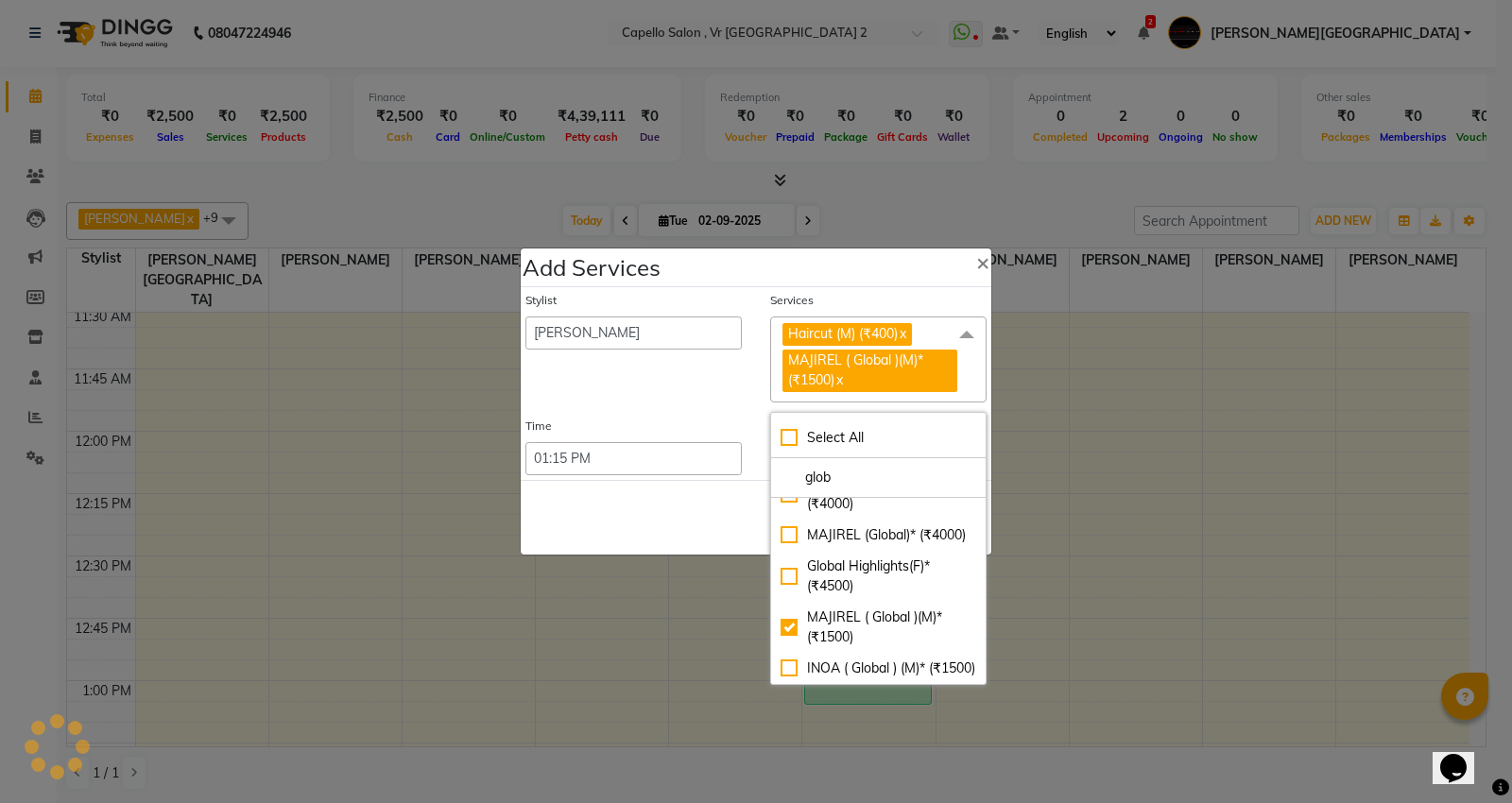
click at [965, 334] on span at bounding box center [966, 334] width 38 height 36
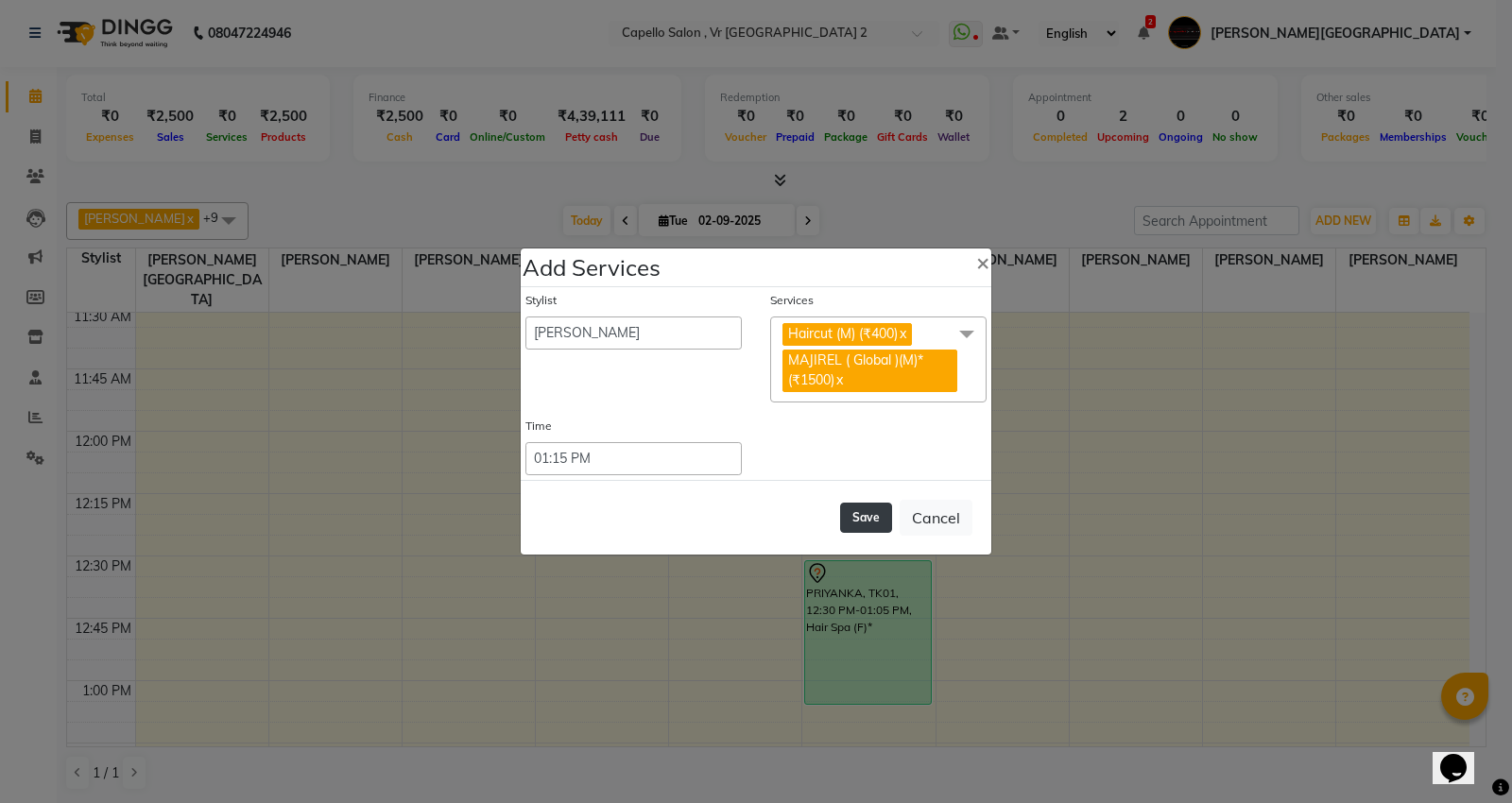
click at [877, 516] on button "Save" at bounding box center [866, 518] width 52 height 30
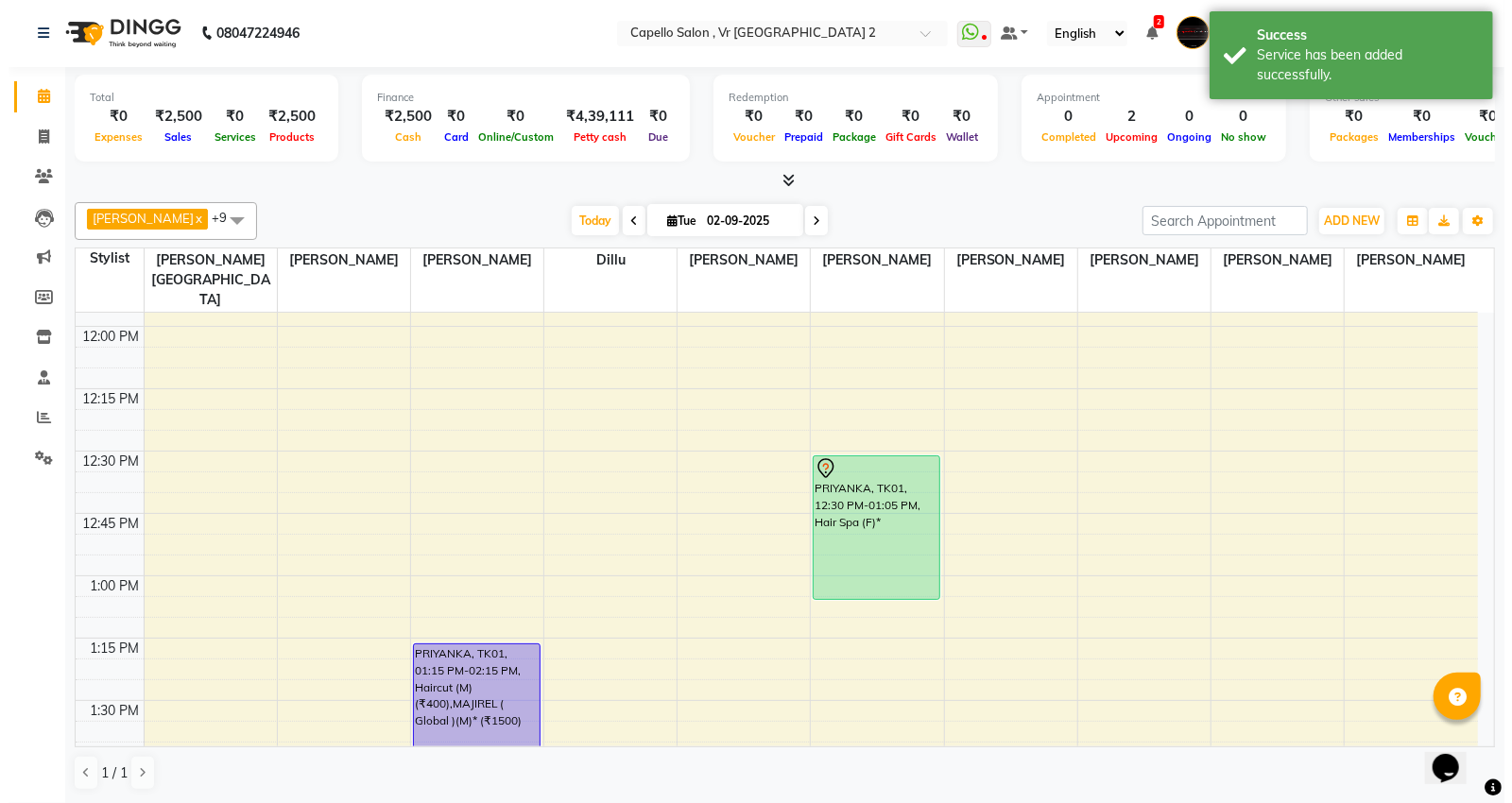
scroll to position [839, 0]
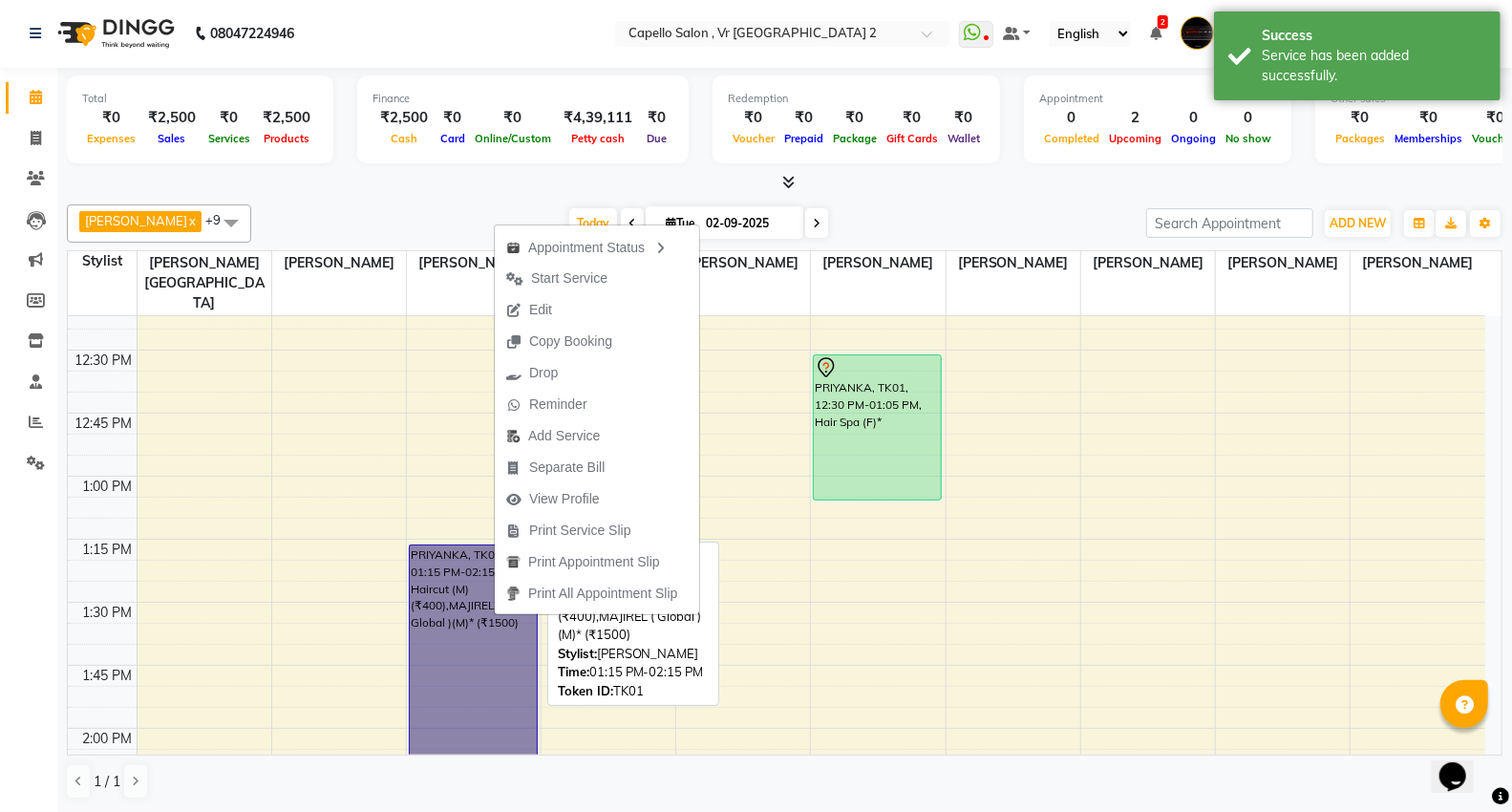
click at [490, 633] on link "PRIYANKA, TK01, 01:15 PM-02:15 PM, Haircut (M) (₹400),MAJIREL ( Global )(M)* (₹…" at bounding box center [473, 670] width 129 height 252
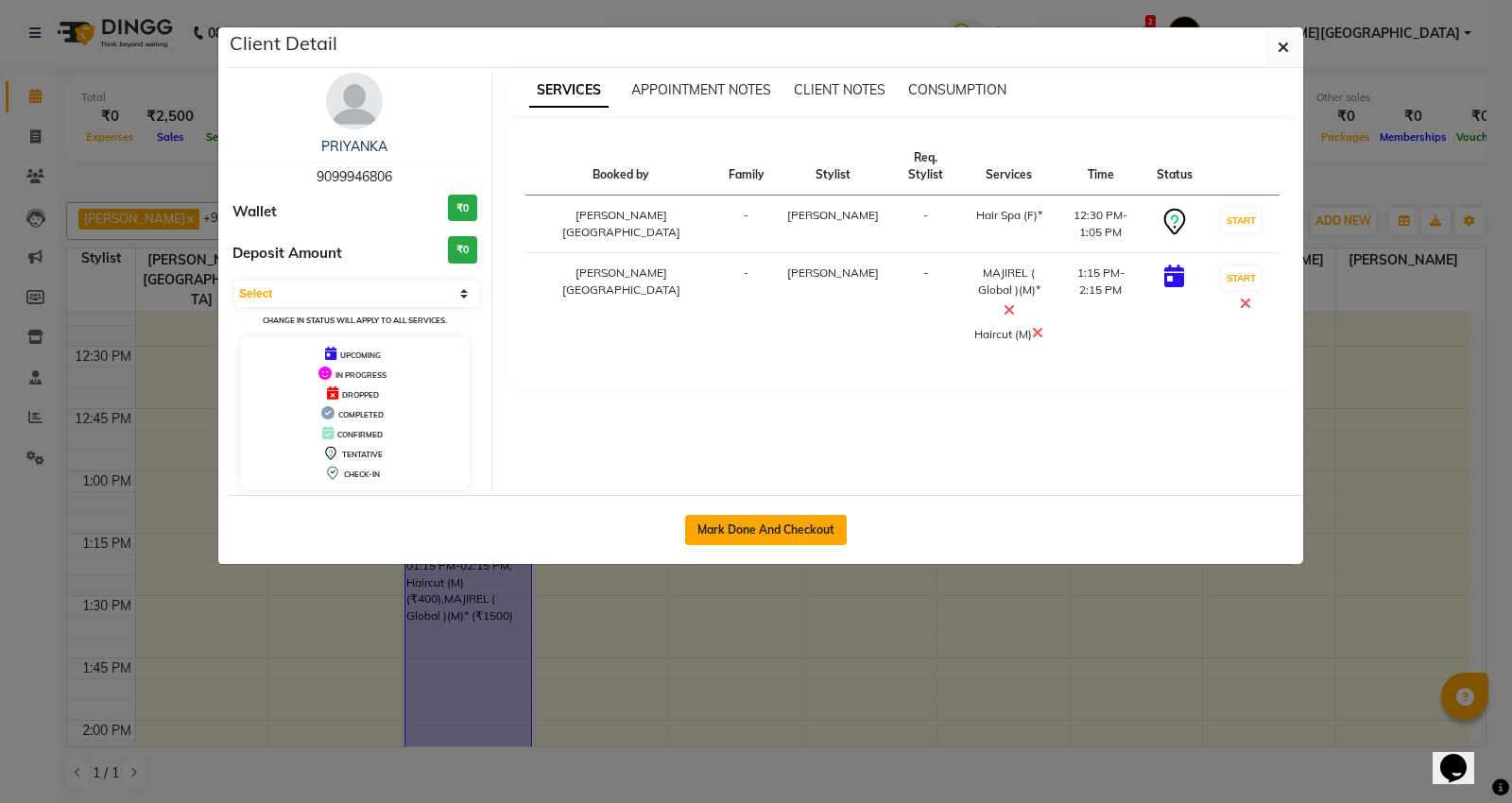
click at [756, 526] on button "Mark Done And Checkout" at bounding box center [766, 531] width 161 height 30
select select "848"
select select "service"
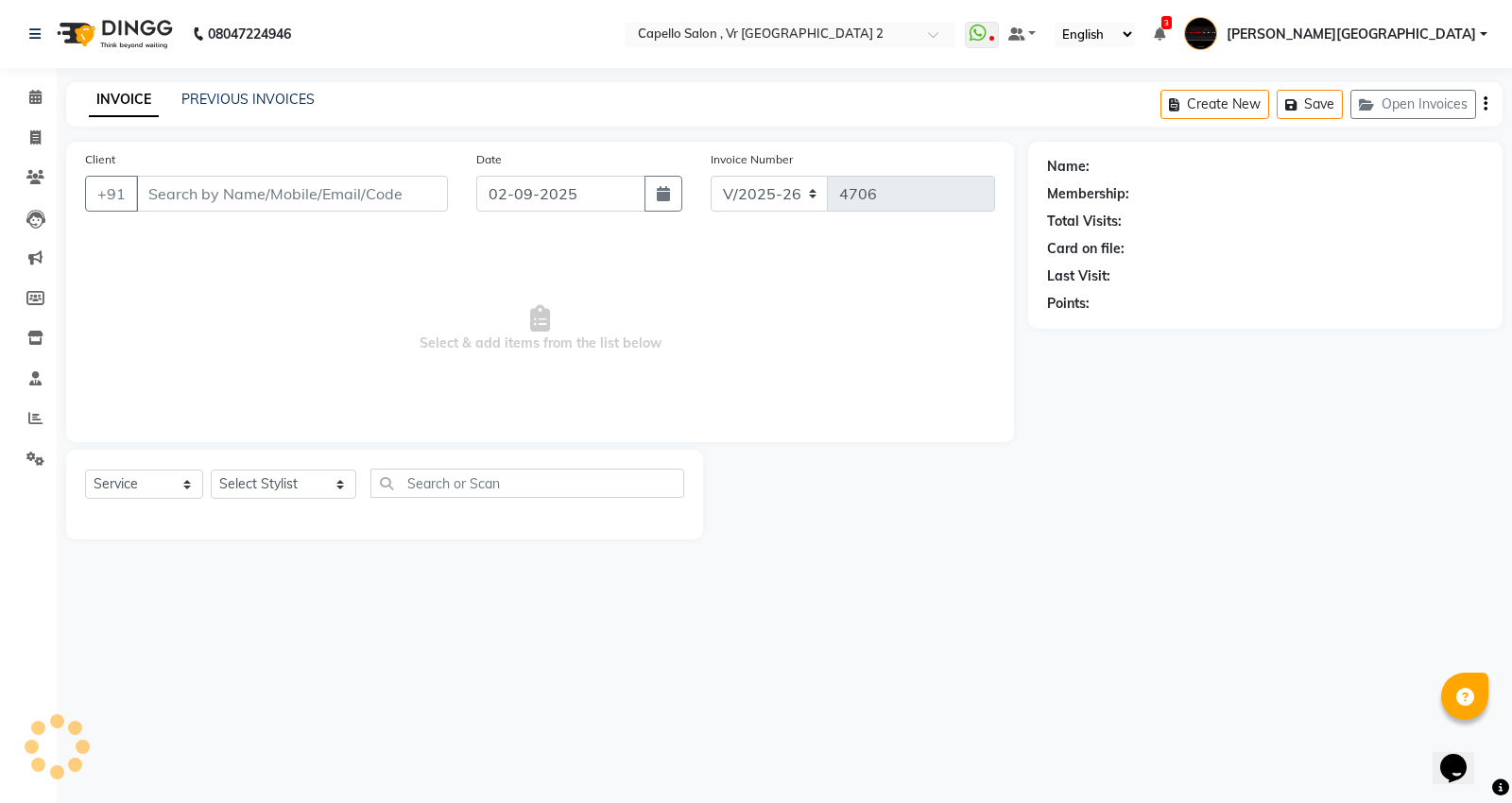
type input "9099946806"
select select "14466"
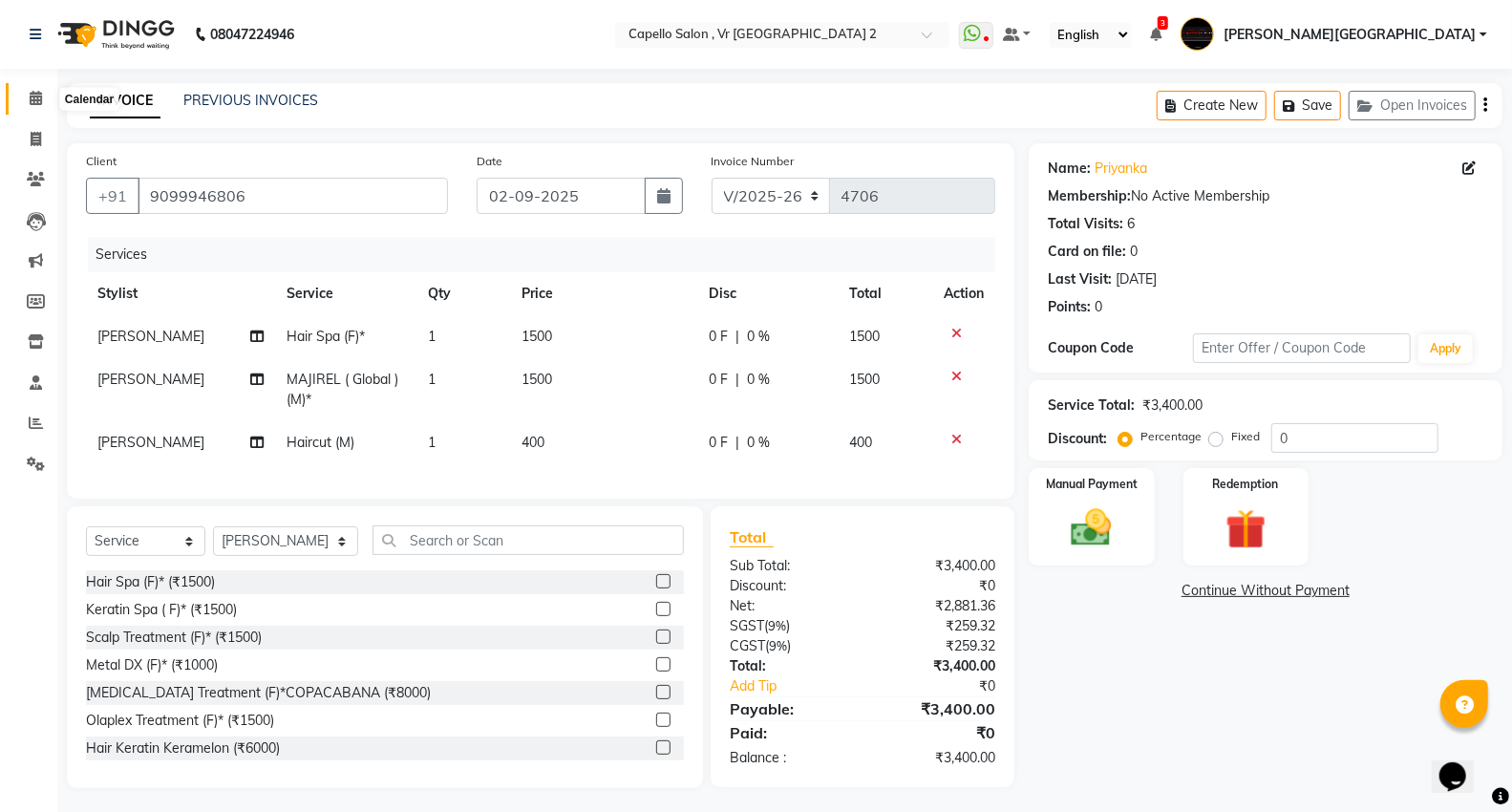
click at [27, 104] on span at bounding box center [35, 99] width 34 height 22
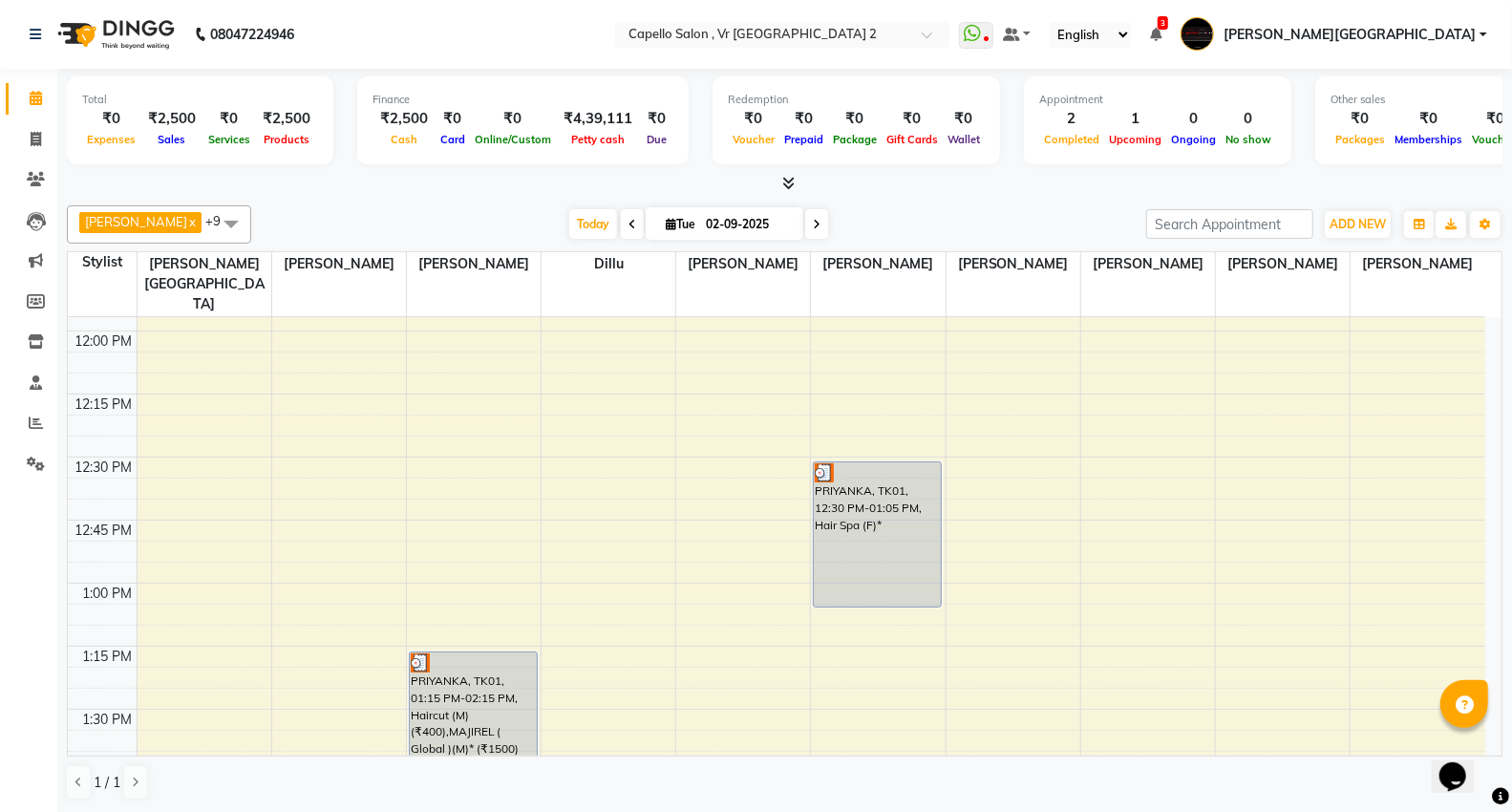
scroll to position [1062, 0]
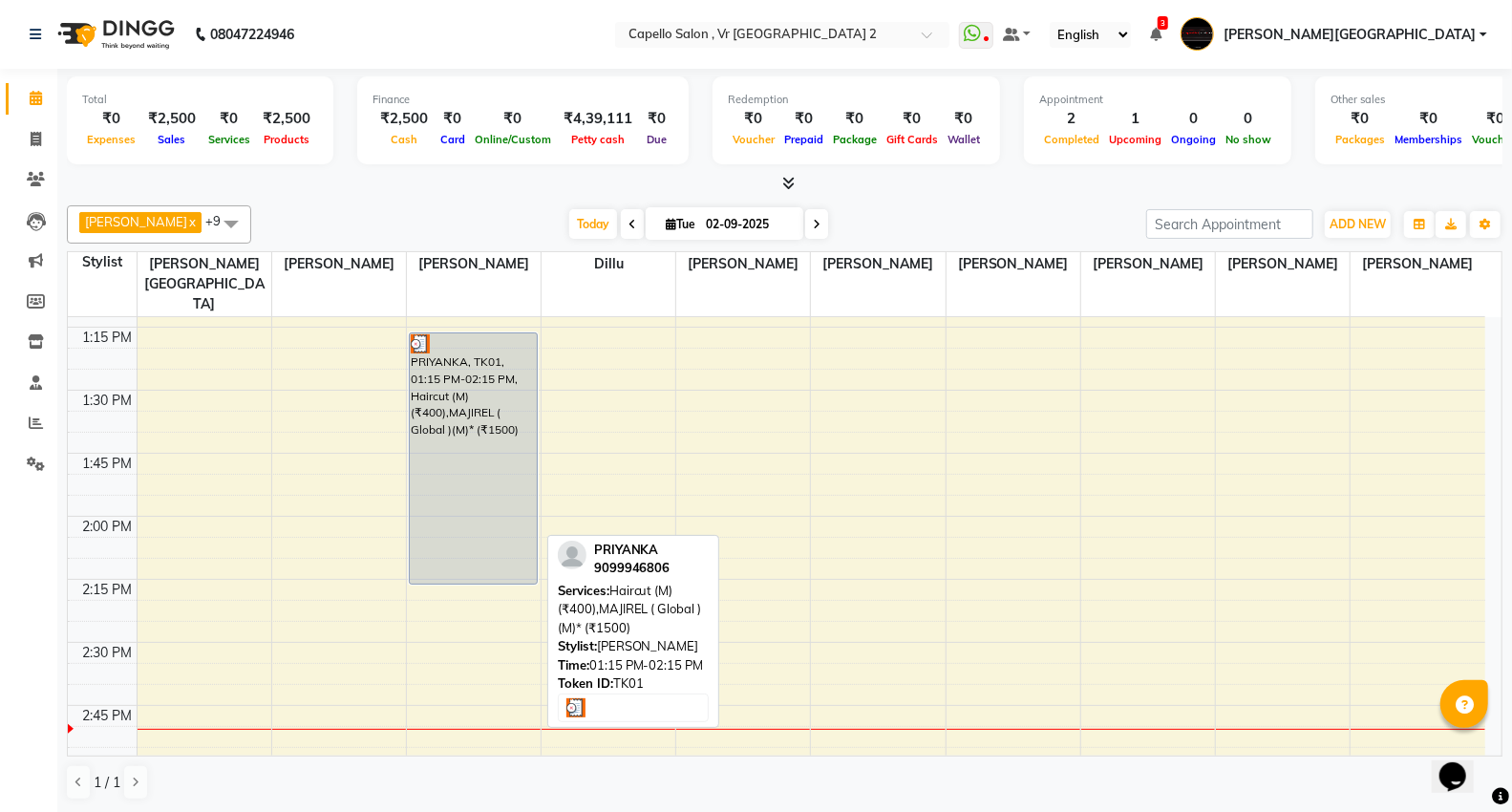
click at [466, 347] on div "PRIYANKA, TK01, 01:15 PM-02:15 PM, Haircut (M) (₹400),MAJIREL ( Global )(M)* (₹…" at bounding box center [473, 458] width 127 height 251
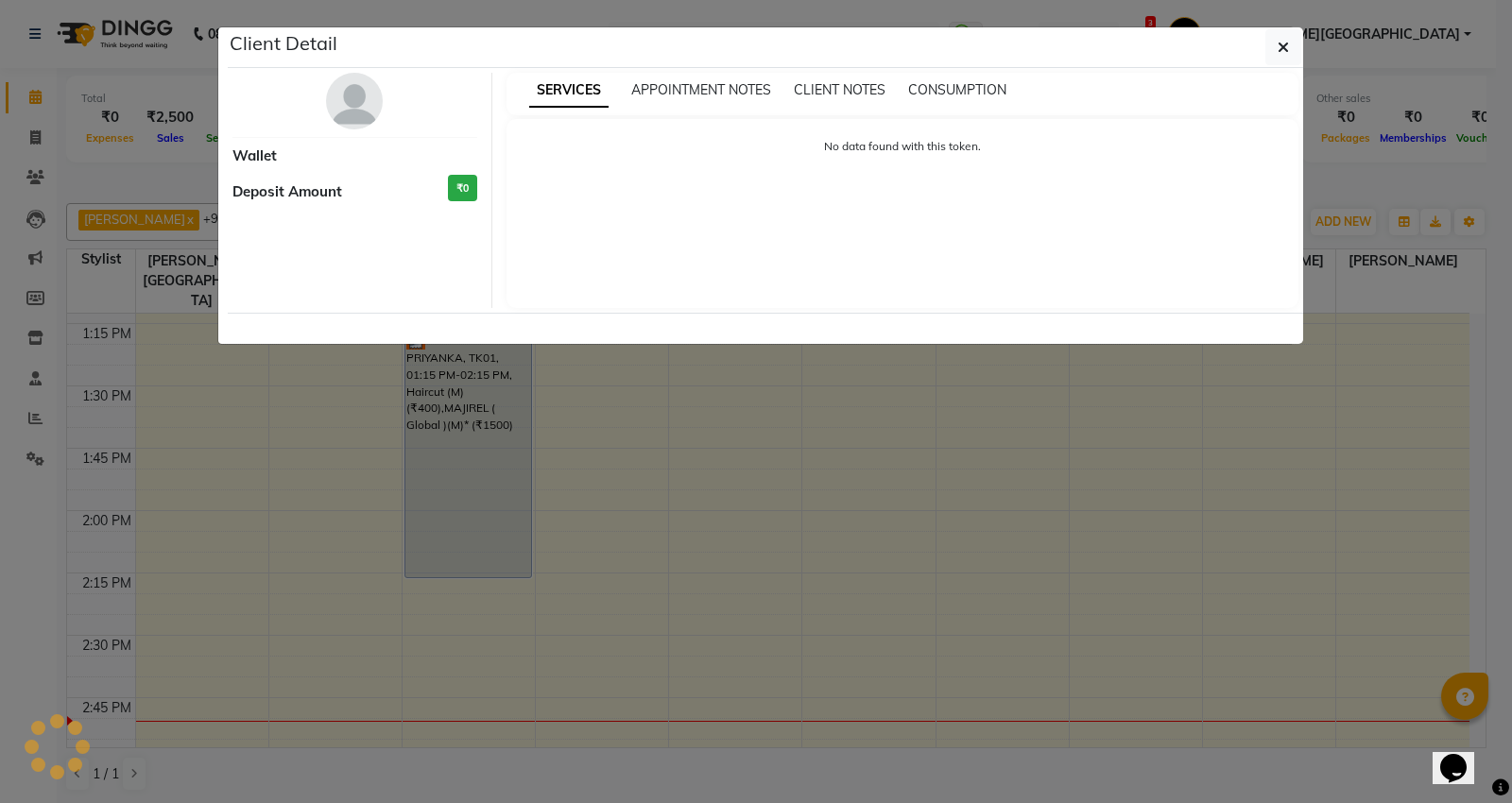
select select "3"
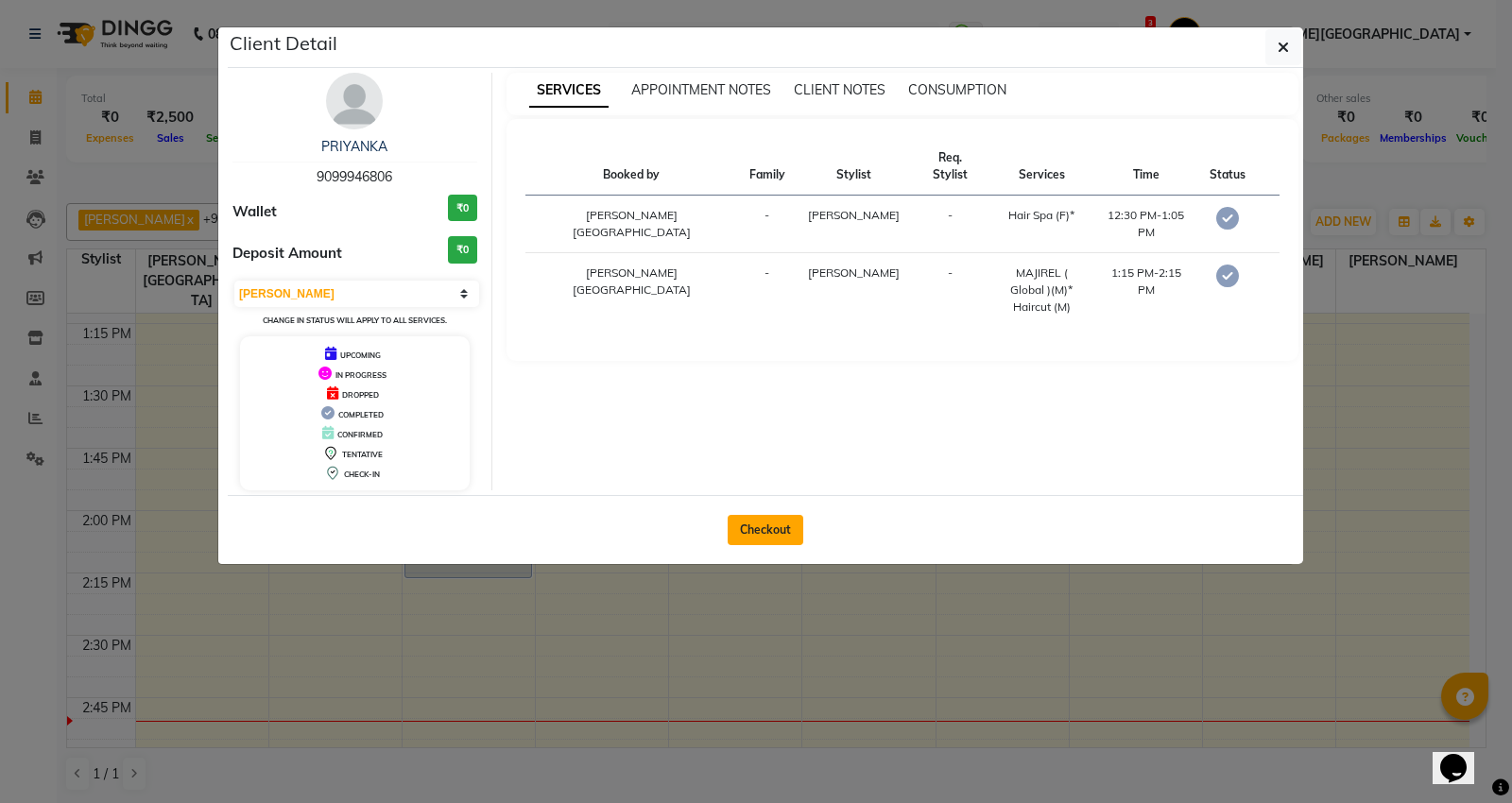
click at [784, 538] on button "Checkout" at bounding box center [766, 531] width 76 height 30
select select "service"
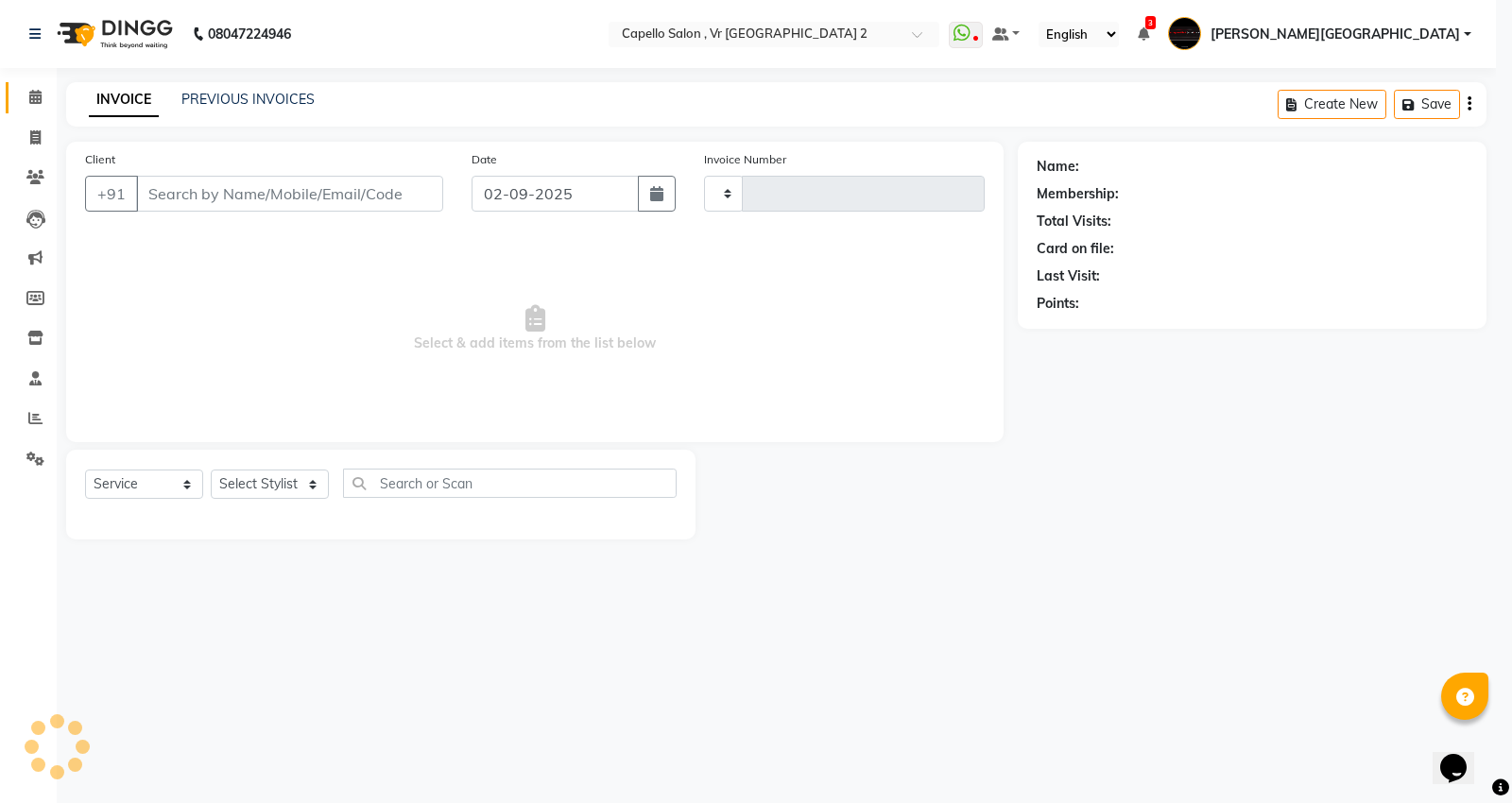
type input "4706"
select select "848"
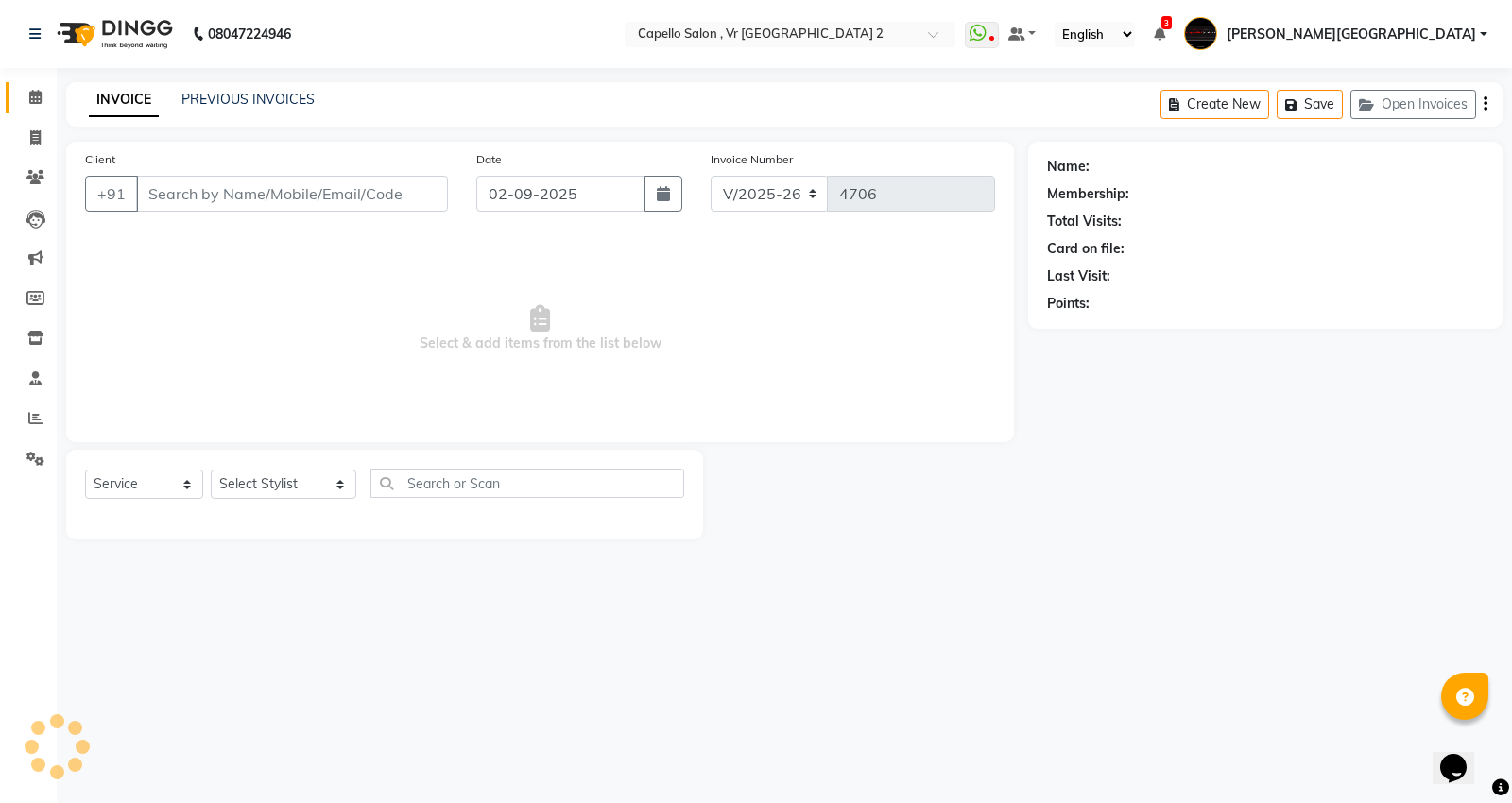
type input "9099946806"
select select "14466"
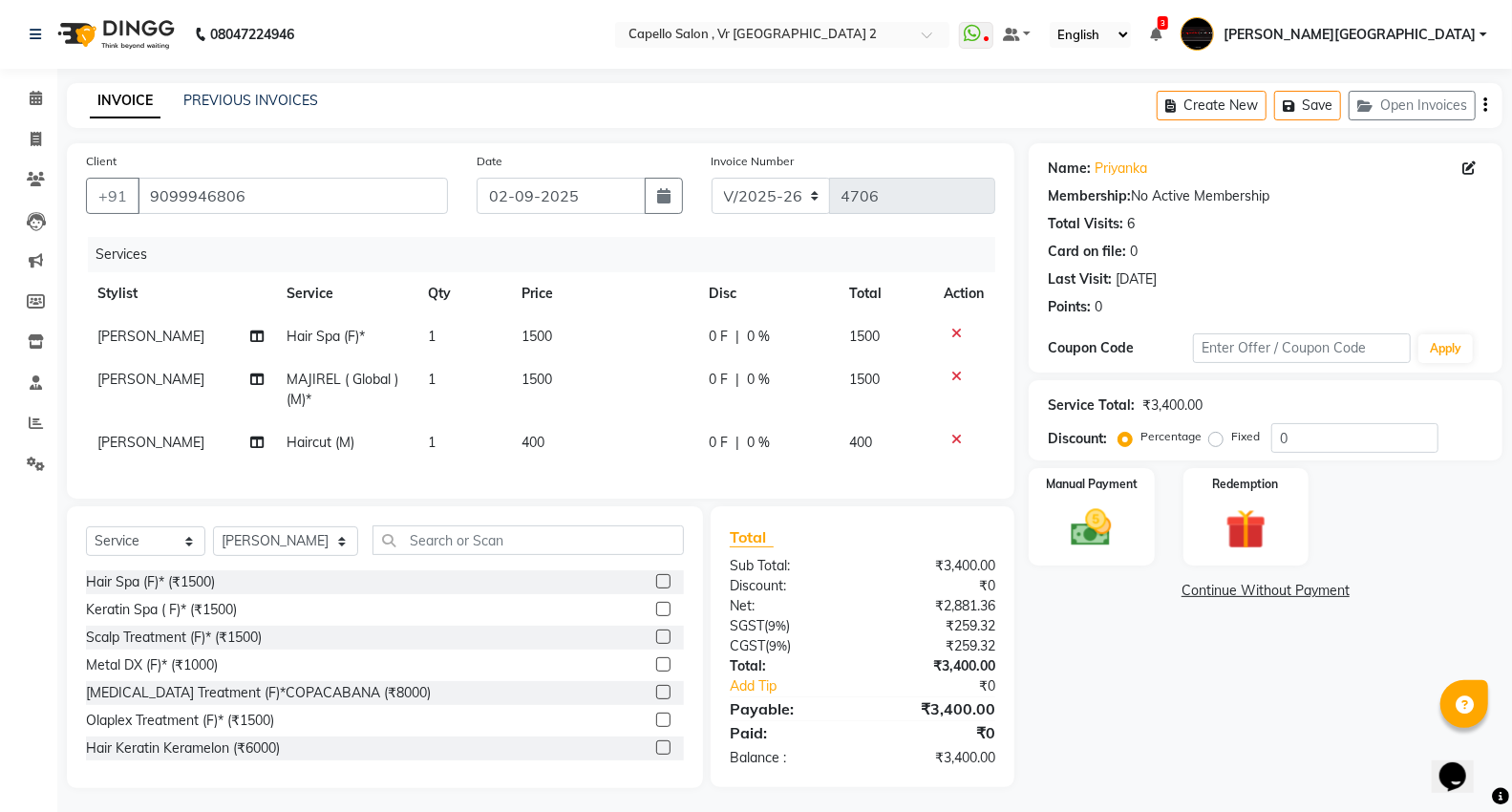
click at [288, 339] on span "Hair Spa (F)*" at bounding box center [326, 336] width 79 height 17
select select "15681"
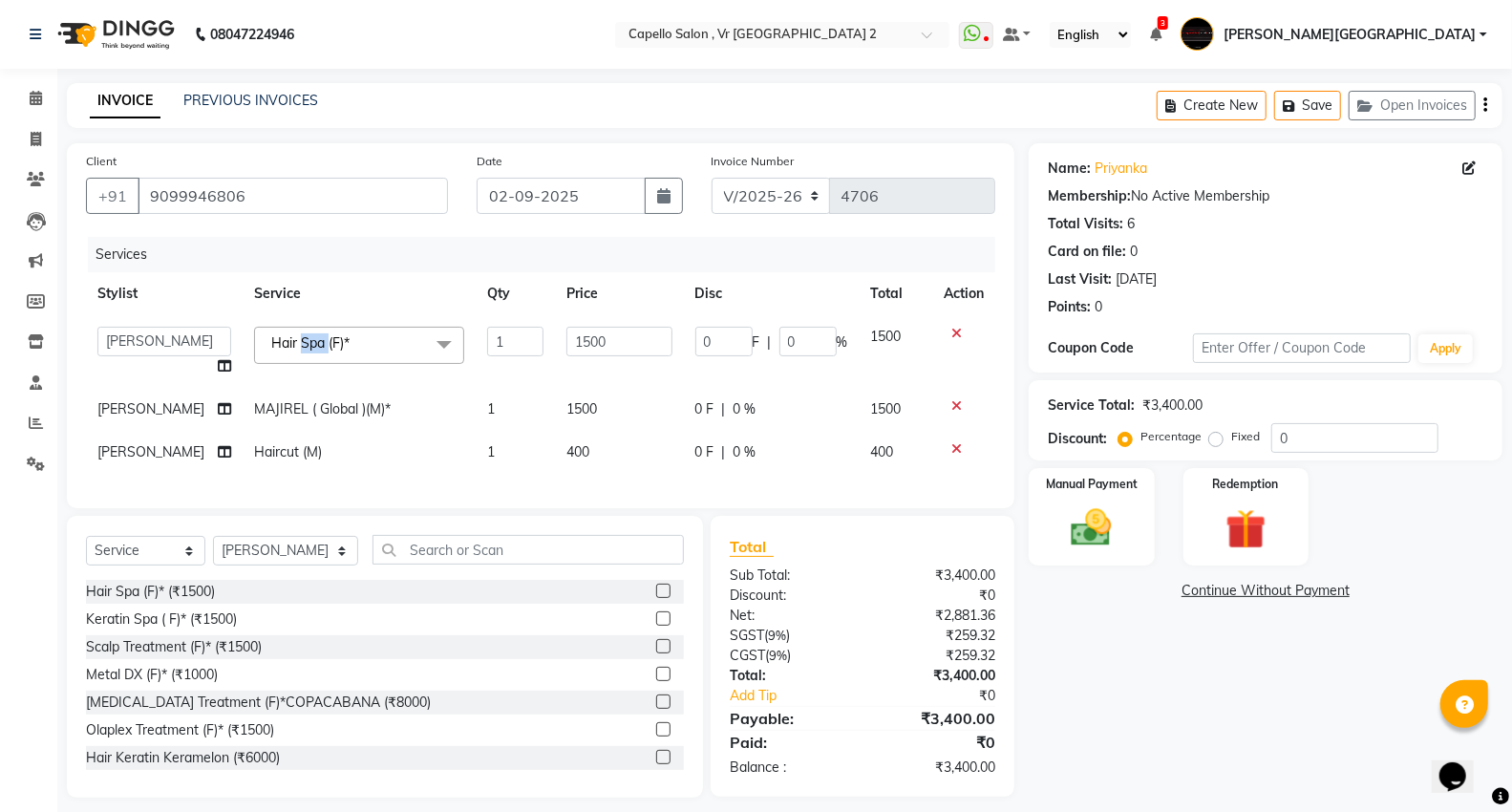
click at [288, 339] on span "Hair Spa (F)*" at bounding box center [311, 343] width 79 height 17
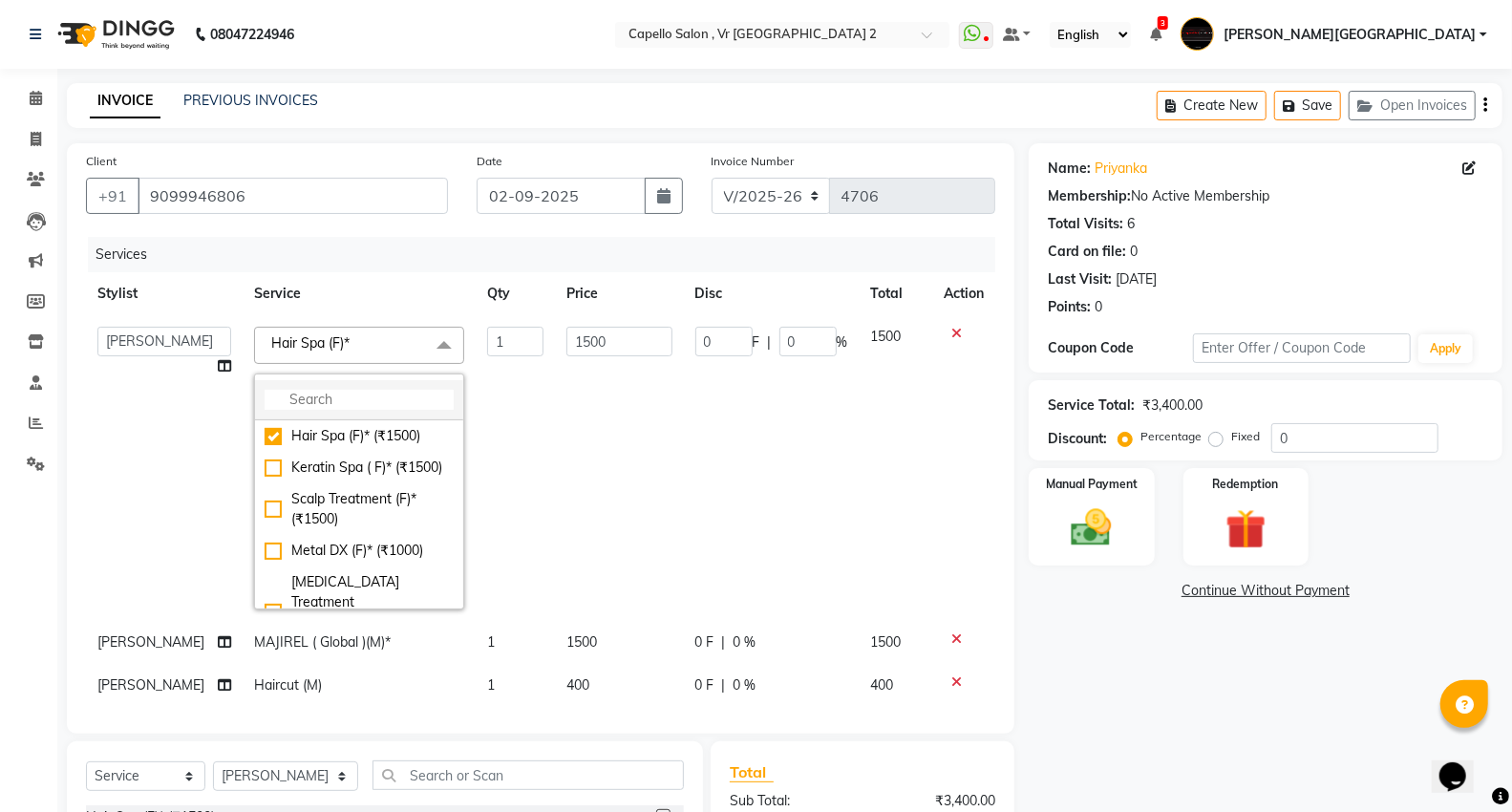
click at [293, 399] on input "multiselect-search" at bounding box center [359, 399] width 189 height 20
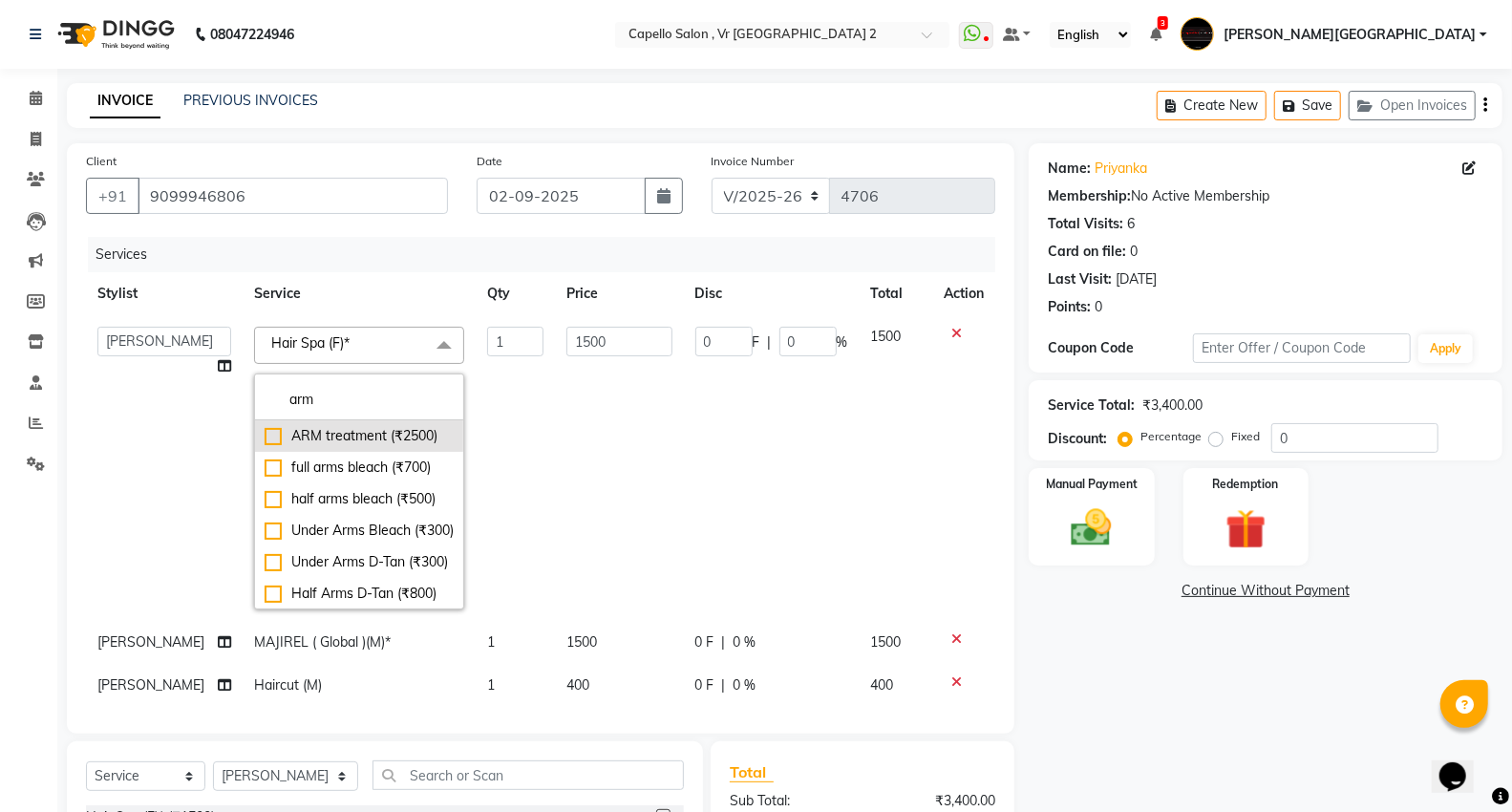
type input "arm"
click at [382, 442] on div "ARM treatment (₹2500)" at bounding box center [359, 436] width 189 height 20
checkbox input "true"
click at [644, 326] on input "2500" at bounding box center [619, 341] width 106 height 30
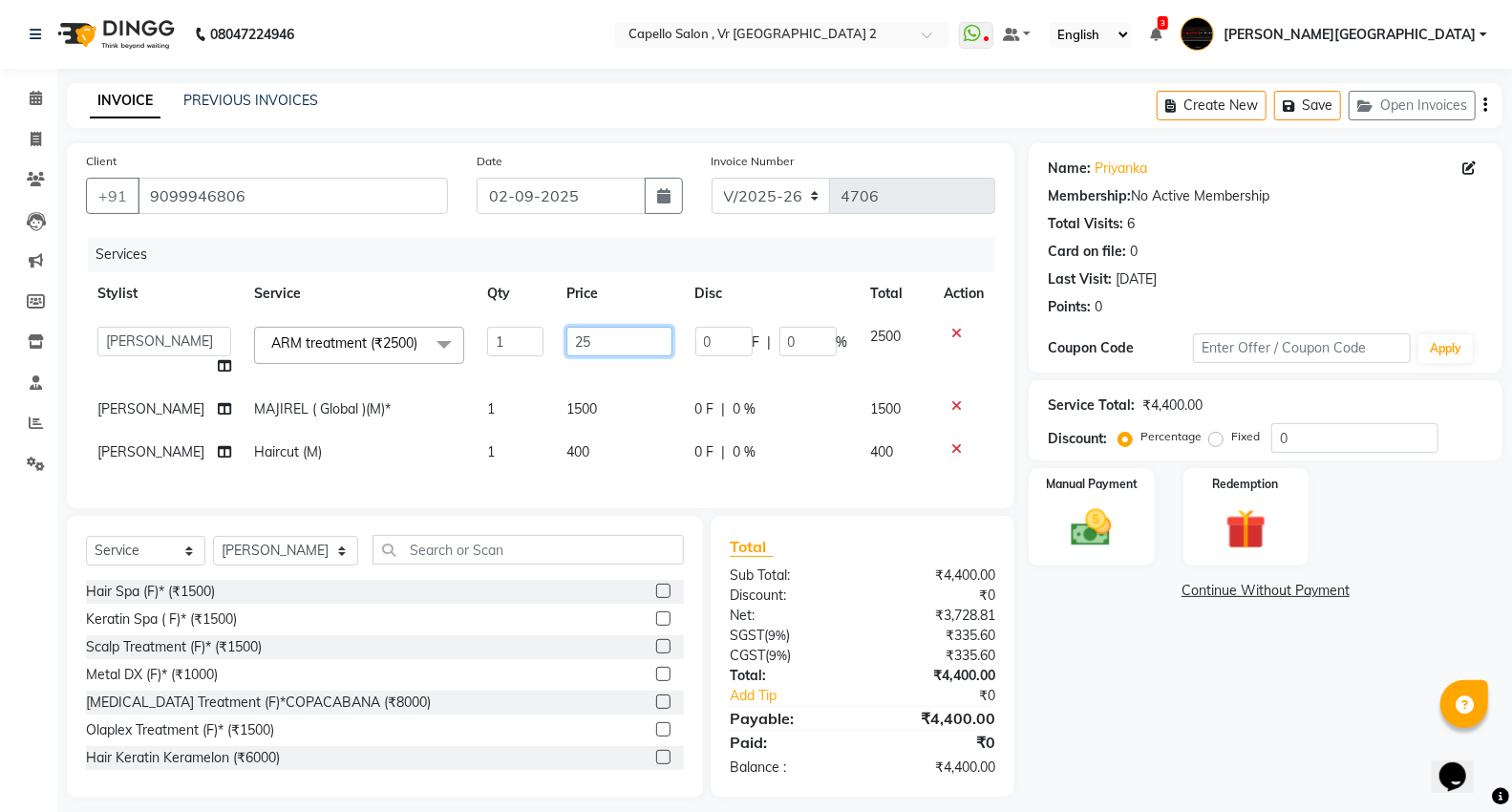
type input "2"
type input "3500"
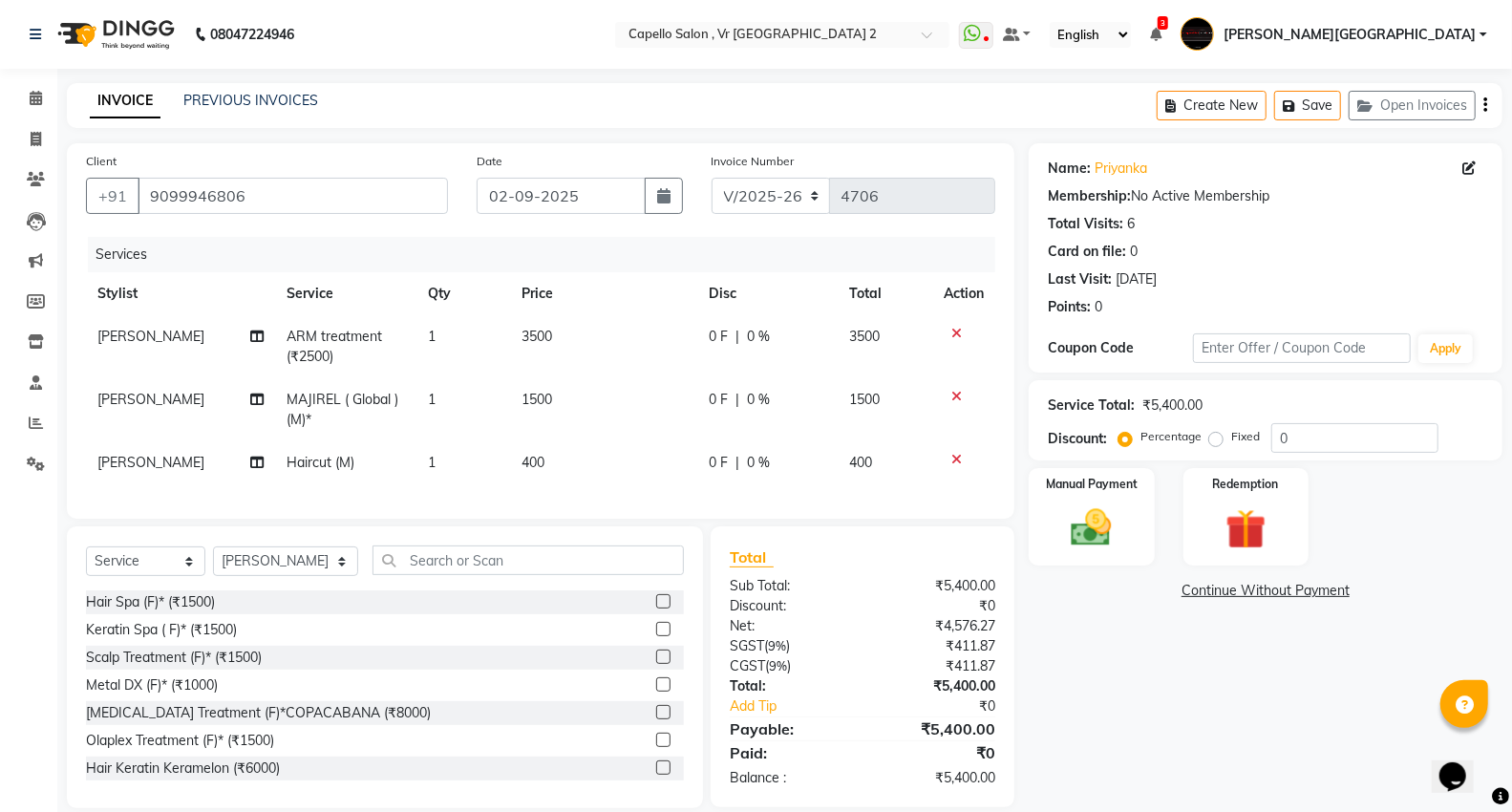
click at [596, 397] on td "1500" at bounding box center [603, 410] width 187 height 63
select select "14466"
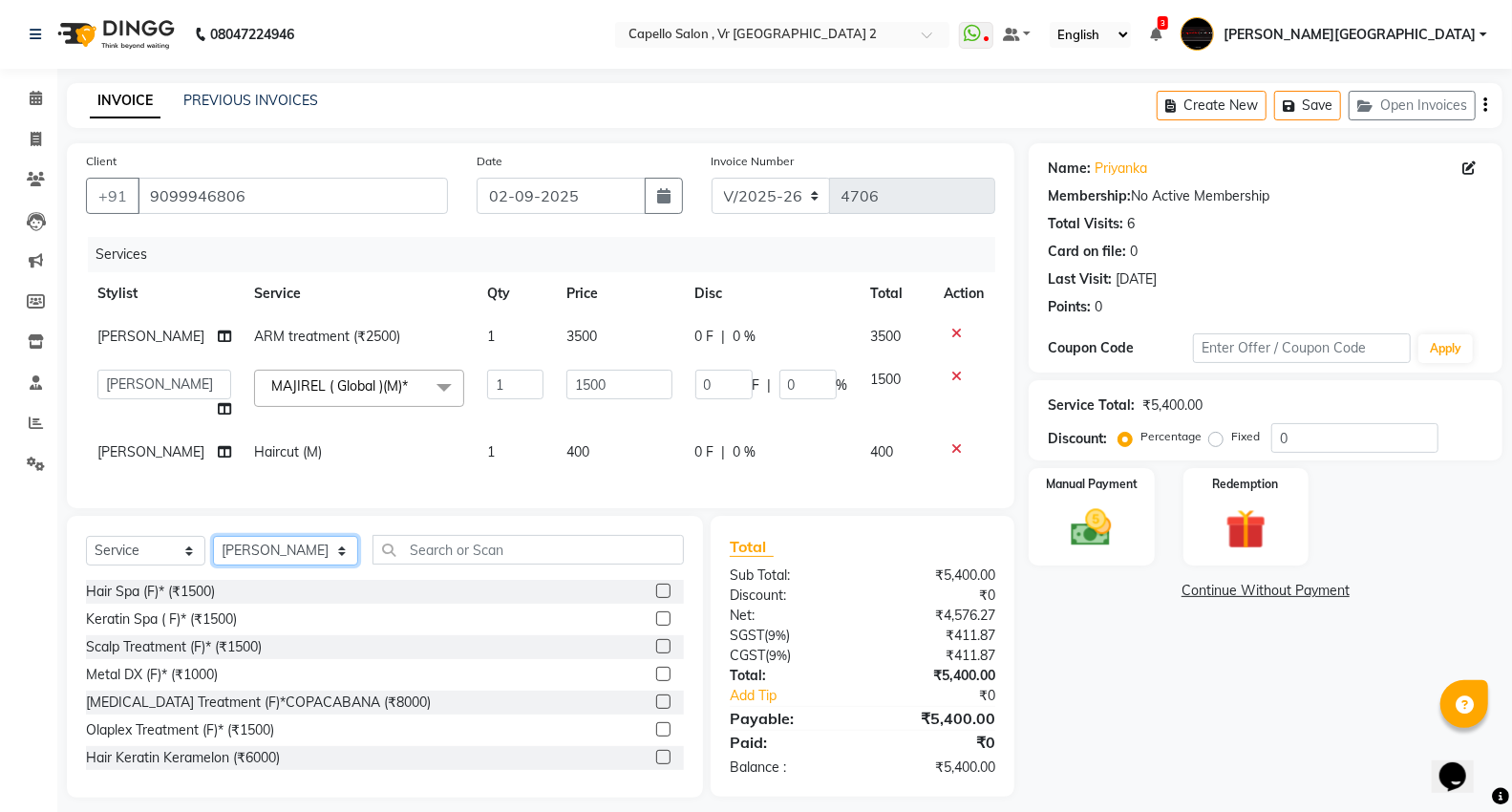
click at [230, 565] on select "Select Stylist [PERSON_NAME] [PERSON_NAME] [PERSON_NAME] [PERSON_NAME] Mall [PE…" at bounding box center [285, 550] width 145 height 30
select select "15681"
click at [213, 565] on select "Select Stylist [PERSON_NAME] [PERSON_NAME] [PERSON_NAME] [PERSON_NAME] Mall [PE…" at bounding box center [285, 550] width 145 height 30
click at [453, 564] on input "text" at bounding box center [528, 549] width 312 height 30
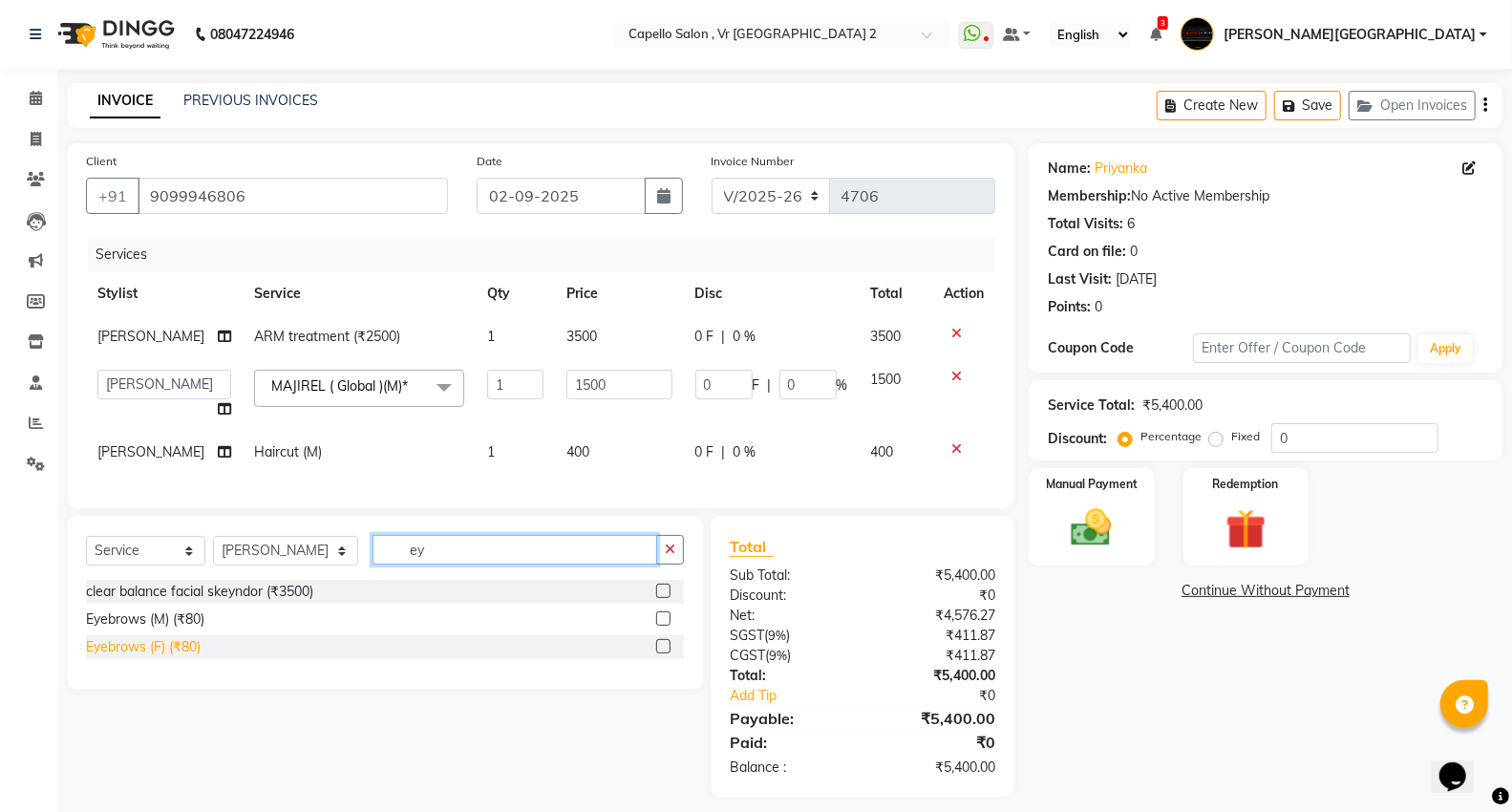
type input "ey"
click at [145, 657] on div "Eyebrows (F) (₹80)" at bounding box center [143, 647] width 114 height 20
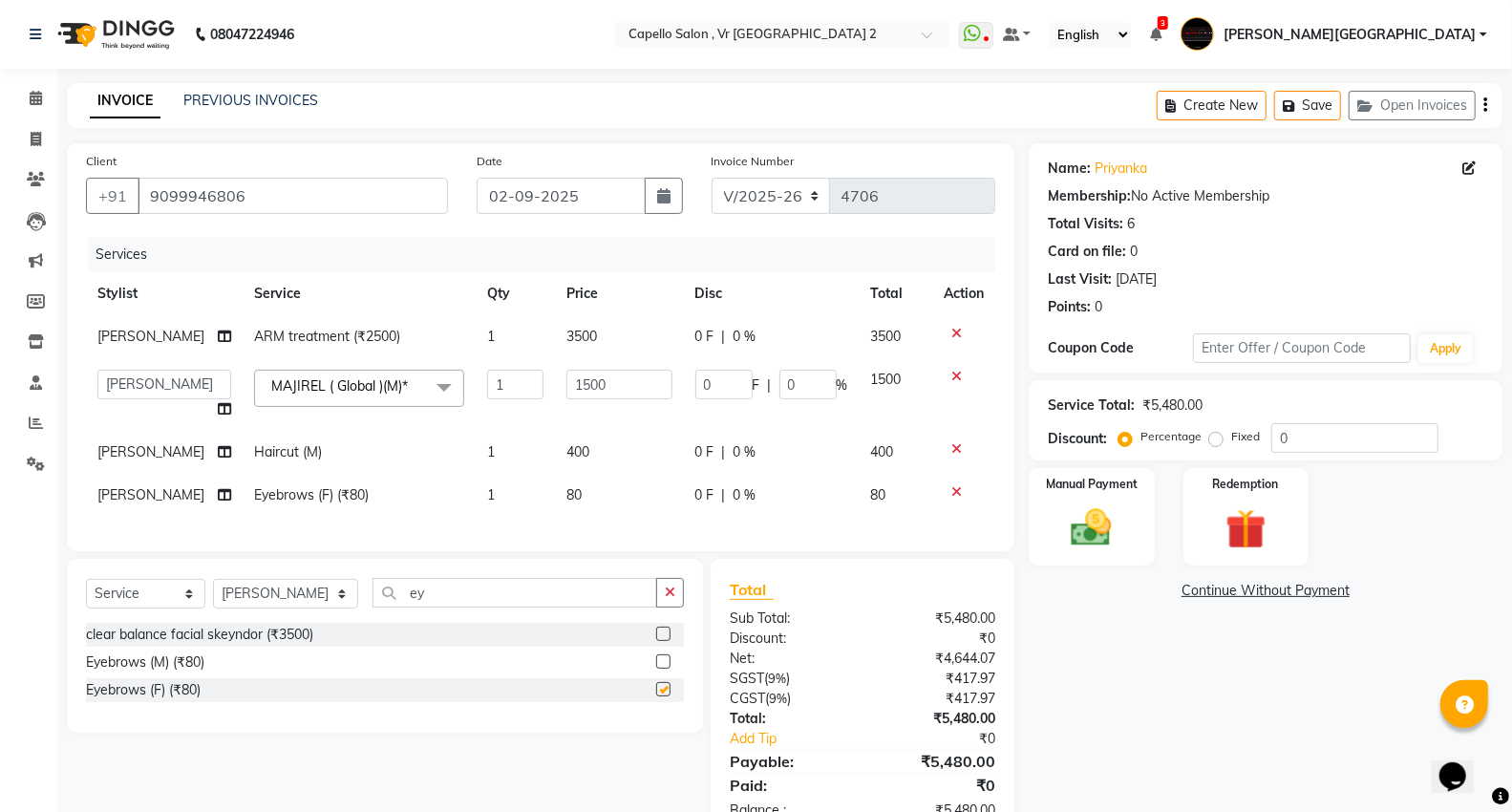
checkbox input "false"
click at [473, 608] on div "Select Service Product Membership Package Voucher Prepaid Gift Card Select Styl…" at bounding box center [385, 645] width 636 height 174
click at [451, 608] on input "ey" at bounding box center [514, 592] width 285 height 30
type input "e"
click at [417, 608] on input "cle" at bounding box center [514, 592] width 285 height 30
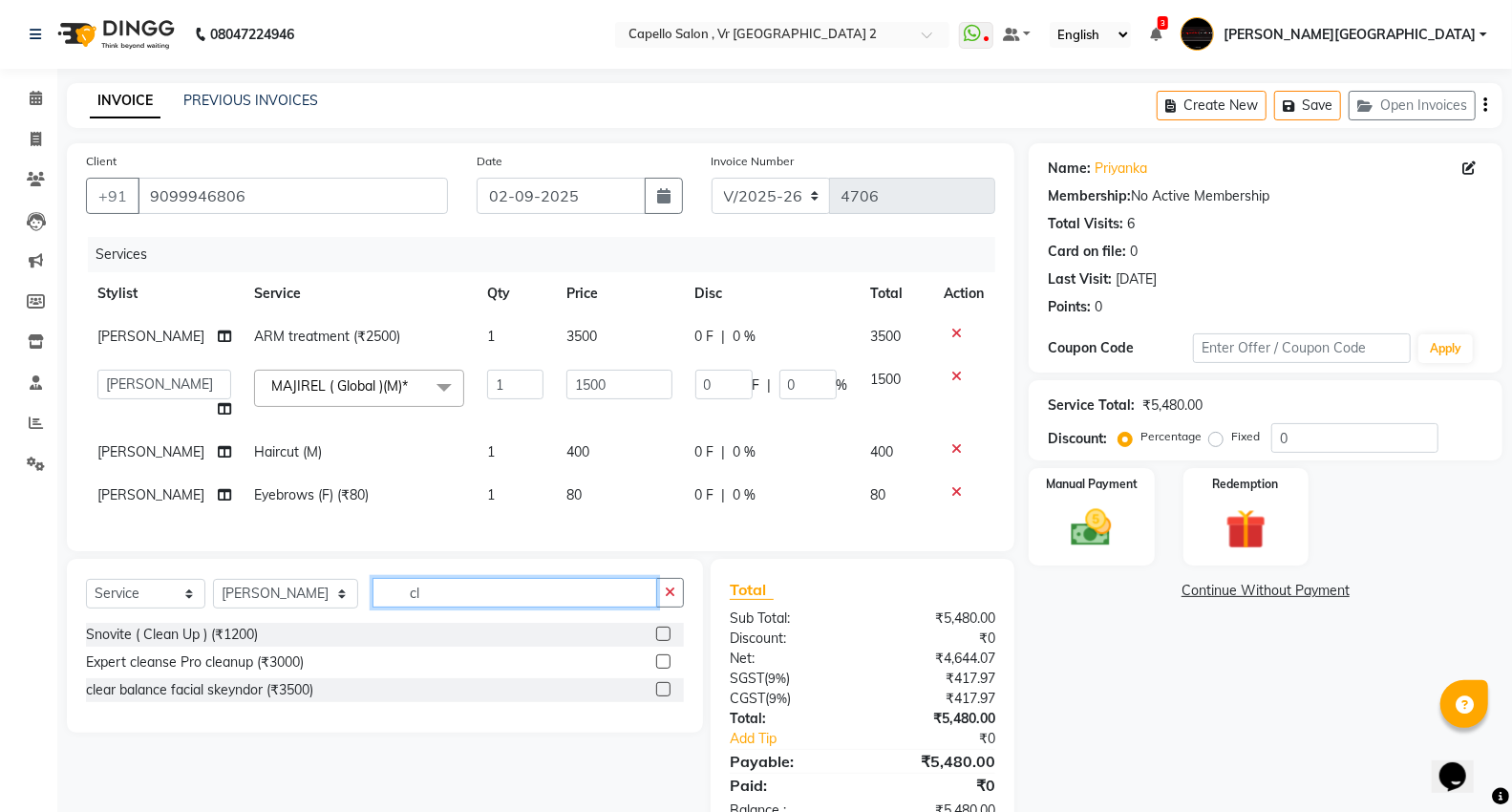
type input "c"
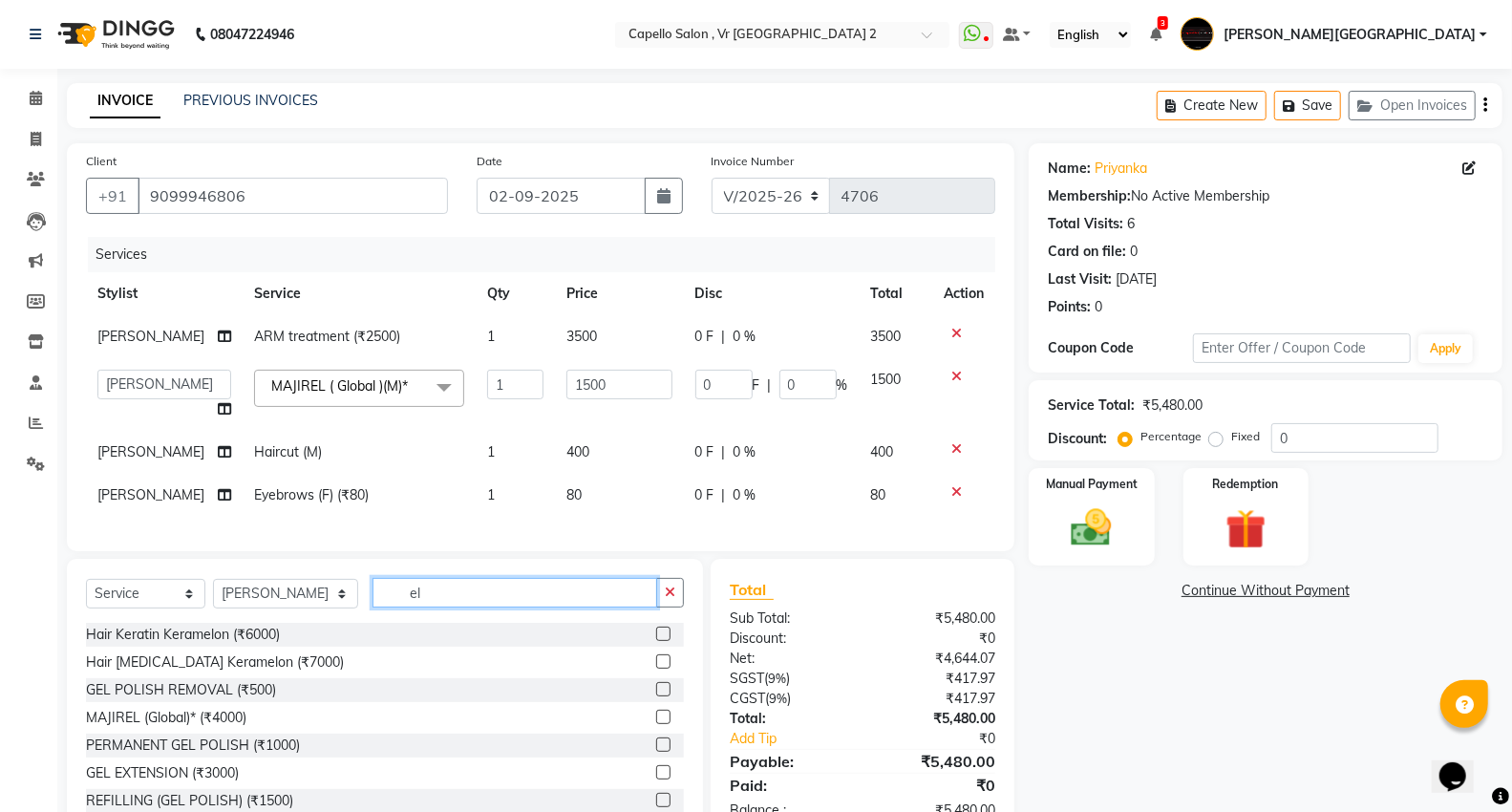
type input "e"
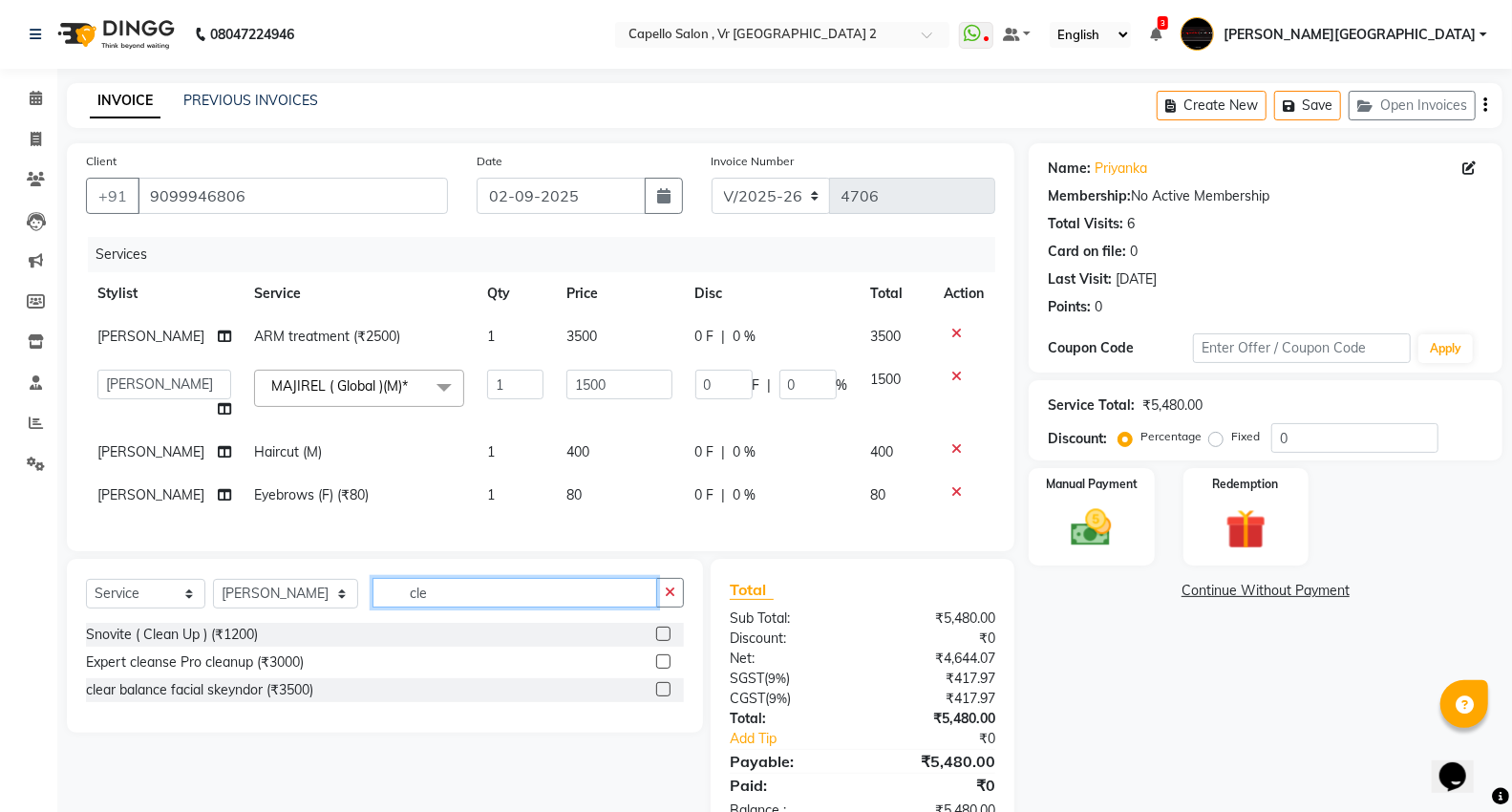
click at [445, 608] on input "cle" at bounding box center [514, 592] width 285 height 30
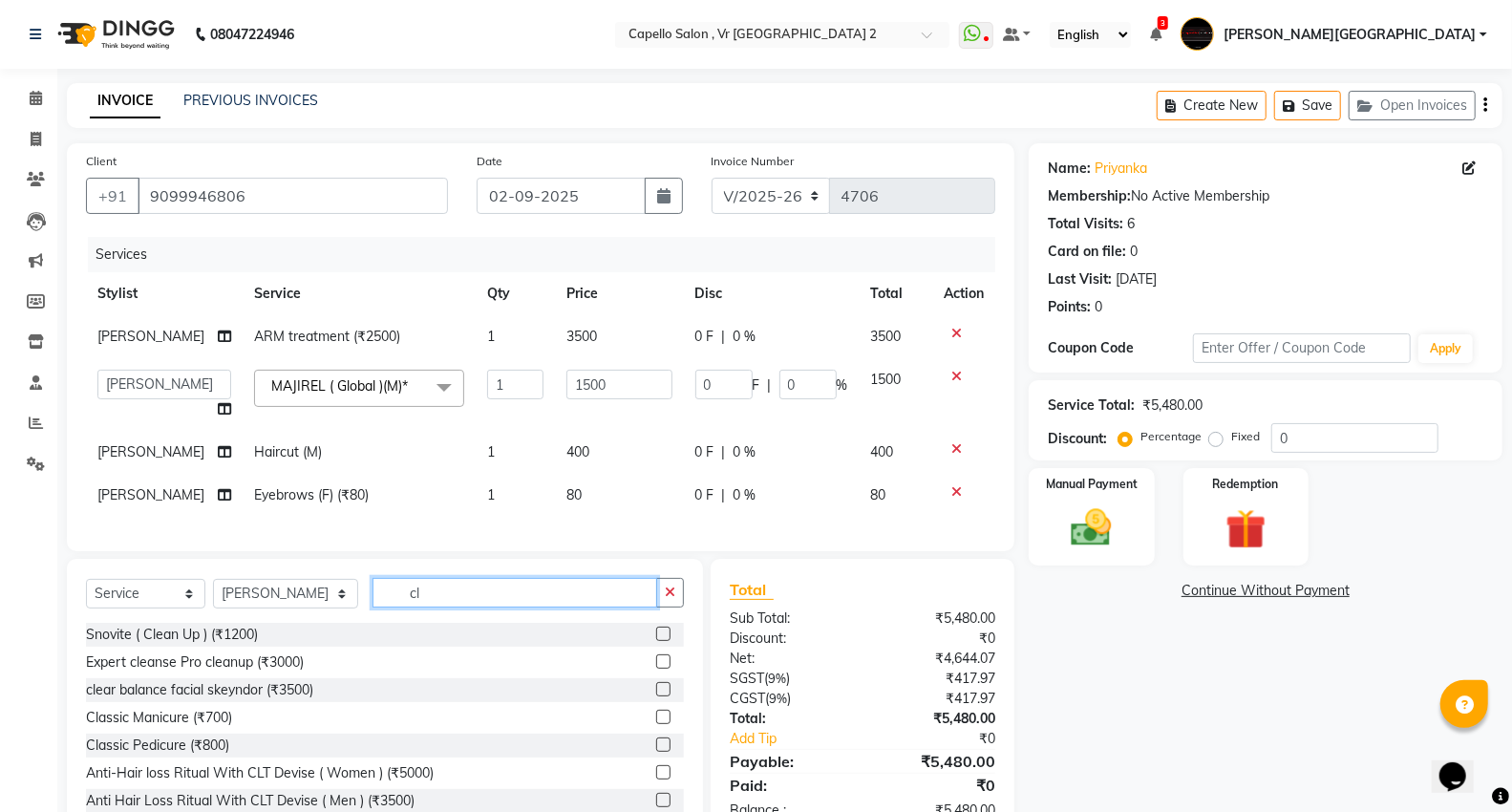
type input "c"
type input "e"
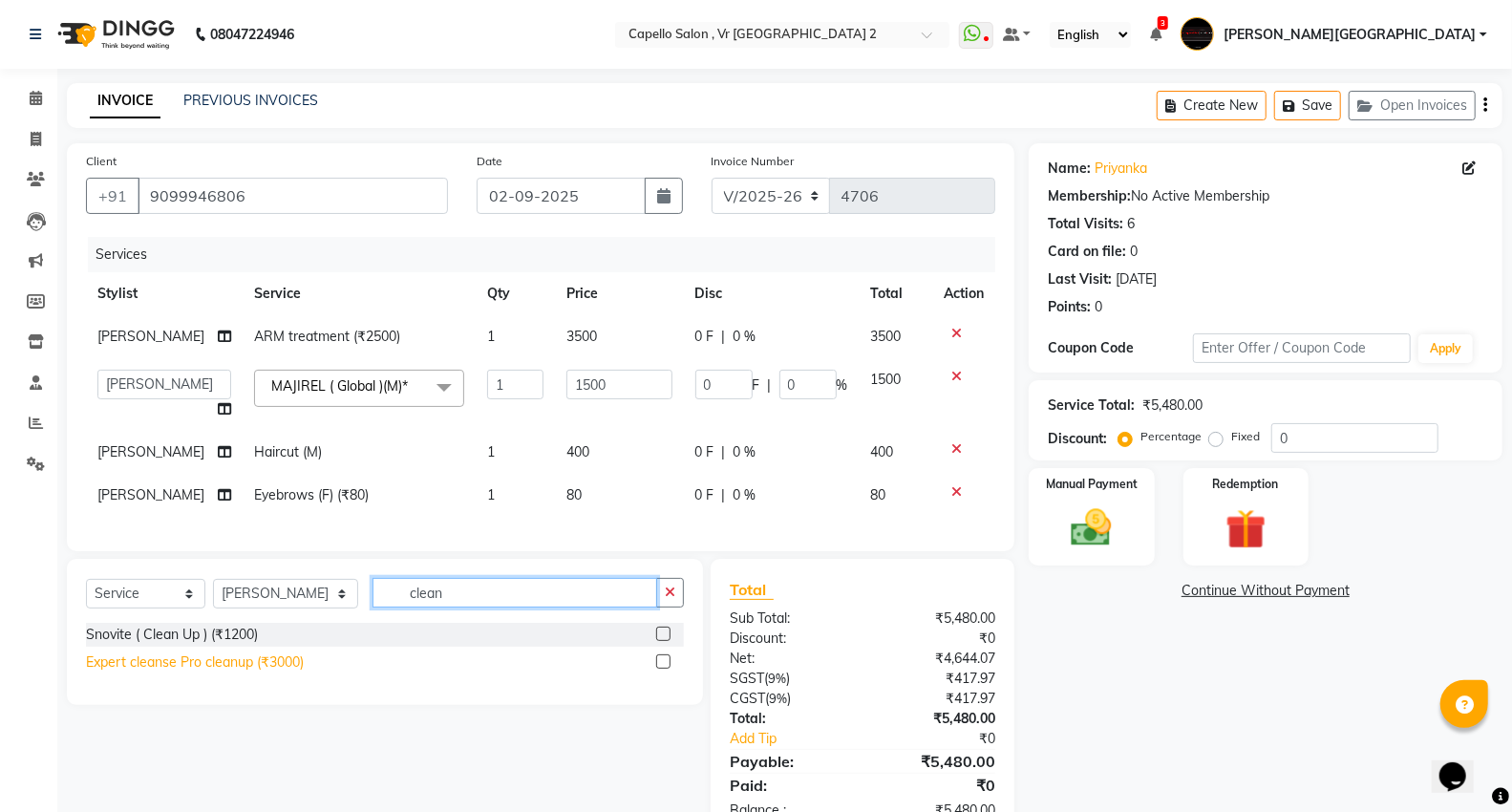
type input "clean"
click at [214, 673] on div "Expert cleanse Pro cleanup (₹3000)" at bounding box center [195, 662] width 218 height 20
checkbox input "false"
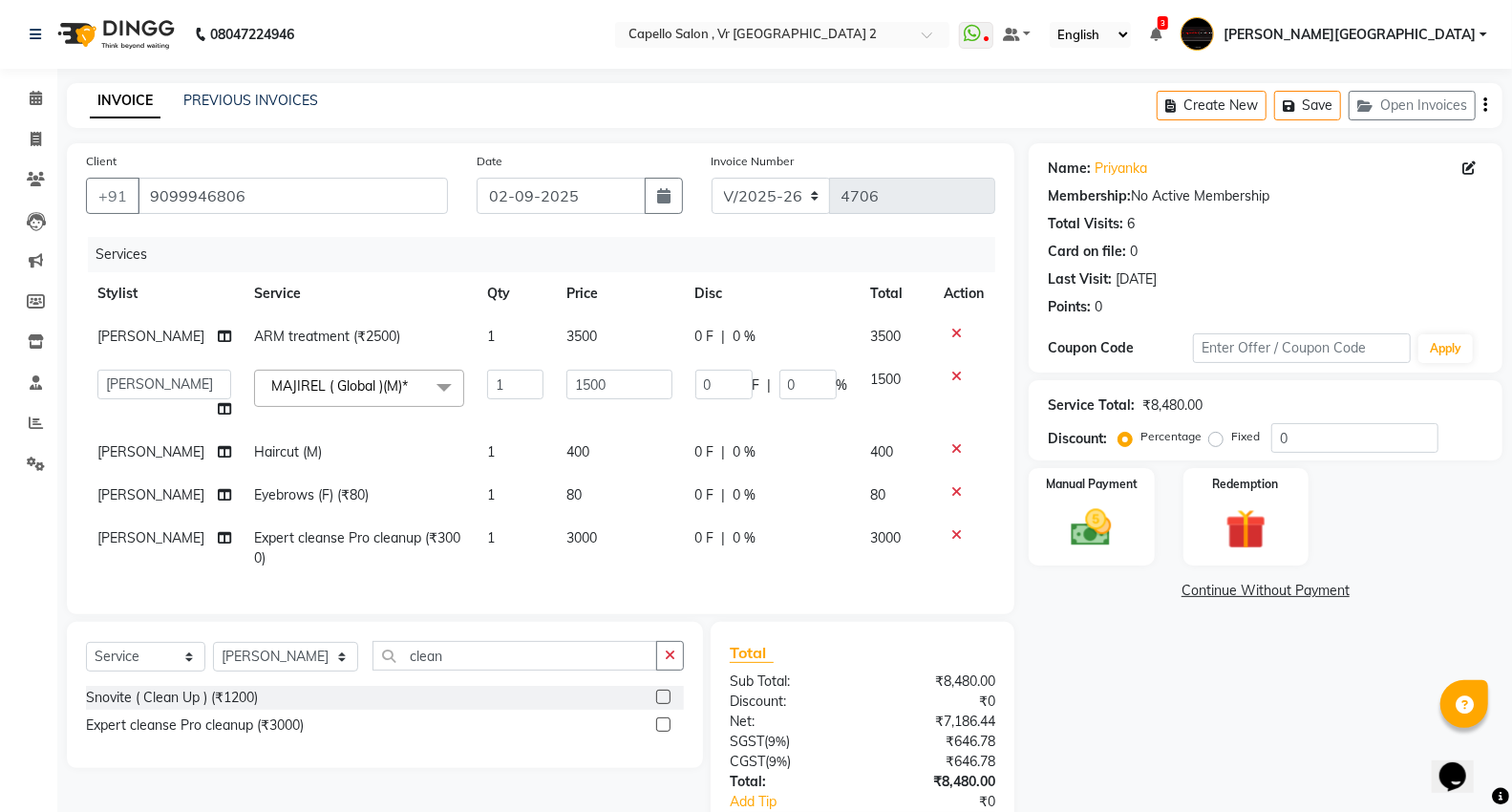
click at [633, 563] on td "3000" at bounding box center [619, 549] width 129 height 63
select select "15681"
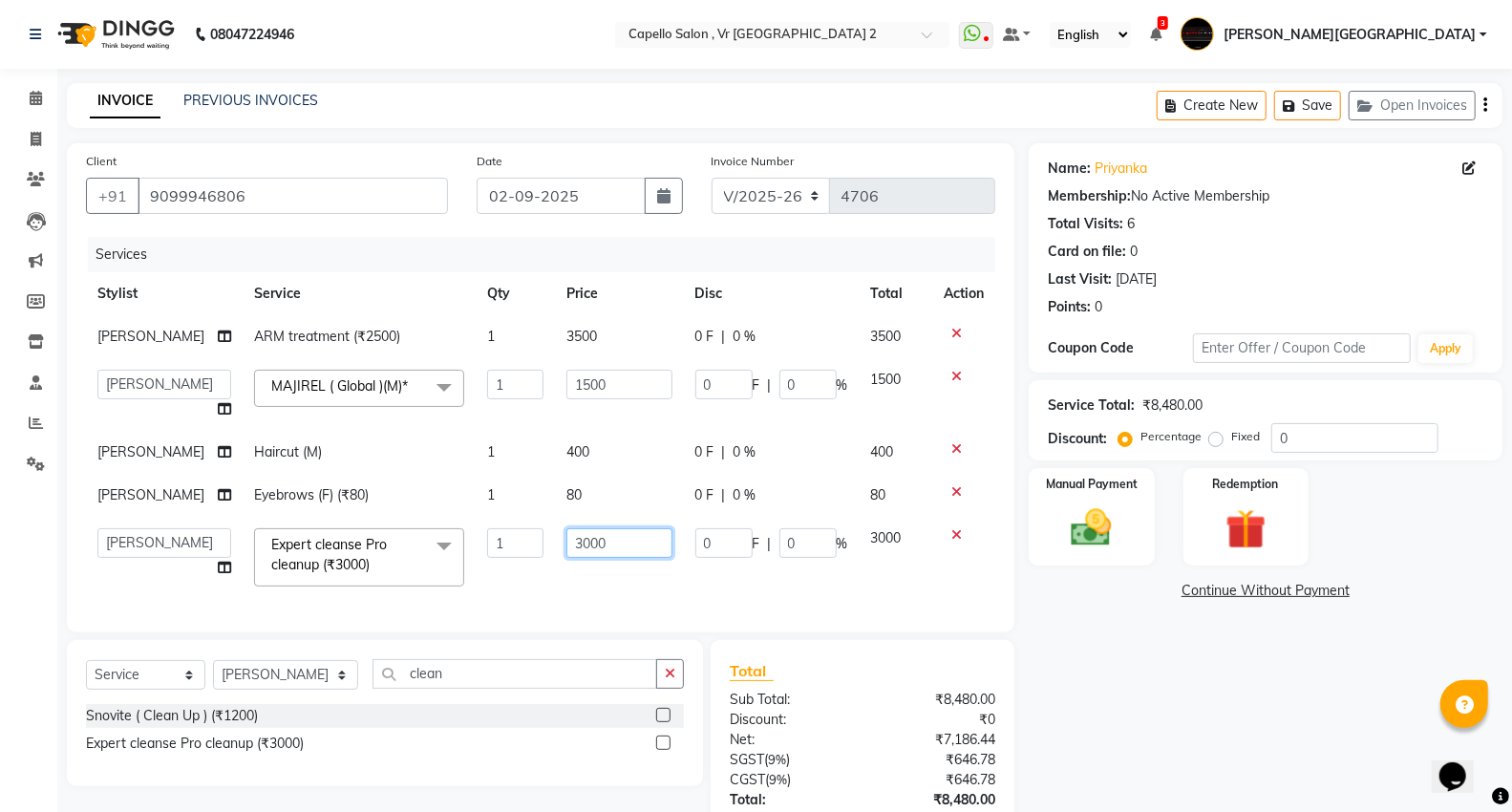
click at [651, 558] on input "3000" at bounding box center [619, 542] width 106 height 30
type input "3"
type input "2000"
click at [600, 613] on div "Services Stylist Service Qty Price Disc Total Action [PERSON_NAME] ARM treatmen…" at bounding box center [541, 425] width 910 height 376
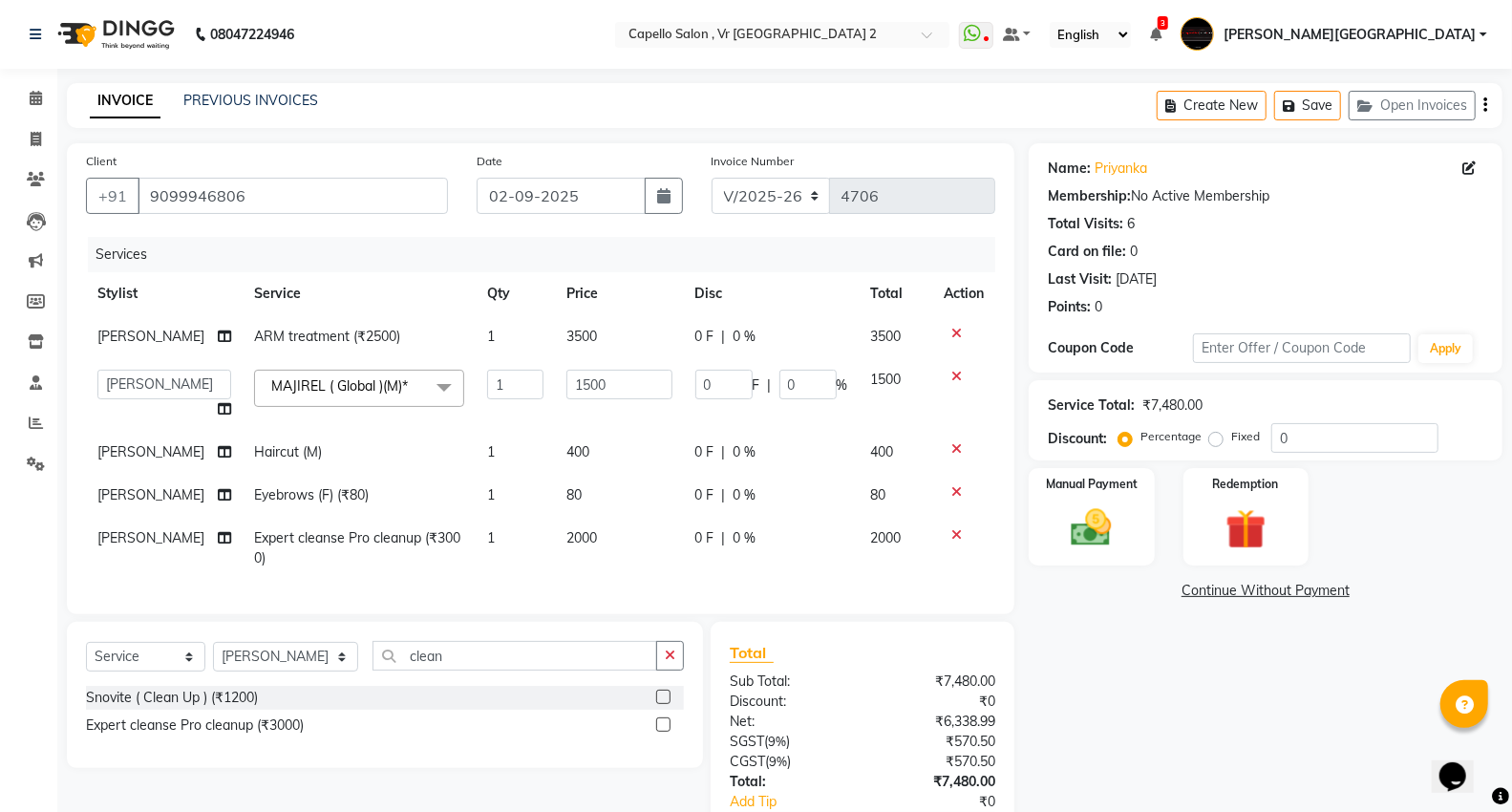
scroll to position [155, 0]
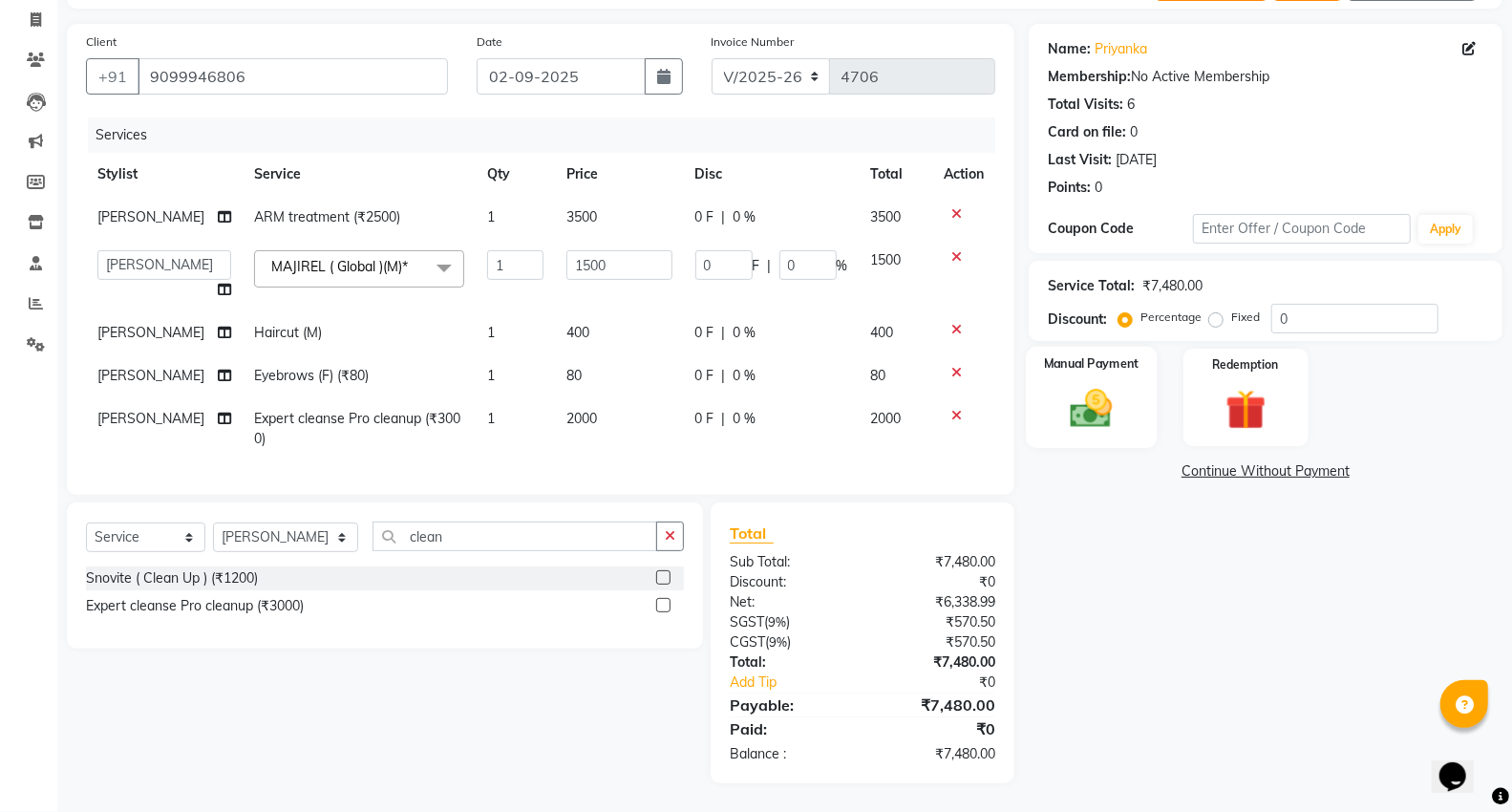
click at [1082, 384] on img at bounding box center [1091, 408] width 68 height 49
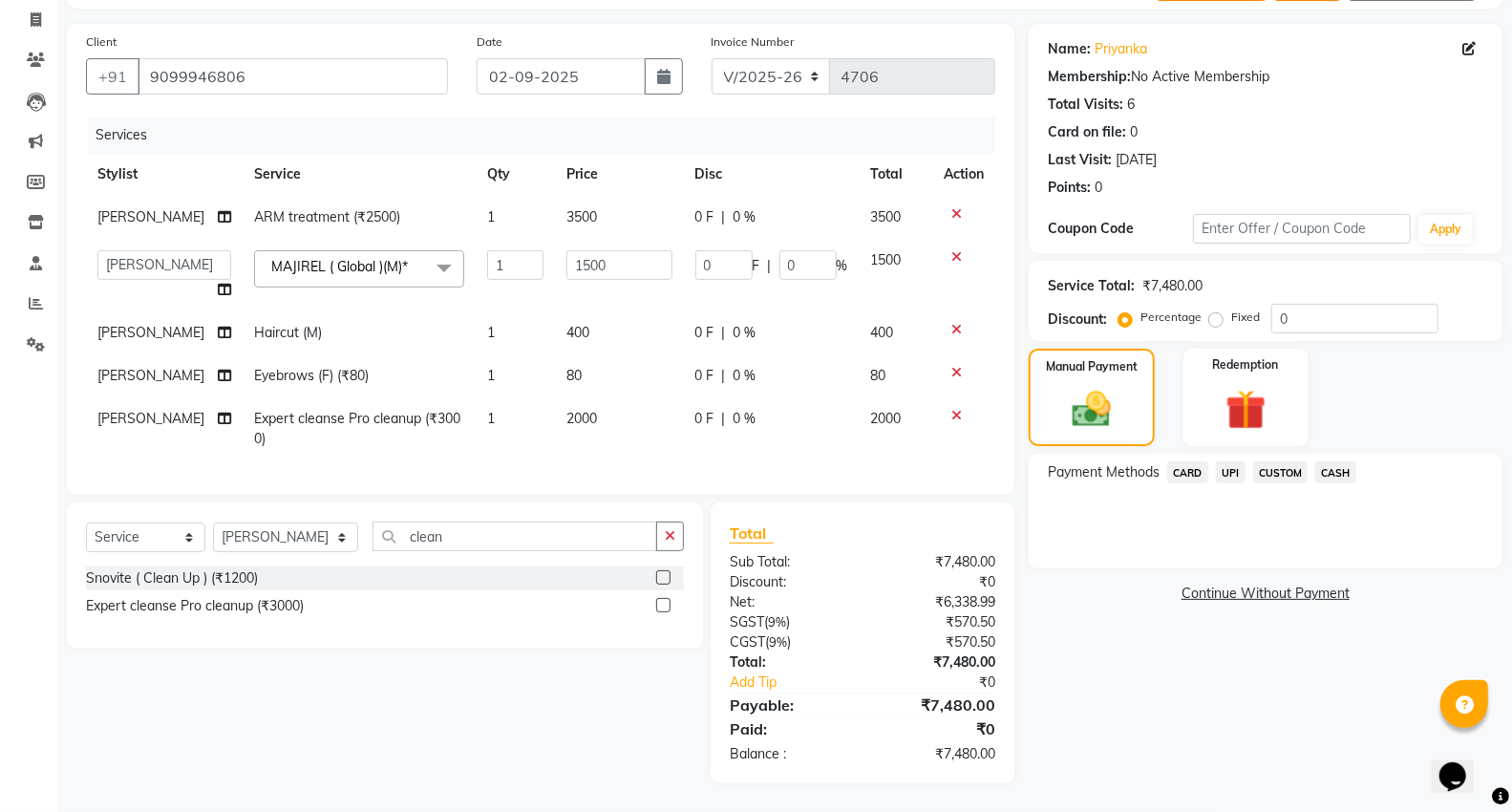
click at [1239, 462] on span "UPI" at bounding box center [1230, 472] width 30 height 22
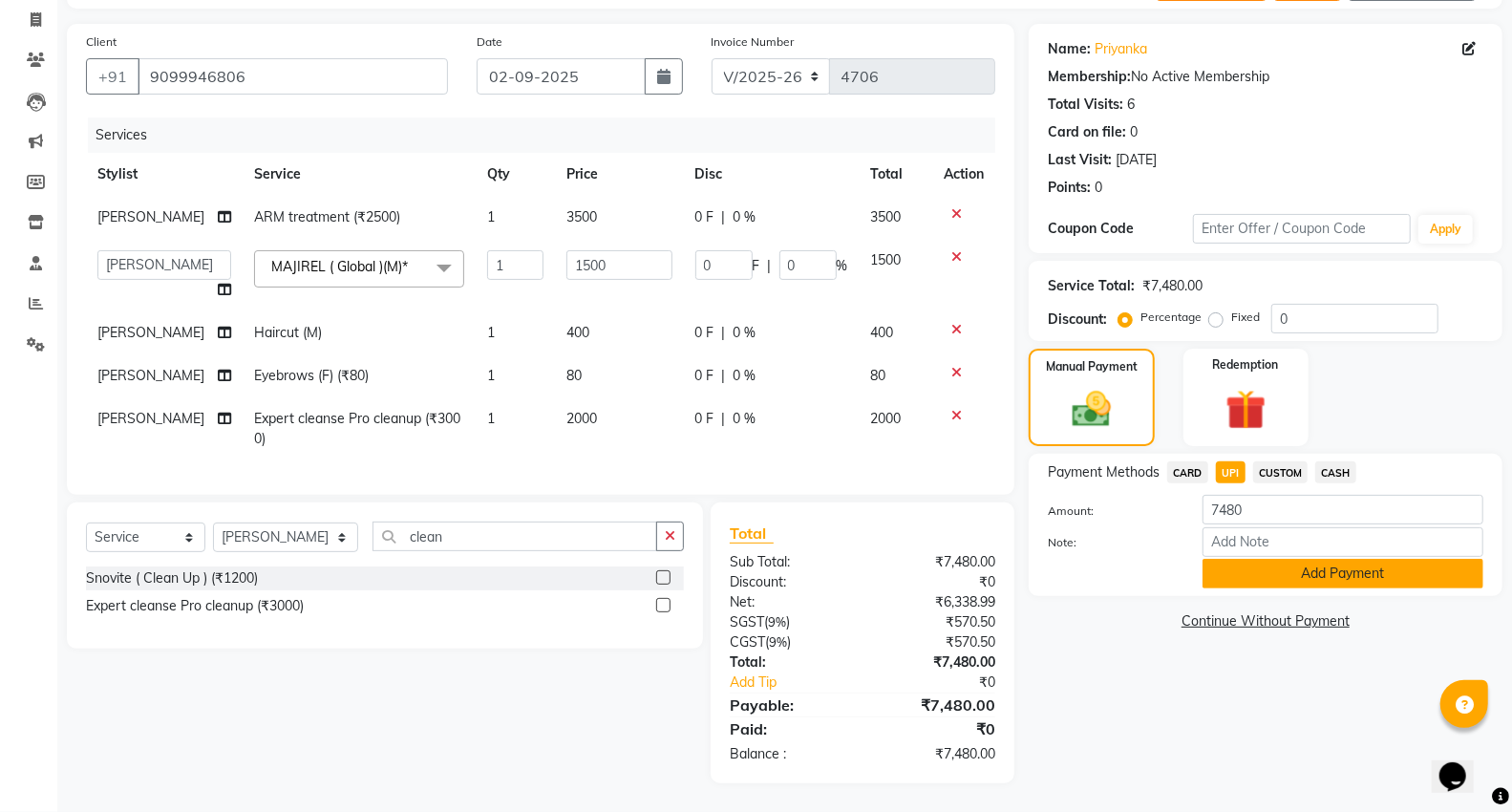
click at [1256, 559] on button "Add Payment" at bounding box center [1342, 573] width 281 height 30
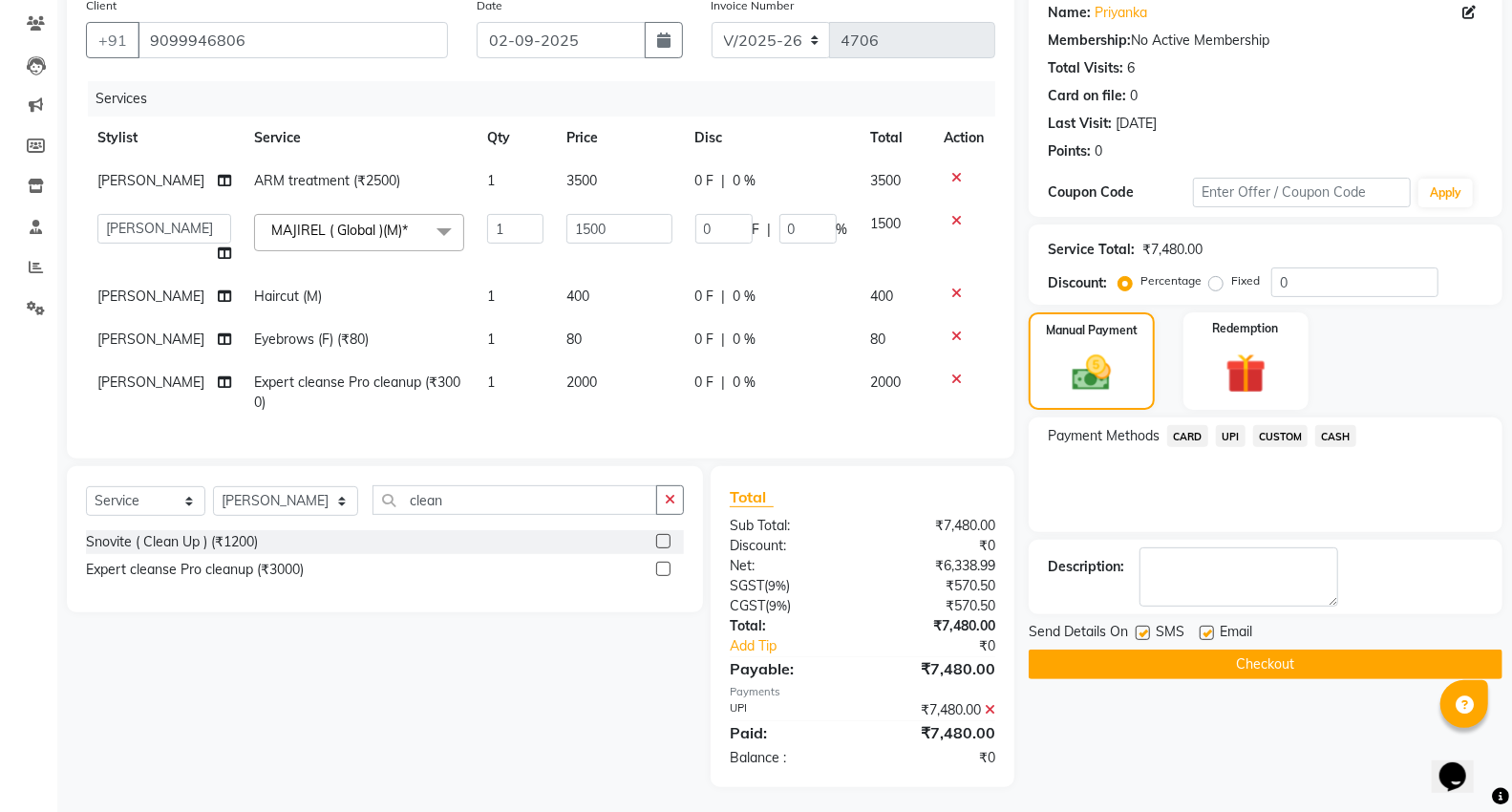
scroll to position [195, 0]
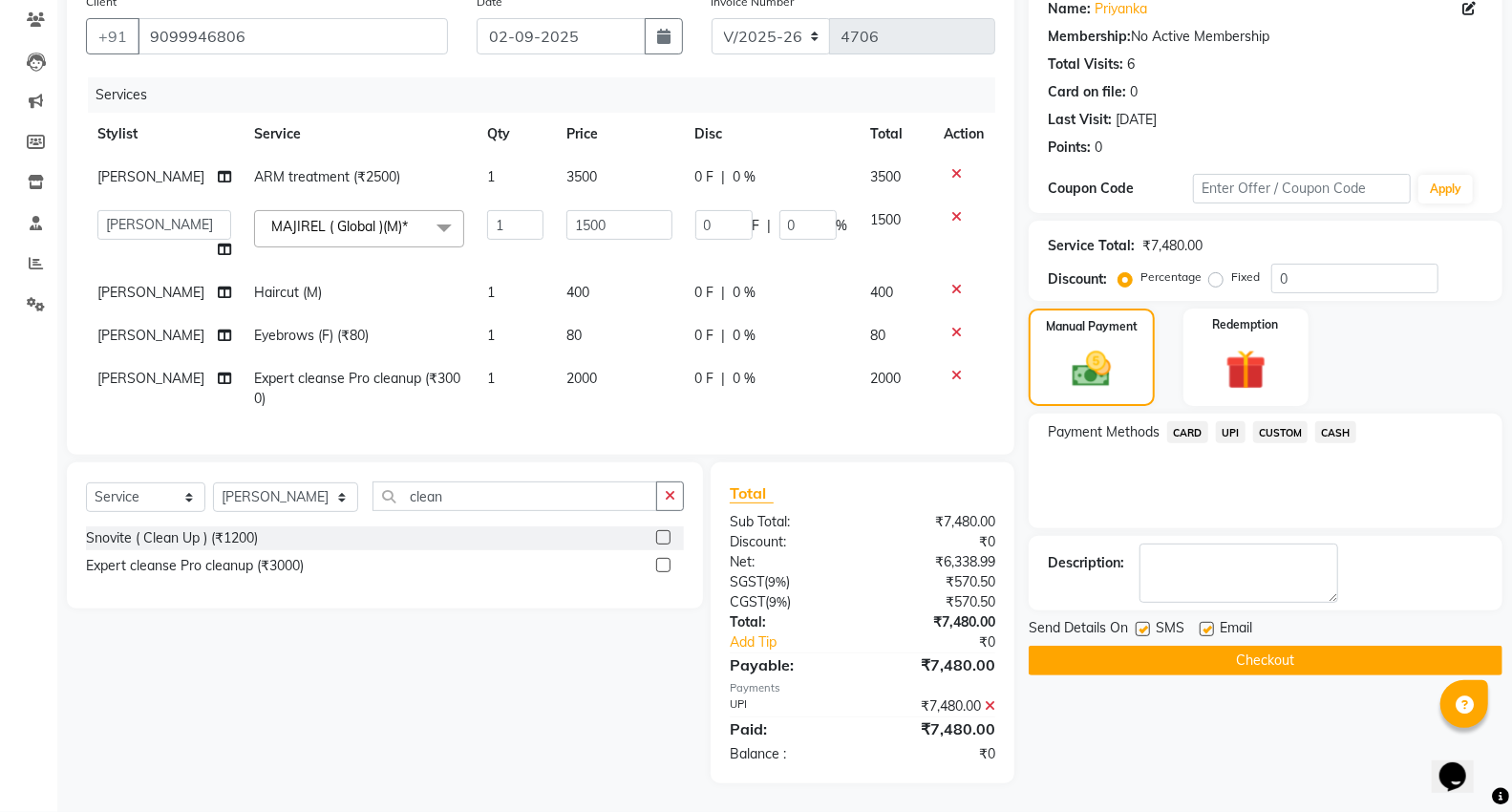
click at [1252, 646] on button "Checkout" at bounding box center [1265, 660] width 474 height 30
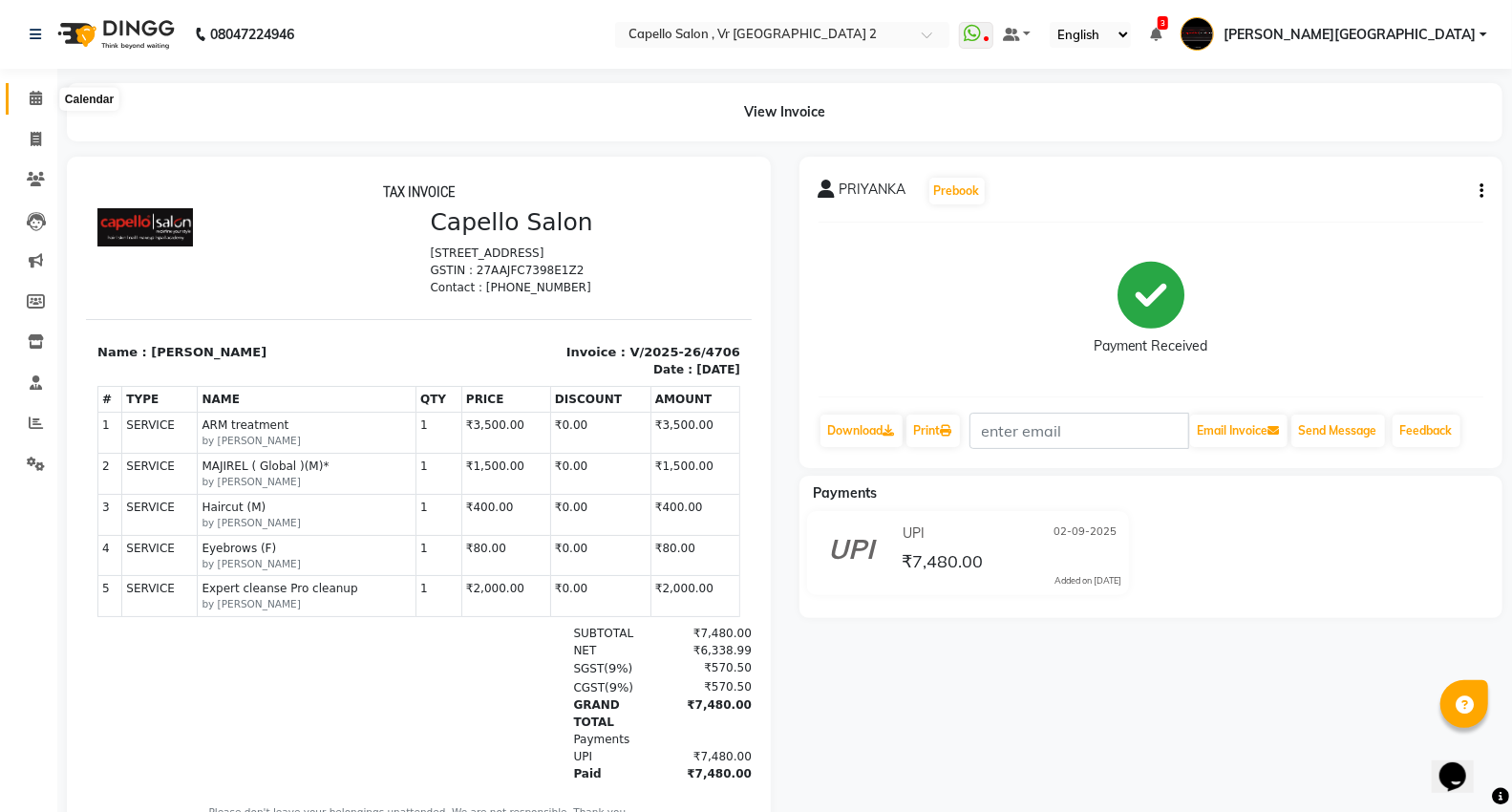
drag, startPoint x: 39, startPoint y: 93, endPoint x: 51, endPoint y: 157, distance: 65.1
click at [39, 93] on icon at bounding box center [35, 98] width 12 height 14
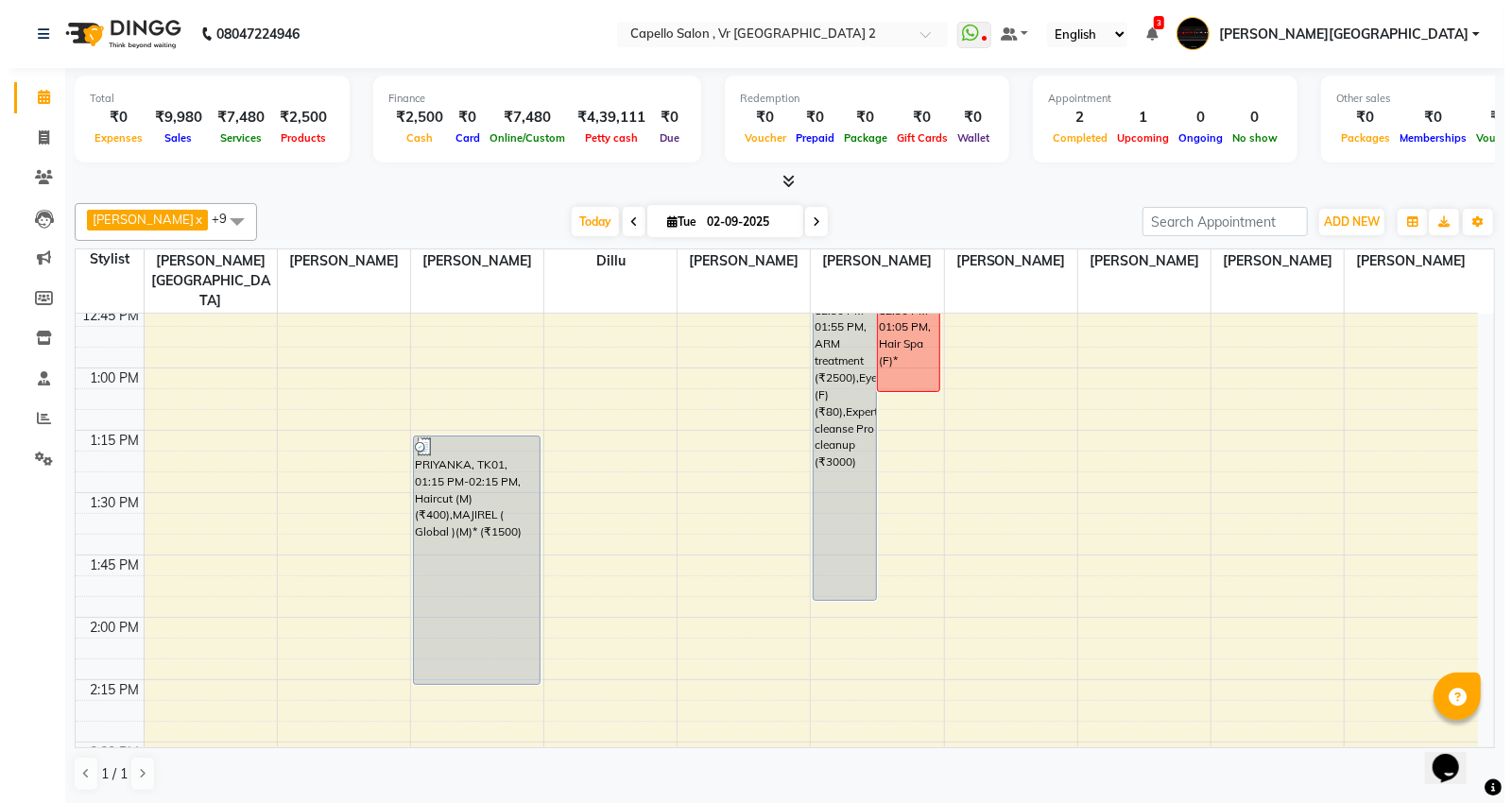
scroll to position [944, 0]
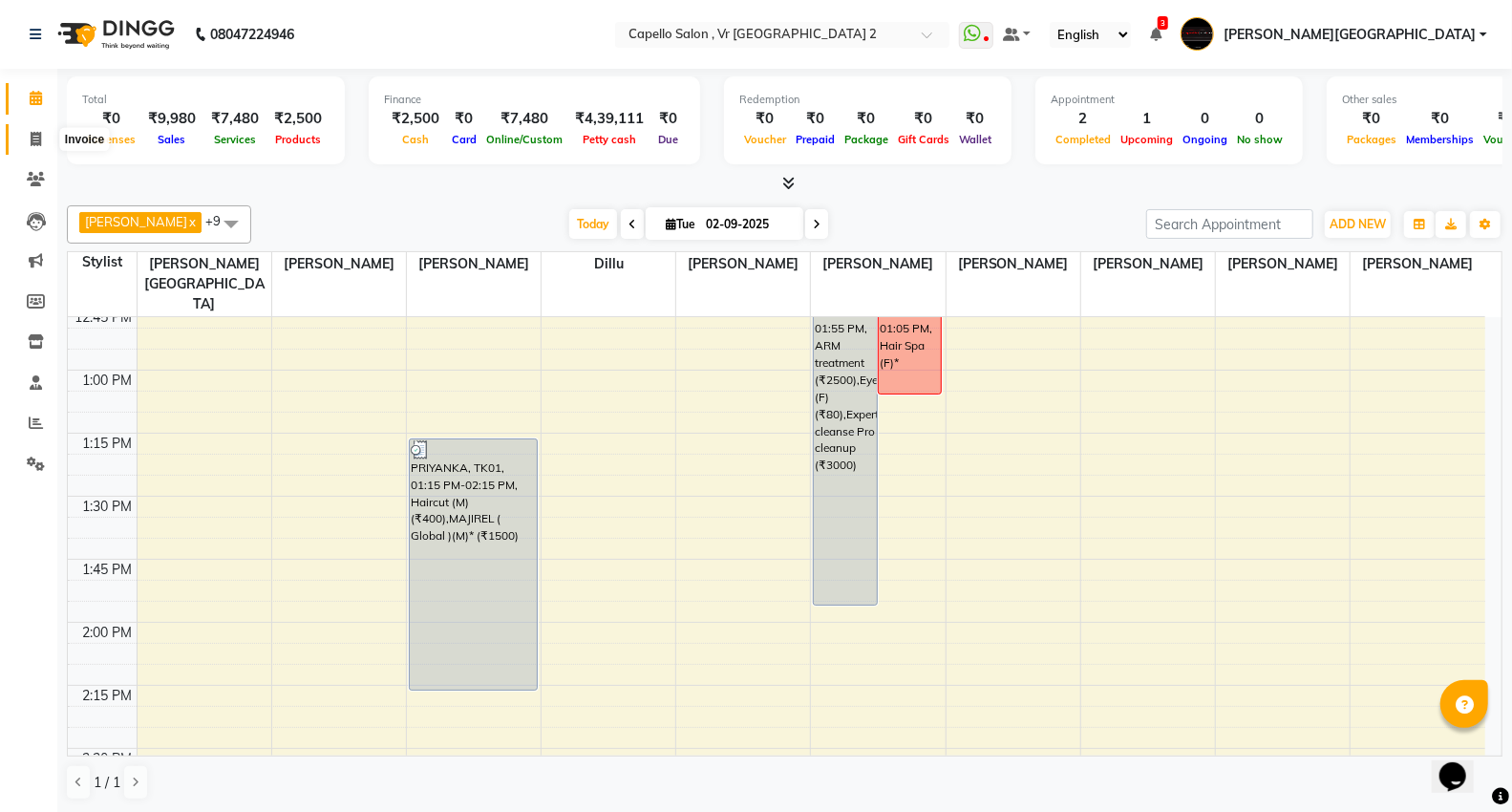
click at [42, 147] on span at bounding box center [35, 139] width 34 height 22
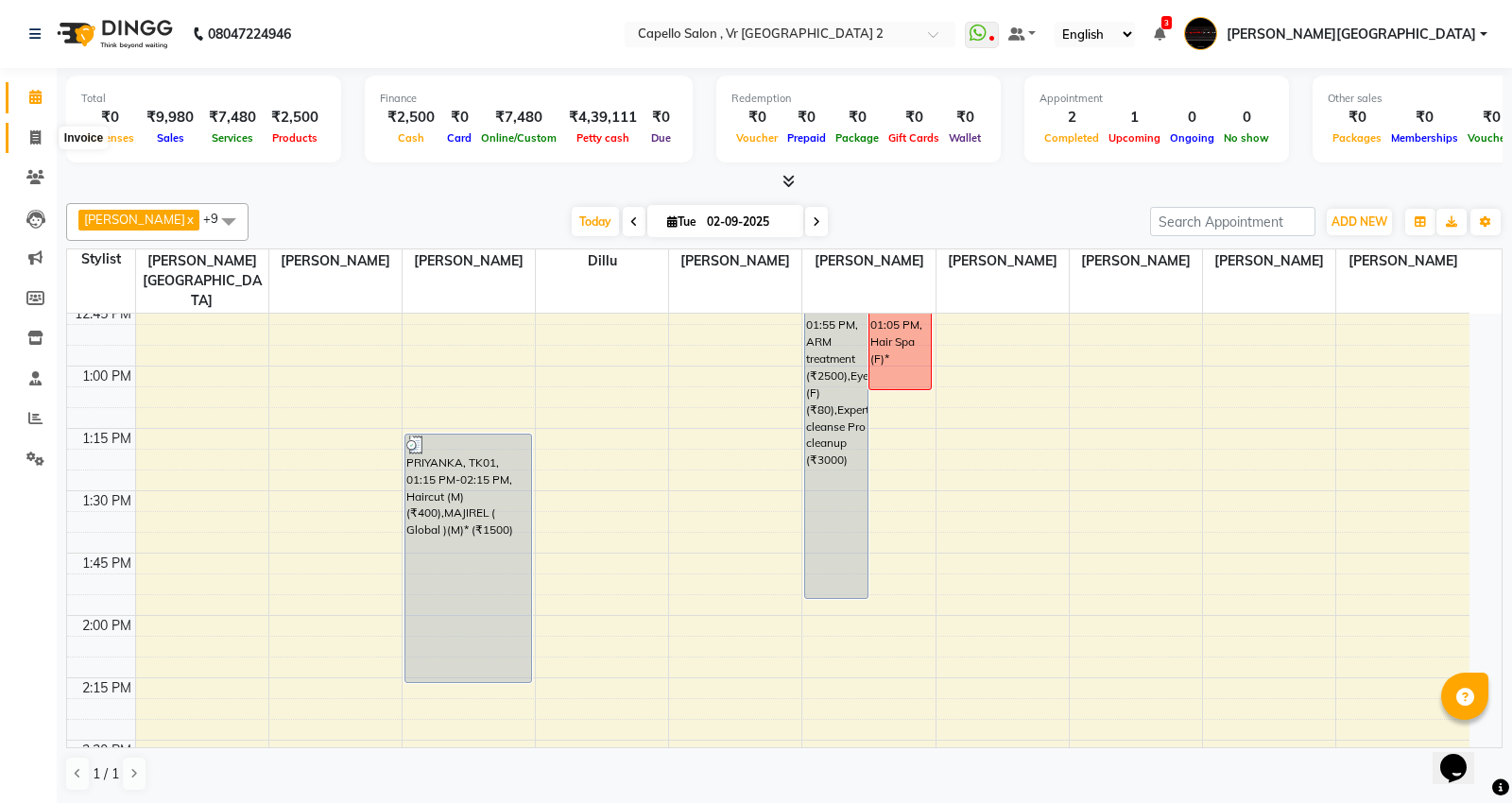
select select "service"
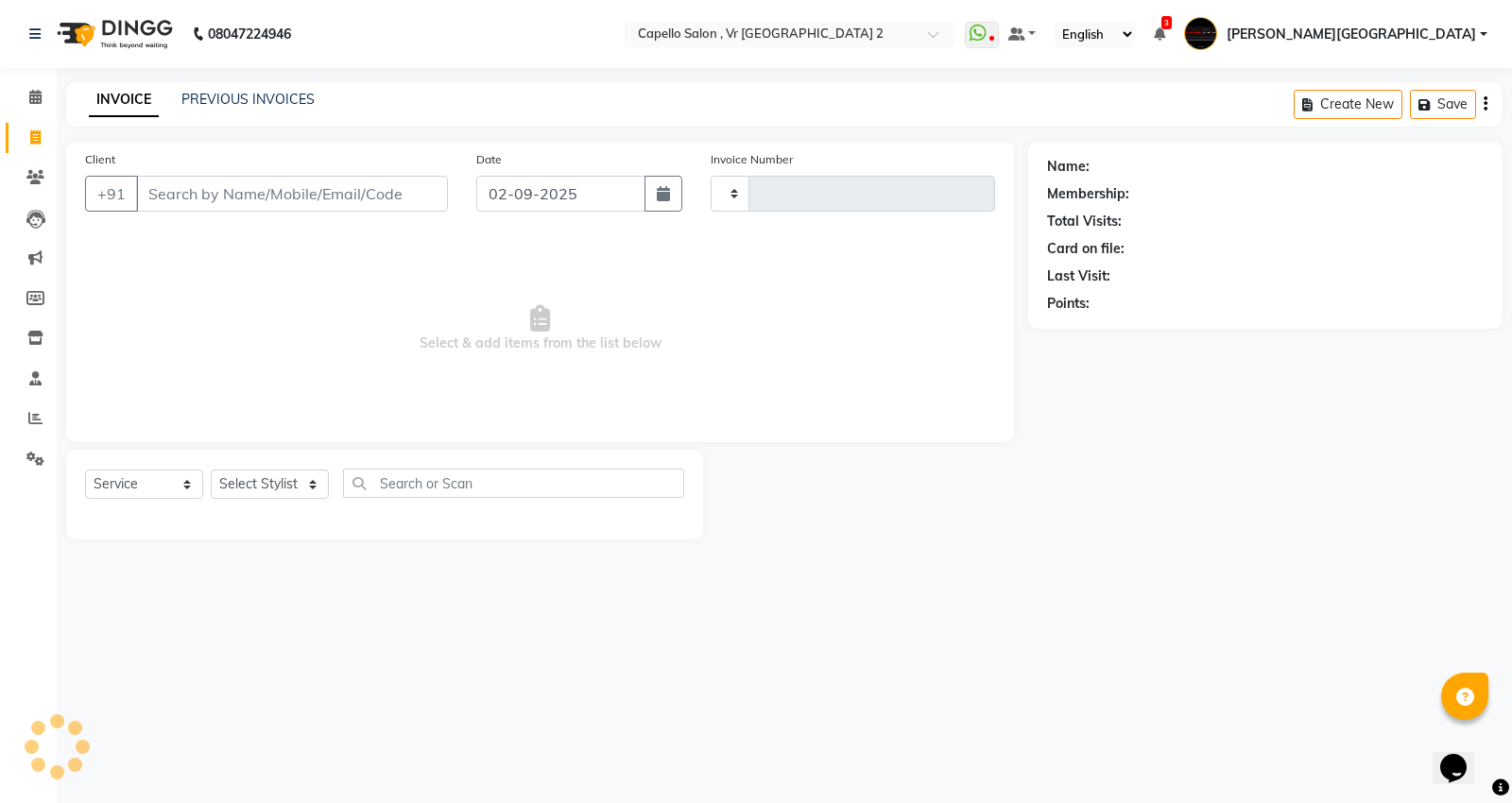
type input "4707"
select select "848"
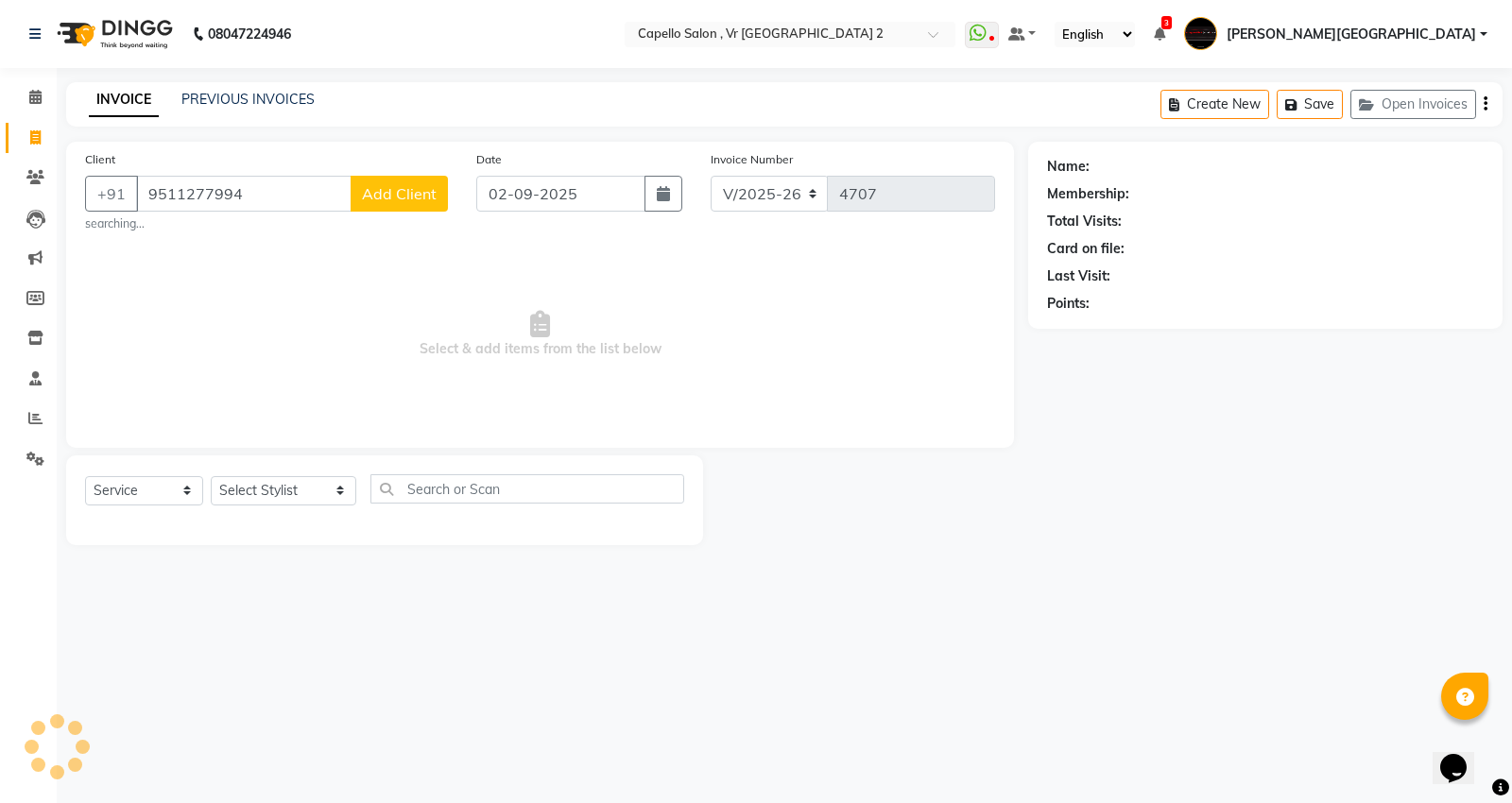
type input "9511277994"
click at [412, 195] on span "Add Client" at bounding box center [399, 194] width 75 height 19
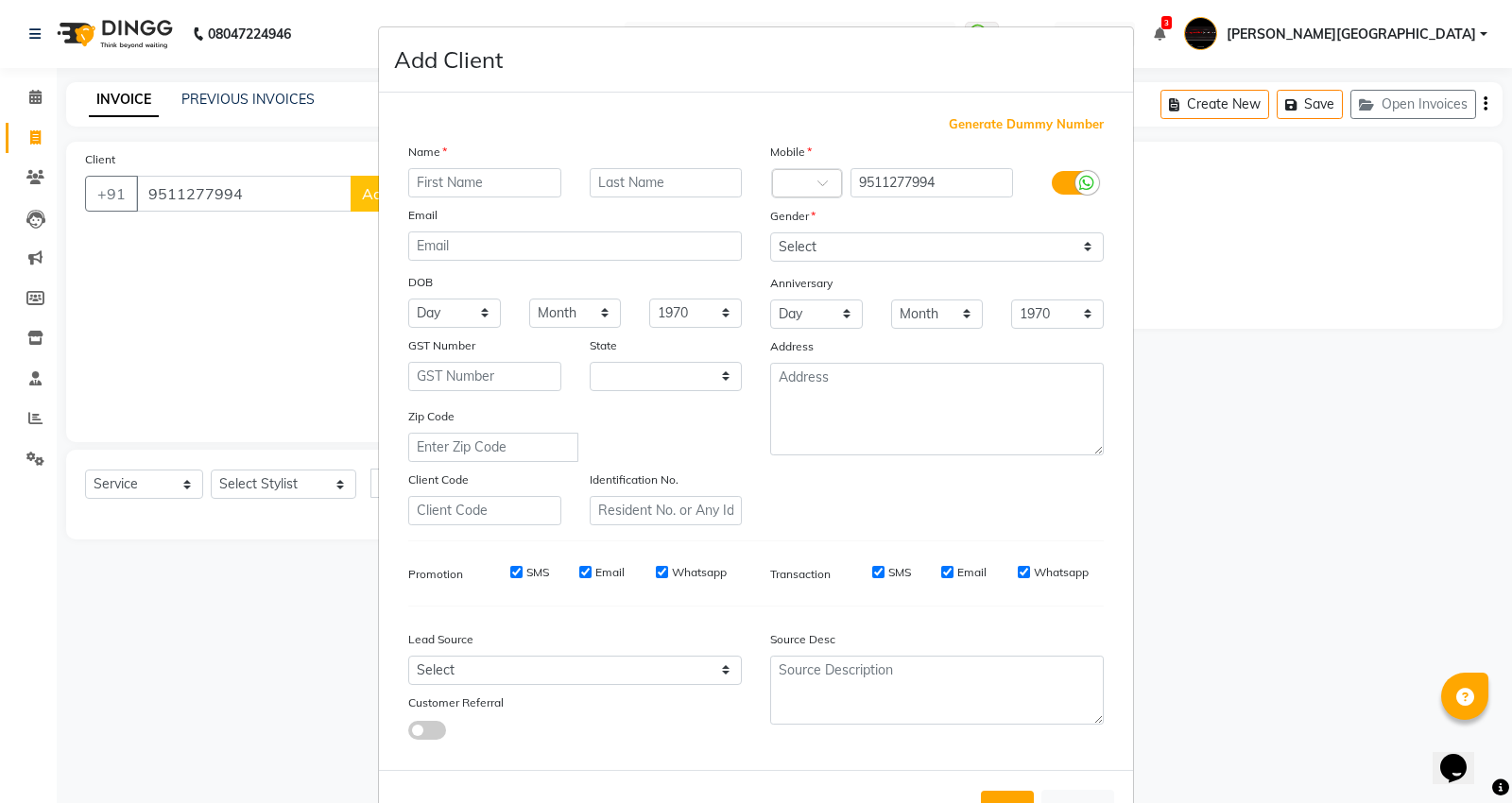
select select "22"
click at [429, 180] on input "text" at bounding box center [484, 182] width 153 height 29
type input "[PERSON_NAME]"
click at [854, 231] on div "Gender" at bounding box center [936, 219] width 362 height 27
click at [865, 246] on select "Select [DEMOGRAPHIC_DATA] [DEMOGRAPHIC_DATA] Other Prefer Not To Say" at bounding box center [936, 247] width 333 height 29
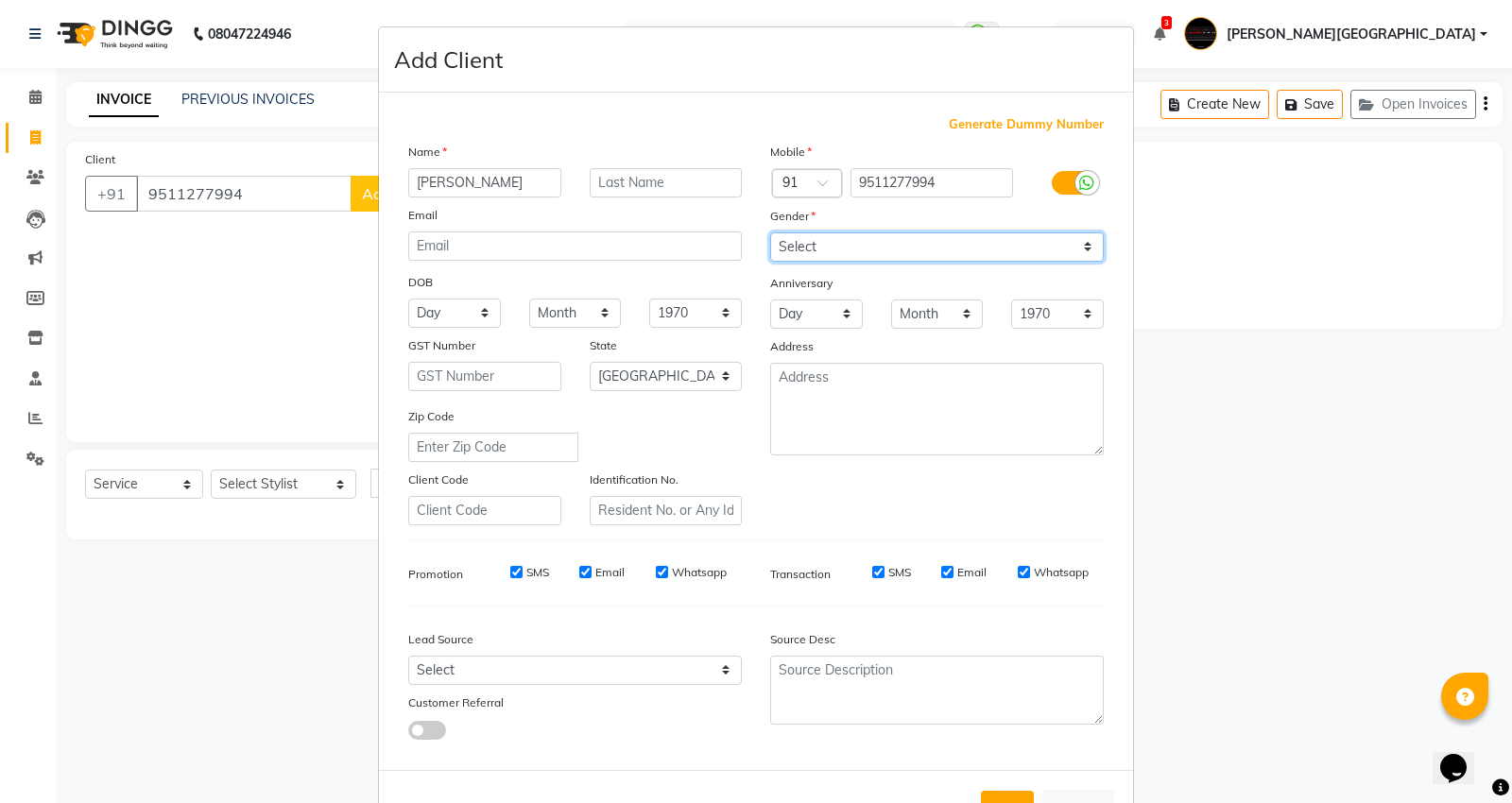
select select "[DEMOGRAPHIC_DATA]"
click at [770, 233] on select "Select [DEMOGRAPHIC_DATA] [DEMOGRAPHIC_DATA] Other Prefer Not To Say" at bounding box center [936, 247] width 333 height 29
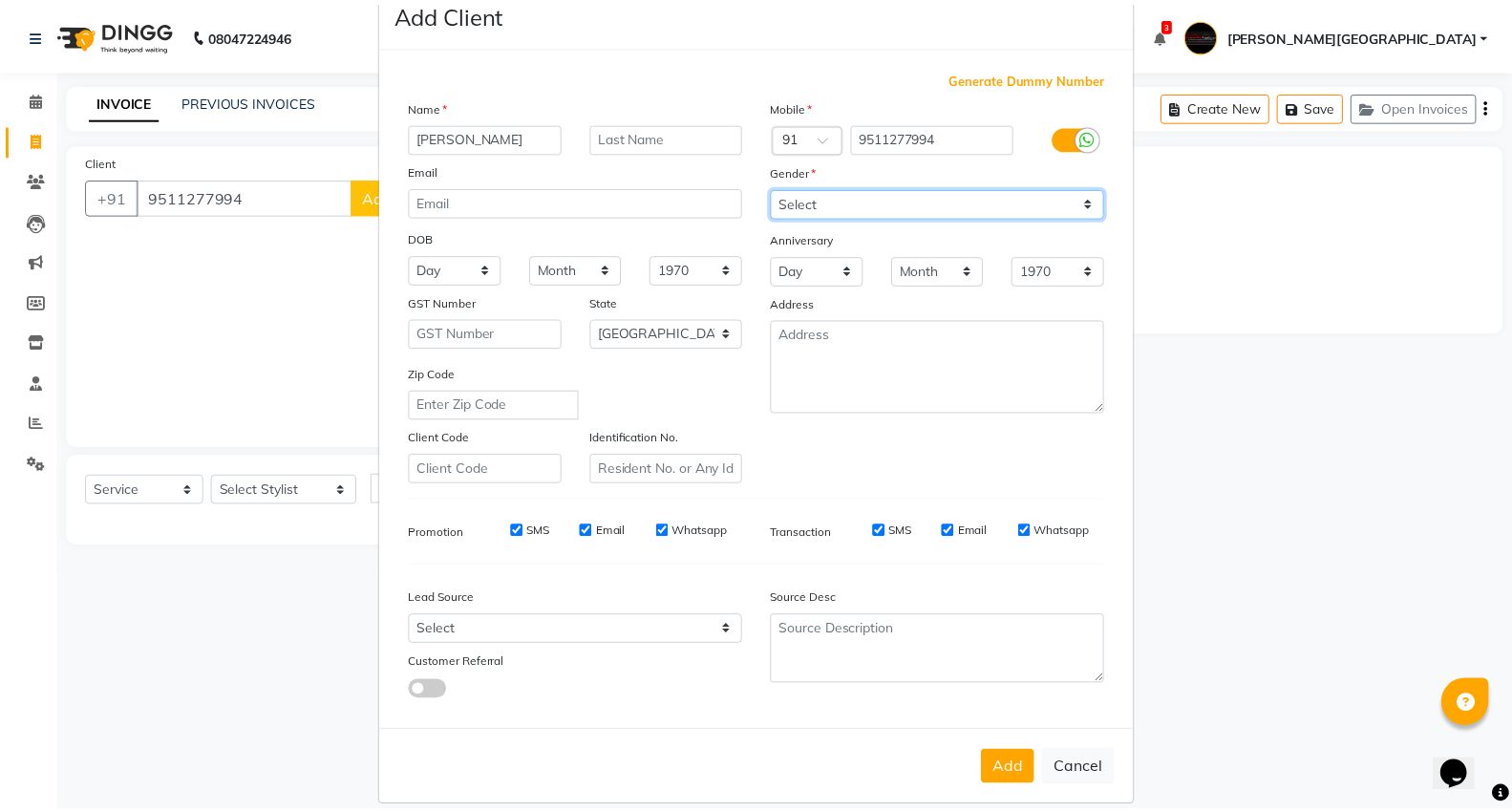
scroll to position [71, 0]
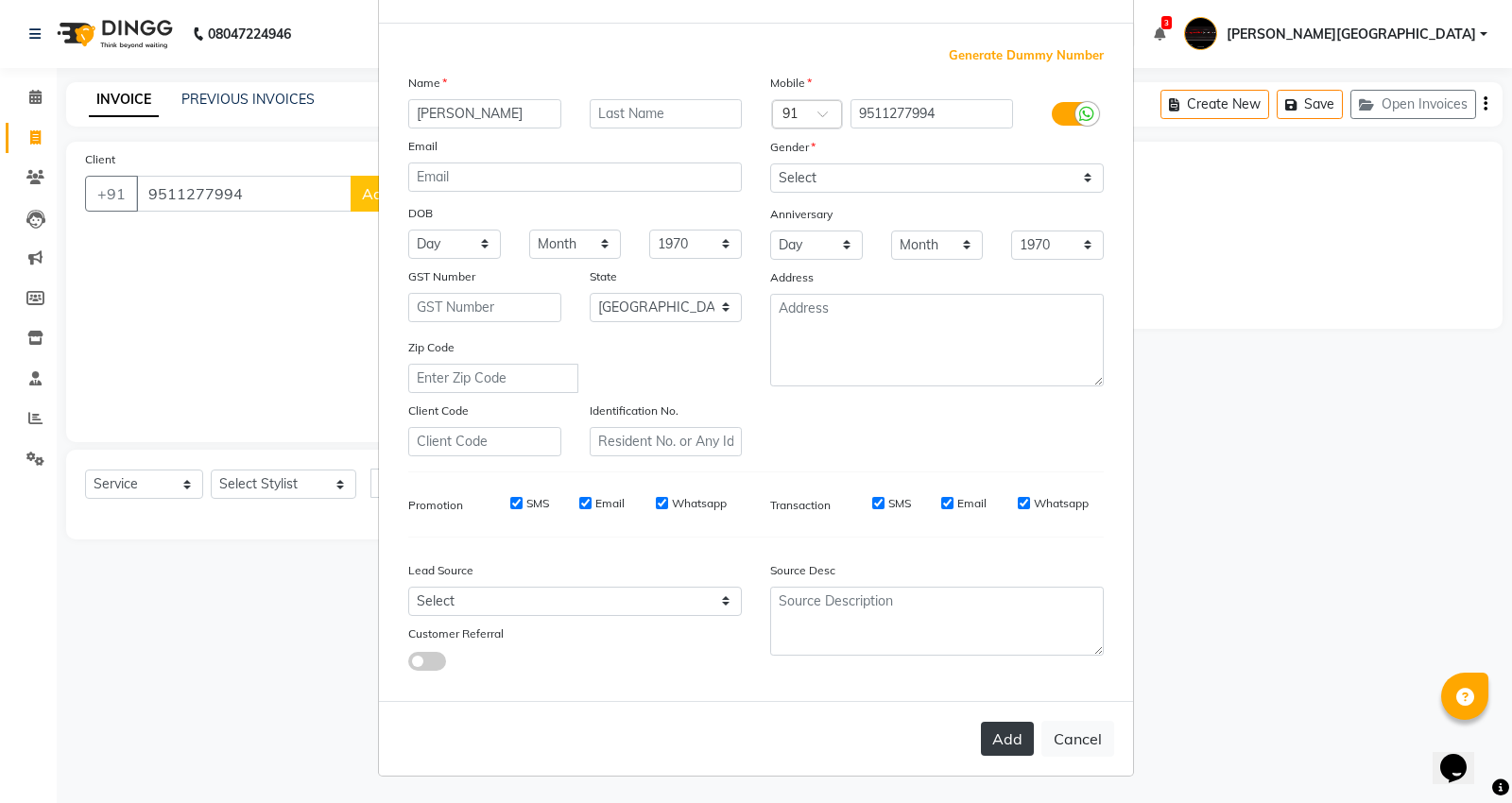
click at [999, 739] on button "Add" at bounding box center [1007, 739] width 53 height 34
select select
select select "null"
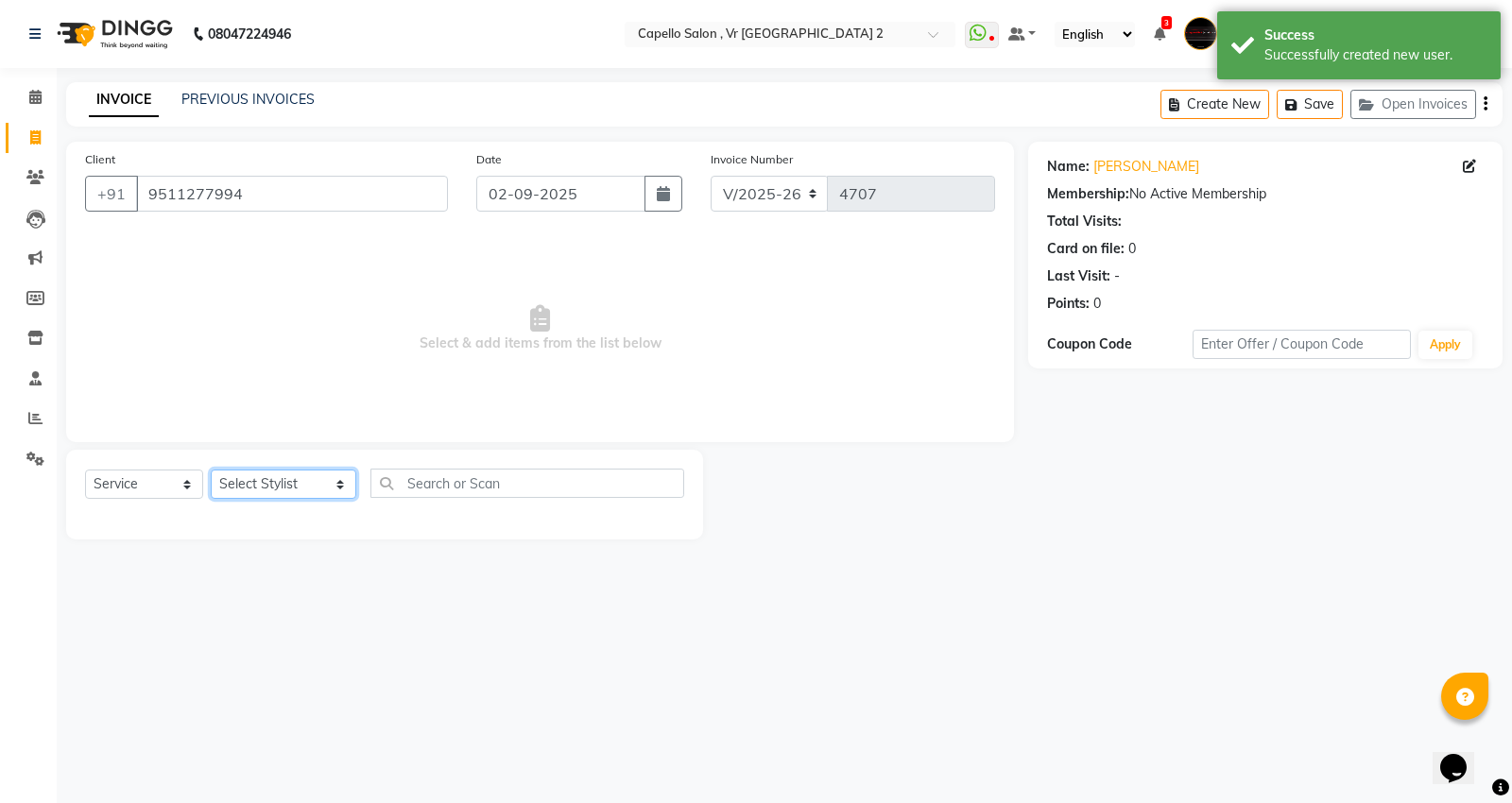
click at [232, 495] on select "Select Stylist [PERSON_NAME] [PERSON_NAME] [PERSON_NAME] [PERSON_NAME] Mall [PE…" at bounding box center [283, 484] width 145 height 29
click at [211, 471] on select "Select Stylist [PERSON_NAME] [PERSON_NAME] [PERSON_NAME] [PERSON_NAME] Mall [PE…" at bounding box center [283, 484] width 145 height 29
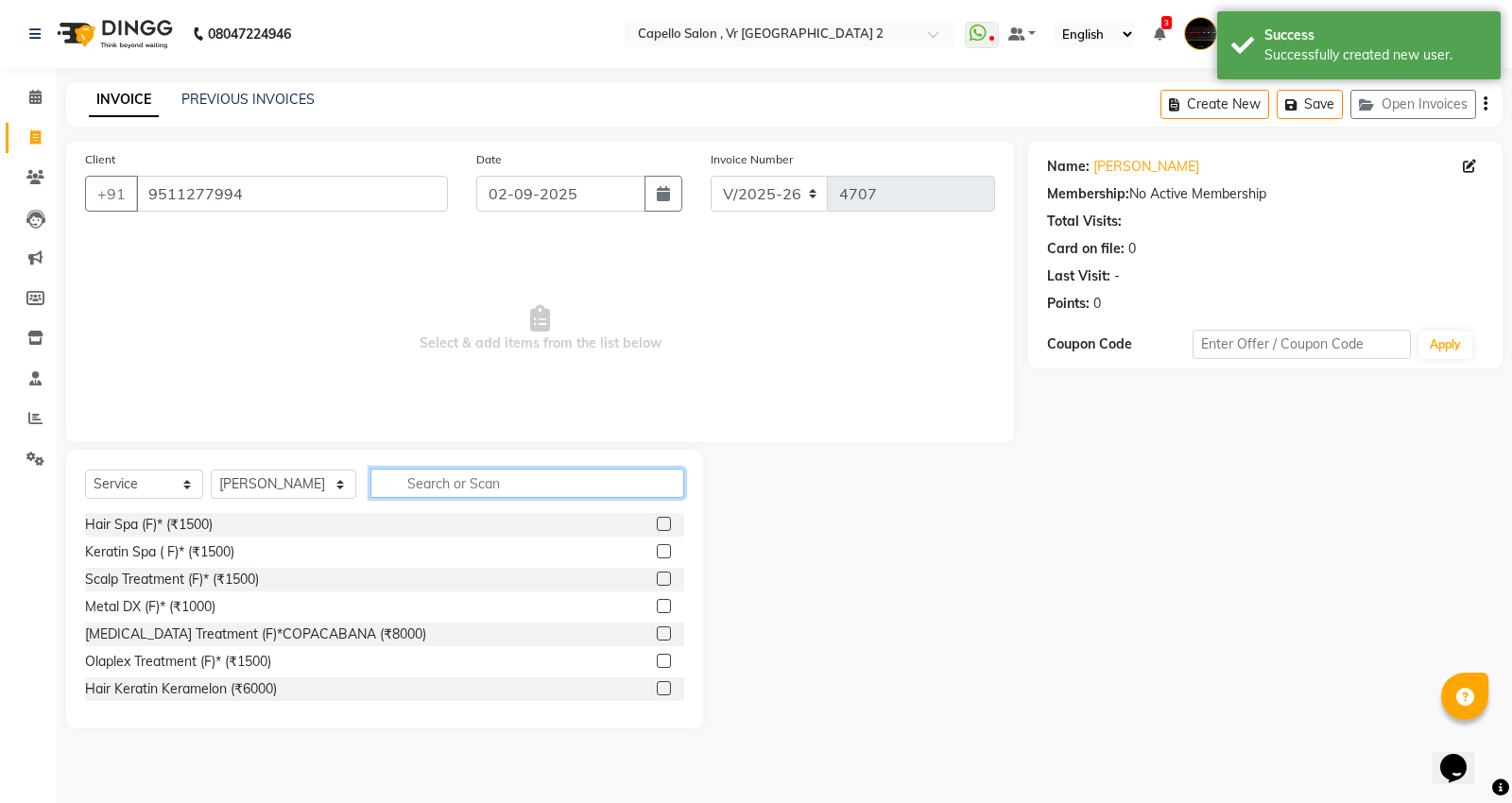
click at [425, 493] on input "text" at bounding box center [527, 483] width 313 height 29
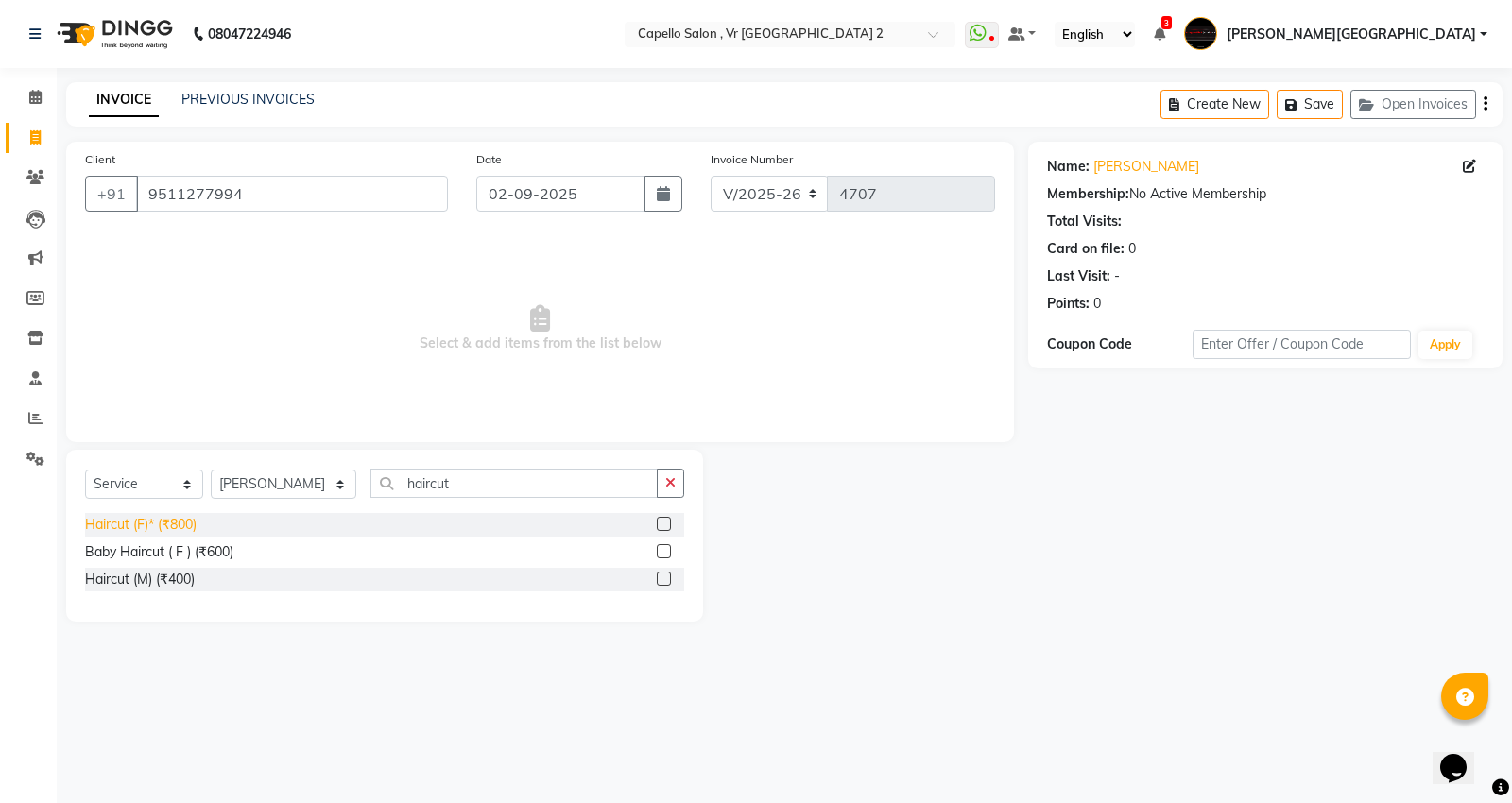
click at [151, 530] on div "Haircut (F)* (₹800)" at bounding box center [140, 525] width 111 height 20
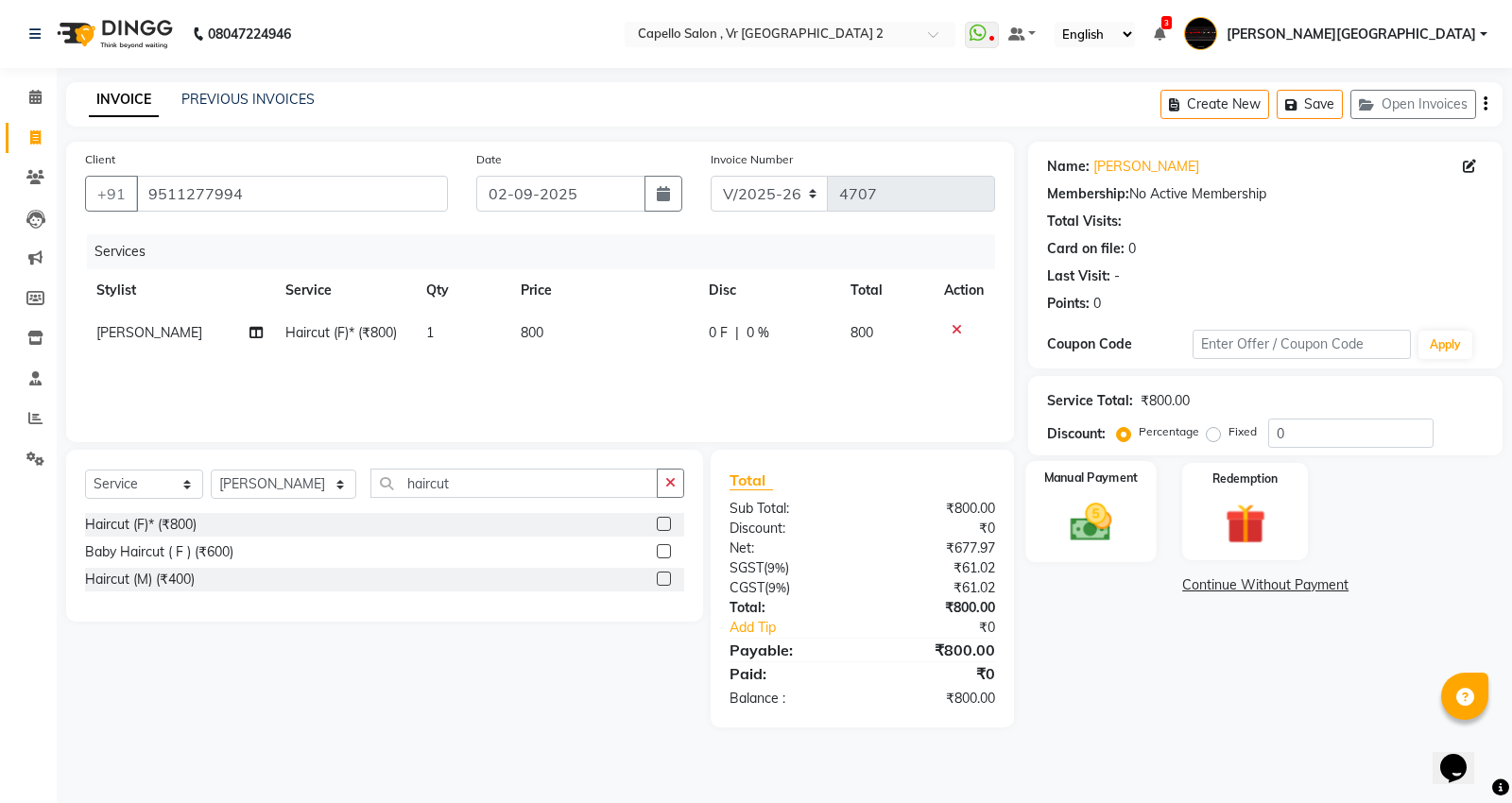
click at [1111, 532] on img at bounding box center [1092, 522] width 68 height 48
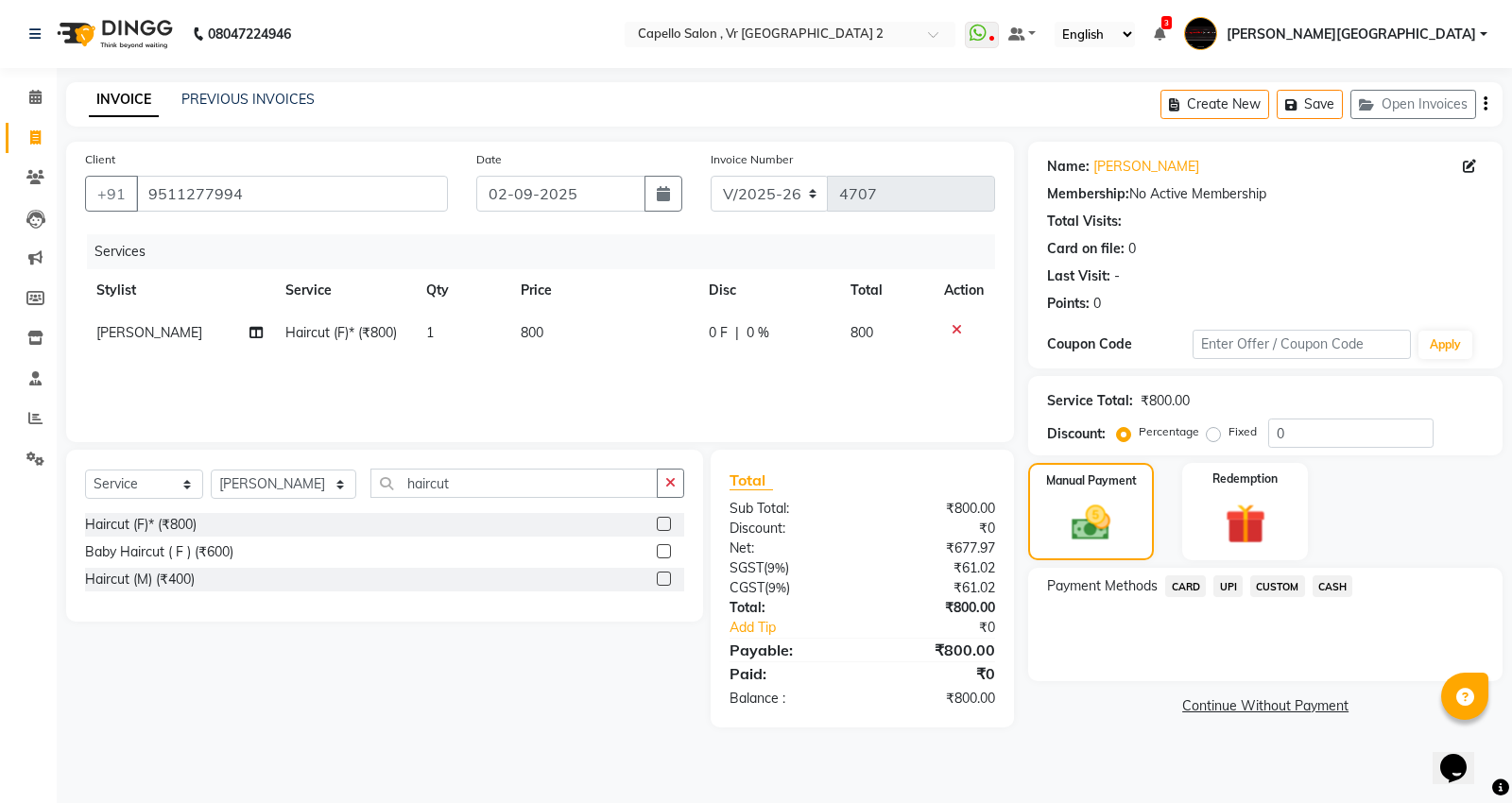
click at [1226, 592] on span "UPI" at bounding box center [1227, 586] width 29 height 22
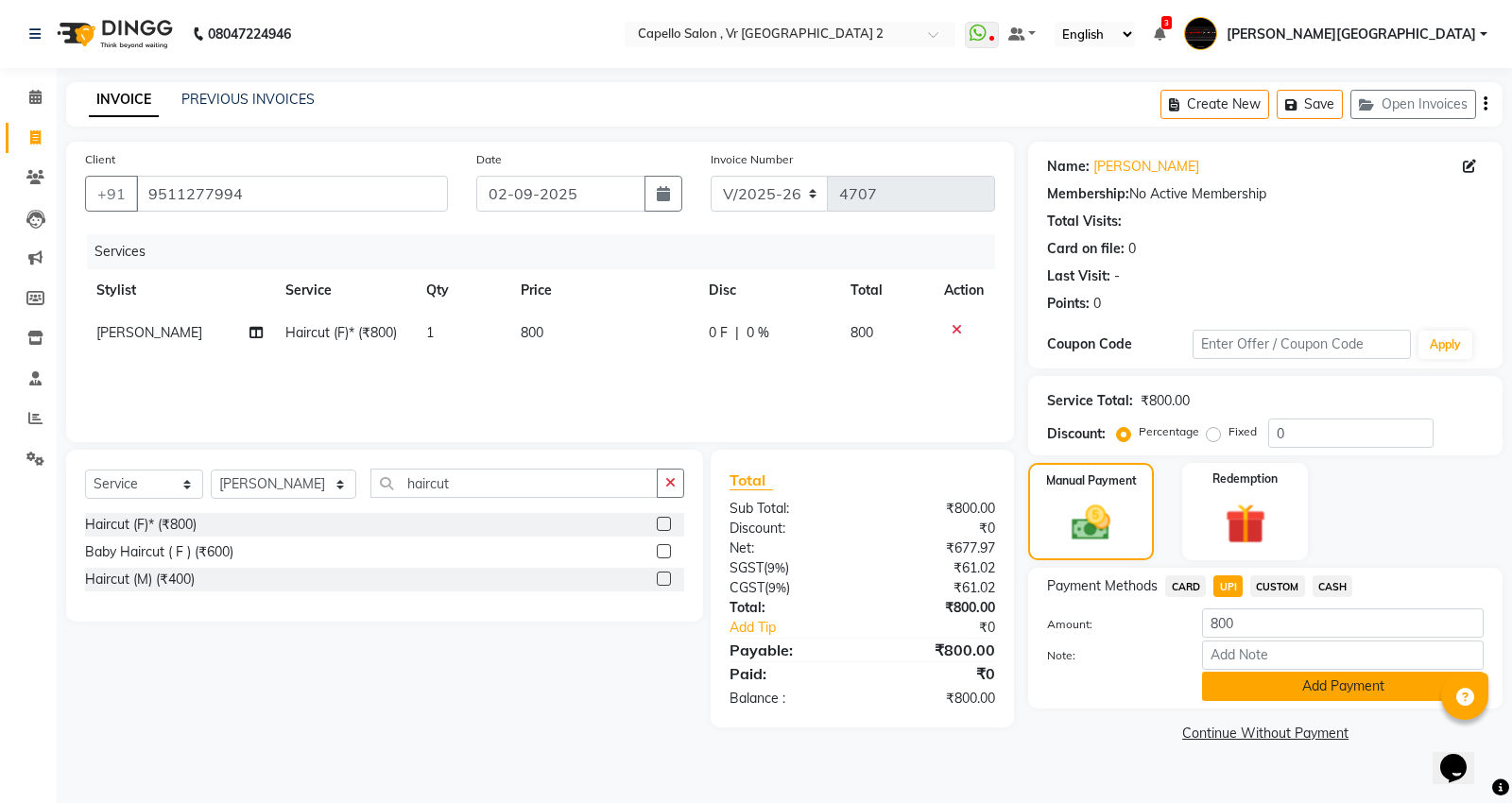
click at [1260, 677] on button "Add Payment" at bounding box center [1342, 686] width 282 height 29
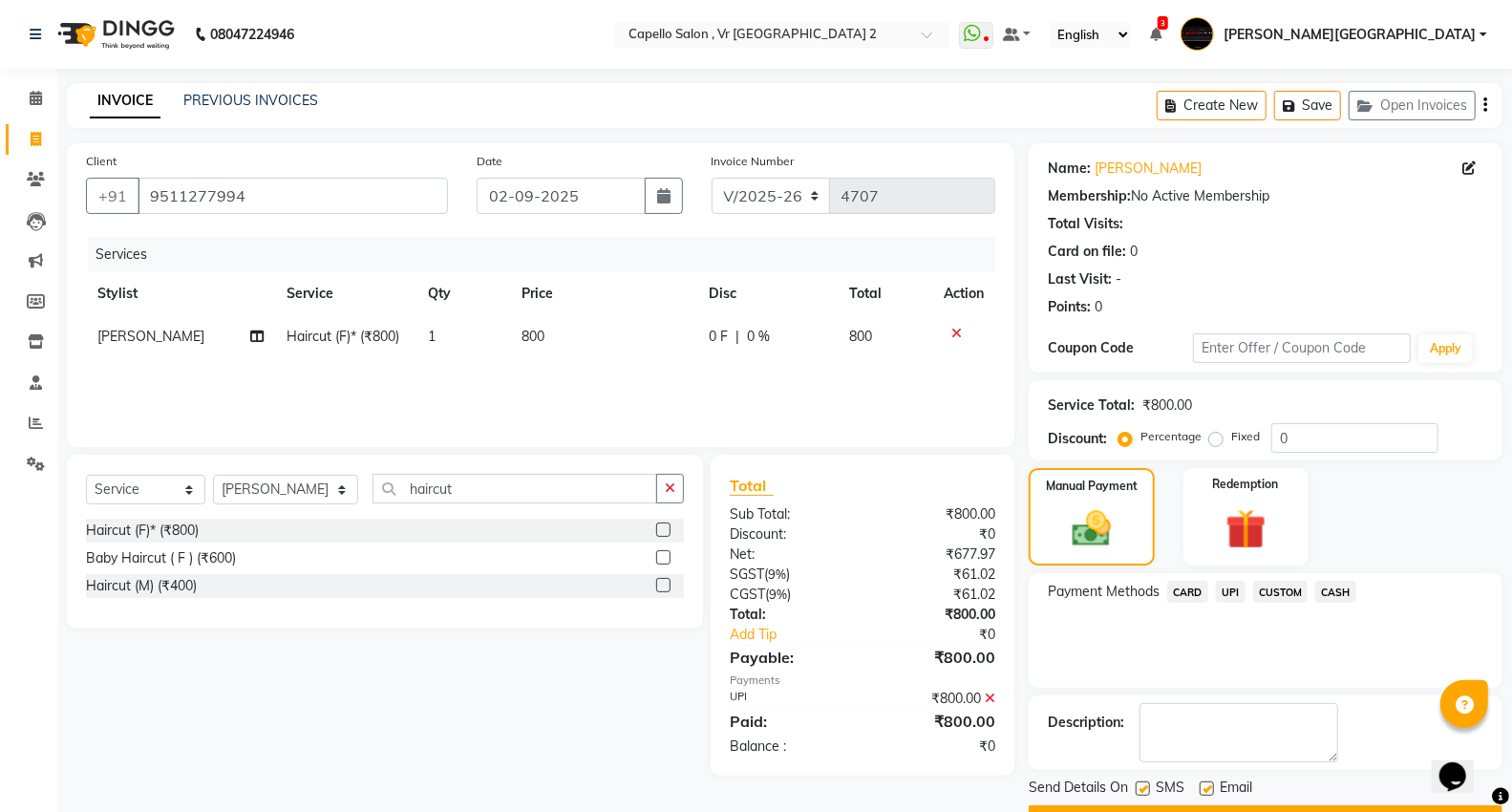
scroll to position [52, 0]
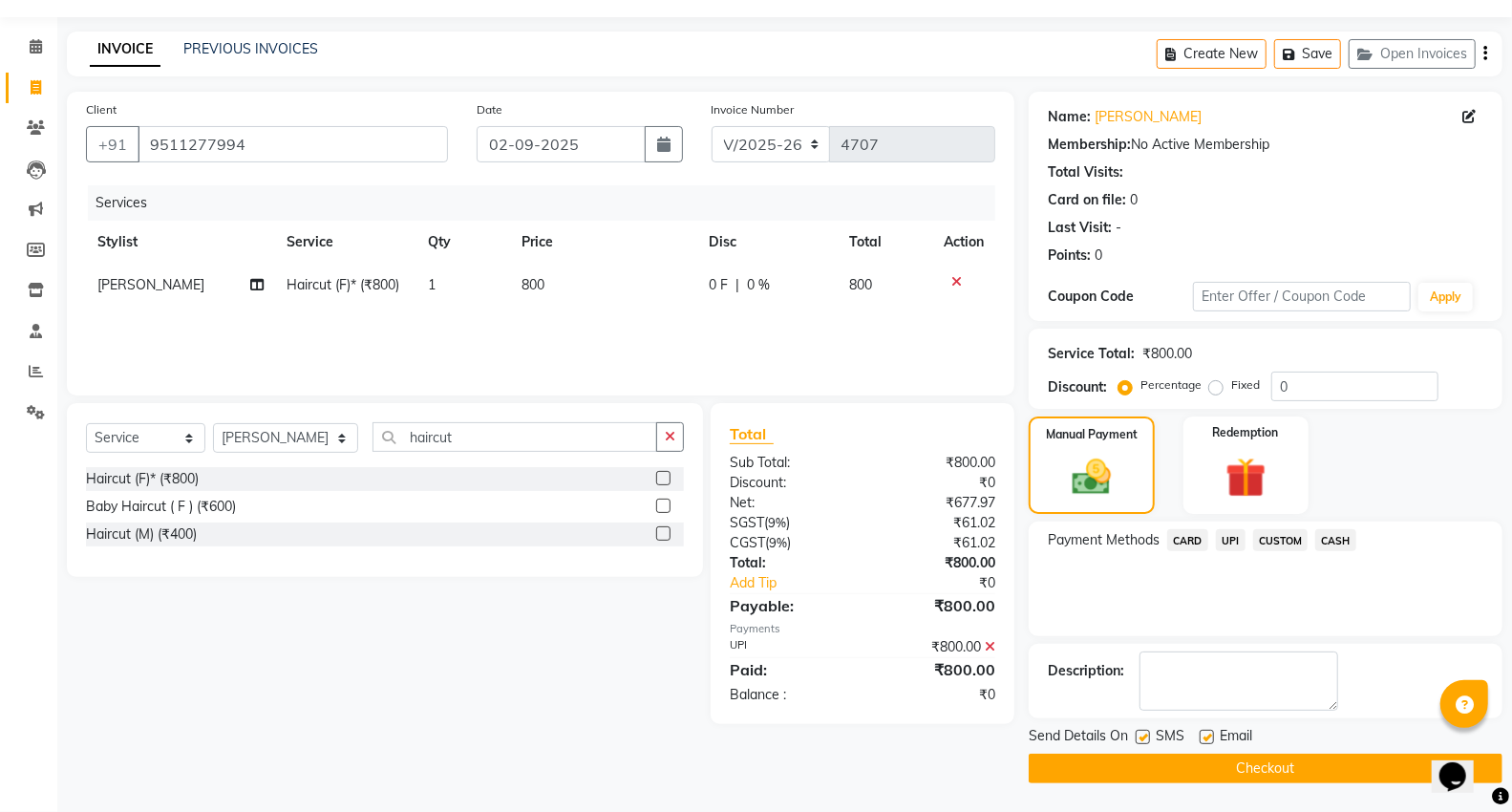
click at [1214, 762] on button "Checkout" at bounding box center [1265, 768] width 474 height 30
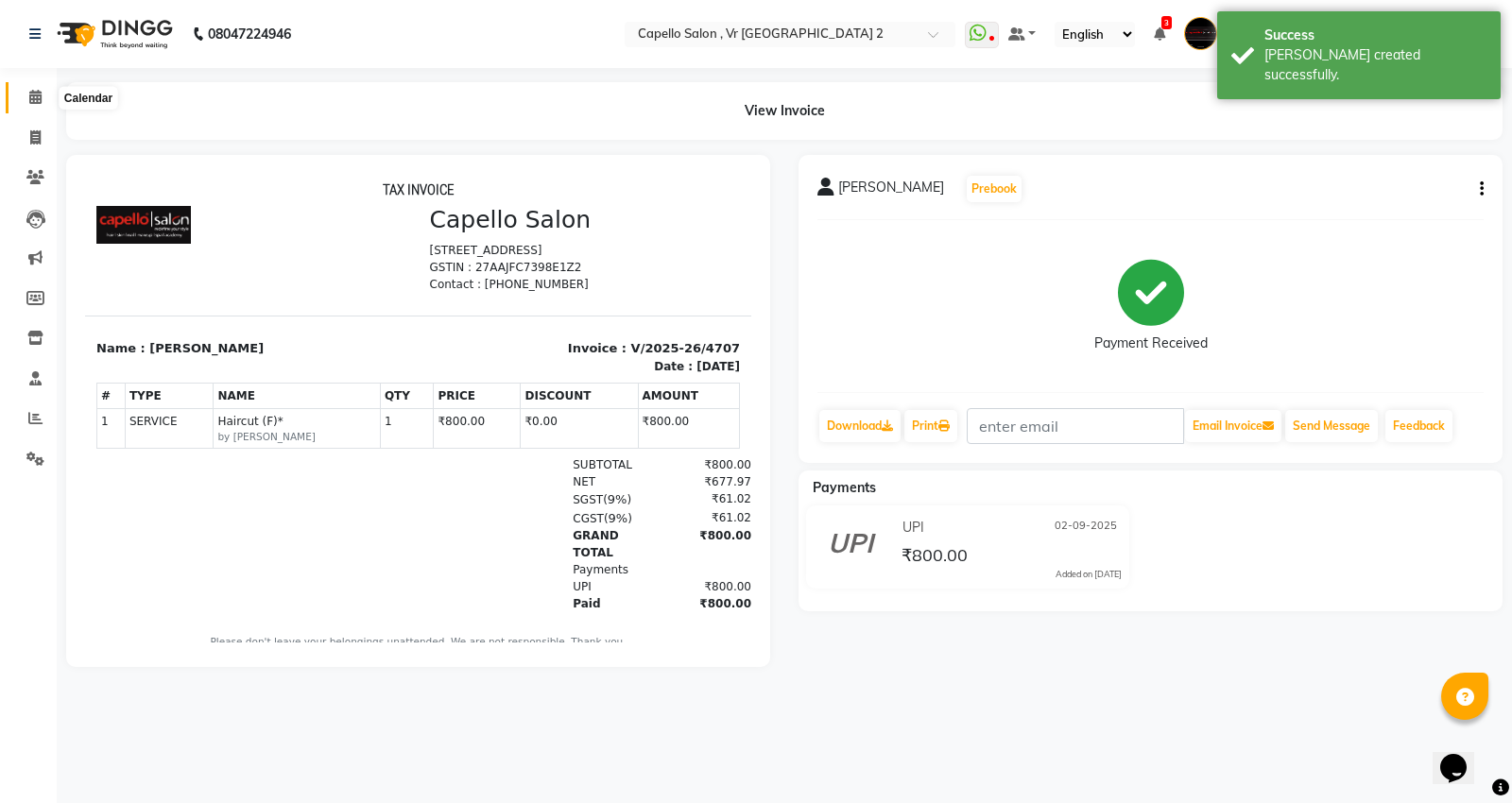
click at [31, 88] on span at bounding box center [35, 98] width 33 height 22
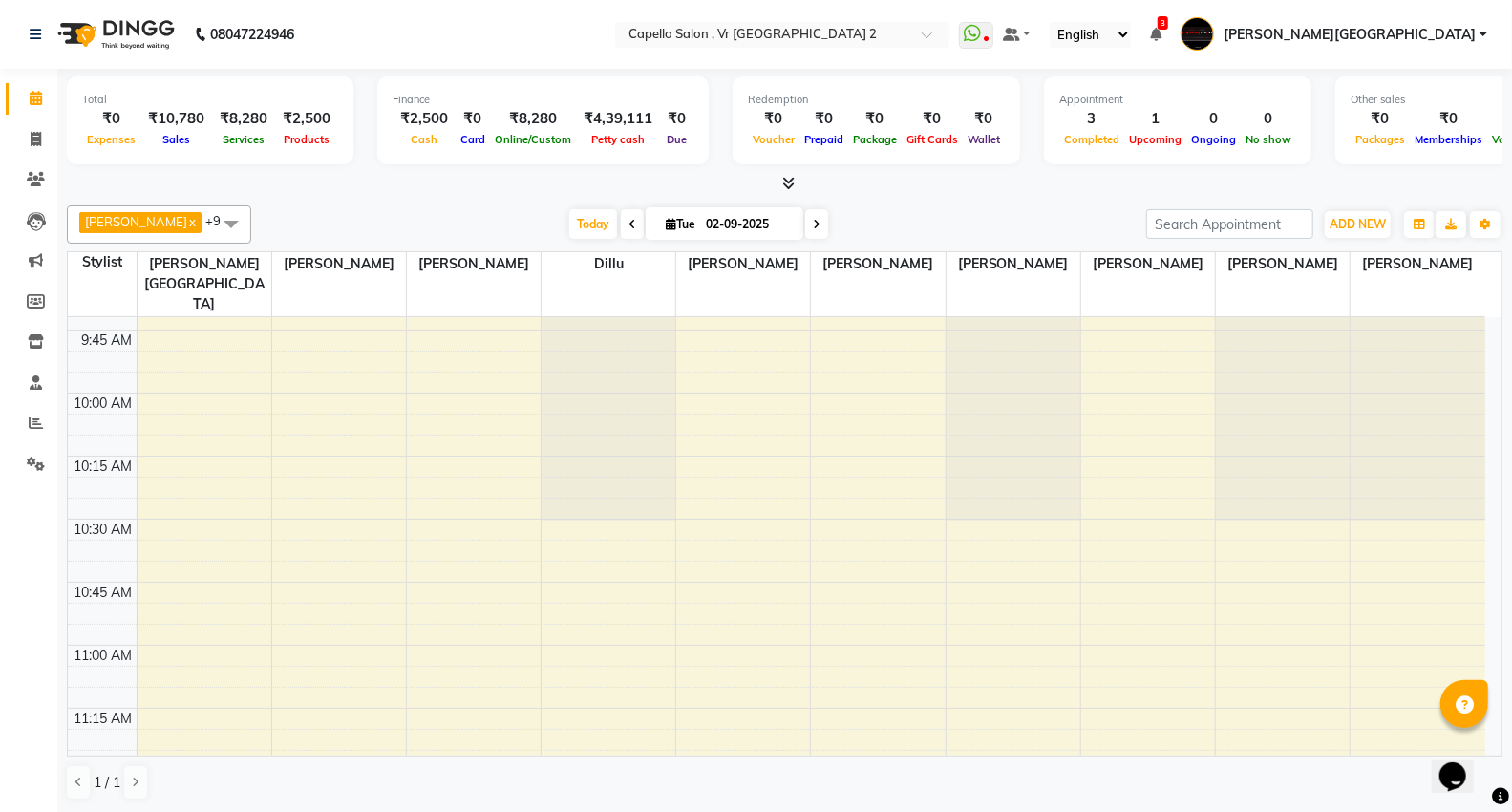
scroll to position [212, 0]
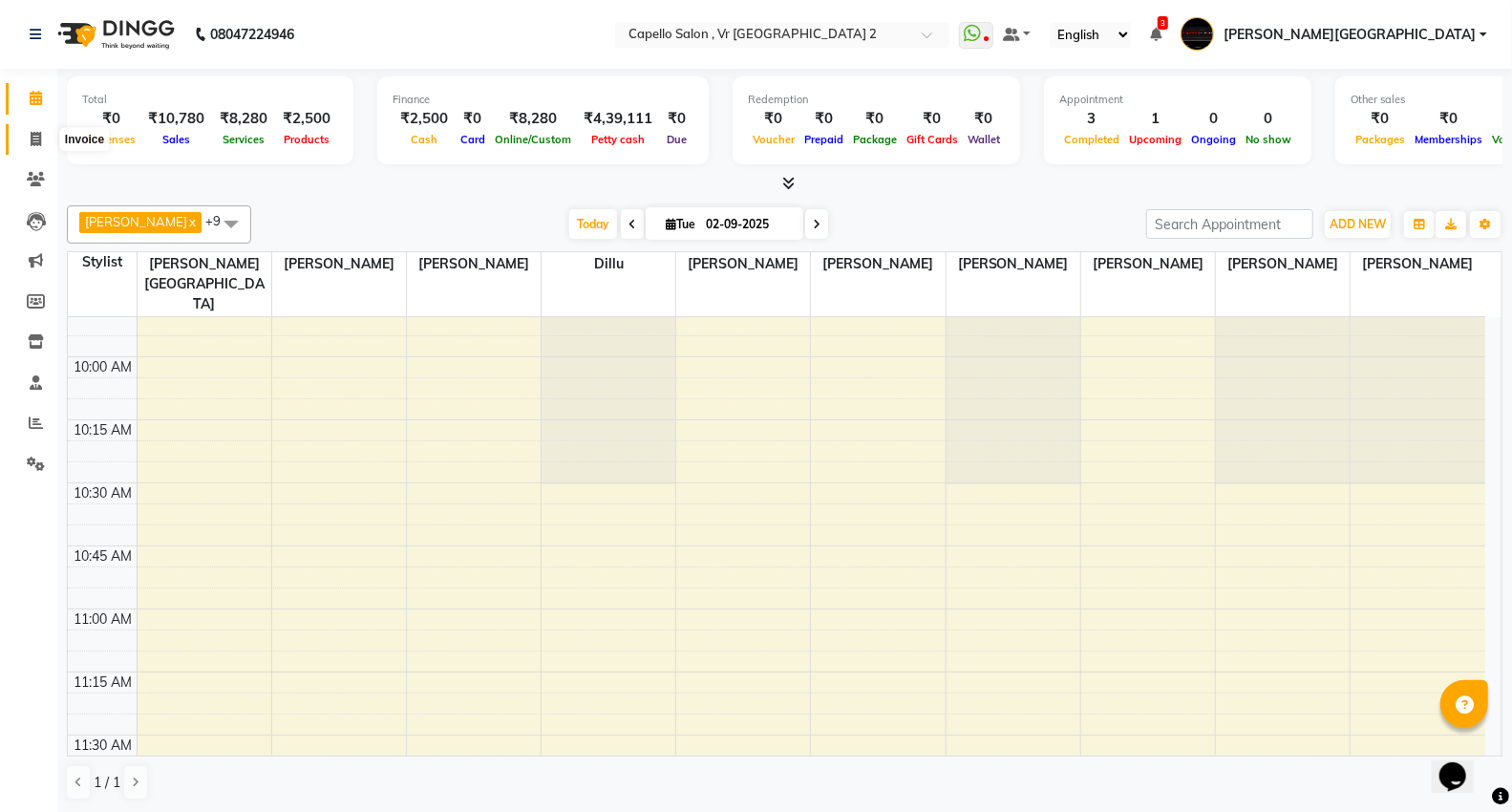
click at [27, 147] on span at bounding box center [35, 139] width 34 height 22
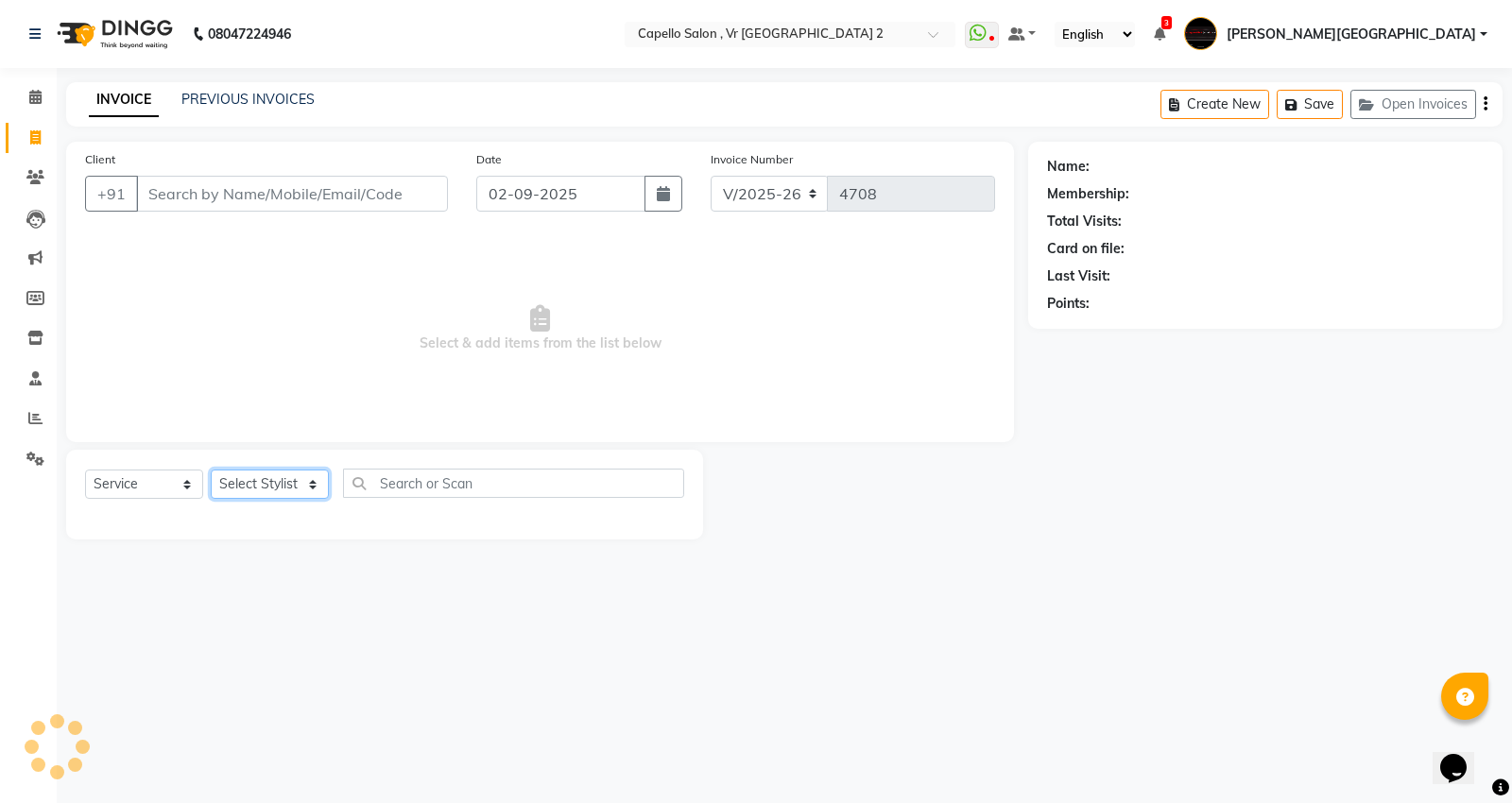
click at [268, 490] on select "Select Stylist" at bounding box center [270, 484] width 118 height 29
click at [211, 471] on select "Select Stylist [PERSON_NAME] [PERSON_NAME] [PERSON_NAME] [PERSON_NAME] Mall [PE…" at bounding box center [283, 484] width 145 height 29
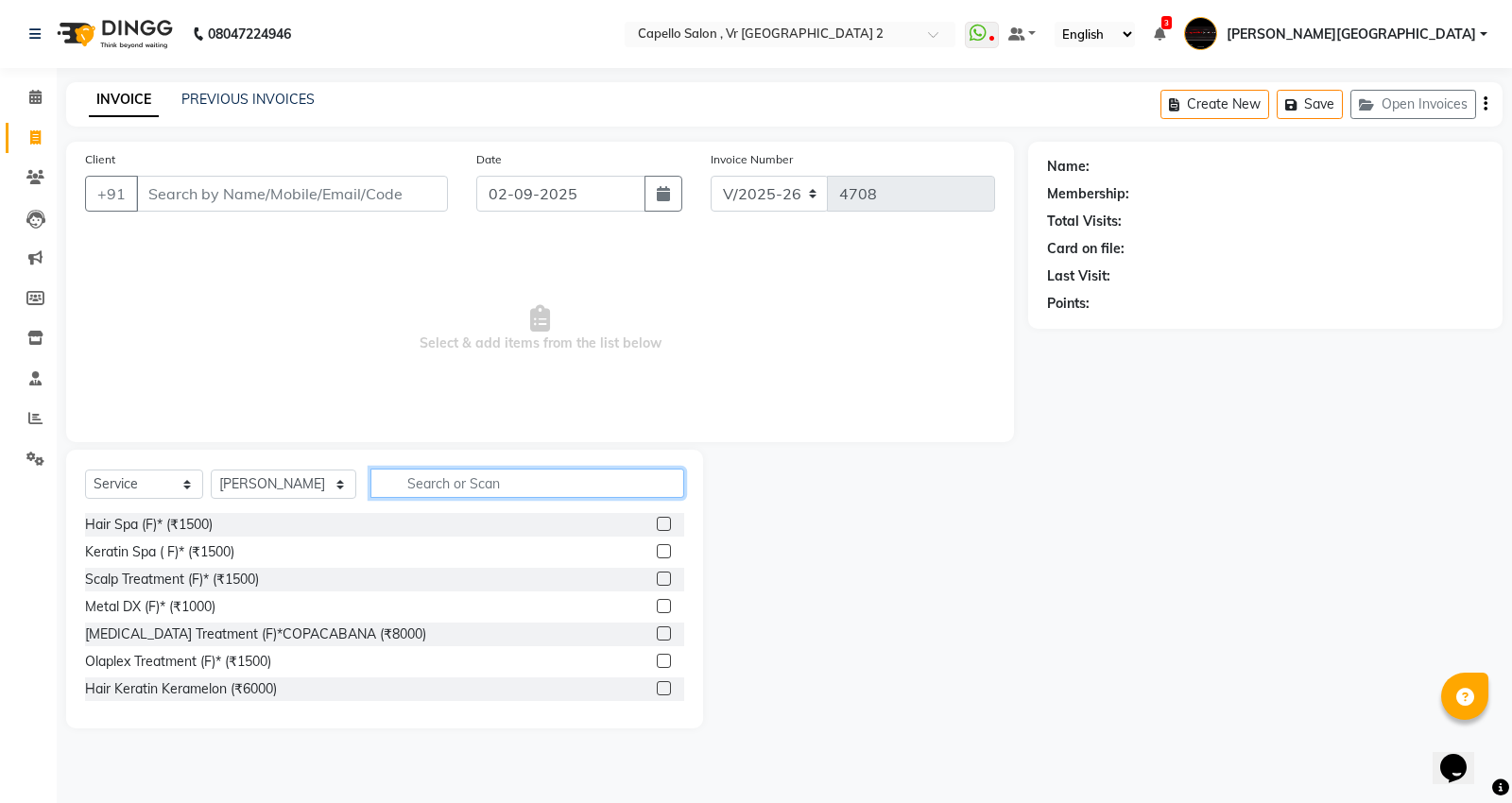
click at [496, 485] on input "text" at bounding box center [527, 483] width 313 height 29
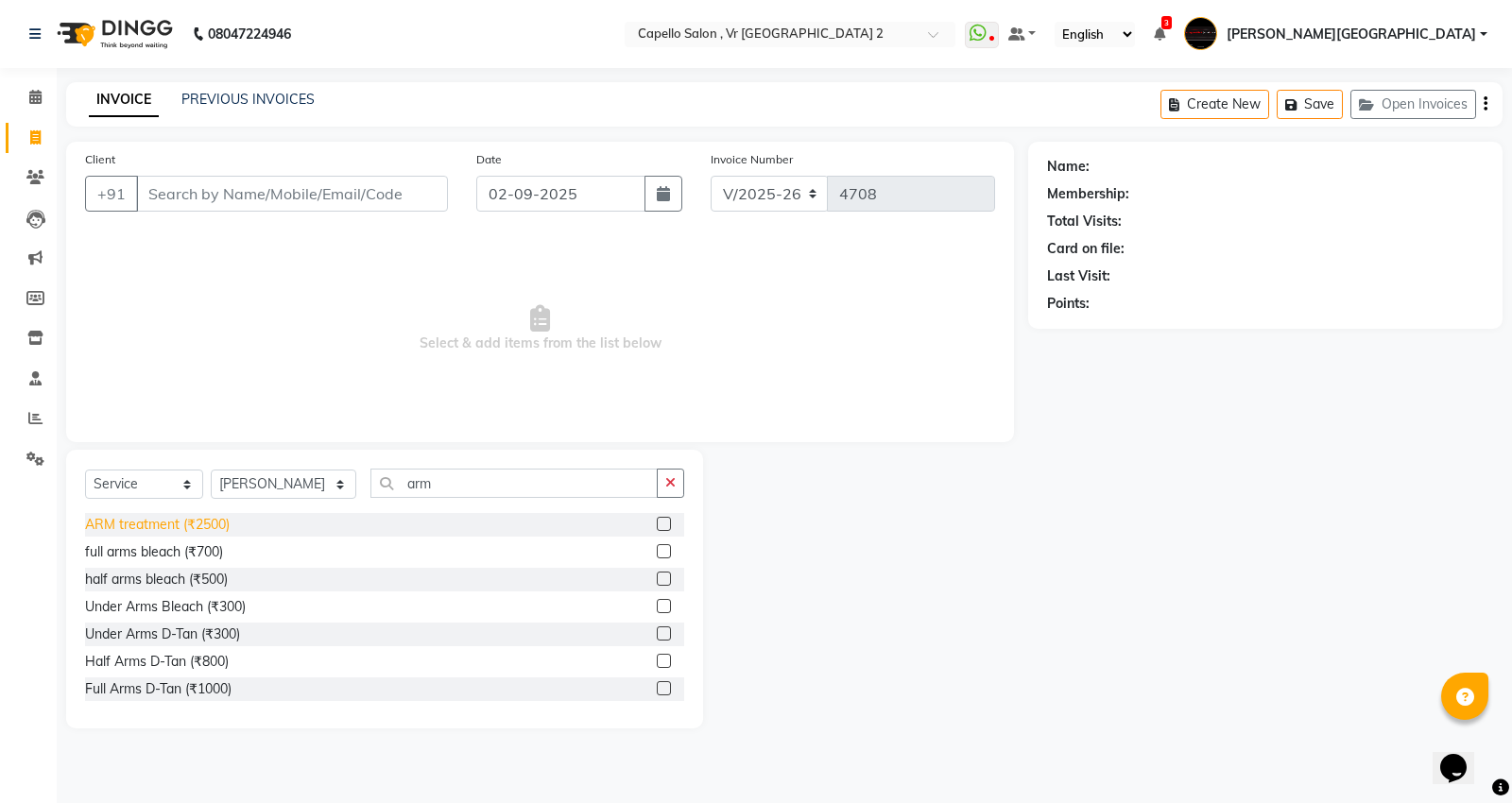
click at [177, 531] on div "ARM treatment (₹2500)" at bounding box center [158, 525] width 144 height 20
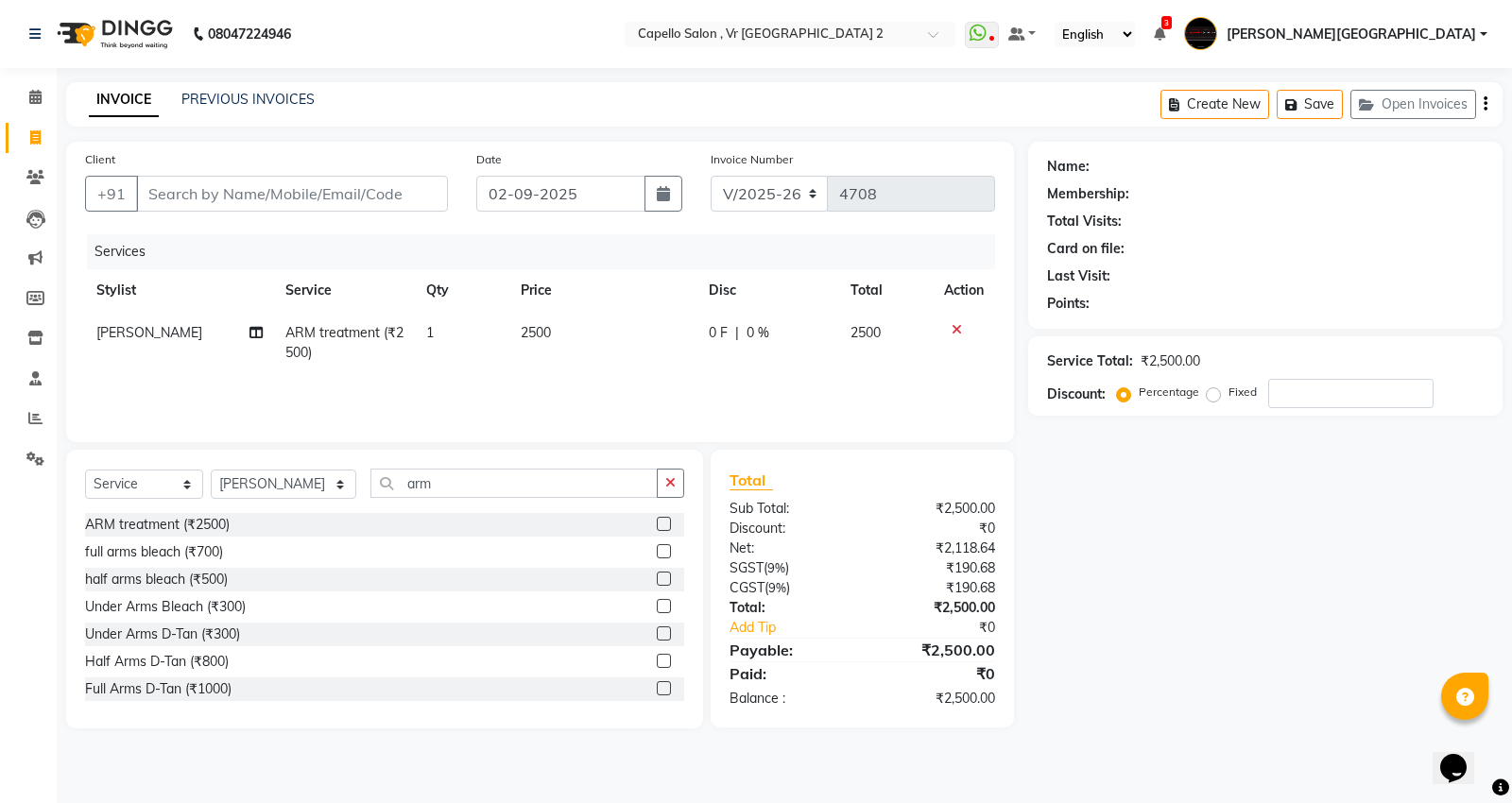
click at [563, 328] on td "2500" at bounding box center [604, 344] width 188 height 63
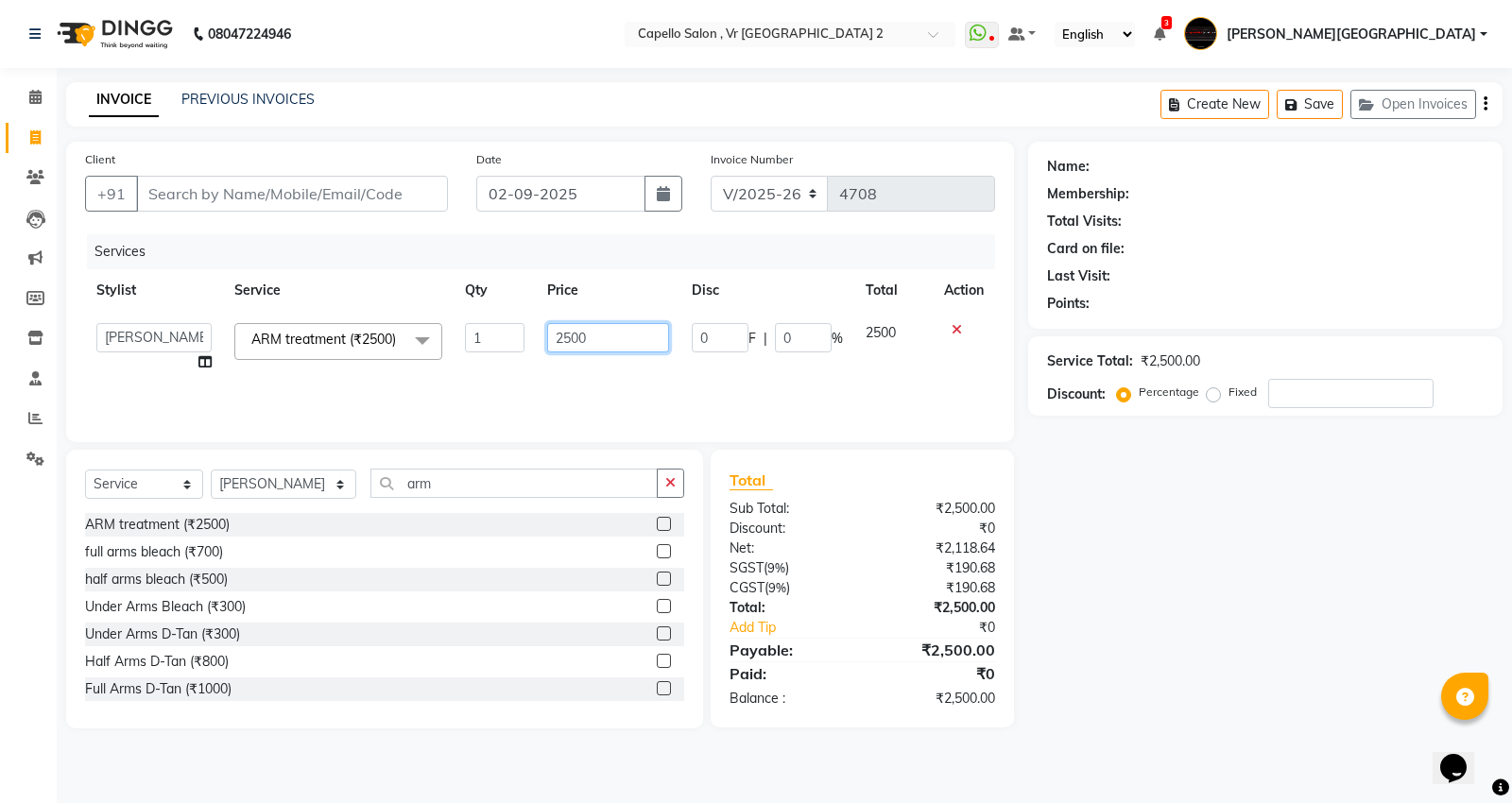
click at [605, 330] on input "2500" at bounding box center [607, 337] width 121 height 29
click at [310, 493] on select "Select Stylist [PERSON_NAME] [PERSON_NAME] [PERSON_NAME] [PERSON_NAME] Mall [PE…" at bounding box center [283, 484] width 145 height 29
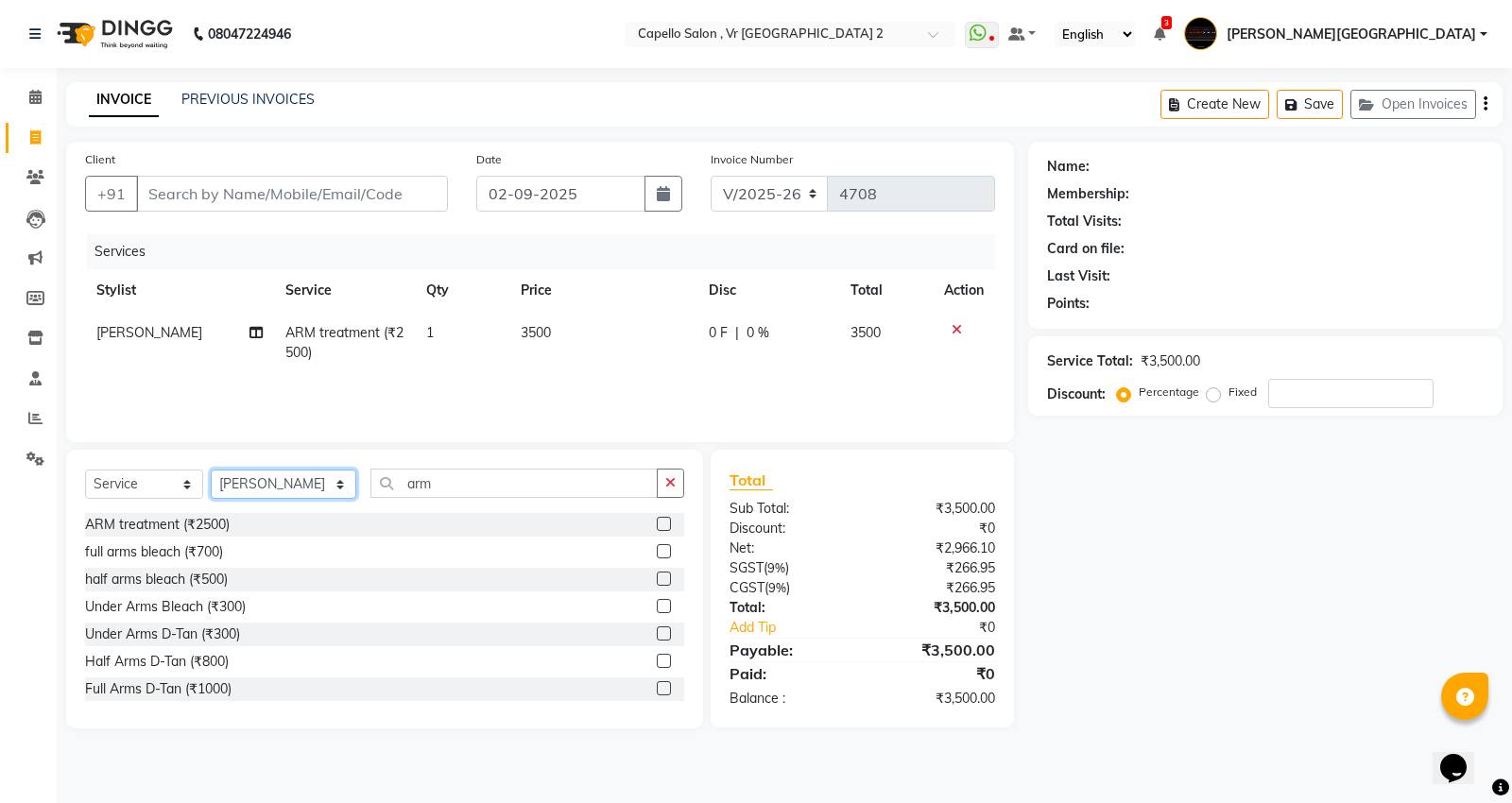
click at [211, 471] on select "Select Stylist [PERSON_NAME] [PERSON_NAME] [PERSON_NAME] [PERSON_NAME] Mall [PE…" at bounding box center [283, 484] width 145 height 29
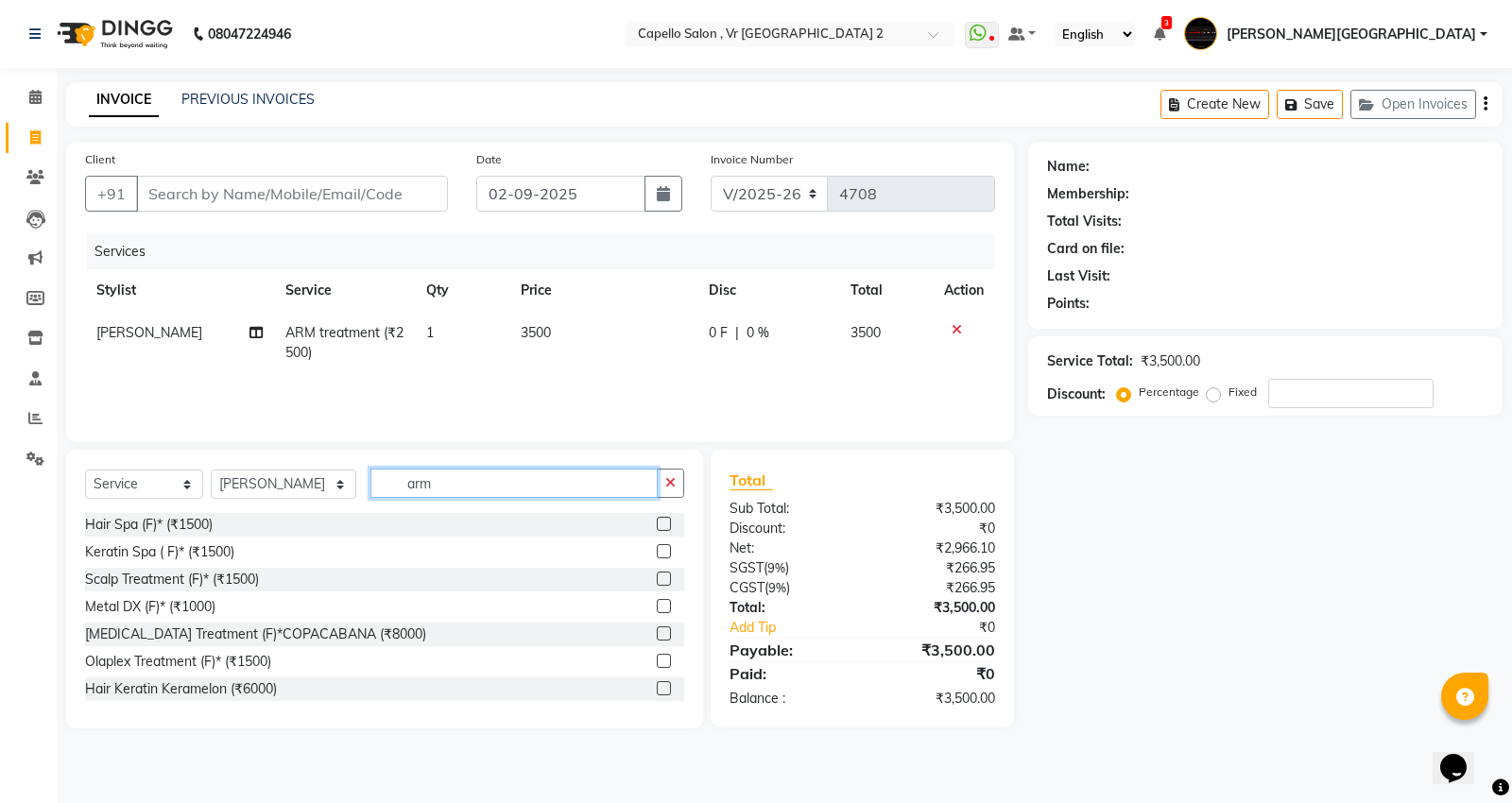
click at [511, 494] on input "arm" at bounding box center [513, 483] width 288 height 29
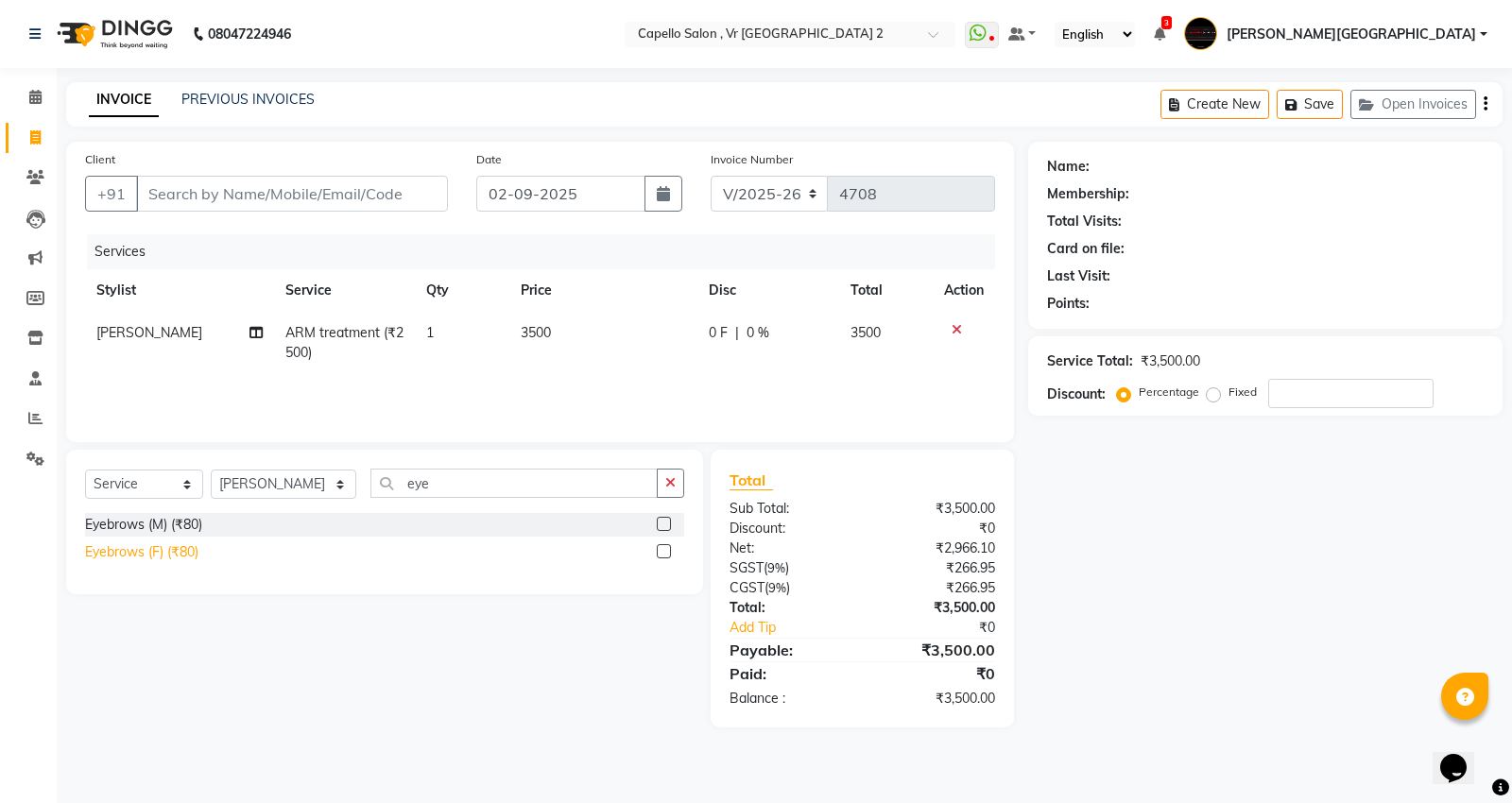
click at [145, 548] on div "Eyebrows (F) (₹80)" at bounding box center [141, 551] width 113 height 20
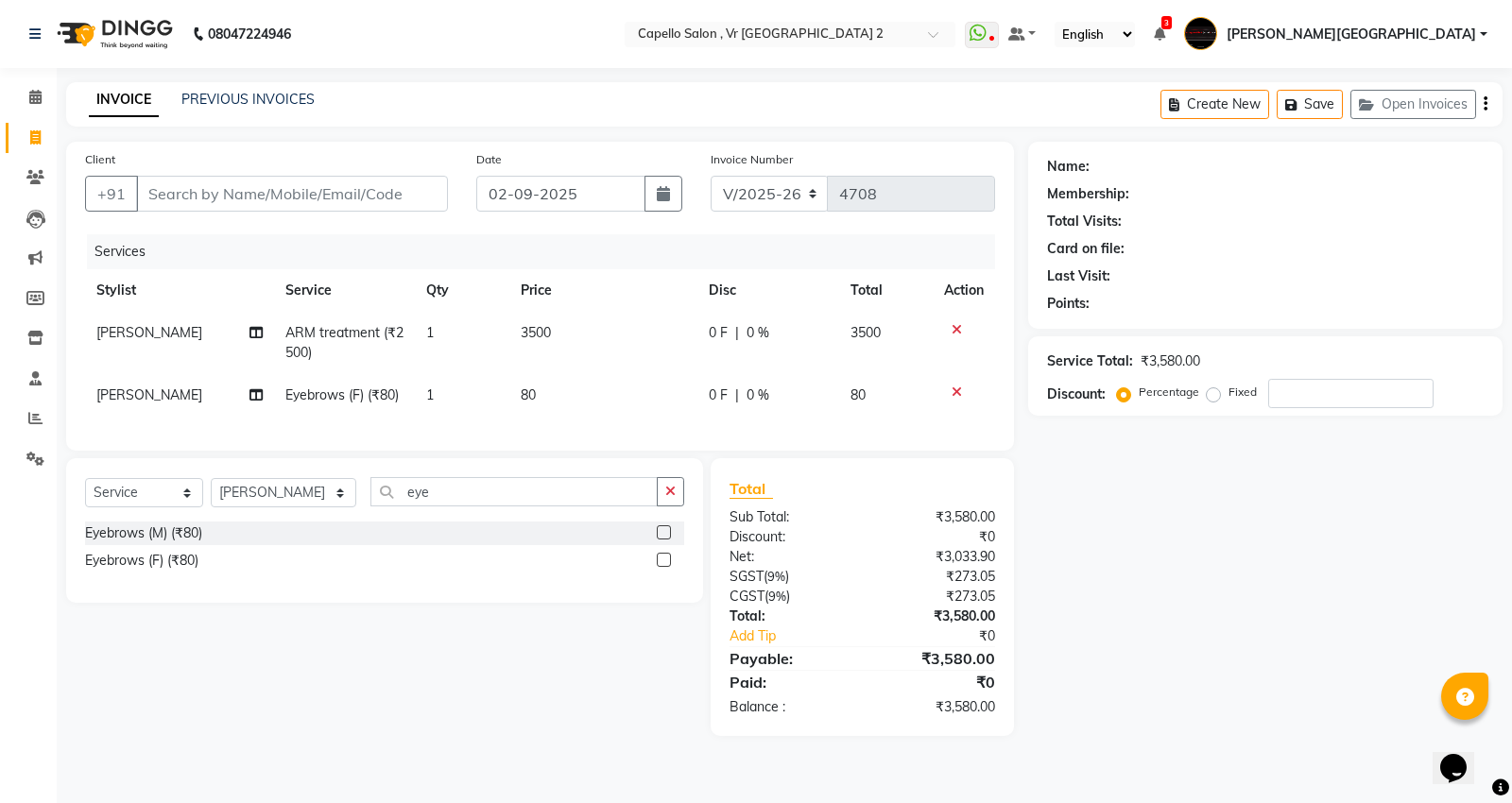
click at [601, 388] on td "80" at bounding box center [604, 395] width 188 height 43
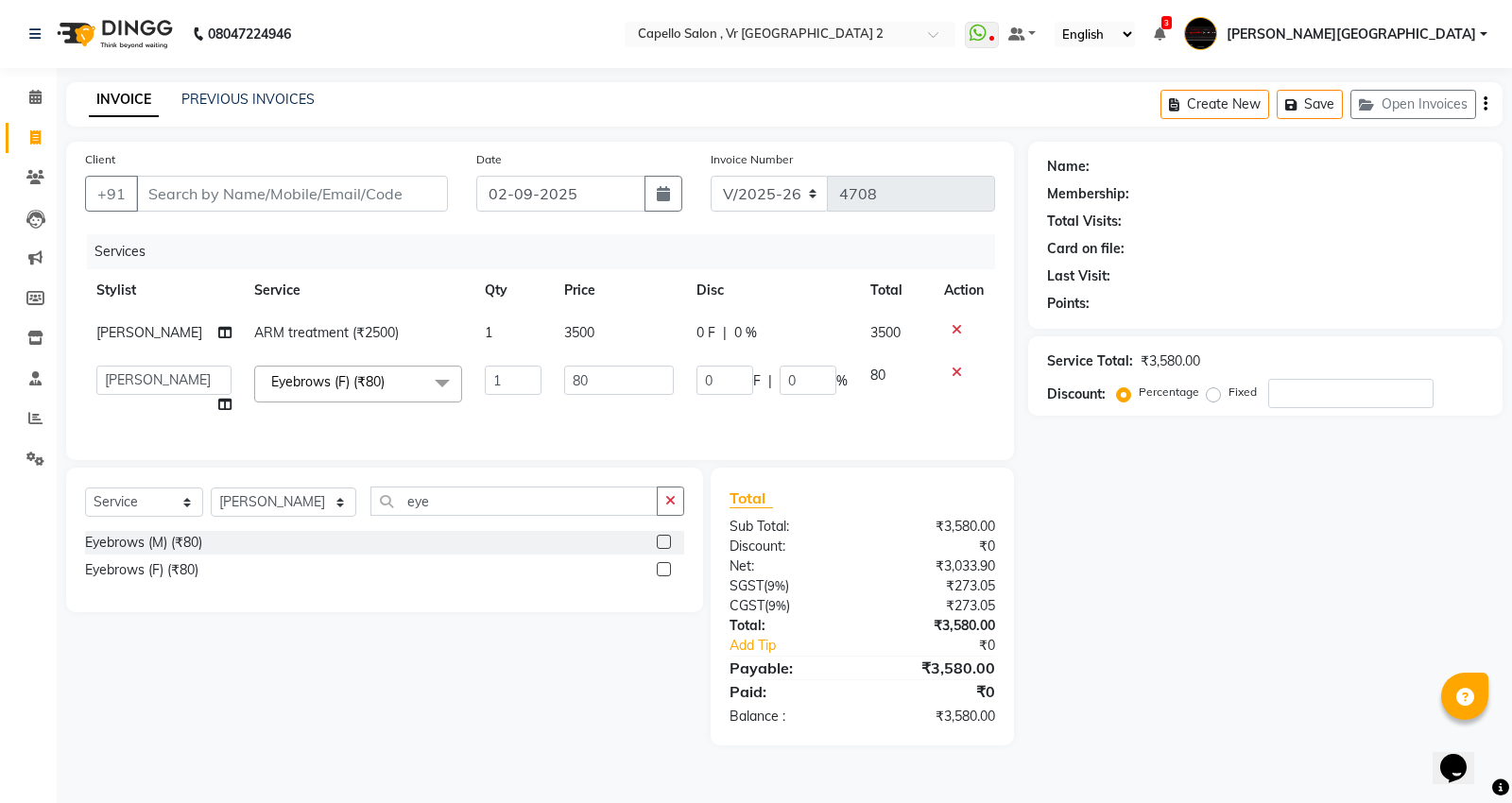
click at [622, 359] on td "80" at bounding box center [618, 390] width 132 height 72
click at [621, 357] on td "80" at bounding box center [618, 390] width 132 height 72
click at [616, 384] on input "80" at bounding box center [618, 380] width 109 height 29
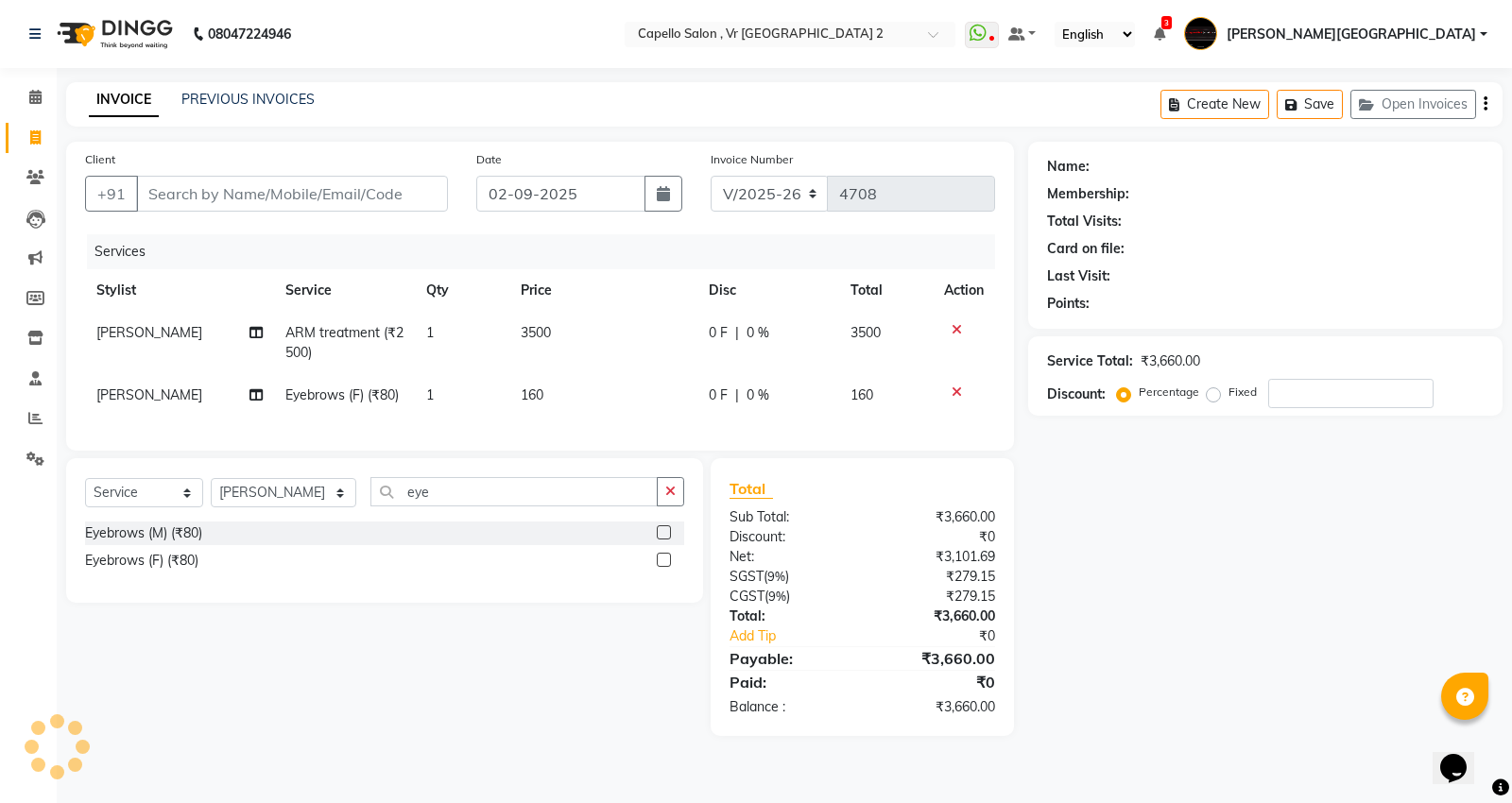
click at [406, 702] on div "Select Service Product Membership Package Voucher Prepaid Gift Card Select Styl…" at bounding box center [378, 597] width 651 height 278
click at [206, 196] on input "Client" at bounding box center [291, 194] width 312 height 36
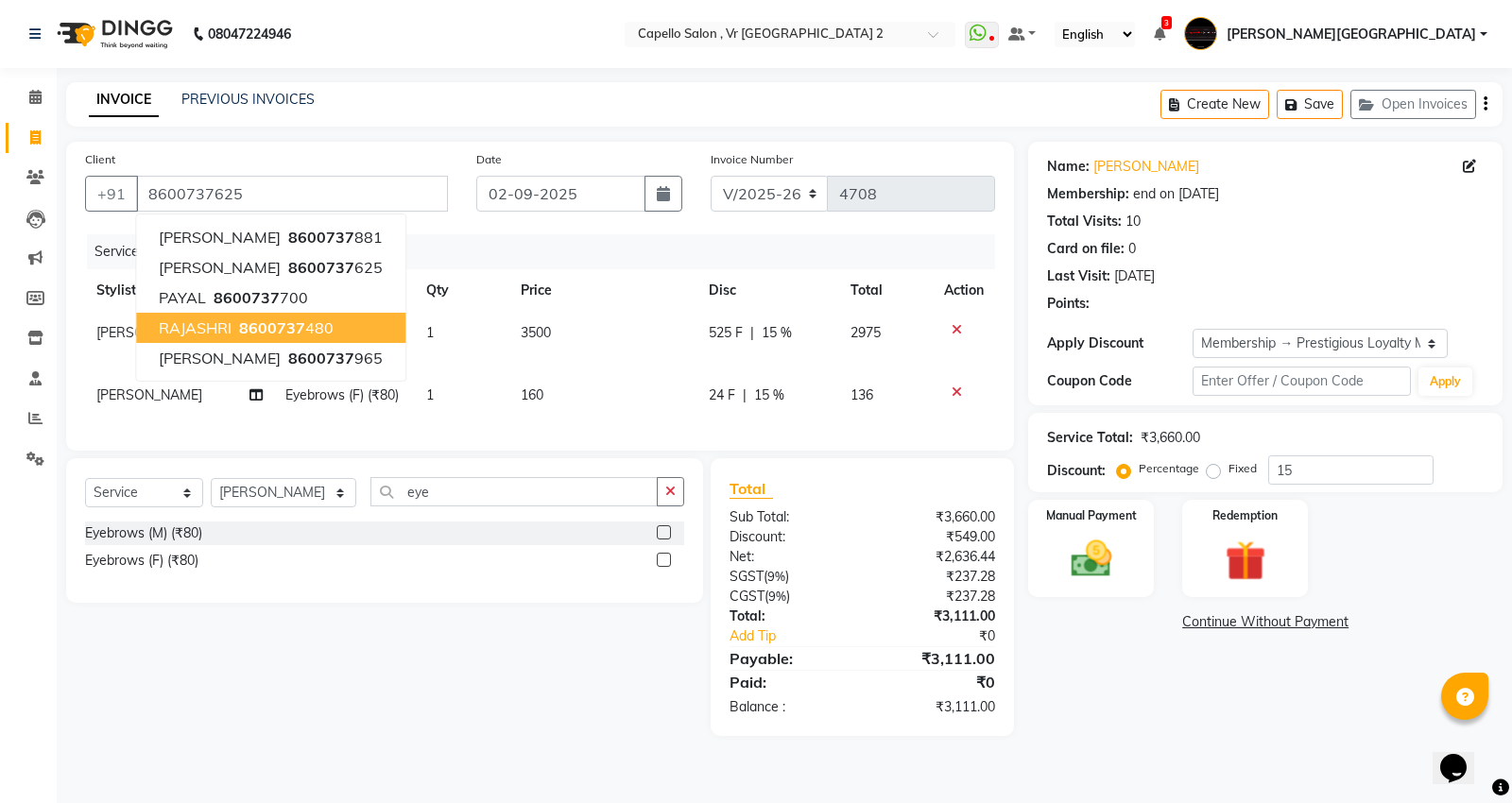
click at [1093, 726] on div "Name: [PERSON_NAME] Membership: end on [DATE] Total Visits: 10 Card on file: 0 …" at bounding box center [1272, 439] width 489 height 594
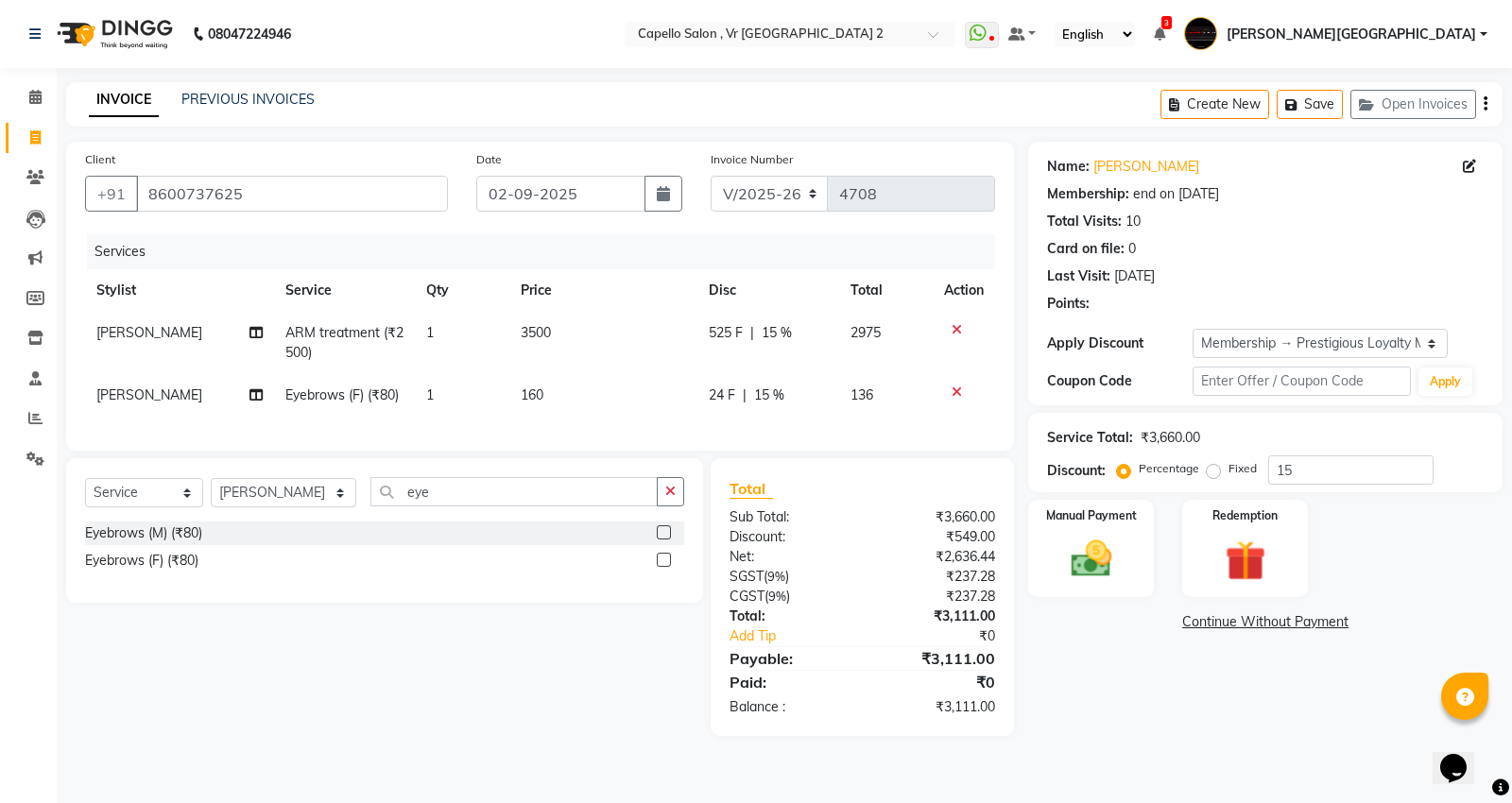
click at [737, 336] on span "525 F" at bounding box center [726, 332] width 34 height 20
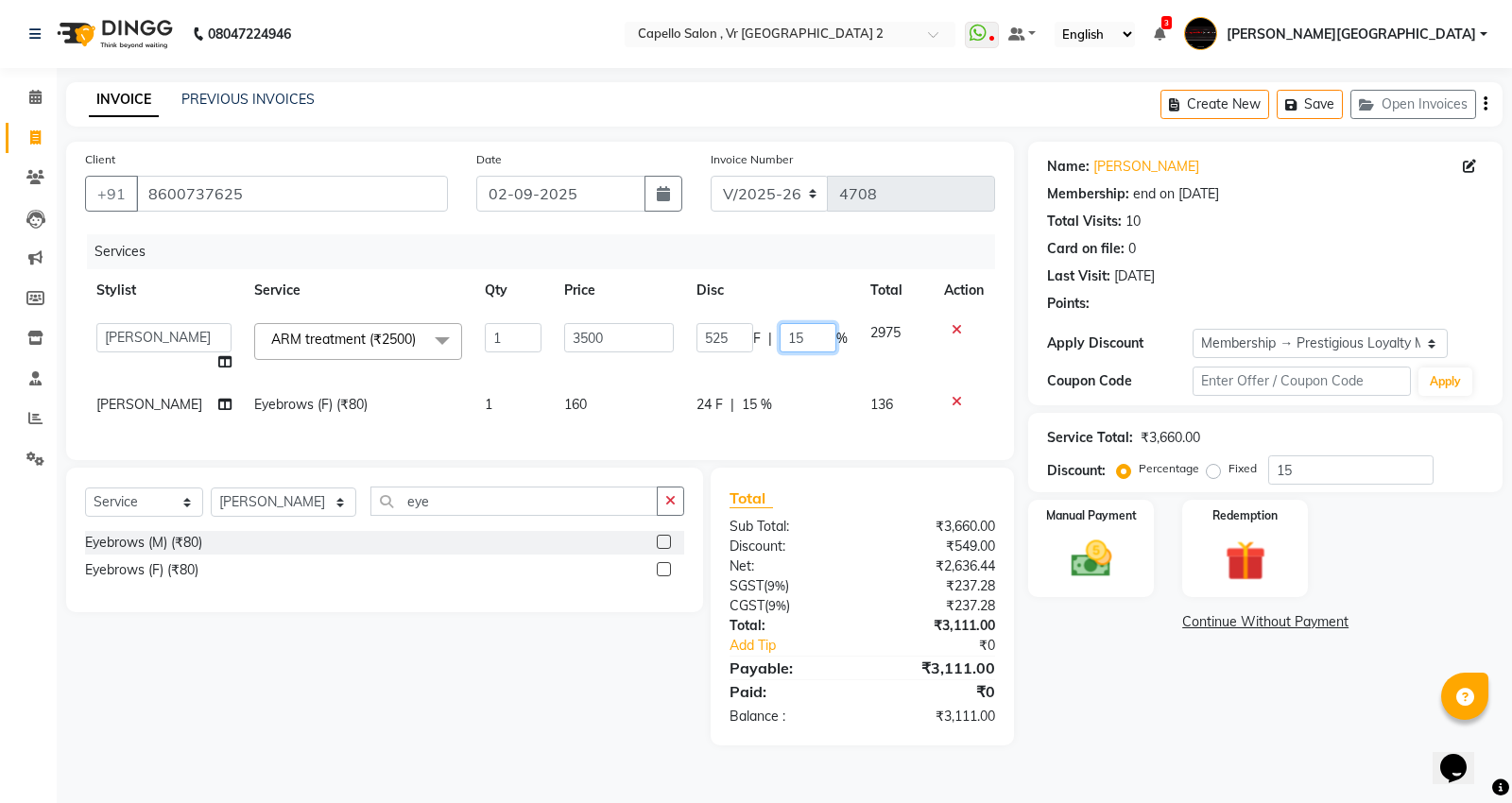
click at [815, 342] on input "15" at bounding box center [808, 337] width 57 height 29
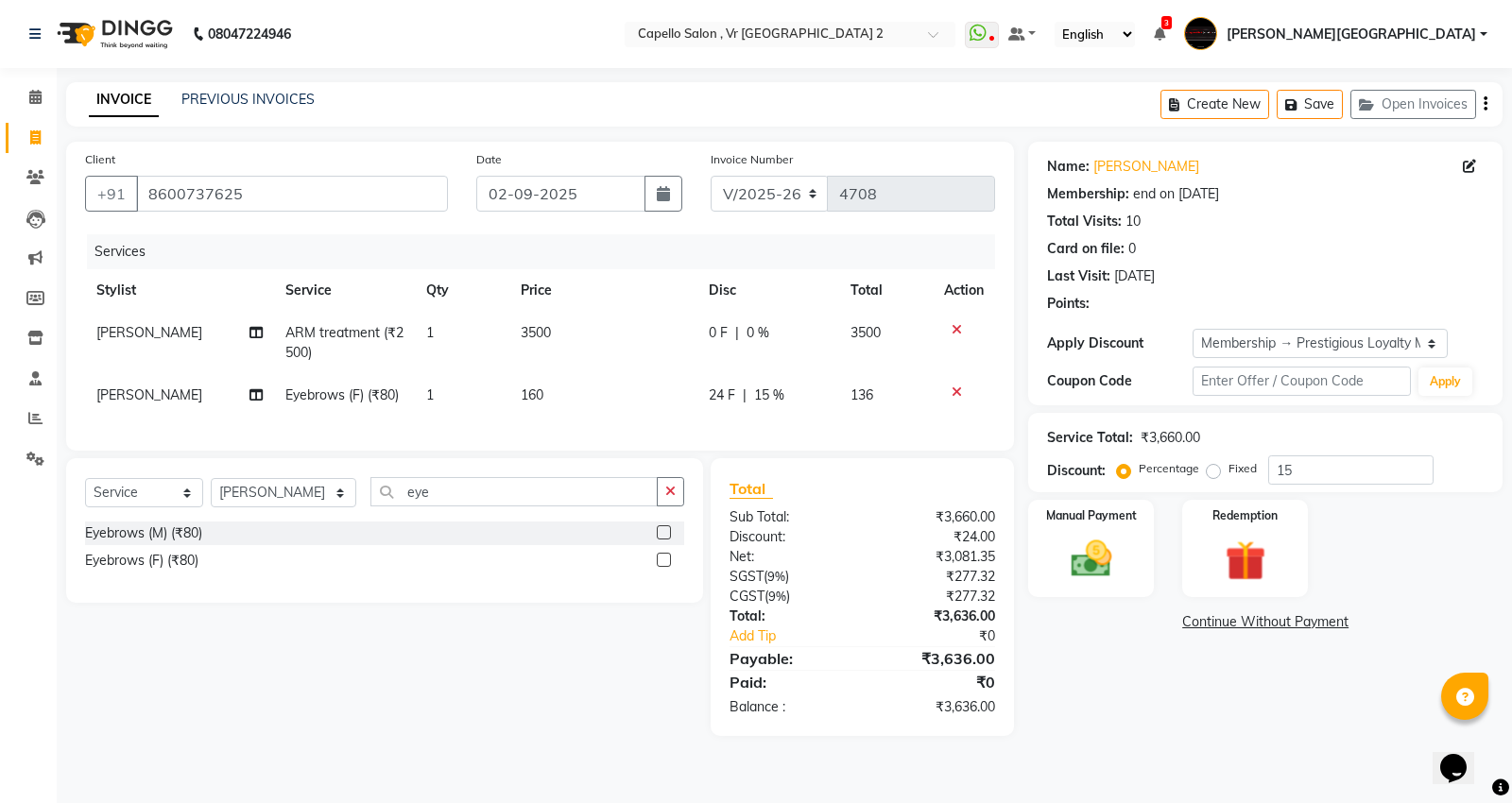
click at [1070, 656] on div "Name: [PERSON_NAME] Membership: end on [DATE] Total Visits: 10 Card on file: 0 …" at bounding box center [1272, 439] width 489 height 594
click at [168, 508] on select "Select Service Product Membership Package Voucher Prepaid Gift Card" at bounding box center [144, 493] width 118 height 29
click at [85, 495] on select "Select Service Product Membership Package Voucher Prepaid Gift Card" at bounding box center [144, 493] width 118 height 29
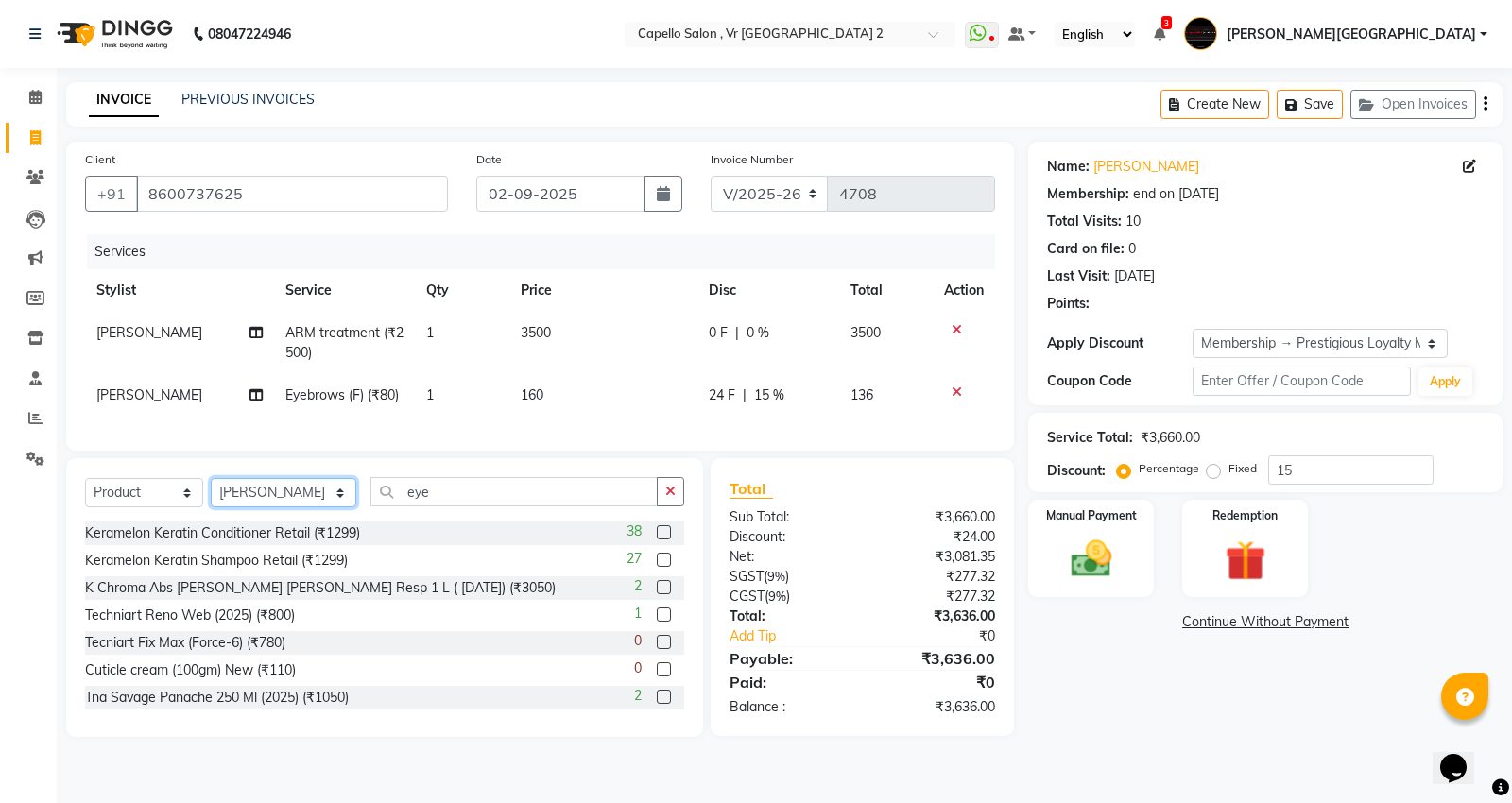
click at [220, 508] on select "Select Stylist [PERSON_NAME] [PERSON_NAME] [PERSON_NAME] [PERSON_NAME] Mall [PE…" at bounding box center [283, 493] width 145 height 29
click at [211, 495] on select "Select Stylist [PERSON_NAME] [PERSON_NAME] [PERSON_NAME] [PERSON_NAME] Mall [PE…" at bounding box center [283, 493] width 145 height 29
click at [456, 505] on input "eye" at bounding box center [513, 492] width 288 height 29
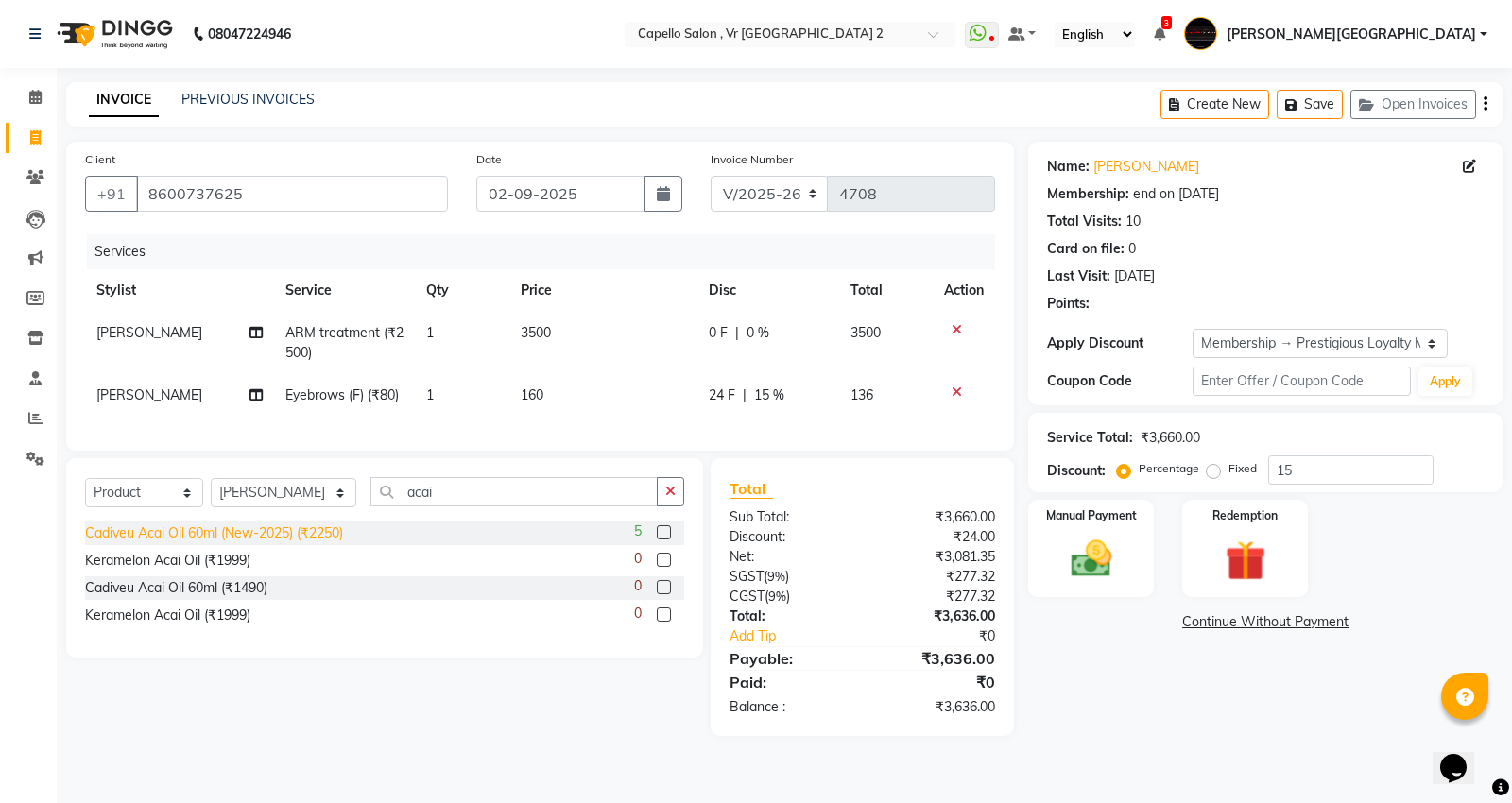
click at [316, 543] on div "Cadiveu Acai Oil 60ml (New-2025) (₹2250)" at bounding box center [215, 532] width 258 height 20
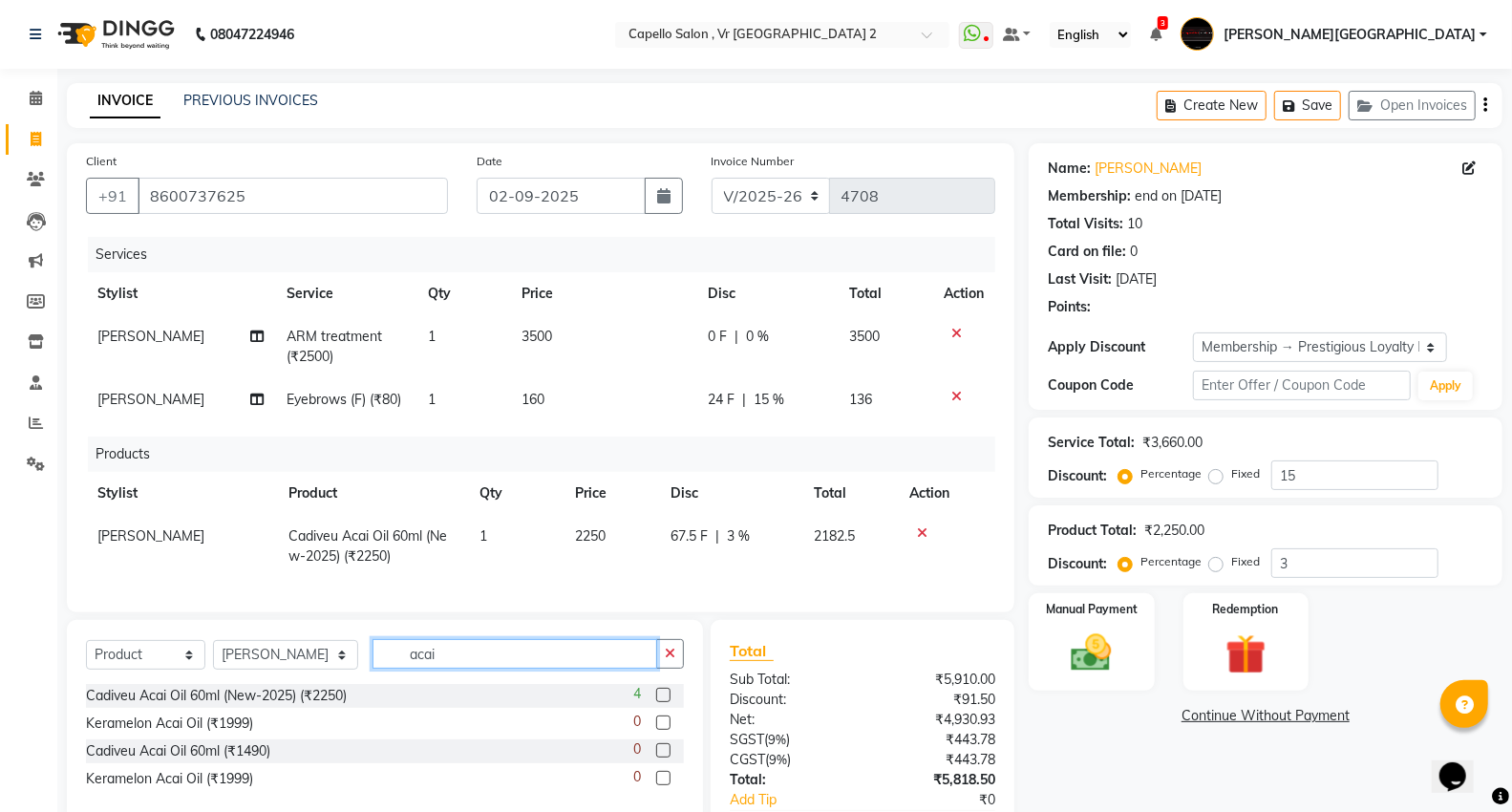
click at [472, 661] on input "acai" at bounding box center [514, 654] width 285 height 30
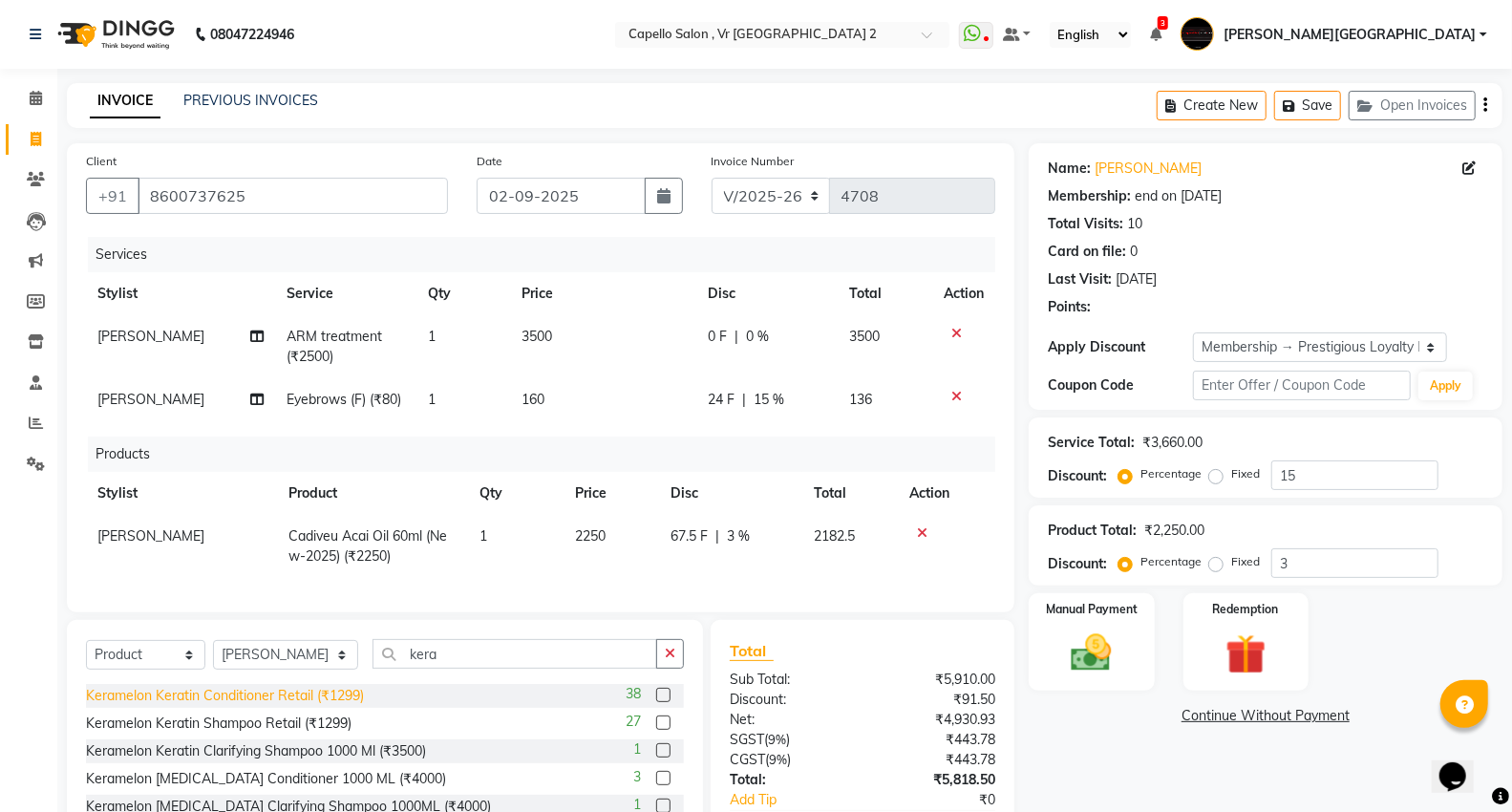
click at [330, 706] on div "Keramelon Keratin Conditioner Retail (₹1299)" at bounding box center [225, 696] width 278 height 20
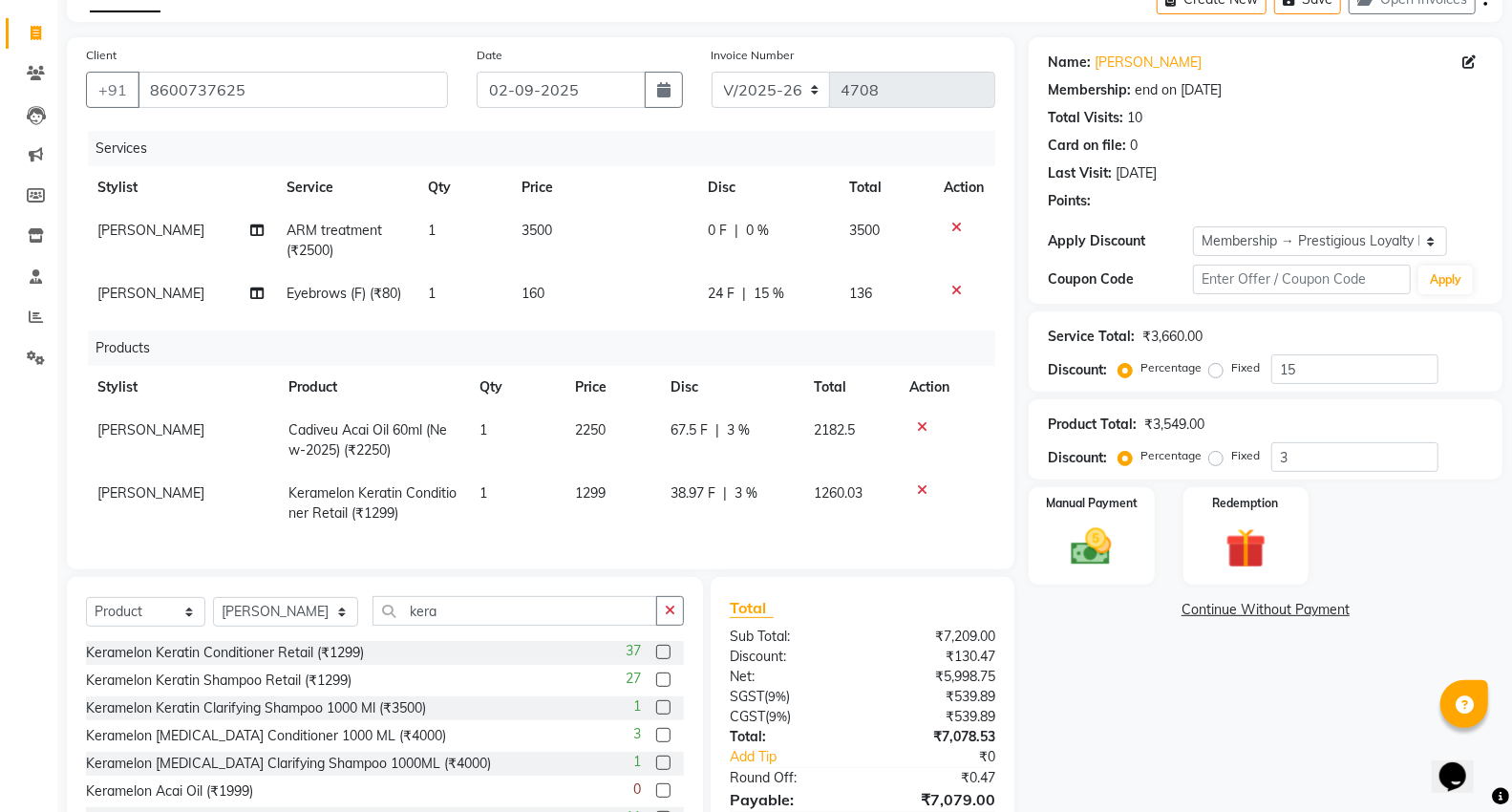
scroll to position [212, 0]
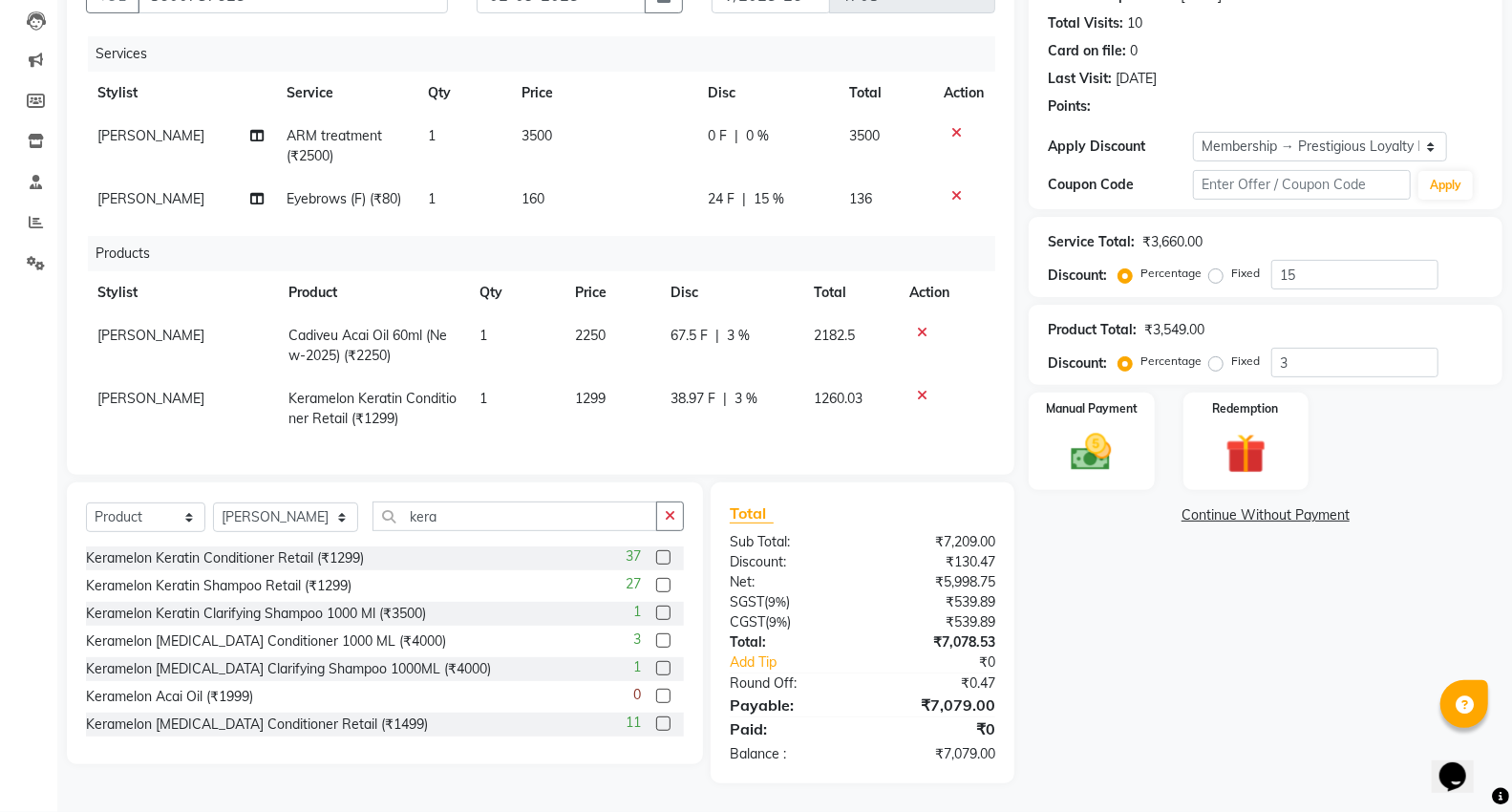
click at [924, 325] on icon at bounding box center [922, 332] width 11 height 13
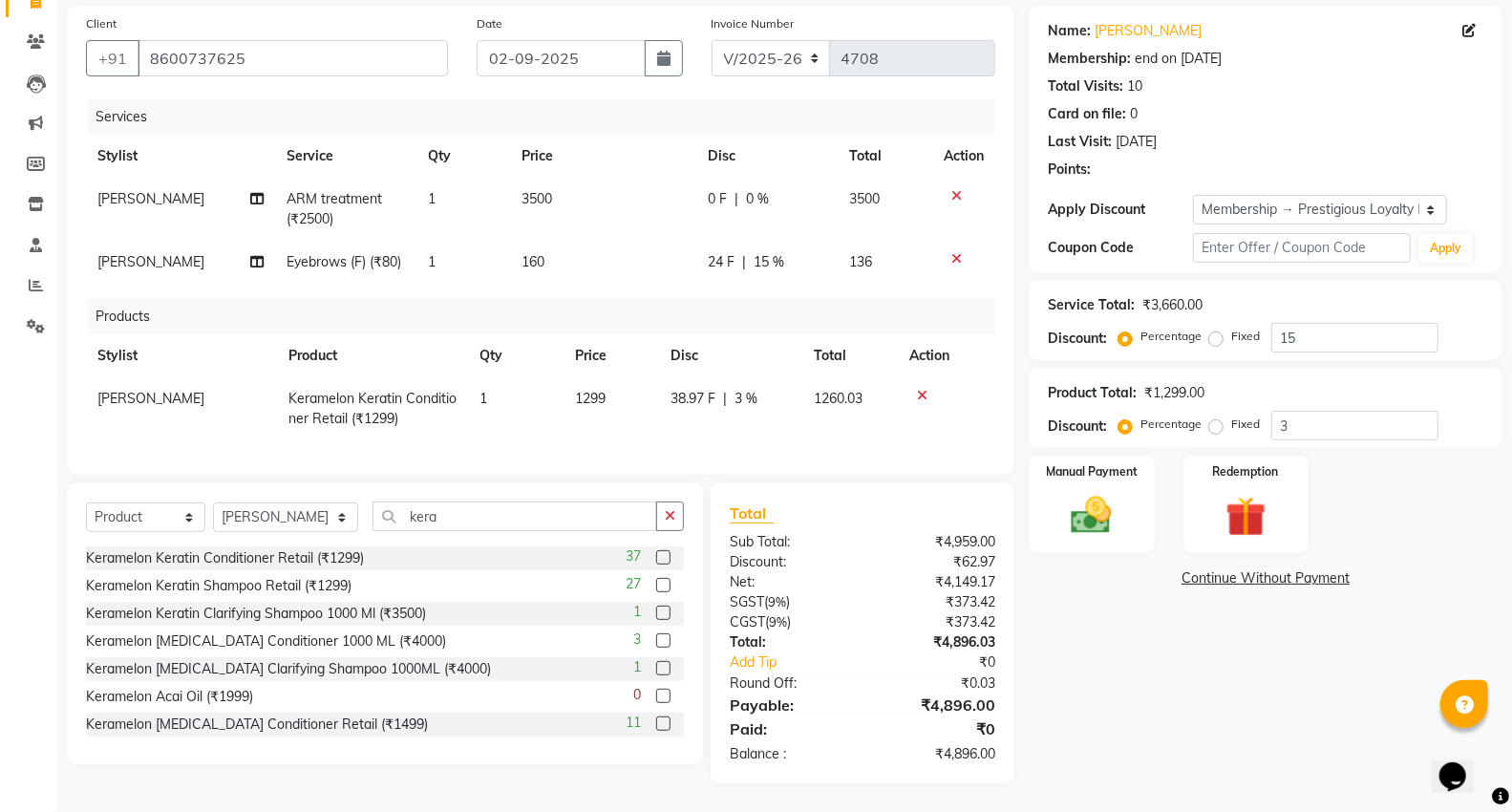
scroll to position [154, 0]
click at [922, 389] on icon at bounding box center [922, 395] width 11 height 13
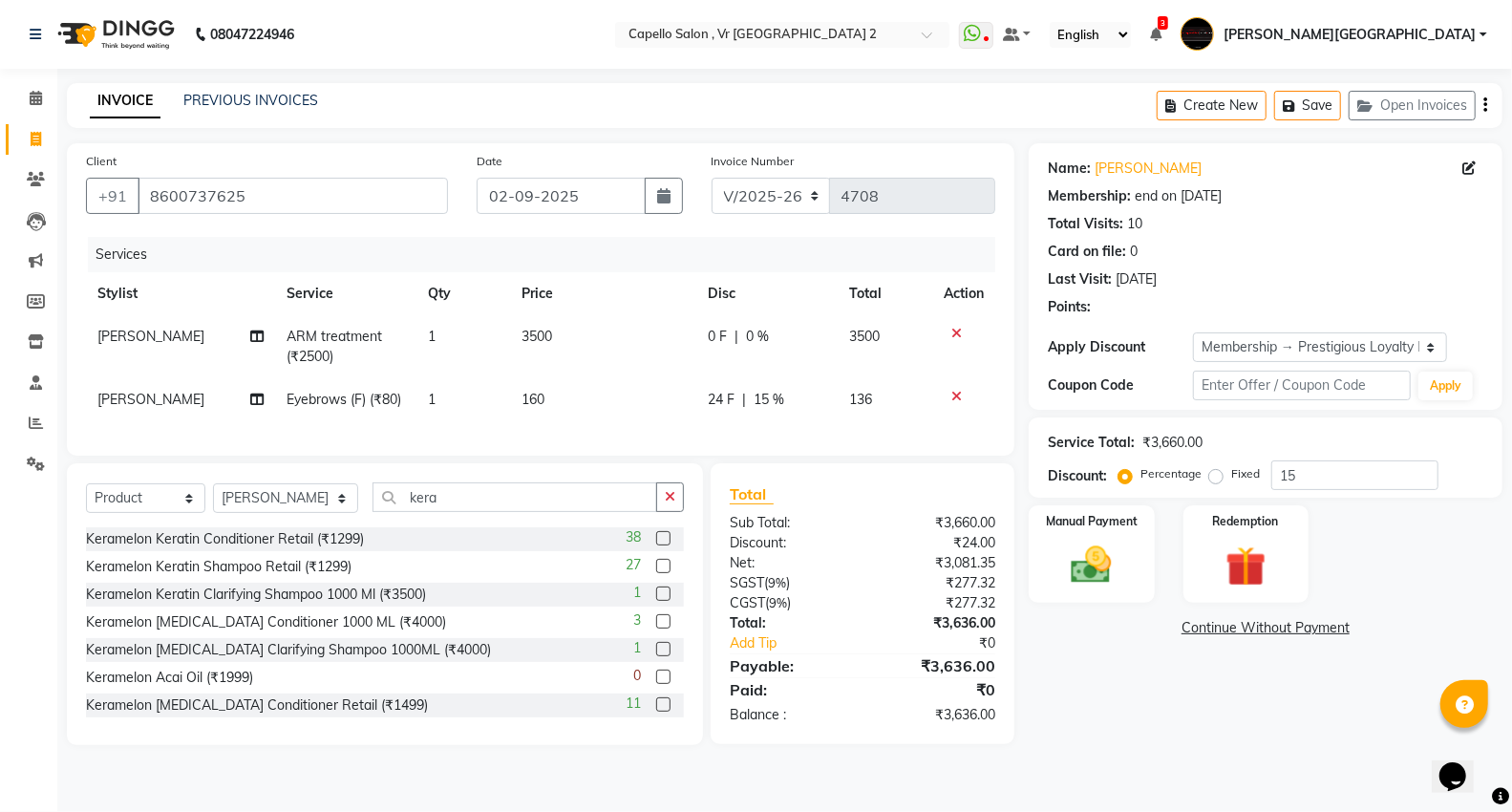
scroll to position [0, 0]
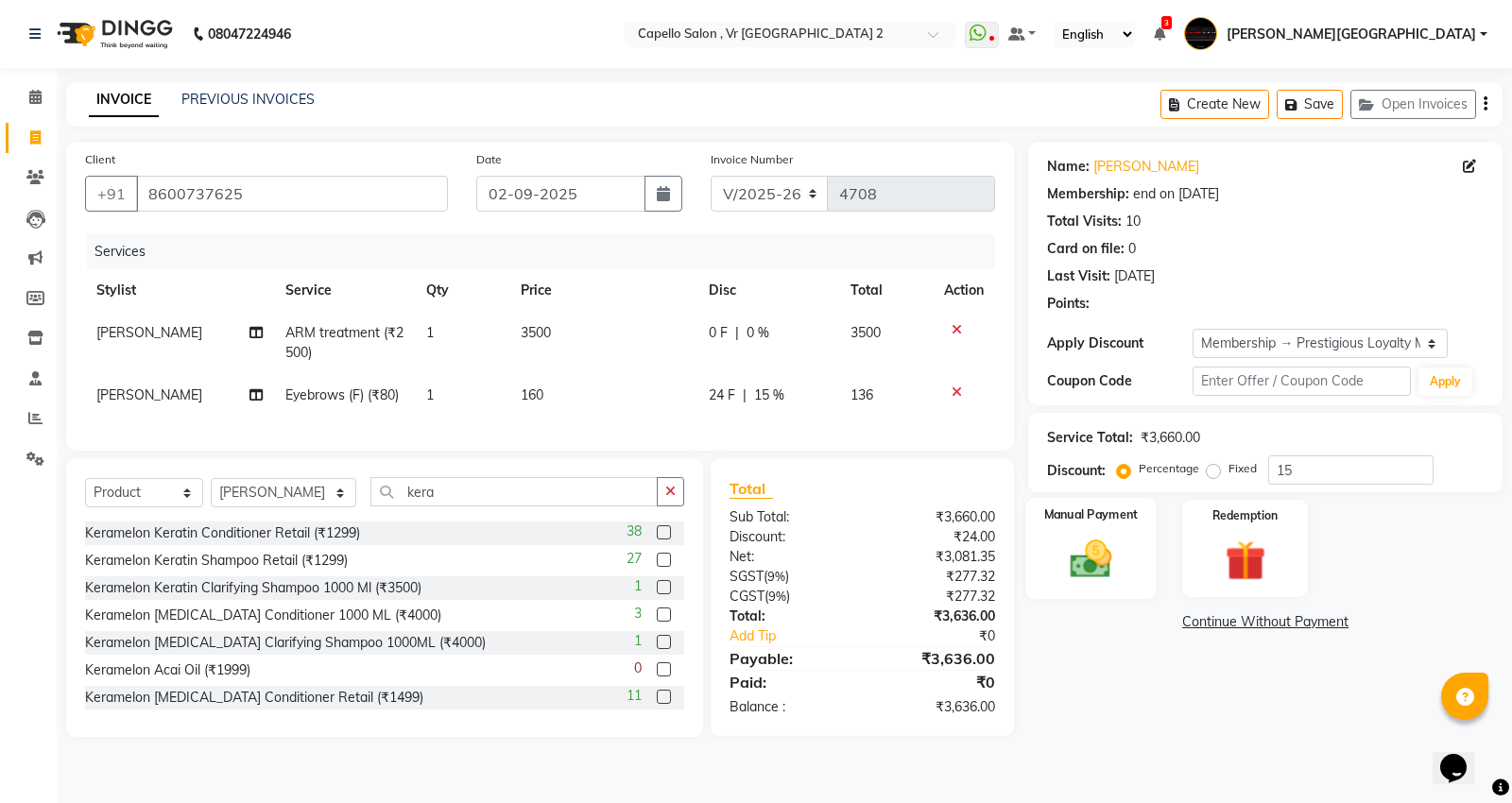
click at [1092, 579] on img at bounding box center [1092, 558] width 68 height 48
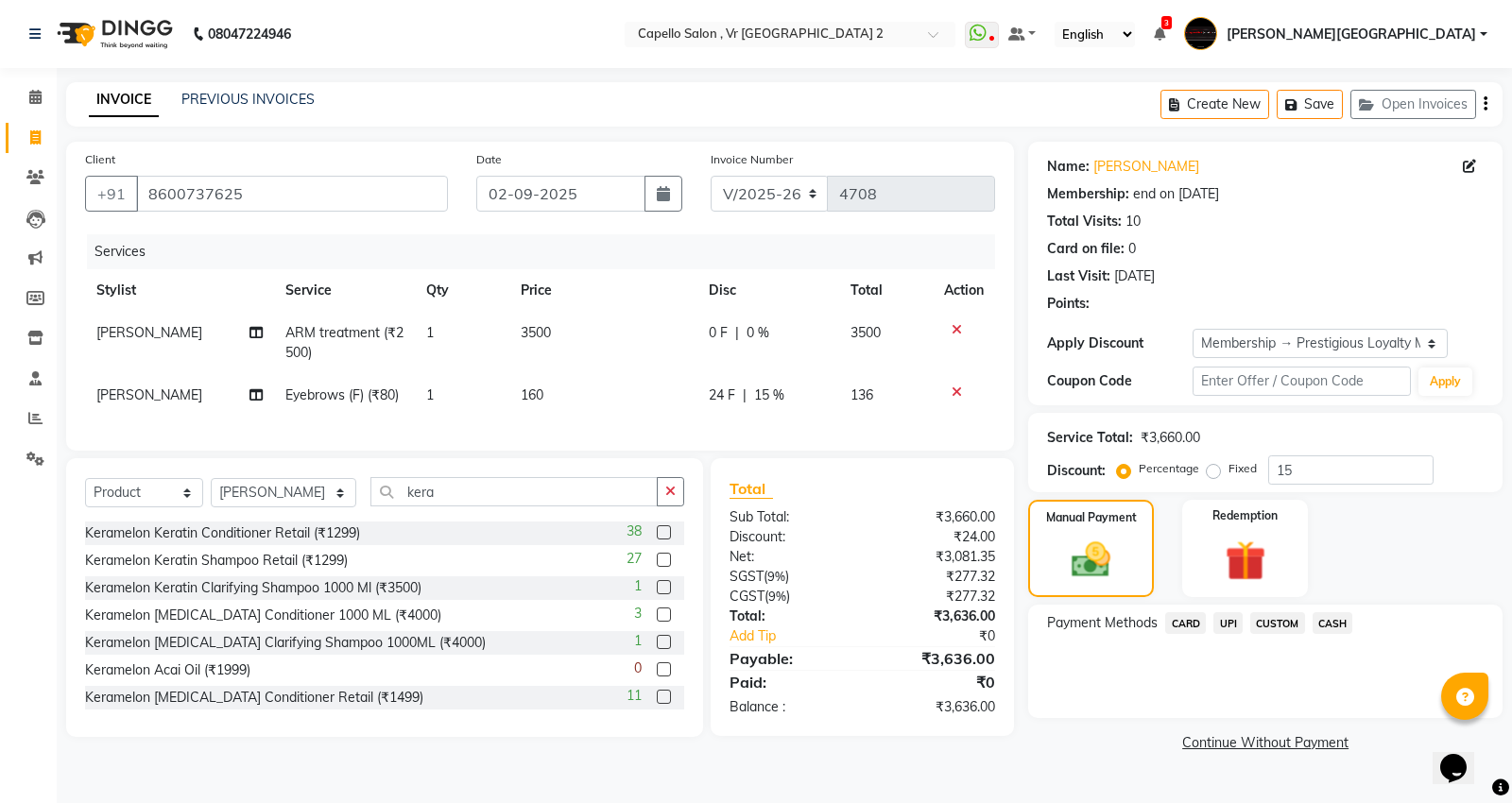
click at [1185, 626] on span "CARD" at bounding box center [1185, 623] width 41 height 22
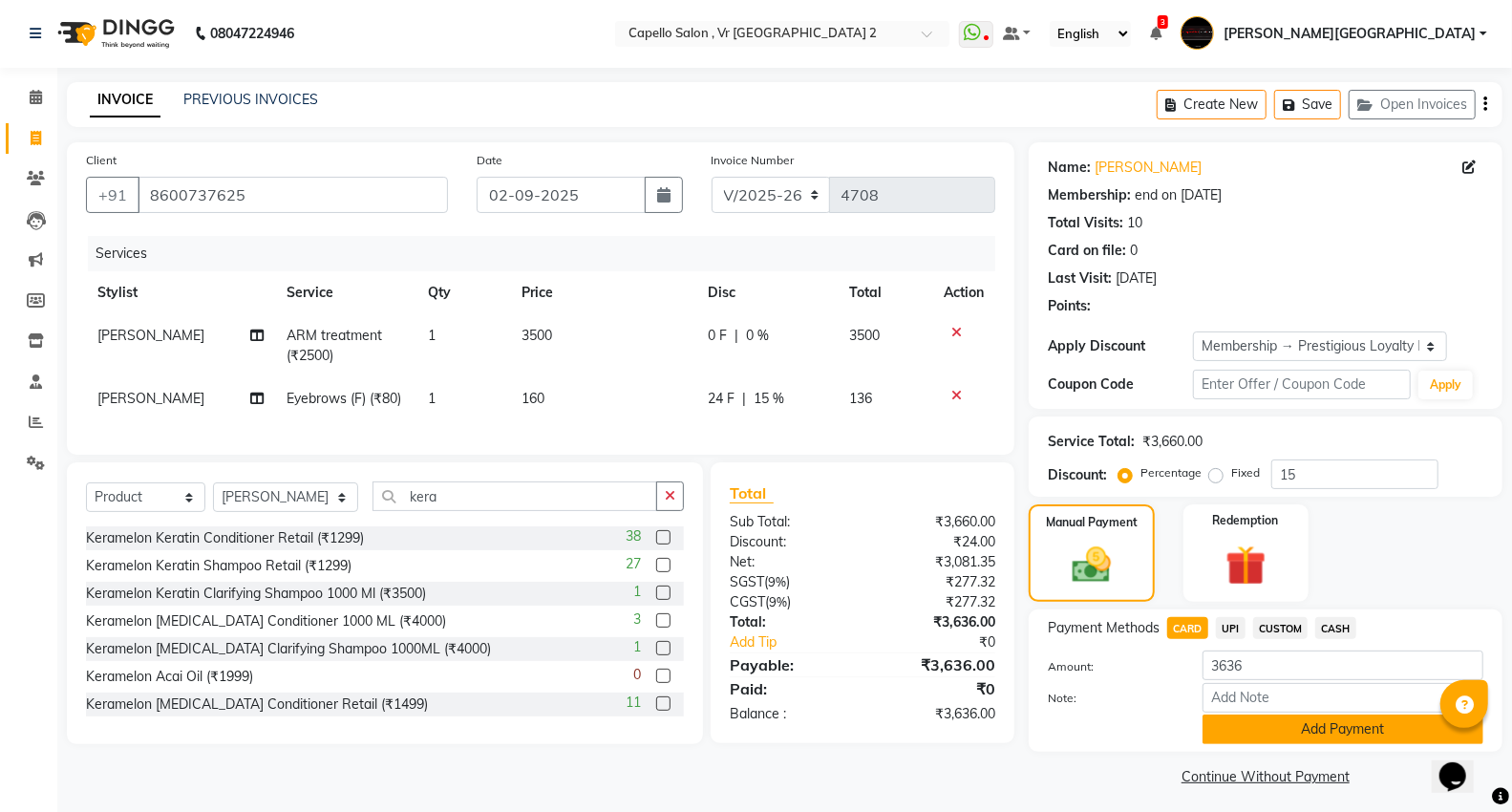
scroll to position [10, 0]
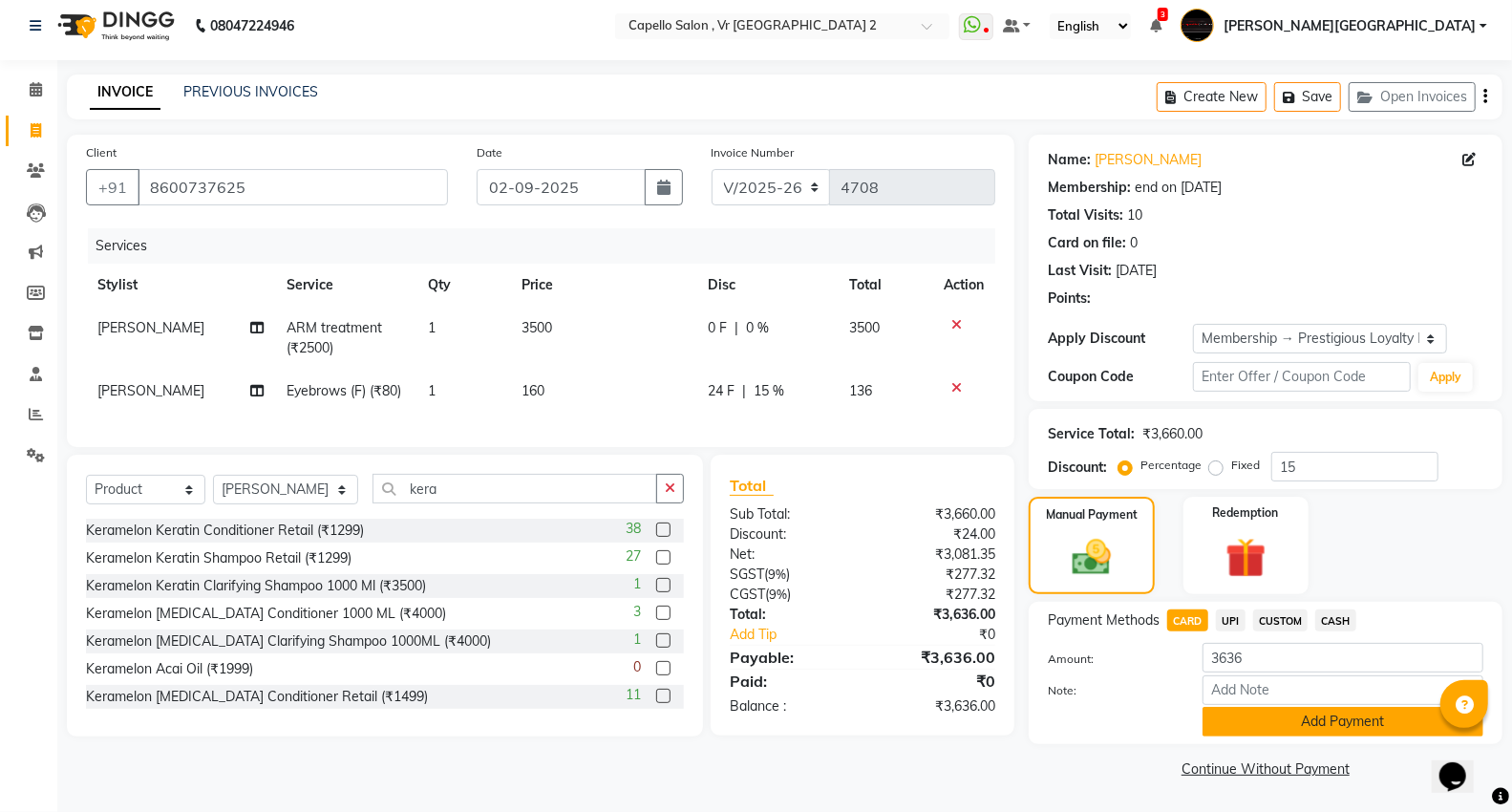
click at [1235, 728] on button "Add Payment" at bounding box center [1342, 722] width 281 height 30
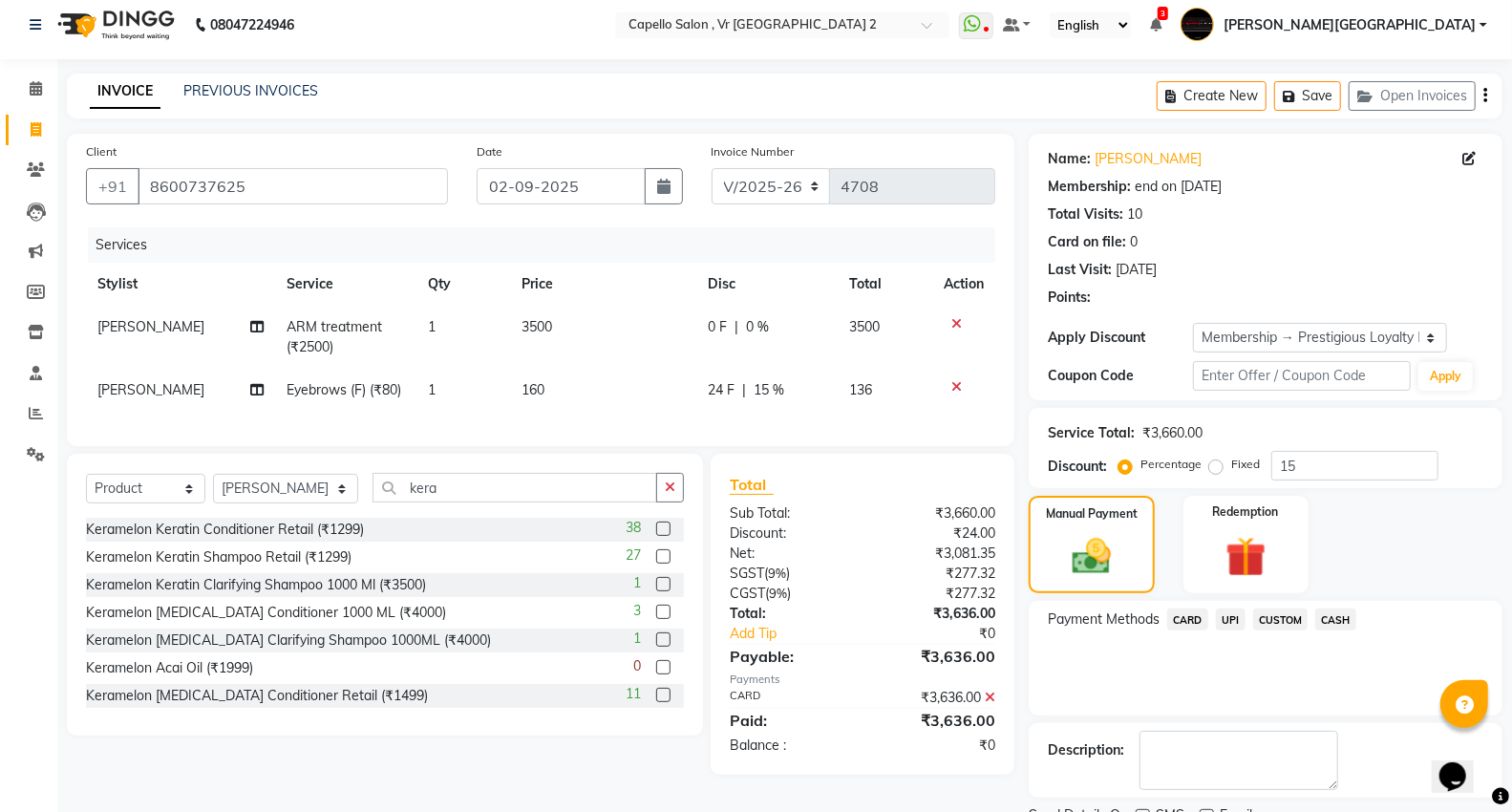
scroll to position [89, 0]
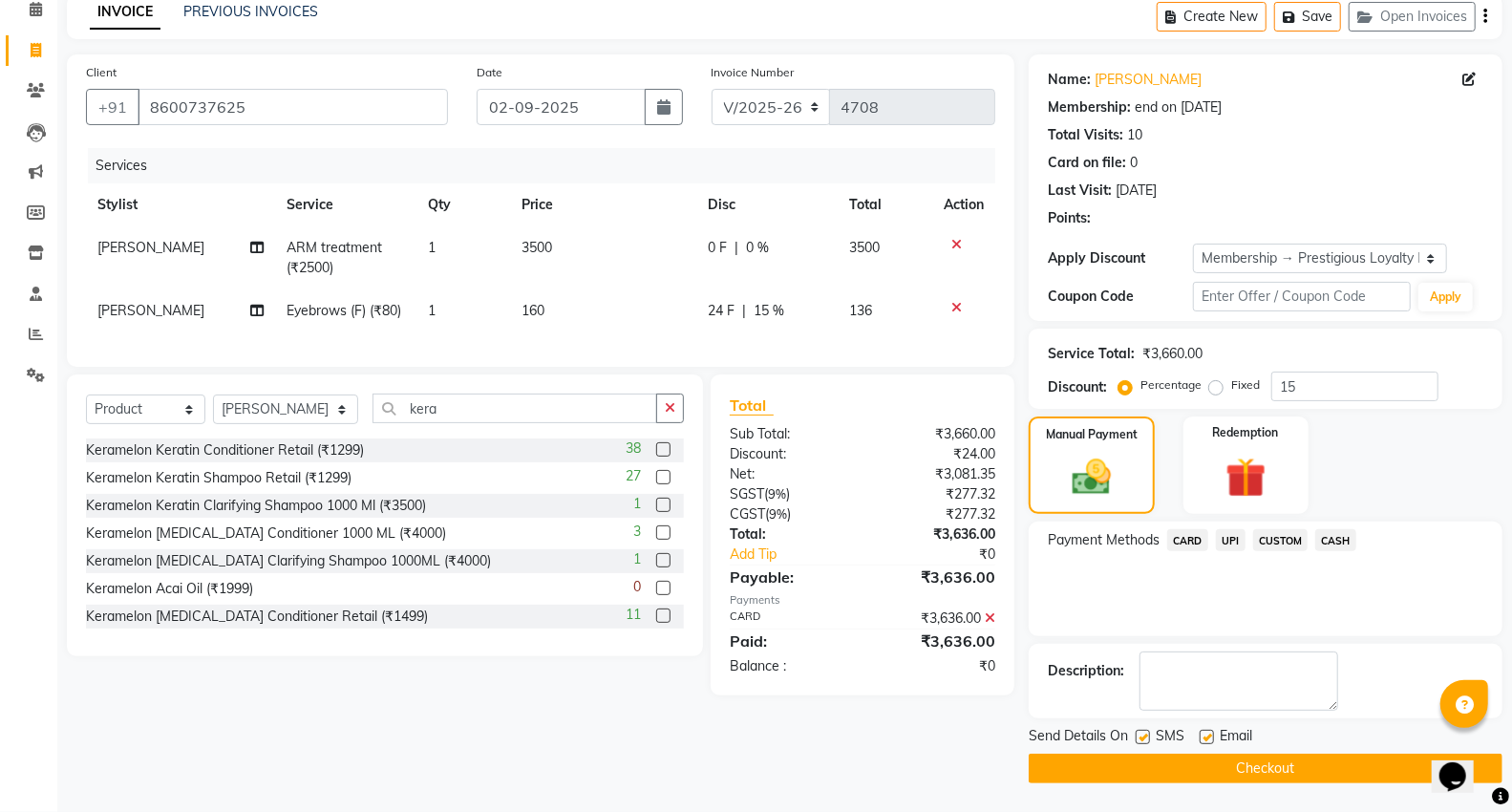
click at [1122, 767] on button "Checkout" at bounding box center [1265, 768] width 474 height 30
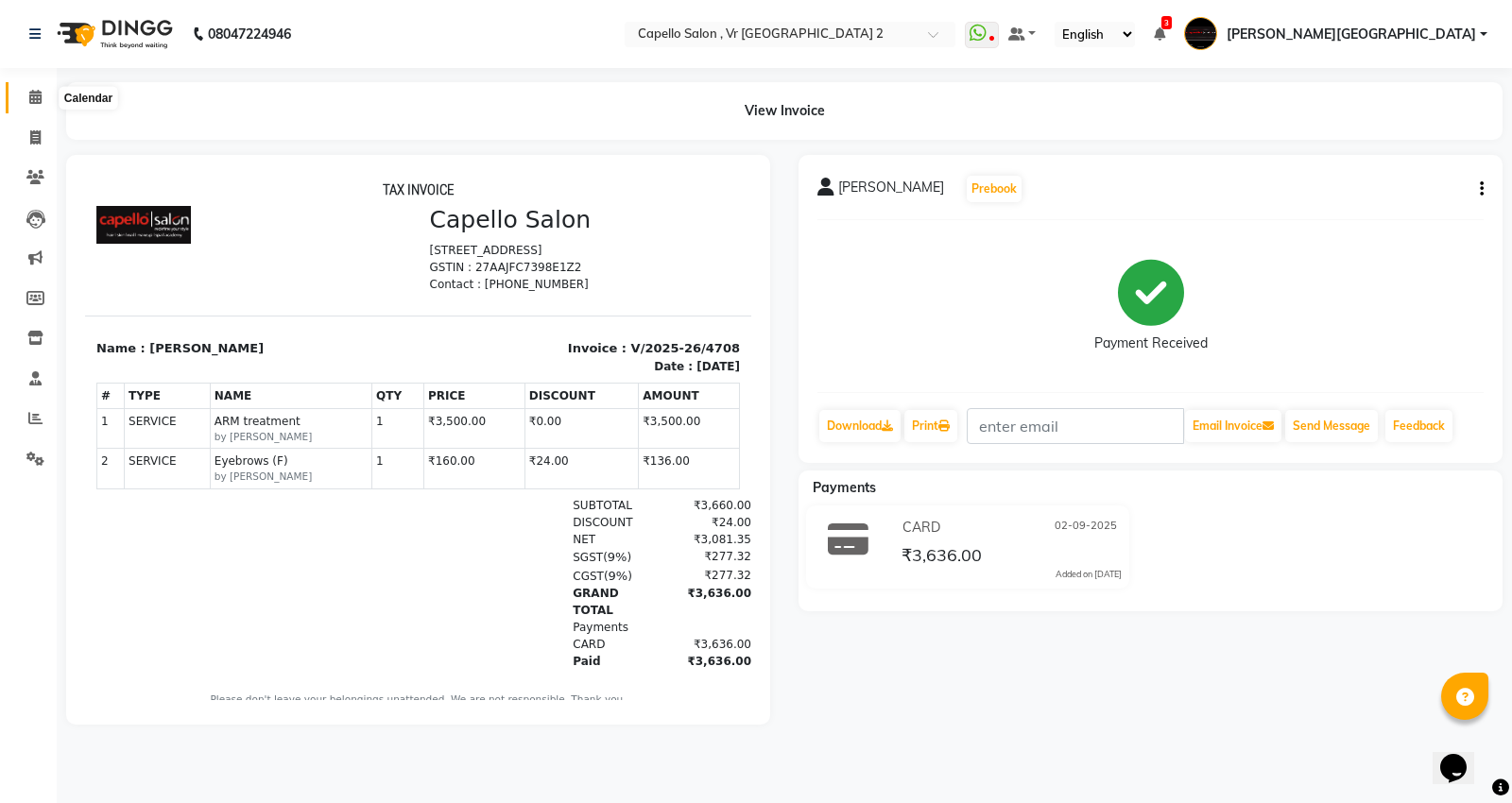
click at [27, 99] on span at bounding box center [35, 98] width 33 height 22
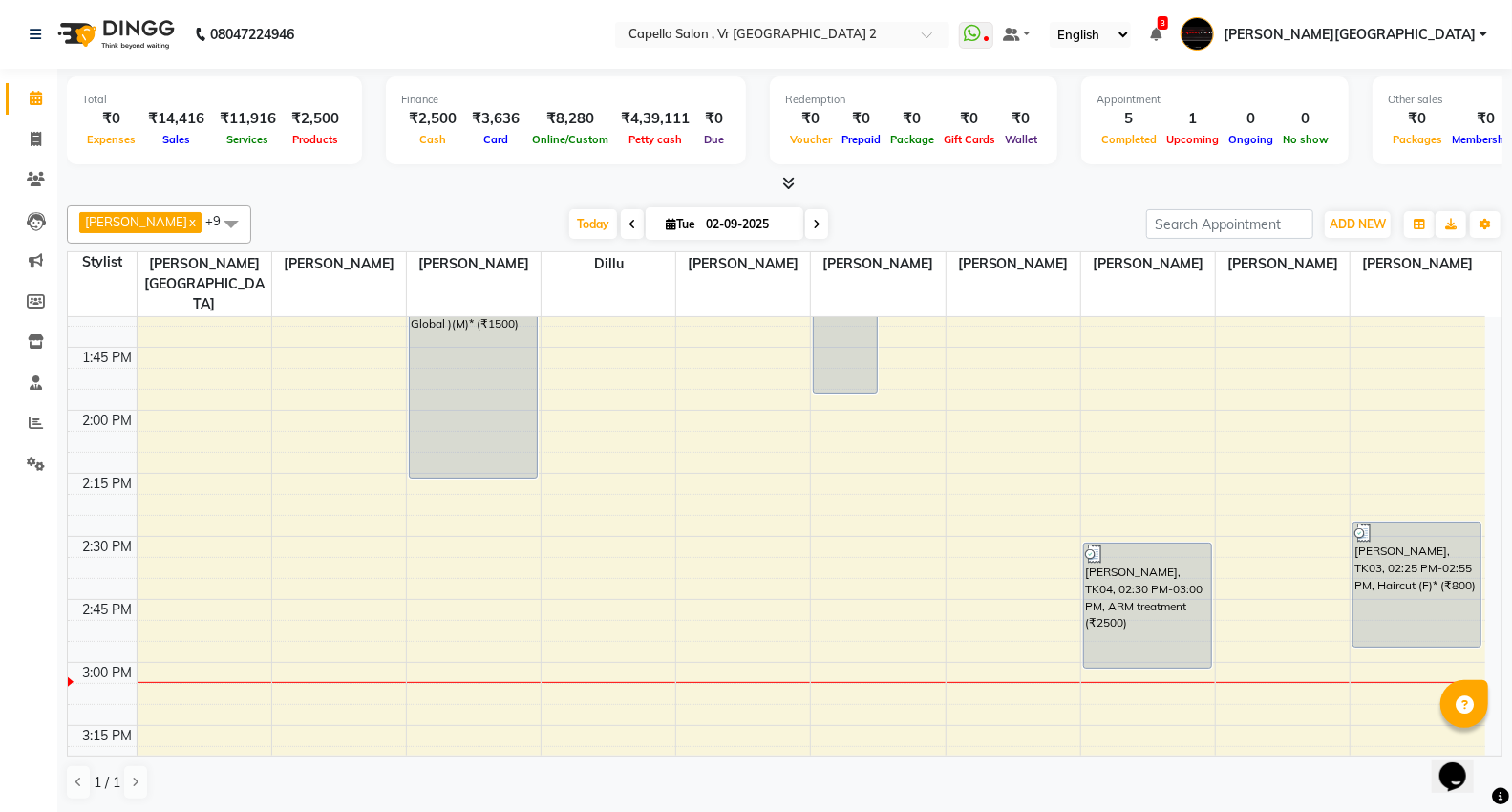
scroll to position [1, 0]
click at [212, 221] on span at bounding box center [231, 223] width 38 height 36
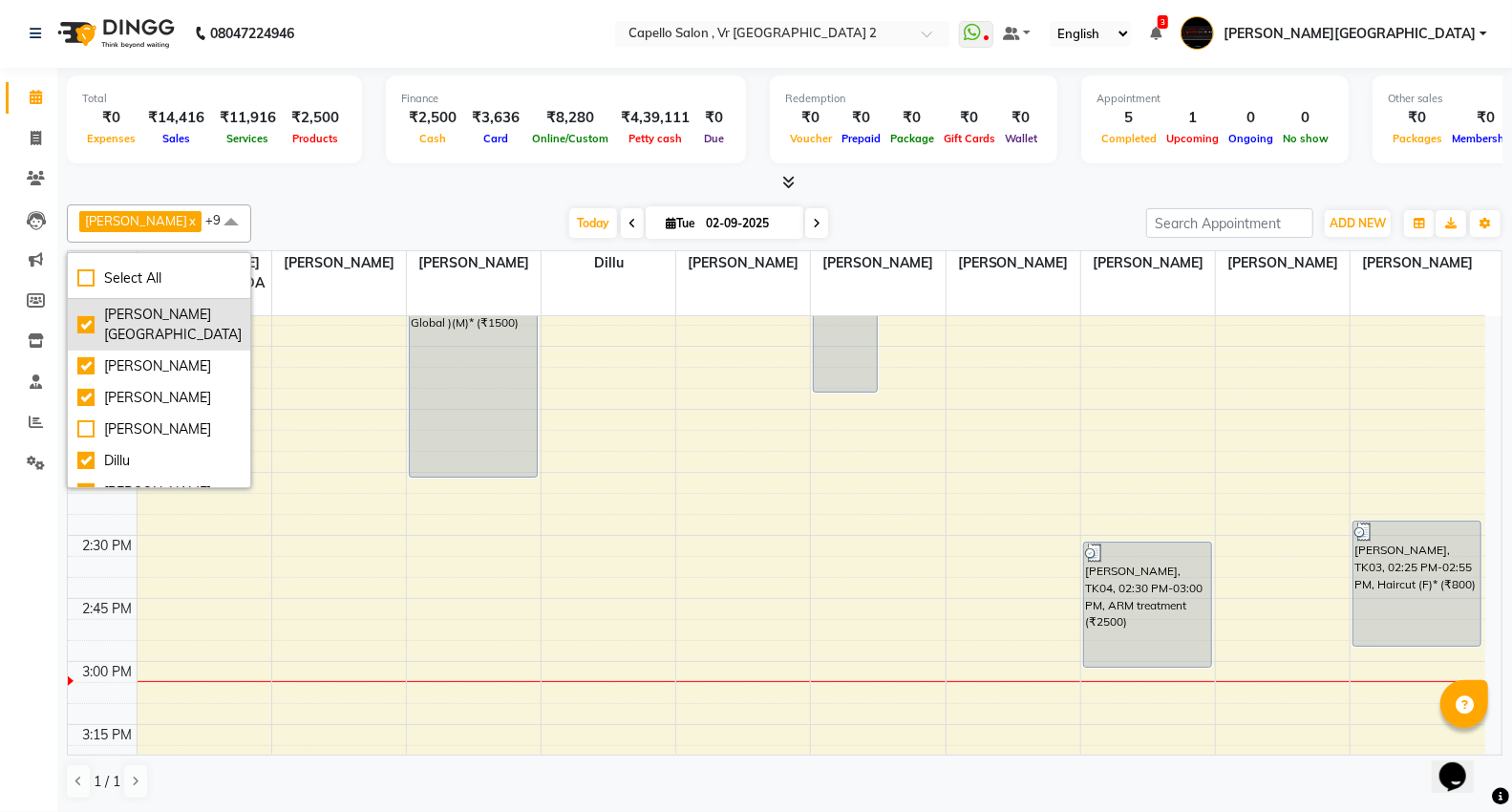
scroll to position [212, 0]
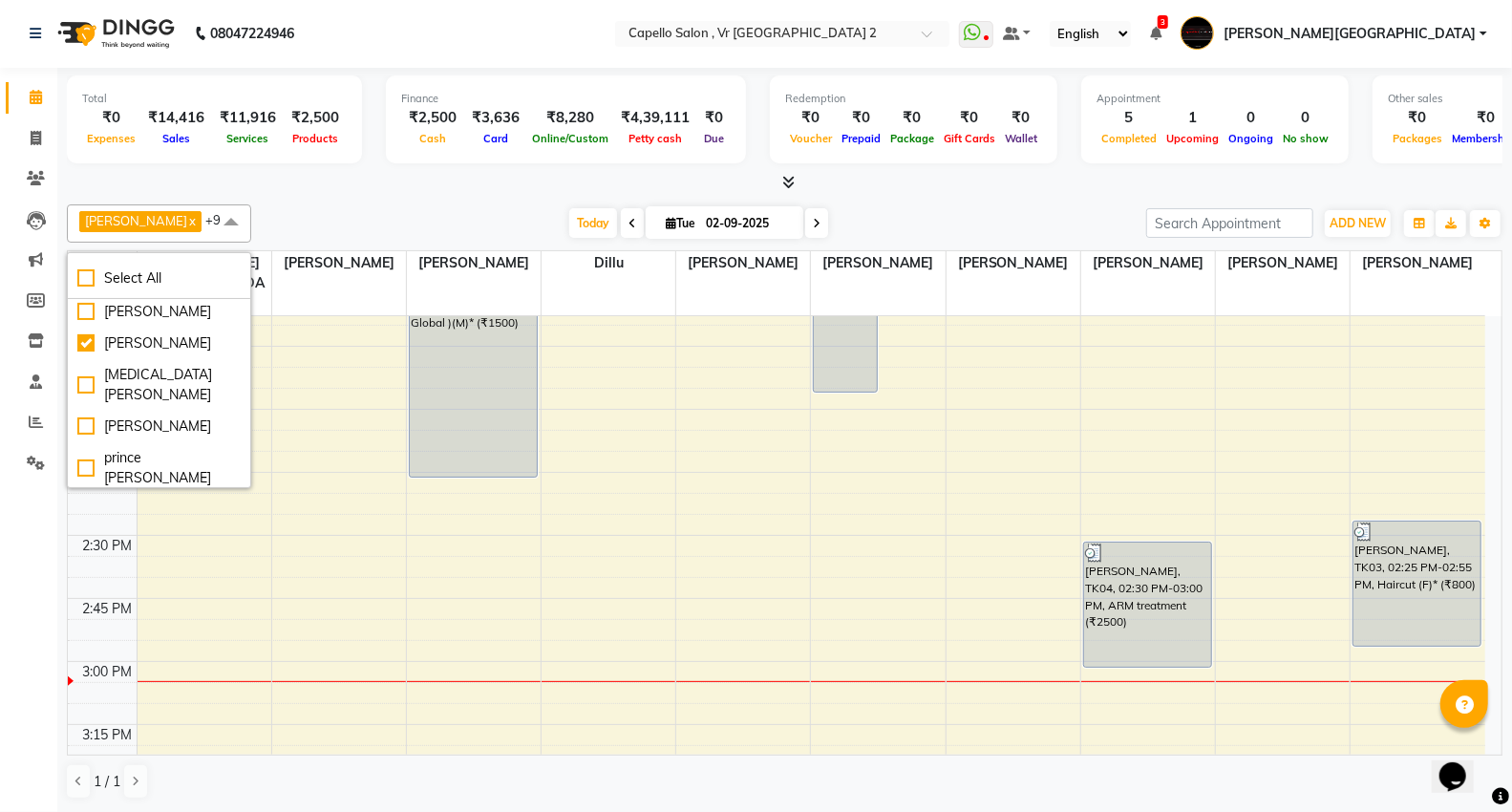
click at [166, 313] on div "[PERSON_NAME]" at bounding box center [159, 312] width 163 height 20
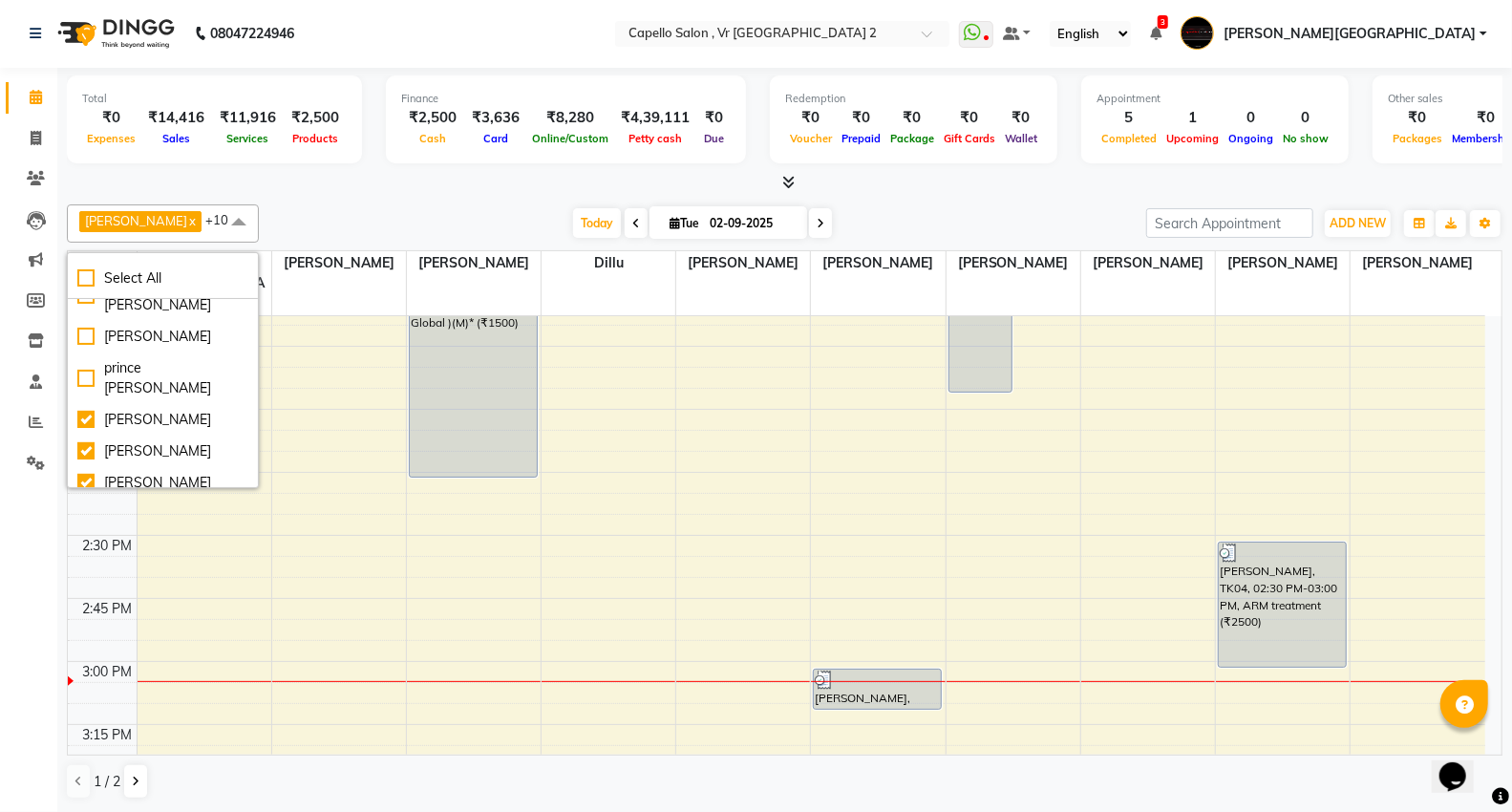
scroll to position [300, 0]
click at [160, 406] on li "[PERSON_NAME]" at bounding box center [163, 421] width 190 height 32
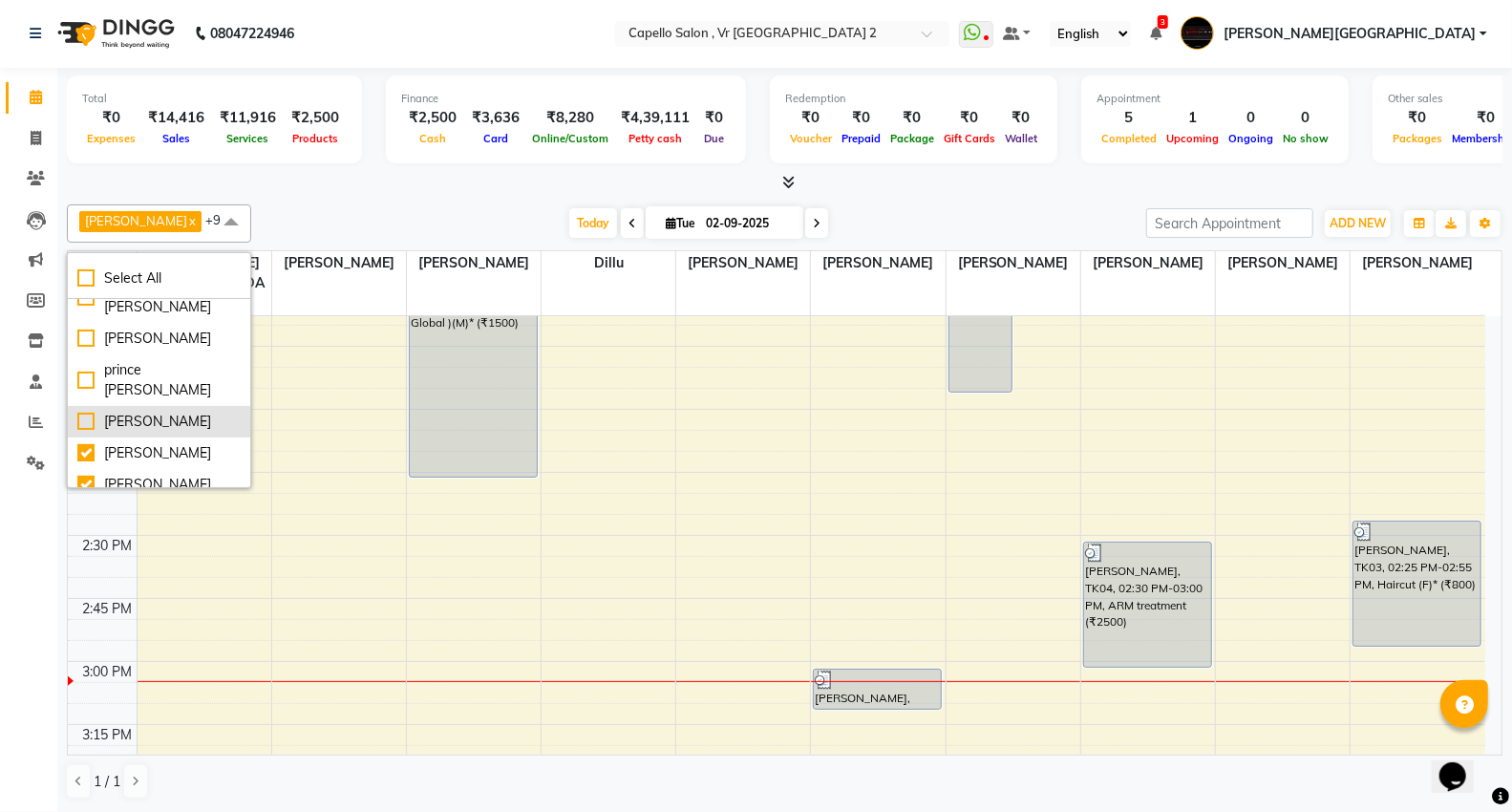
scroll to position [552, 0]
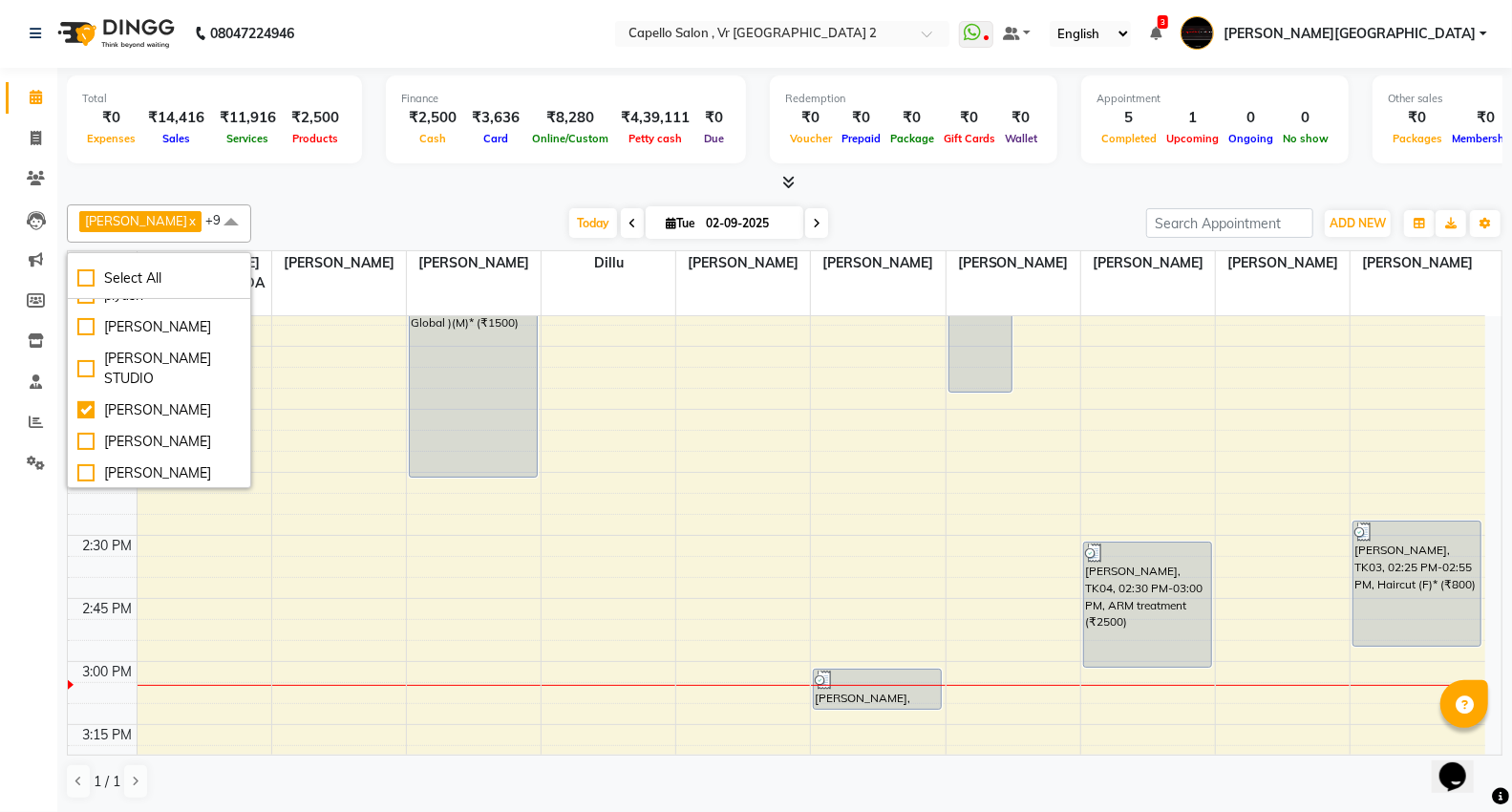
drag, startPoint x: 158, startPoint y: 462, endPoint x: 395, endPoint y: 490, distance: 238.6
click at [174, 464] on div "[PERSON_NAME]" at bounding box center [159, 473] width 163 height 20
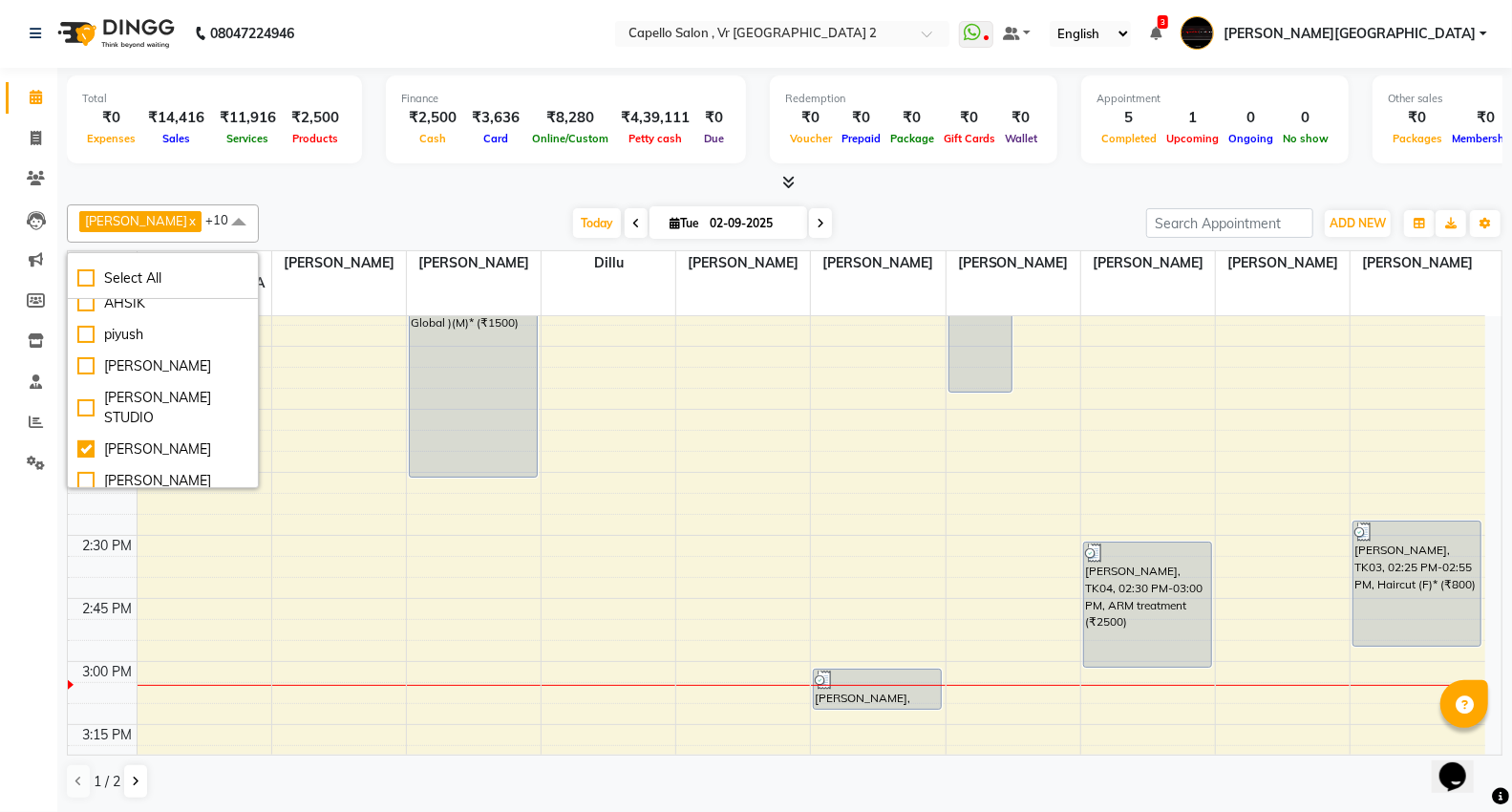
click at [174, 503] on div "[PERSON_NAME]" at bounding box center [163, 513] width 171 height 20
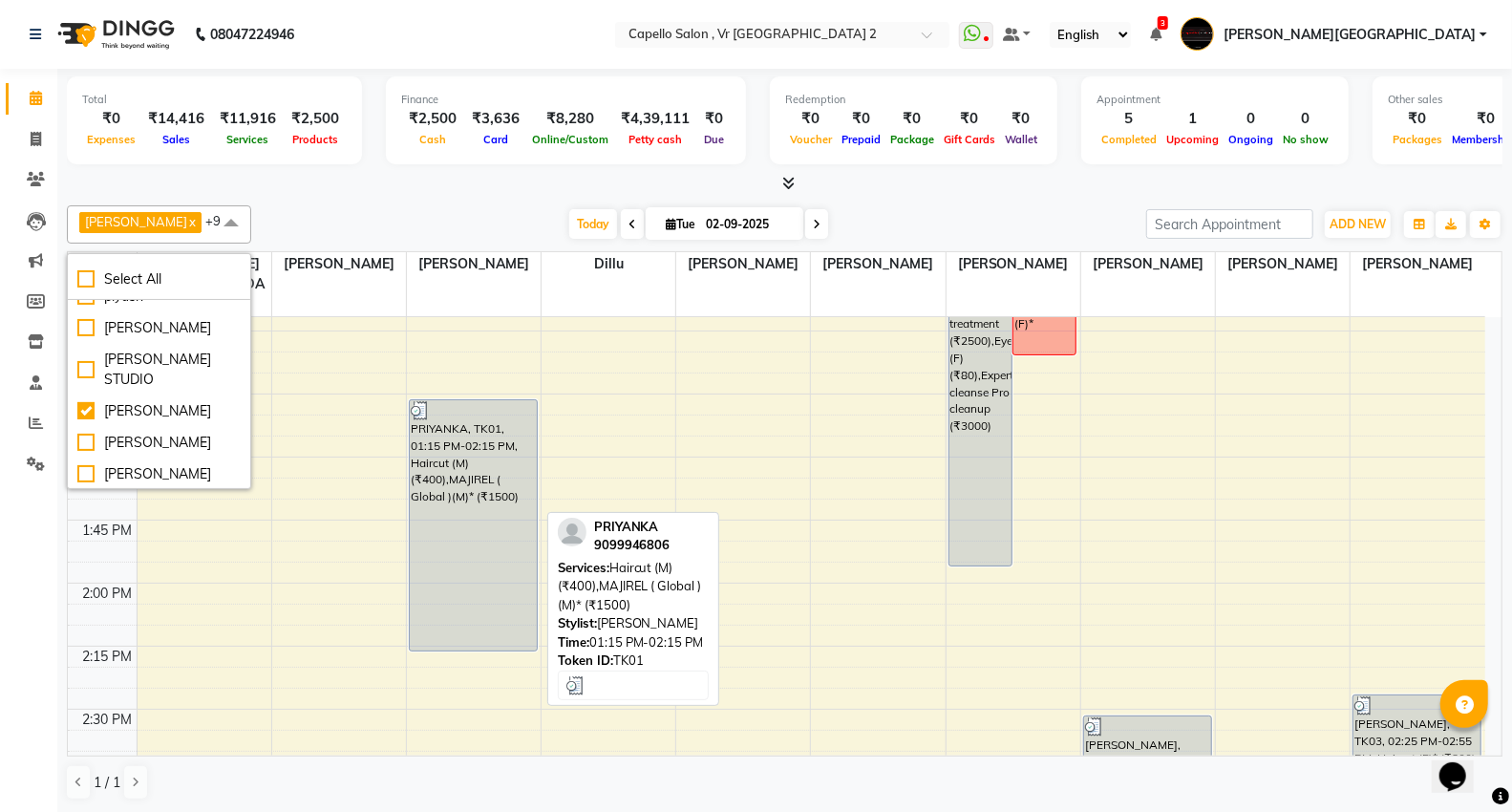
scroll to position [1062, 0]
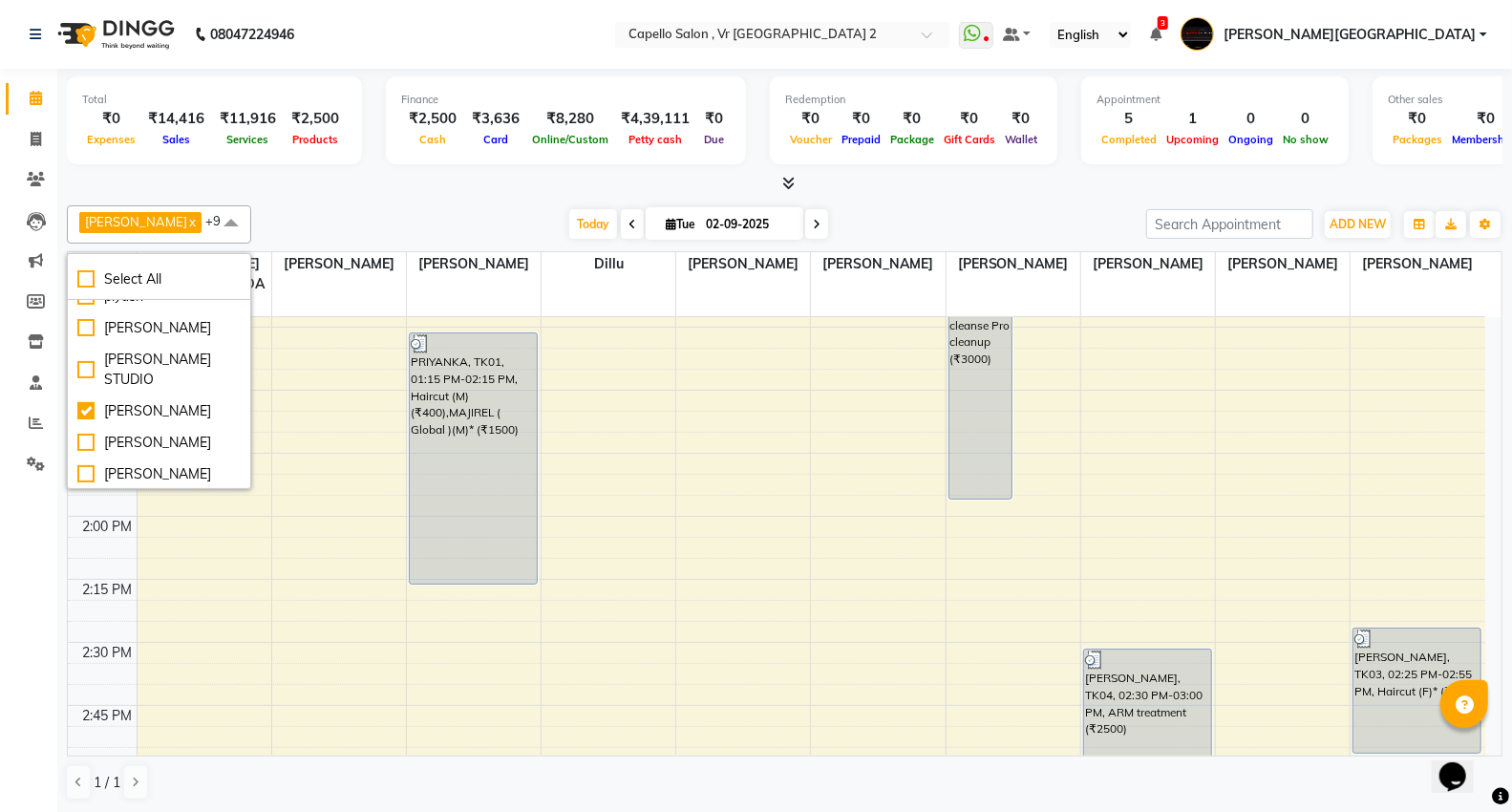
drag, startPoint x: 64, startPoint y: 115, endPoint x: 436, endPoint y: 147, distance: 373.4
click at [150, 84] on app-home "08047224946 Select Location × Capello Salon , [GEOGRAPHIC_DATA] 2 WhatsApp Stat…" at bounding box center [756, 406] width 1512 height 813
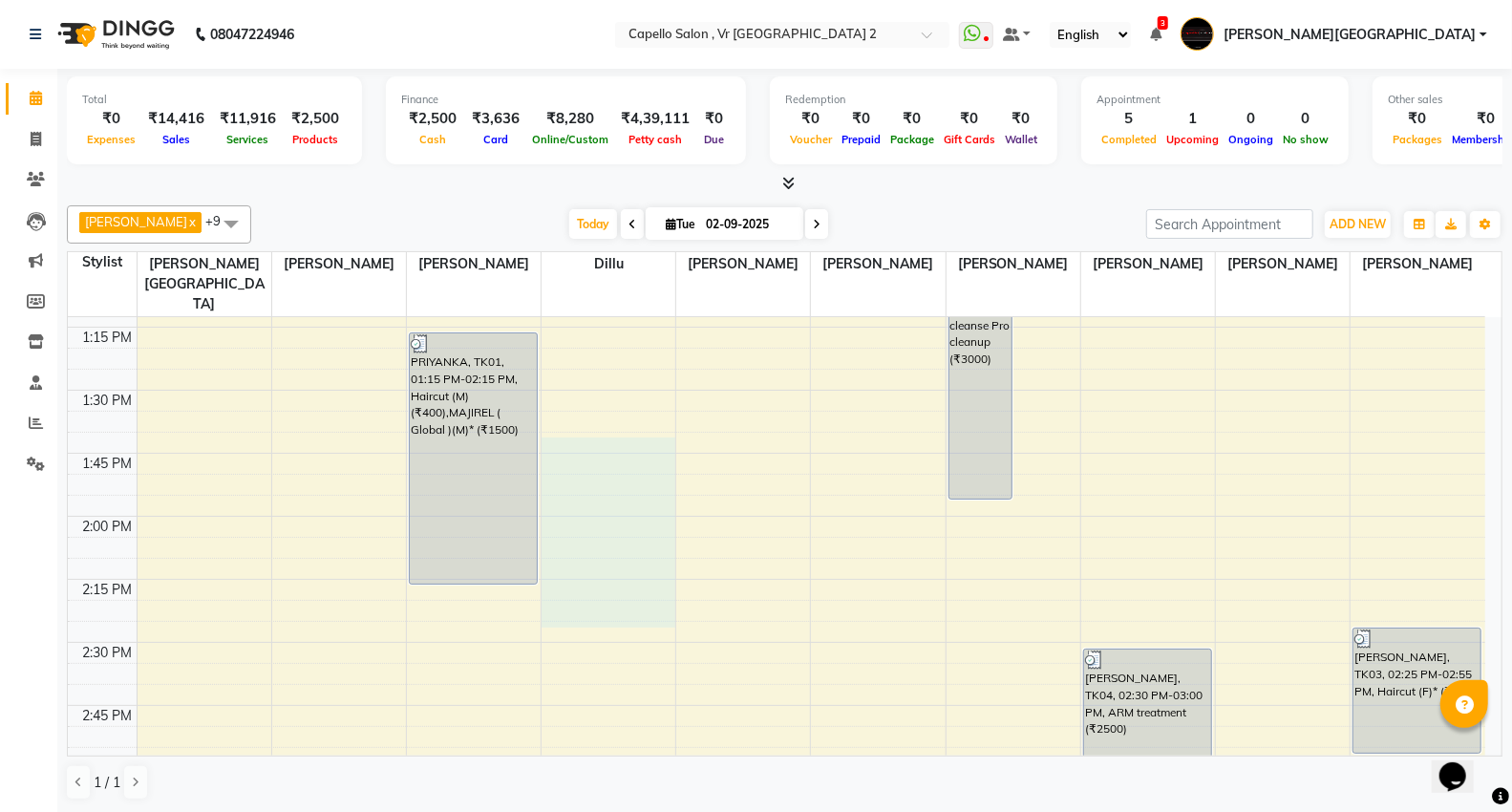
drag, startPoint x: 583, startPoint y: 405, endPoint x: 665, endPoint y: 567, distance: 181.6
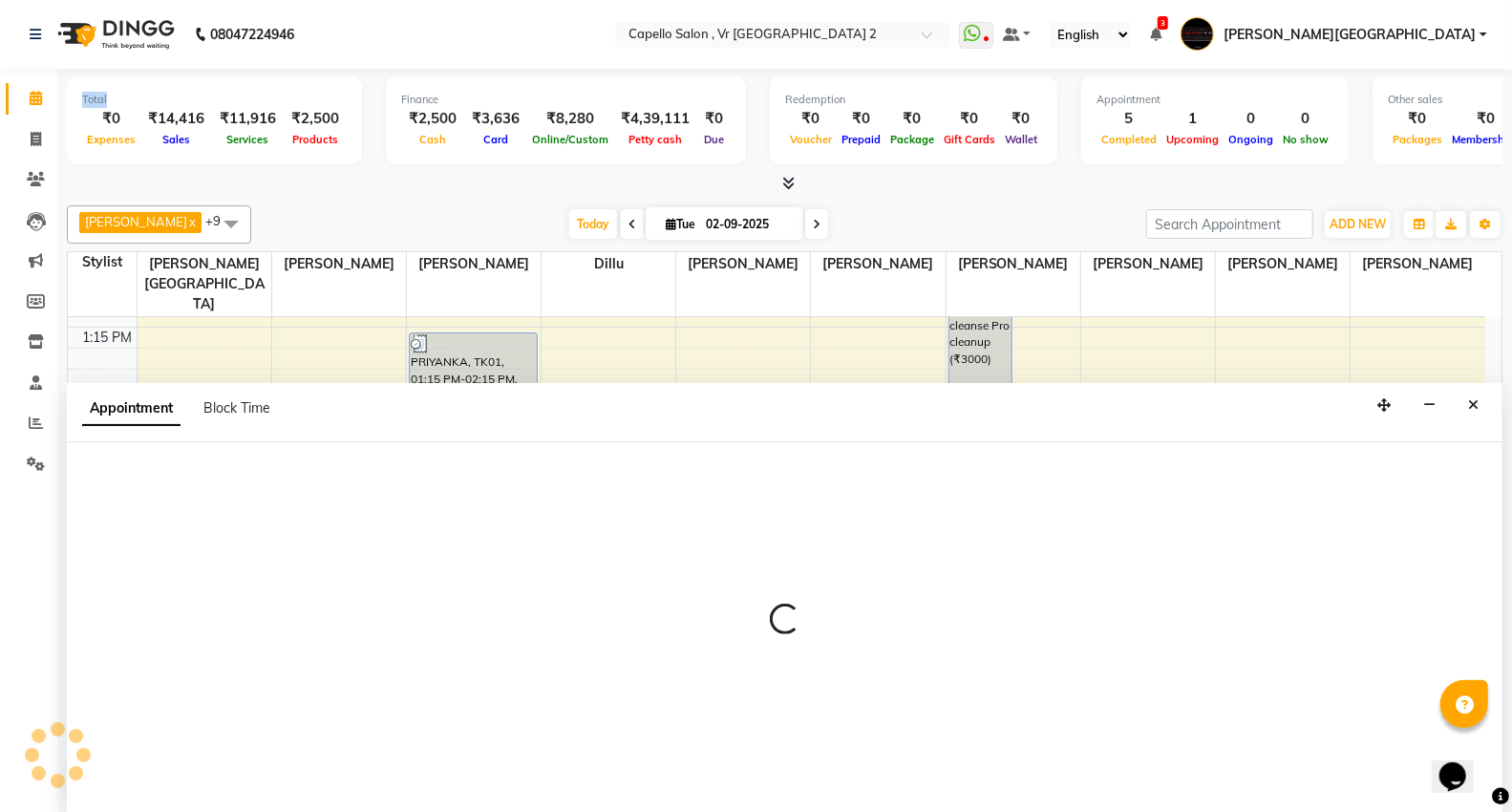
scroll to position [1, 0]
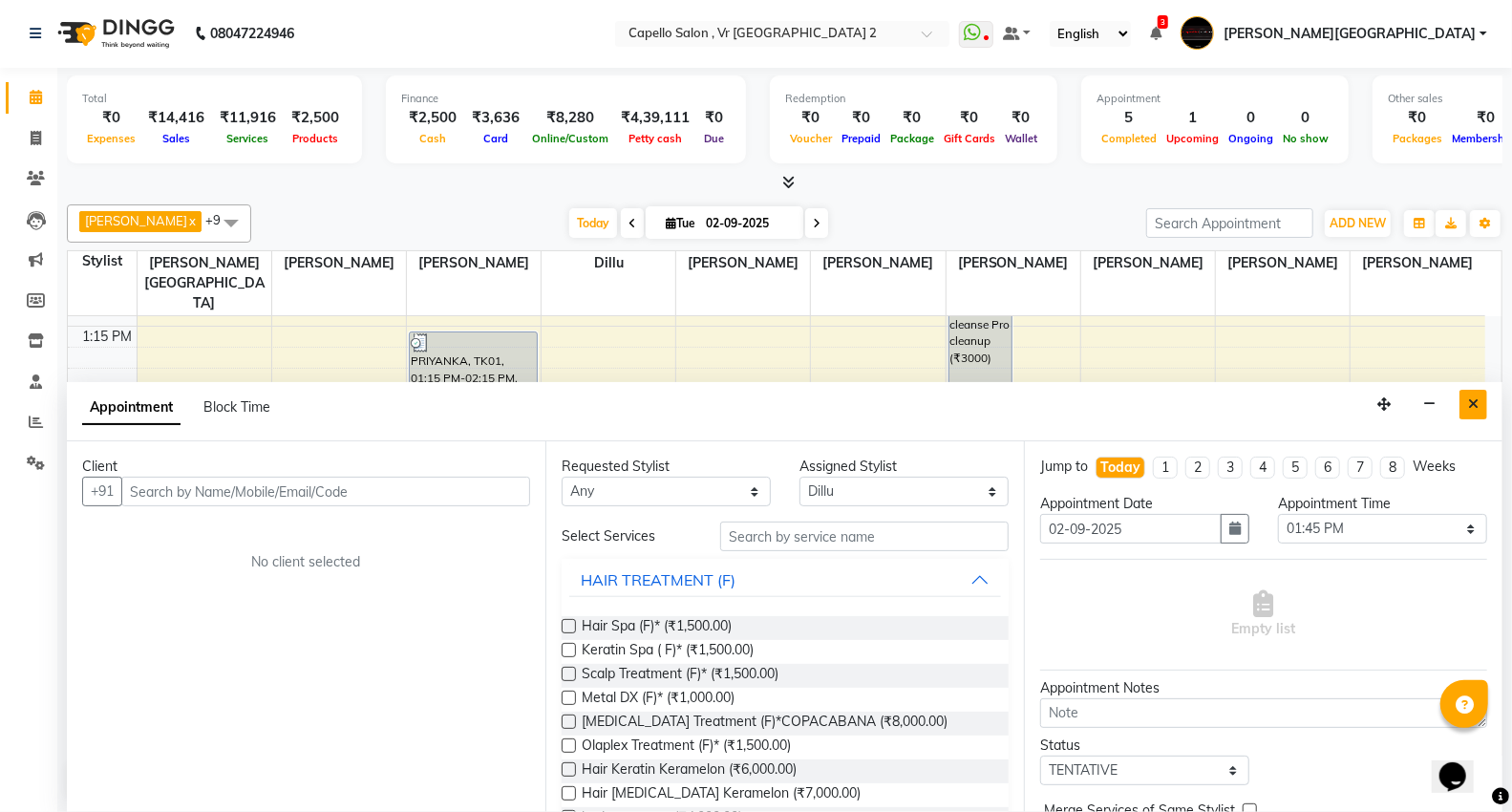
click at [1472, 404] on icon "Close" at bounding box center [1473, 404] width 11 height 13
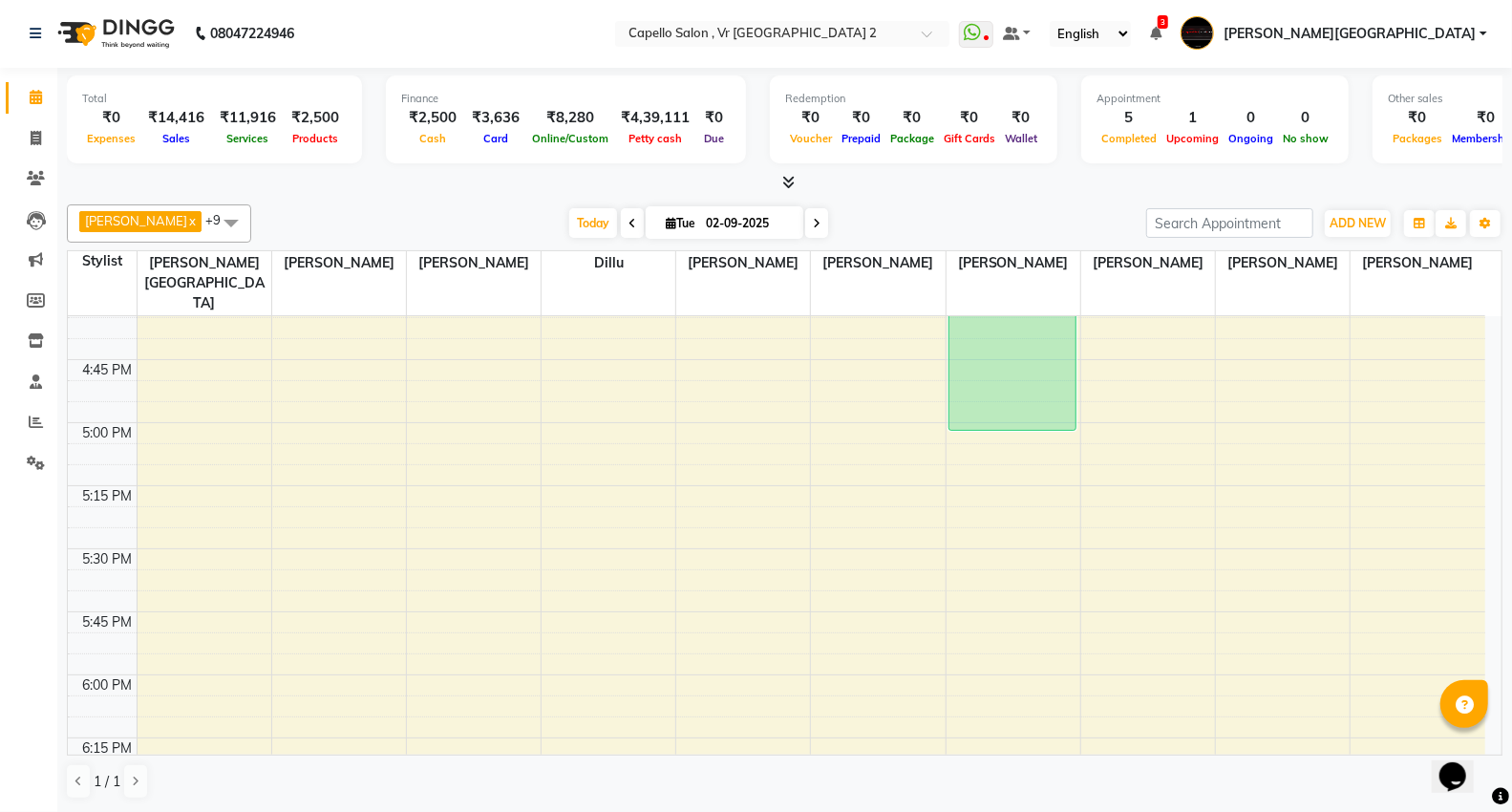
scroll to position [1803, 0]
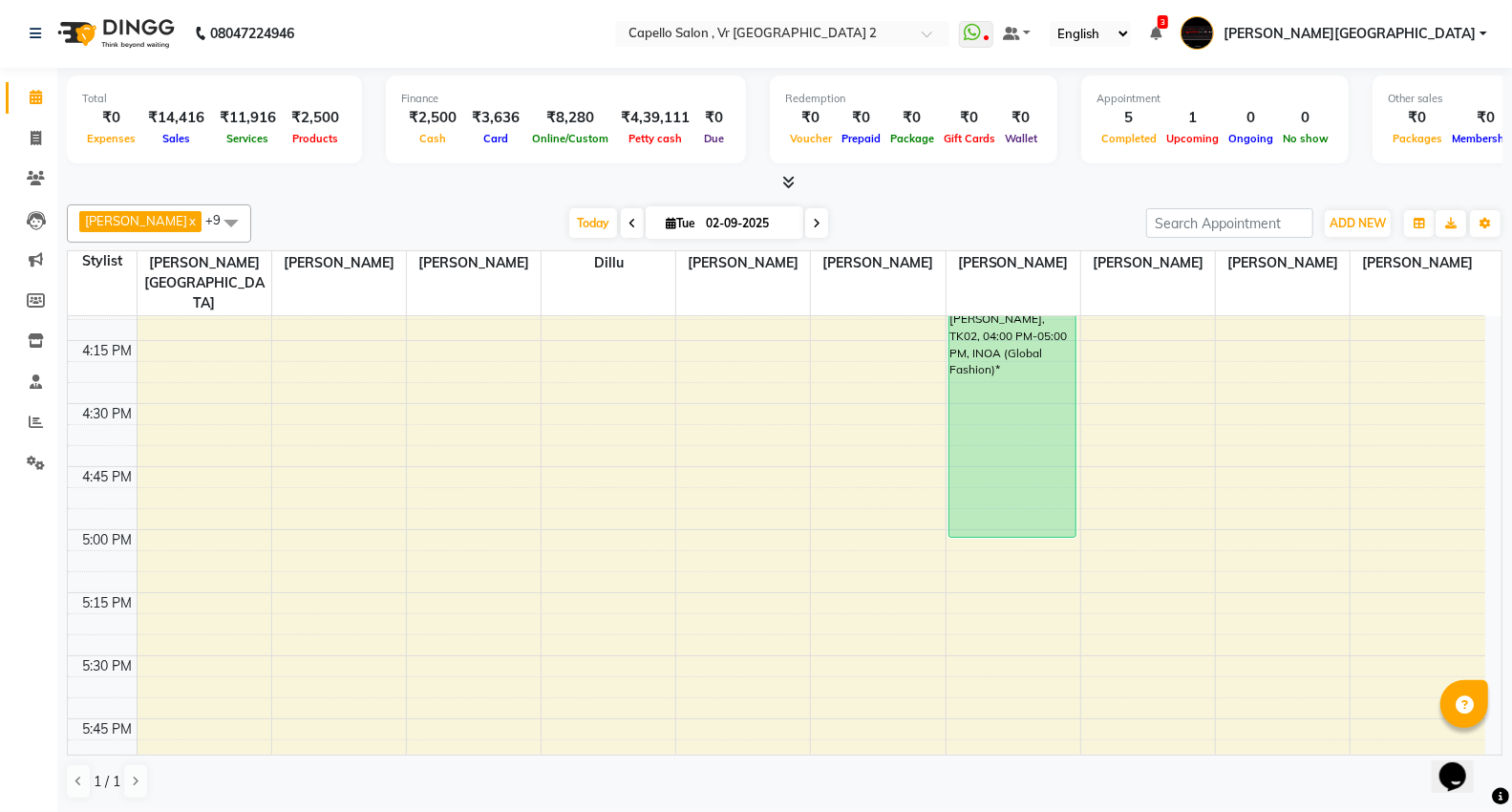
click at [148, 313] on div "9:00 AM 9:15 AM 9:30 AM 9:45 AM 10:00 AM 10:15 AM 10:30 AM 10:45 AM 11:00 AM 11…" at bounding box center [776, 151] width 1417 height 3278
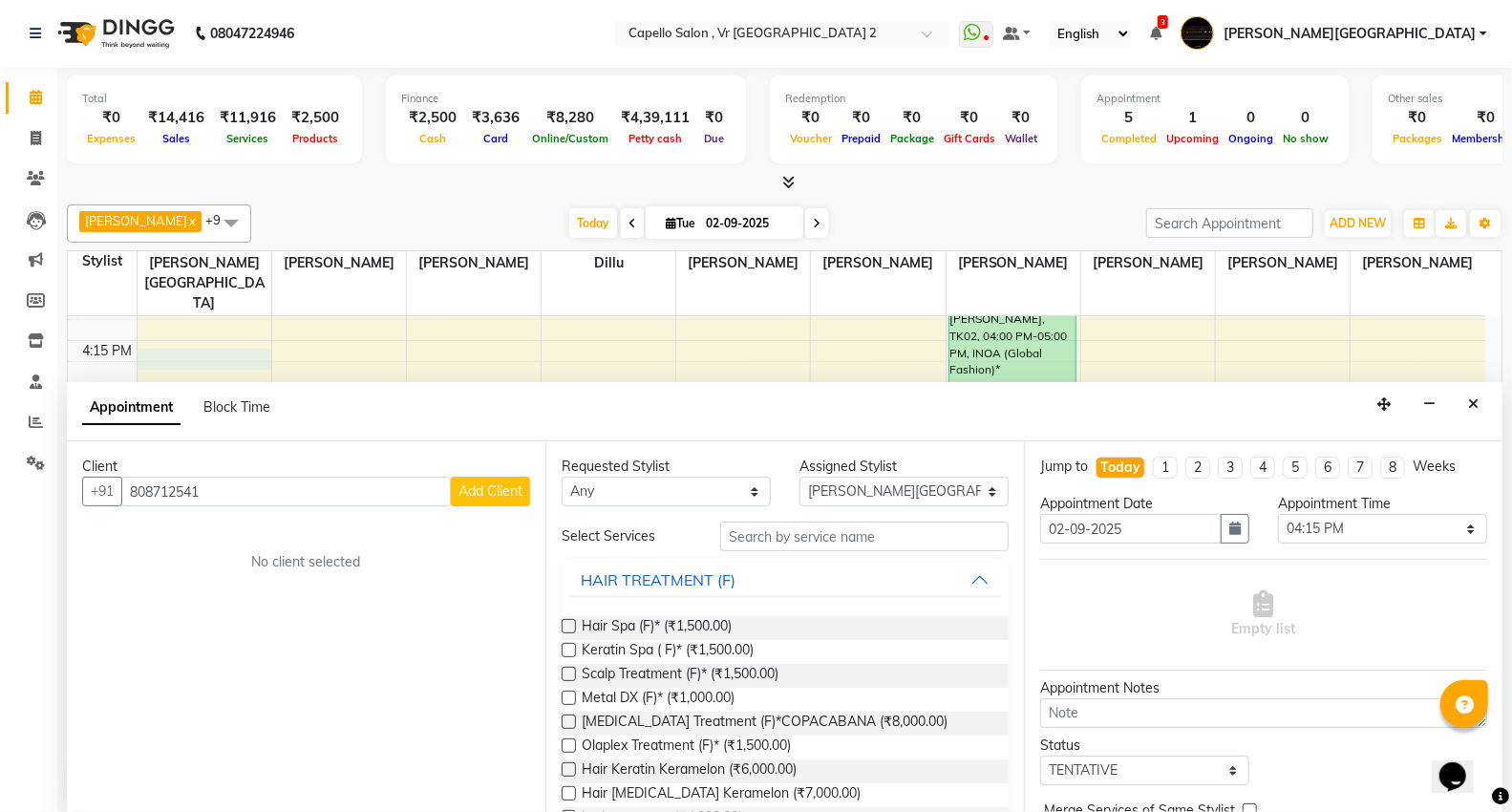
click at [156, 490] on input "808712541" at bounding box center [285, 491] width 329 height 30
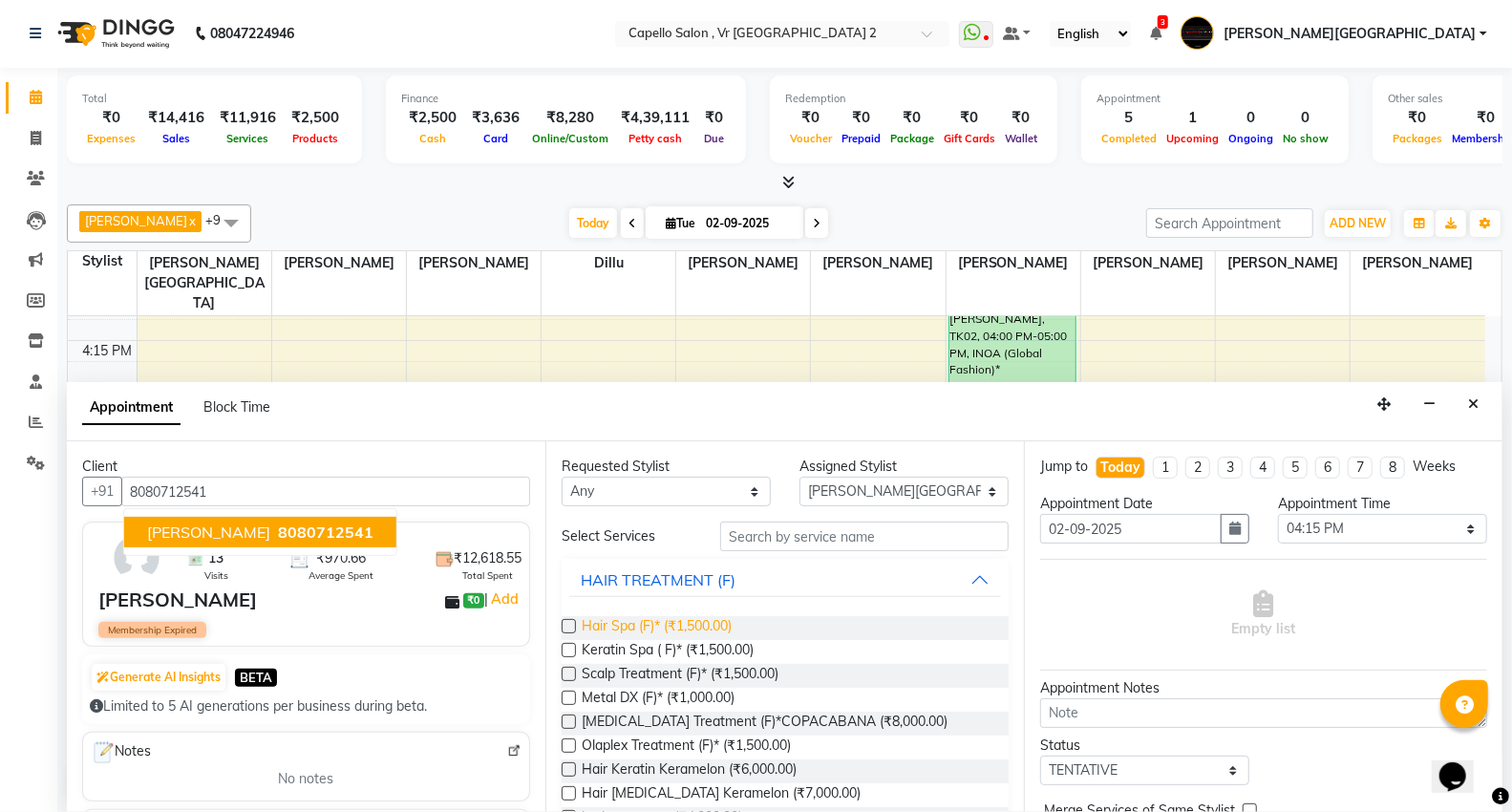
click at [690, 624] on span "Hair Spa (F)* (₹1,500.00)" at bounding box center [656, 628] width 150 height 24
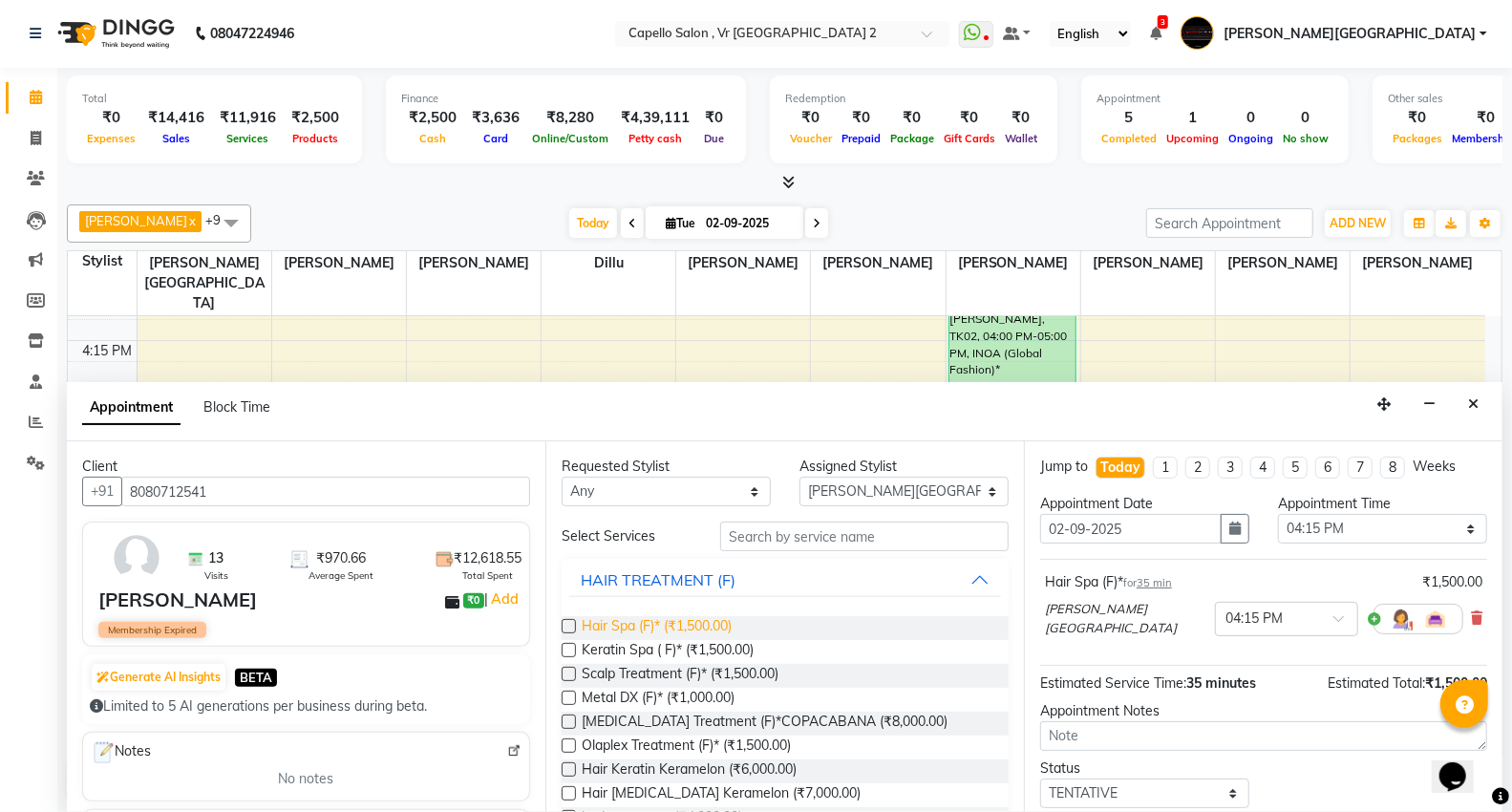
click at [690, 624] on span "Hair Spa (F)* (₹1,500.00)" at bounding box center [656, 628] width 150 height 24
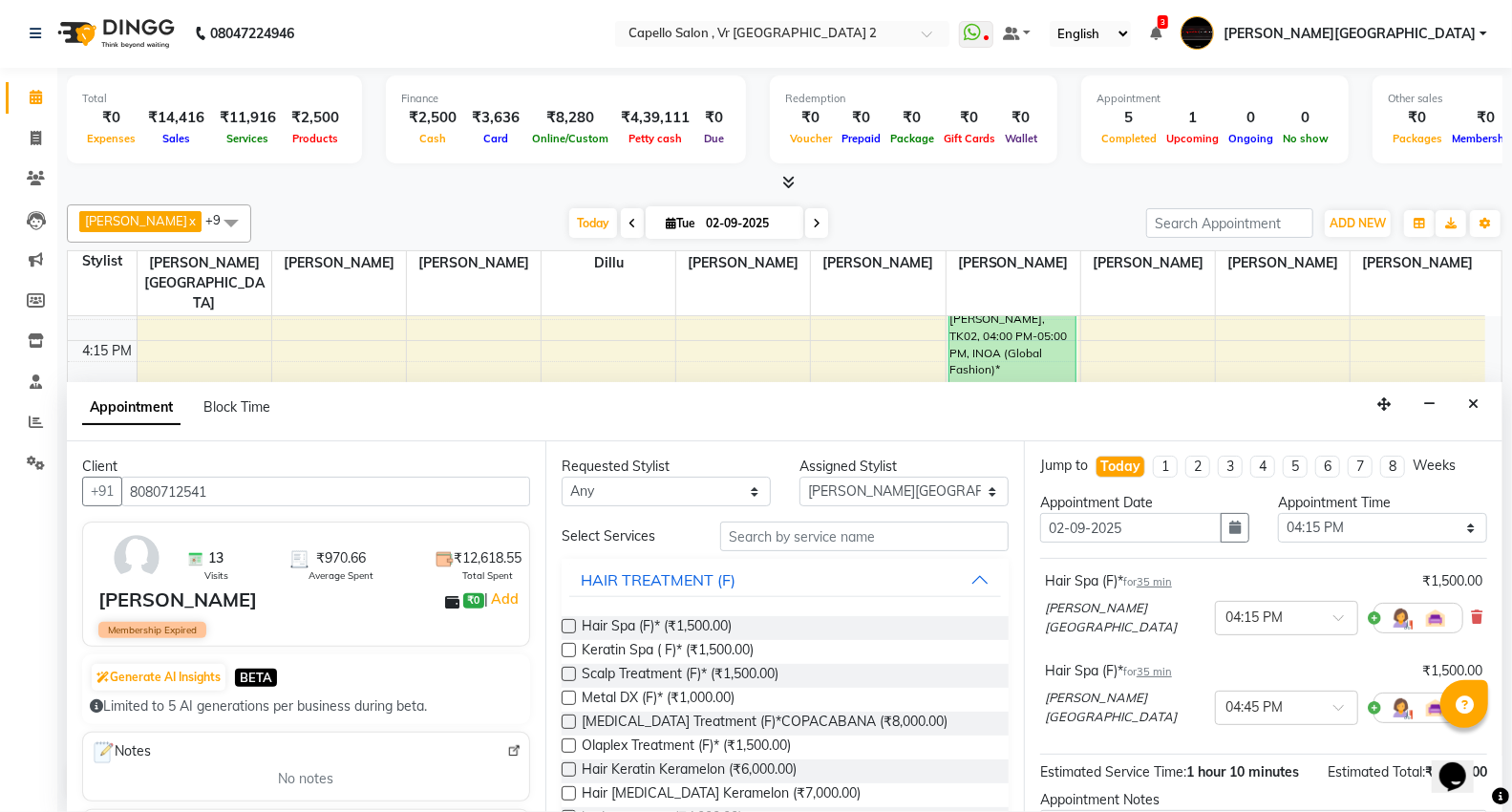
scroll to position [0, 0]
click at [1315, 528] on select "Select 10:00 AM 10:15 AM 10:30 AM 10:45 AM 11:00 AM 11:15 AM 11:30 AM 11:45 AM …" at bounding box center [1382, 529] width 209 height 30
click at [1278, 514] on select "Select 10:00 AM 10:15 AM 10:30 AM 10:45 AM 11:00 AM 11:15 AM 11:30 AM 11:45 AM …" at bounding box center [1382, 529] width 209 height 30
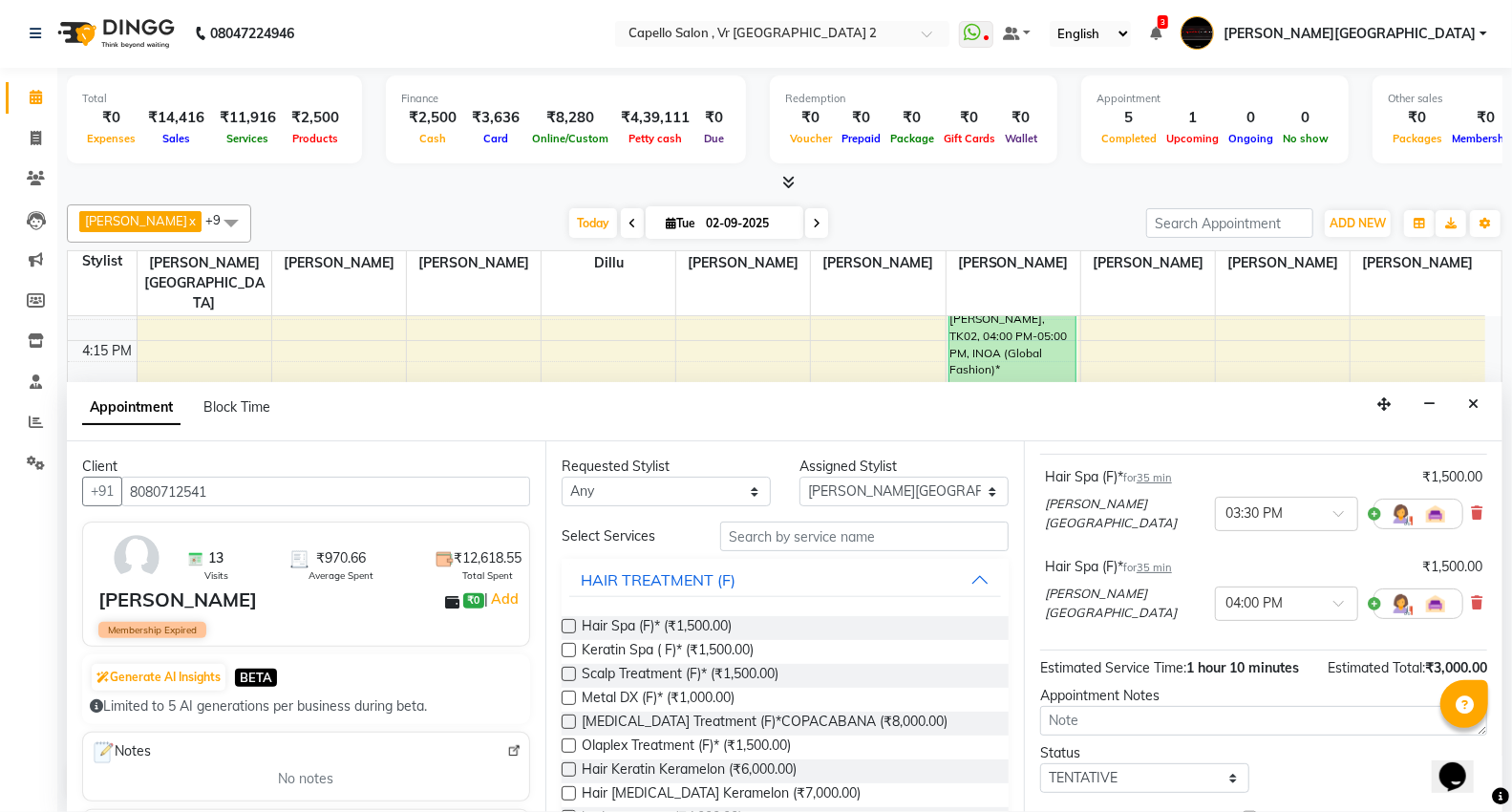
scroll to position [221, 0]
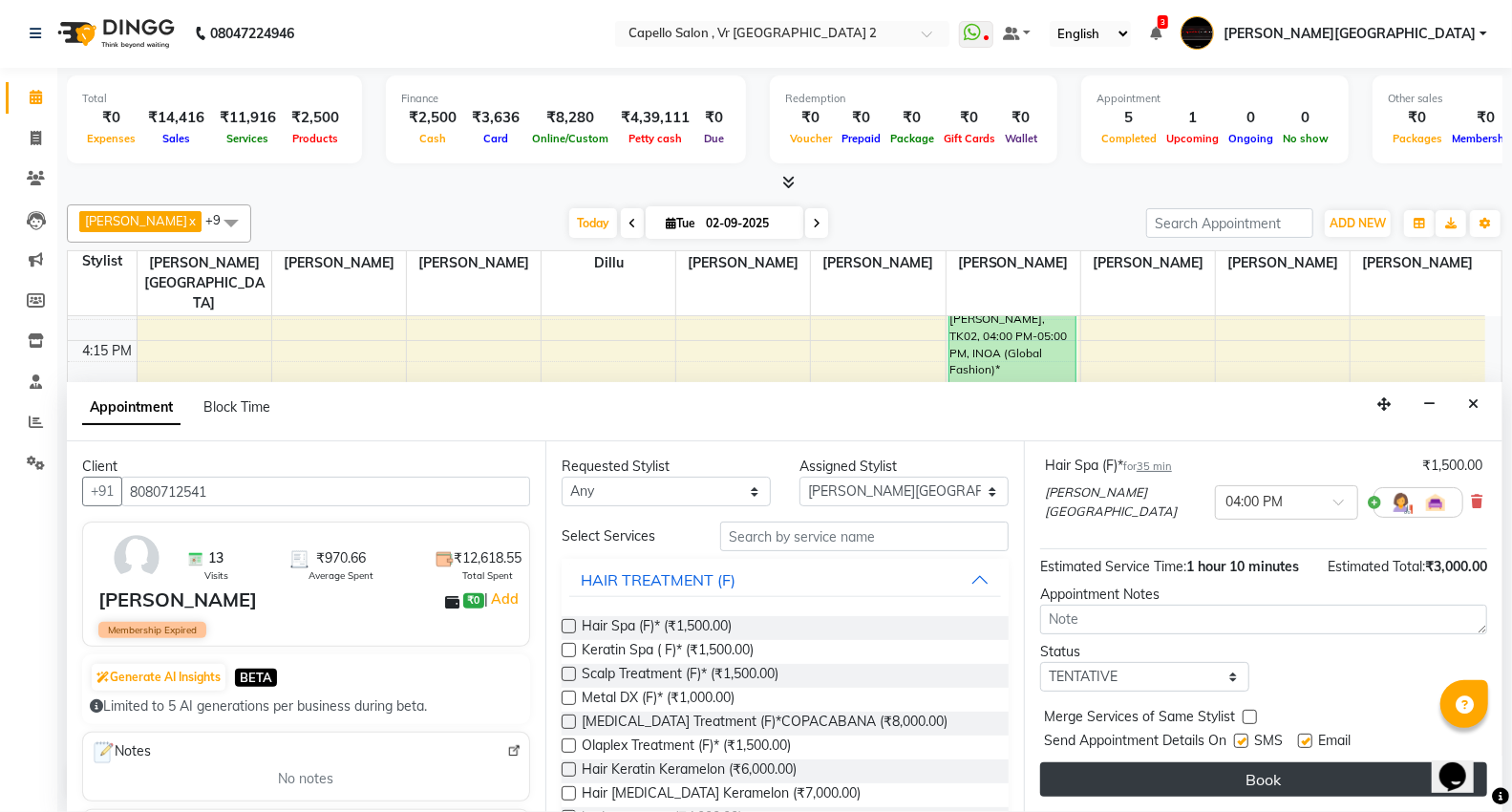
click at [1217, 774] on button "Book" at bounding box center [1264, 779] width 447 height 35
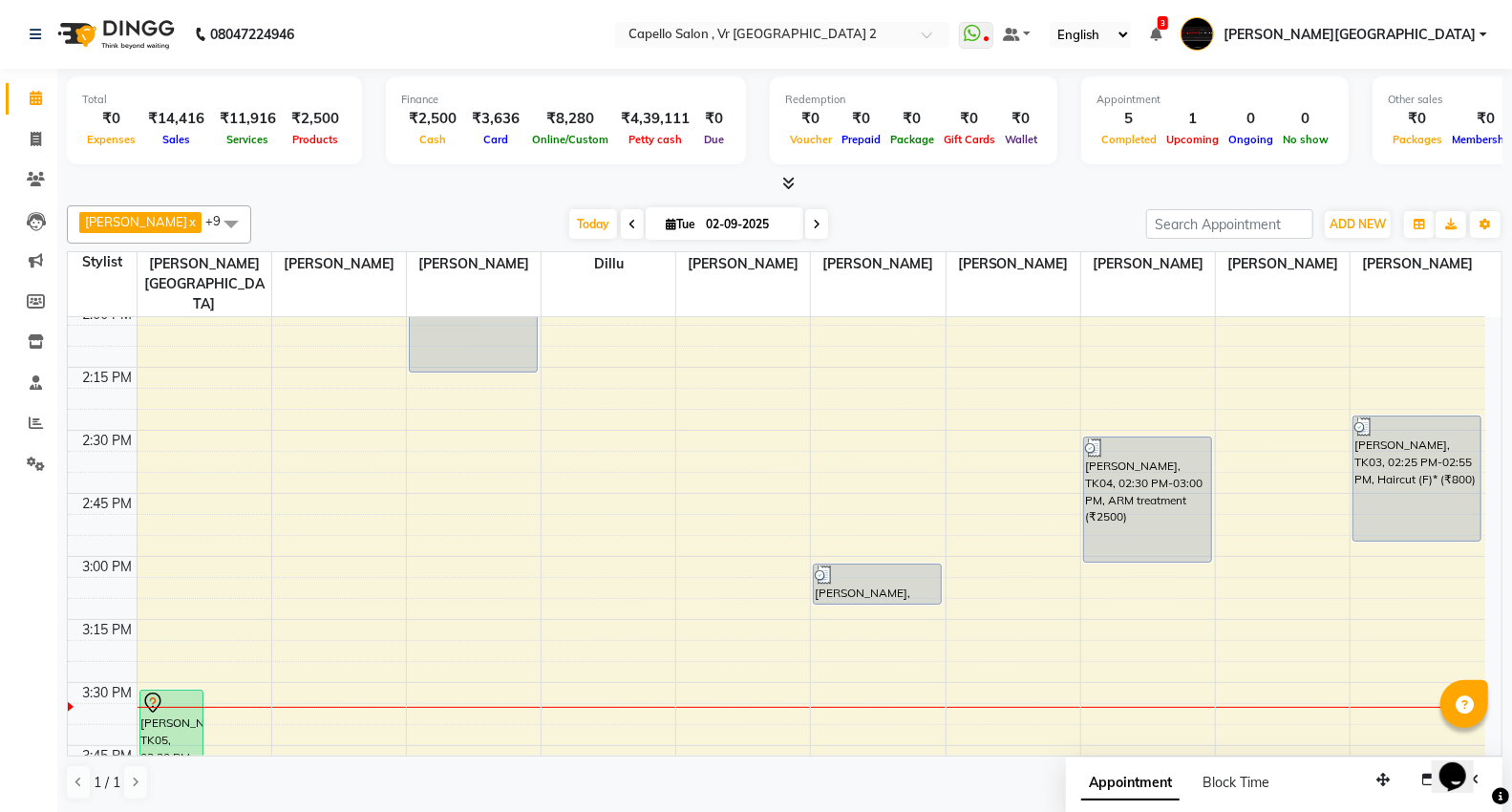
scroll to position [1486, 0]
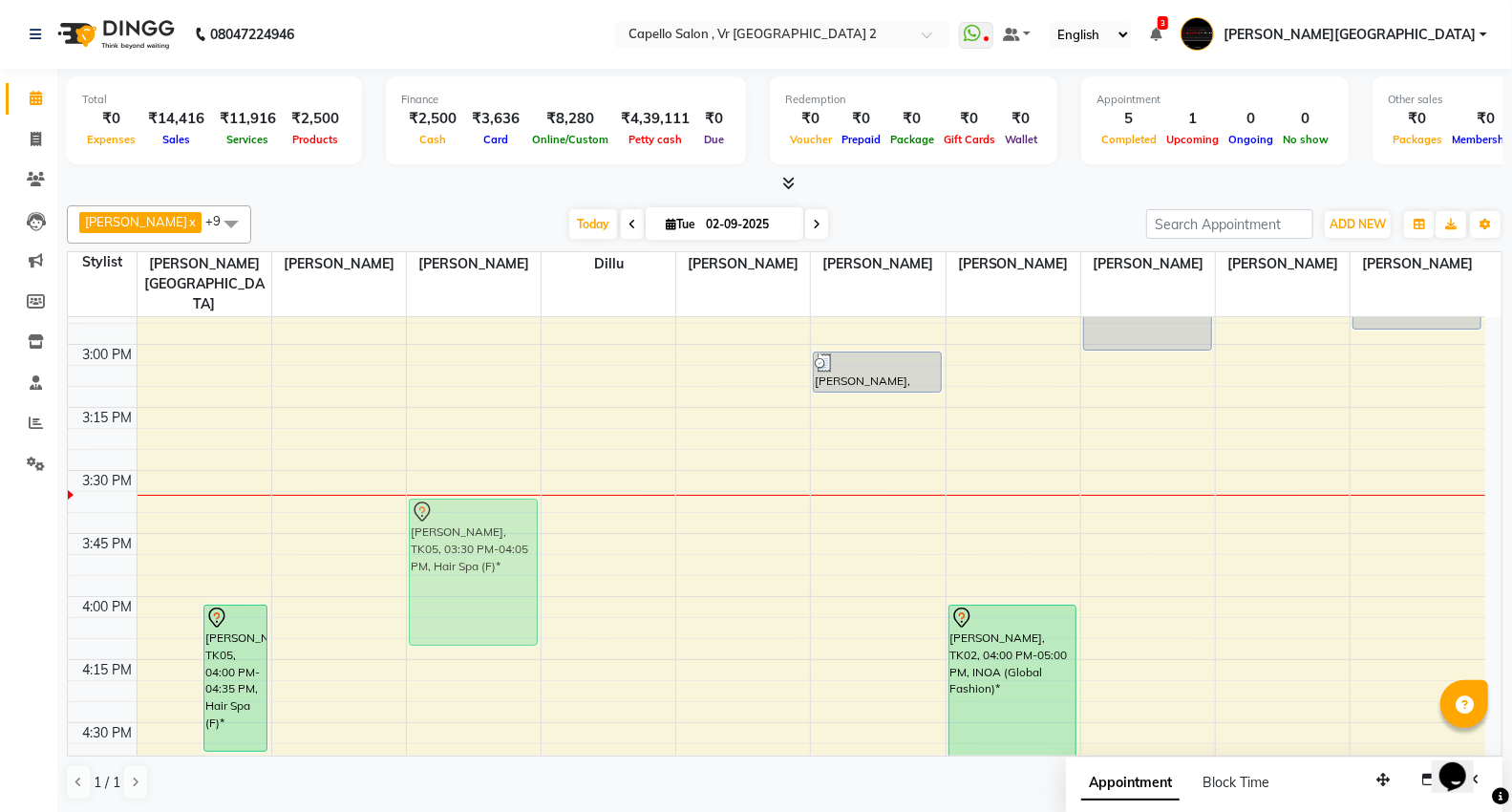
drag, startPoint x: 177, startPoint y: 519, endPoint x: 447, endPoint y: 537, distance: 270.6
click at [447, 537] on tr "[PERSON_NAME], TK05, 03:30 PM-04:05 PM, Hair Spa (F)* [PERSON_NAME], TK05, 04:0…" at bounding box center [776, 470] width 1417 height 3278
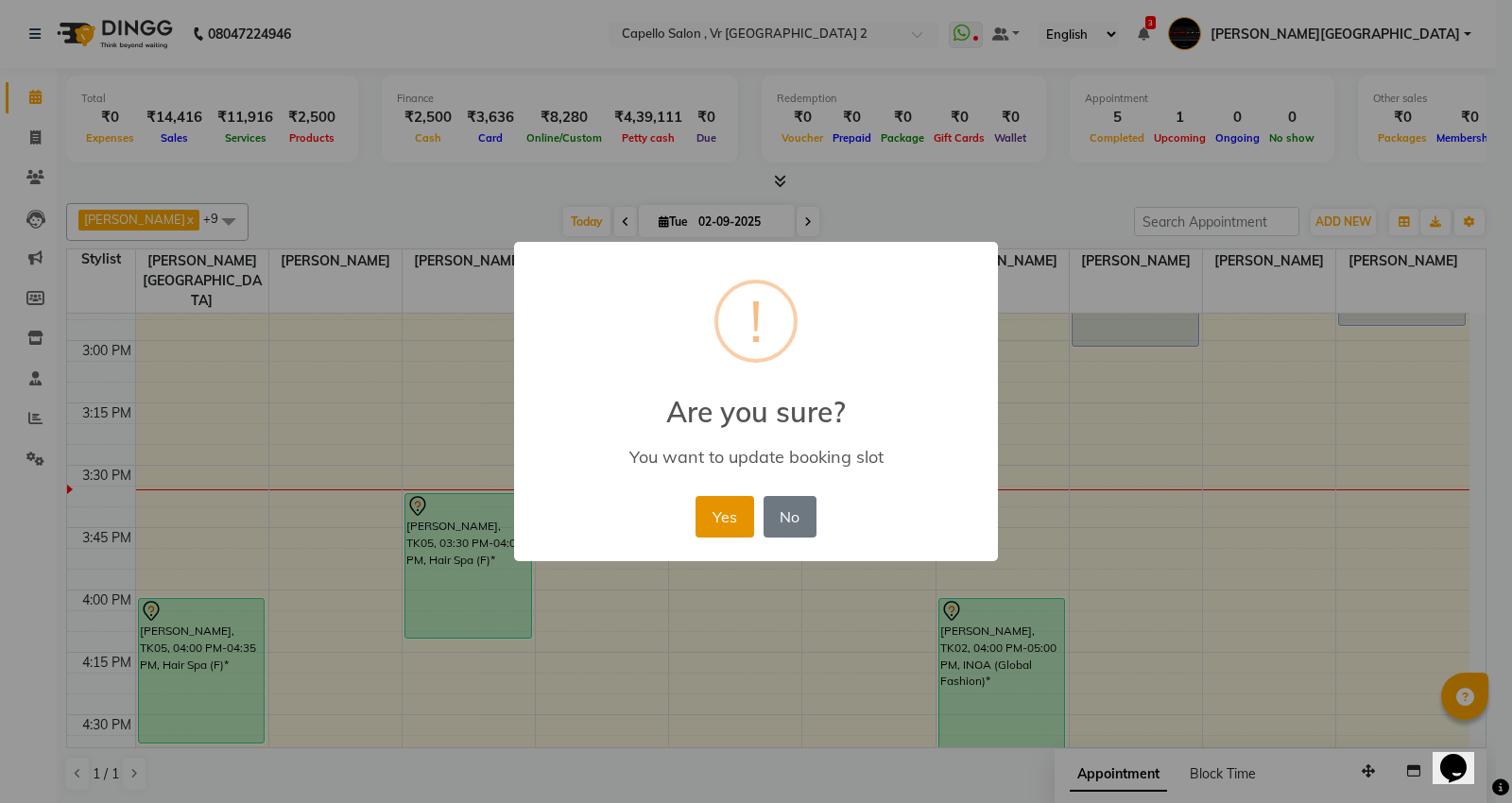
click at [730, 509] on button "Yes" at bounding box center [724, 517] width 58 height 42
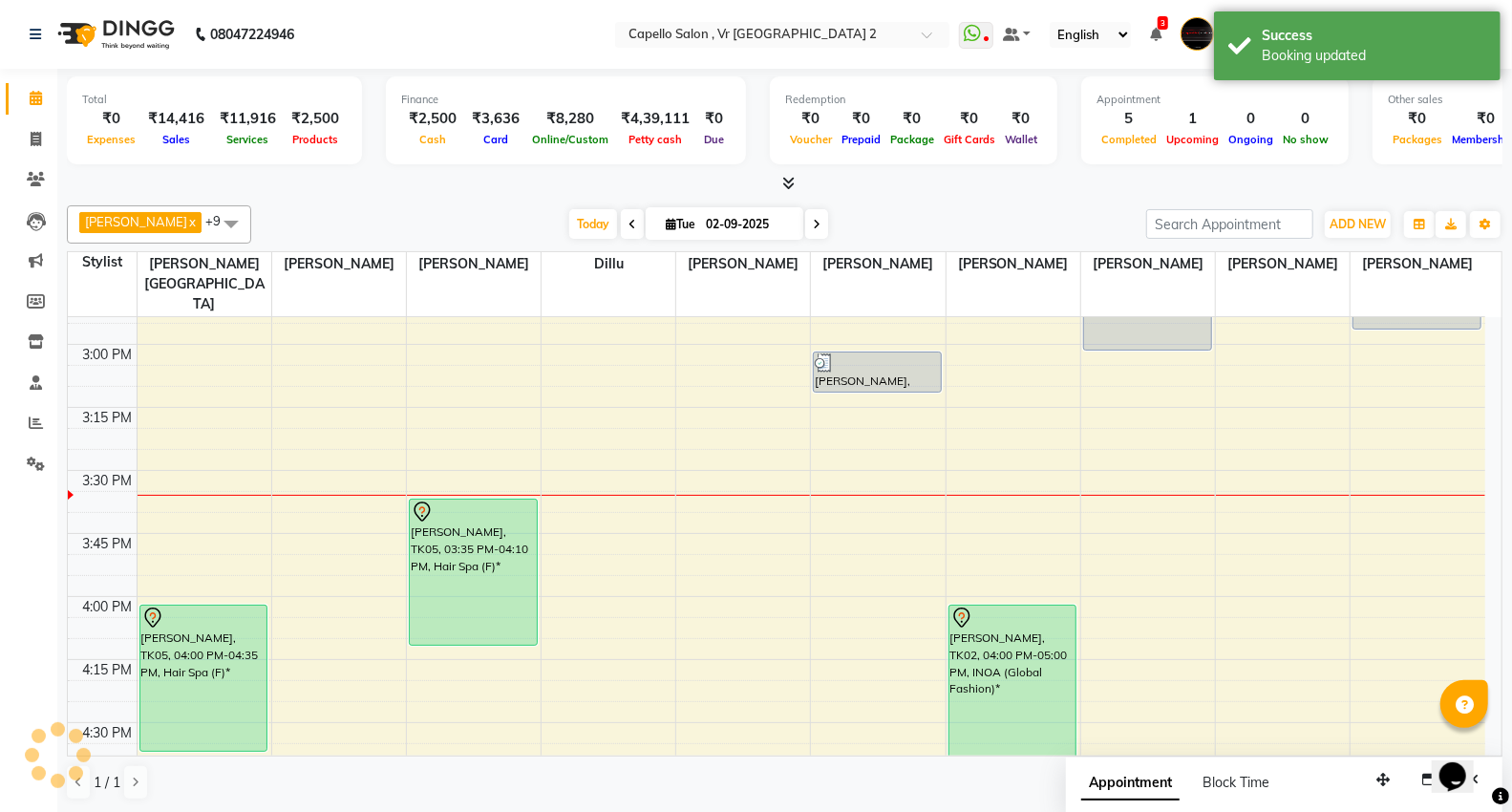
click at [112, 227] on span "[PERSON_NAME]" at bounding box center [136, 222] width 103 height 15
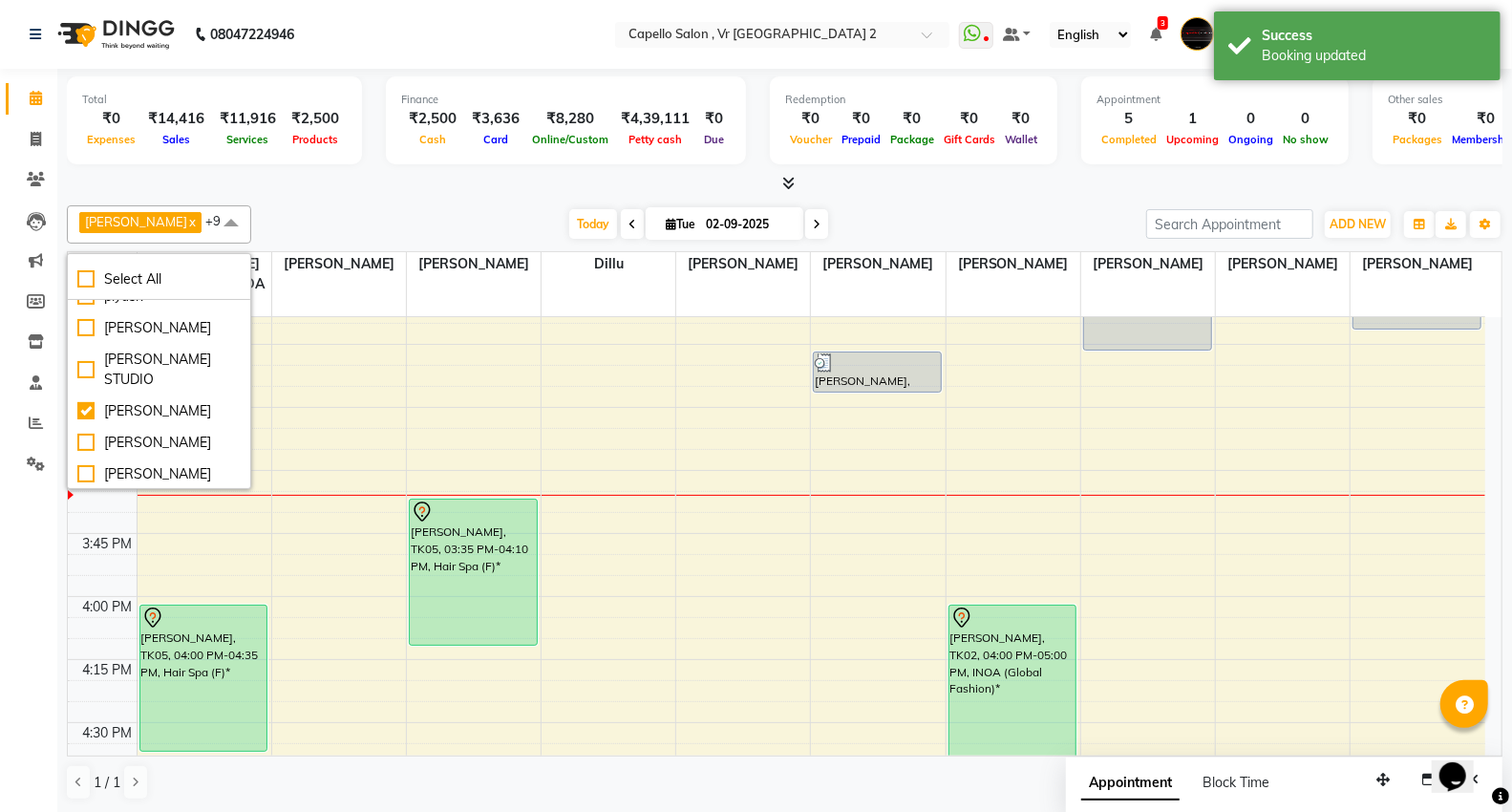
drag, startPoint x: 212, startPoint y: 457, endPoint x: 224, endPoint y: 285, distance: 172.4
click at [224, 285] on div "[PERSON_NAME] x [PERSON_NAME] x [PERSON_NAME] x [PERSON_NAME] x [PERSON_NAME] x…" at bounding box center [785, 503] width 1435 height 610
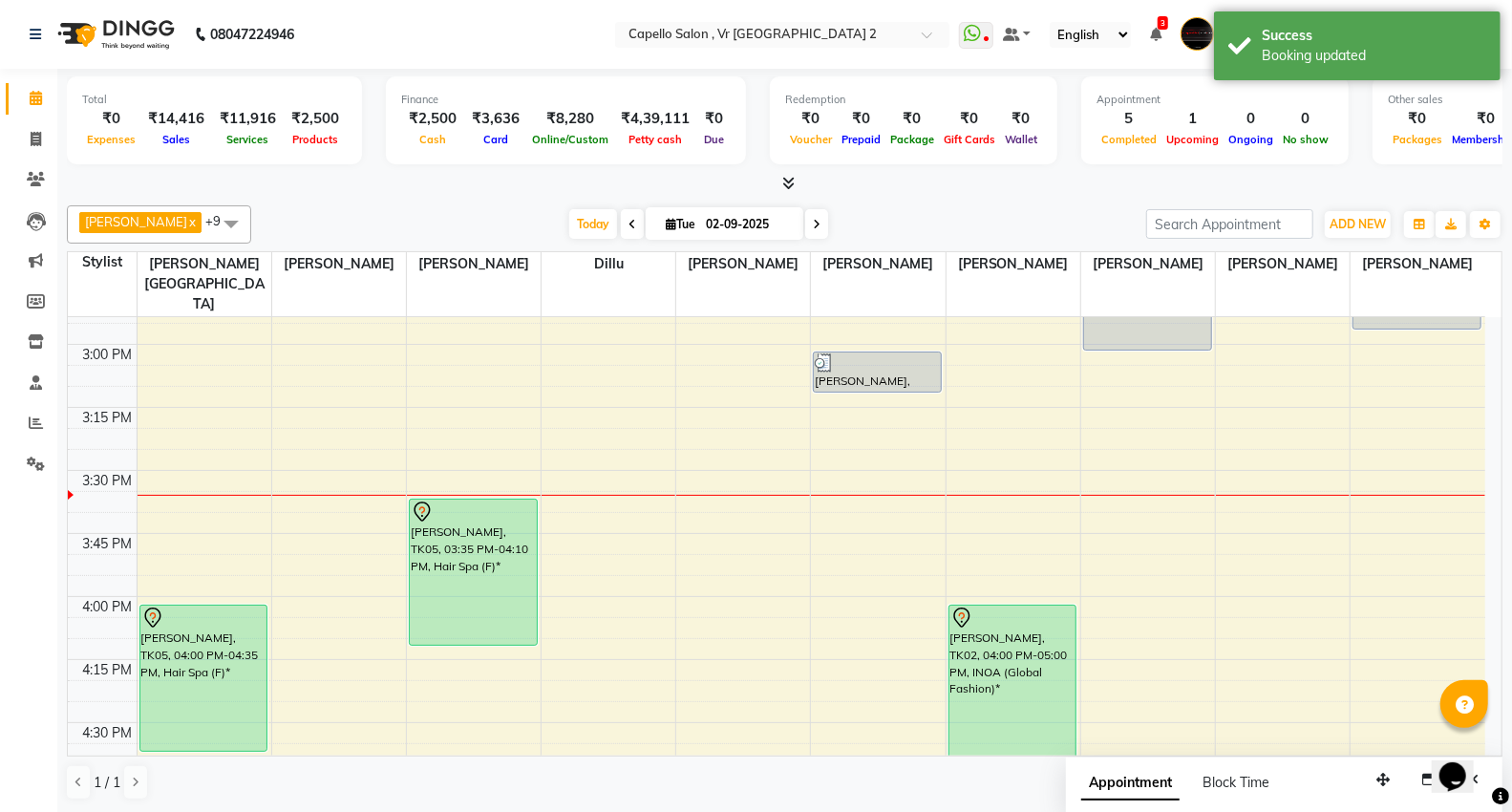
click at [120, 230] on span "[PERSON_NAME] x" at bounding box center [140, 223] width 122 height 21
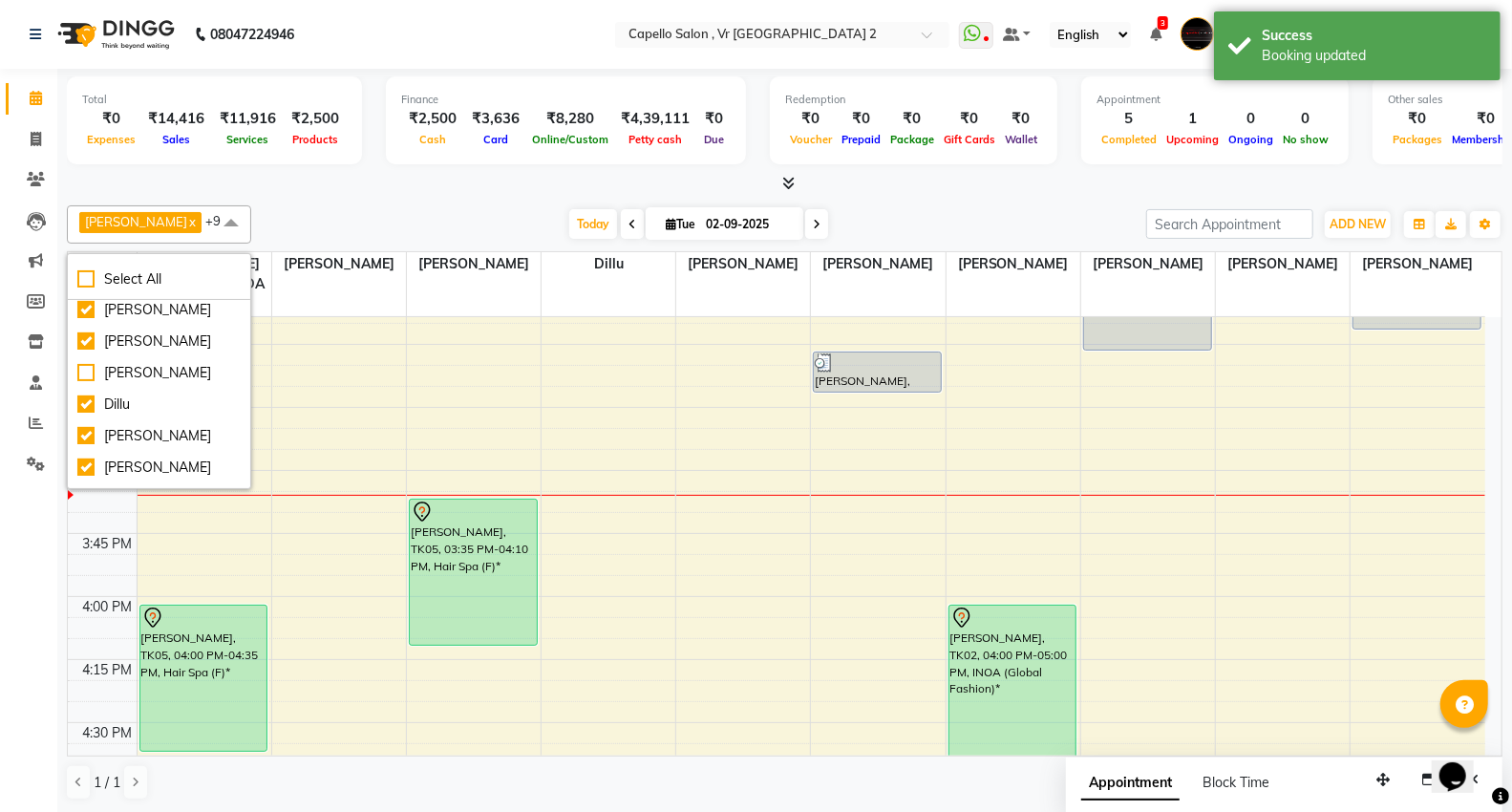
scroll to position [0, 0]
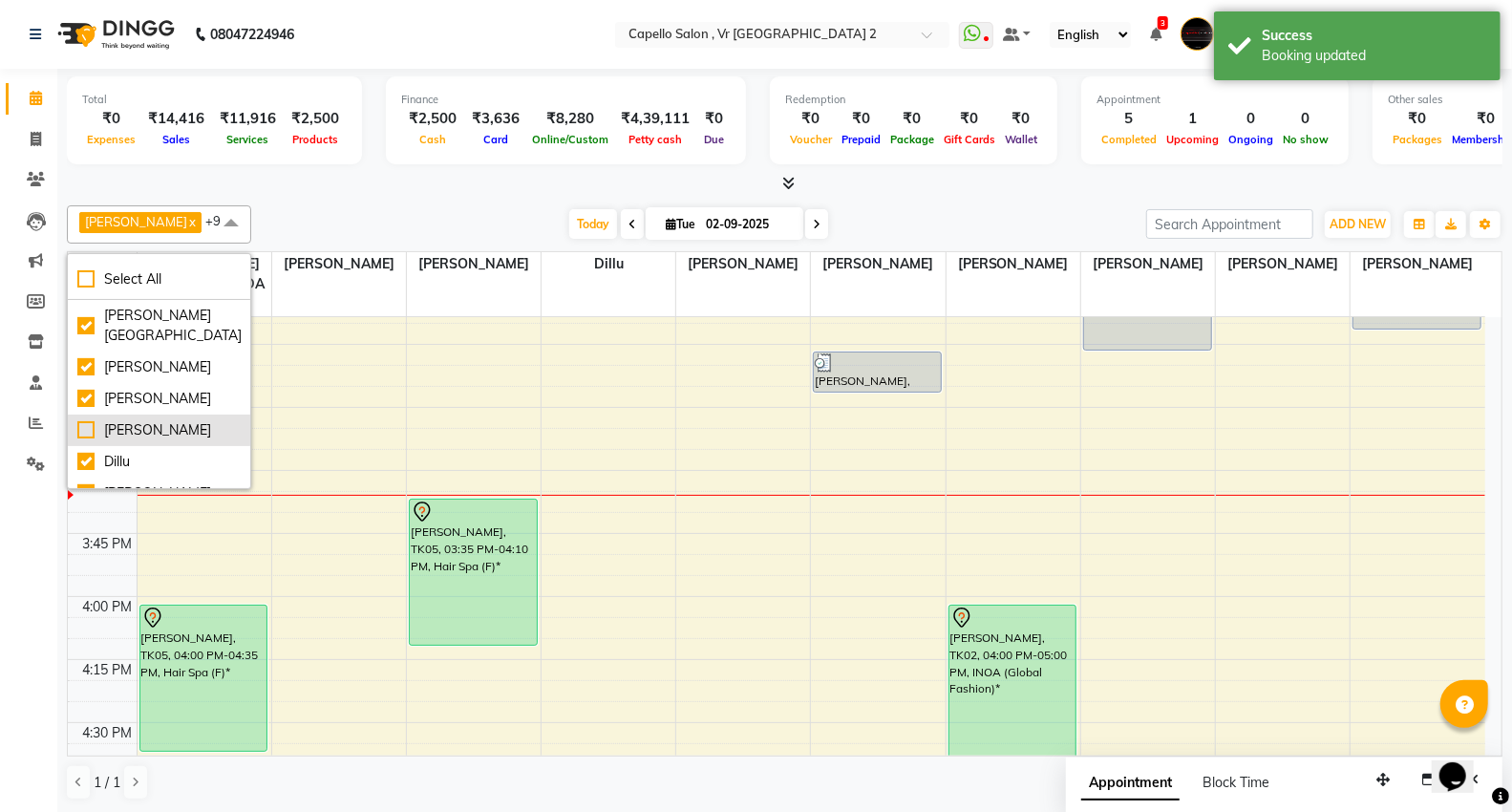
click at [82, 428] on div "[PERSON_NAME]" at bounding box center [159, 430] width 163 height 20
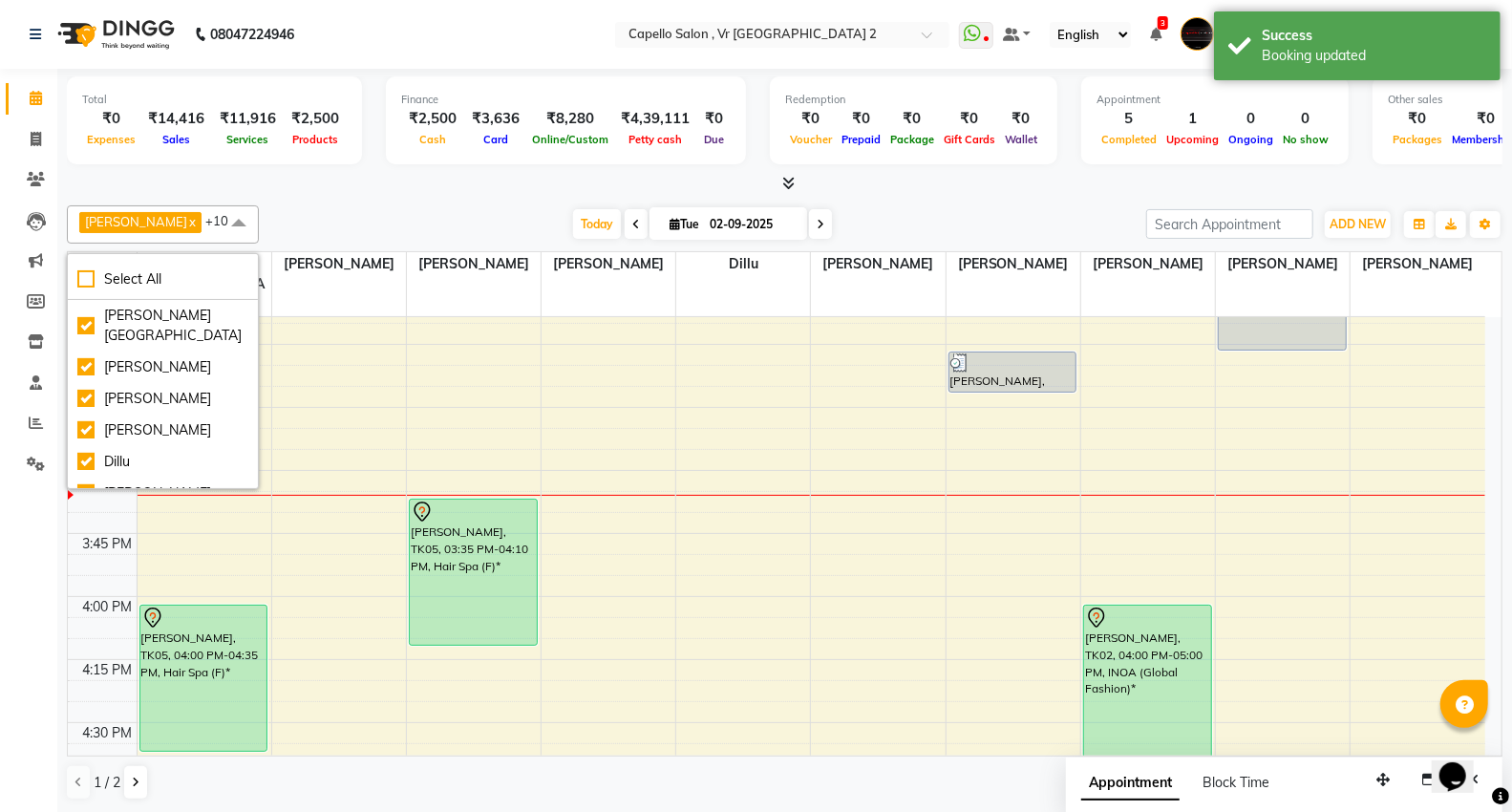
click at [317, 221] on div "[DATE] [DATE]" at bounding box center [702, 225] width 868 height 29
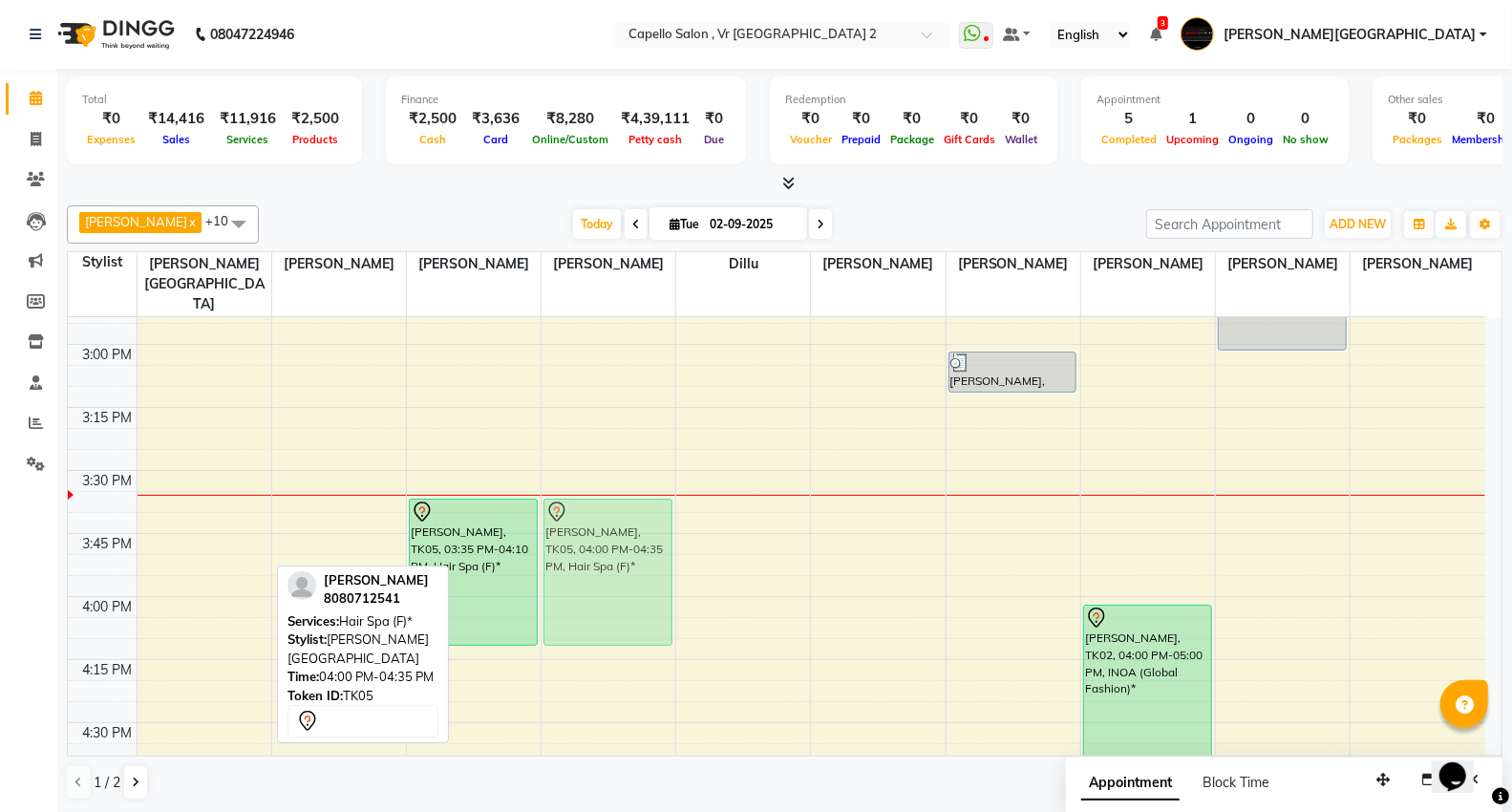
drag, startPoint x: 196, startPoint y: 627, endPoint x: 634, endPoint y: 530, distance: 448.6
click at [634, 530] on tr "[PERSON_NAME], TK05, 04:00 PM-04:35 PM, Hair Spa (F)* PRIYANKA, TK01, 01:15 PM-…" at bounding box center [776, 470] width 1417 height 3278
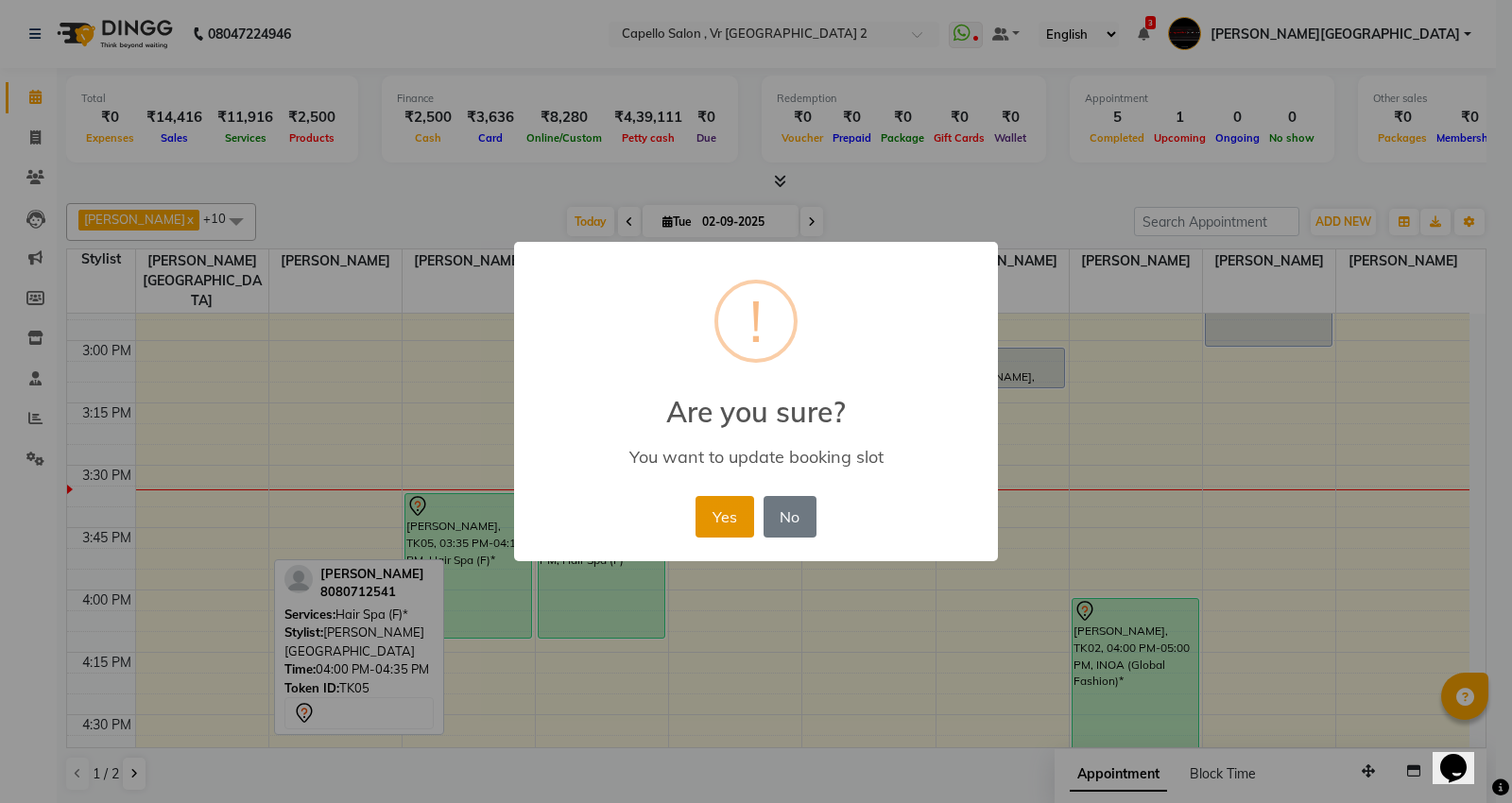
click at [728, 520] on button "Yes" at bounding box center [724, 517] width 58 height 42
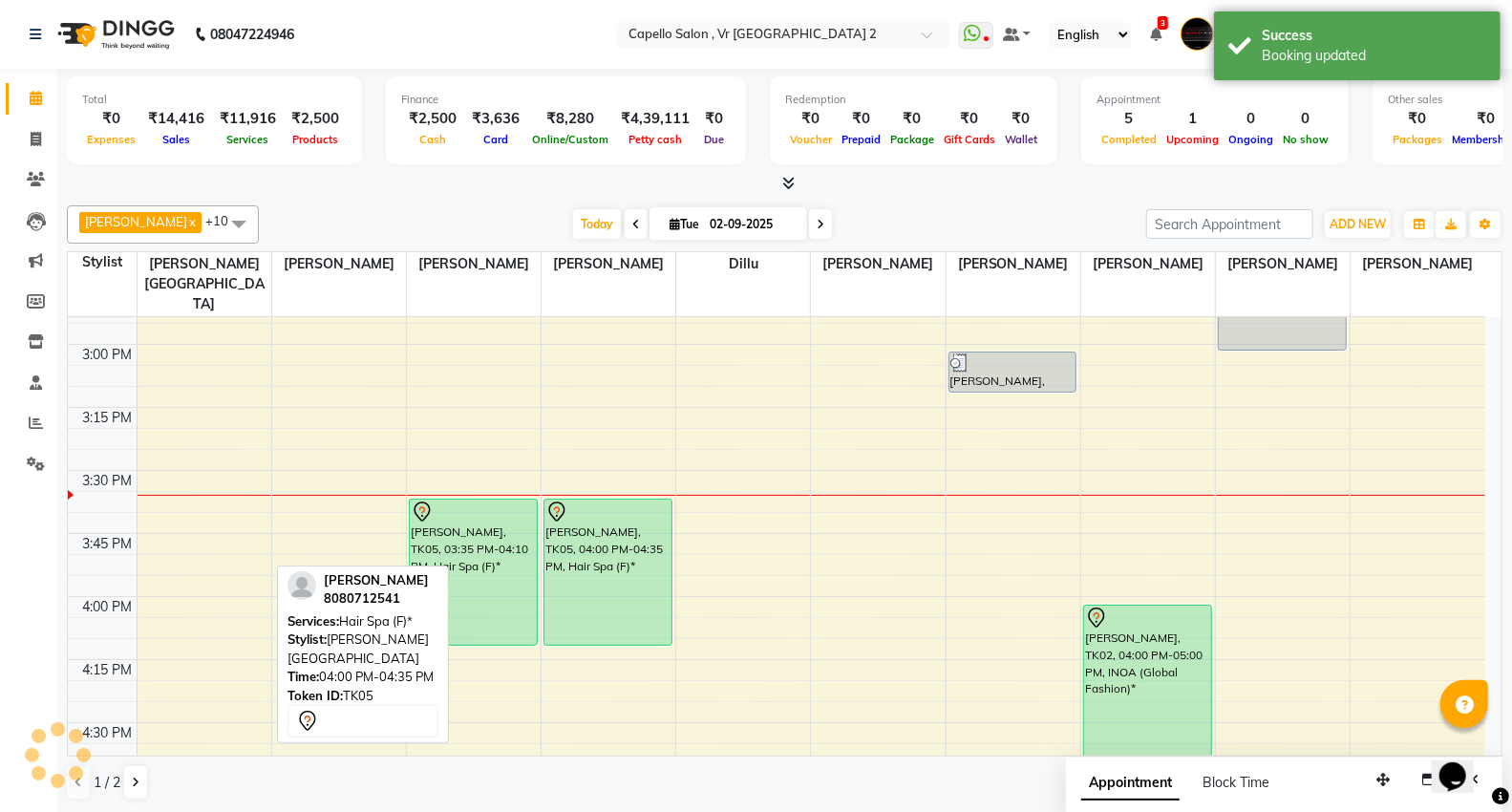
click at [131, 229] on span "[PERSON_NAME]" at bounding box center [136, 222] width 103 height 15
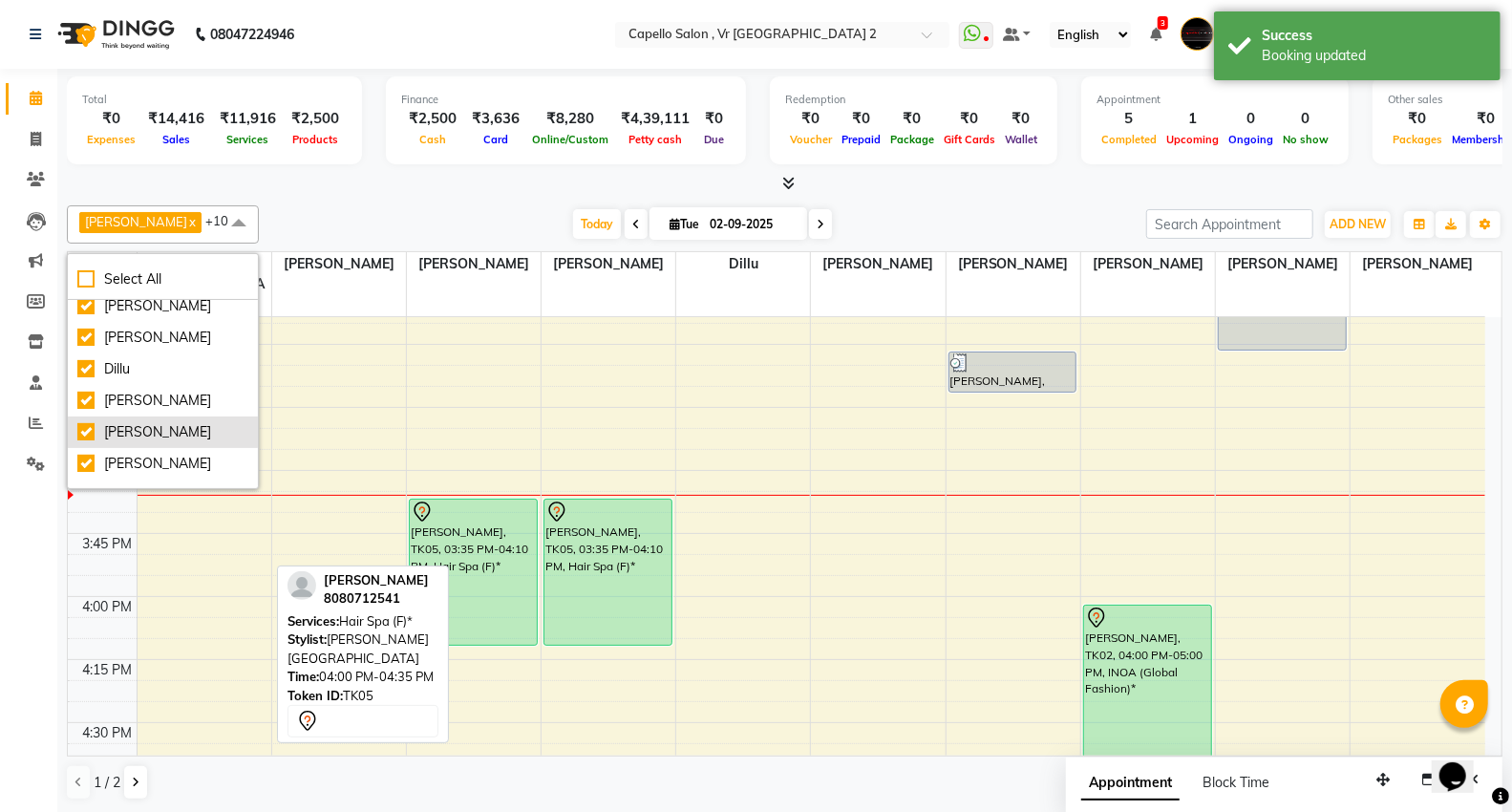
scroll to position [212, 0]
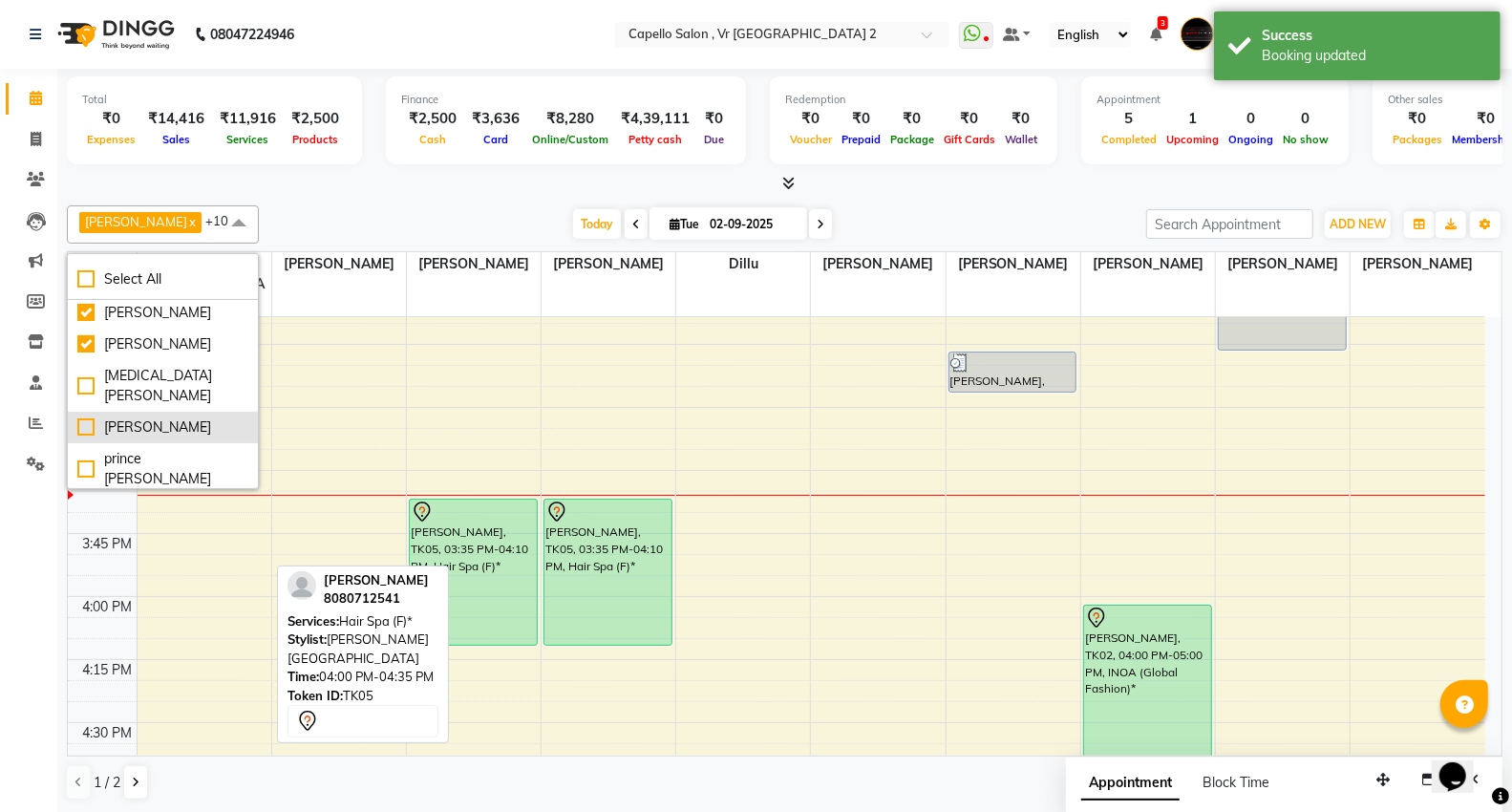
click at [90, 418] on div "[PERSON_NAME]" at bounding box center [163, 427] width 171 height 20
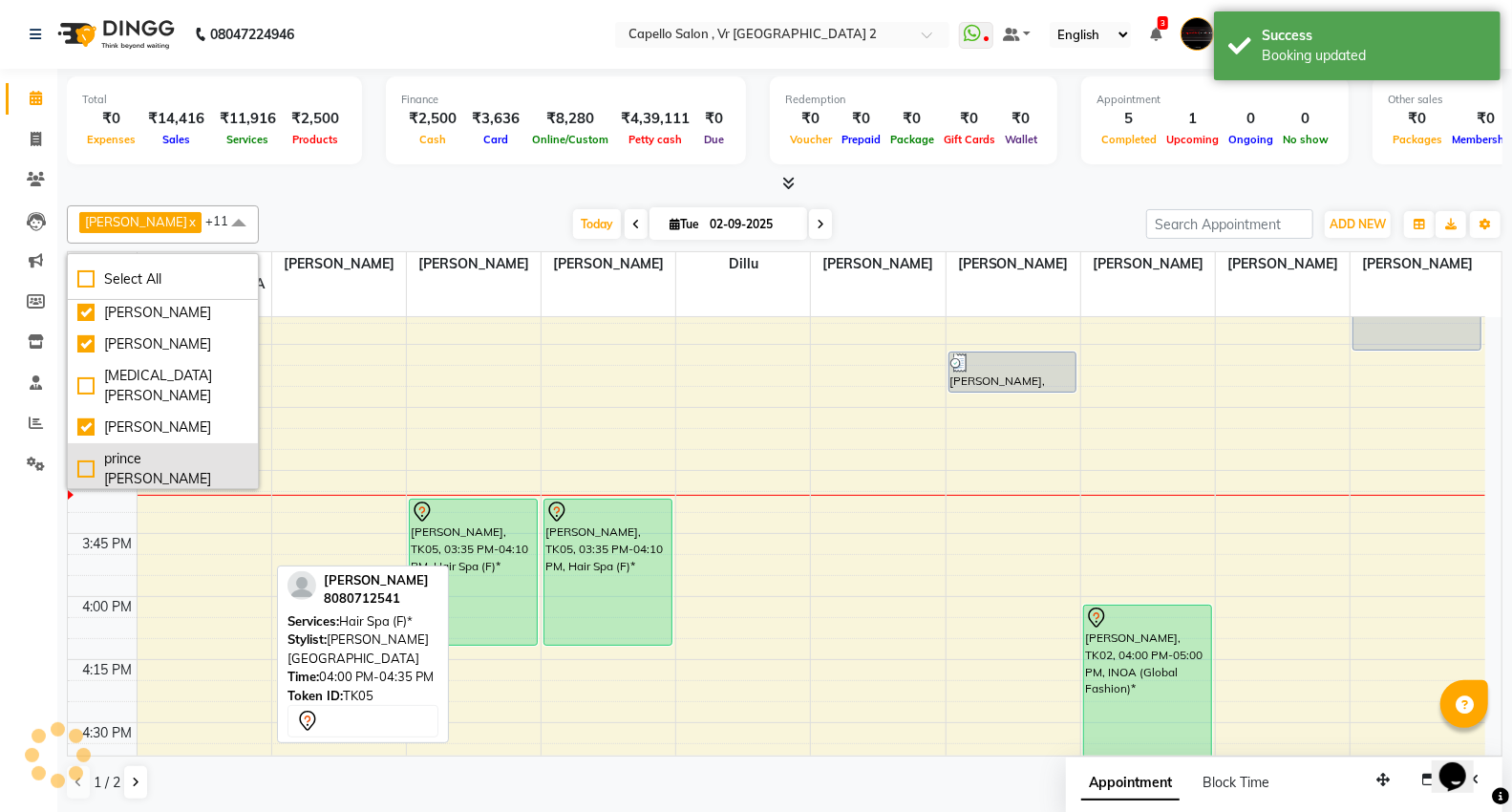
click at [88, 449] on div "prince [PERSON_NAME]" at bounding box center [163, 469] width 171 height 40
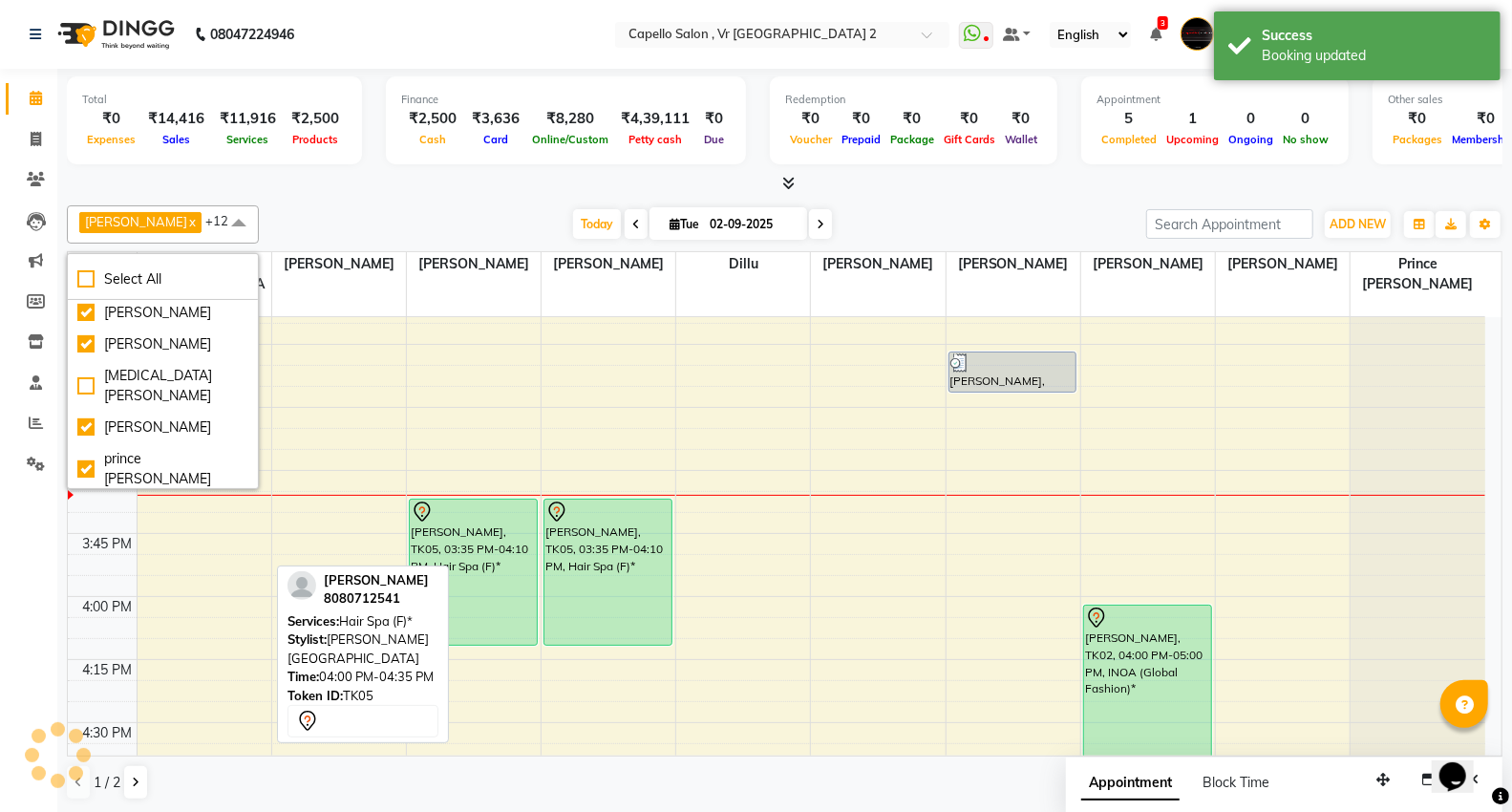
click at [82, 501] on div "[PERSON_NAME]" at bounding box center [163, 511] width 171 height 20
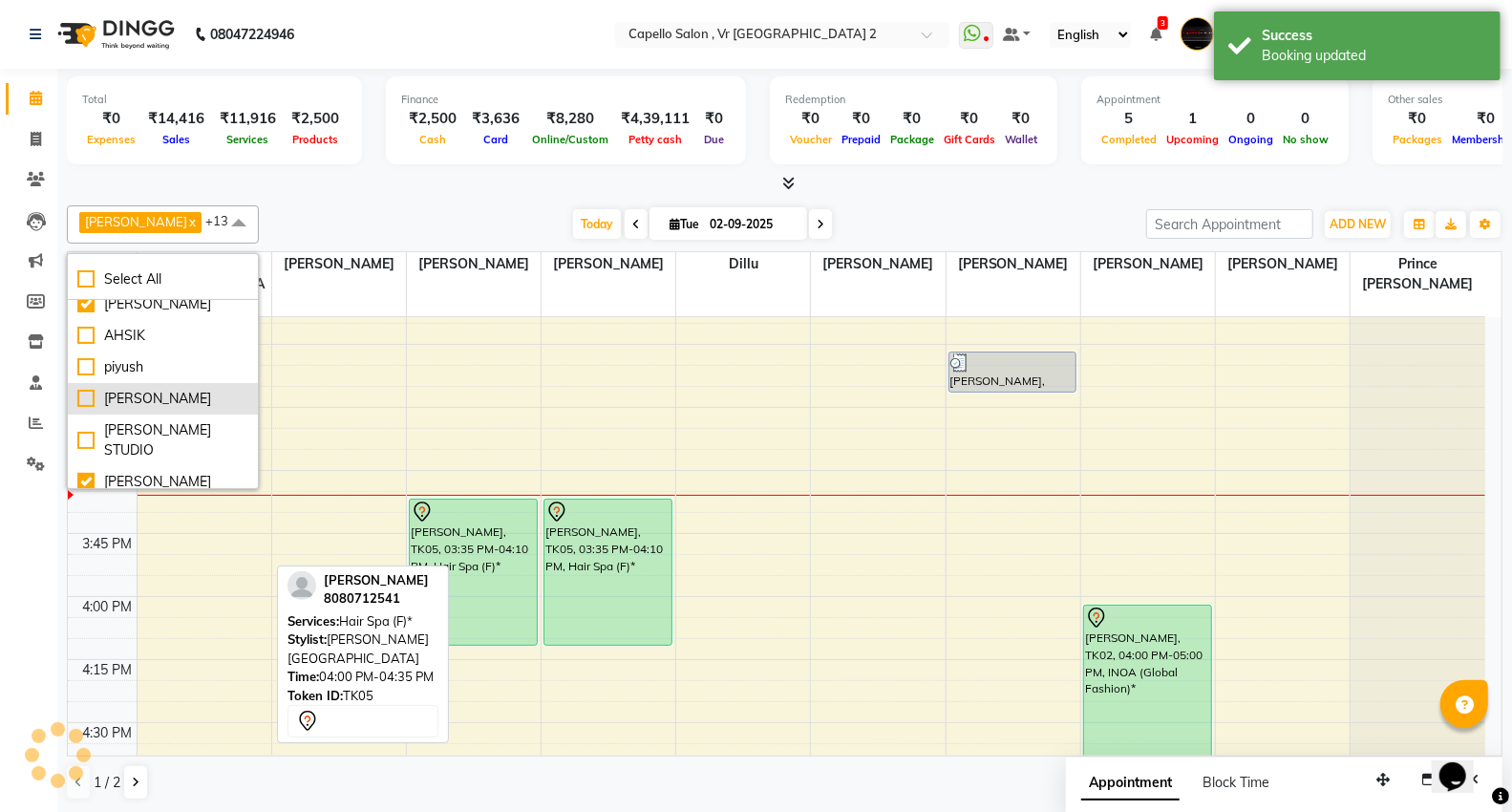
scroll to position [513, 0]
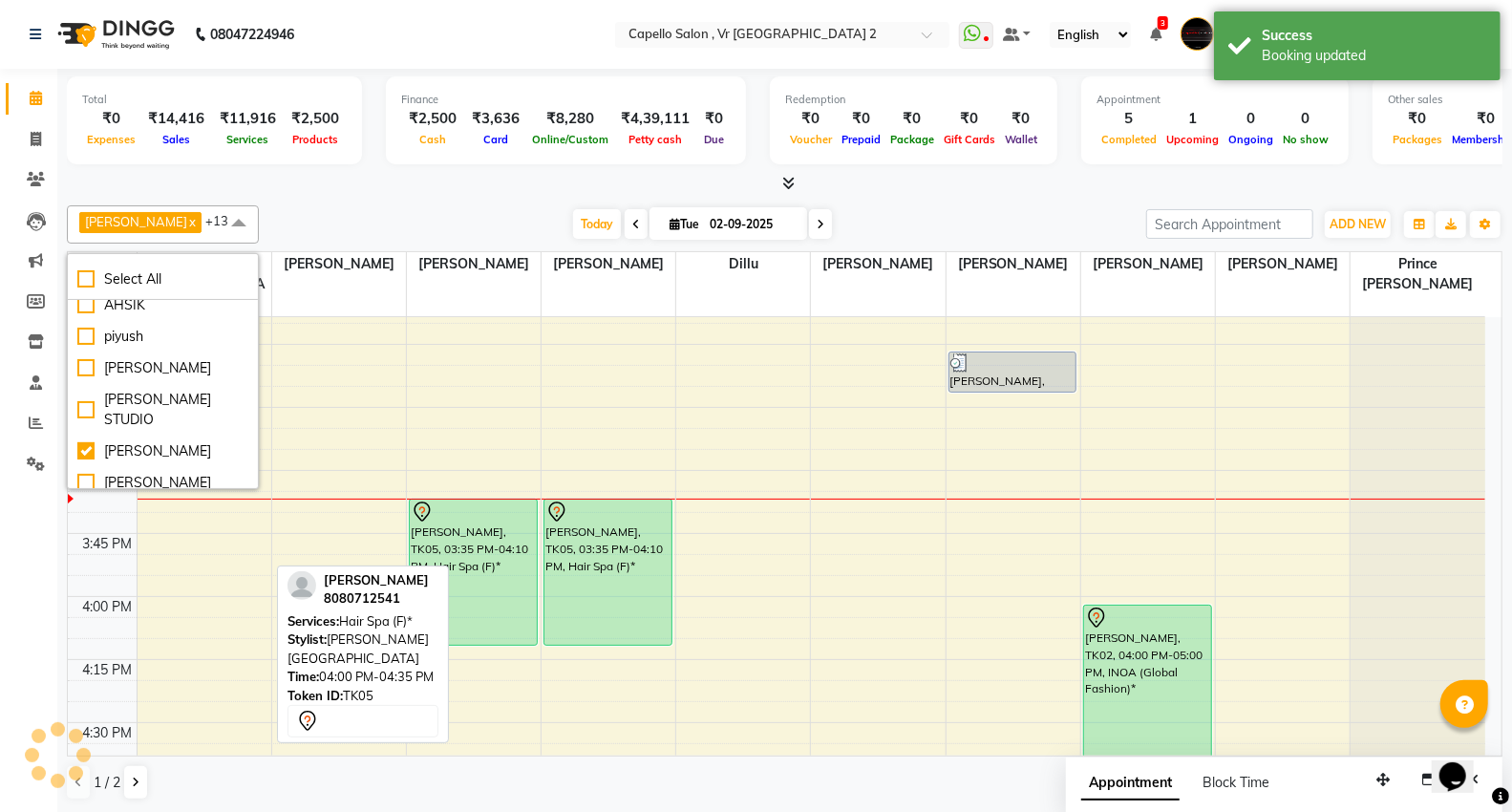
click at [379, 216] on div "[DATE] [DATE]" at bounding box center [702, 225] width 868 height 29
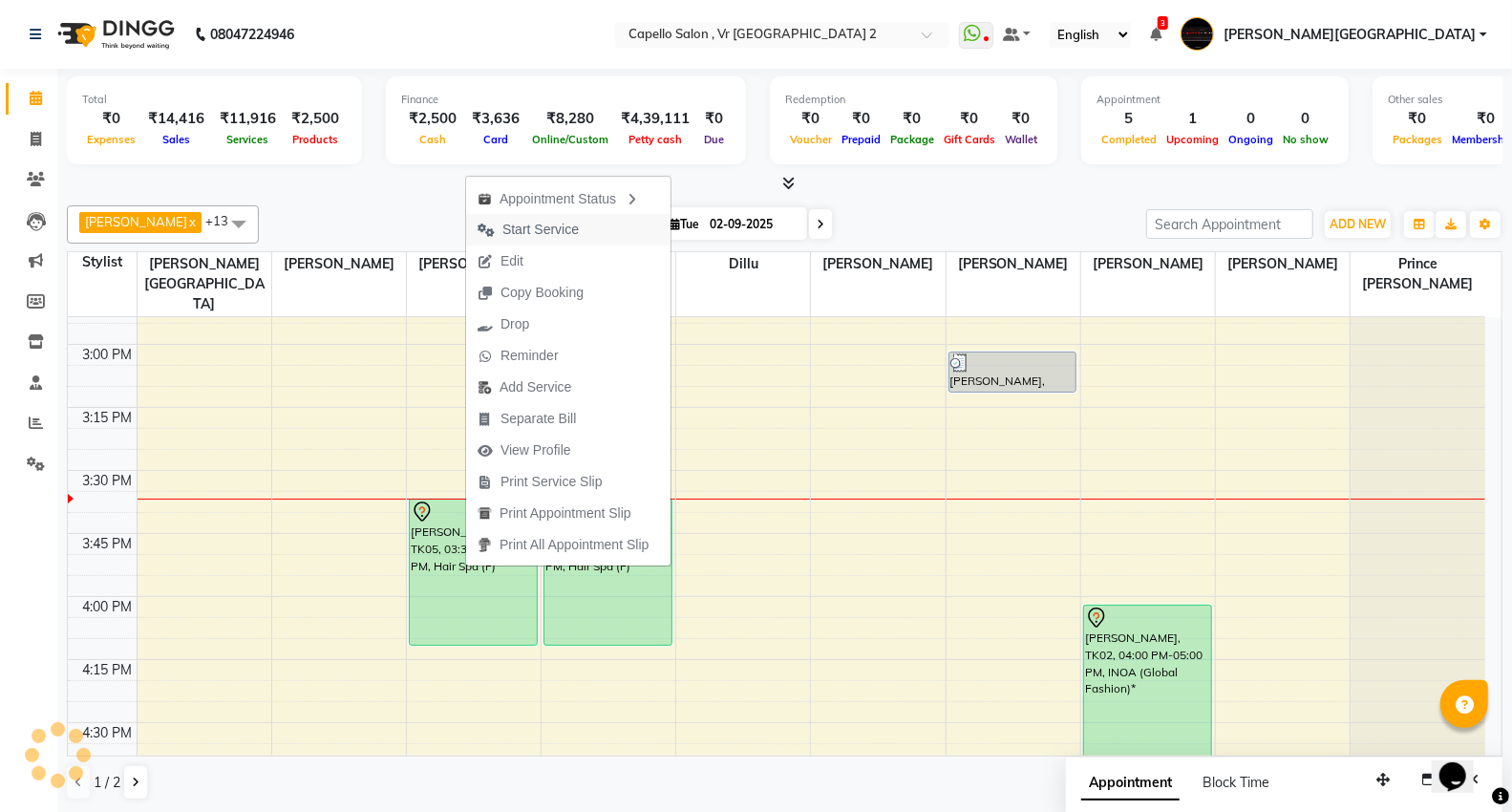
click at [535, 231] on span "Start Service" at bounding box center [541, 229] width 77 height 20
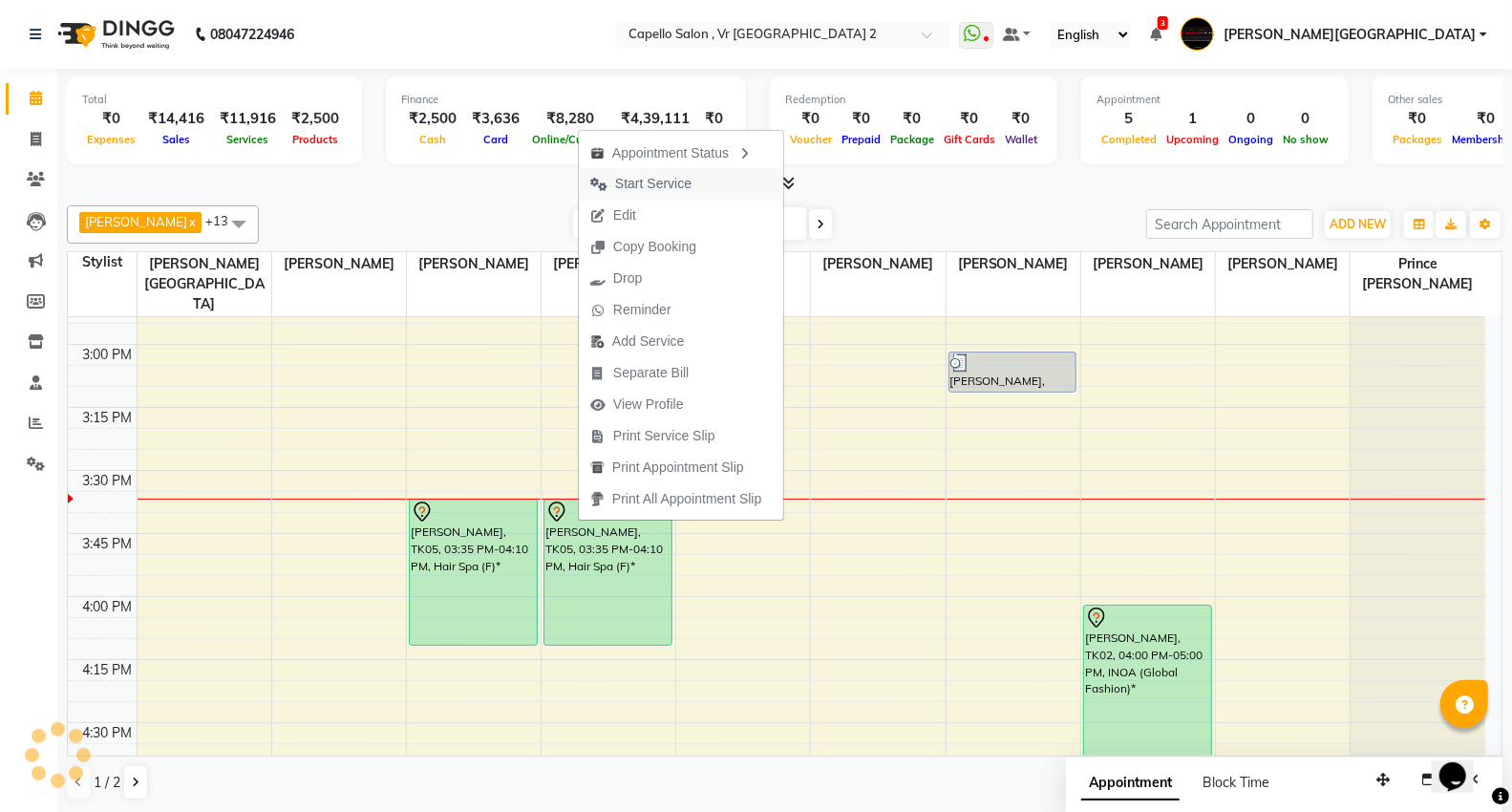
click at [621, 169] on span "Start Service" at bounding box center [640, 183] width 124 height 32
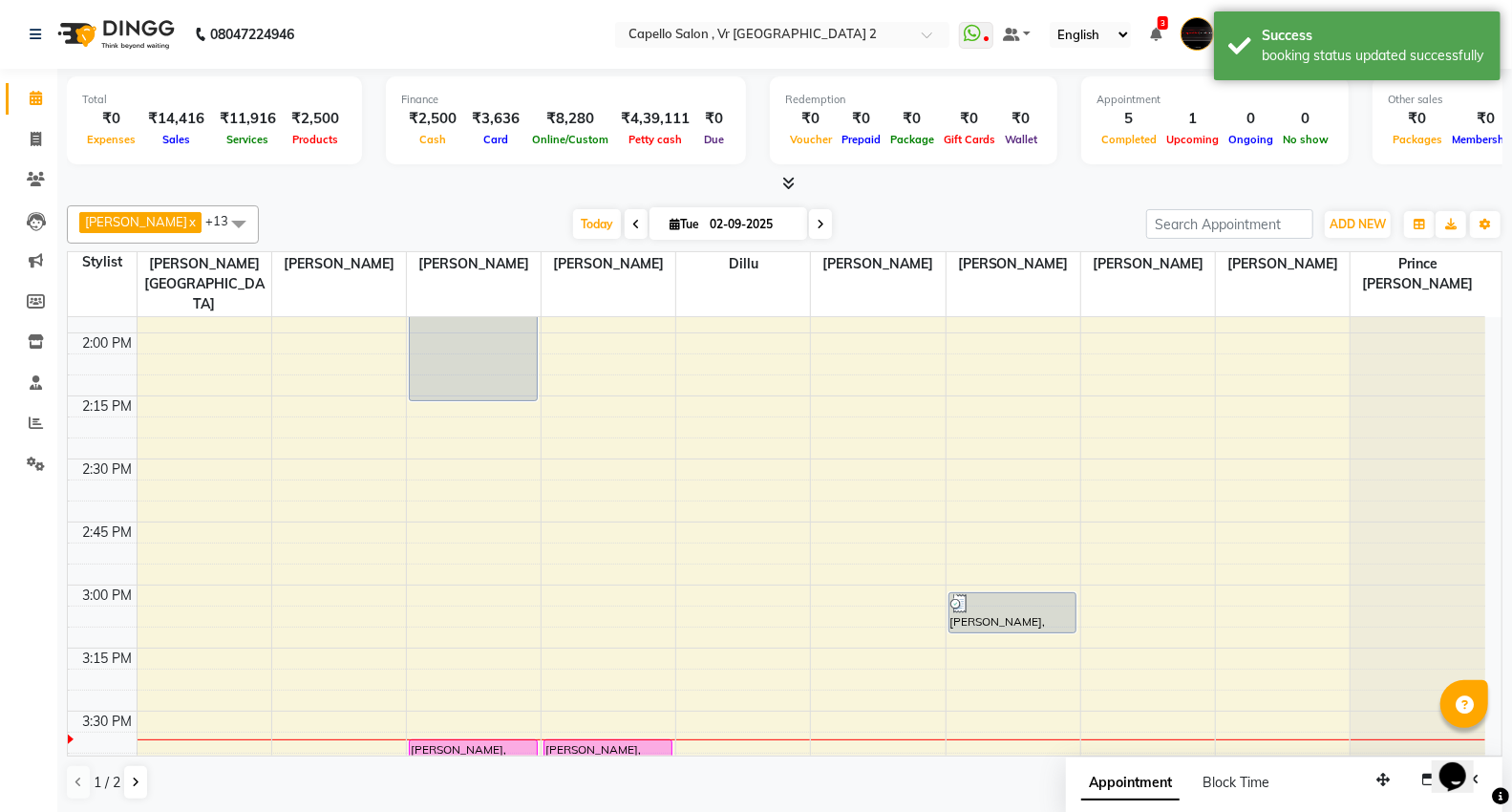
scroll to position [1698, 0]
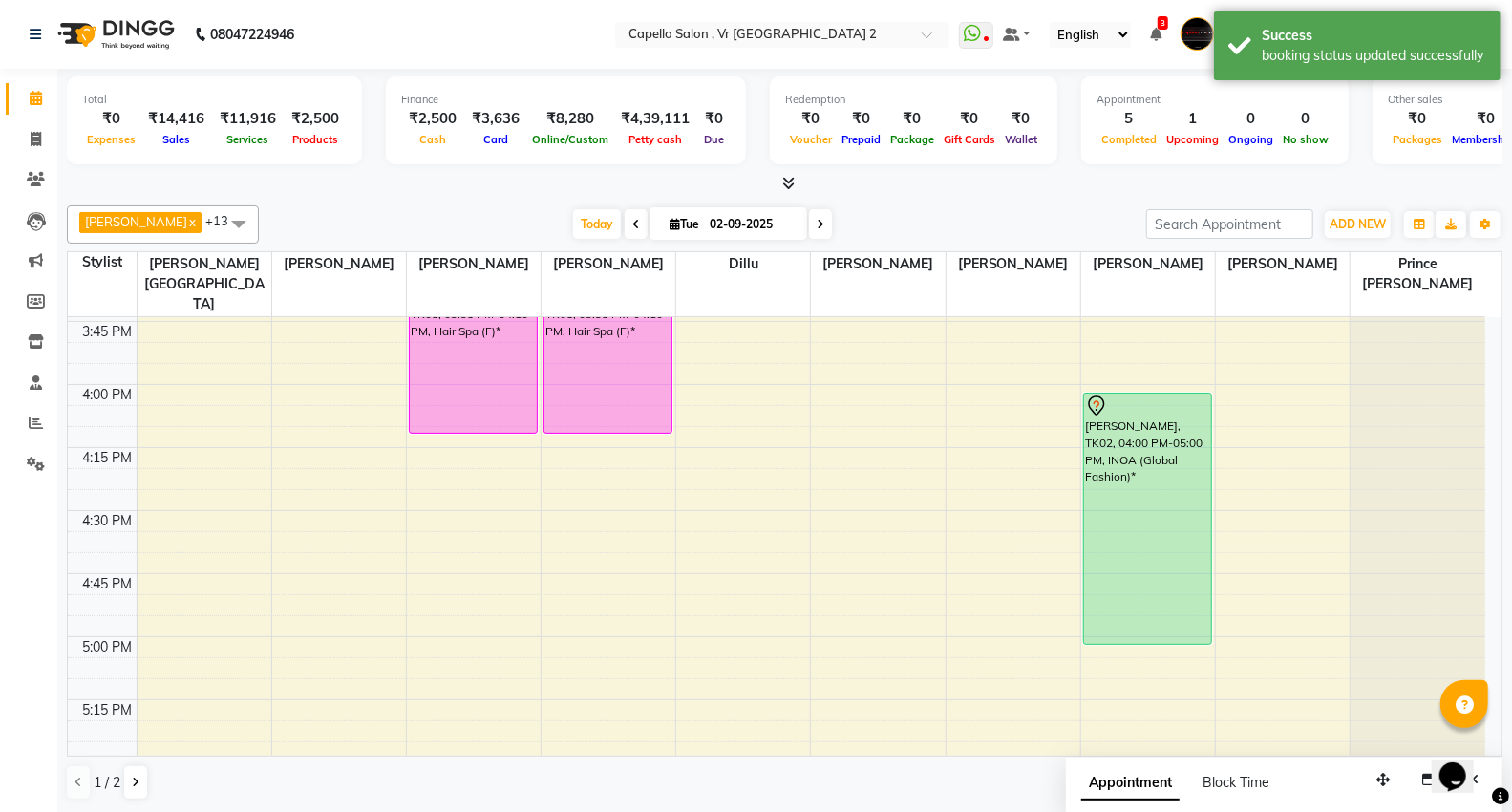
click at [964, 787] on div "1 / 2" at bounding box center [785, 782] width 1435 height 36
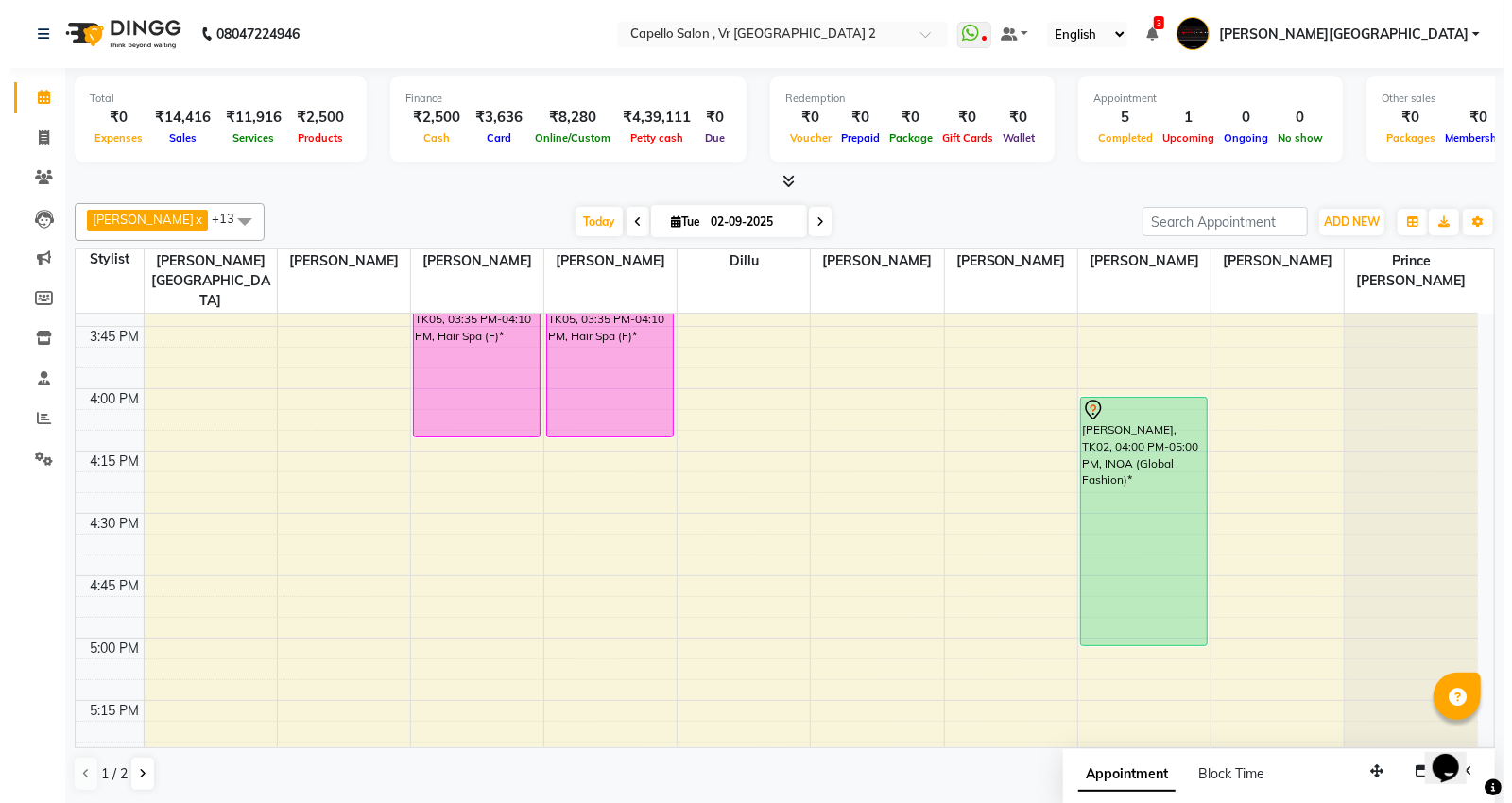
scroll to position [1469, 0]
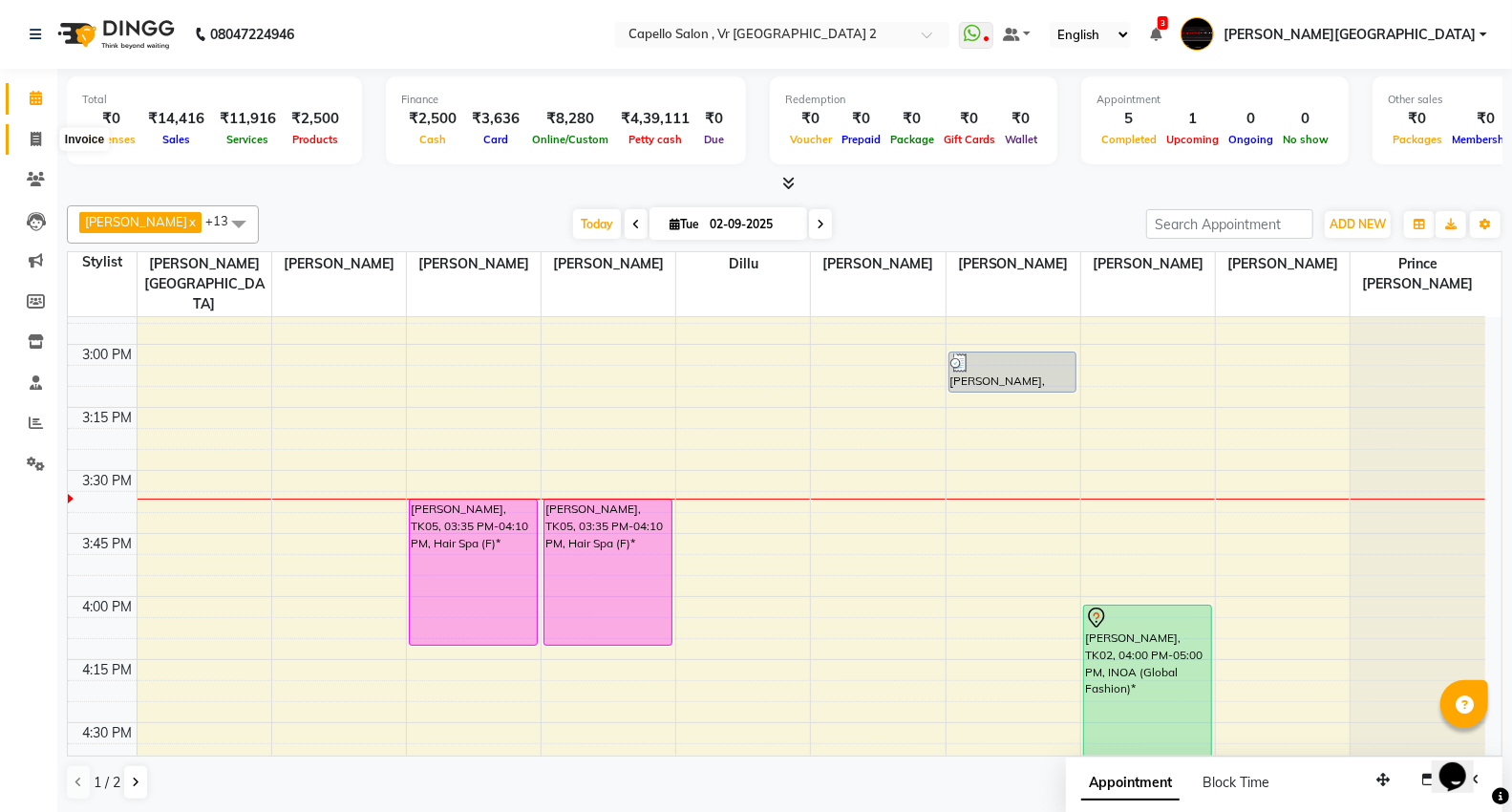
click at [40, 138] on icon at bounding box center [35, 138] width 11 height 14
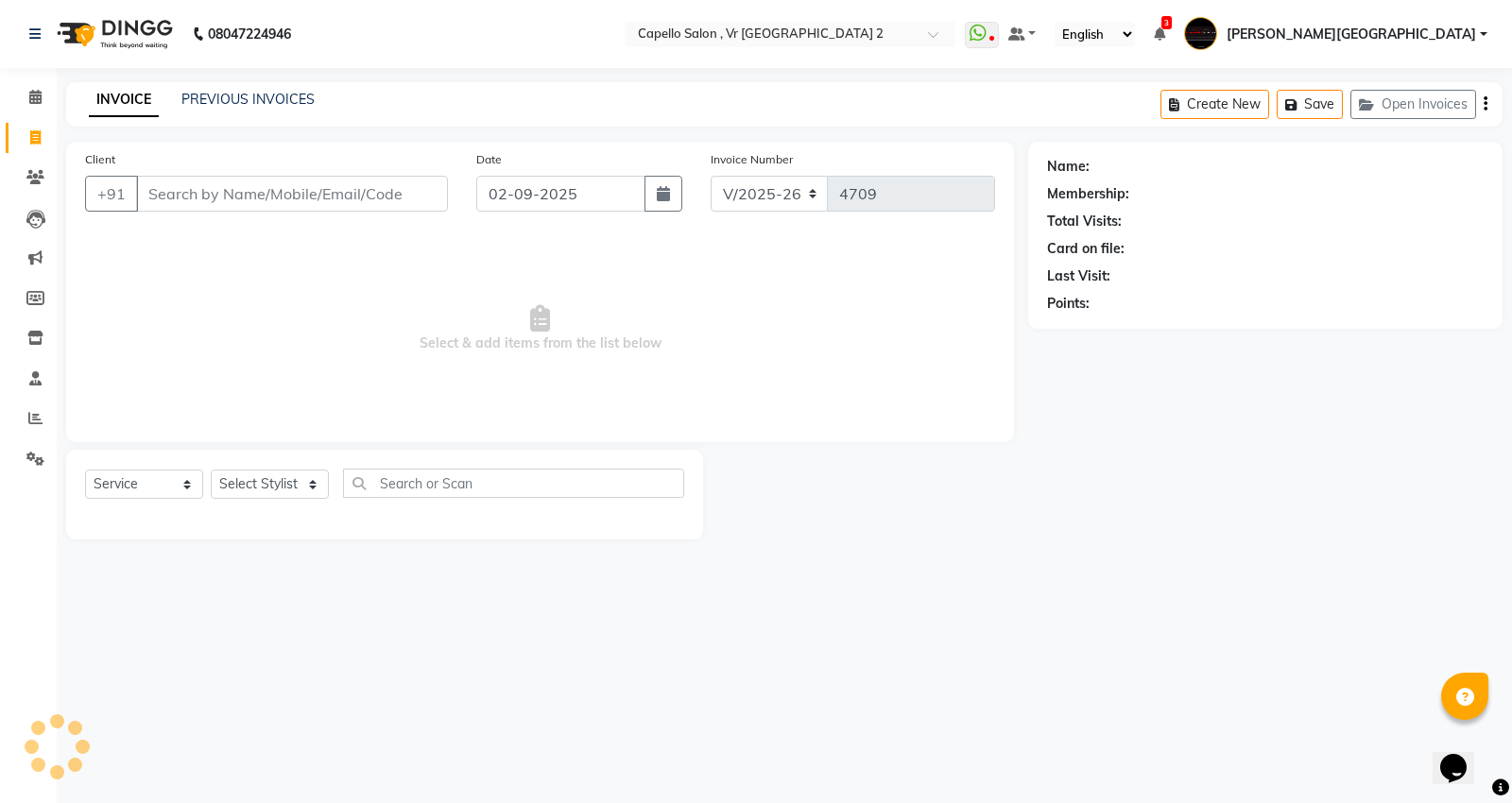
click at [218, 196] on input "Client" at bounding box center [291, 194] width 312 height 36
click at [437, 200] on button "Add Client" at bounding box center [399, 194] width 98 height 36
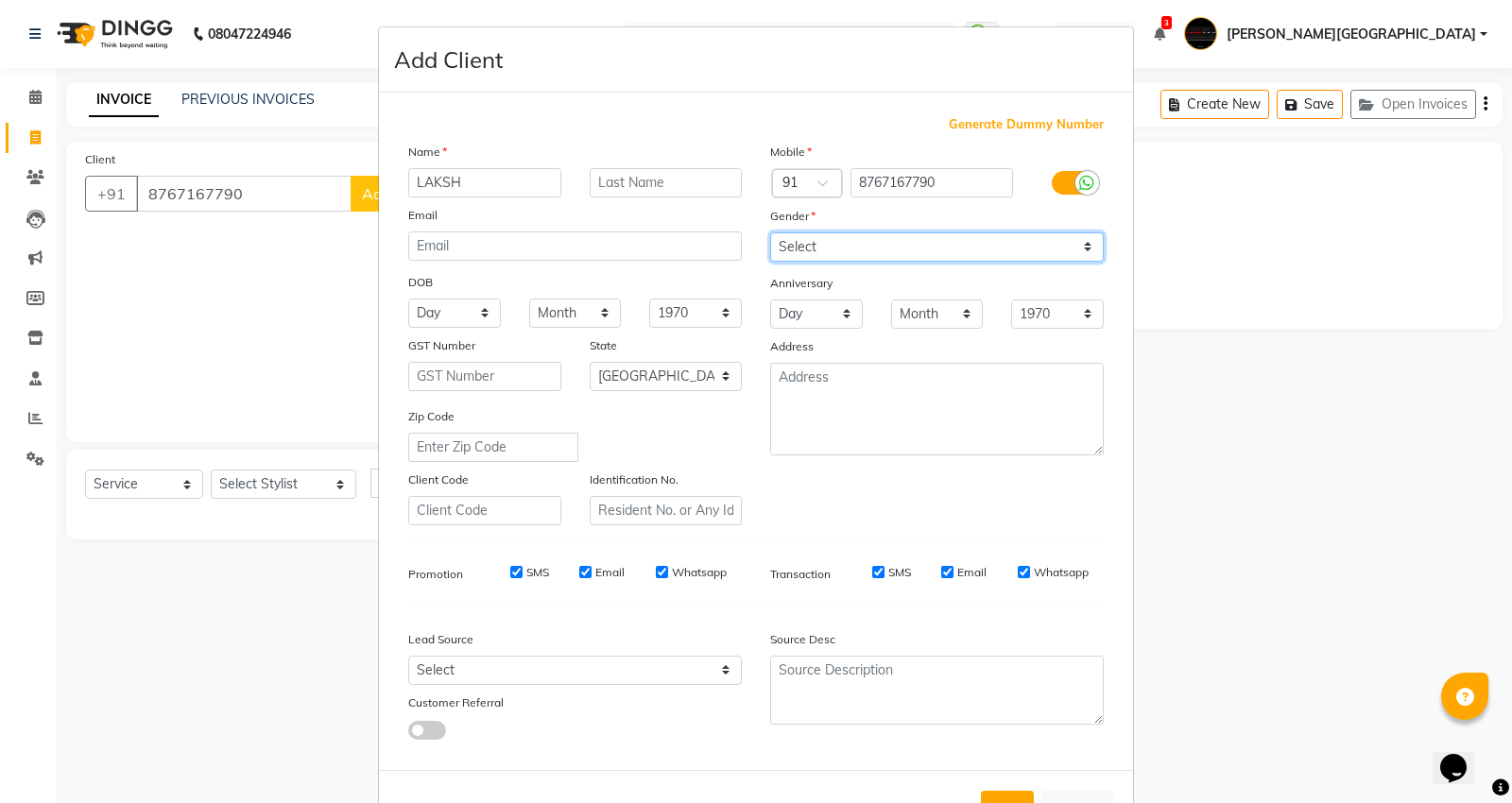
click at [788, 233] on select "Select [DEMOGRAPHIC_DATA] [DEMOGRAPHIC_DATA] Other Prefer Not To Say" at bounding box center [936, 247] width 333 height 29
click at [770, 233] on select "Select [DEMOGRAPHIC_DATA] [DEMOGRAPHIC_DATA] Other Prefer Not To Say" at bounding box center [936, 247] width 333 height 29
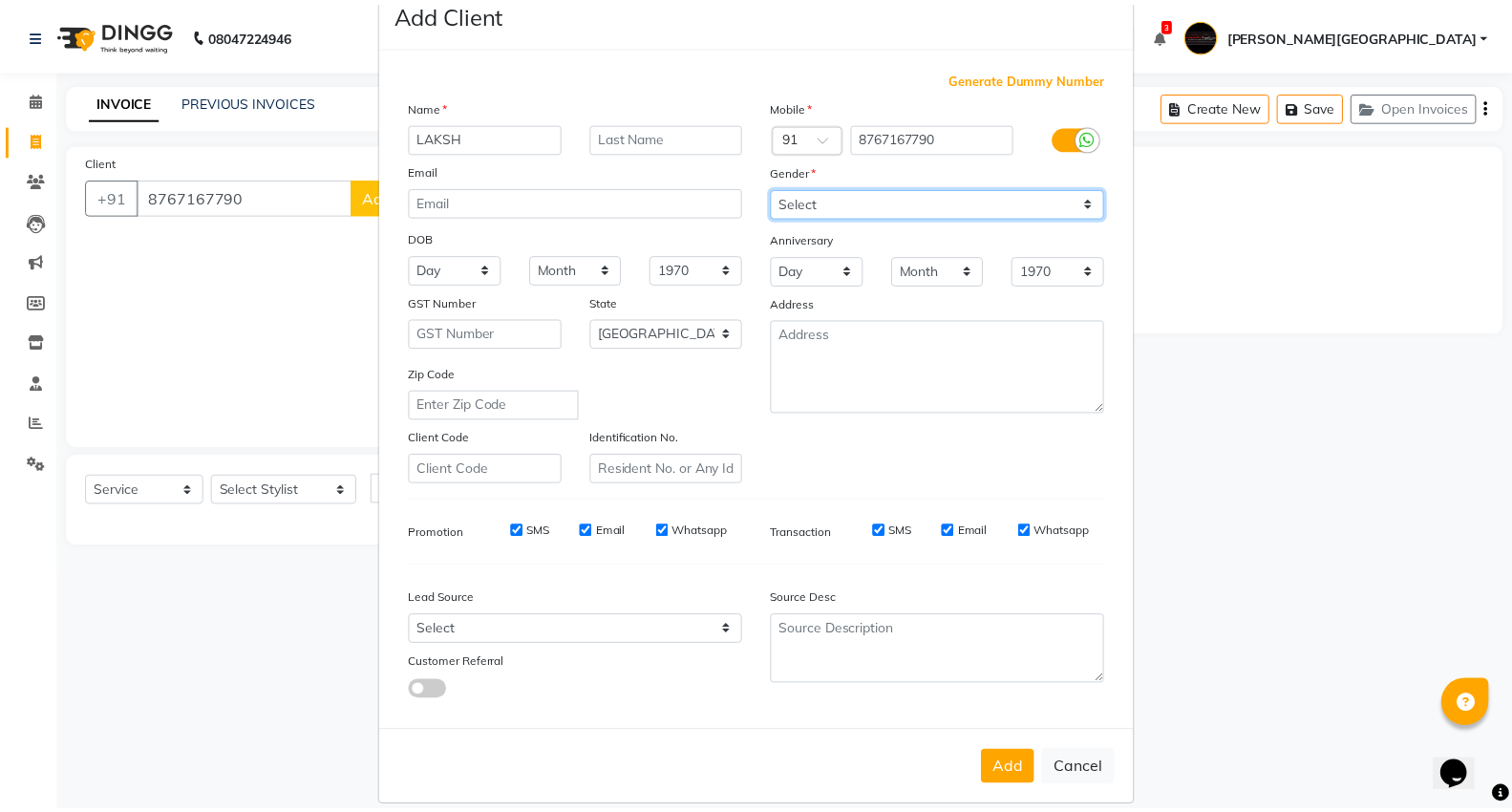
scroll to position [71, 0]
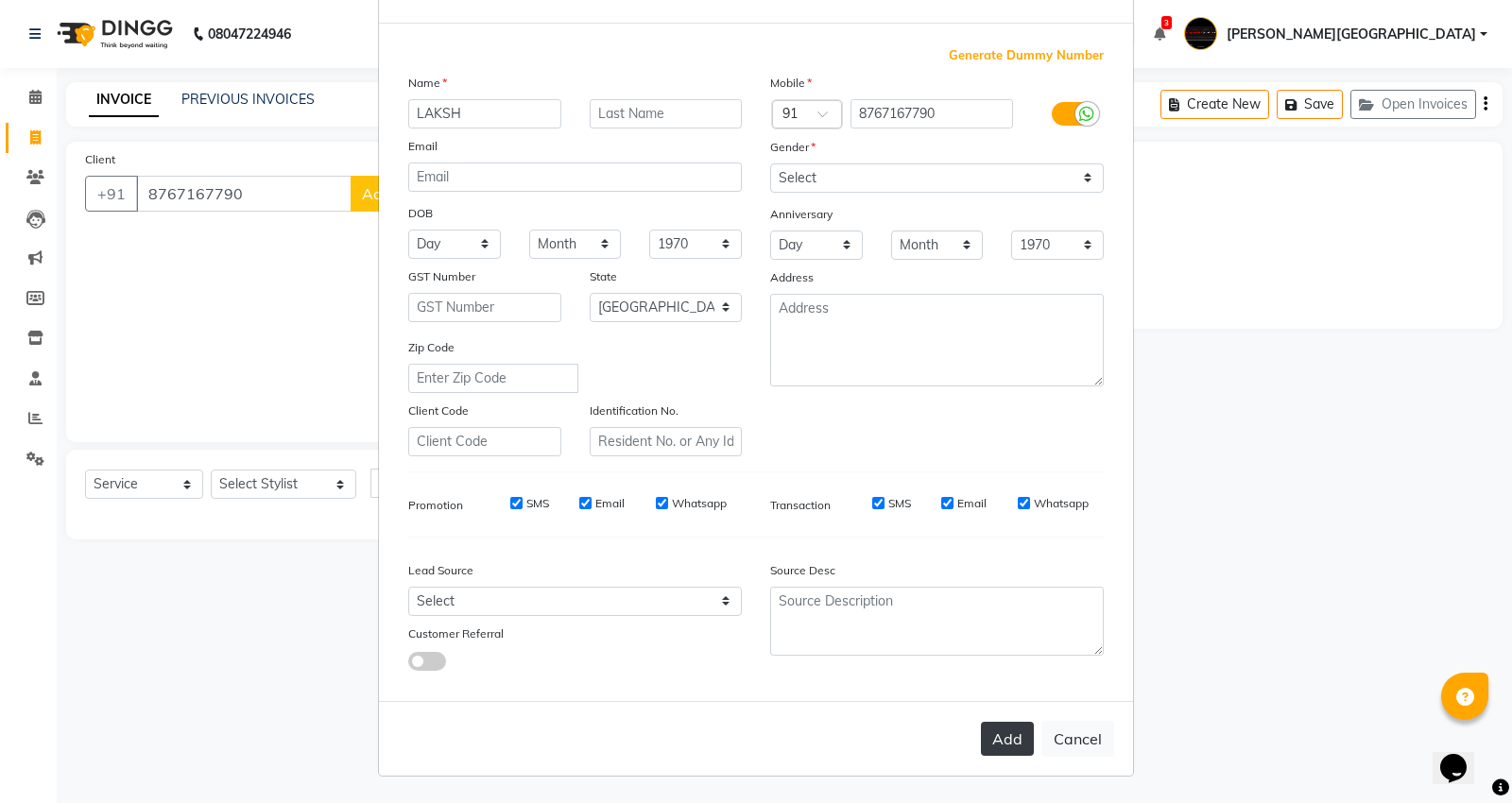
click at [1025, 738] on button "Add" at bounding box center [1007, 739] width 53 height 34
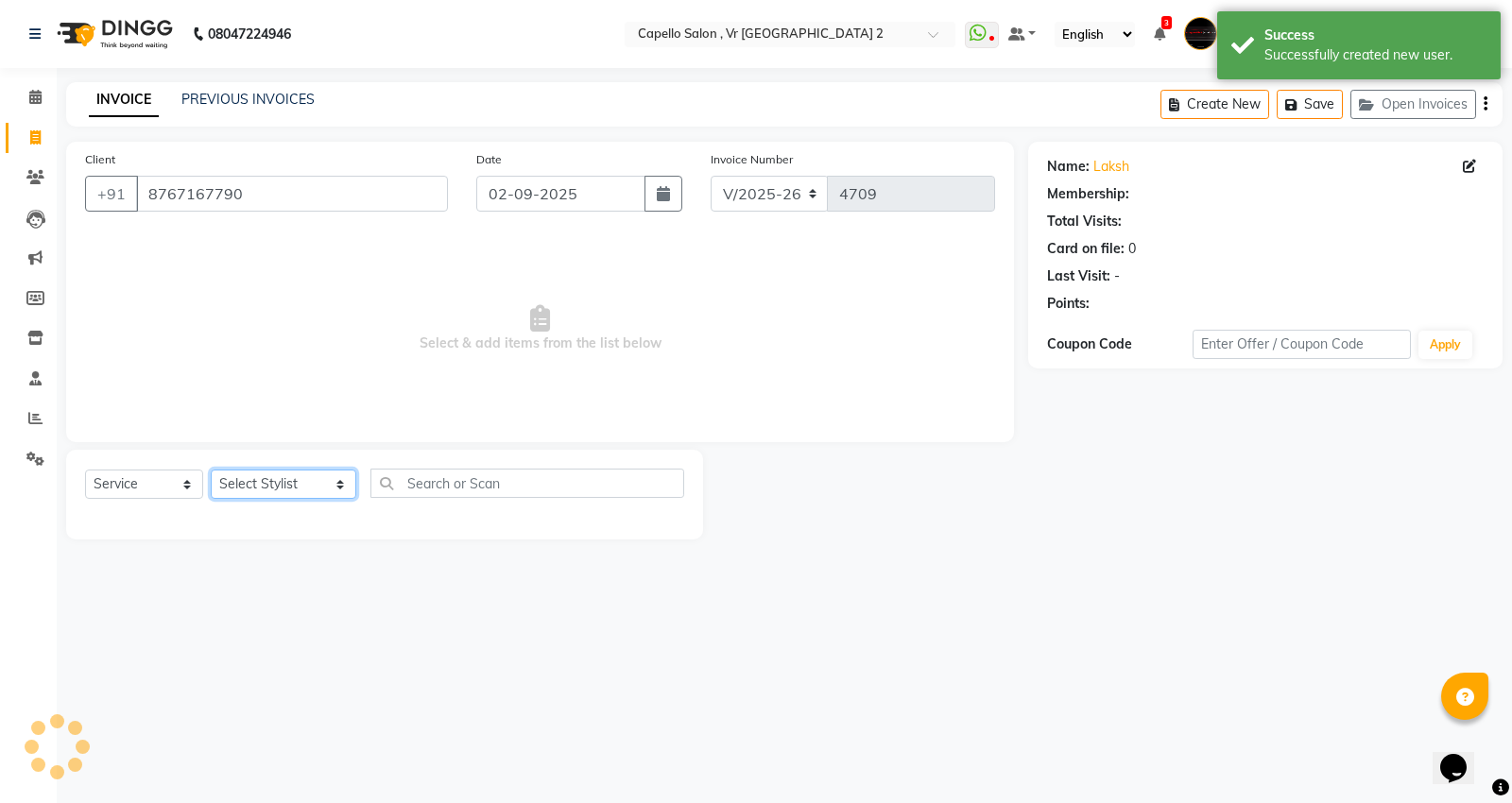
click at [240, 485] on select "Select Stylist [PERSON_NAME] [PERSON_NAME] [PERSON_NAME] [PERSON_NAME] Mall [PE…" at bounding box center [283, 484] width 145 height 29
click at [211, 471] on select "Select Stylist [PERSON_NAME] [PERSON_NAME] [PERSON_NAME] [PERSON_NAME] Mall [PE…" at bounding box center [283, 484] width 145 height 29
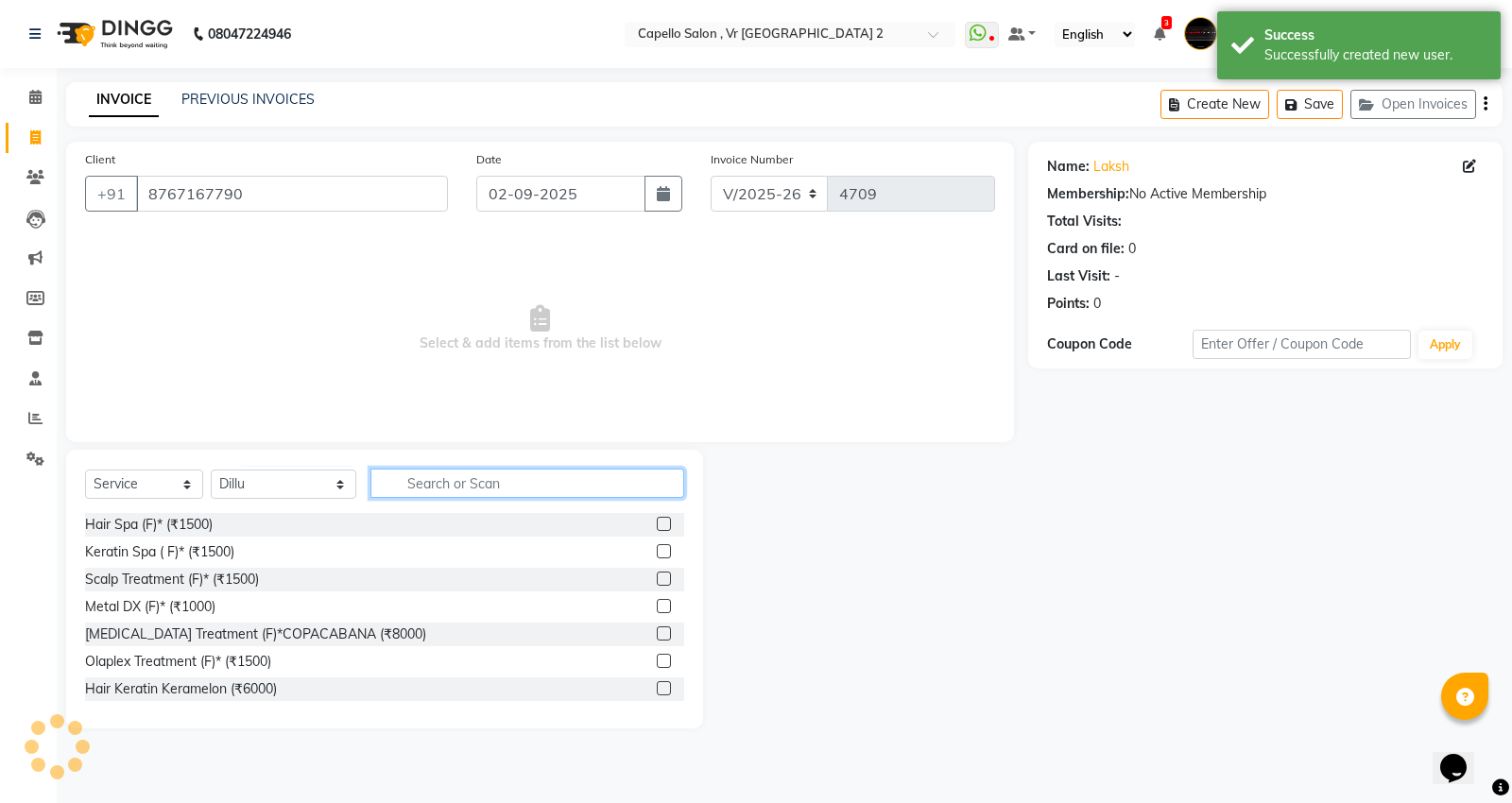
click at [404, 476] on input "text" at bounding box center [527, 483] width 313 height 29
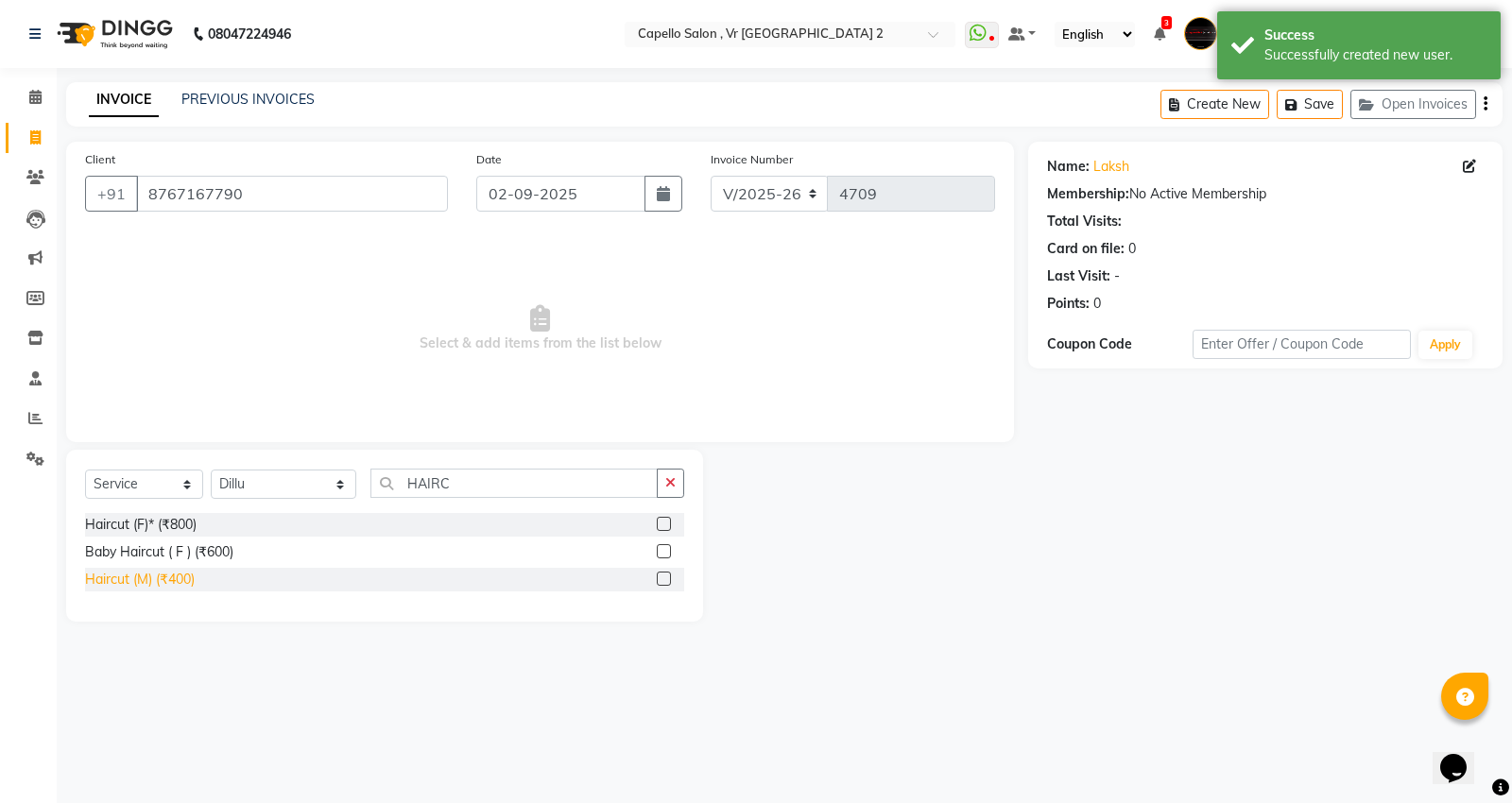
click at [162, 588] on div "Haircut (M) (₹400)" at bounding box center [140, 579] width 109 height 20
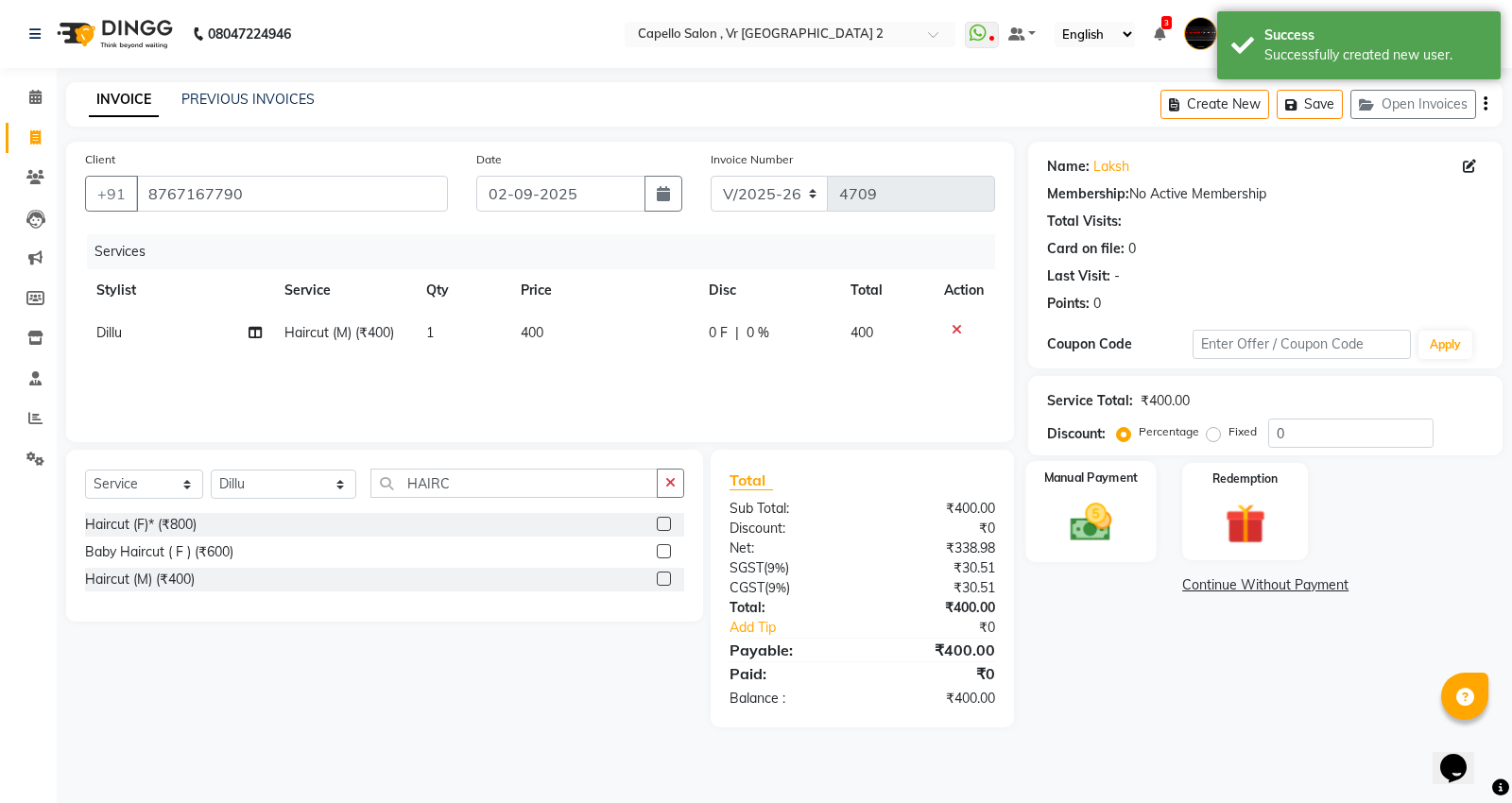
click at [1120, 539] on img at bounding box center [1092, 522] width 68 height 48
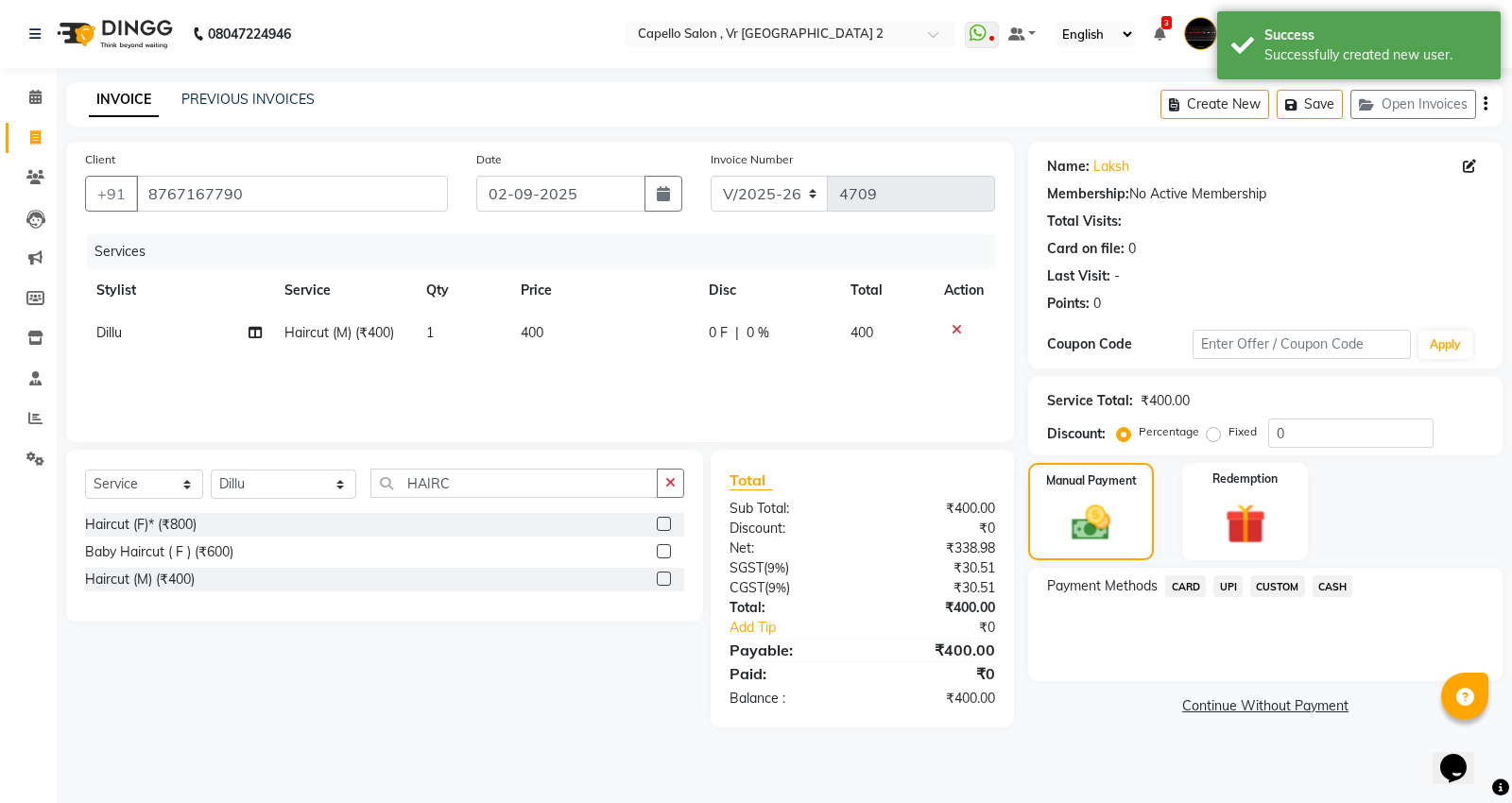
click at [1330, 586] on span "CASH" at bounding box center [1333, 586] width 41 height 22
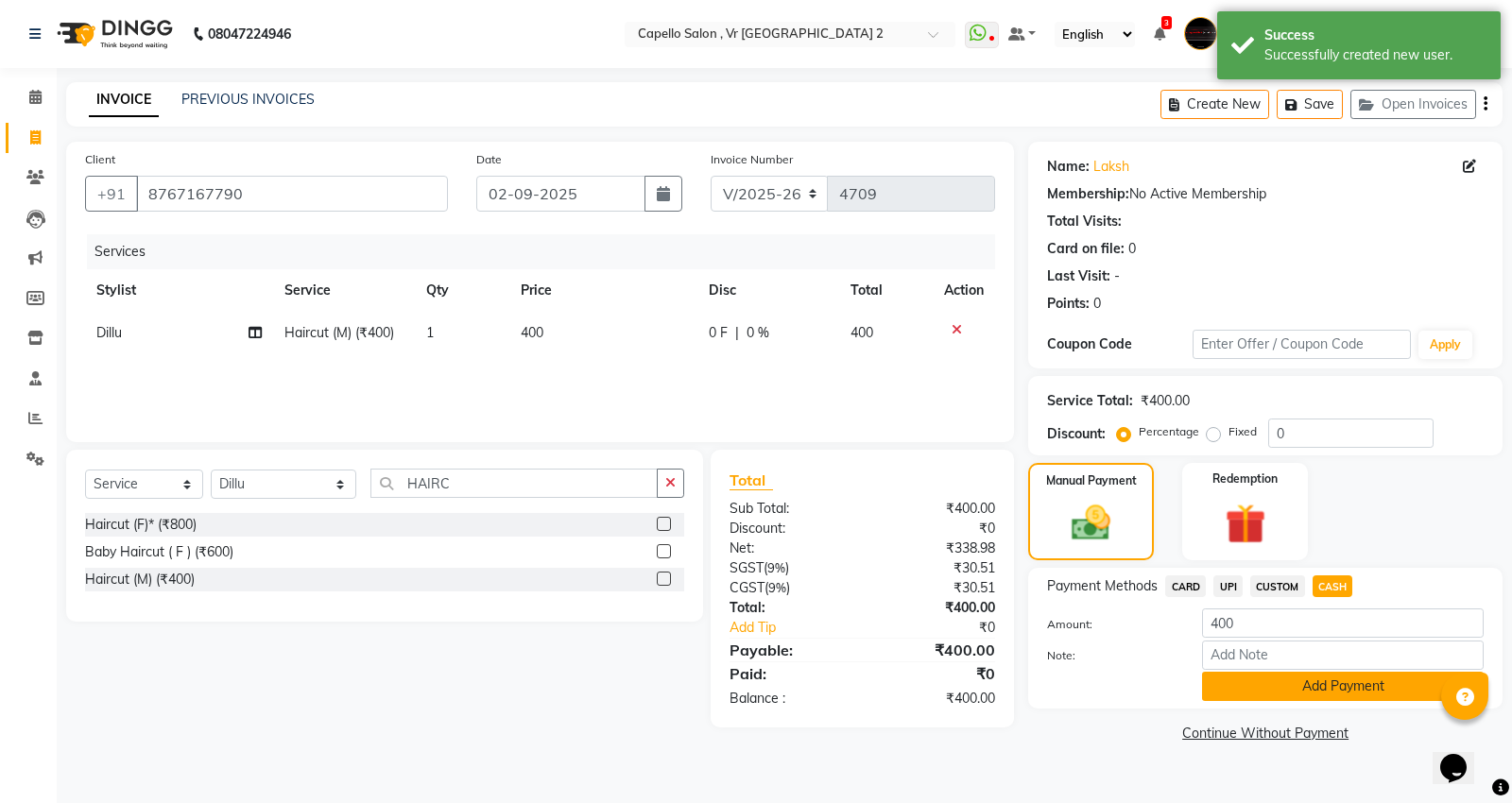
click at [1279, 698] on button "Add Payment" at bounding box center [1342, 686] width 282 height 29
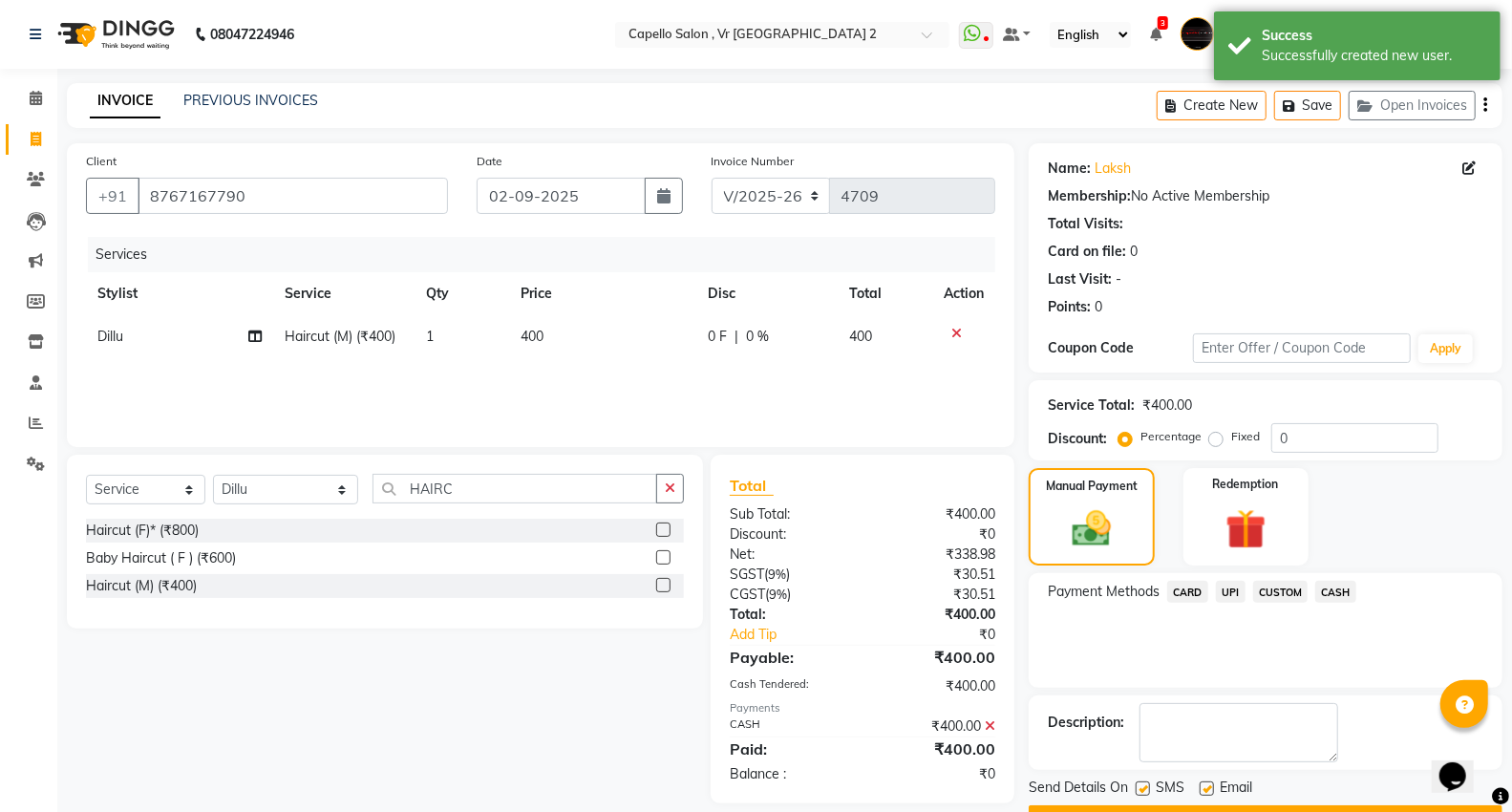
click at [1191, 805] on button "Checkout" at bounding box center [1265, 820] width 474 height 30
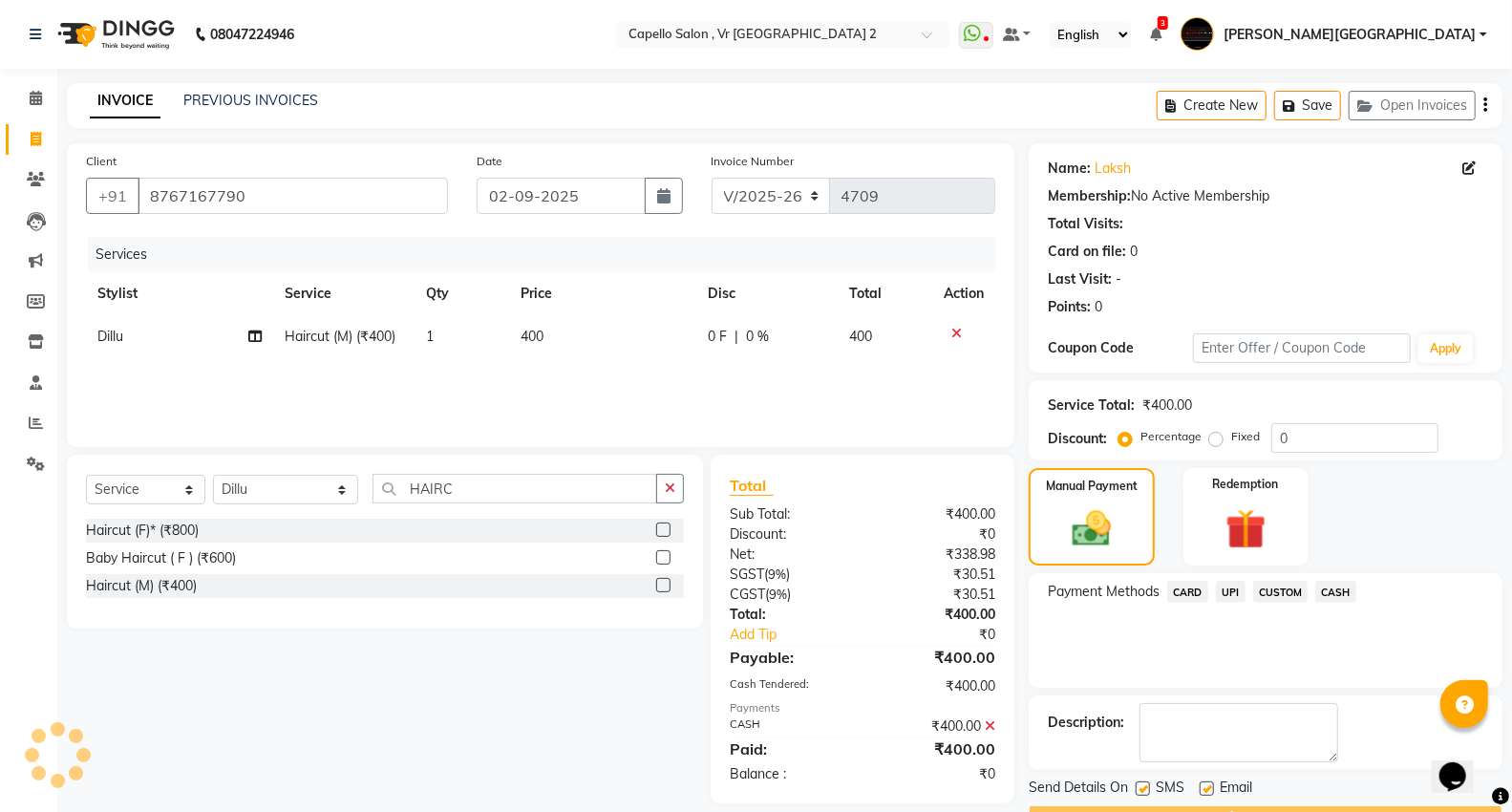
scroll to position [52, 0]
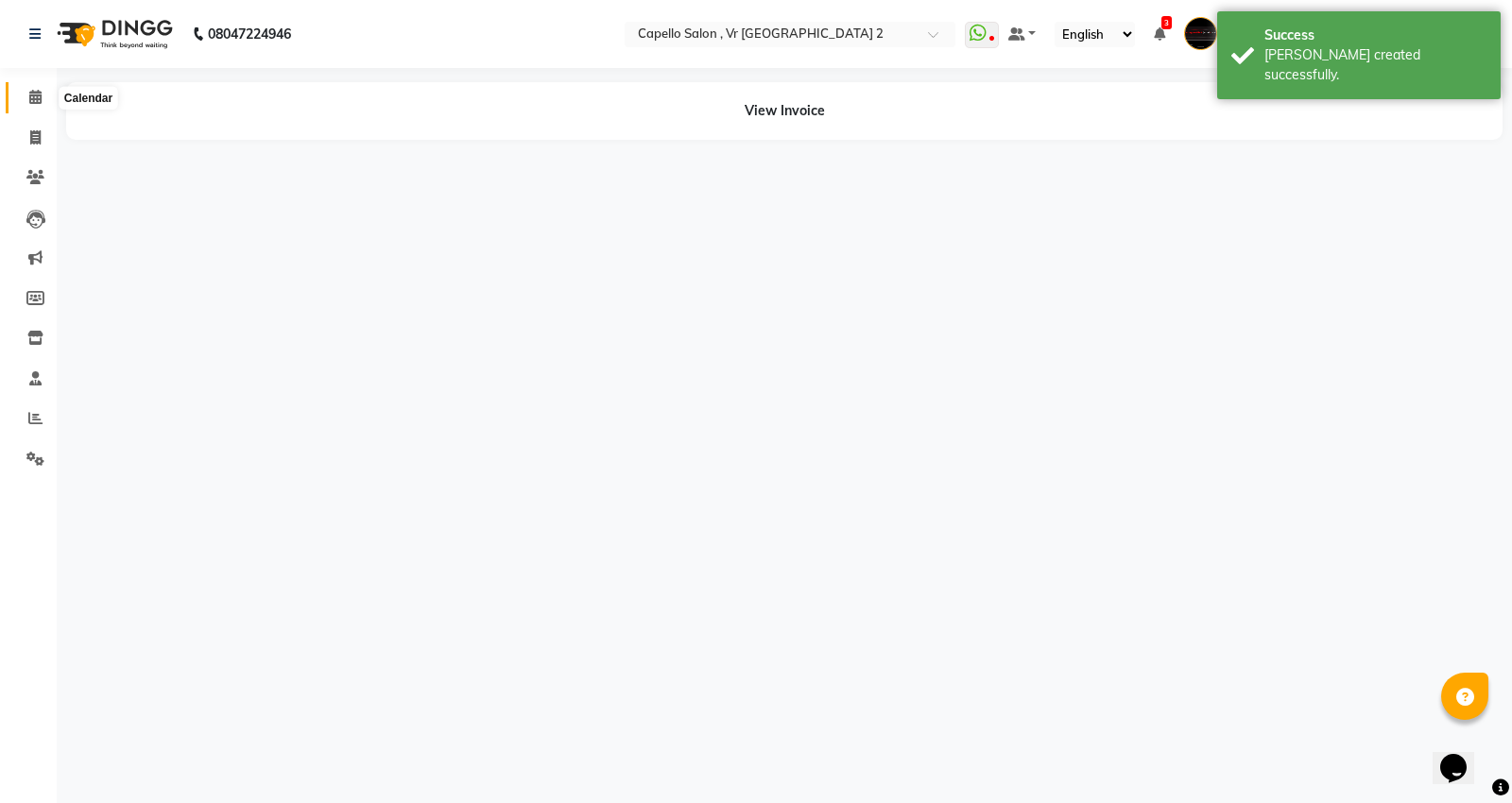
click at [41, 87] on span at bounding box center [35, 98] width 33 height 22
